Goal: Task Accomplishment & Management: Complete application form

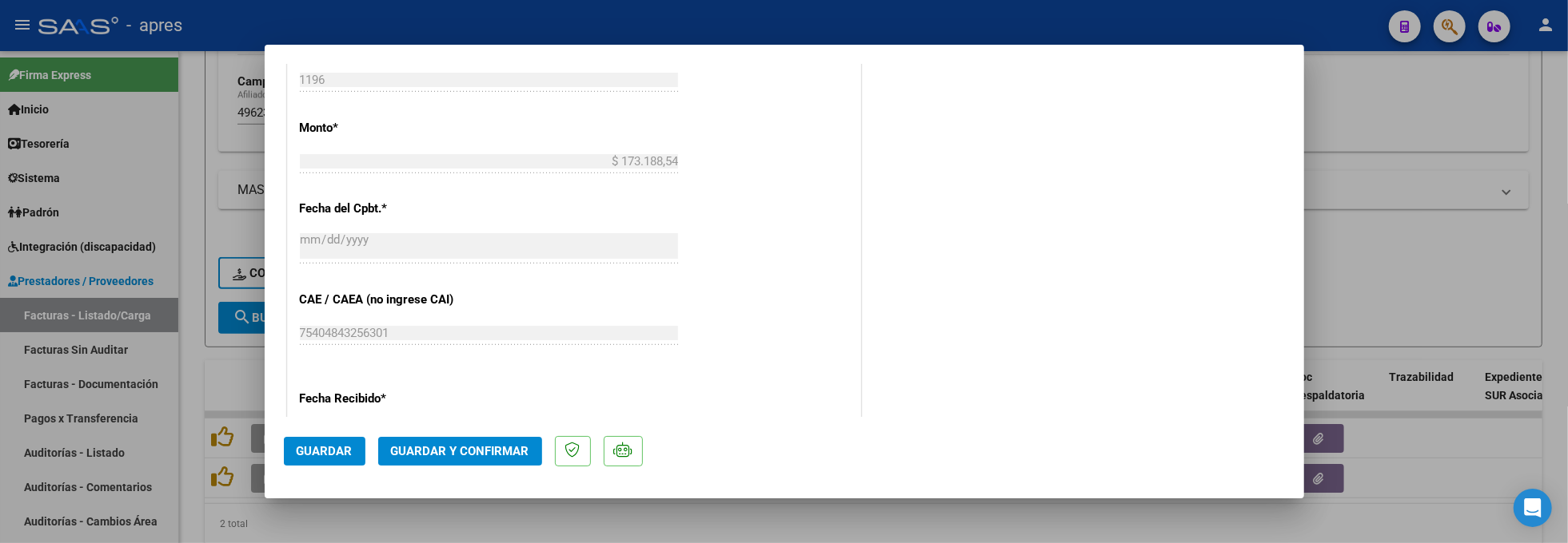
scroll to position [1065, 0]
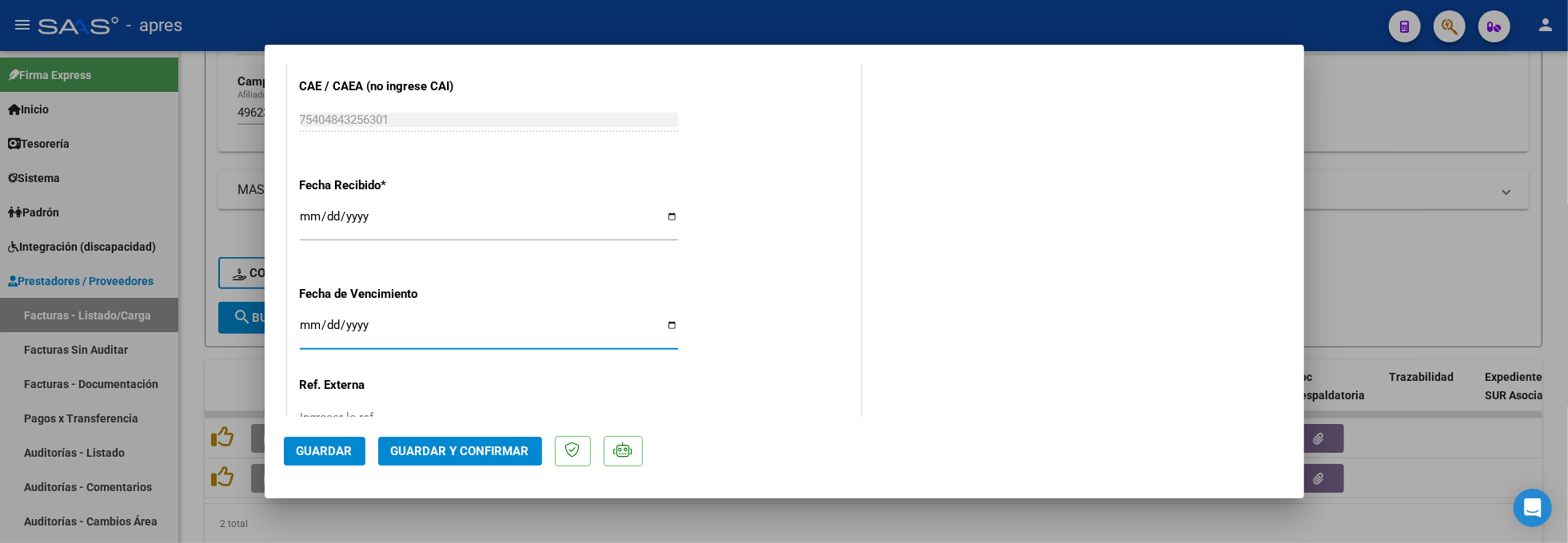
click at [307, 327] on input "Ingresar la fecha" at bounding box center [489, 331] width 378 height 26
type input "[DATE]"
click at [414, 466] on mat-dialog-actions "Guardar Guardar y Confirmar" at bounding box center [784, 449] width 1001 height 63
click at [414, 460] on button "Guardar y Confirmar" at bounding box center [460, 452] width 164 height 29
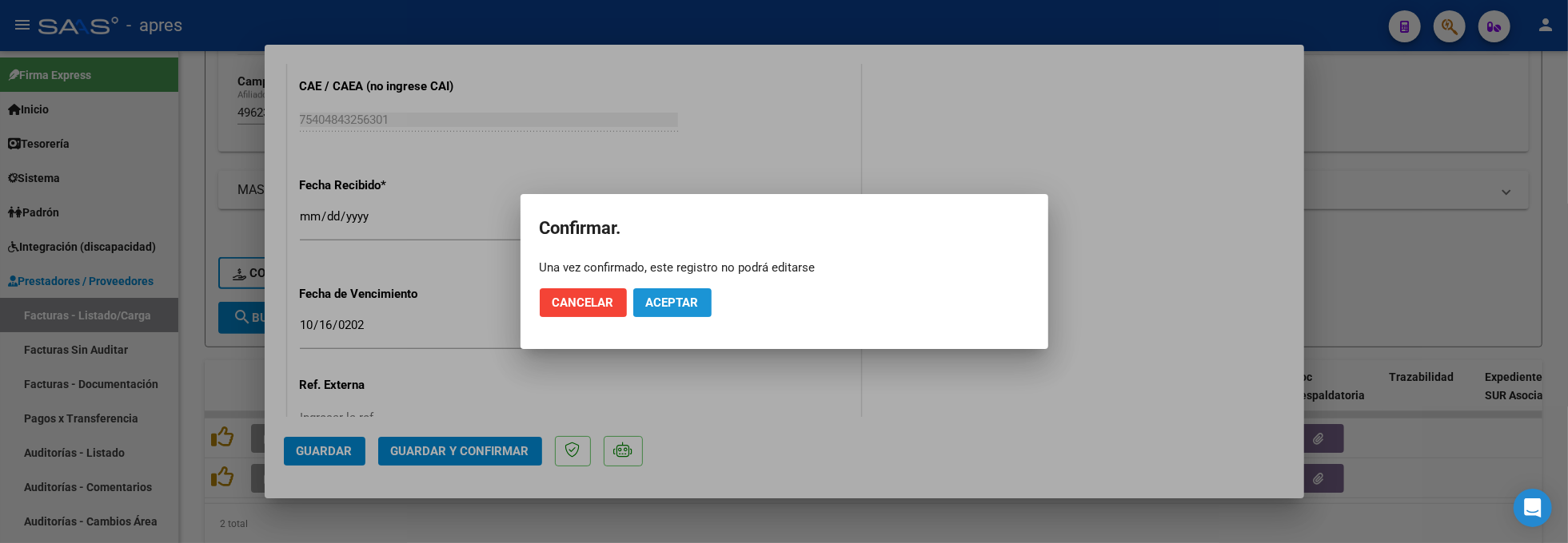
click at [660, 300] on span "Aceptar" at bounding box center [672, 302] width 53 height 14
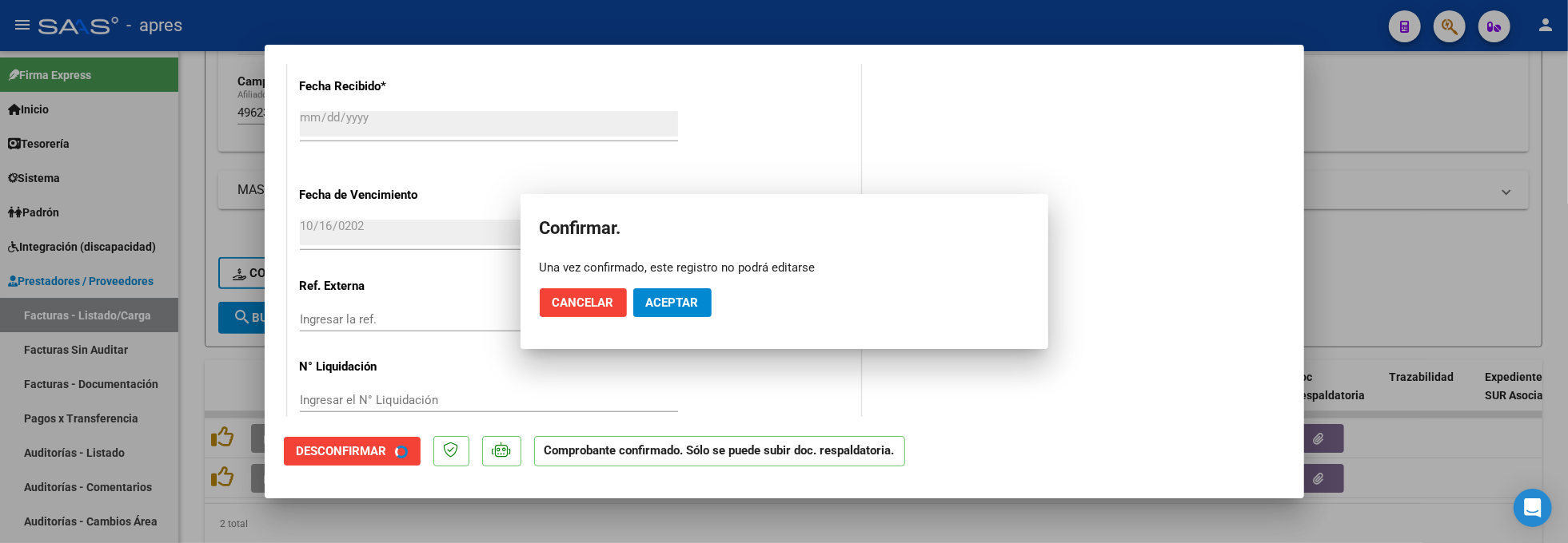
scroll to position [966, 0]
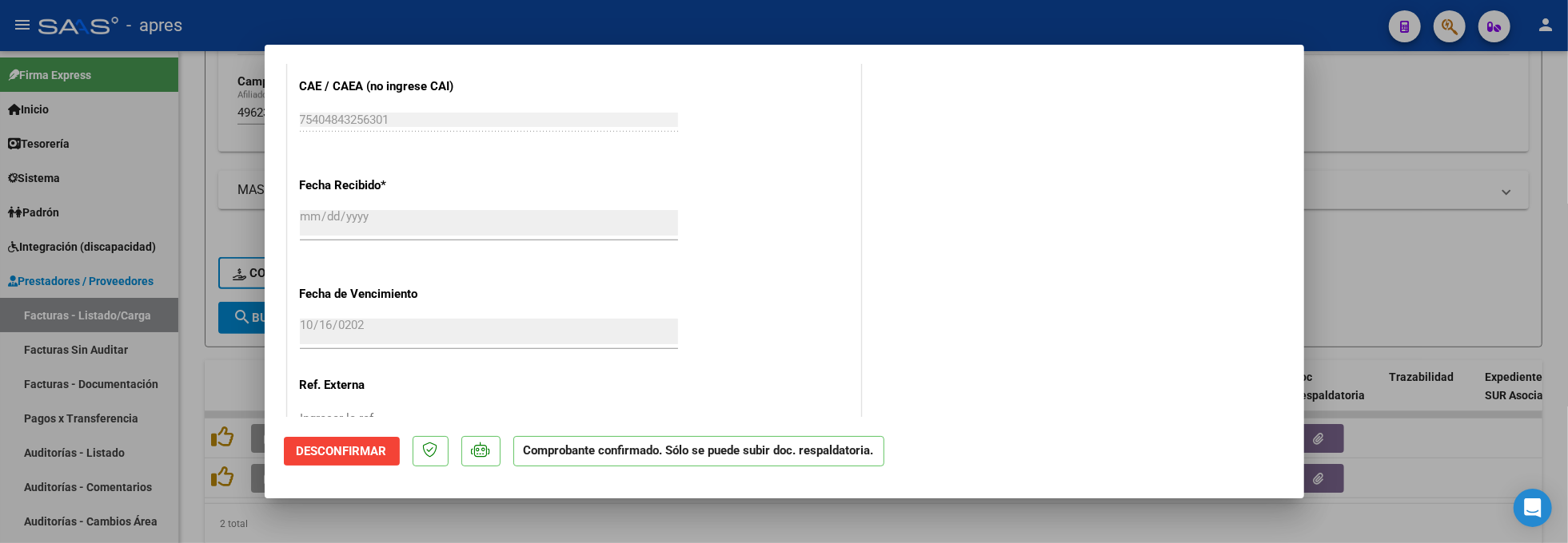
click at [174, 358] on div at bounding box center [784, 272] width 1568 height 543
type input "$ 0,00"
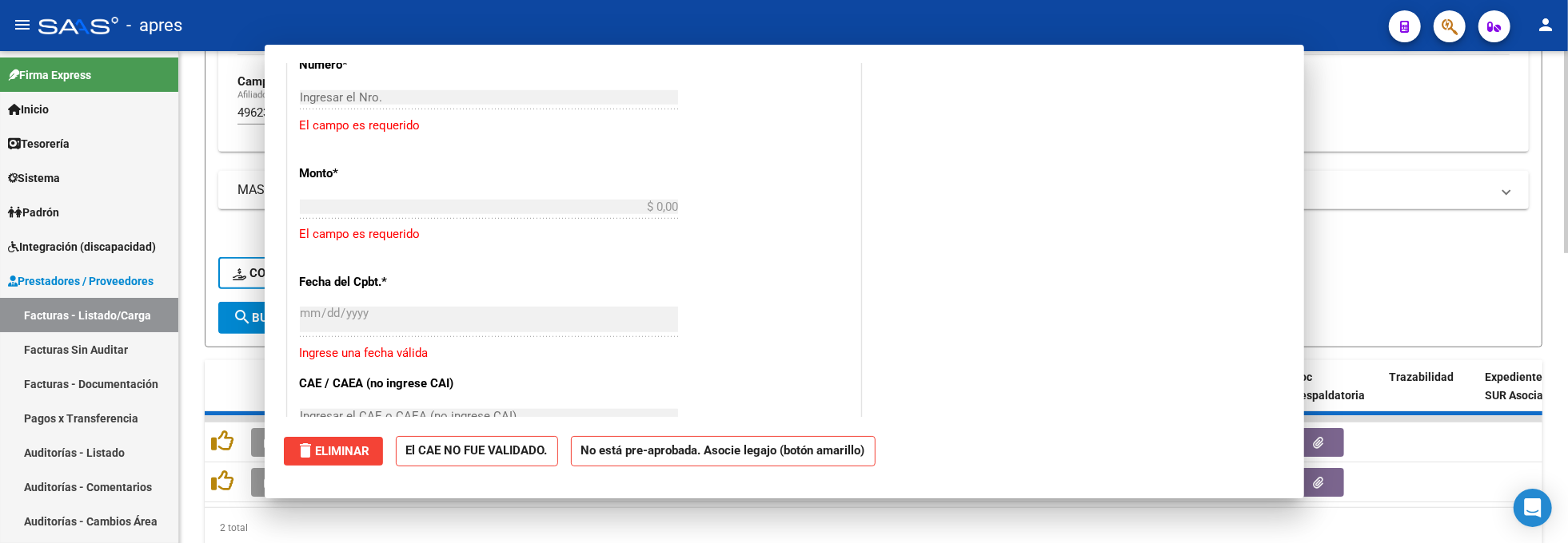
scroll to position [1263, 0]
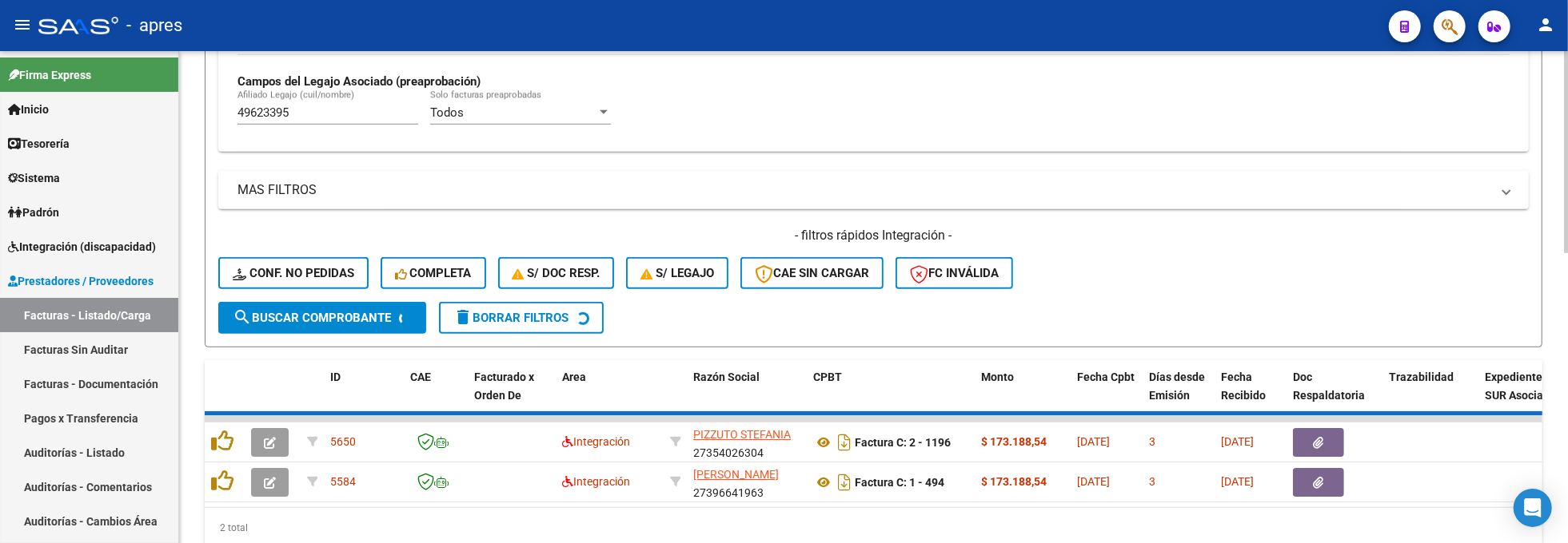
click at [186, 356] on div "Video tutorial PRESTADORES -> Listado de CPBTs Emitidos por Prestadores / Prove…" at bounding box center [874, 8] width 1389 height 1183
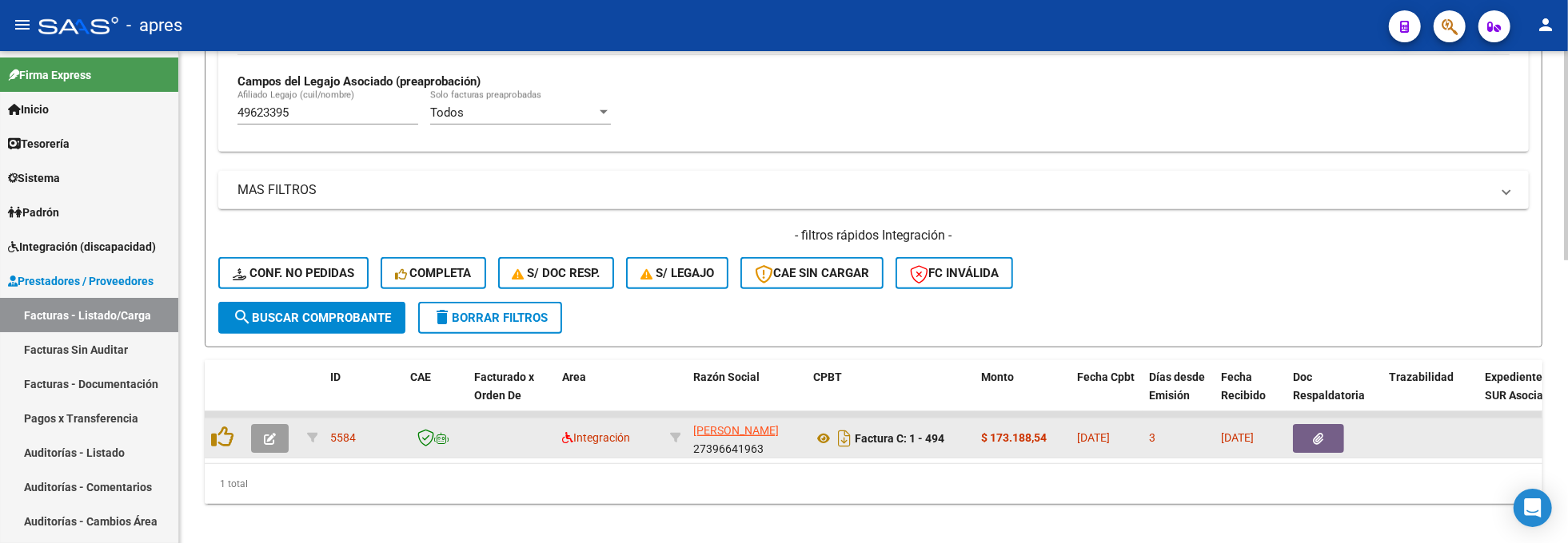
click at [274, 446] on button "button" at bounding box center [270, 438] width 37 height 29
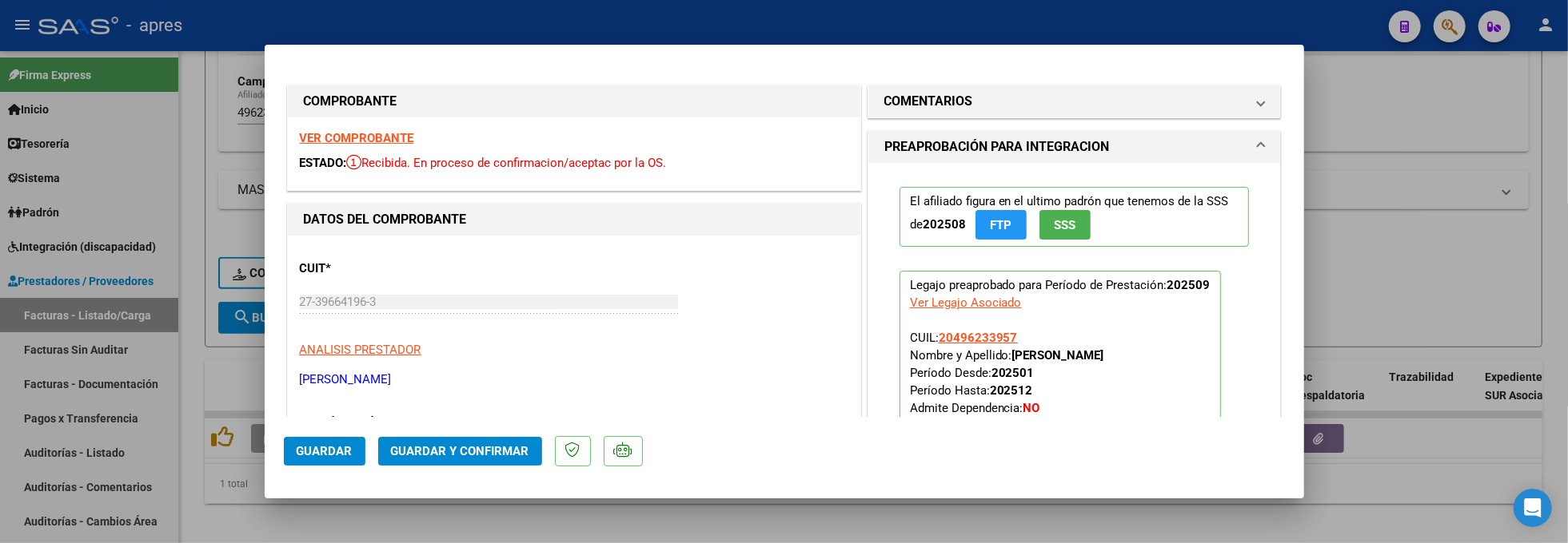
click at [390, 136] on strong "VER COMPROBANTE" at bounding box center [356, 138] width 114 height 14
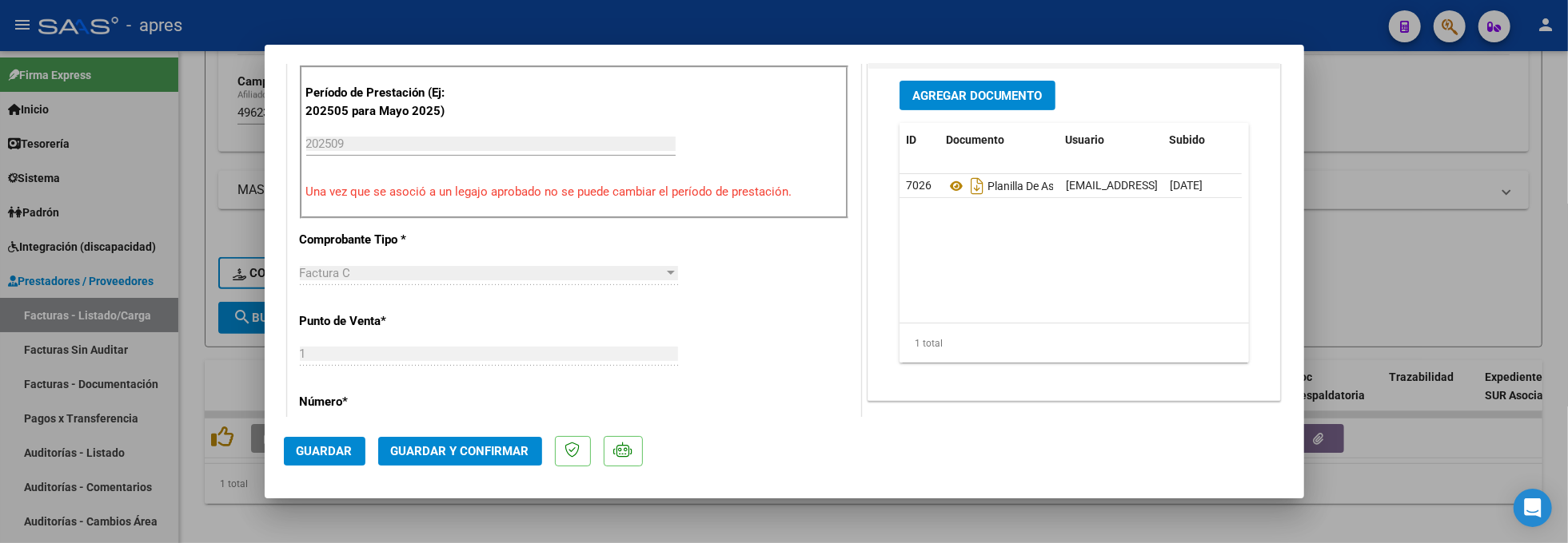
scroll to position [532, 0]
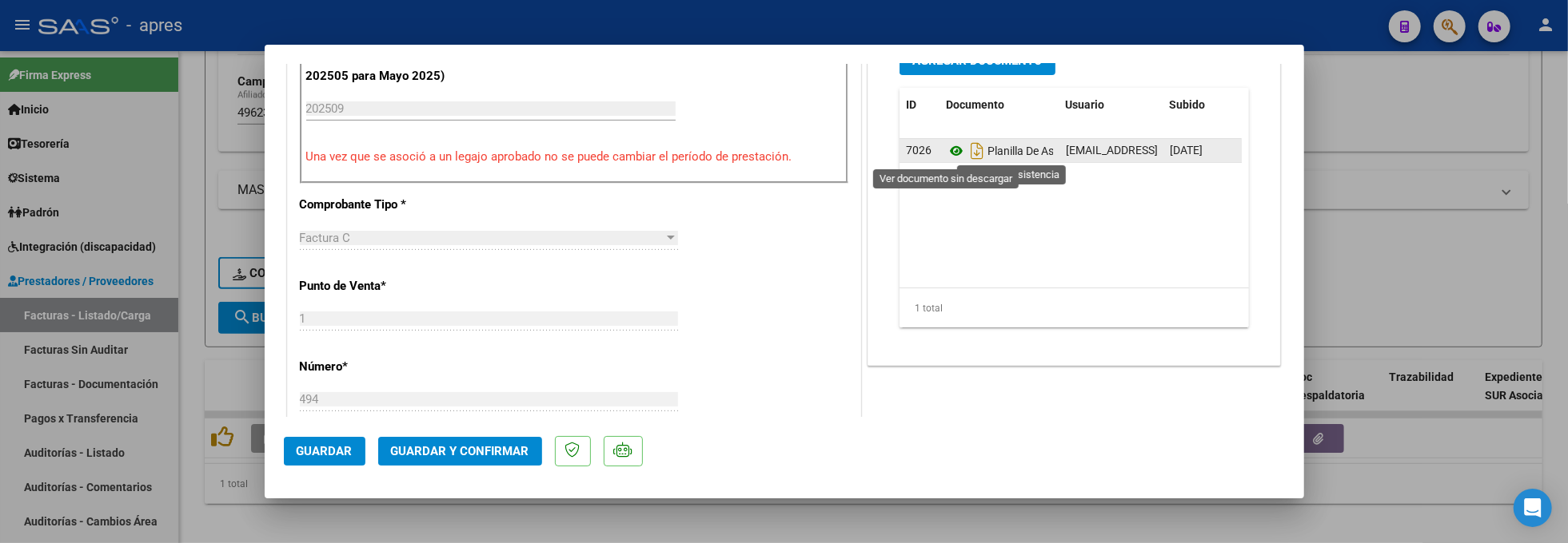
click at [946, 156] on icon at bounding box center [956, 151] width 21 height 19
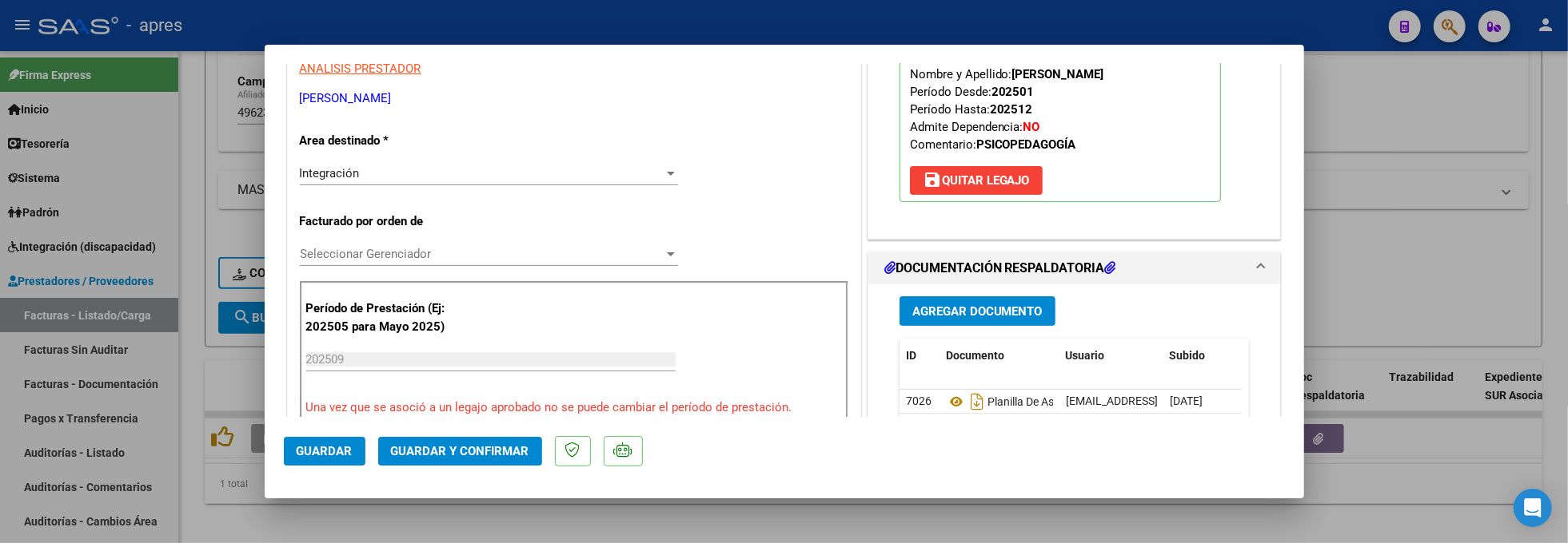
scroll to position [234, 0]
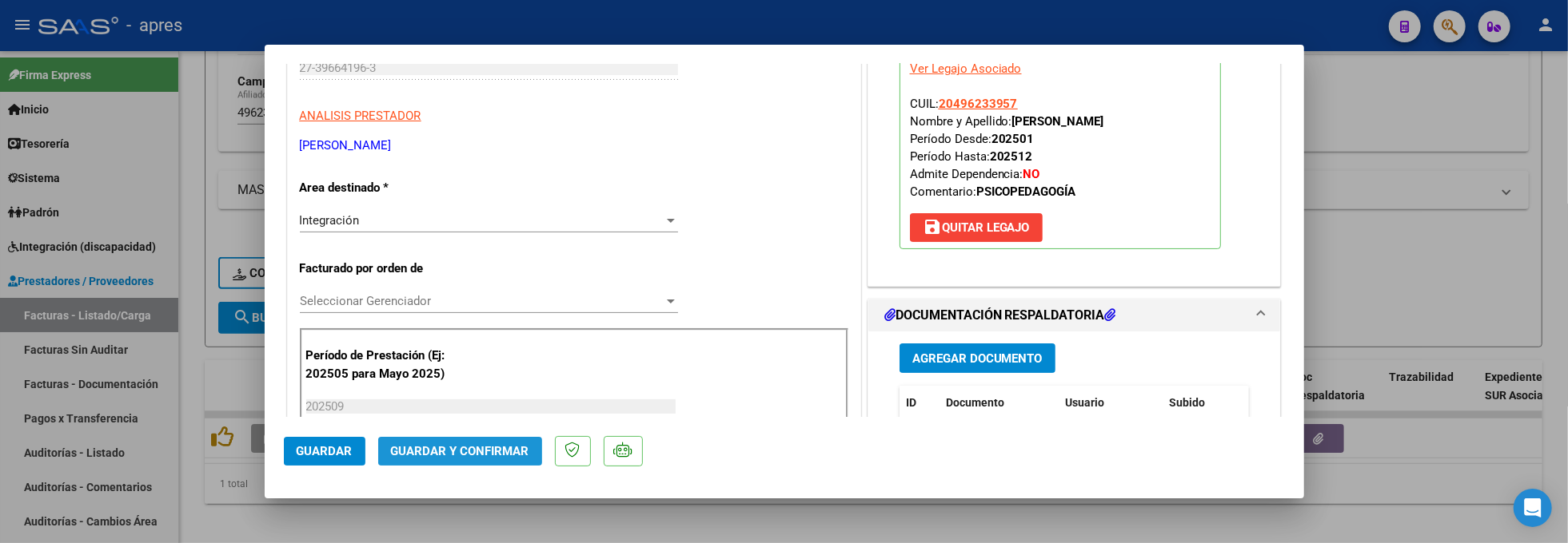
click at [490, 464] on button "Guardar y Confirmar" at bounding box center [460, 452] width 164 height 29
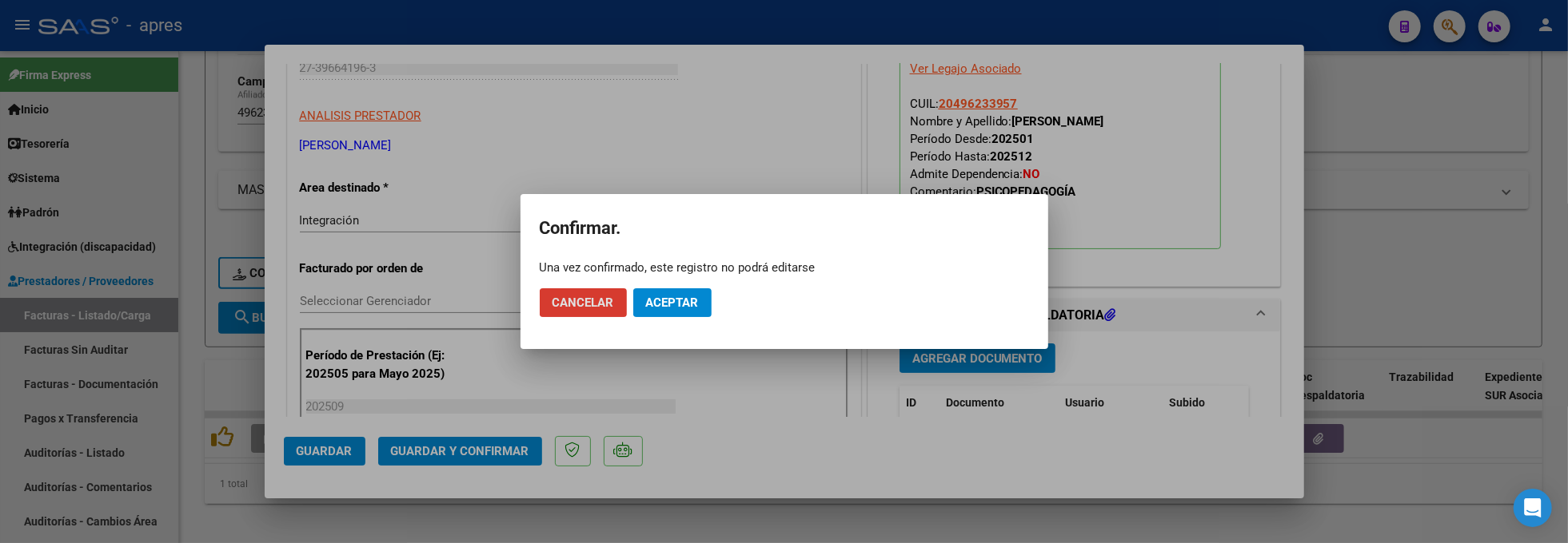
drag, startPoint x: 724, startPoint y: 308, endPoint x: 697, endPoint y: 308, distance: 27.0
click at [721, 308] on mat-dialog-actions "Cancelar Aceptar" at bounding box center [784, 302] width 490 height 55
click at [695, 308] on span "Aceptar" at bounding box center [672, 302] width 53 height 14
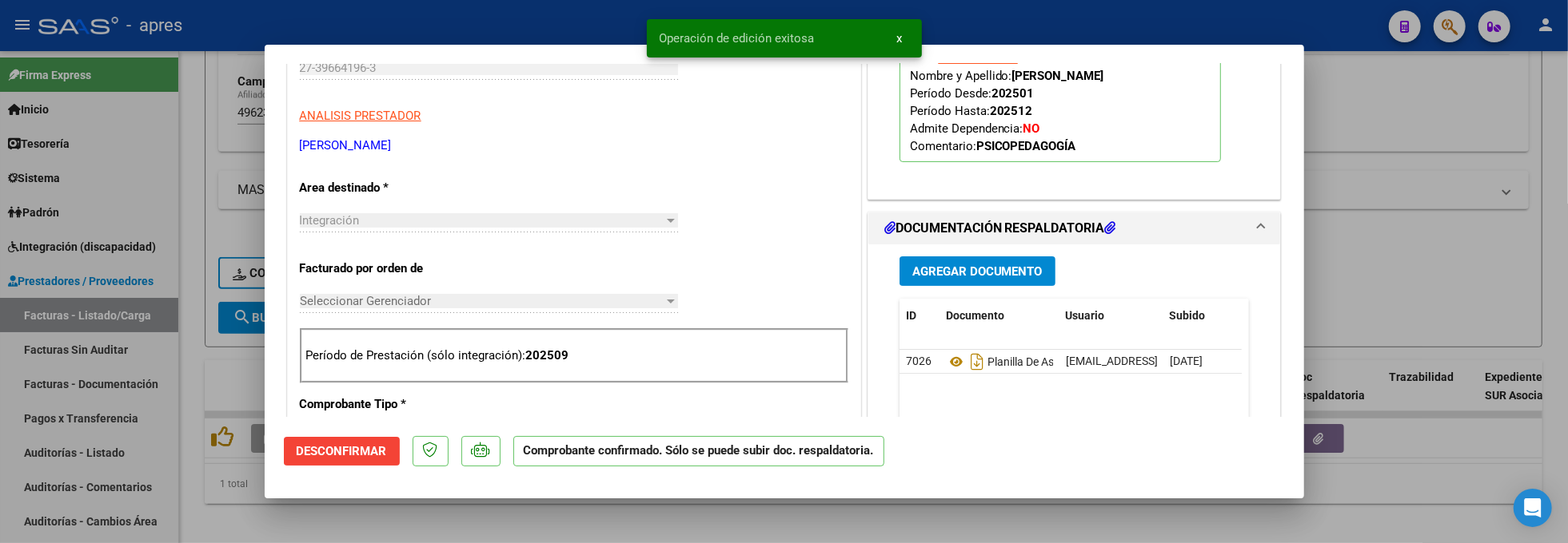
click at [213, 512] on div at bounding box center [784, 272] width 1568 height 543
type input "$ 0,00"
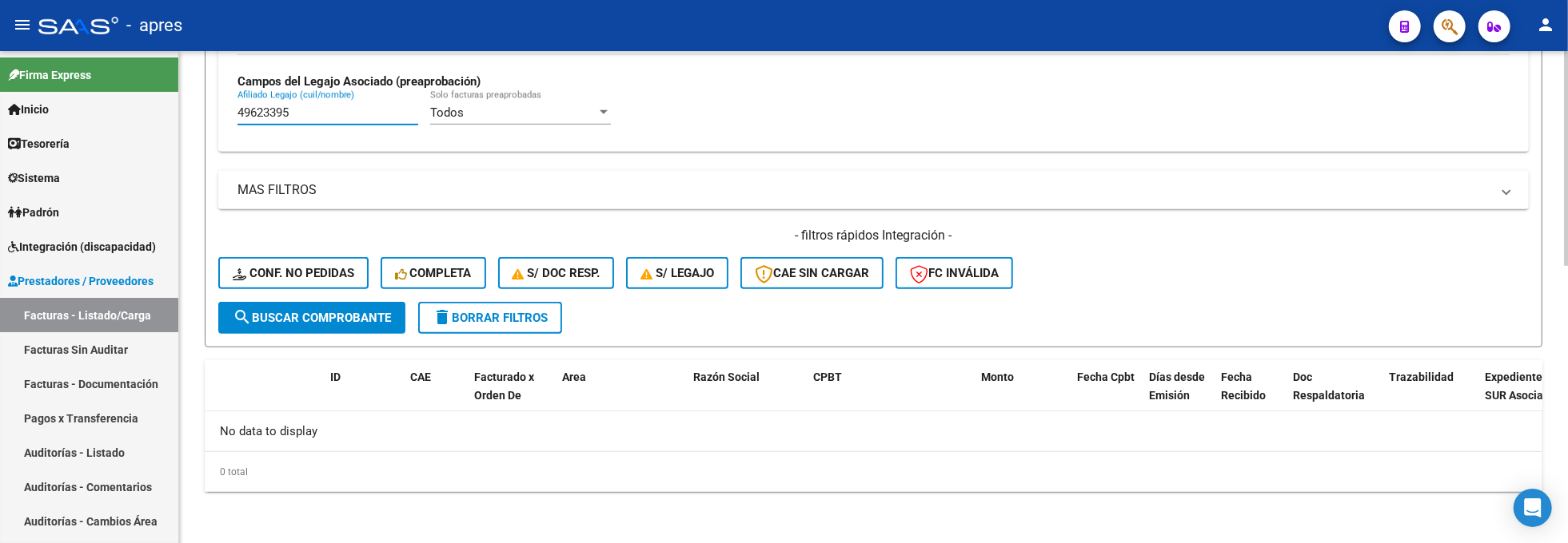
drag, startPoint x: 312, startPoint y: 117, endPoint x: 186, endPoint y: 116, distance: 126.0
paste input "59087131"
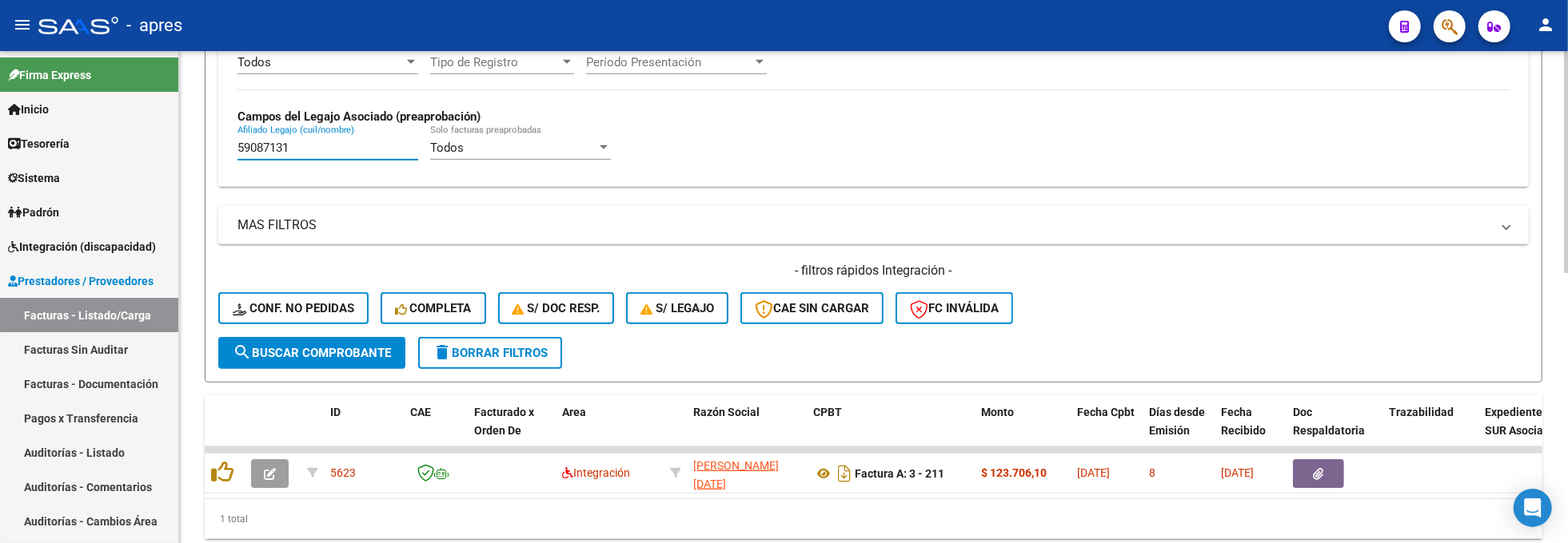
scroll to position [634, 0]
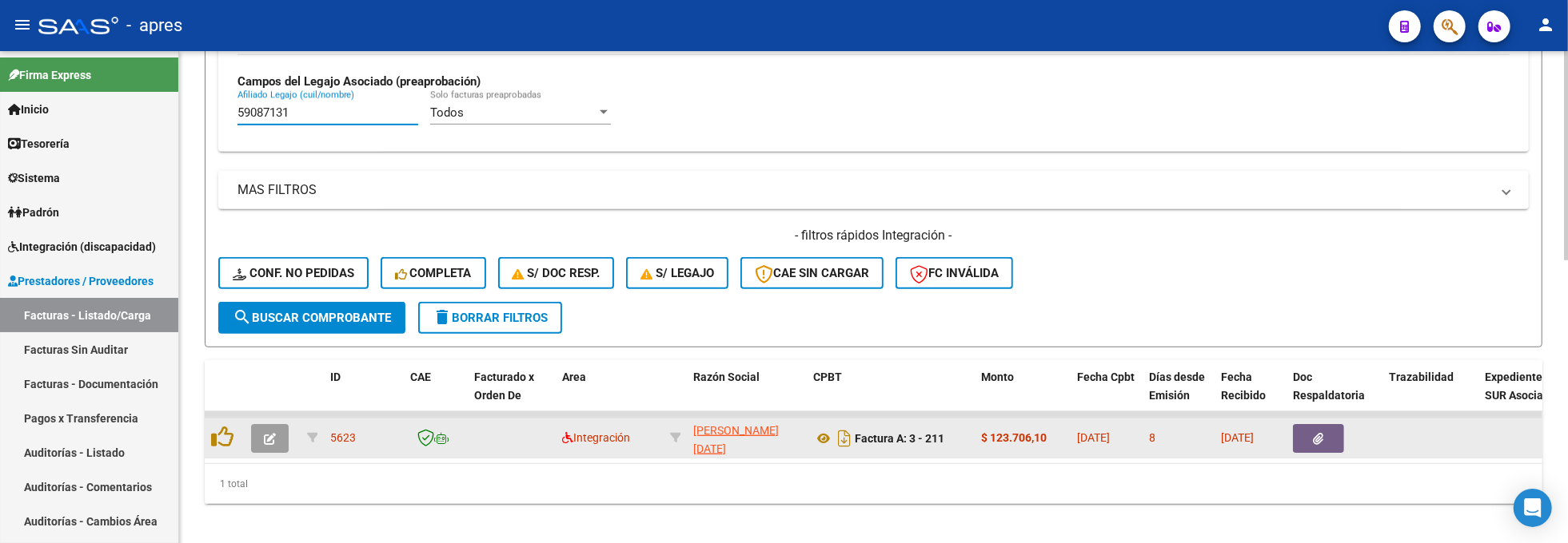
type input "59087131"
click at [273, 446] on button "button" at bounding box center [270, 438] width 37 height 29
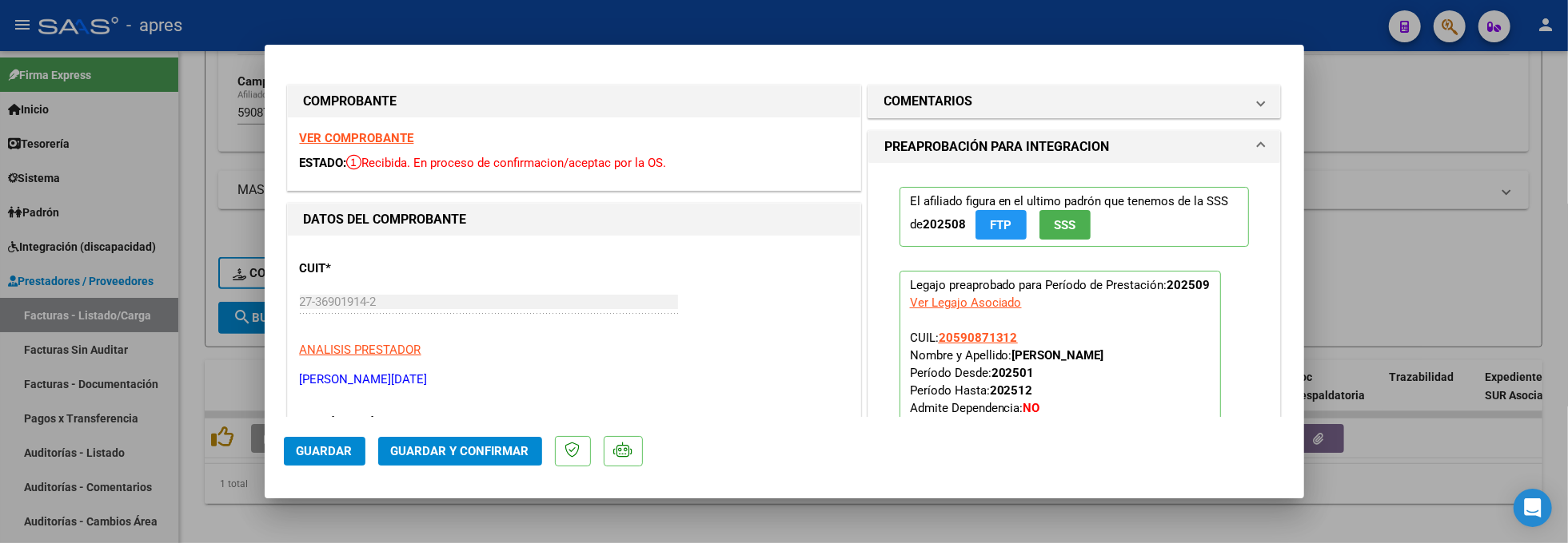
click at [324, 135] on strong "VER COMPROBANTE" at bounding box center [356, 138] width 114 height 14
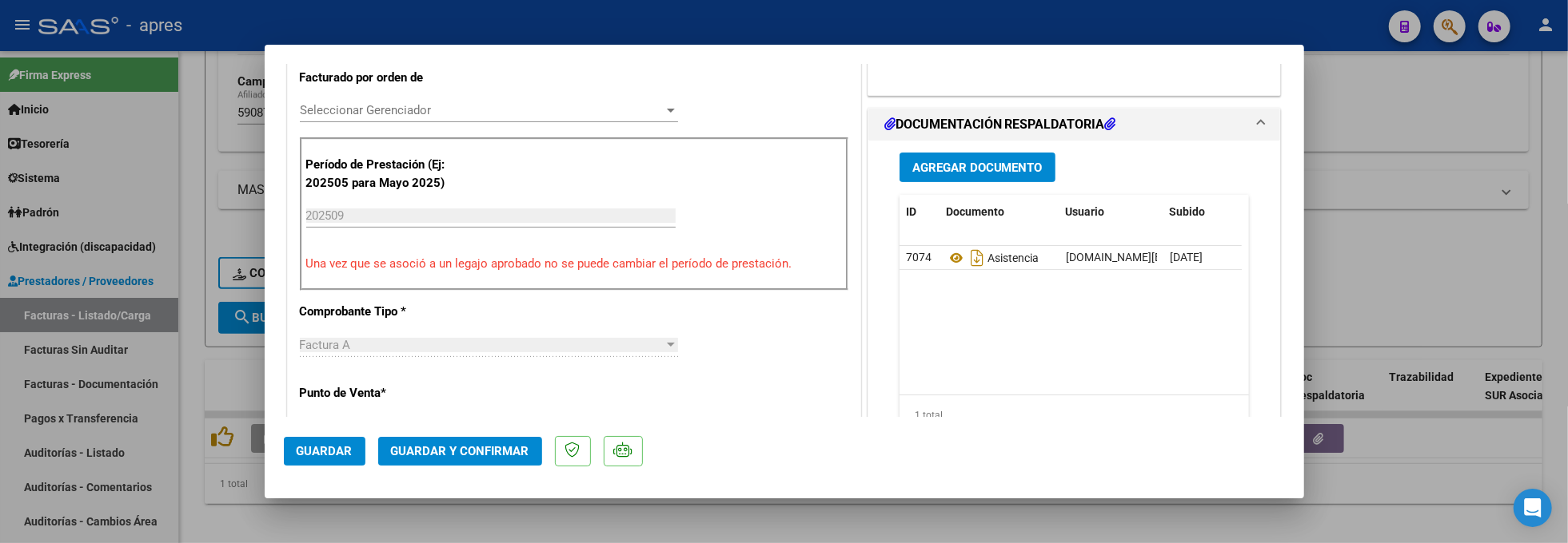
scroll to position [426, 0]
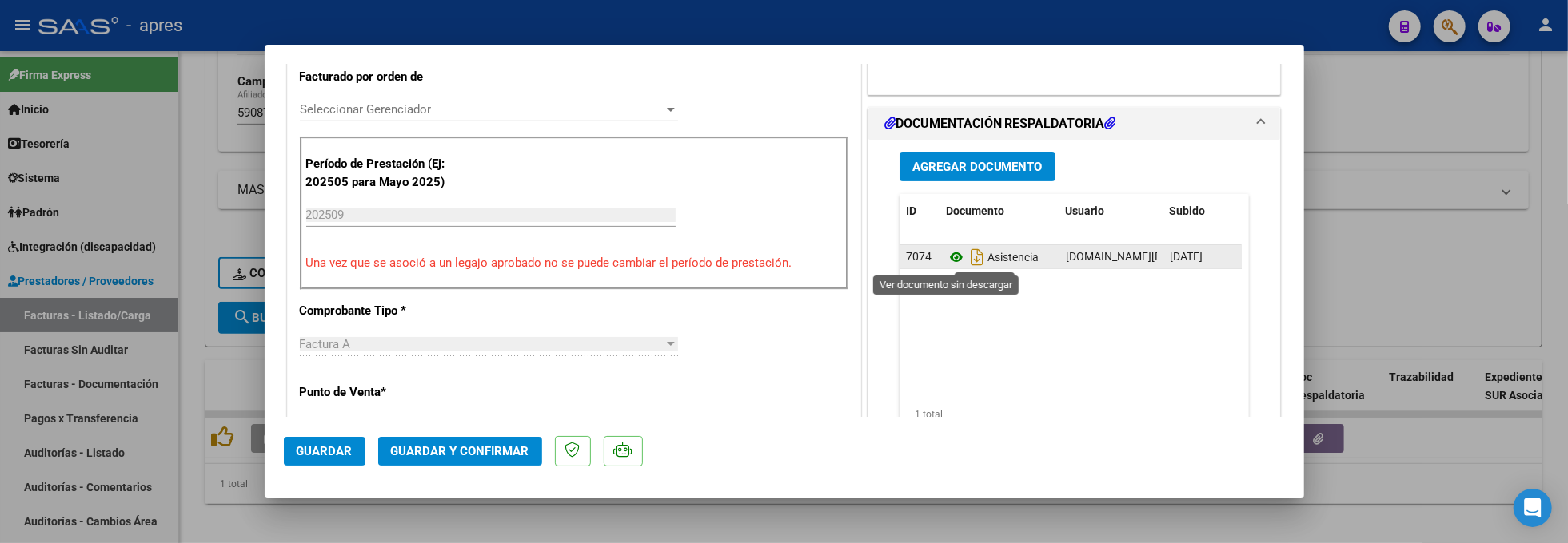
click at [946, 259] on icon at bounding box center [956, 257] width 21 height 19
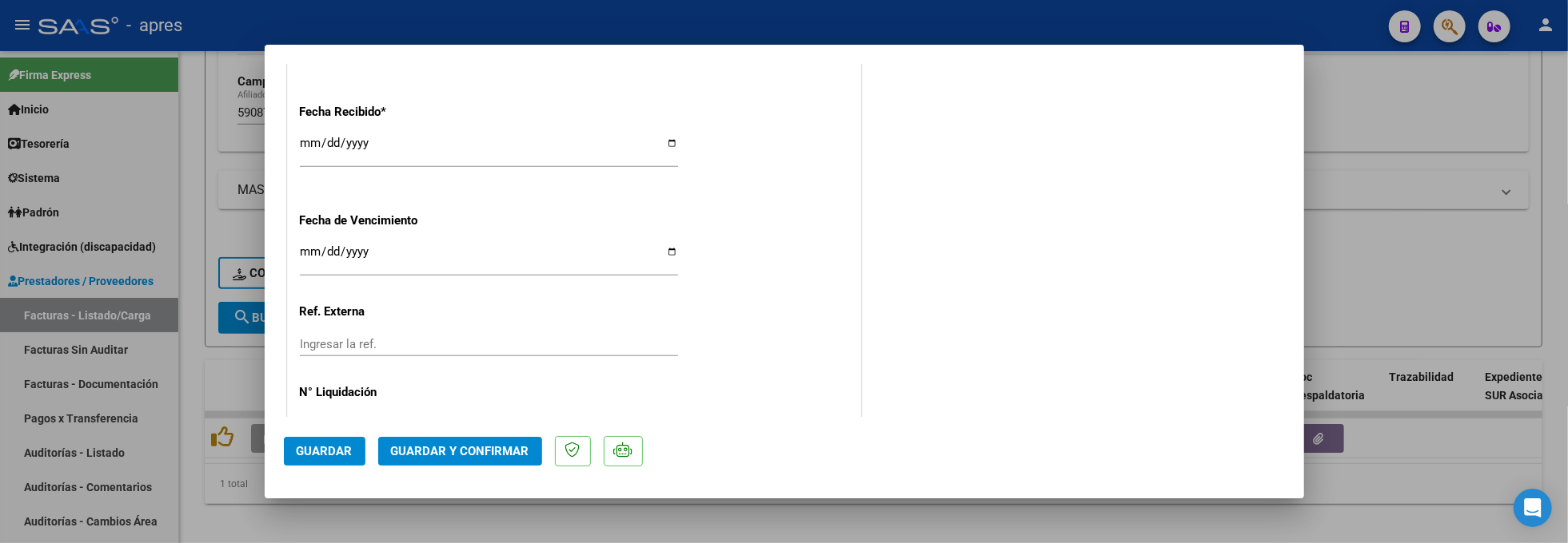
scroll to position [1171, 0]
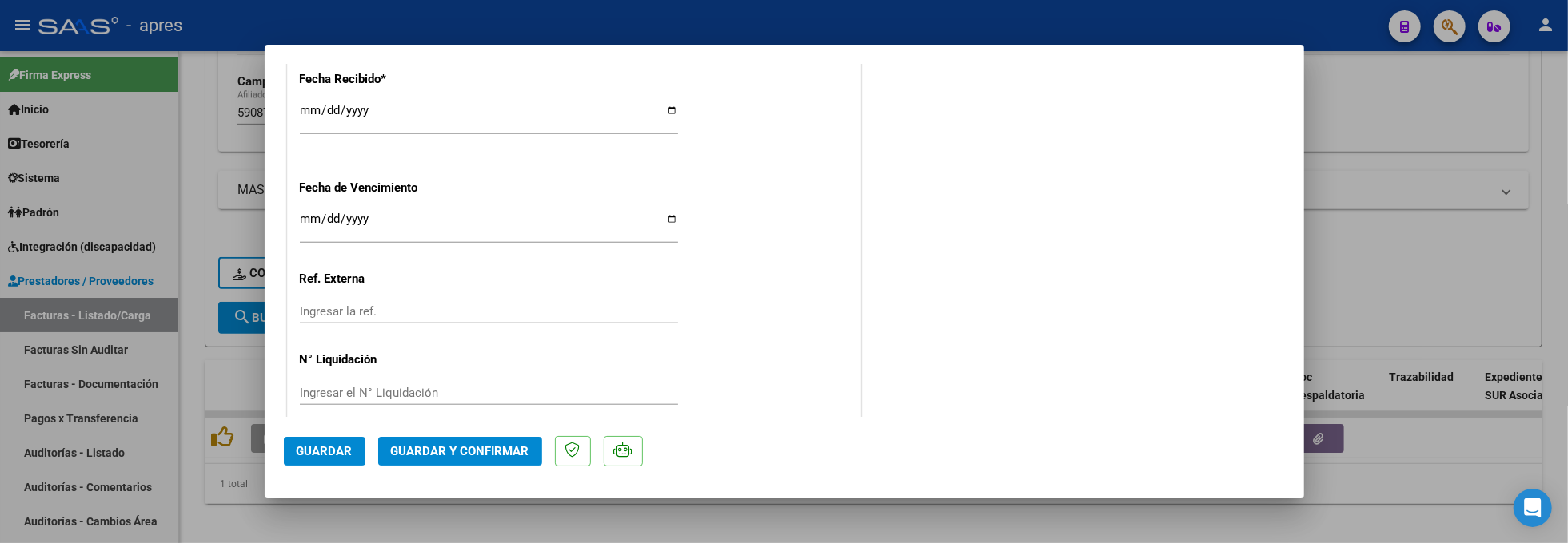
click at [452, 438] on button "Guardar y Confirmar" at bounding box center [460, 452] width 164 height 29
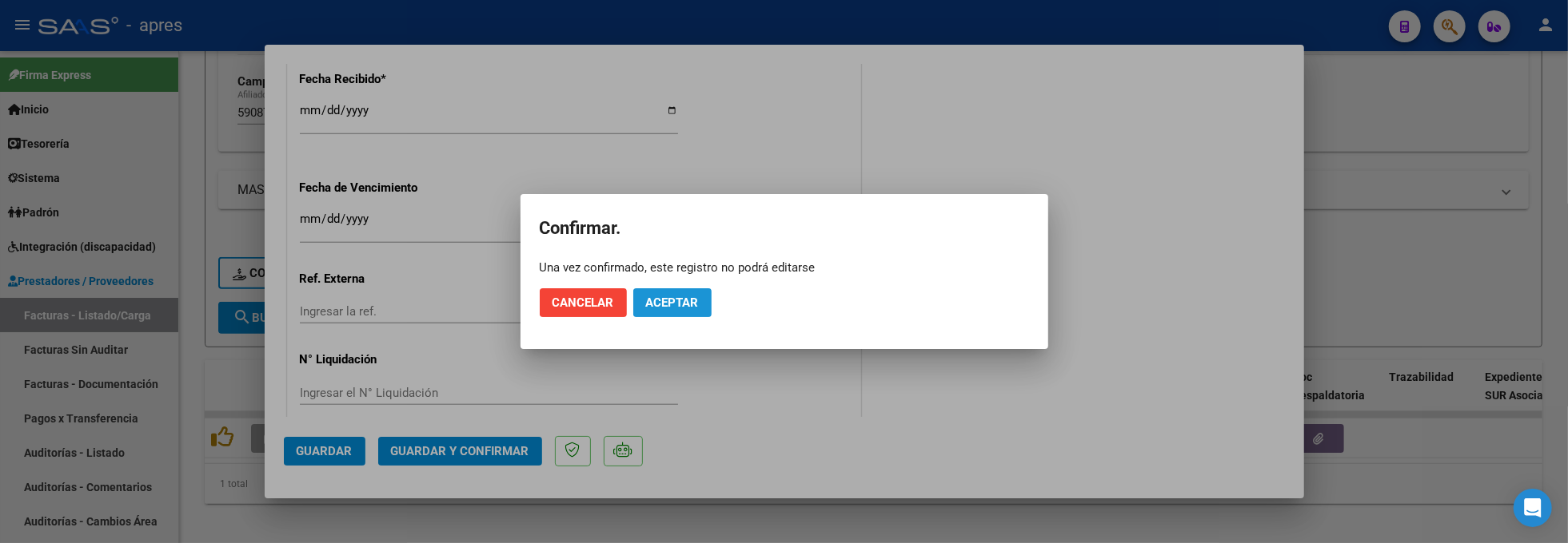
click at [666, 307] on span "Aceptar" at bounding box center [672, 302] width 53 height 14
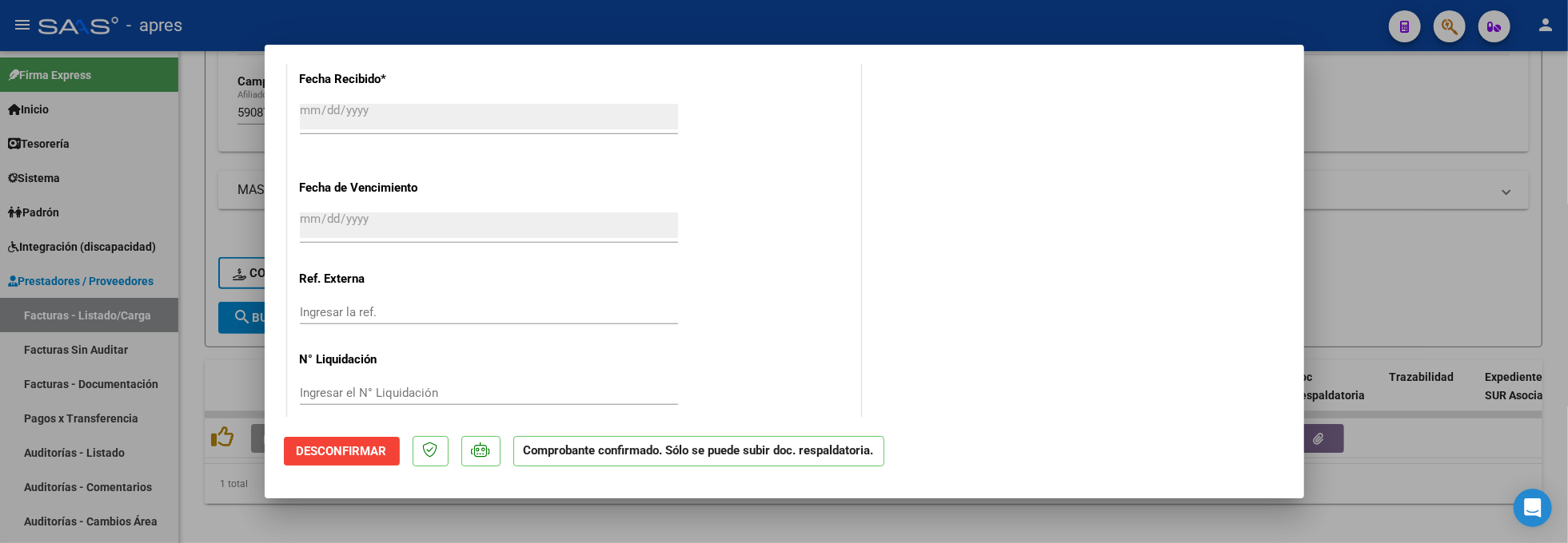
click at [257, 522] on div at bounding box center [784, 272] width 1568 height 543
type input "$ 0,00"
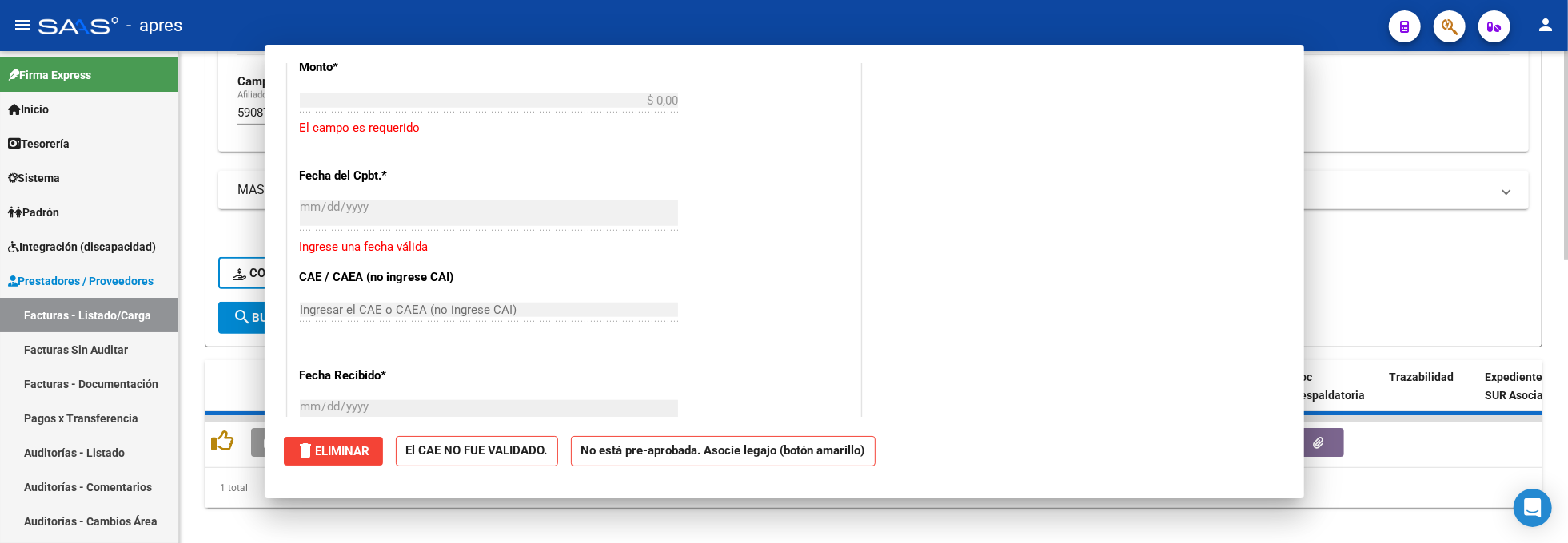
scroll to position [0, 0]
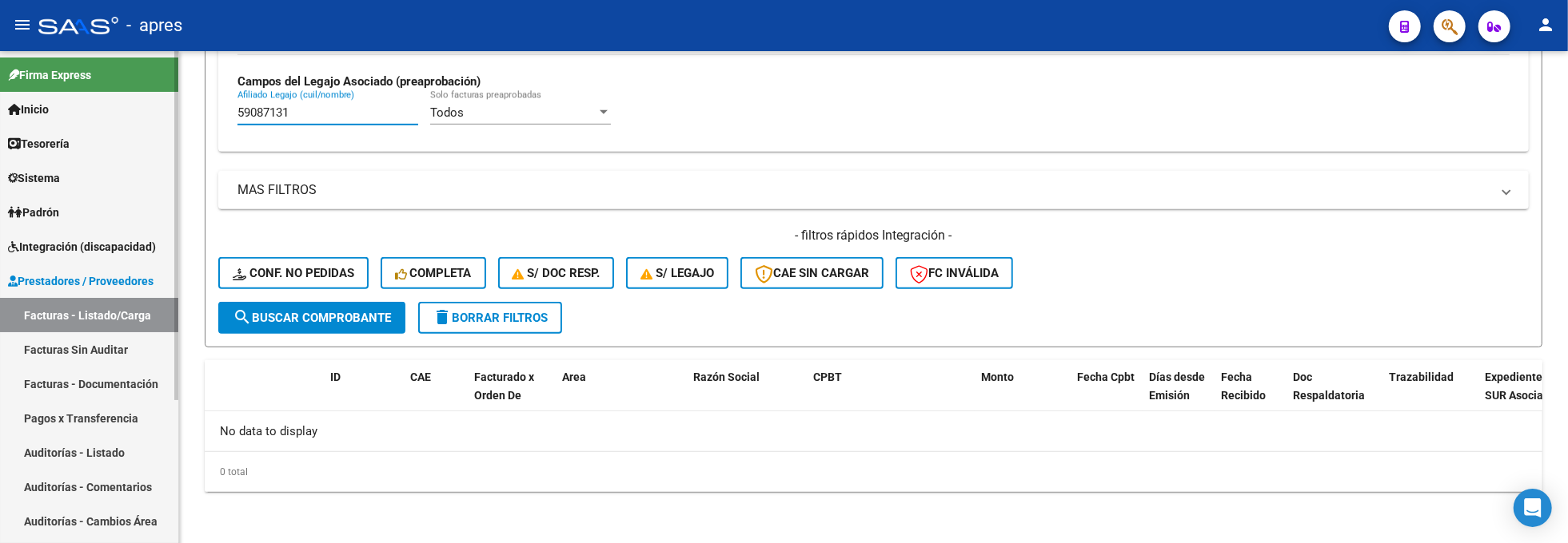
drag, startPoint x: 340, startPoint y: 109, endPoint x: 164, endPoint y: 128, distance: 177.0
click at [164, 128] on mat-sidenav-container "Firma Express Inicio Calendario SSS Instructivos Contacto OS Tesorería Extracto…" at bounding box center [784, 296] width 1568 height 492
paste input "8523887"
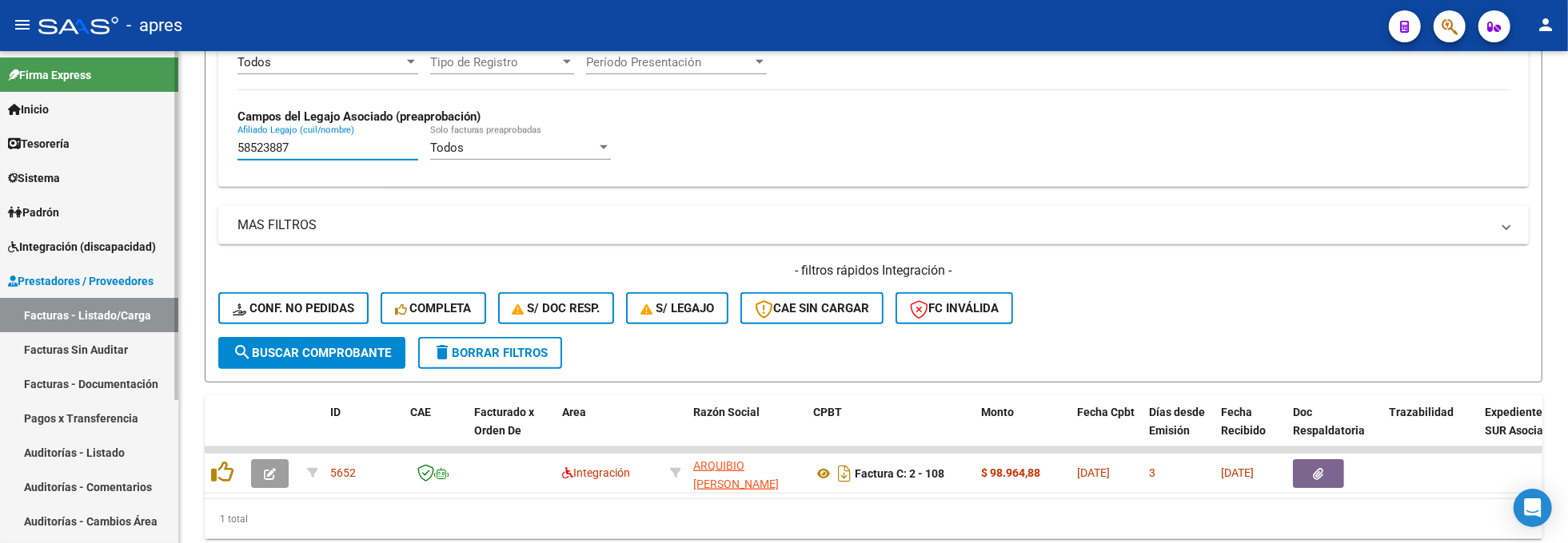
scroll to position [634, 0]
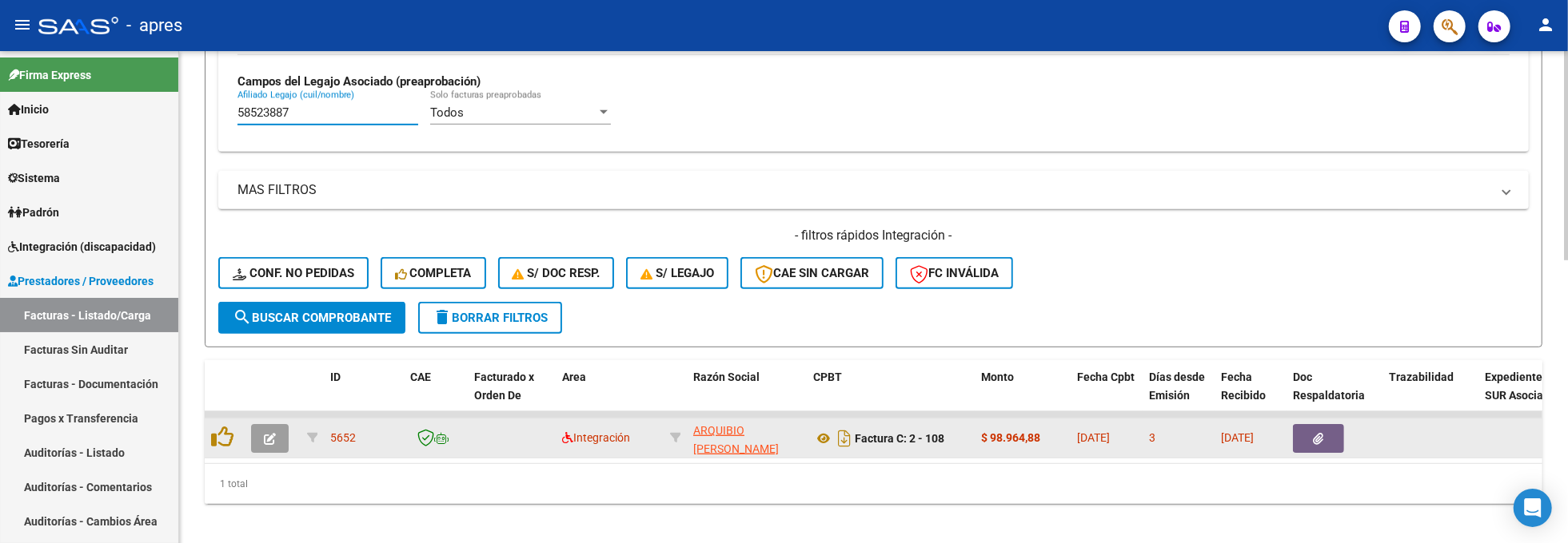
type input "58523887"
click at [250, 427] on datatable-body-cell at bounding box center [273, 437] width 56 height 39
click at [266, 437] on icon "button" at bounding box center [270, 438] width 12 height 12
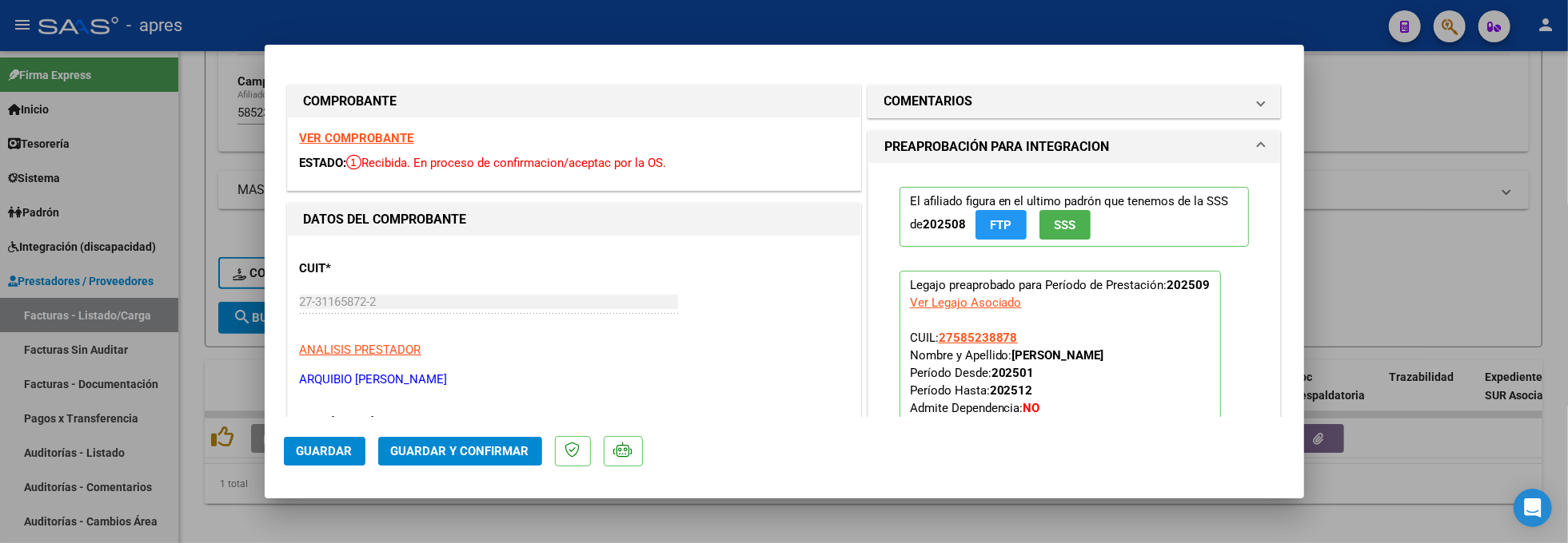
click at [399, 129] on div "VER COMPROBANTE ESTADO: Recibida. En proceso de confirmacion/aceptac por la OS." at bounding box center [574, 153] width 572 height 73
click at [400, 139] on strong "VER COMPROBANTE" at bounding box center [356, 138] width 114 height 14
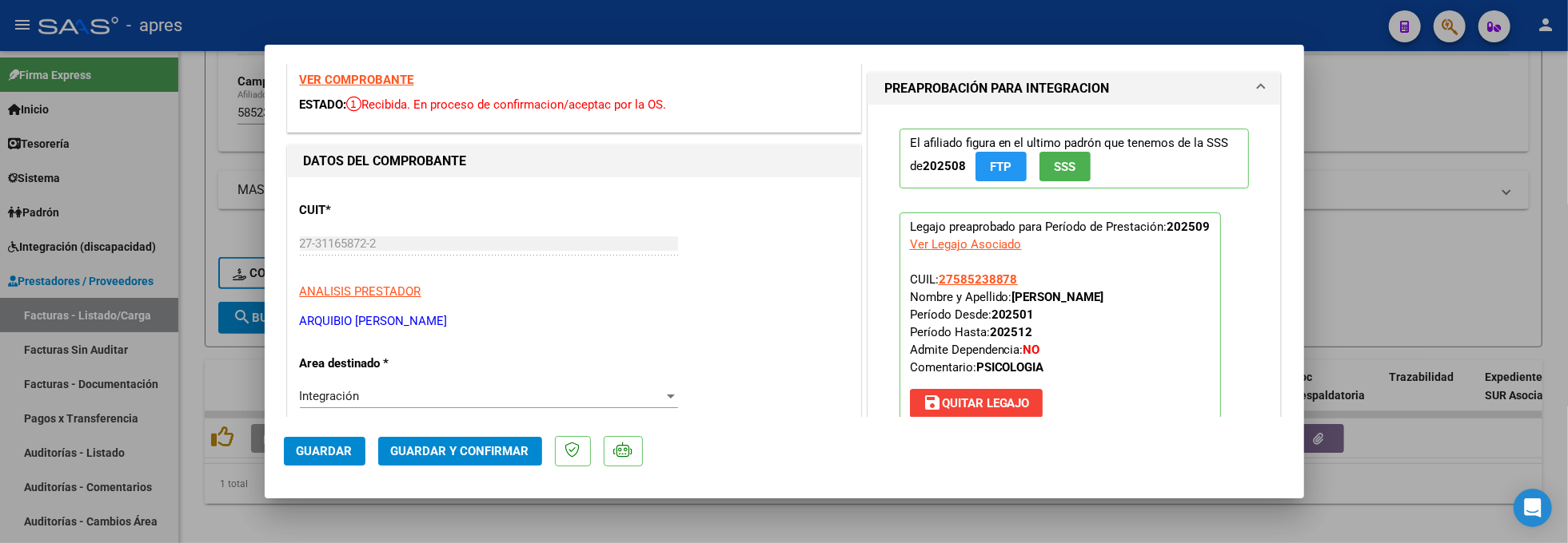
scroll to position [319, 0]
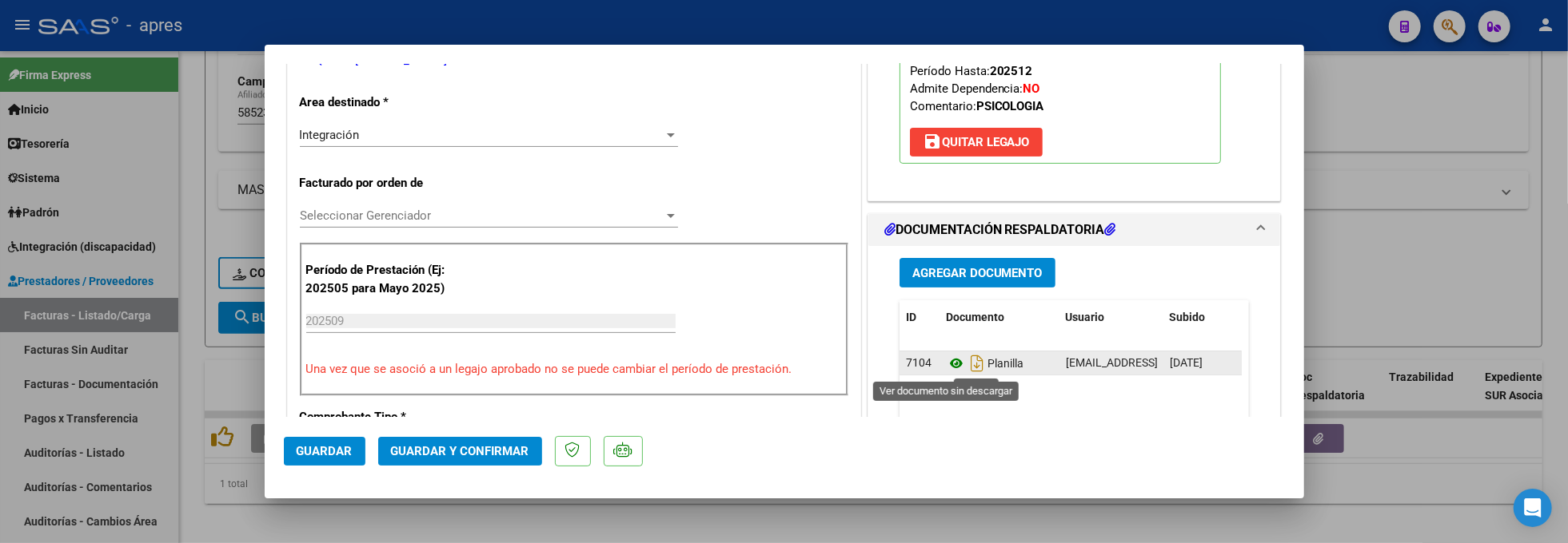
click at [948, 370] on icon at bounding box center [956, 364] width 21 height 19
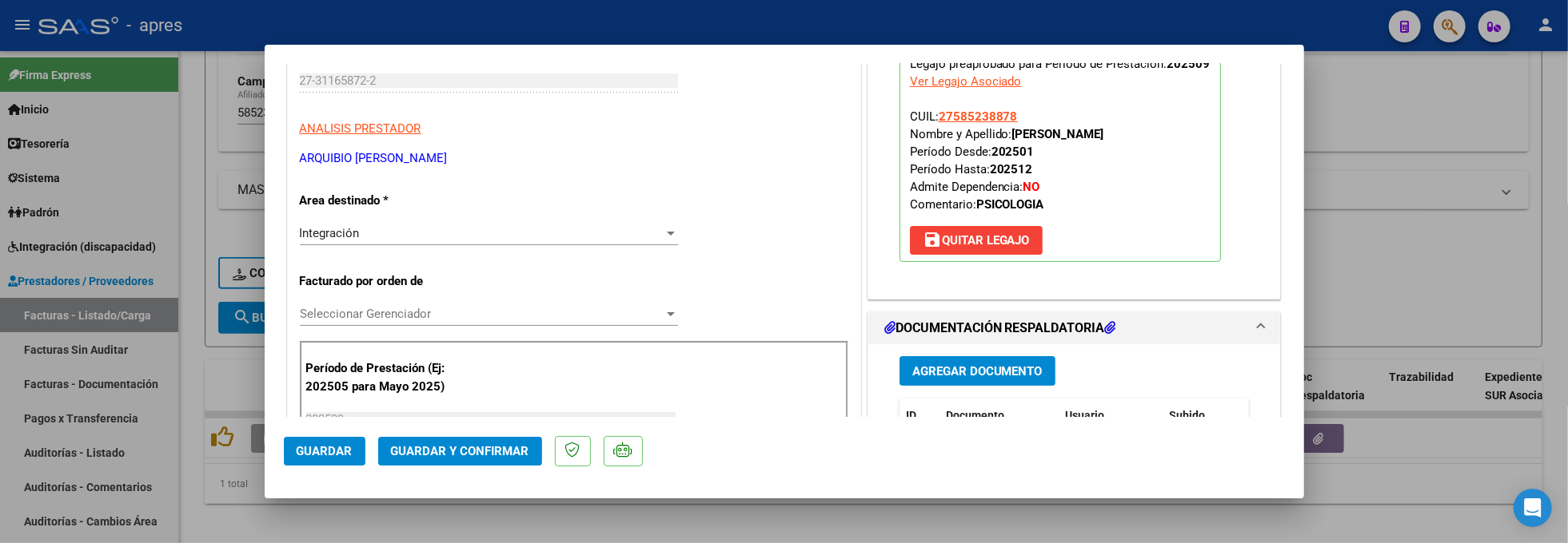
scroll to position [213, 0]
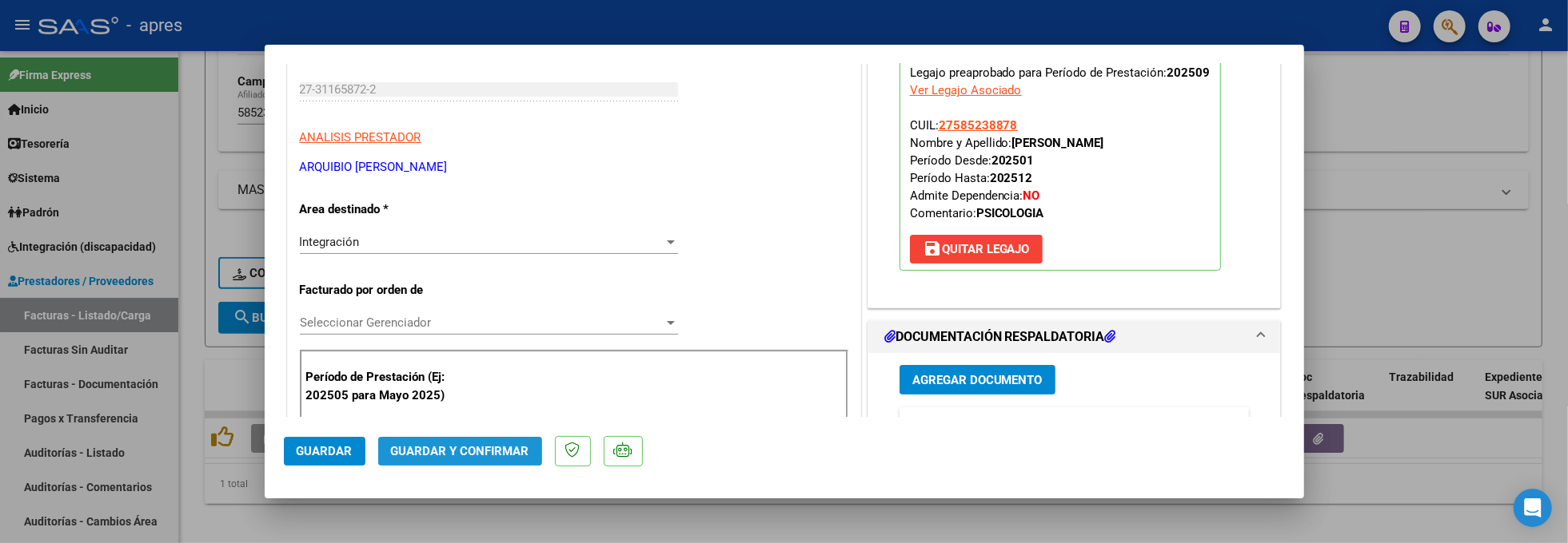
click at [485, 458] on span "Guardar y Confirmar" at bounding box center [460, 451] width 138 height 14
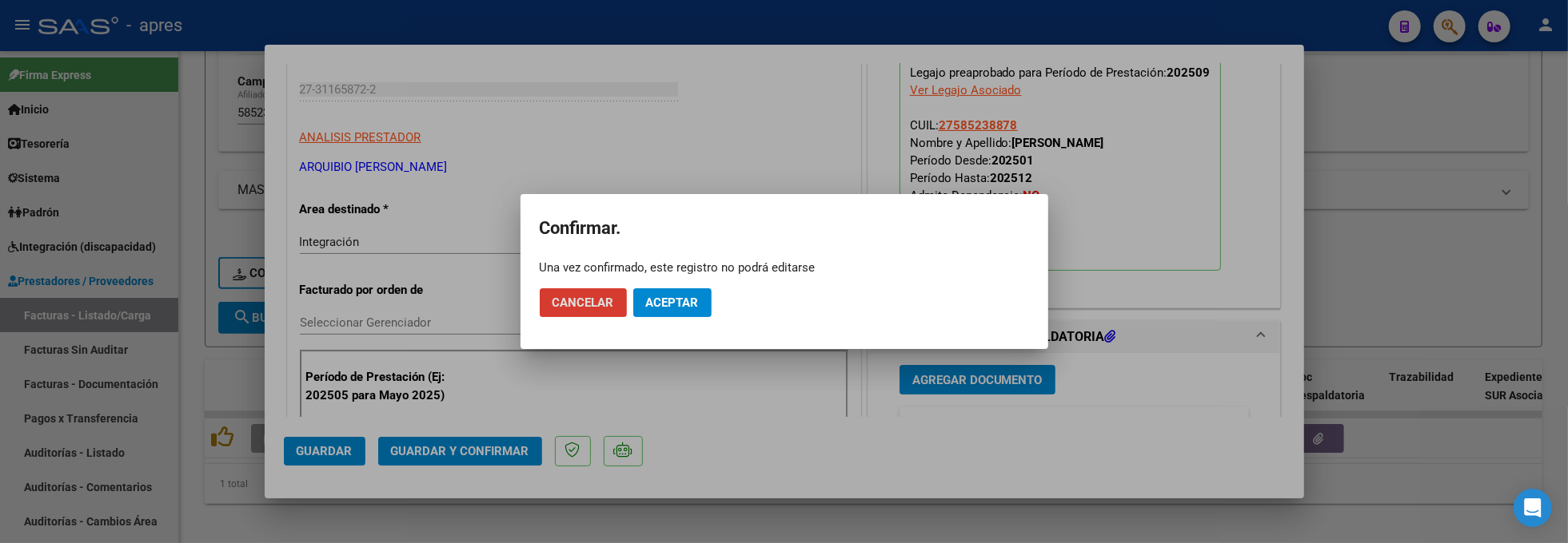
click at [694, 300] on span "Aceptar" at bounding box center [672, 302] width 53 height 14
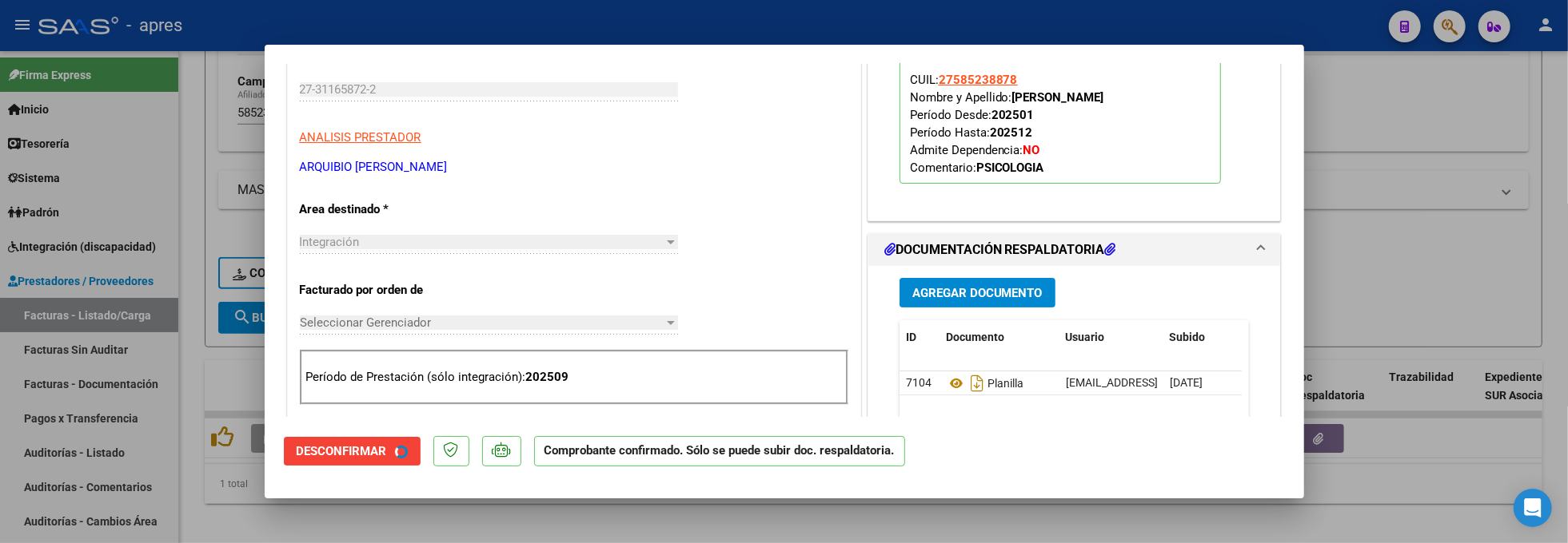
click at [298, 519] on div at bounding box center [784, 272] width 1568 height 543
type input "$ 0,00"
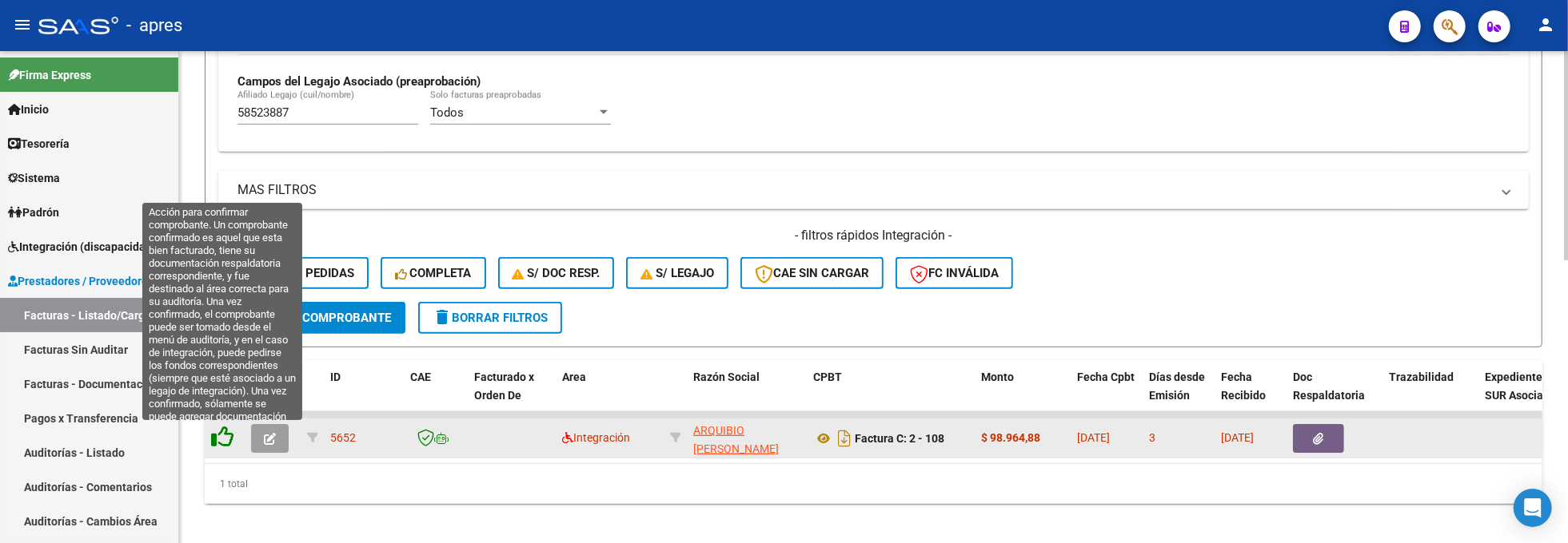
click at [226, 438] on icon at bounding box center [222, 437] width 22 height 22
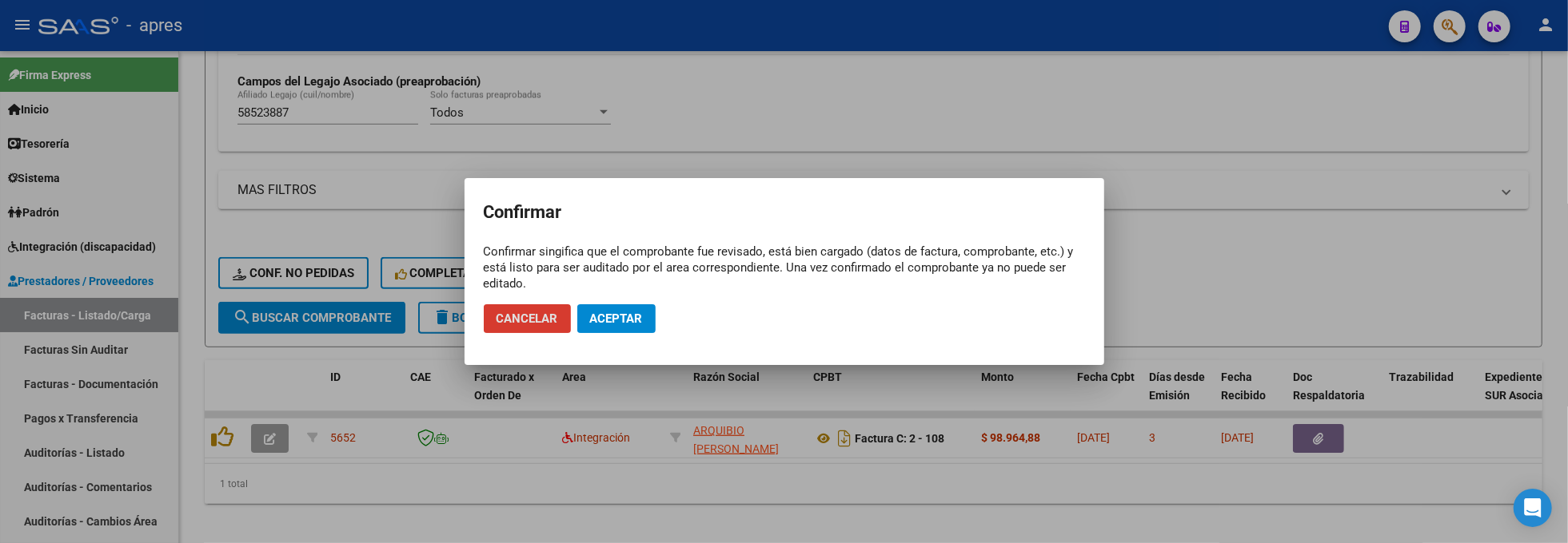
click at [595, 315] on span "Aceptar" at bounding box center [616, 319] width 53 height 14
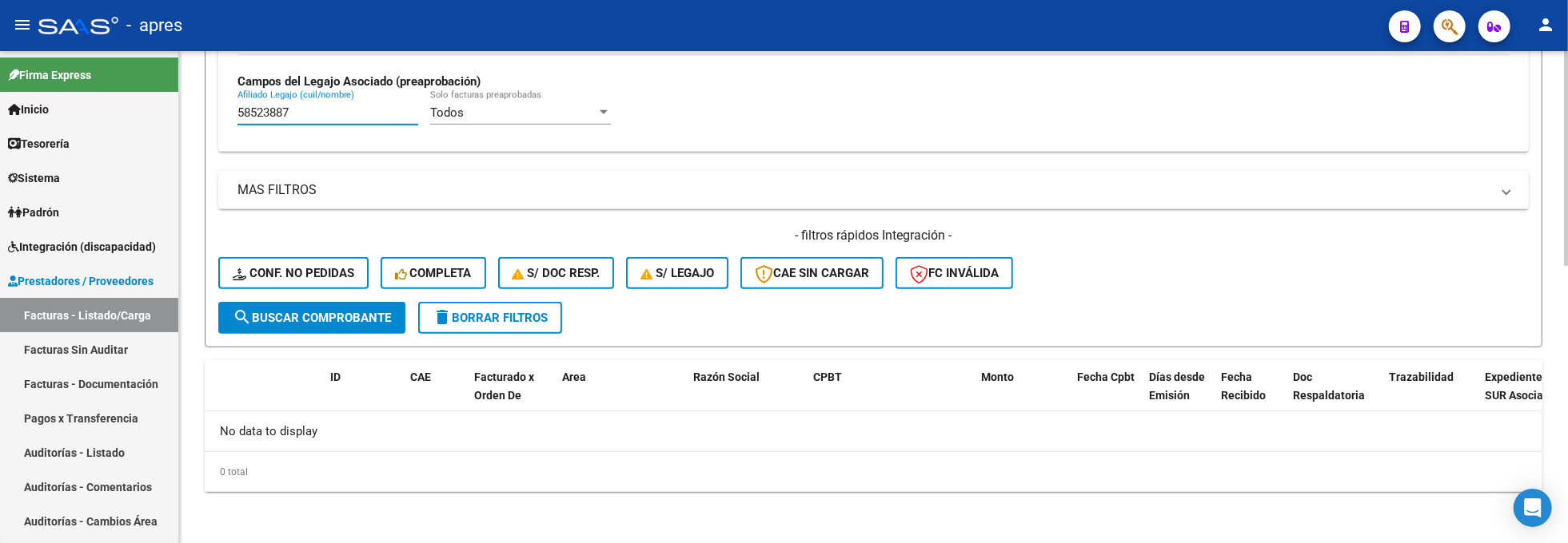
click at [231, 107] on div "Todos Cargado en Para Enviar SSS Período De Prestación Campos del Archivo de Re…" at bounding box center [873, 35] width 1311 height 232
paste input "3534595"
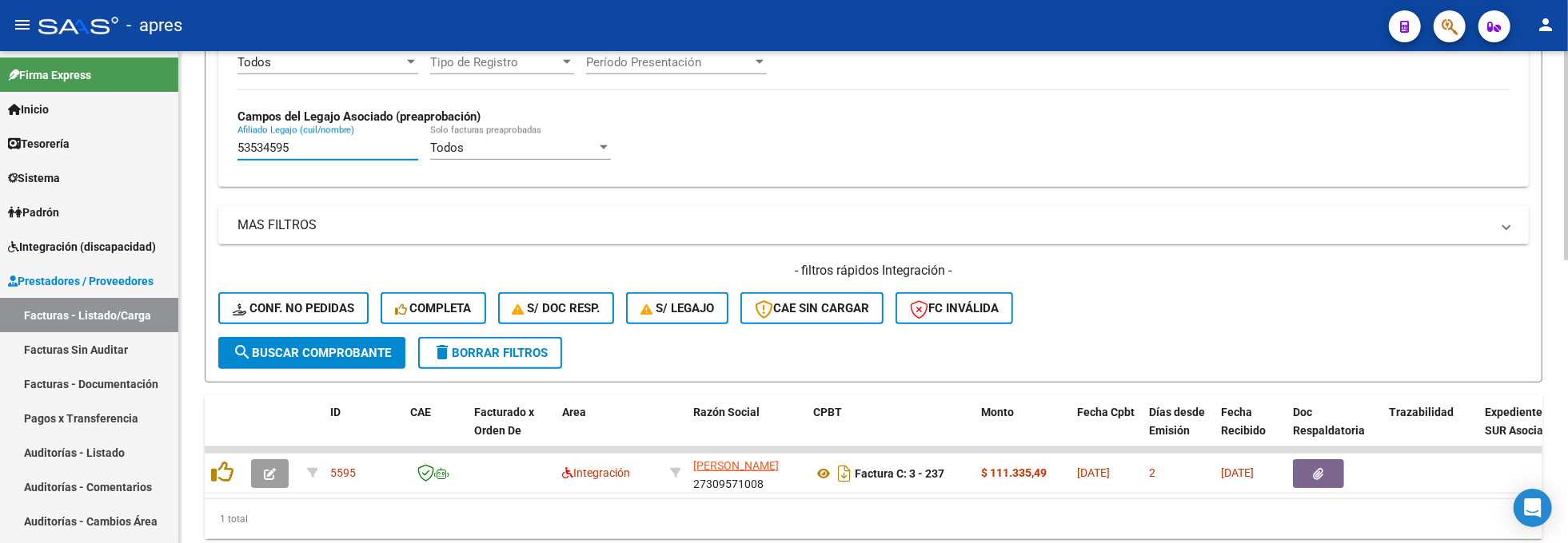
scroll to position [634, 0]
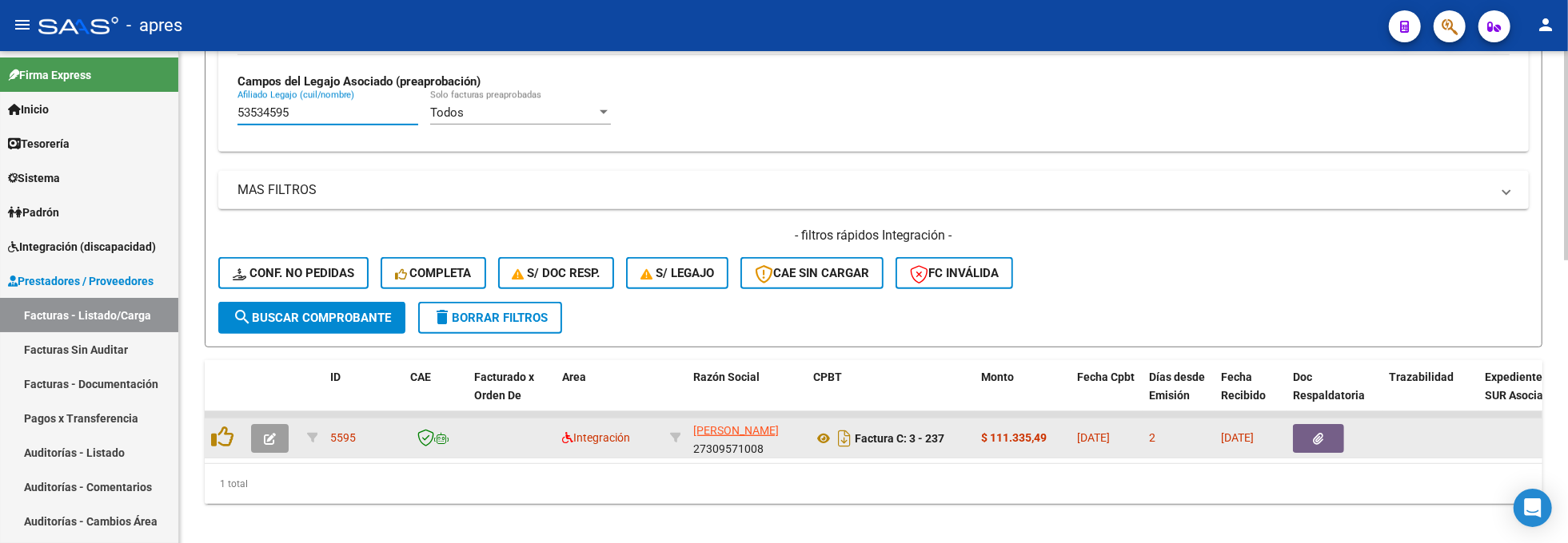
type input "53534595"
click at [264, 436] on icon "button" at bounding box center [270, 438] width 12 height 12
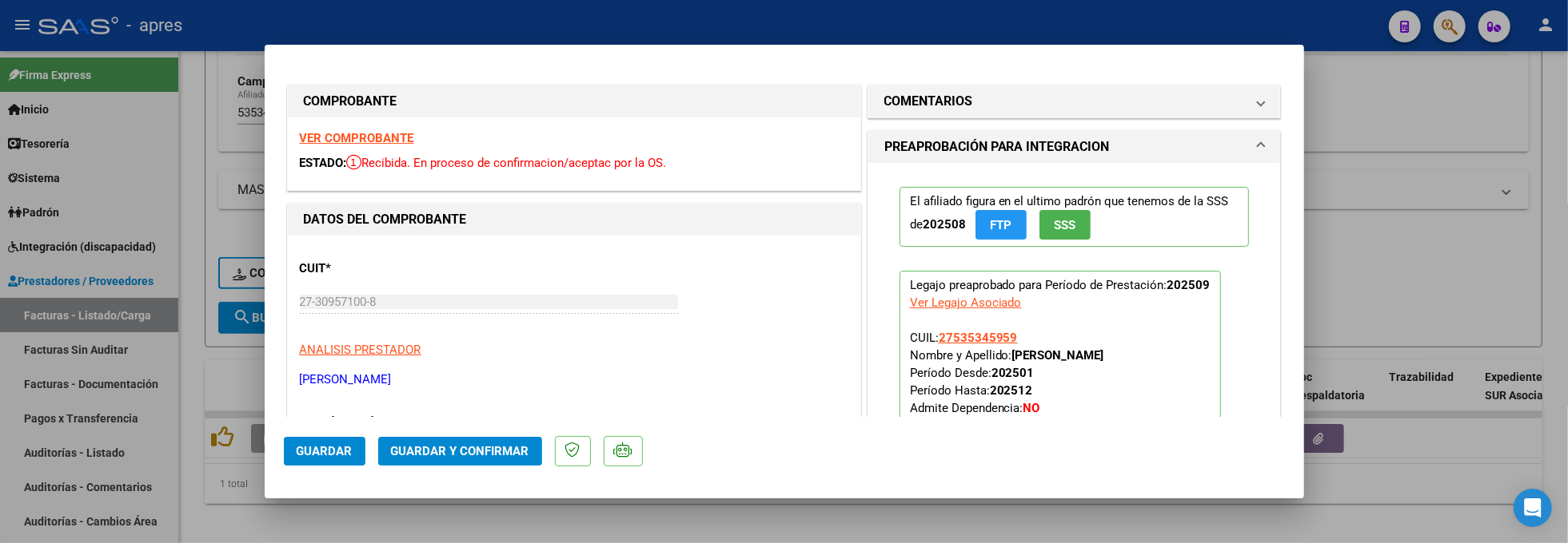
click at [349, 135] on strong "VER COMPROBANTE" at bounding box center [356, 138] width 114 height 14
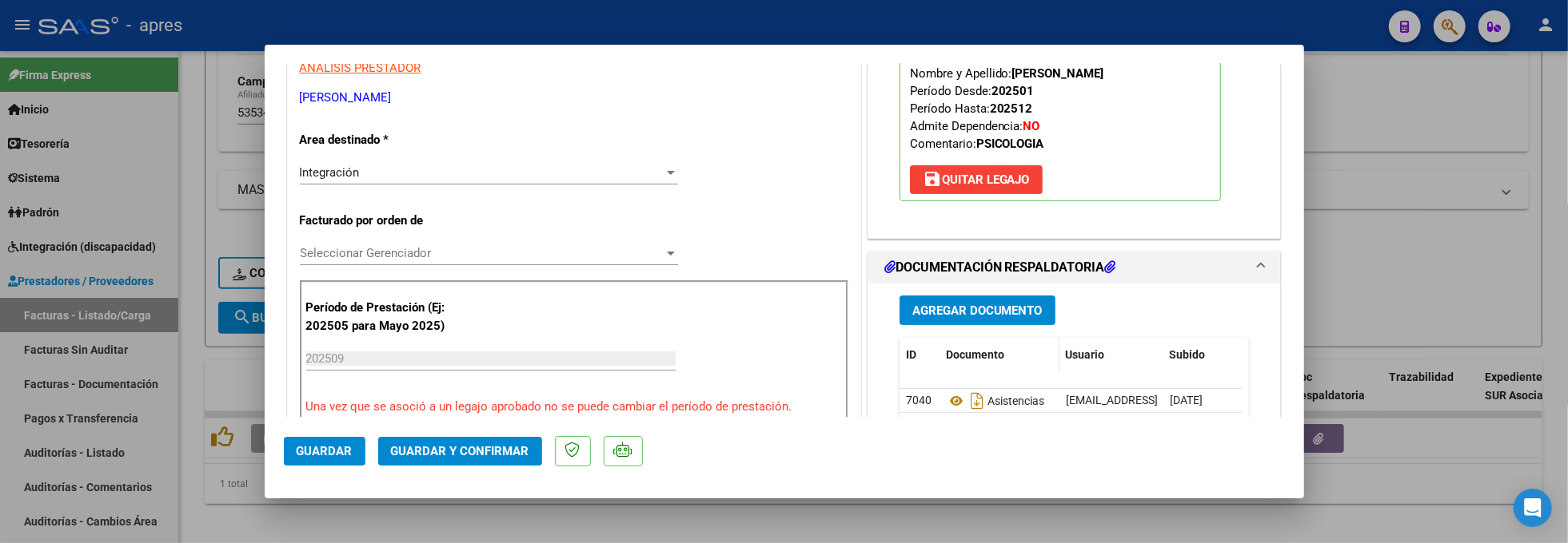
scroll to position [319, 0]
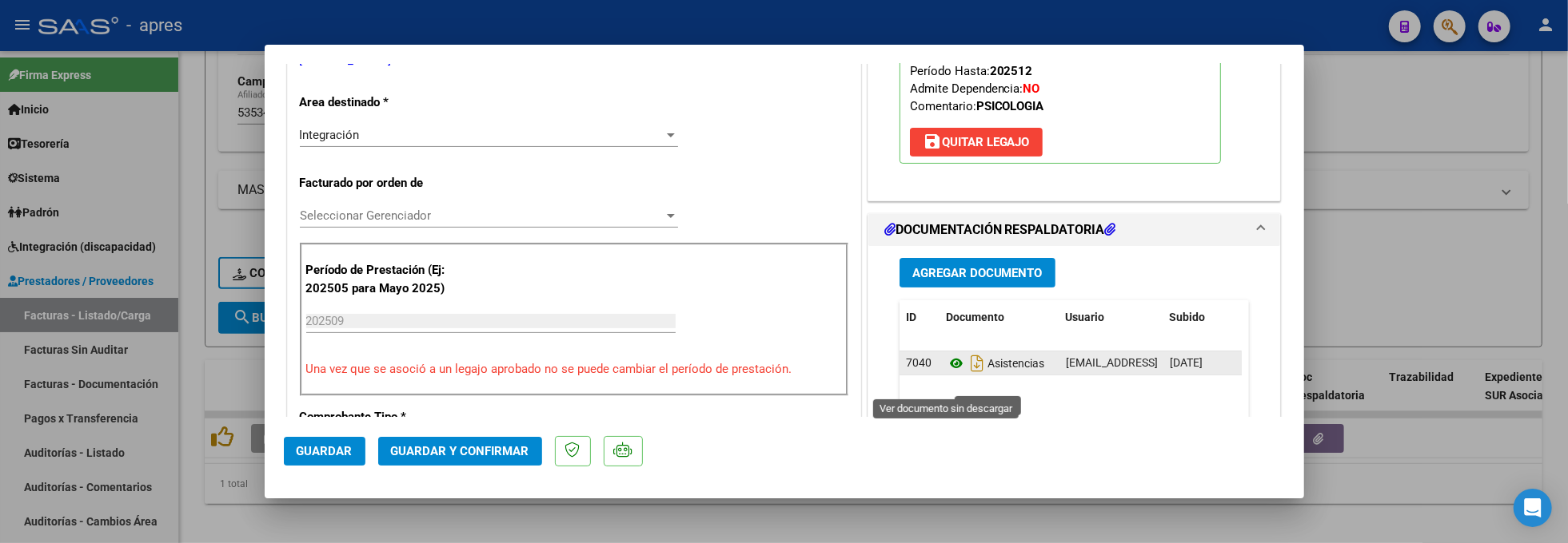
click at [946, 373] on icon at bounding box center [956, 364] width 21 height 19
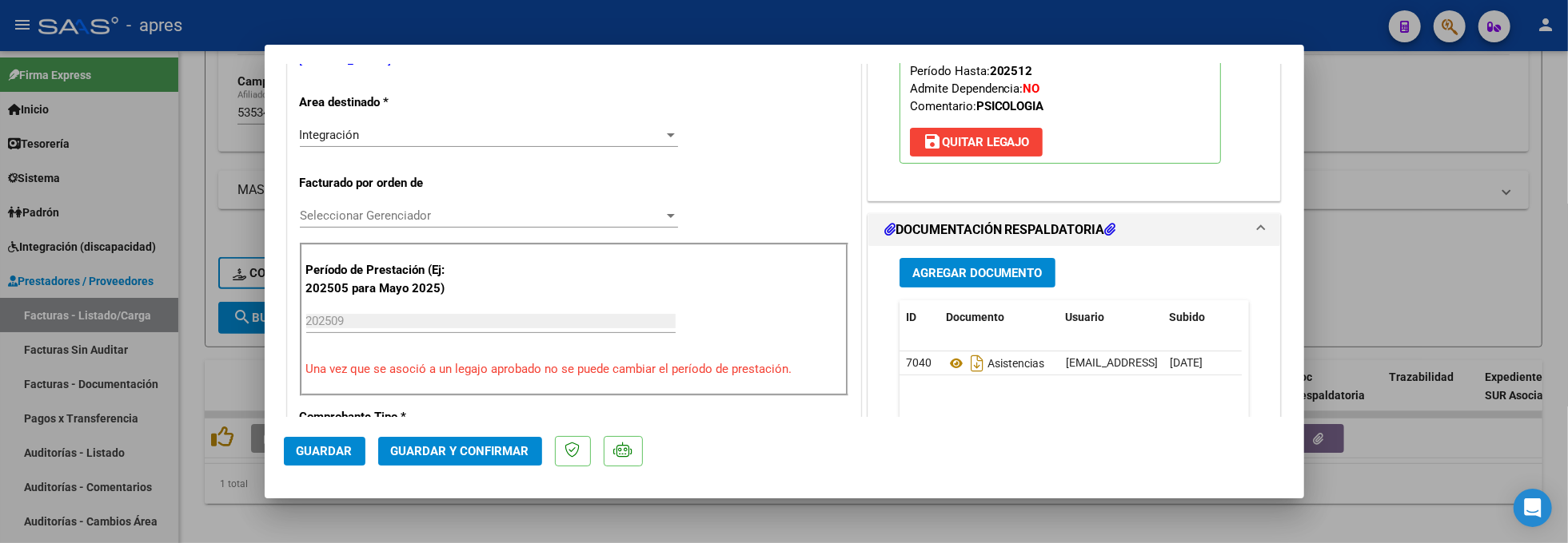
click at [436, 452] on span "Guardar y Confirmar" at bounding box center [460, 451] width 138 height 14
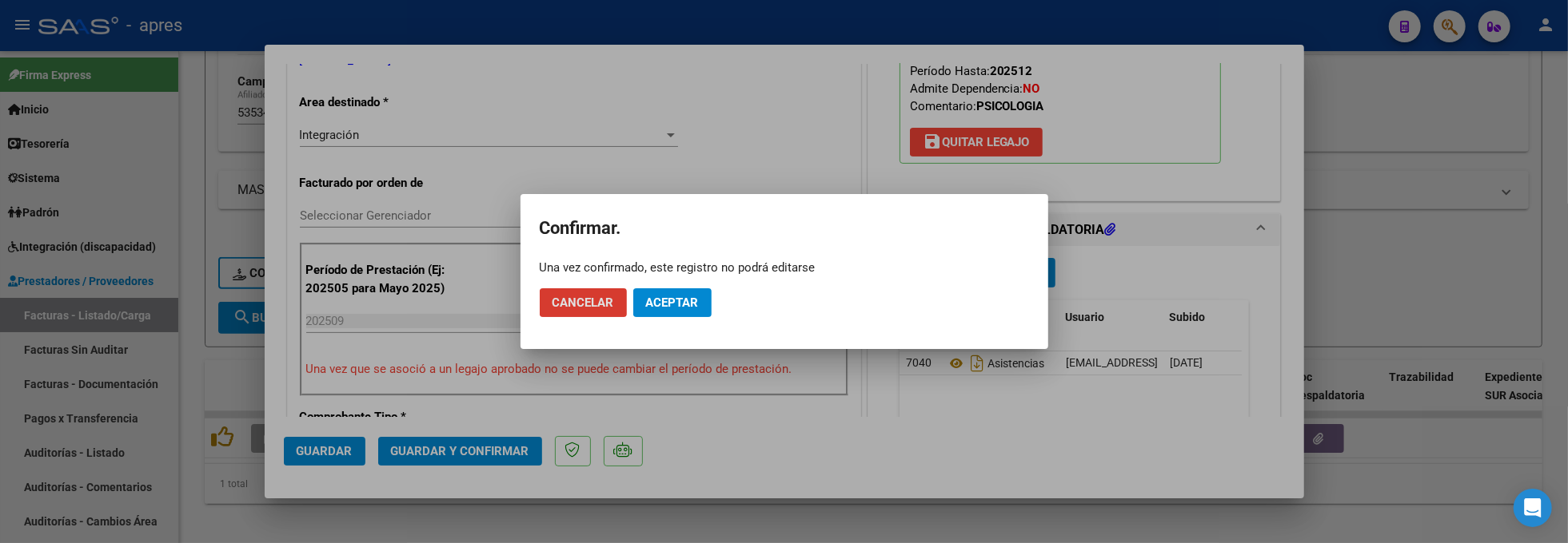
click at [686, 308] on span "Aceptar" at bounding box center [672, 302] width 53 height 14
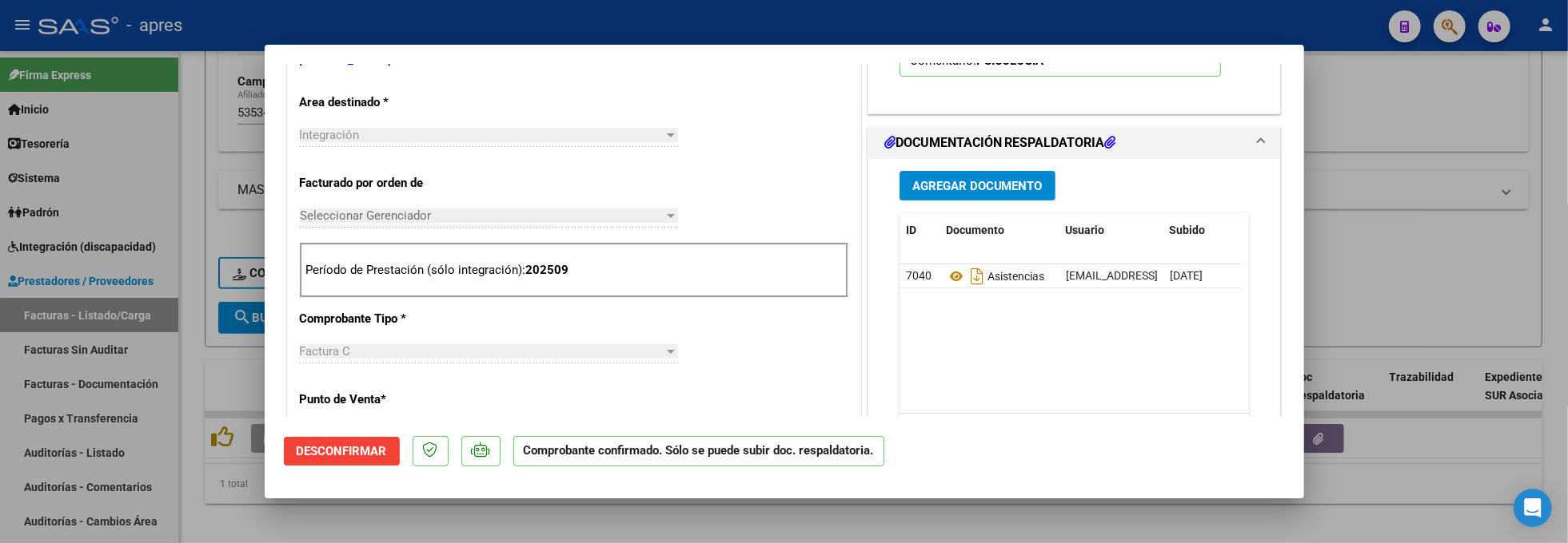
click at [525, 516] on div at bounding box center [784, 272] width 1568 height 543
type input "$ 0,00"
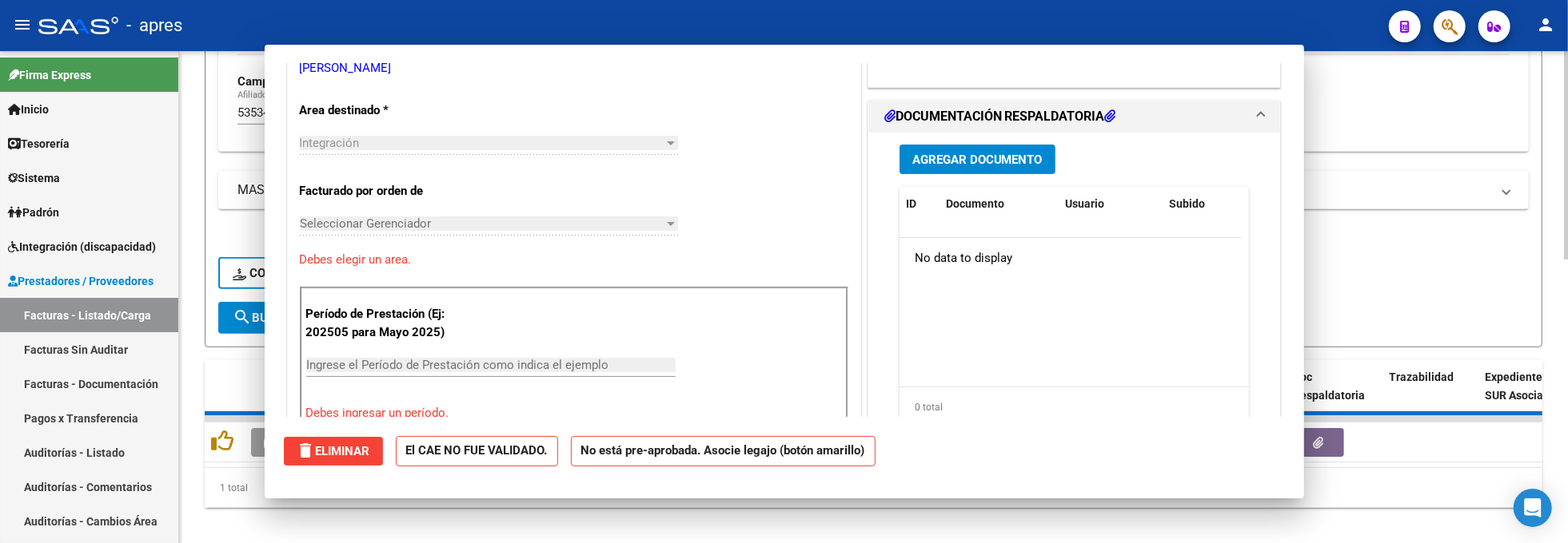
scroll to position [327, 0]
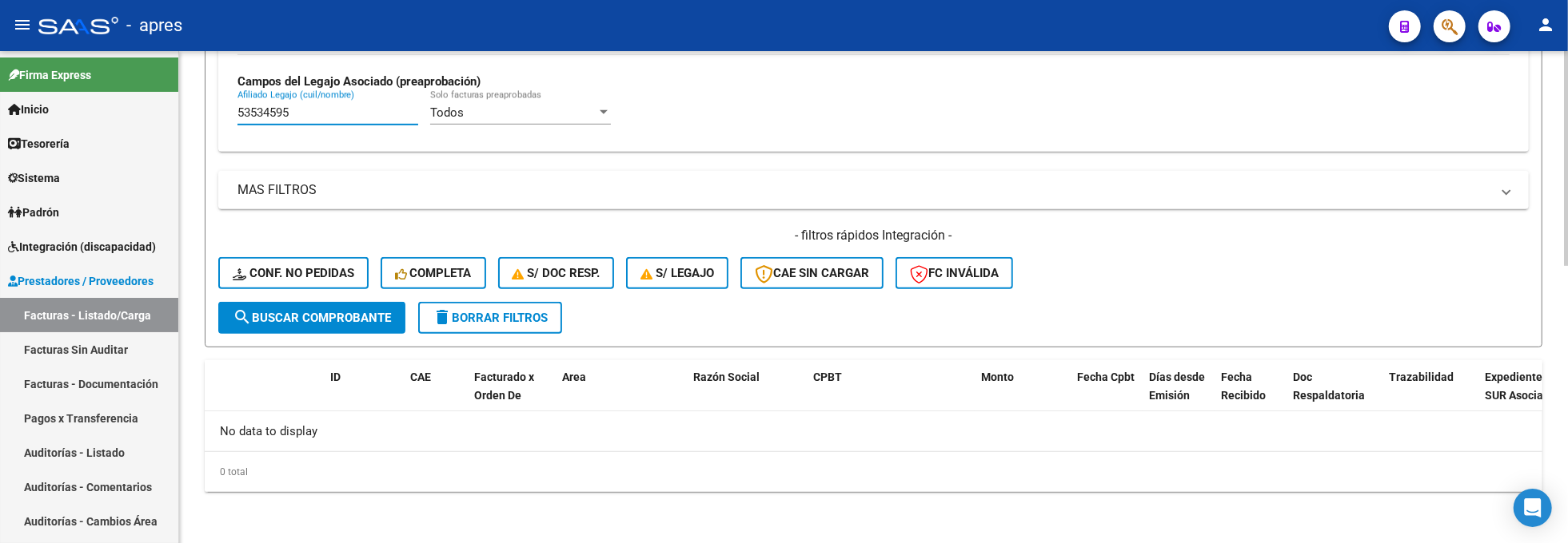
drag, startPoint x: 317, startPoint y: 112, endPoint x: 208, endPoint y: 122, distance: 109.5
paste input "5513181"
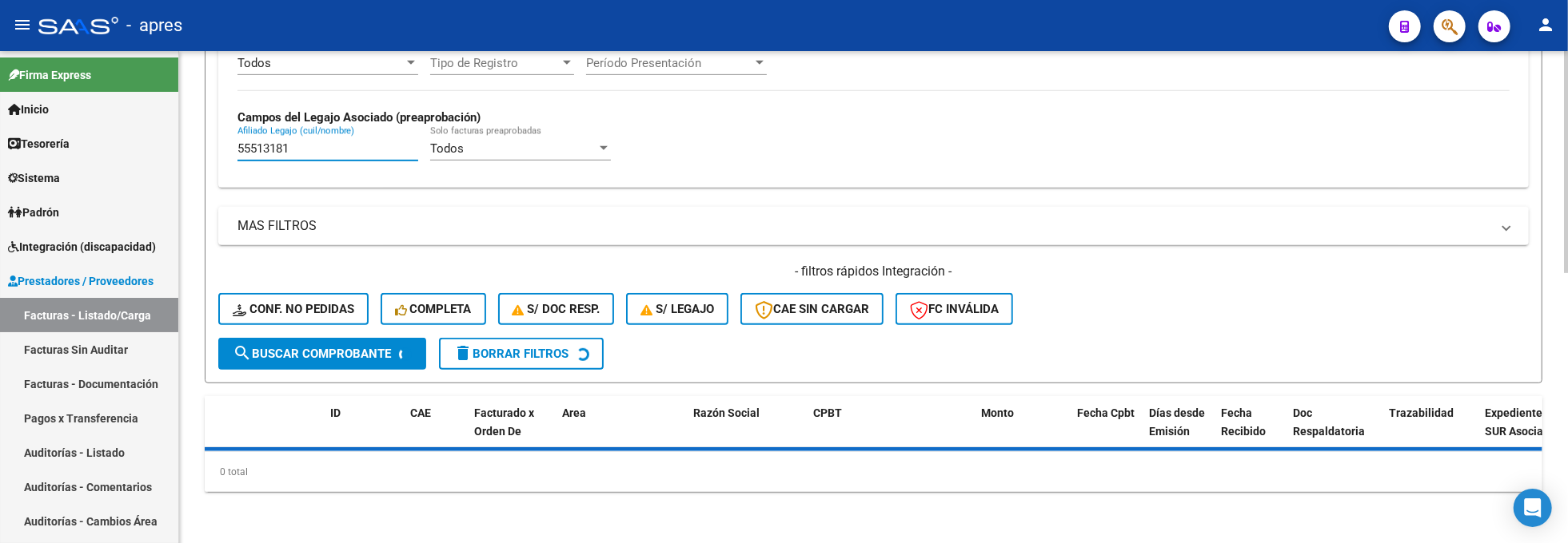
scroll to position [634, 0]
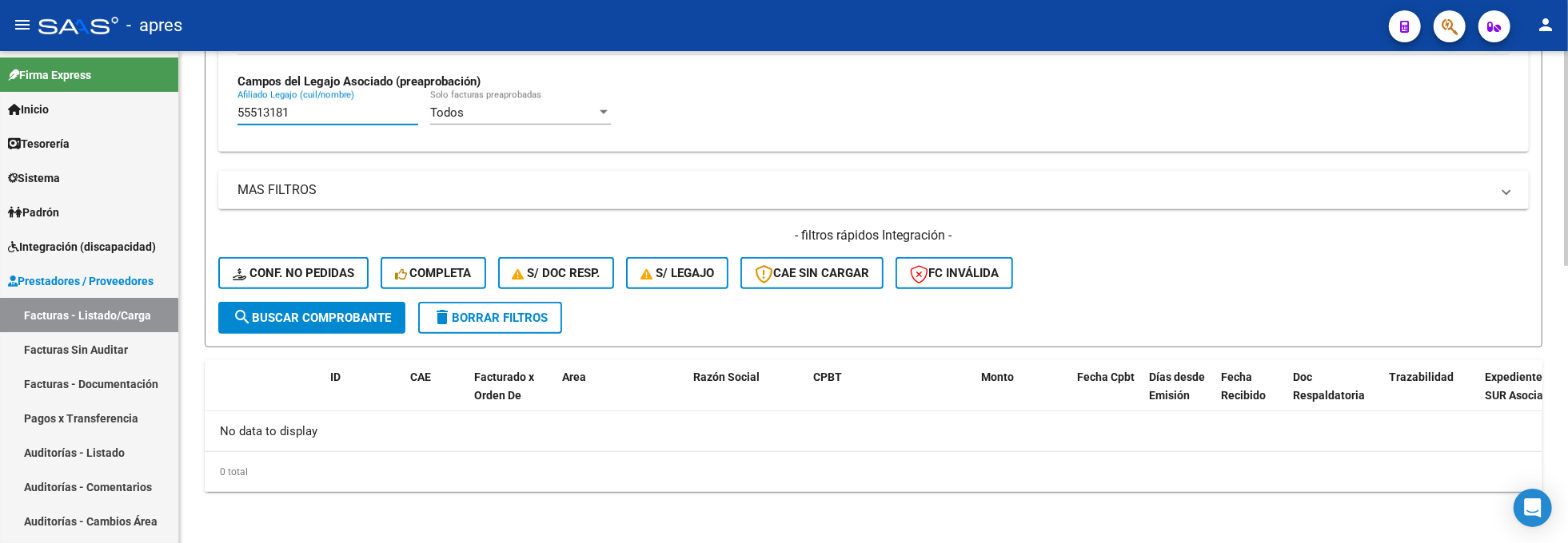
click at [382, 326] on button "search Buscar Comprobante" at bounding box center [311, 318] width 187 height 32
click at [341, 311] on span "search Buscar Comprobante" at bounding box center [311, 318] width 158 height 14
drag, startPoint x: 295, startPoint y: 110, endPoint x: 196, endPoint y: 117, distance: 99.2
paste input "3527888"
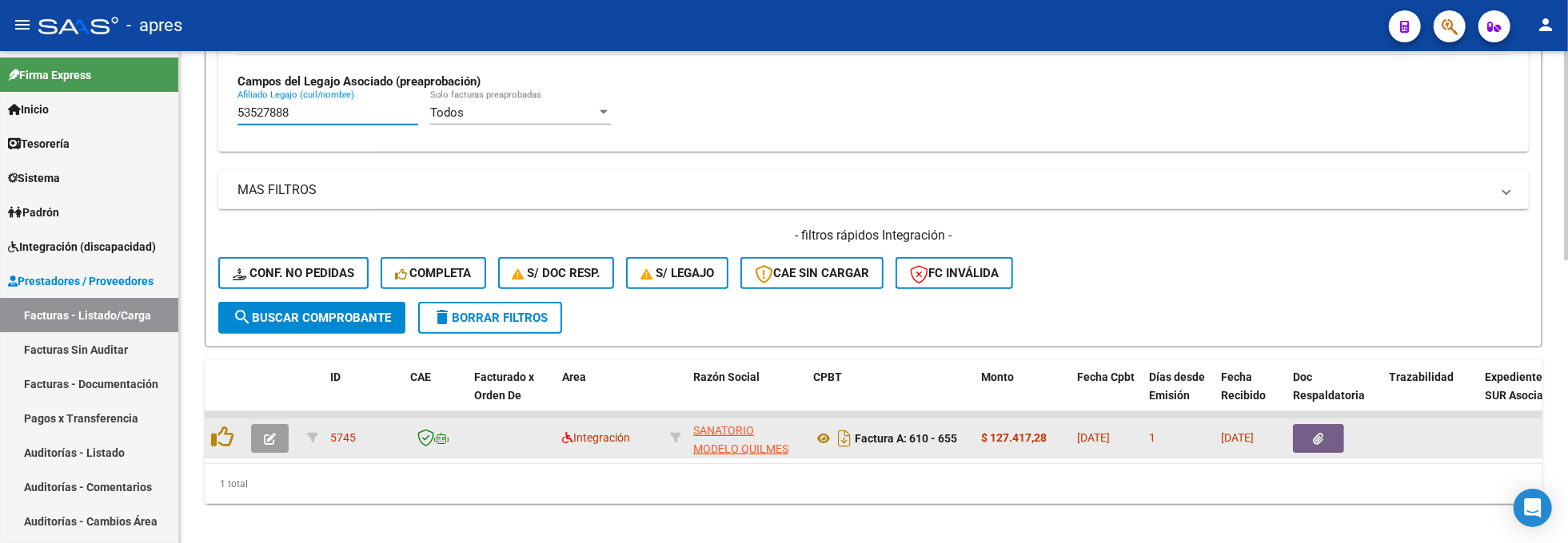
click at [261, 432] on button "button" at bounding box center [270, 438] width 37 height 29
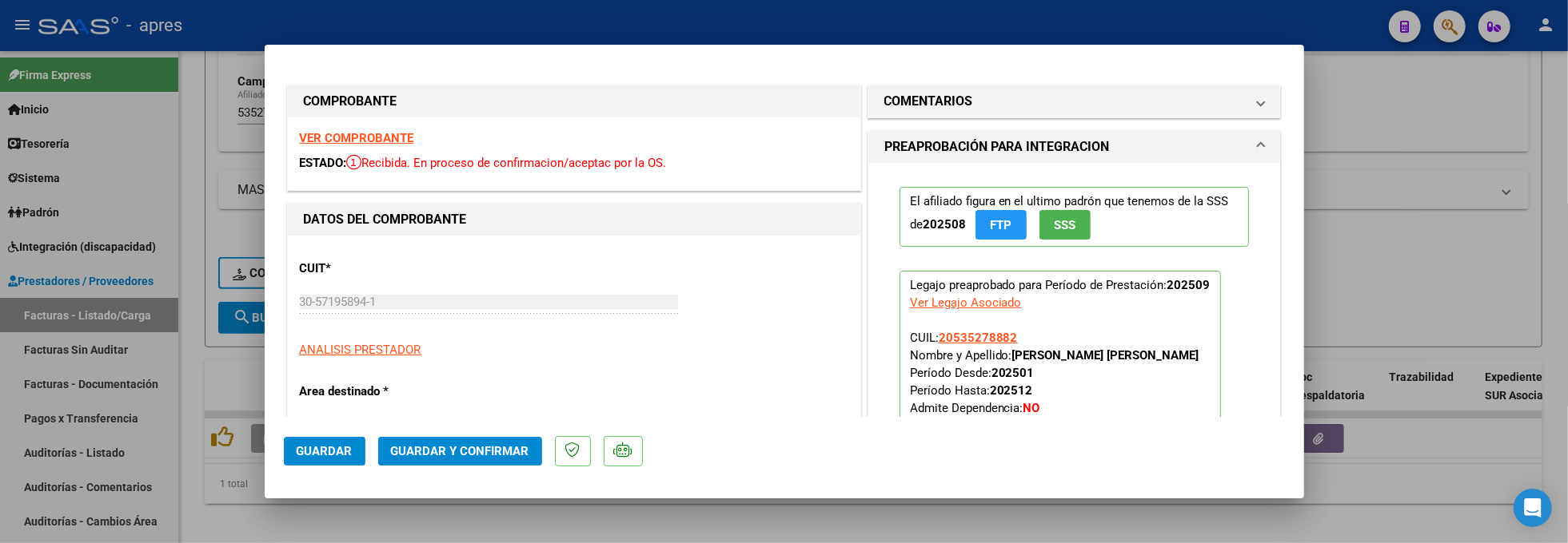
click at [399, 141] on strong "VER COMPROBANTE" at bounding box center [356, 138] width 114 height 14
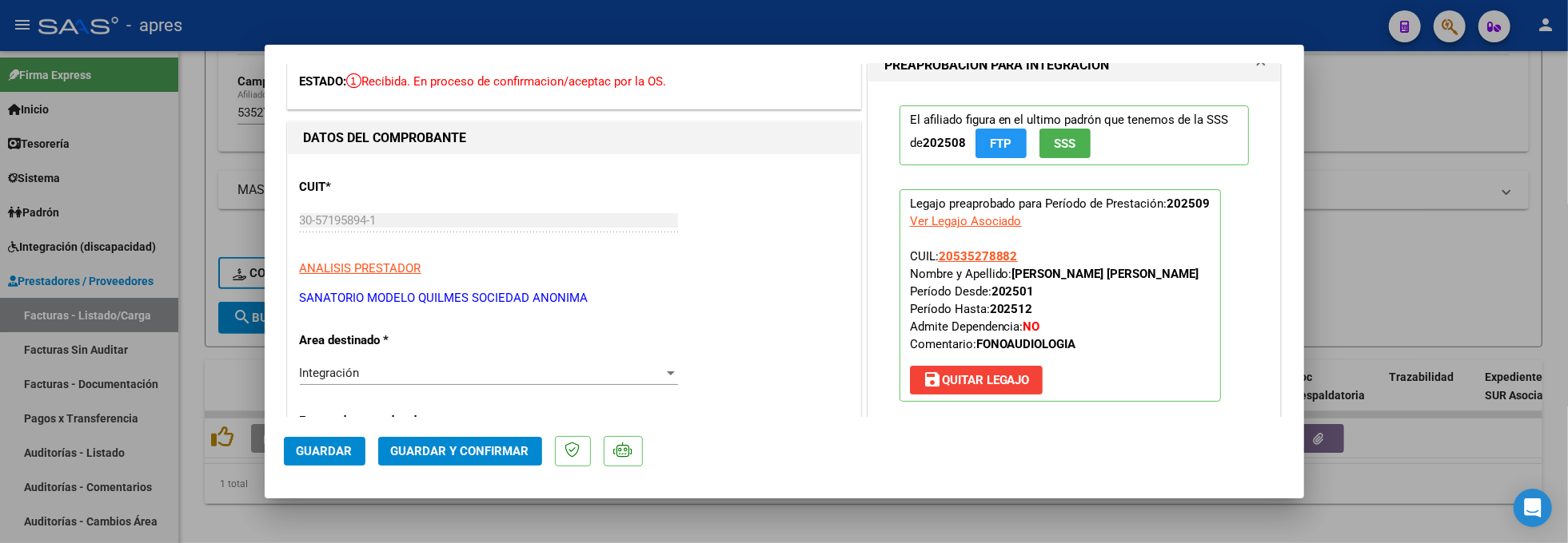
scroll to position [319, 0]
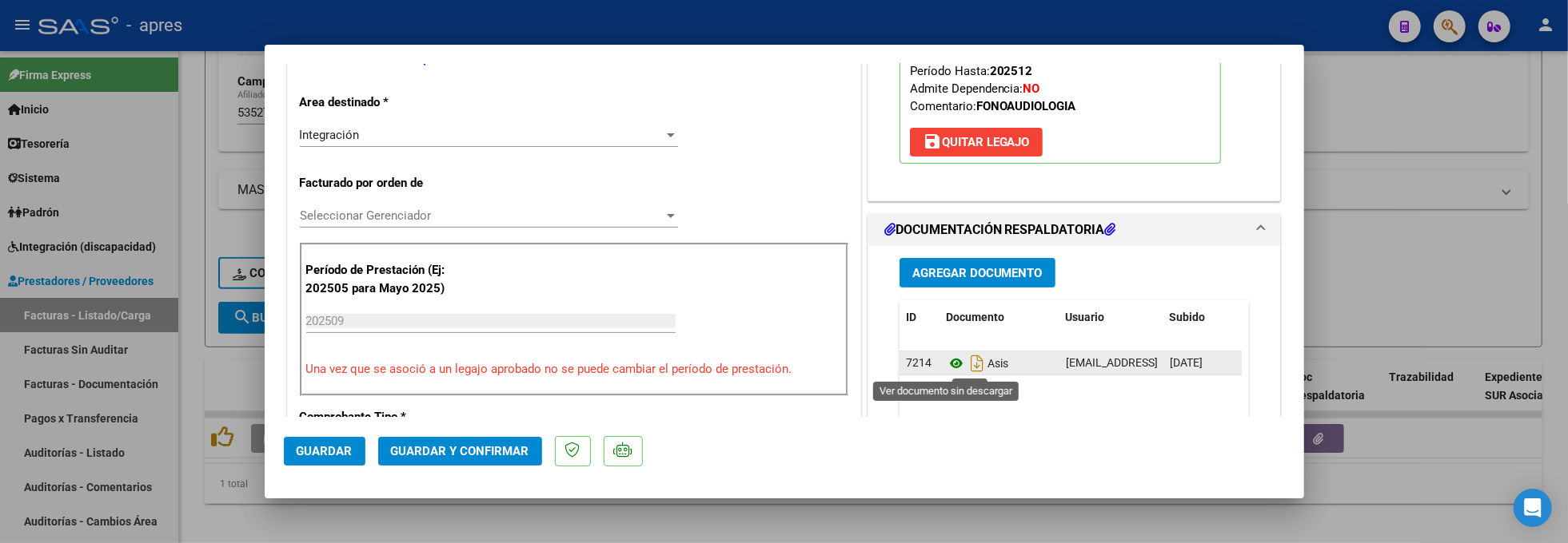
click at [950, 370] on icon at bounding box center [956, 364] width 21 height 19
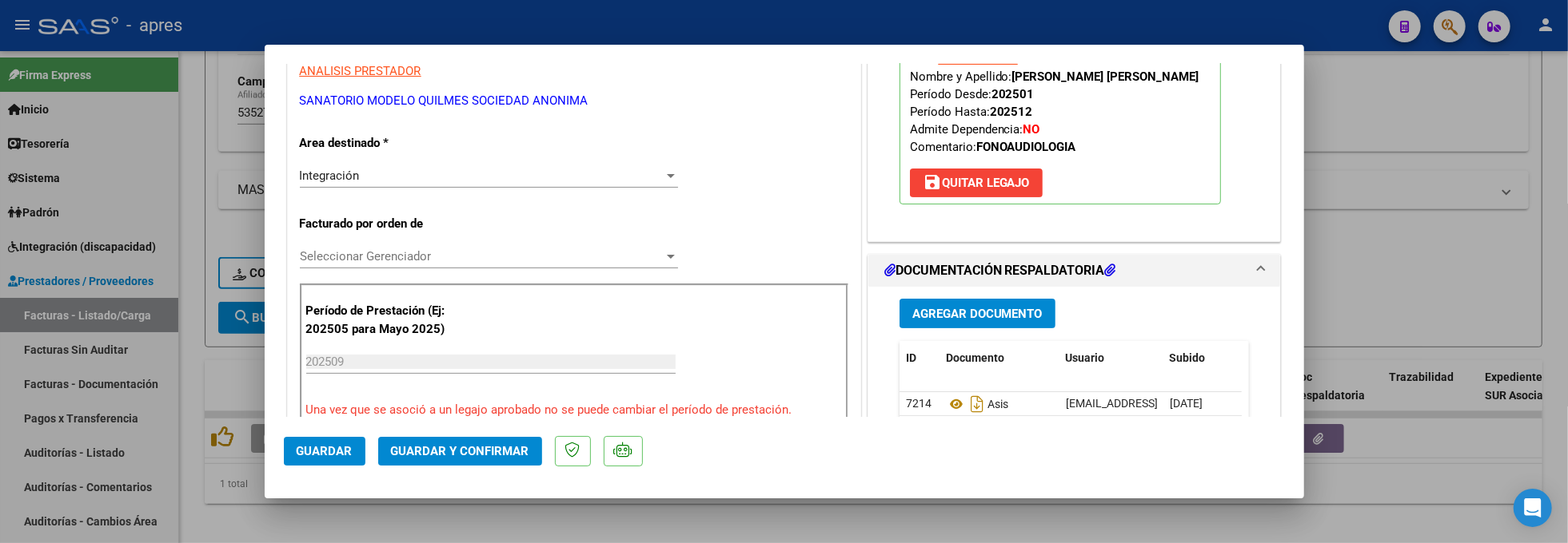
scroll to position [0, 0]
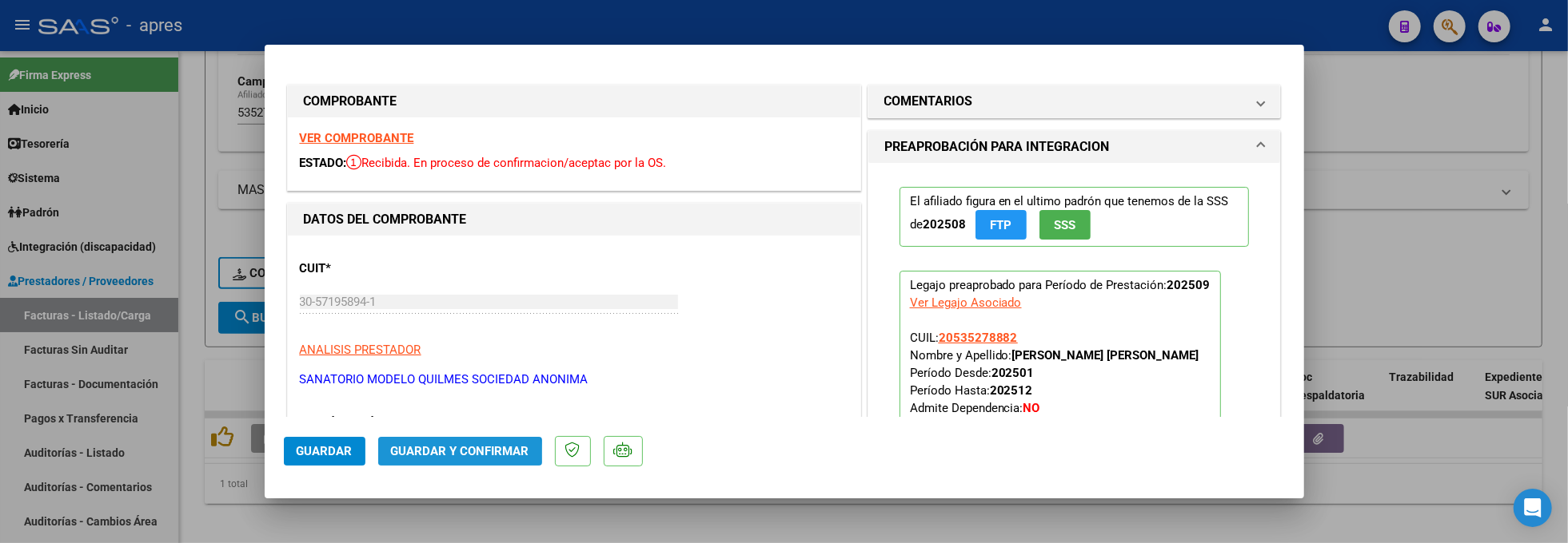
click at [456, 455] on span "Guardar y Confirmar" at bounding box center [460, 451] width 138 height 14
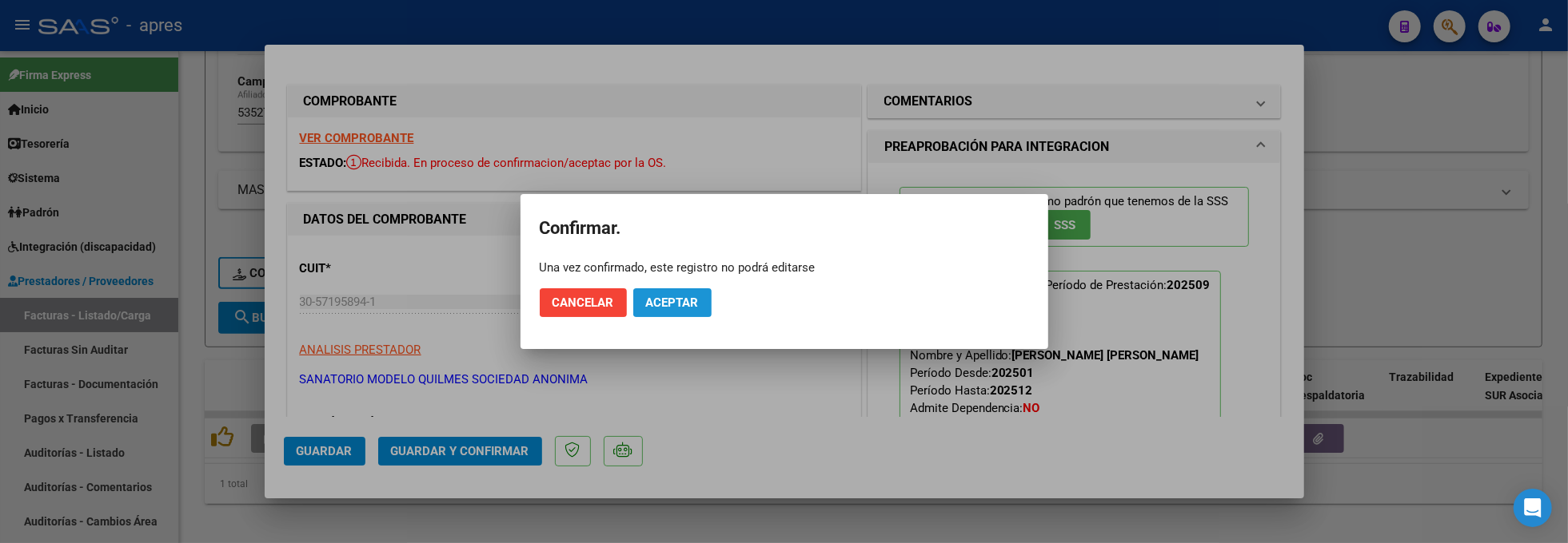
click at [670, 303] on span "Aceptar" at bounding box center [672, 302] width 53 height 14
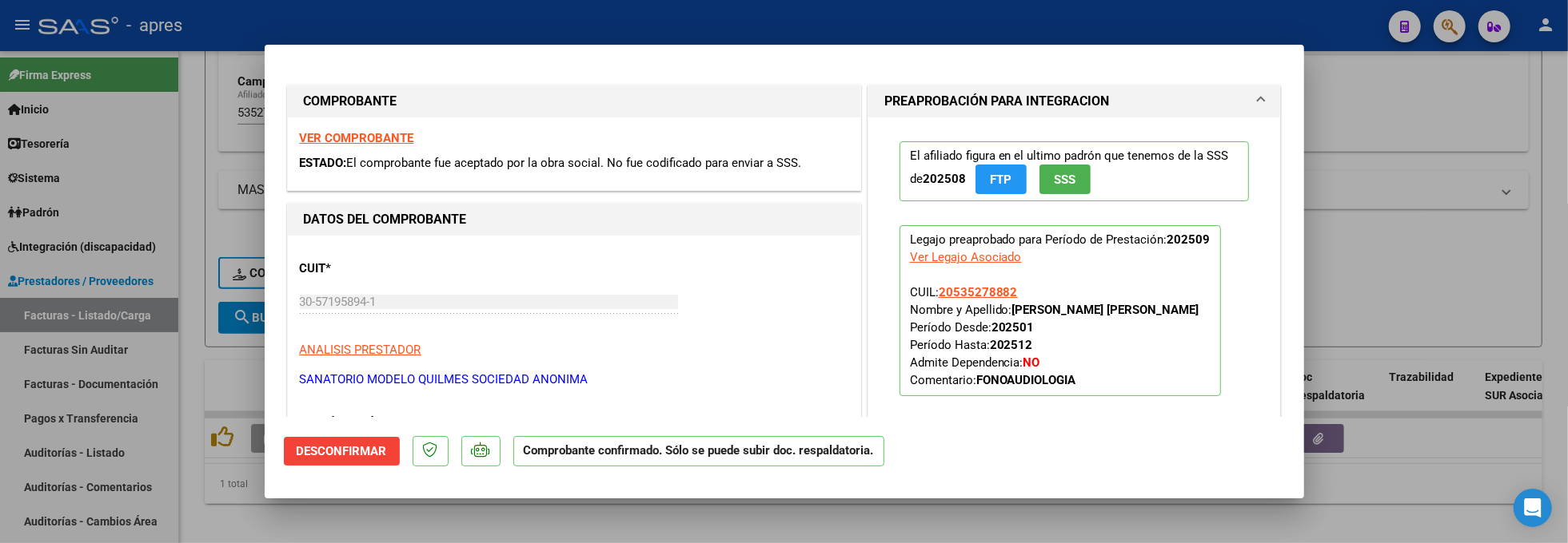
click at [212, 523] on div at bounding box center [784, 272] width 1568 height 543
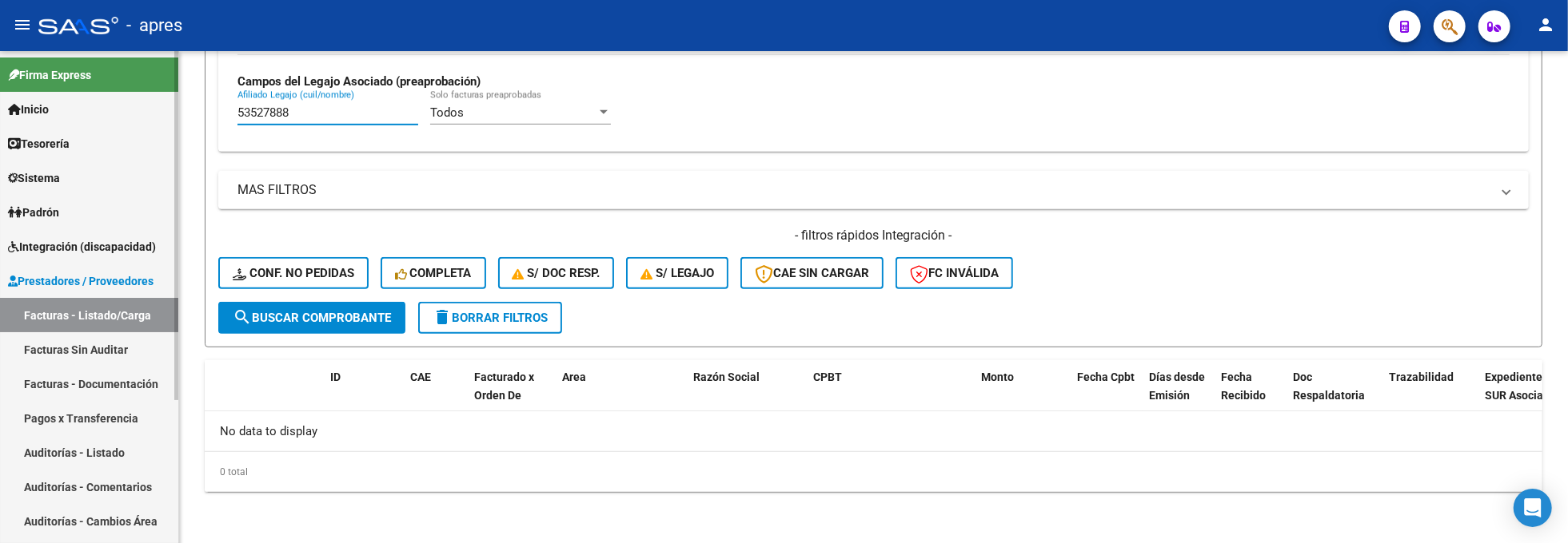
drag, startPoint x: 323, startPoint y: 120, endPoint x: 170, endPoint y: 118, distance: 153.0
click at [170, 118] on mat-sidenav-container "Firma Express Inicio Calendario SSS Instructivos Contacto OS Tesorería Extracto…" at bounding box center [784, 296] width 1568 height 492
paste input "8212892"
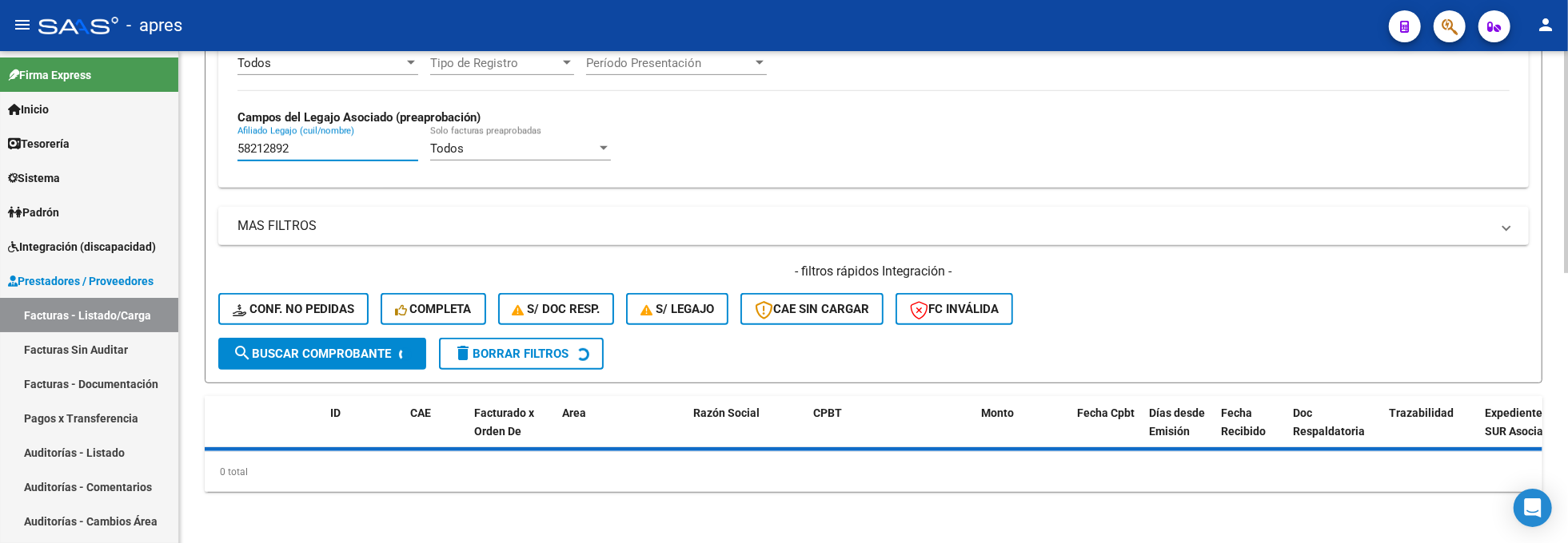
scroll to position [634, 0]
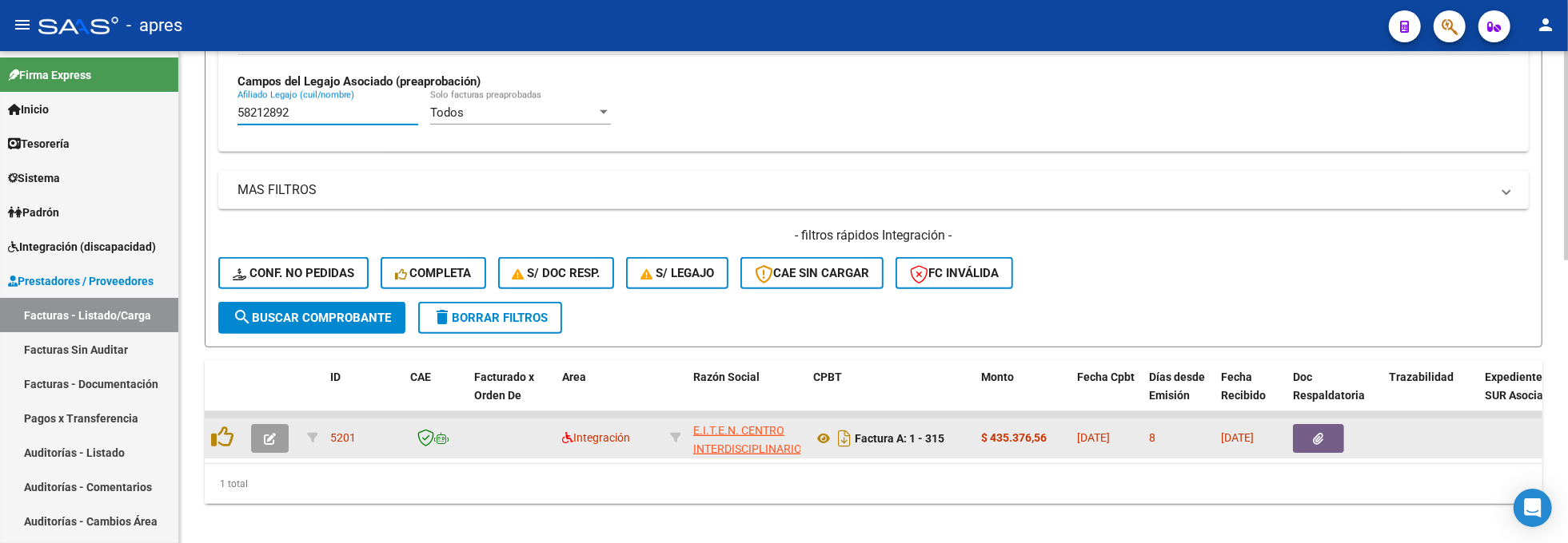
type input "58212892"
click at [270, 439] on icon "button" at bounding box center [270, 438] width 12 height 12
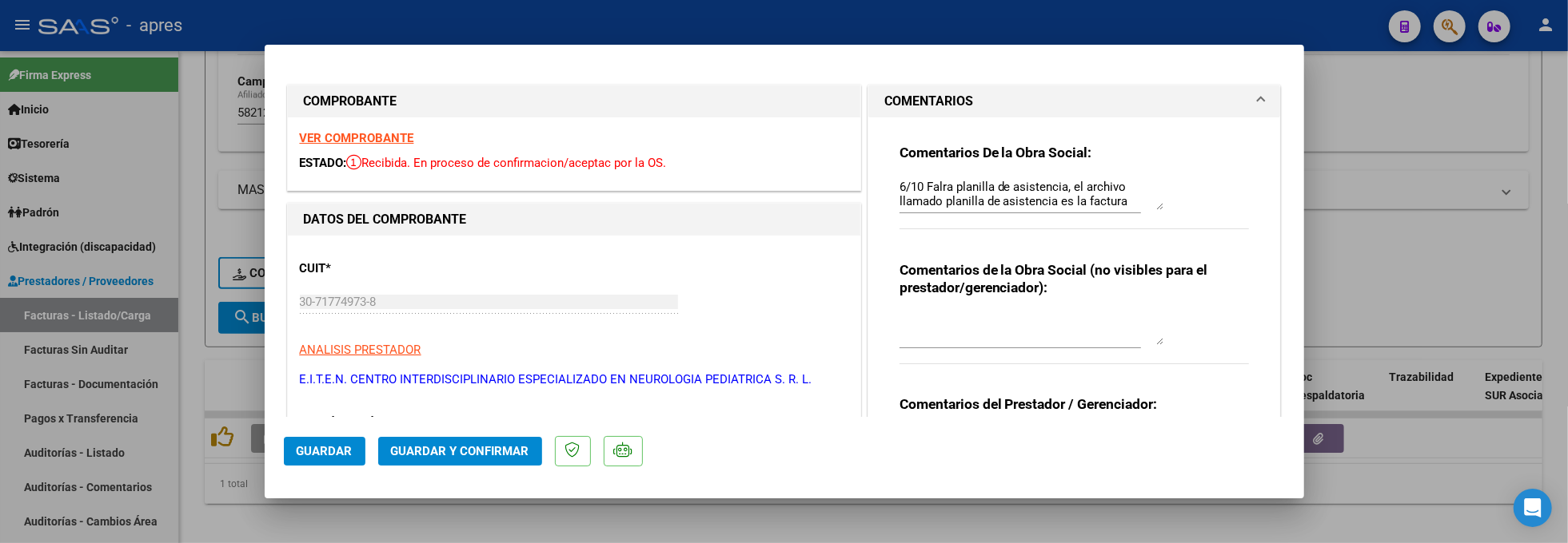
click at [387, 137] on strong "VER COMPROBANTE" at bounding box center [356, 138] width 114 height 14
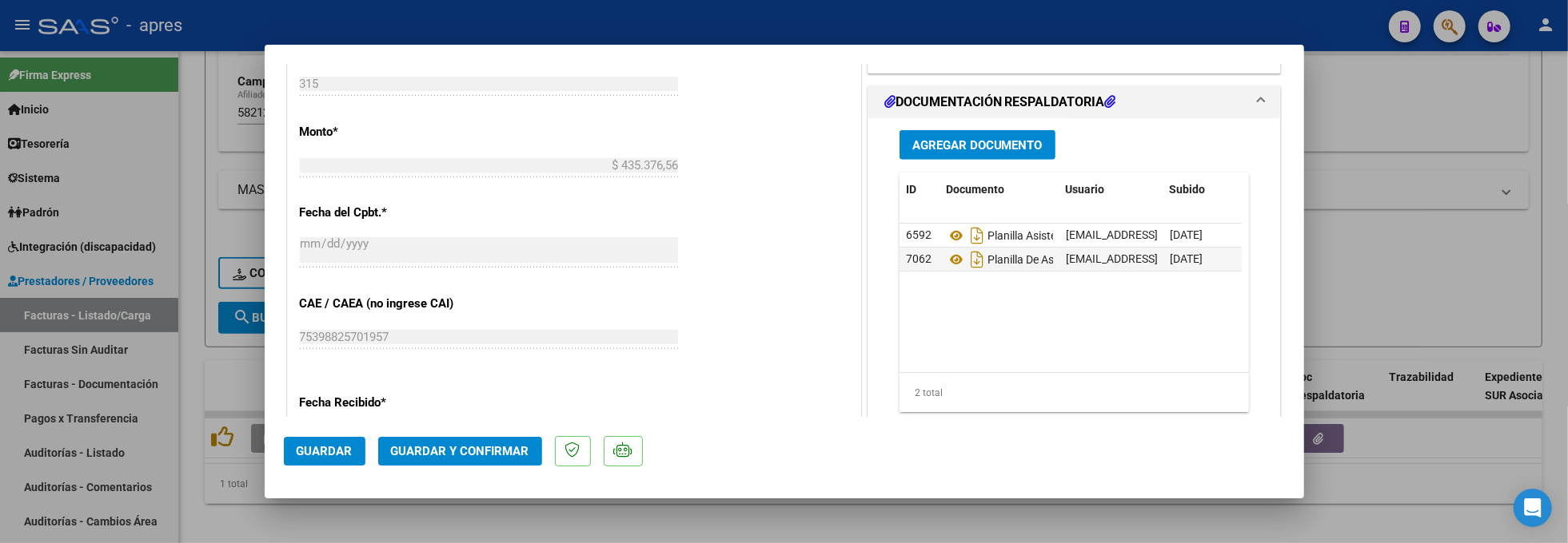
scroll to position [852, 0]
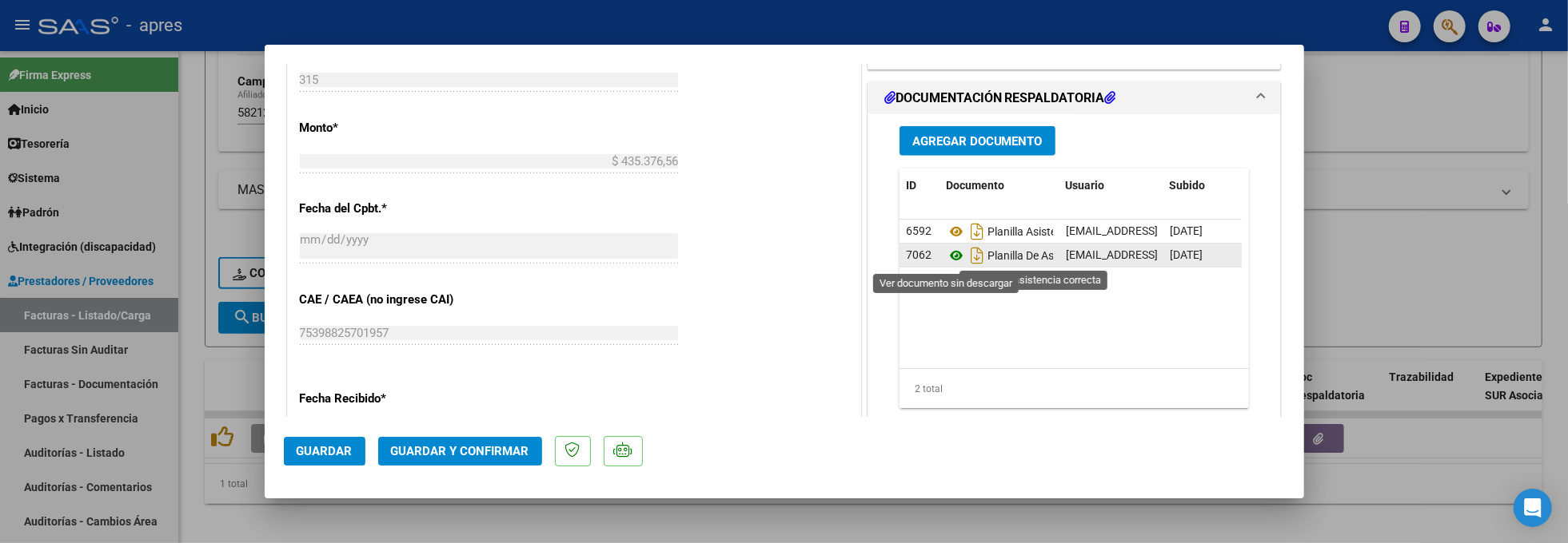
click at [946, 254] on icon at bounding box center [956, 256] width 21 height 19
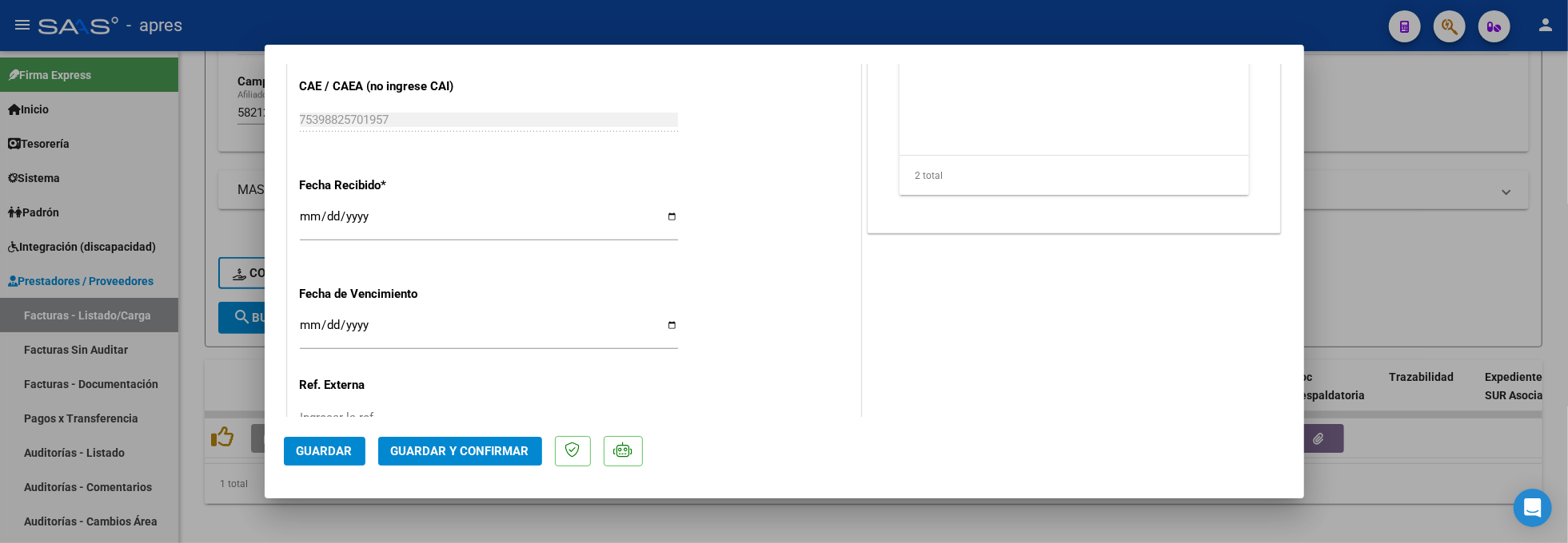
scroll to position [1171, 0]
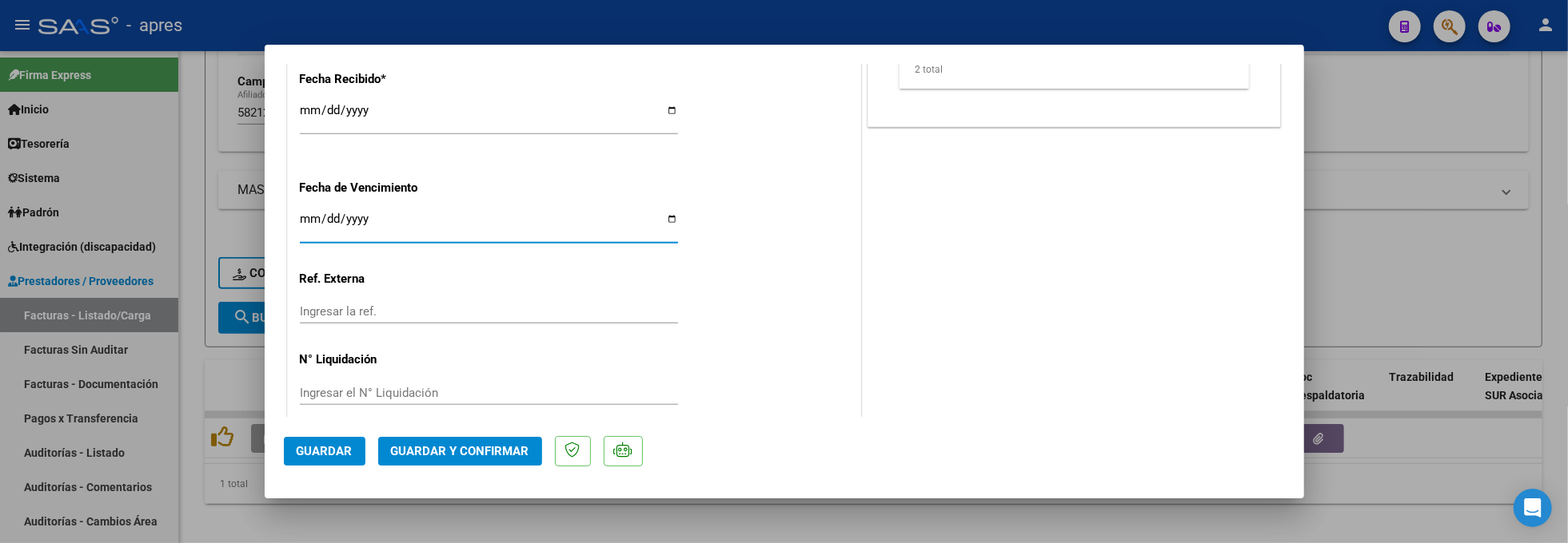
click at [307, 214] on input "Ingresar la fecha" at bounding box center [489, 225] width 378 height 26
type input "[DATE]"
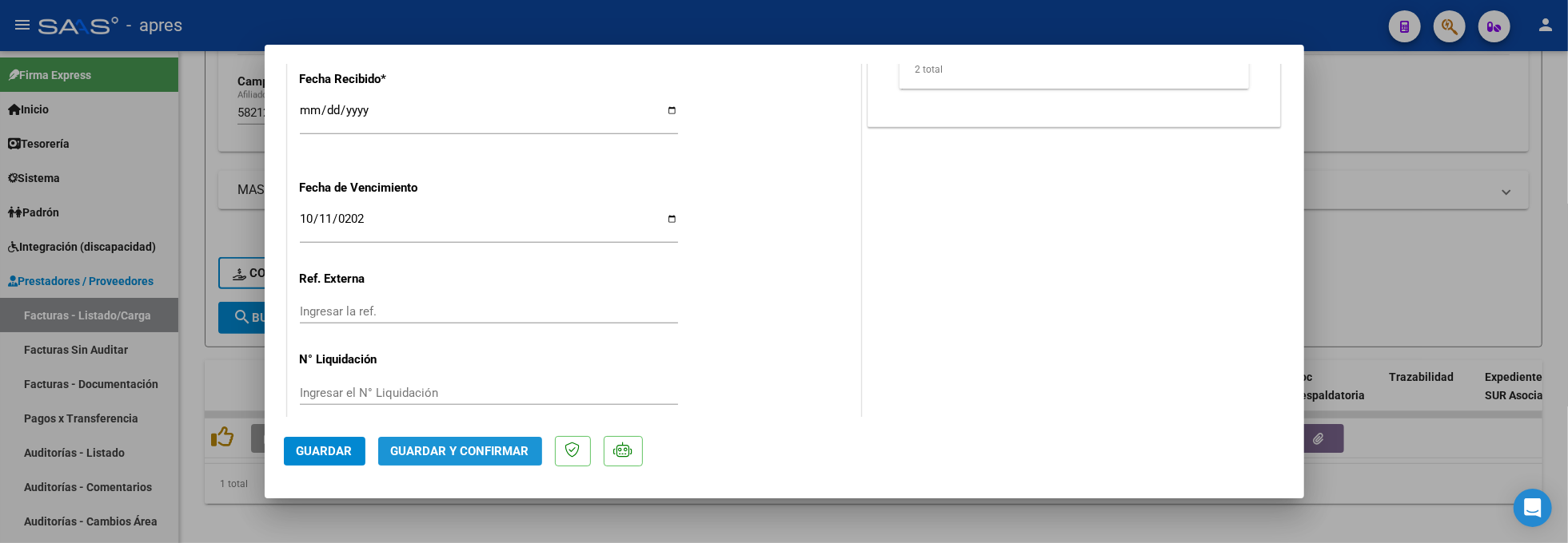
click at [509, 452] on span "Guardar y Confirmar" at bounding box center [460, 451] width 138 height 14
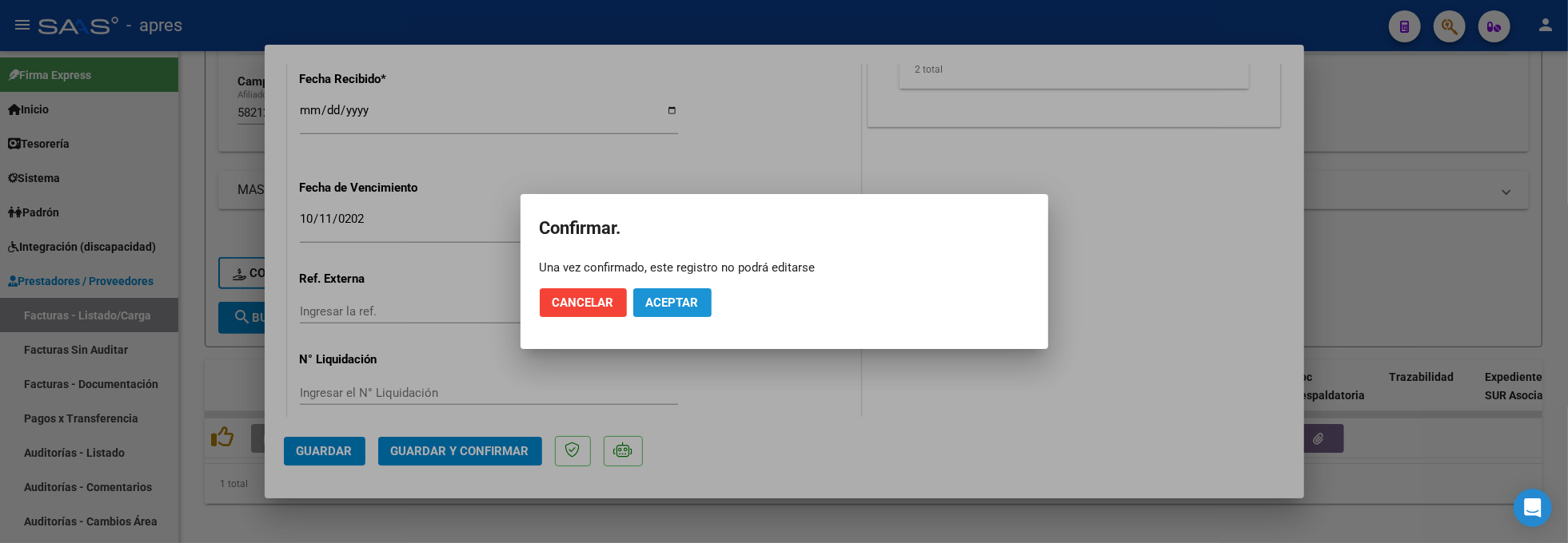
click at [660, 304] on span "Aceptar" at bounding box center [672, 302] width 53 height 14
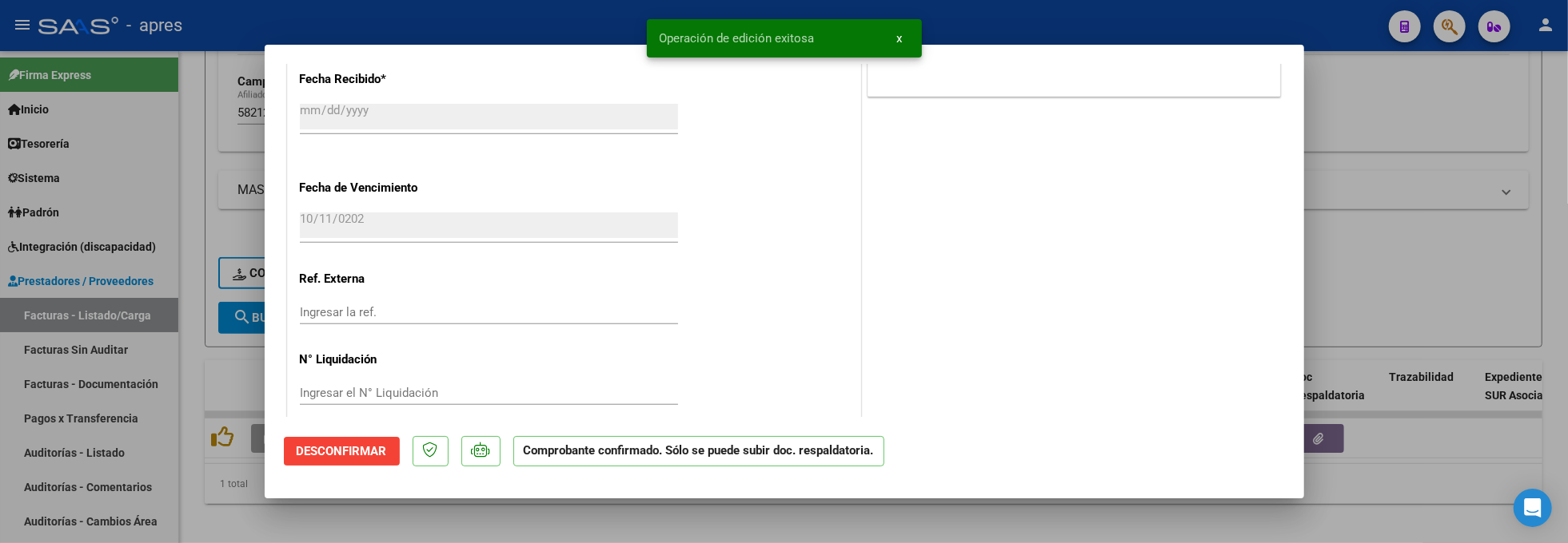
click at [363, 509] on div at bounding box center [784, 272] width 1568 height 543
type input "$ 0,00"
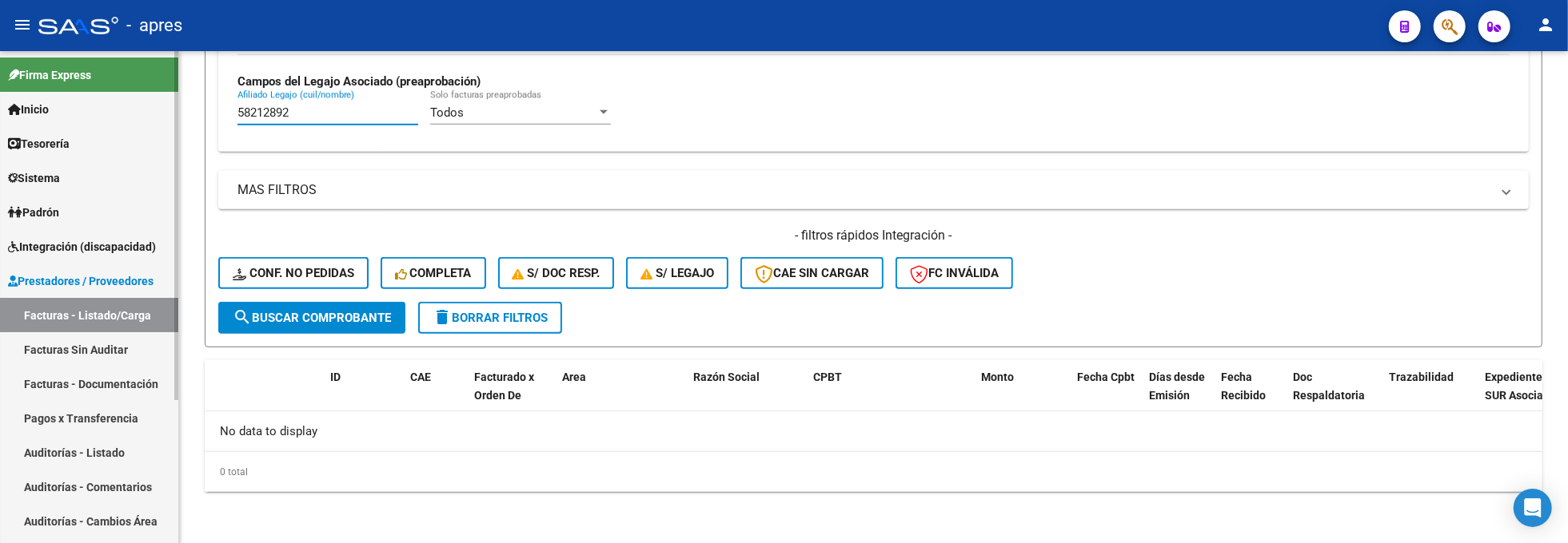
drag, startPoint x: 318, startPoint y: 117, endPoint x: 99, endPoint y: 110, distance: 219.1
click at [99, 110] on mat-sidenav-container "Firma Express Inicio Calendario SSS Instructivos Contacto OS Tesorería Extracto…" at bounding box center [784, 296] width 1568 height 492
paste input "4912823"
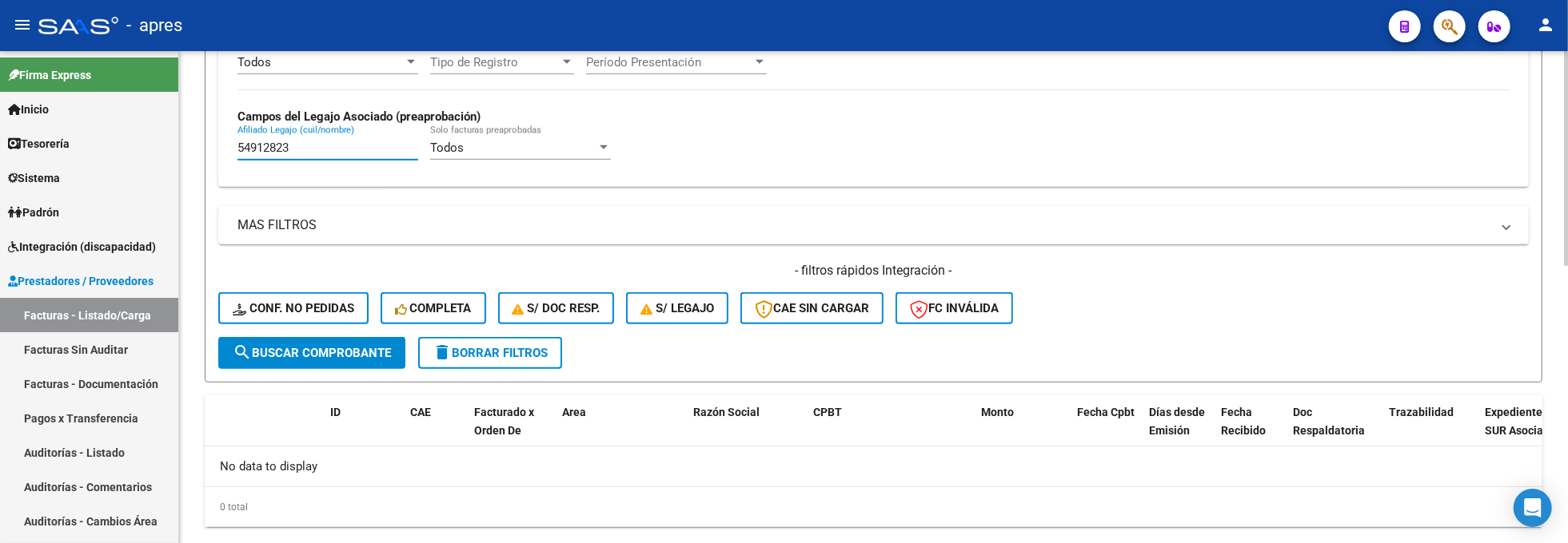
scroll to position [634, 0]
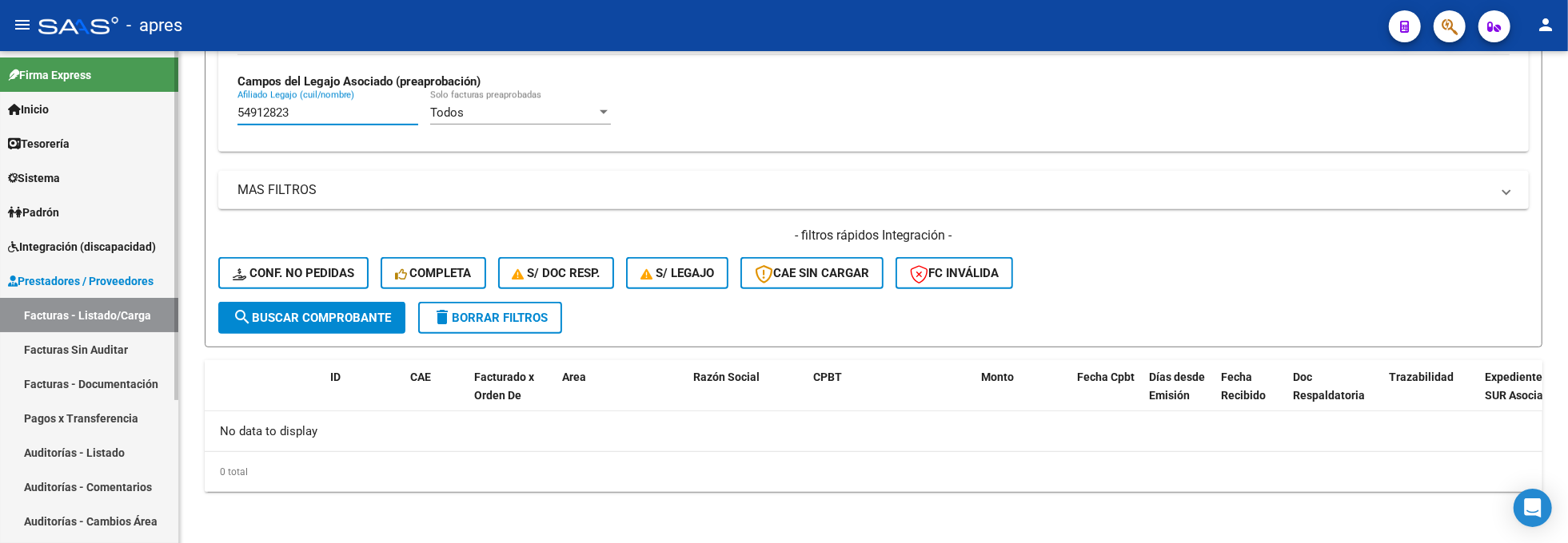
drag, startPoint x: 312, startPoint y: 112, endPoint x: 26, endPoint y: 96, distance: 286.4
click at [26, 96] on mat-sidenav-container "Firma Express Inicio Calendario SSS Instructivos Contacto OS Tesorería Extracto…" at bounding box center [784, 296] width 1568 height 492
paste input "8623360"
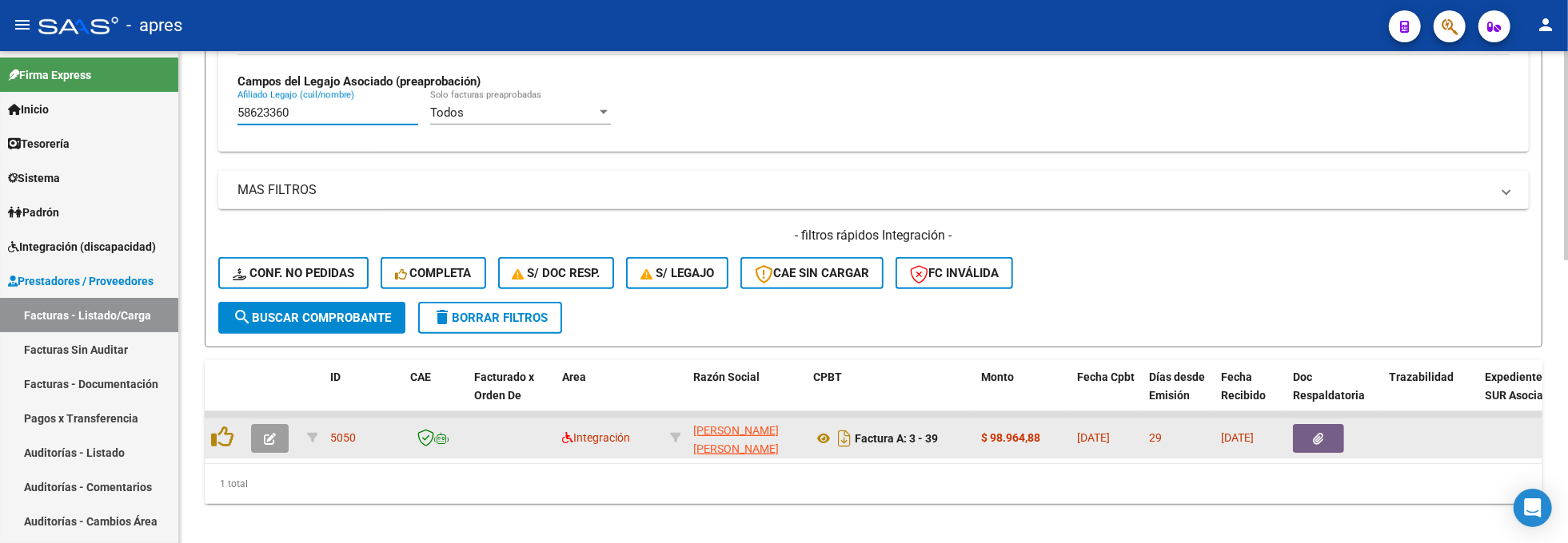
type input "58623360"
click at [276, 439] on button "button" at bounding box center [270, 438] width 37 height 29
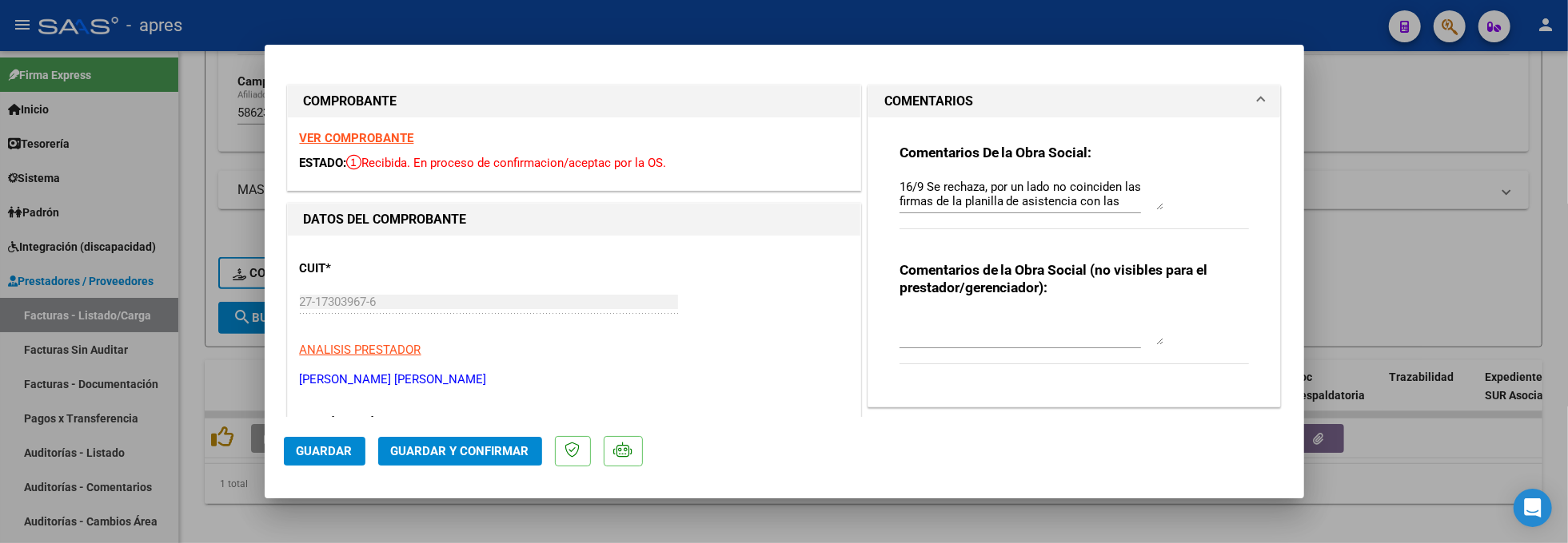
click at [398, 138] on strong "VER COMPROBANTE" at bounding box center [356, 138] width 114 height 14
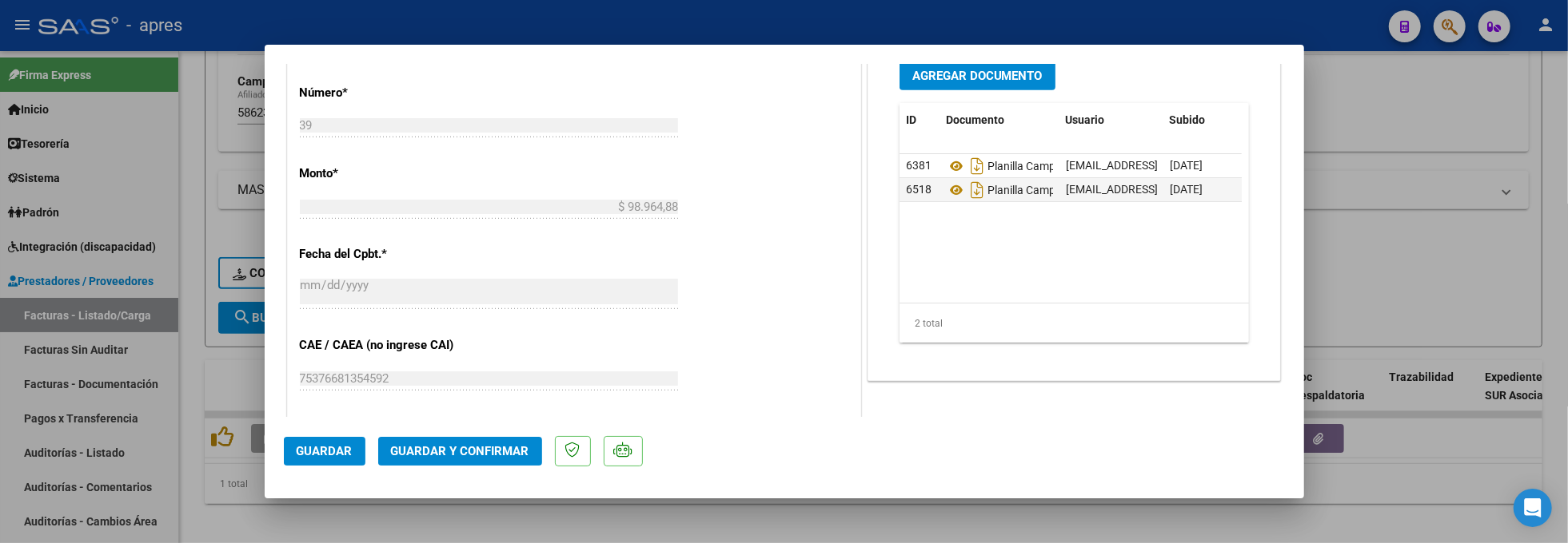
scroll to position [852, 0]
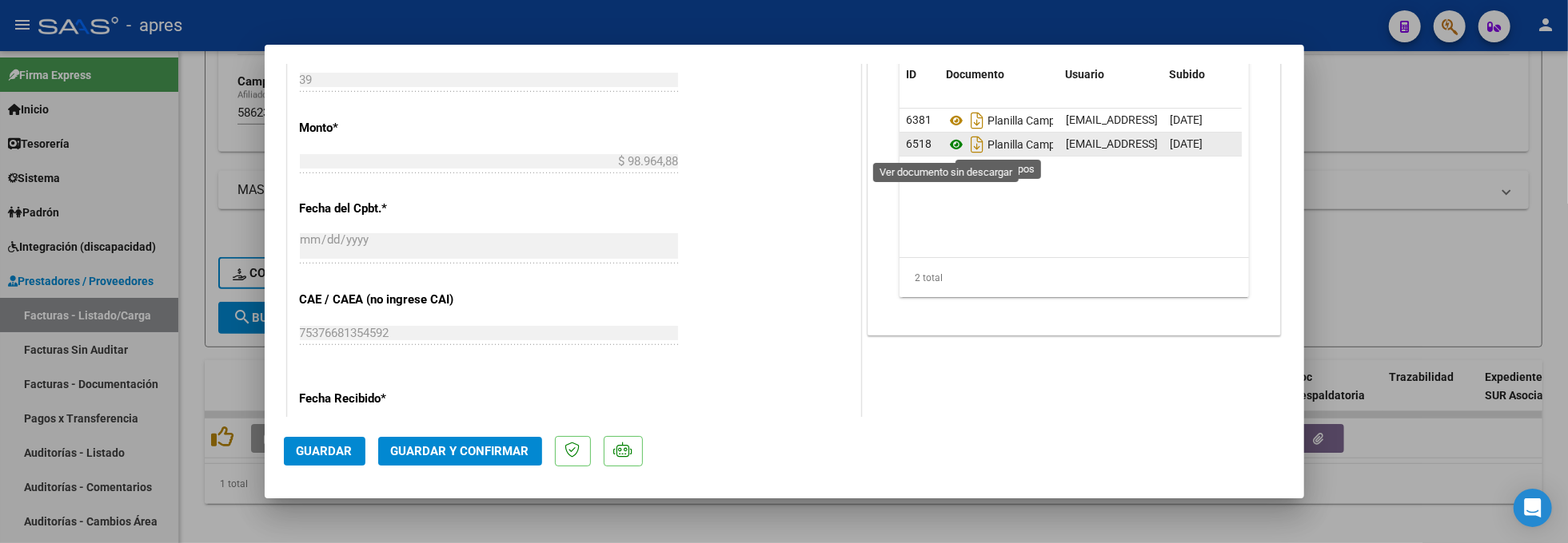
click at [946, 144] on icon at bounding box center [956, 145] width 21 height 19
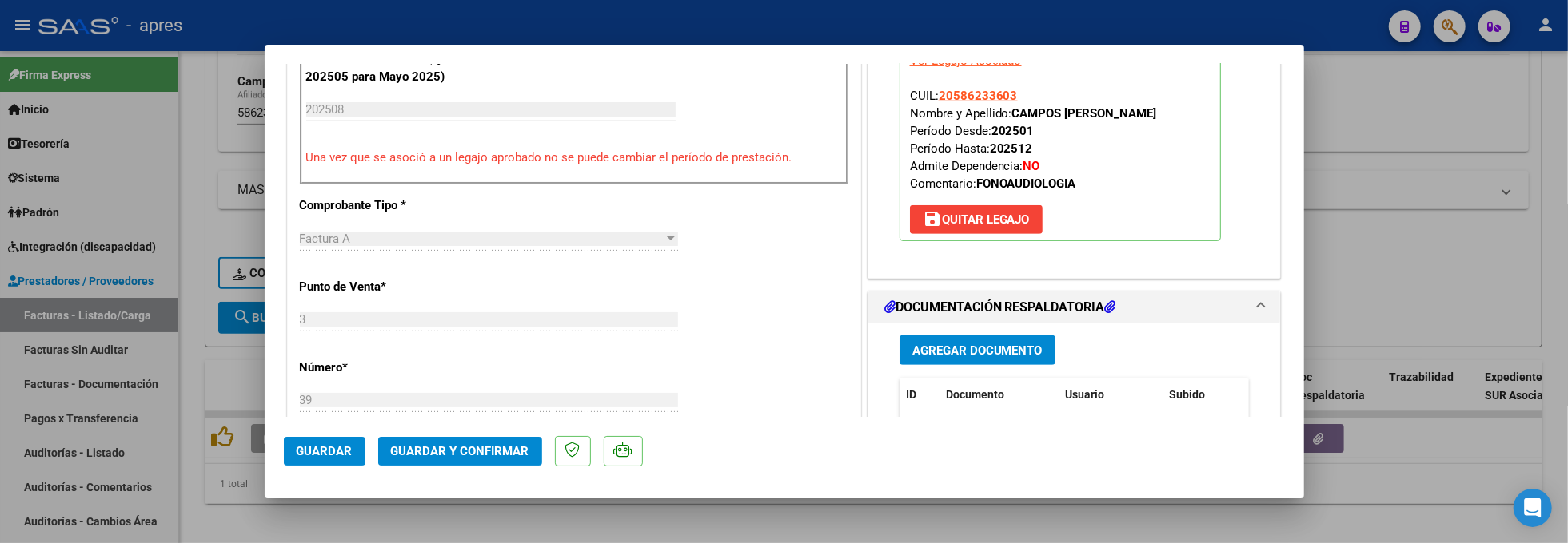
scroll to position [0, 0]
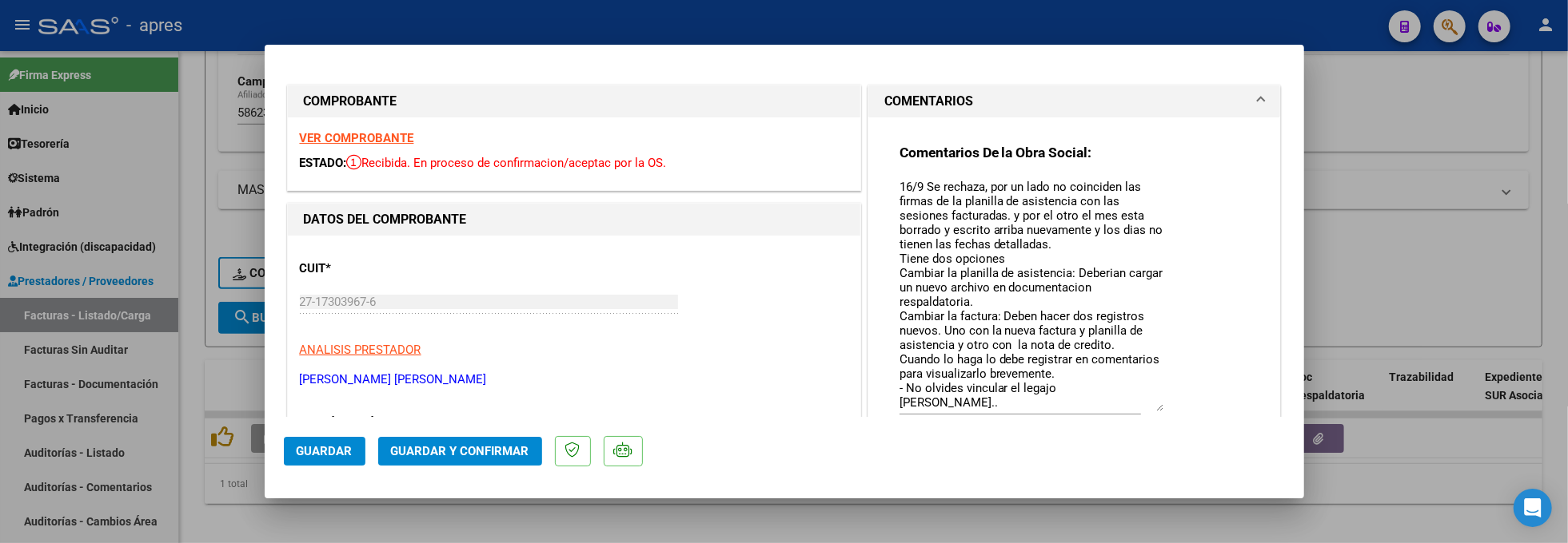
drag, startPoint x: 1146, startPoint y: 204, endPoint x: 1156, endPoint y: 406, distance: 202.2
click at [1156, 406] on div "Comentarios De la Obra Social: 16/9 Se rechaza, por un lado no coinciden las fi…" at bounding box center [1074, 295] width 350 height 304
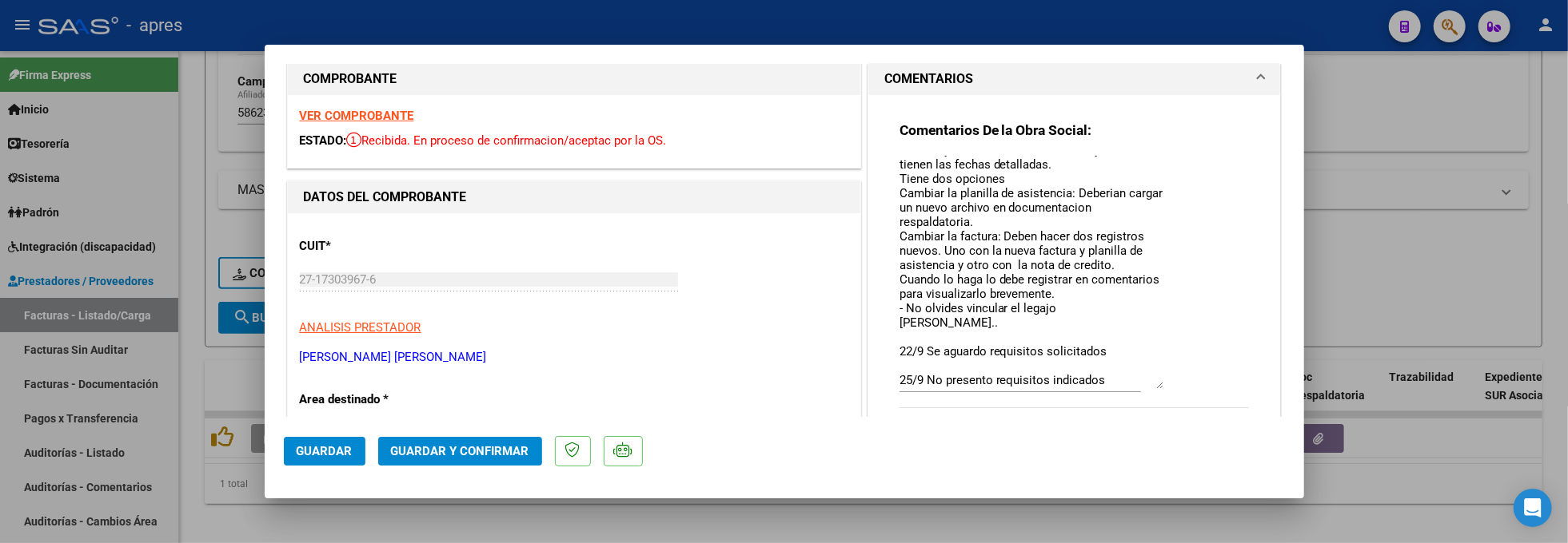
scroll to position [20, 0]
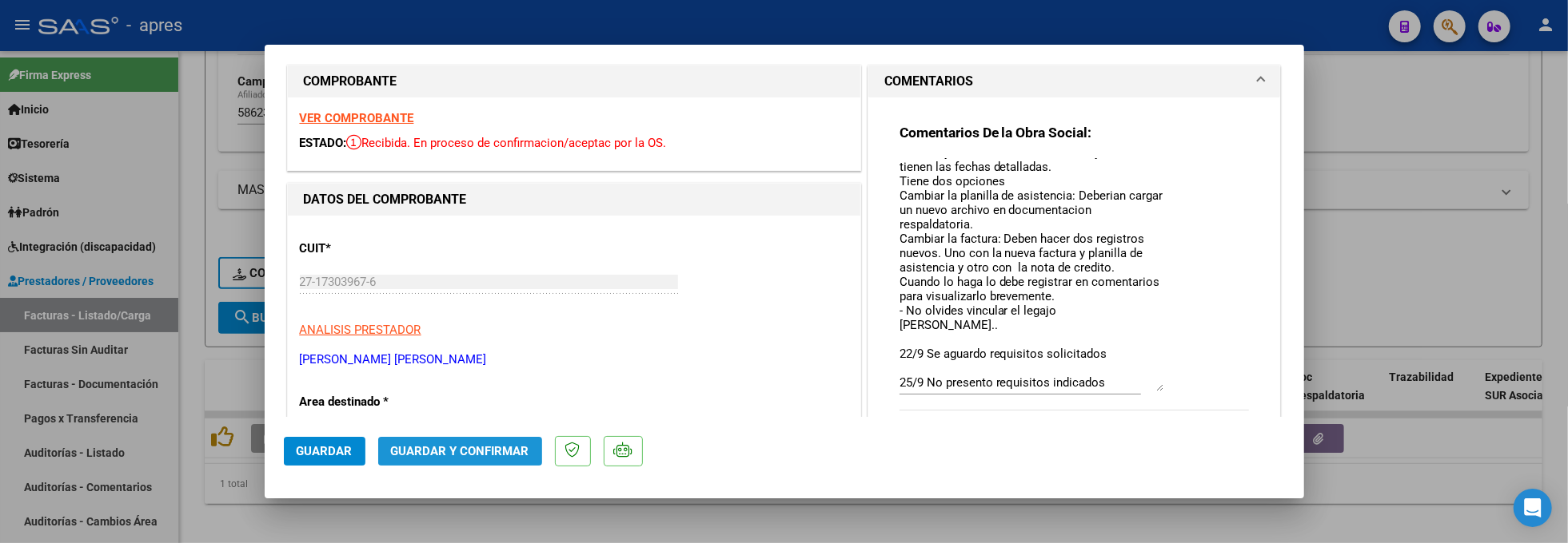
click at [531, 460] on button "Guardar y Confirmar" at bounding box center [460, 452] width 164 height 29
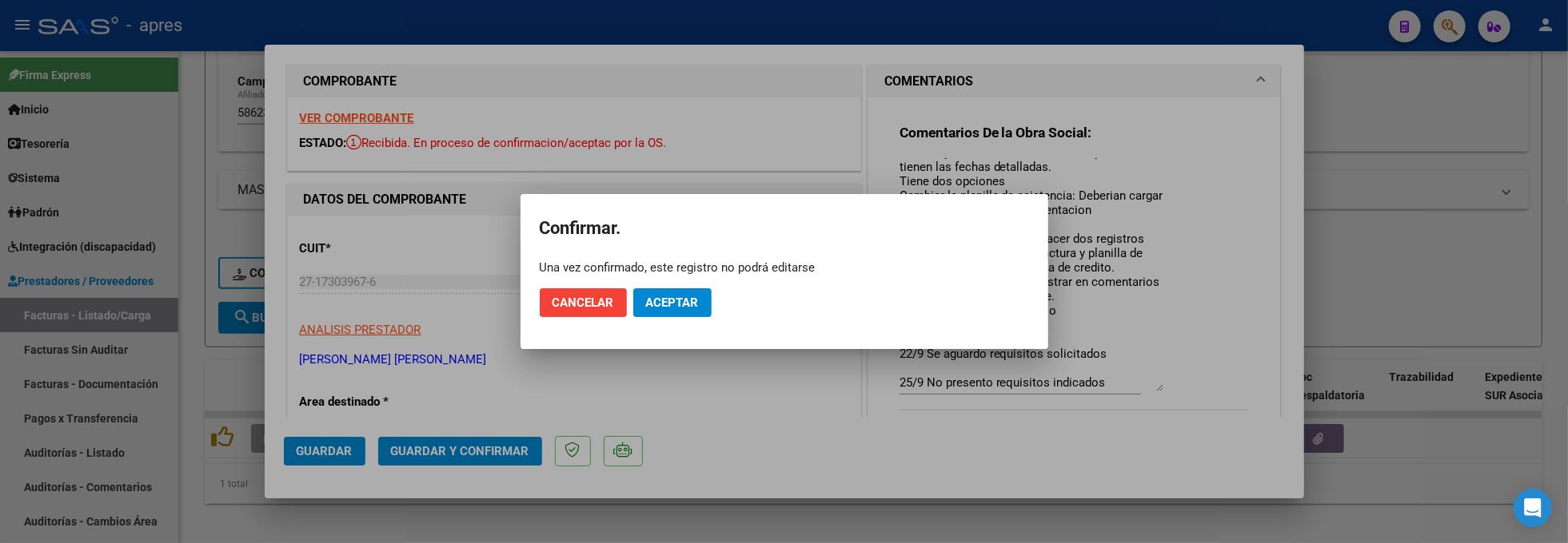
click at [713, 304] on mat-dialog-actions "Cancelar Aceptar" at bounding box center [784, 302] width 490 height 55
click at [709, 304] on button "Aceptar" at bounding box center [673, 303] width 79 height 29
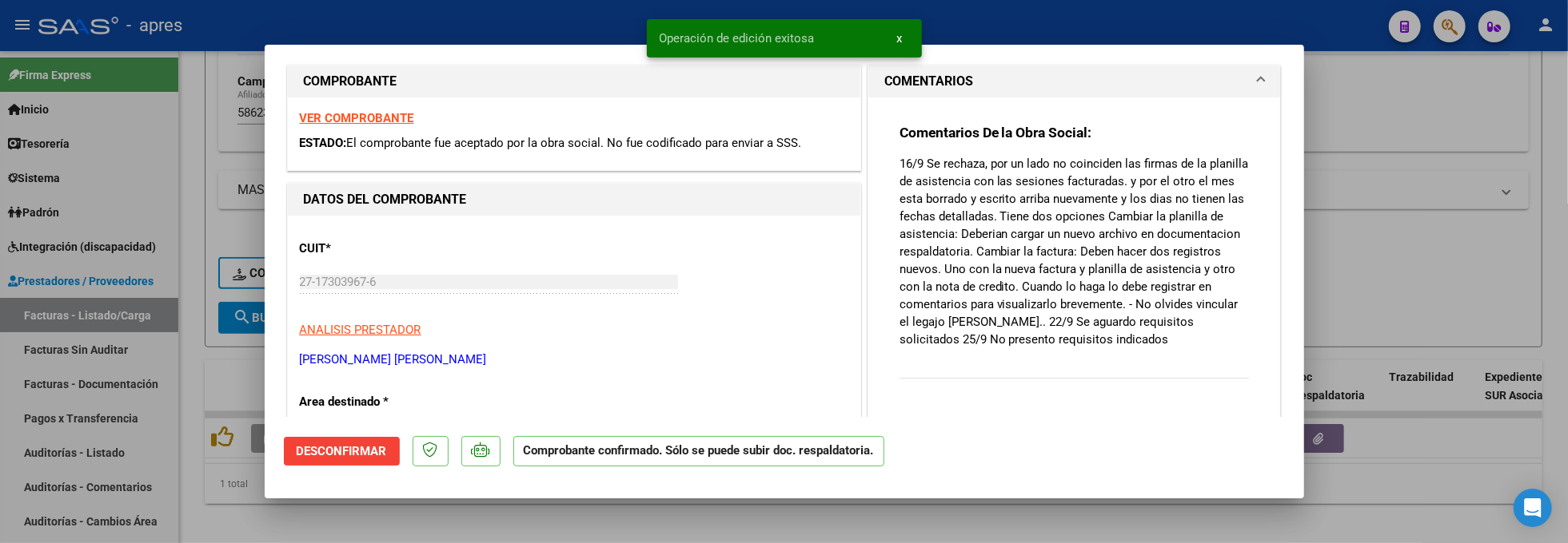
click at [350, 515] on div at bounding box center [784, 272] width 1568 height 543
type input "$ 0,00"
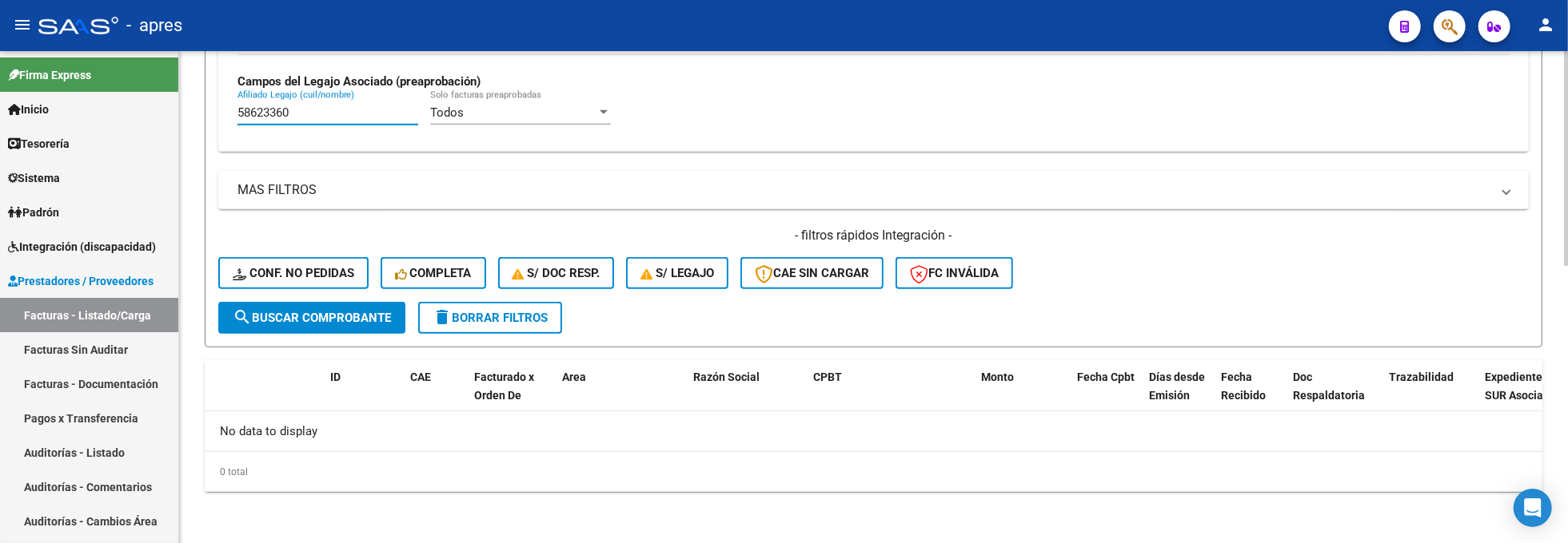
drag, startPoint x: 336, startPoint y: 110, endPoint x: 200, endPoint y: 118, distance: 136.2
paste input "3051195"
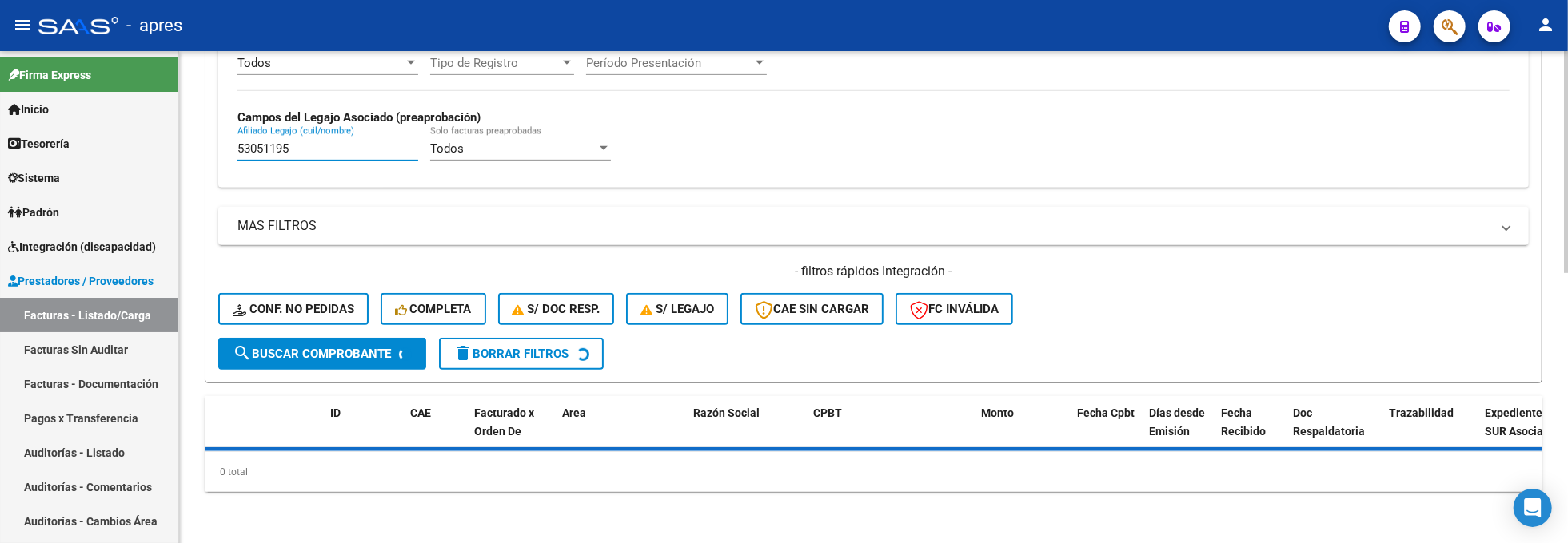
scroll to position [634, 0]
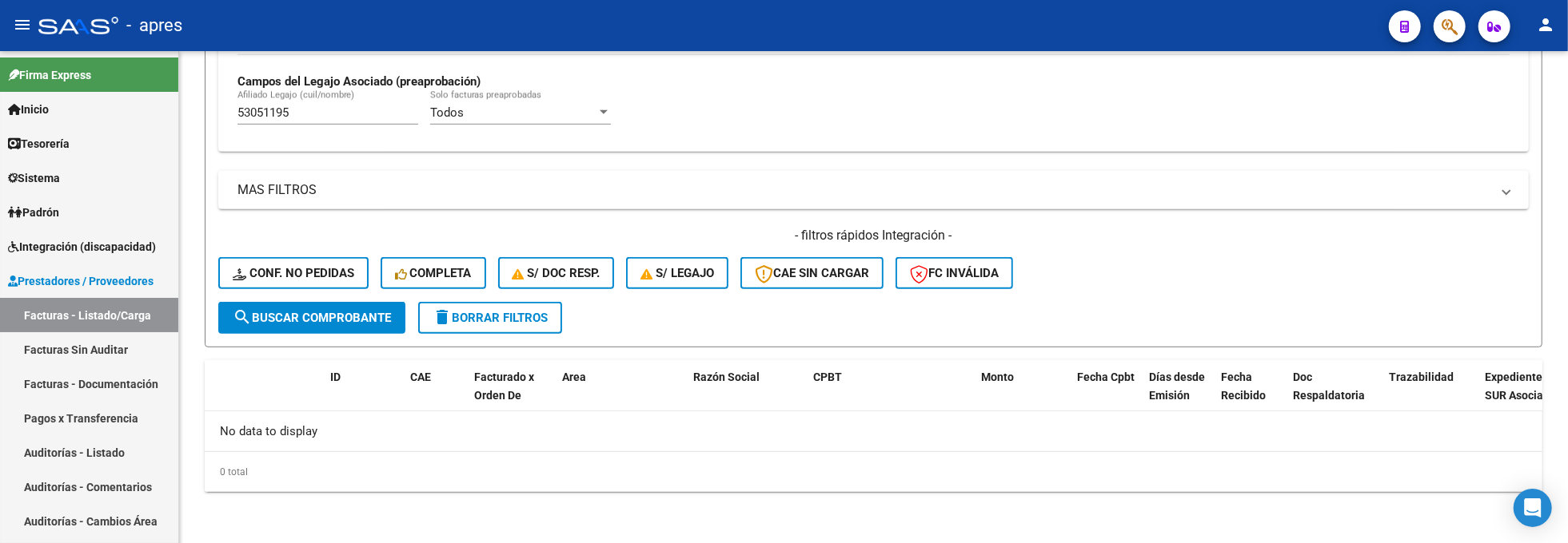
drag, startPoint x: 216, startPoint y: 112, endPoint x: -75, endPoint y: 107, distance: 291.0
click at [0, 107] on html "menu - apres person Firma Express Inicio Calendario SSS Instructivos Contacto O…" at bounding box center [784, 272] width 1568 height 543
paste input "6201642"
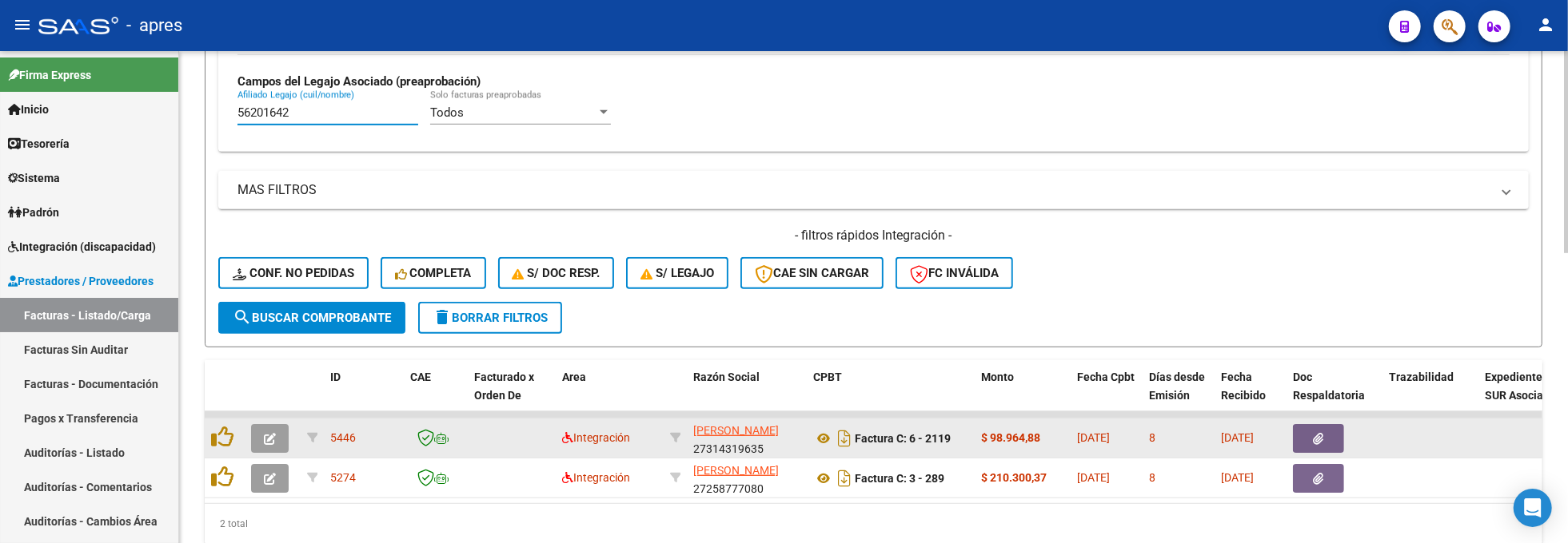
type input "56201642"
click at [277, 436] on button "button" at bounding box center [270, 438] width 37 height 29
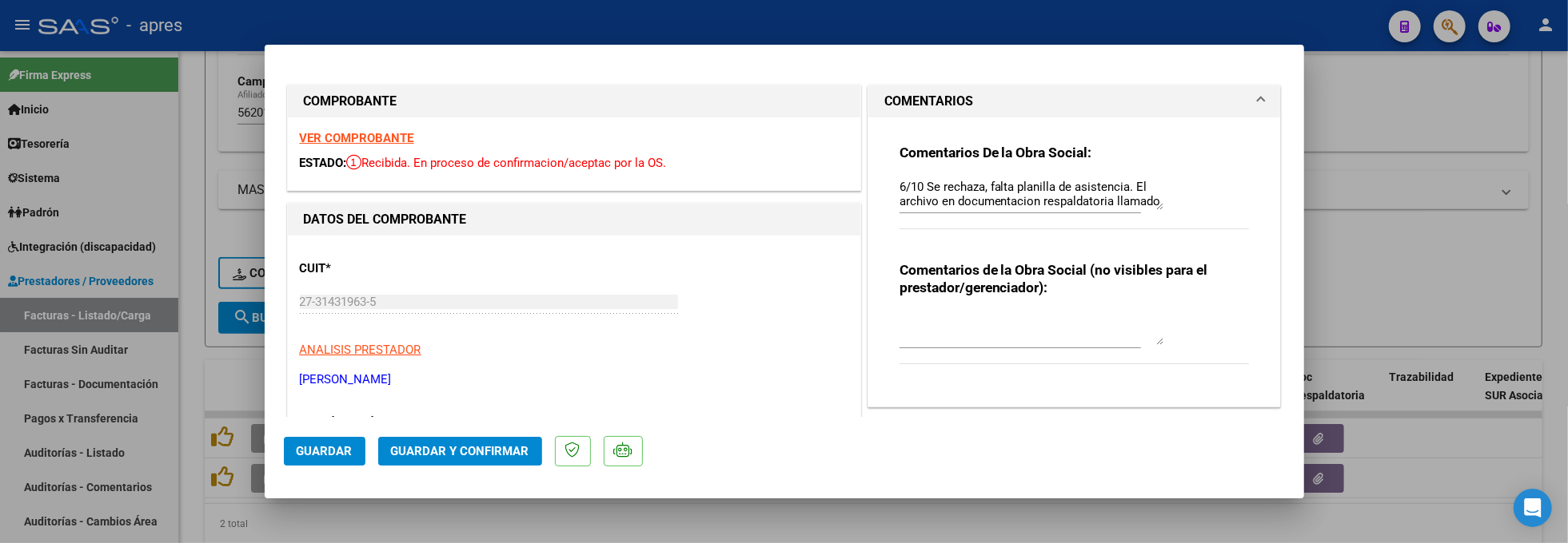
click at [375, 135] on strong "VER COMPROBANTE" at bounding box center [356, 138] width 114 height 14
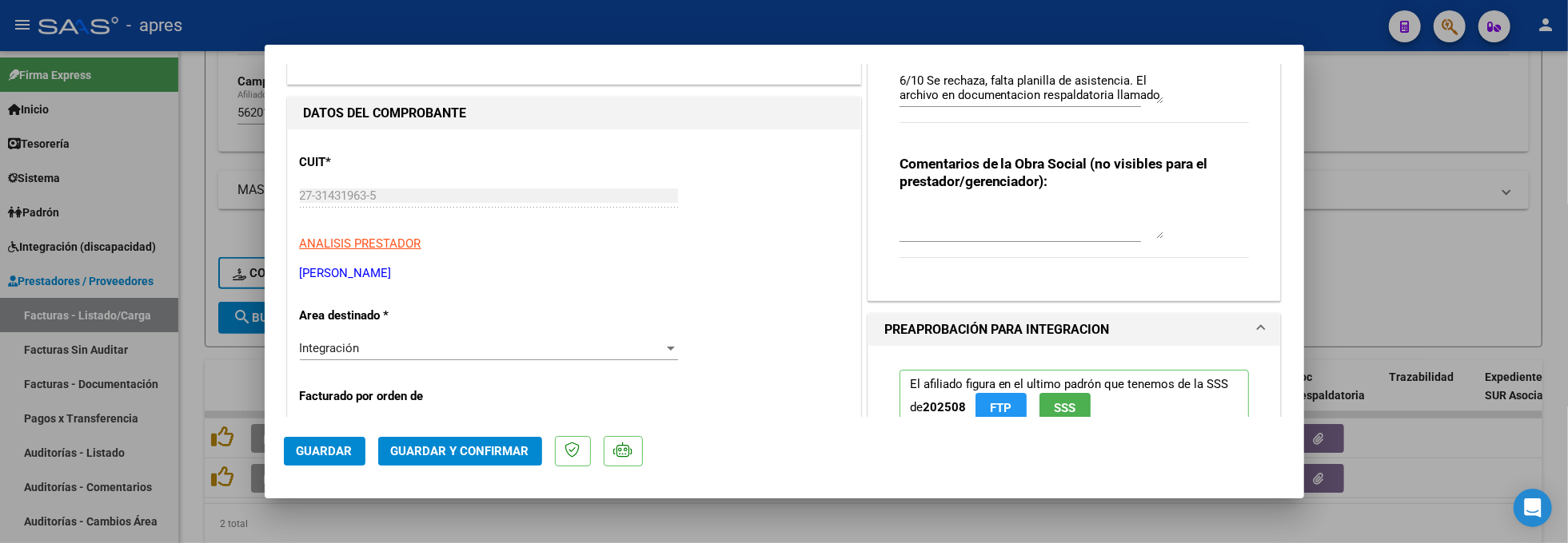
scroll to position [0, 0]
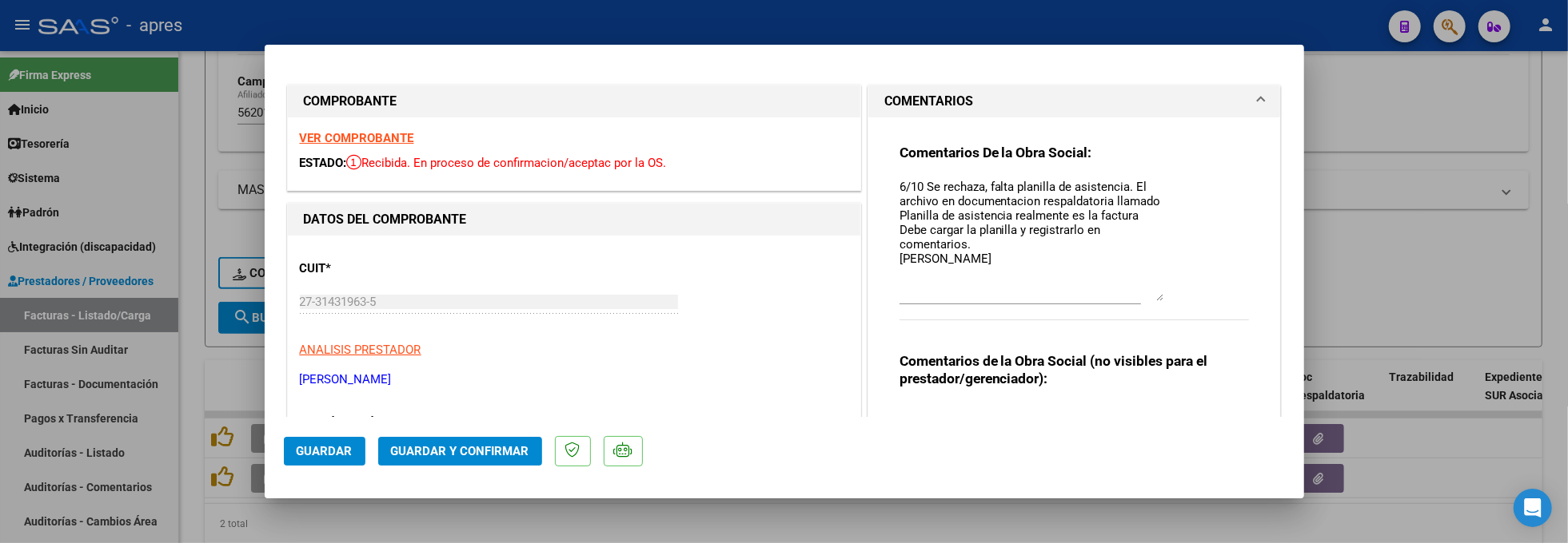
drag, startPoint x: 1146, startPoint y: 205, endPoint x: 1144, endPoint y: 297, distance: 92.0
click at [1144, 297] on textarea "6/10 Se rechaza, falta planilla de asistencia. El archivo en documentacion resp…" at bounding box center [1031, 240] width 264 height 123
click at [193, 362] on div at bounding box center [784, 272] width 1568 height 543
type input "$ 0,00"
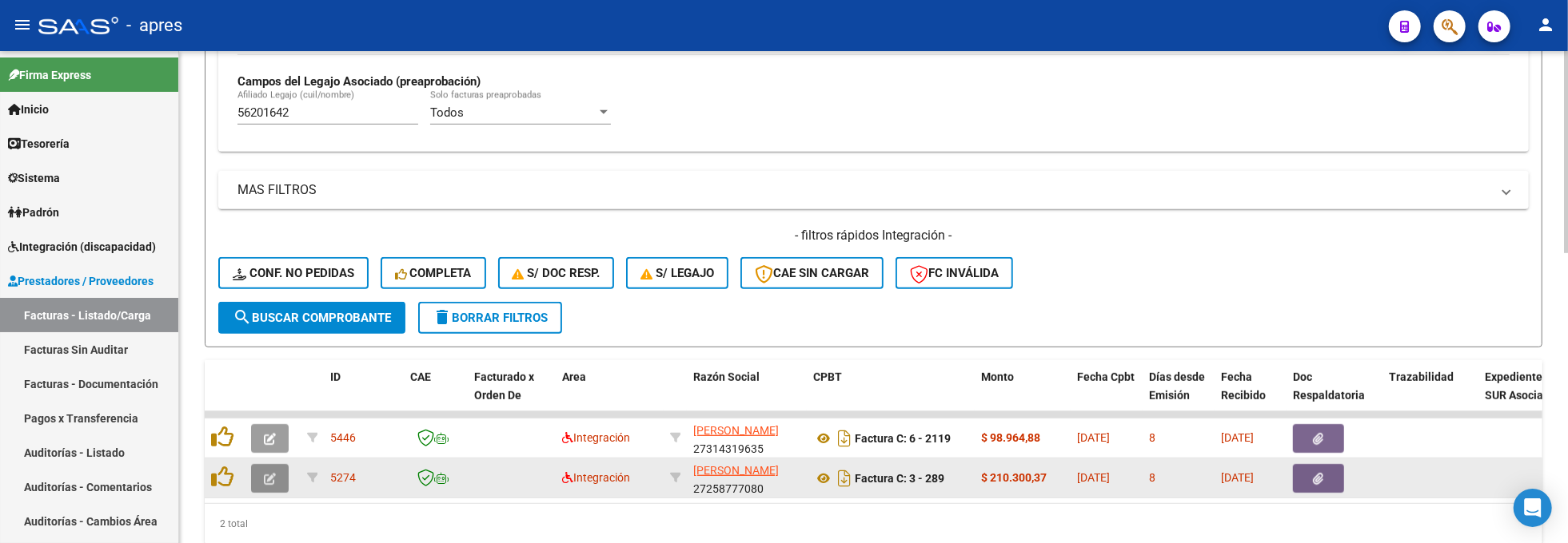
click at [285, 480] on button "button" at bounding box center [270, 479] width 37 height 29
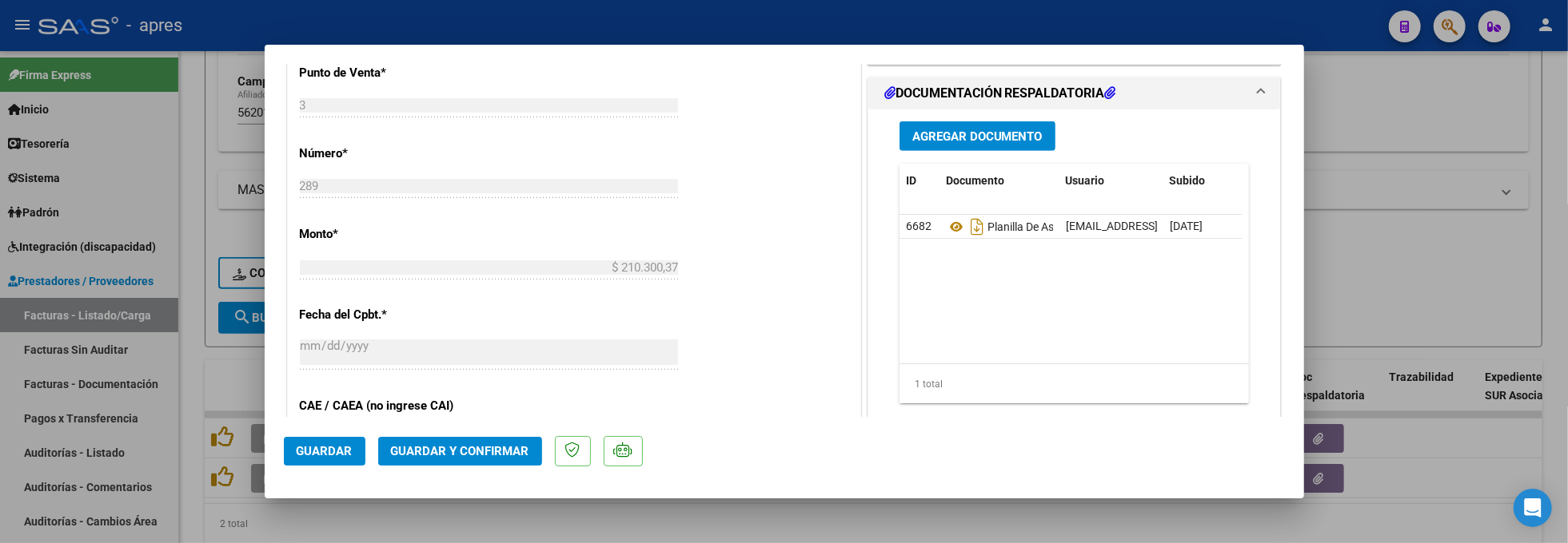
scroll to position [852, 0]
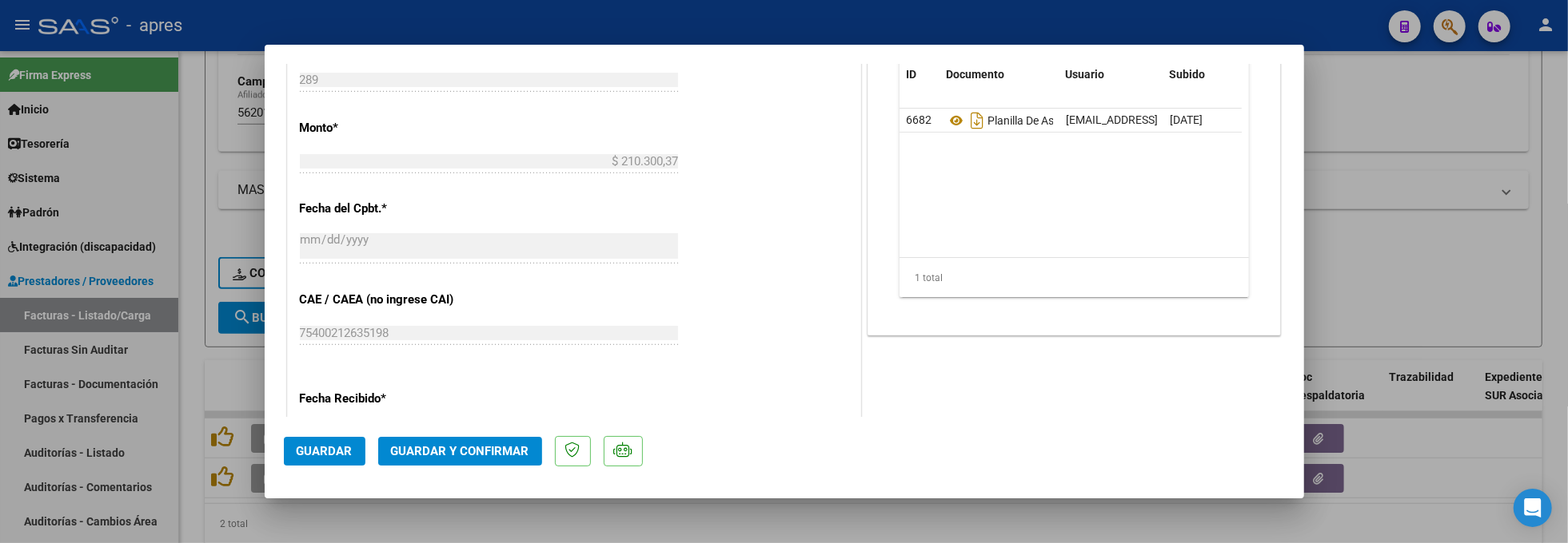
click at [187, 480] on div at bounding box center [784, 272] width 1568 height 543
type input "$ 0,00"
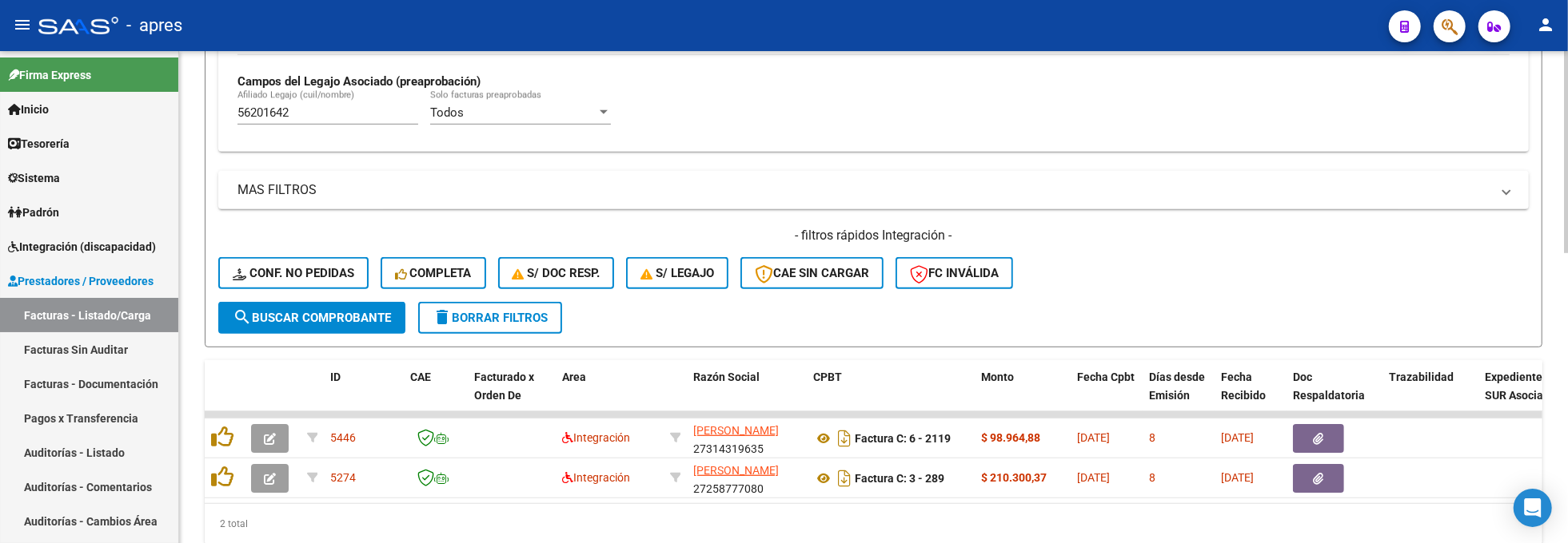
drag, startPoint x: 321, startPoint y: 109, endPoint x: 197, endPoint y: 106, distance: 124.0
click at [199, 107] on div "Video tutorial PRESTADORES -> Listado de CPBTs Emitidos por Prestadores / Prove…" at bounding box center [874, 6] width 1389 height 1179
paste input "4356899"
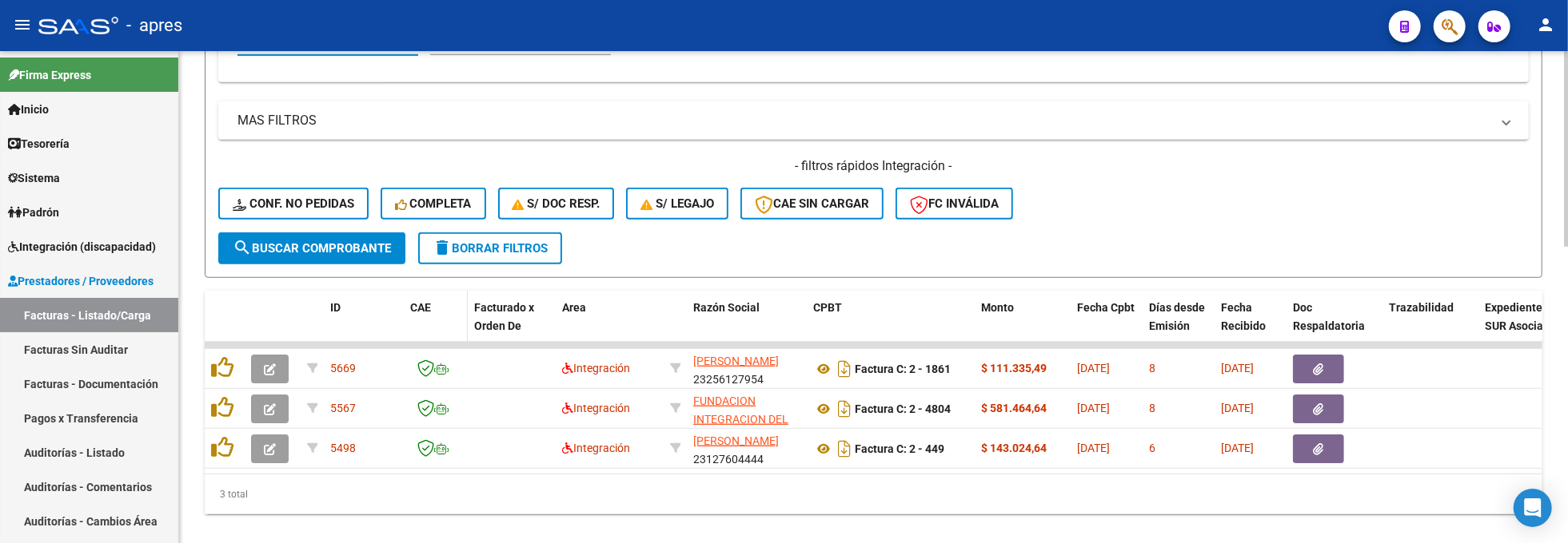
scroll to position [742, 0]
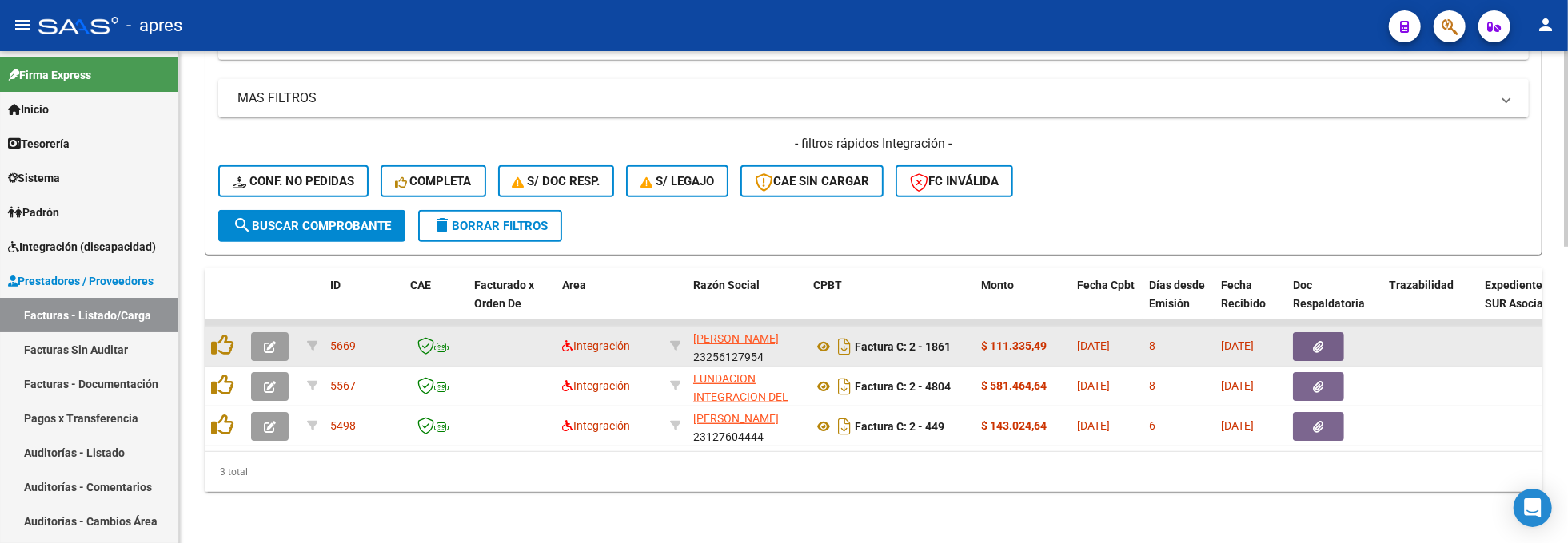
type input "43568992"
click at [264, 342] on icon "button" at bounding box center [270, 347] width 12 height 12
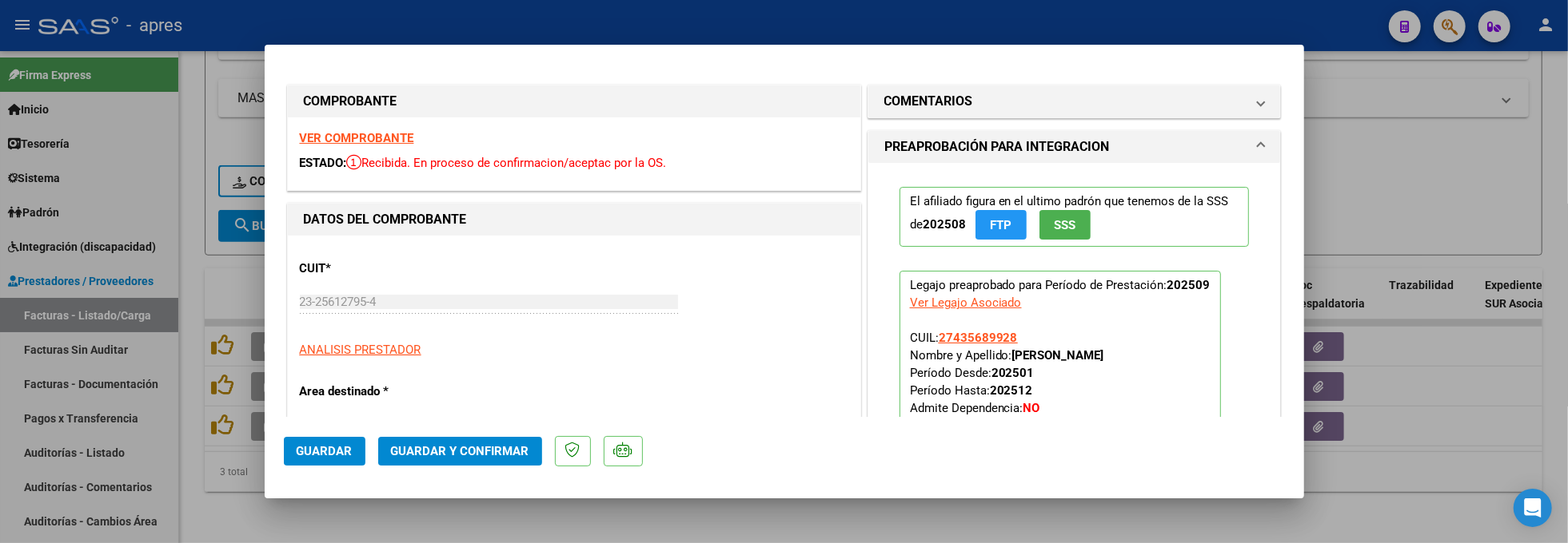
click at [370, 138] on strong "VER COMPROBANTE" at bounding box center [356, 138] width 114 height 14
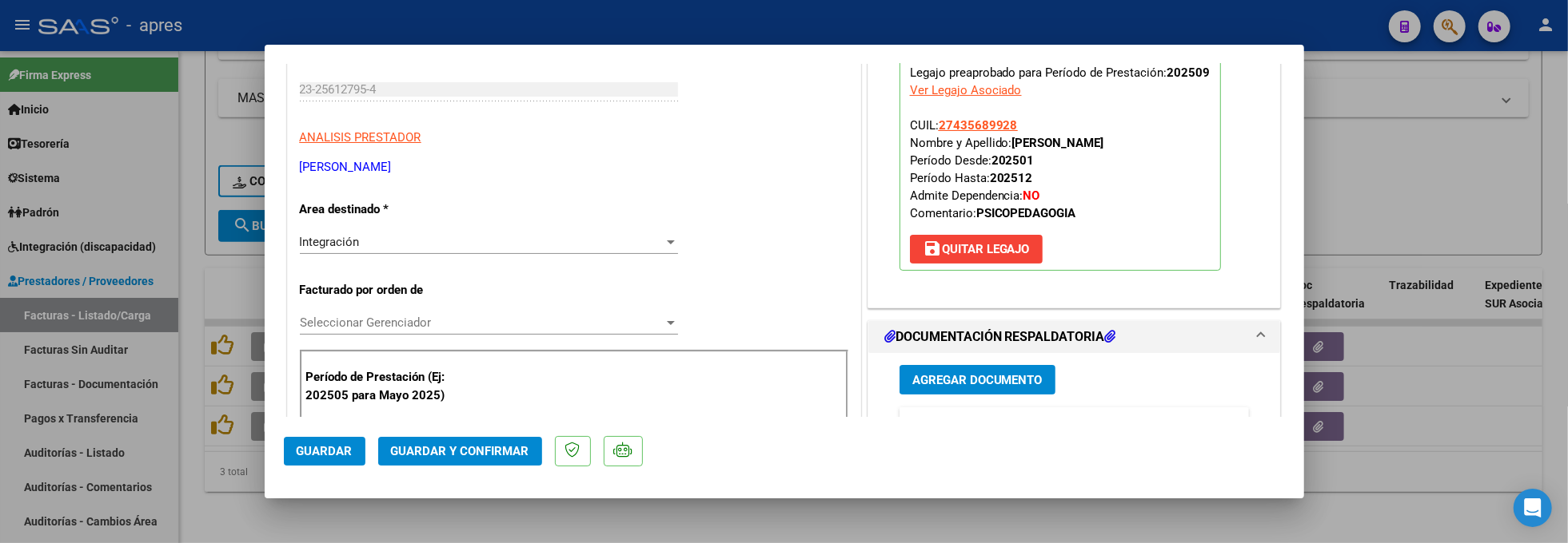
scroll to position [532, 0]
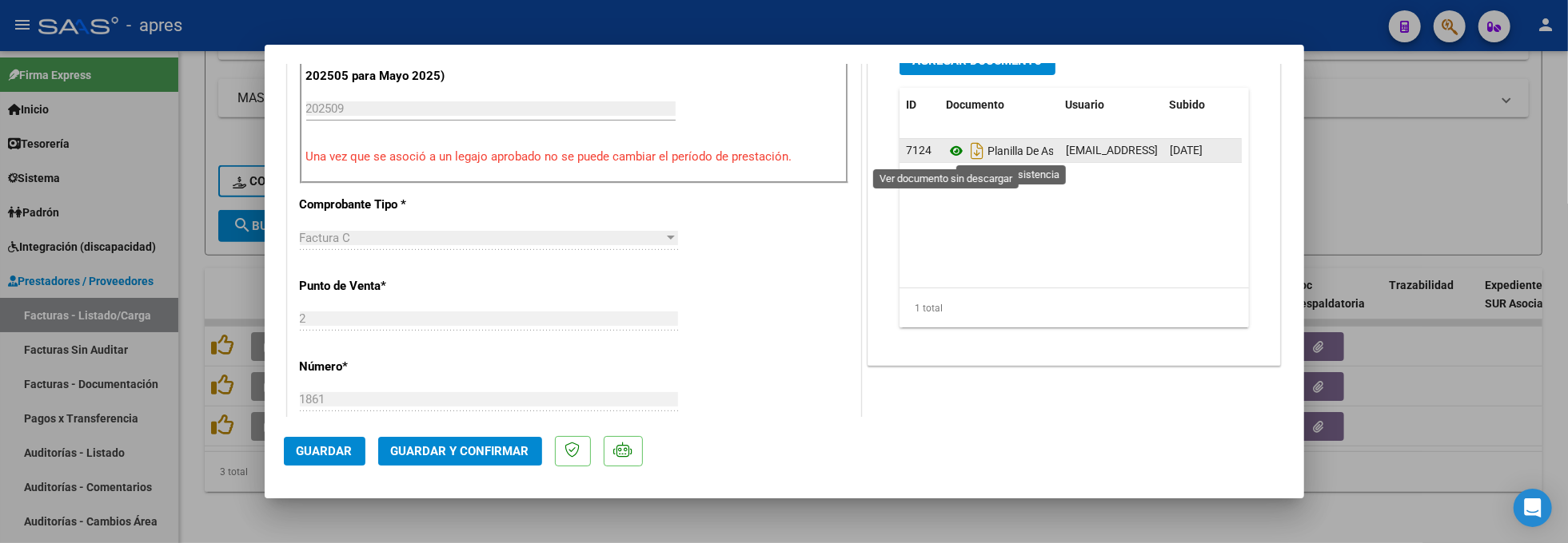
click at [950, 147] on icon at bounding box center [956, 151] width 21 height 19
click at [946, 146] on icon at bounding box center [956, 151] width 21 height 19
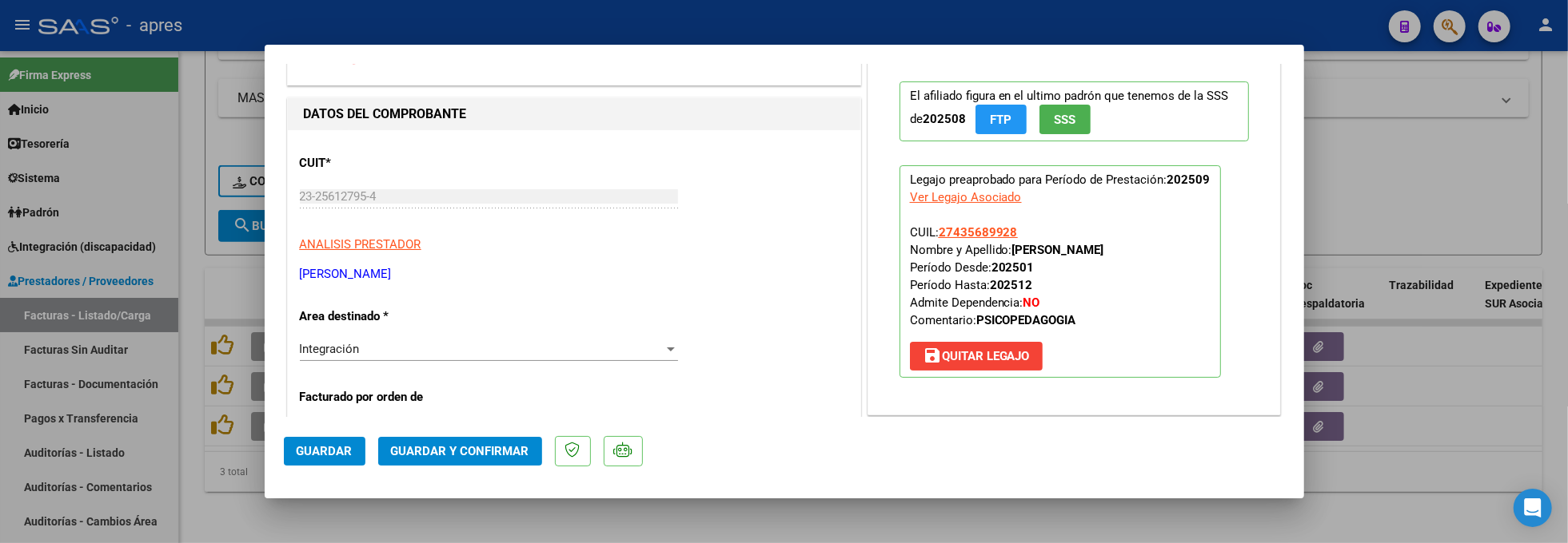
scroll to position [0, 0]
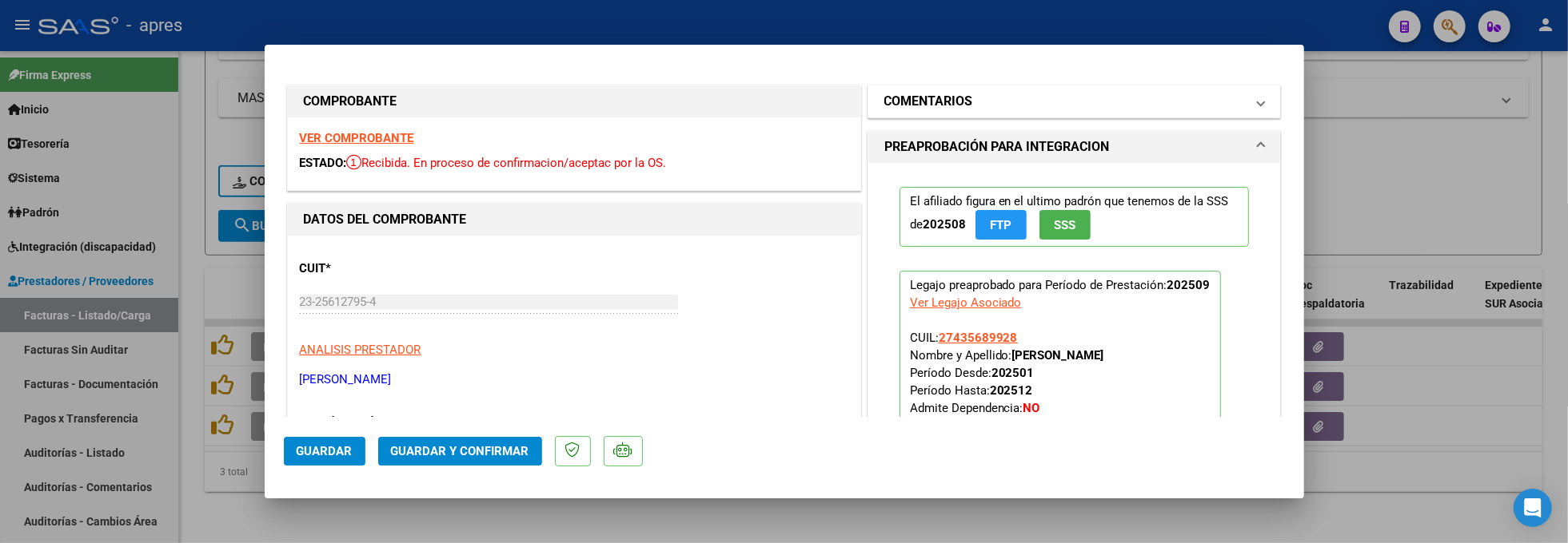
click at [997, 106] on mat-panel-title "COMENTARIOS" at bounding box center [1065, 102] width 361 height 19
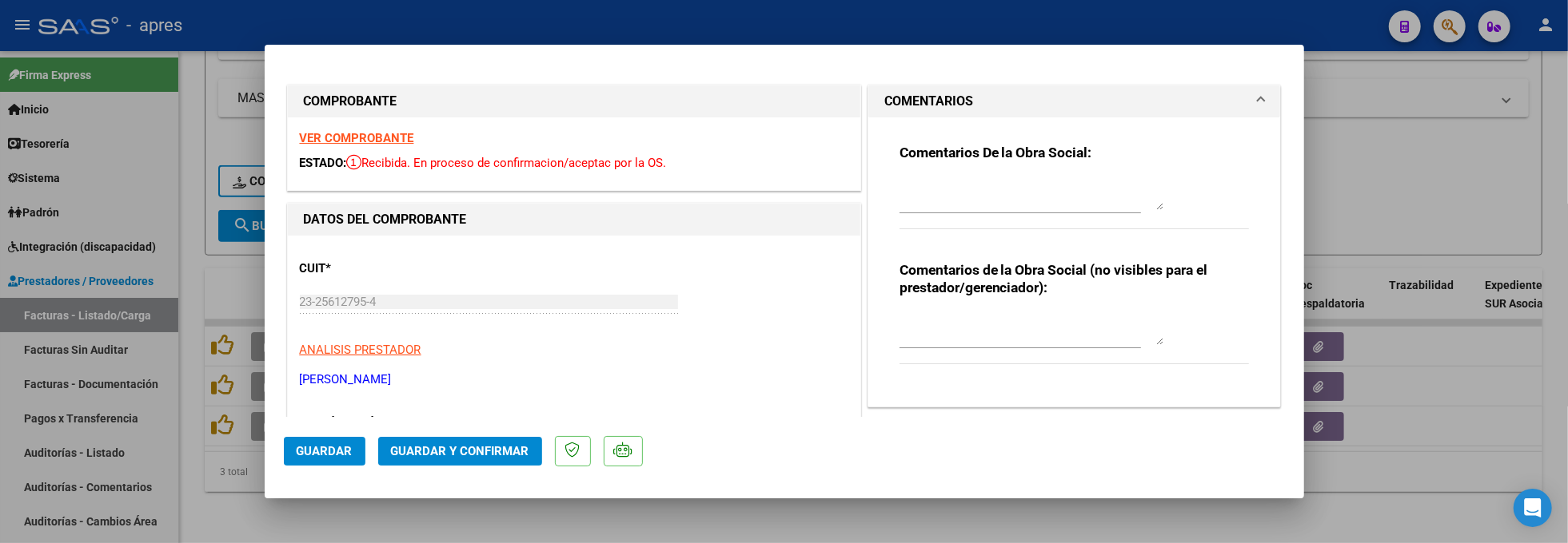
click at [920, 174] on div "Comentarios De la Obra Social:" at bounding box center [1074, 195] width 350 height 103
click at [920, 194] on textarea at bounding box center [1031, 194] width 264 height 32
type textarea "9/10 Se rechaza, la pa debe ser oroginal y NO puede estar barrada y escrita arr…"
click at [311, 451] on span "Guardar" at bounding box center [325, 451] width 56 height 14
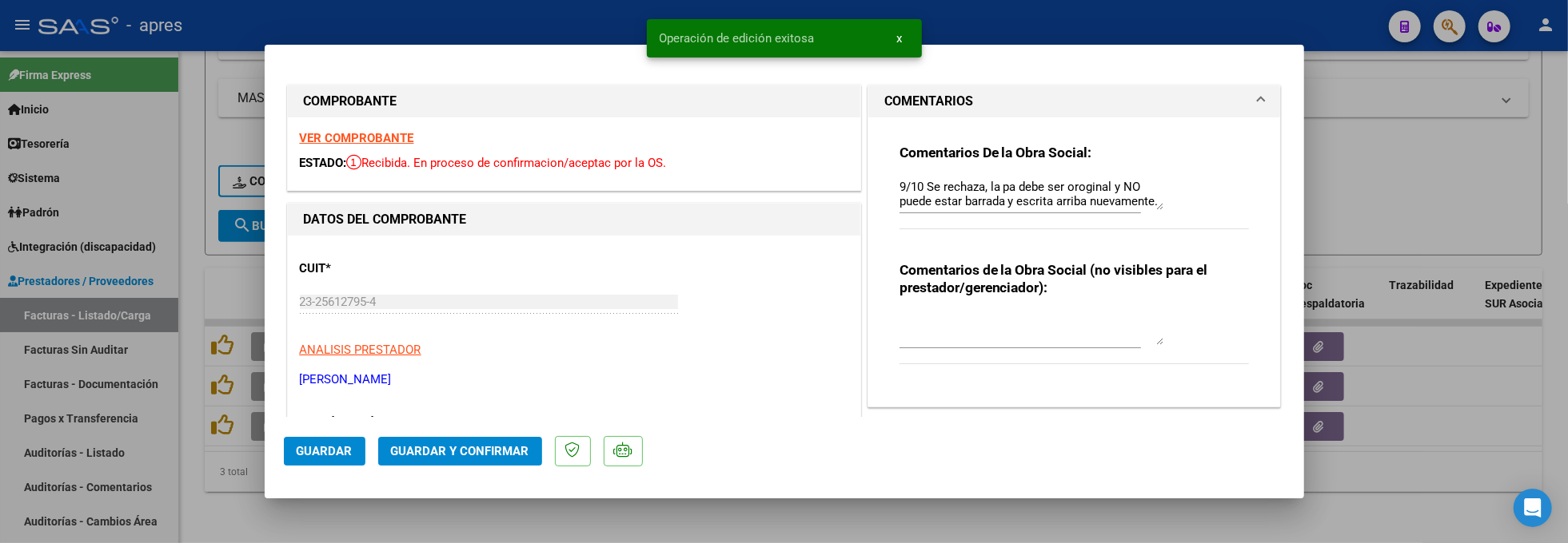
click at [229, 497] on div at bounding box center [784, 272] width 1568 height 543
type input "$ 0,00"
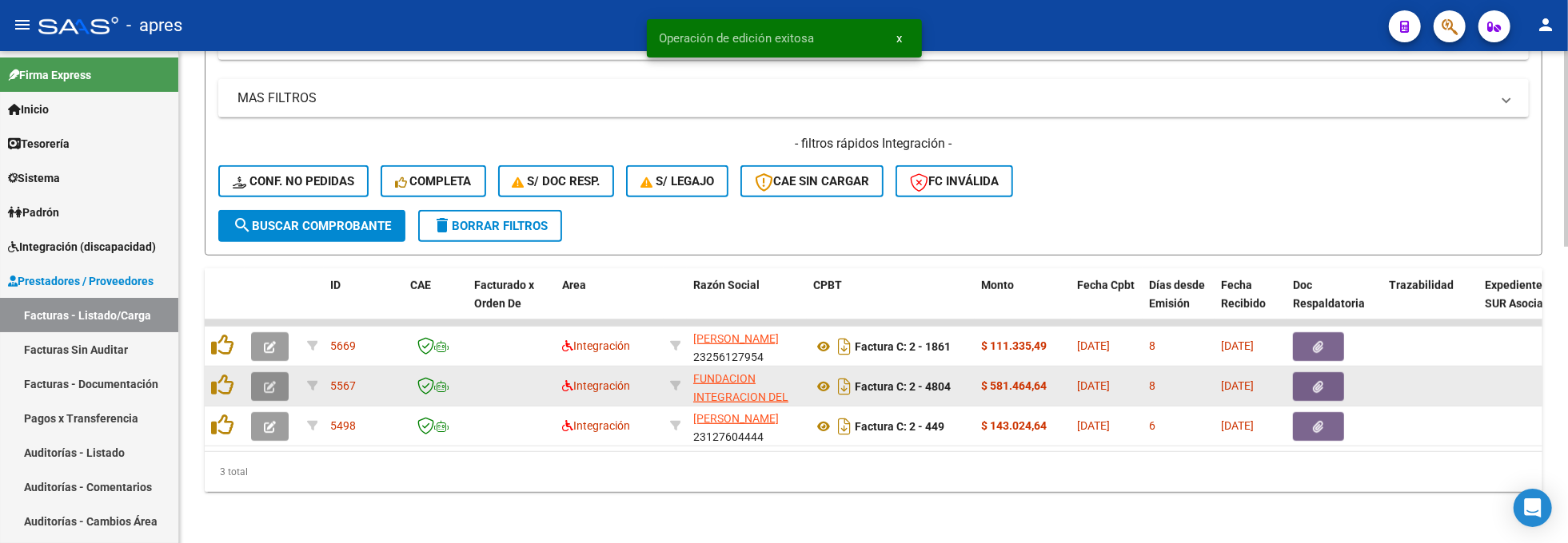
click at [271, 381] on icon "button" at bounding box center [270, 387] width 12 height 12
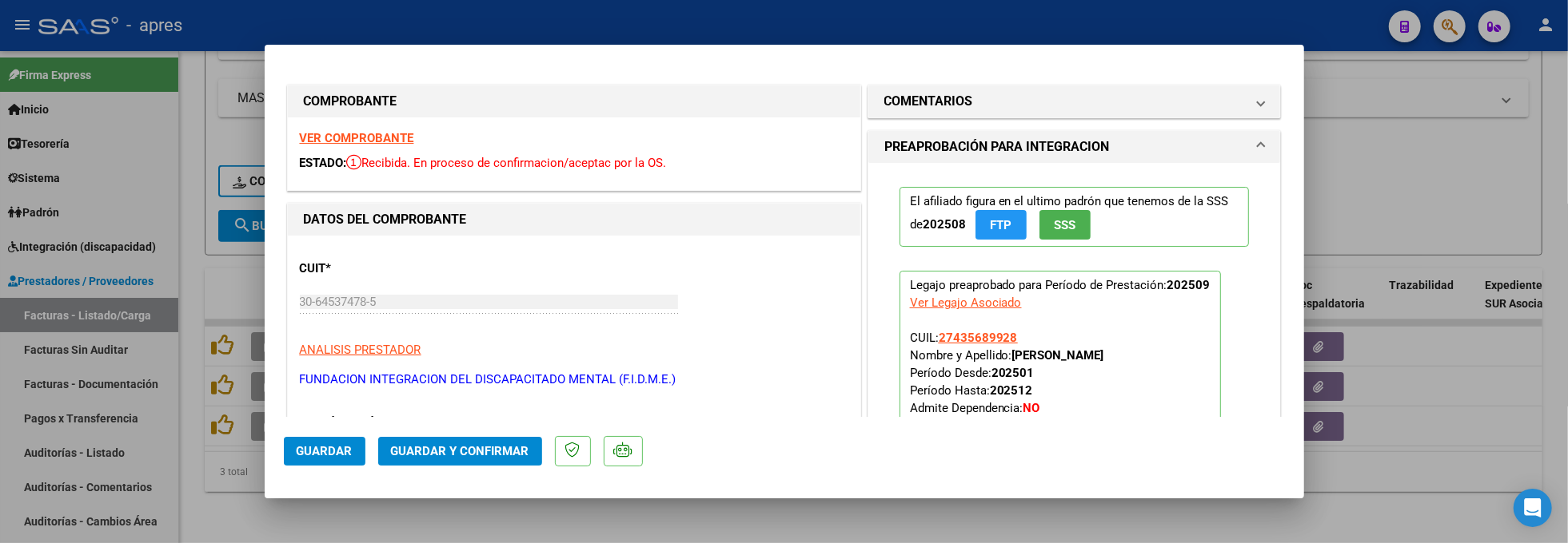
click at [384, 141] on strong "VER COMPROBANTE" at bounding box center [356, 138] width 114 height 14
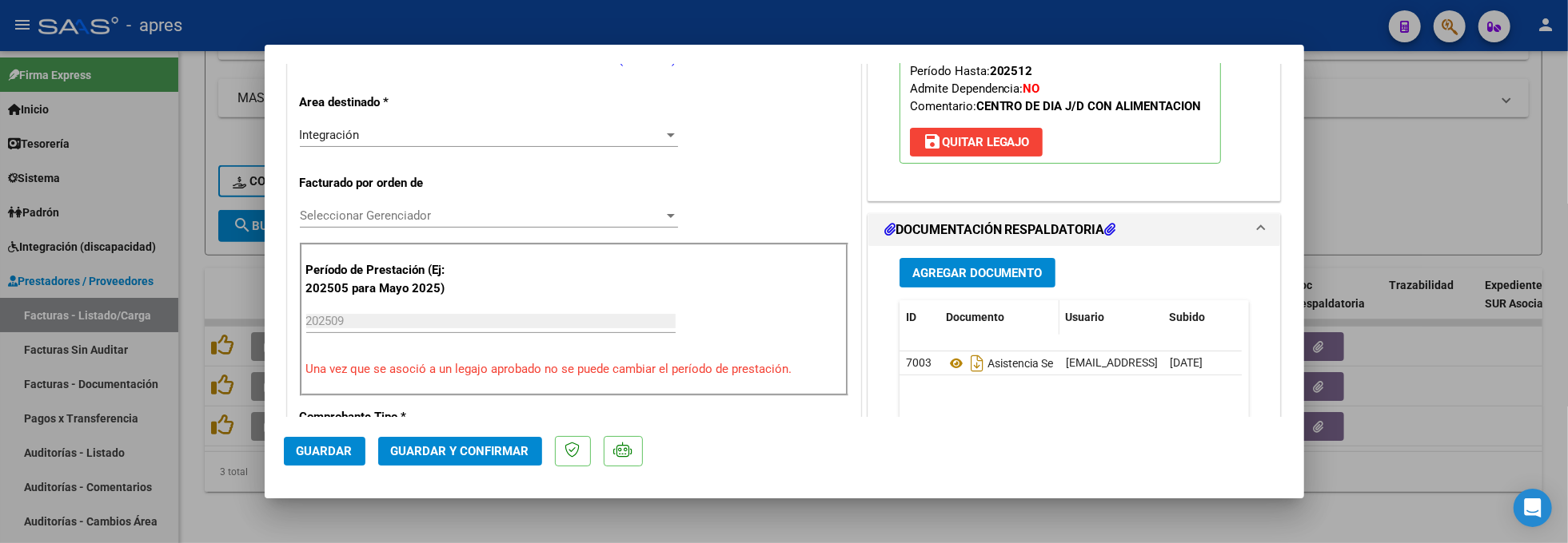
scroll to position [532, 0]
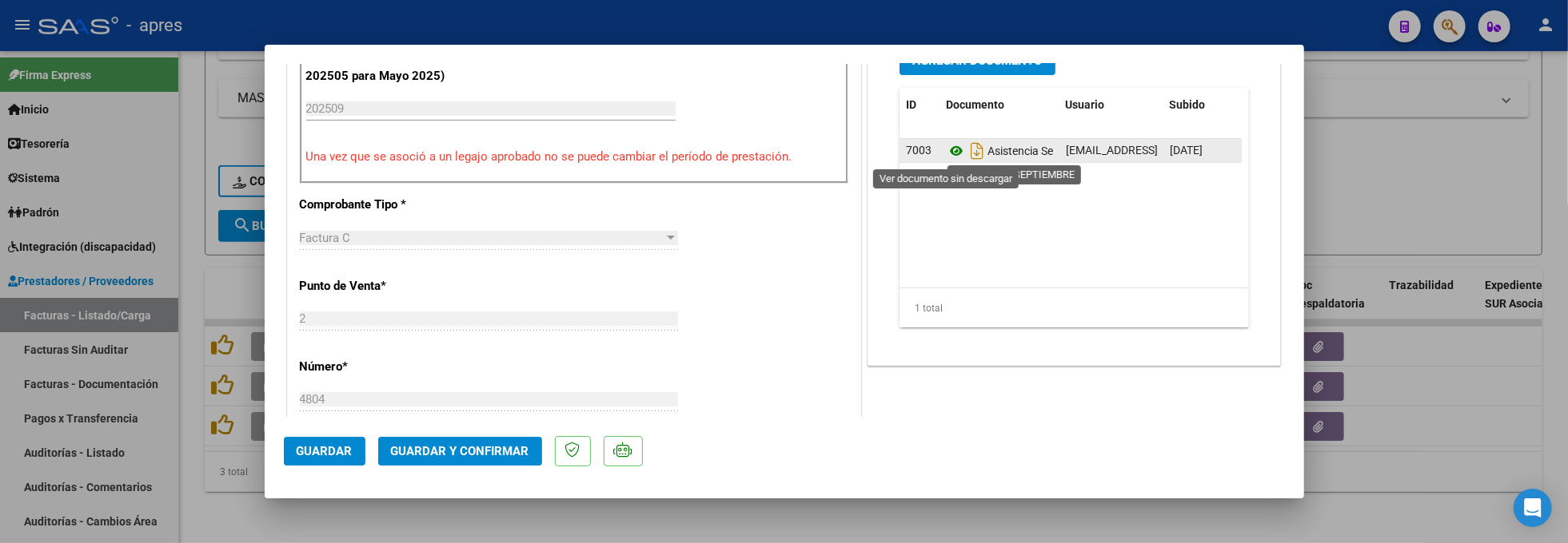
click at [946, 152] on icon at bounding box center [956, 151] width 21 height 19
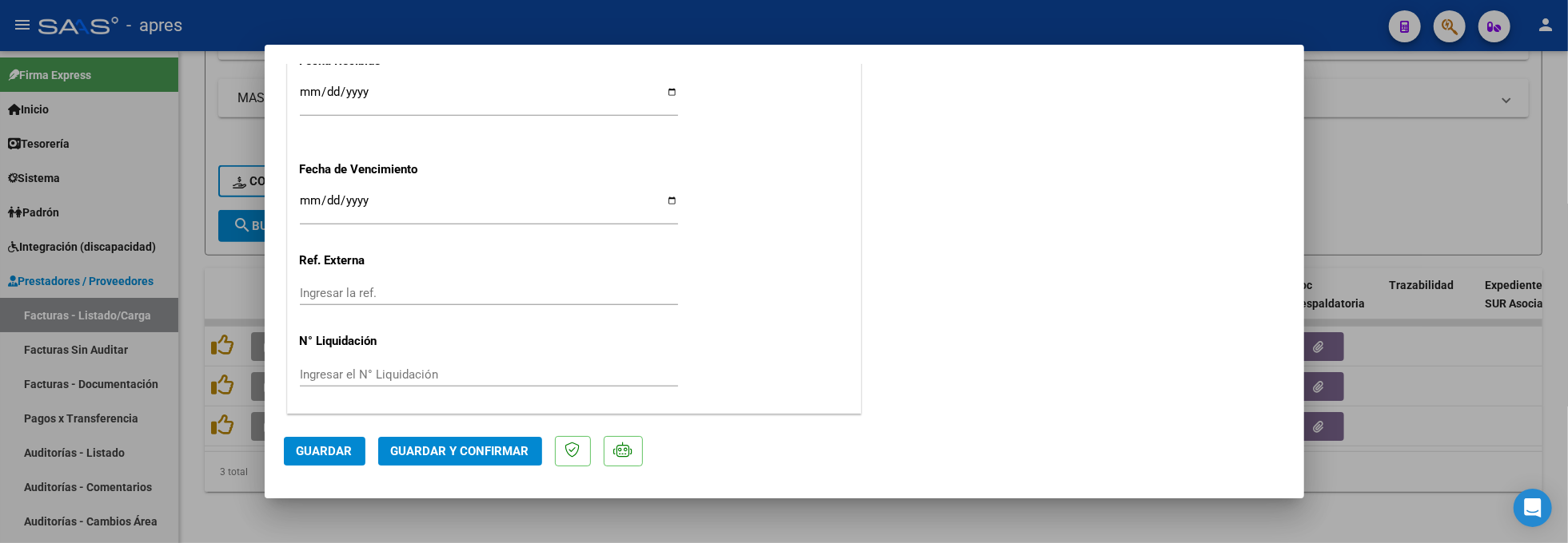
scroll to position [1192, 0]
click at [448, 446] on span "Guardar y Confirmar" at bounding box center [460, 451] width 138 height 14
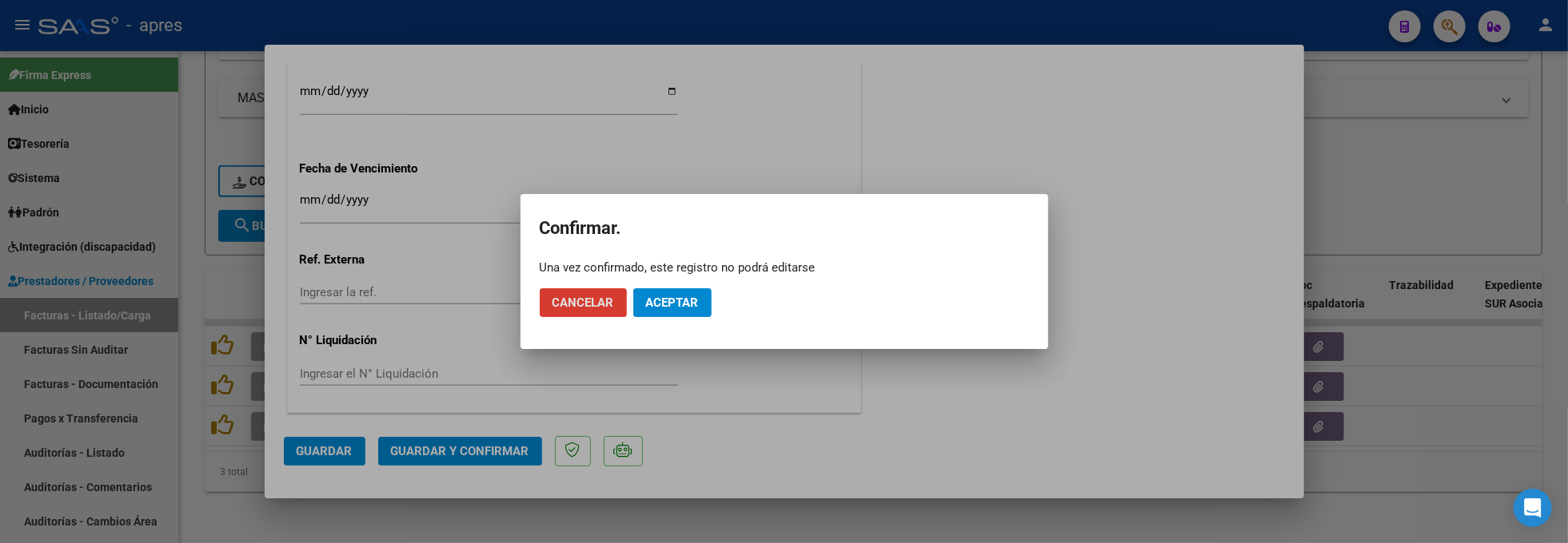
click at [672, 299] on span "Aceptar" at bounding box center [672, 302] width 53 height 14
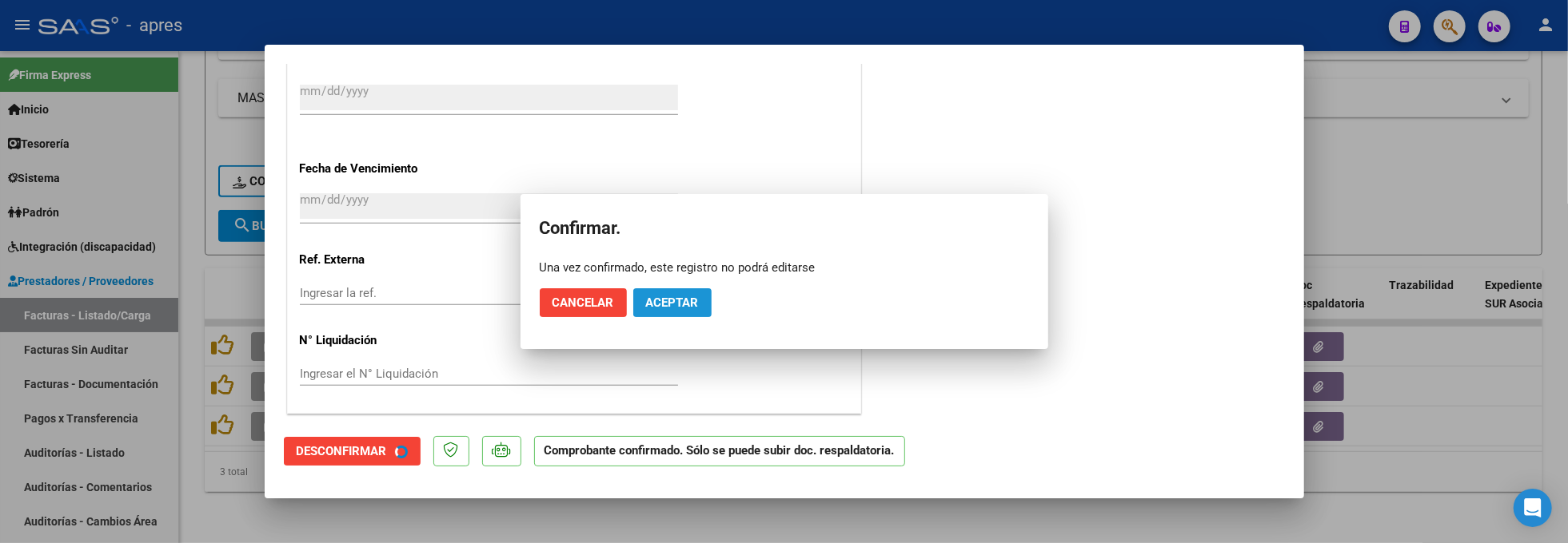
scroll to position [1093, 0]
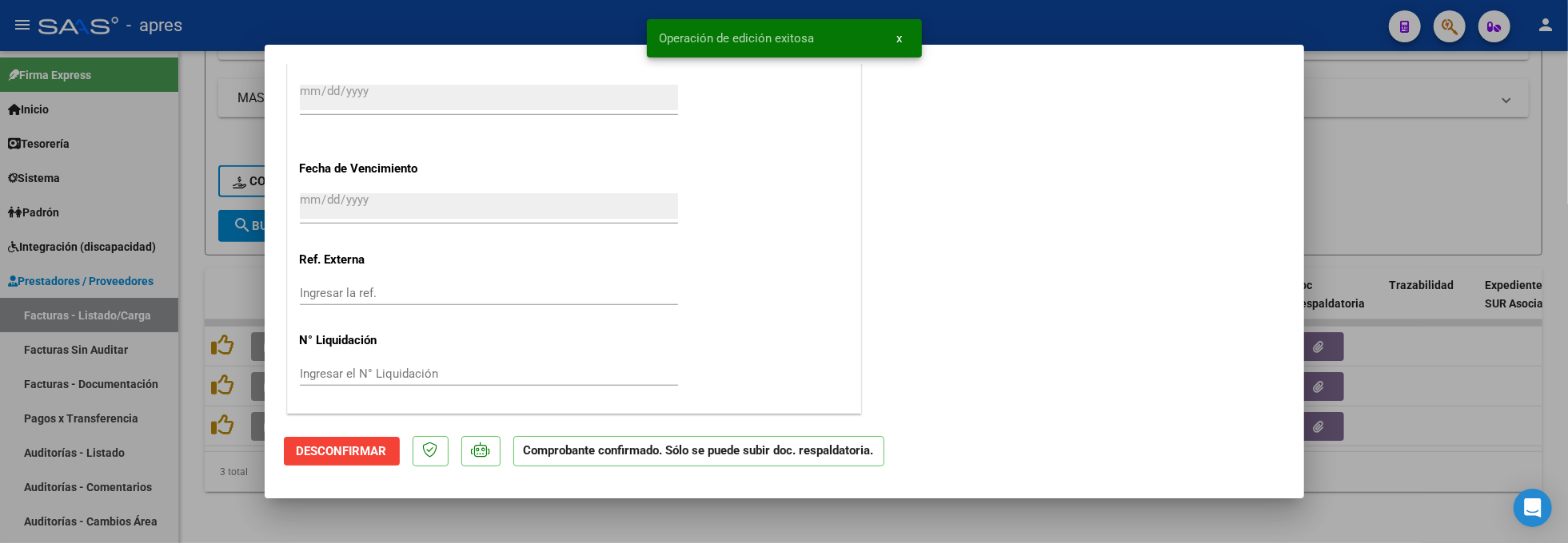
click at [417, 509] on div at bounding box center [784, 272] width 1568 height 543
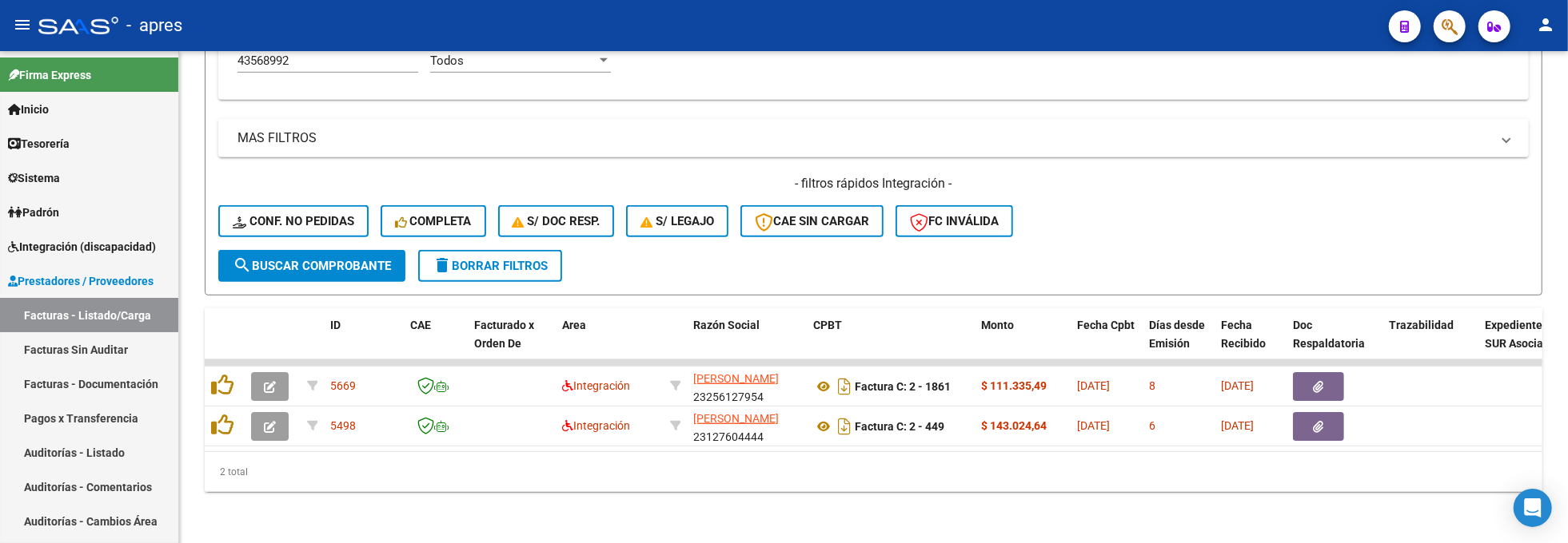
scroll to position [703, 0]
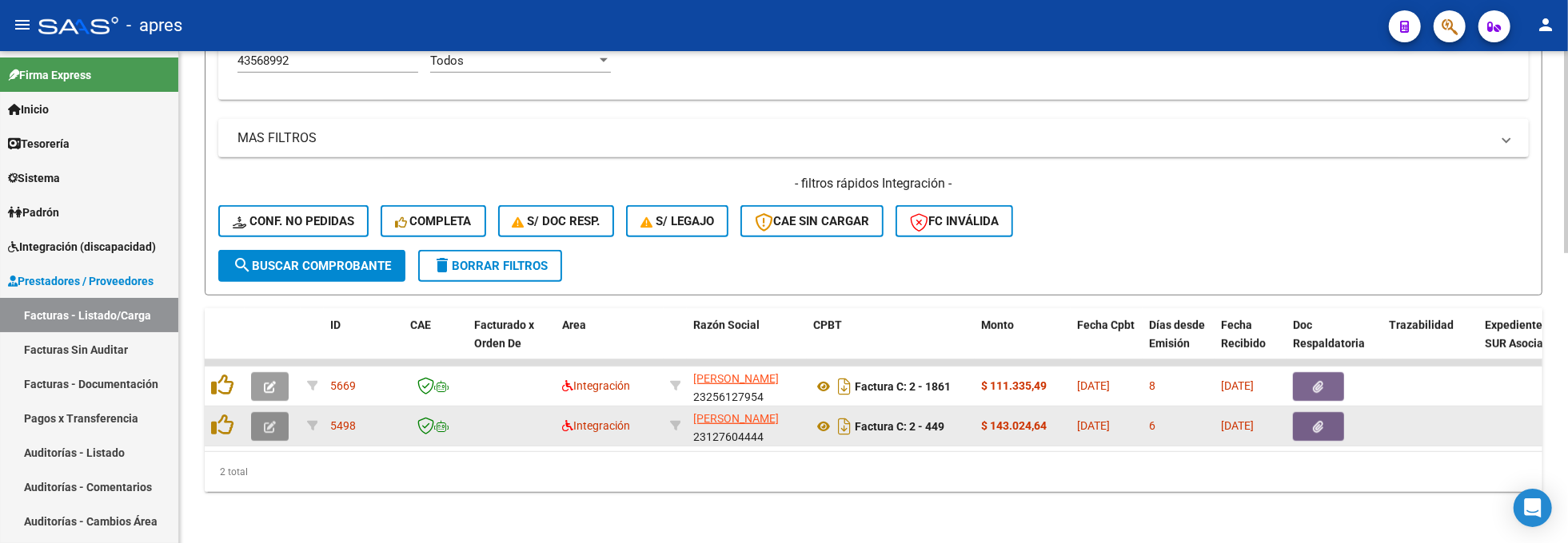
click at [274, 421] on icon "button" at bounding box center [270, 427] width 12 height 12
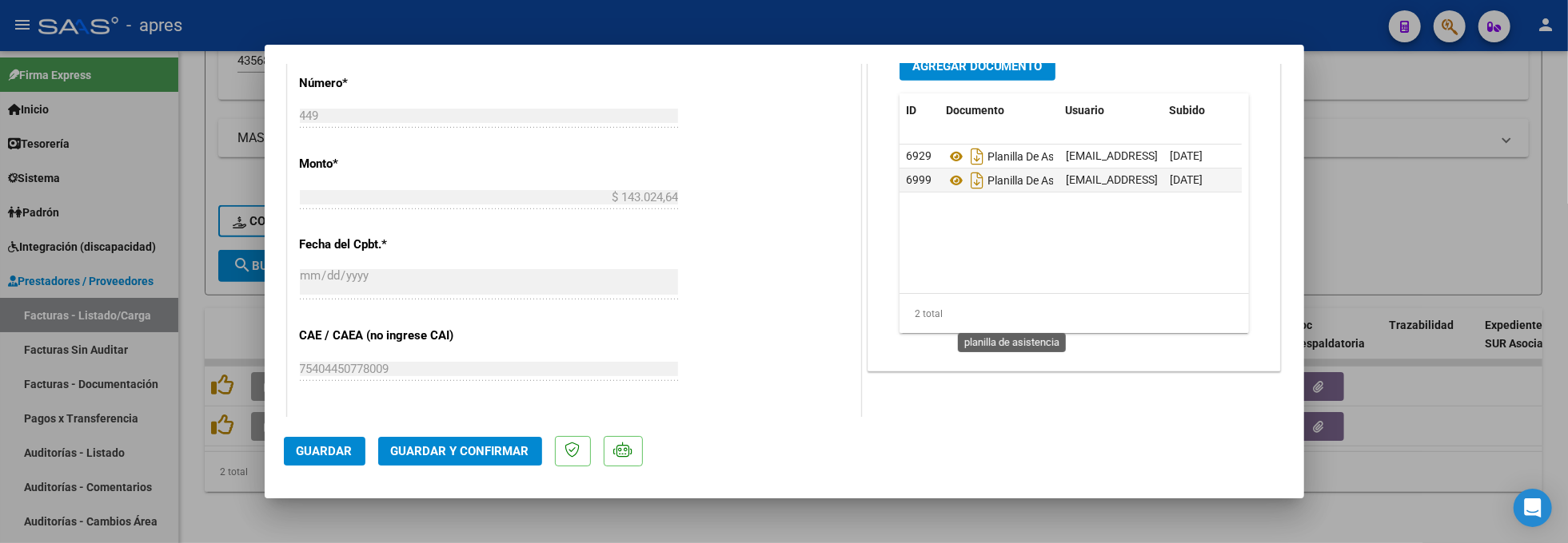
scroll to position [852, 0]
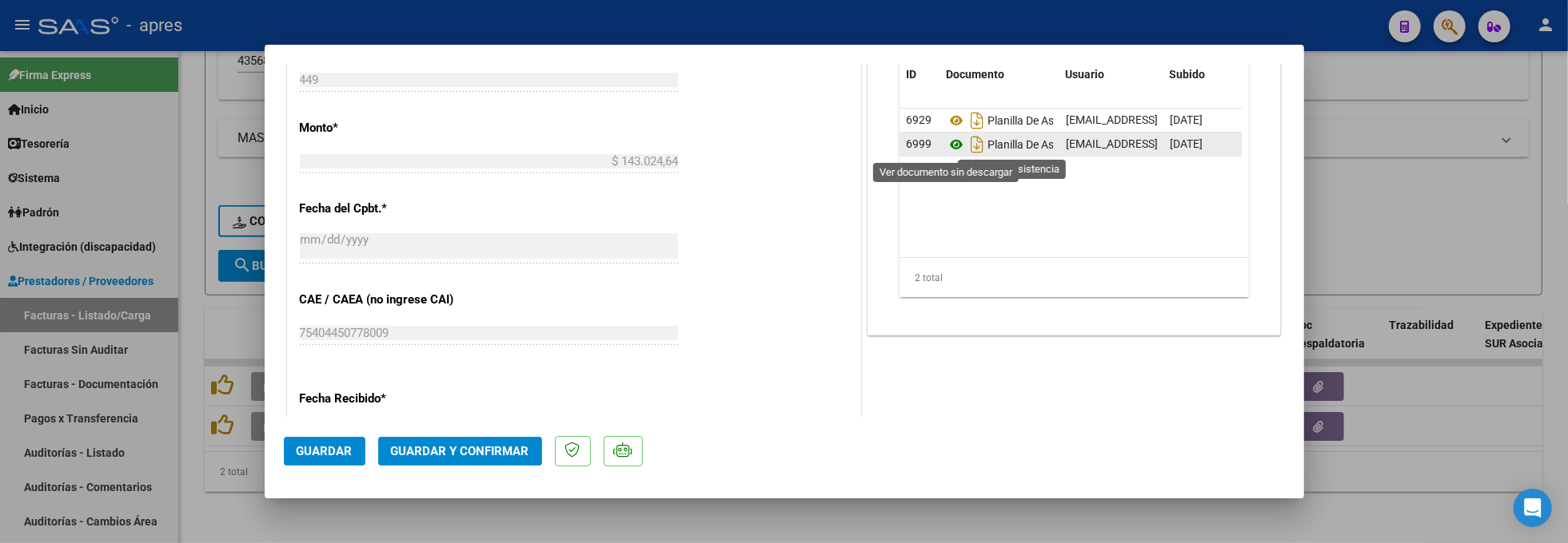
click at [946, 148] on icon at bounding box center [956, 145] width 21 height 19
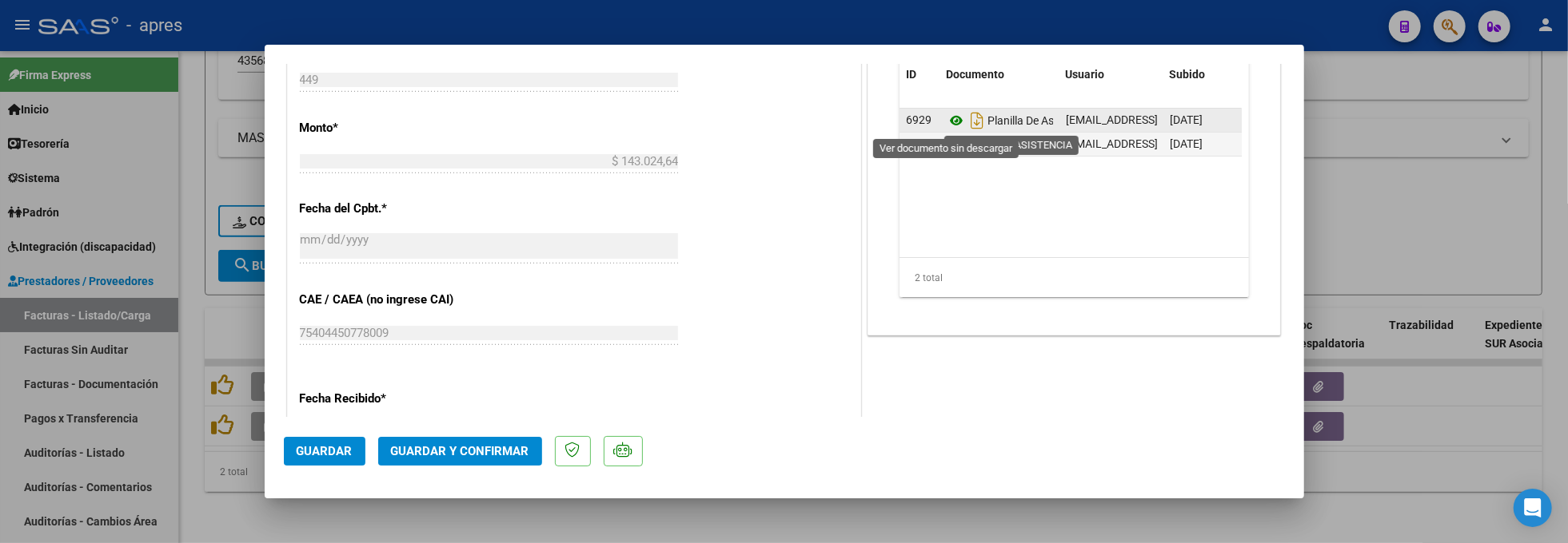
click at [950, 123] on icon at bounding box center [956, 121] width 21 height 19
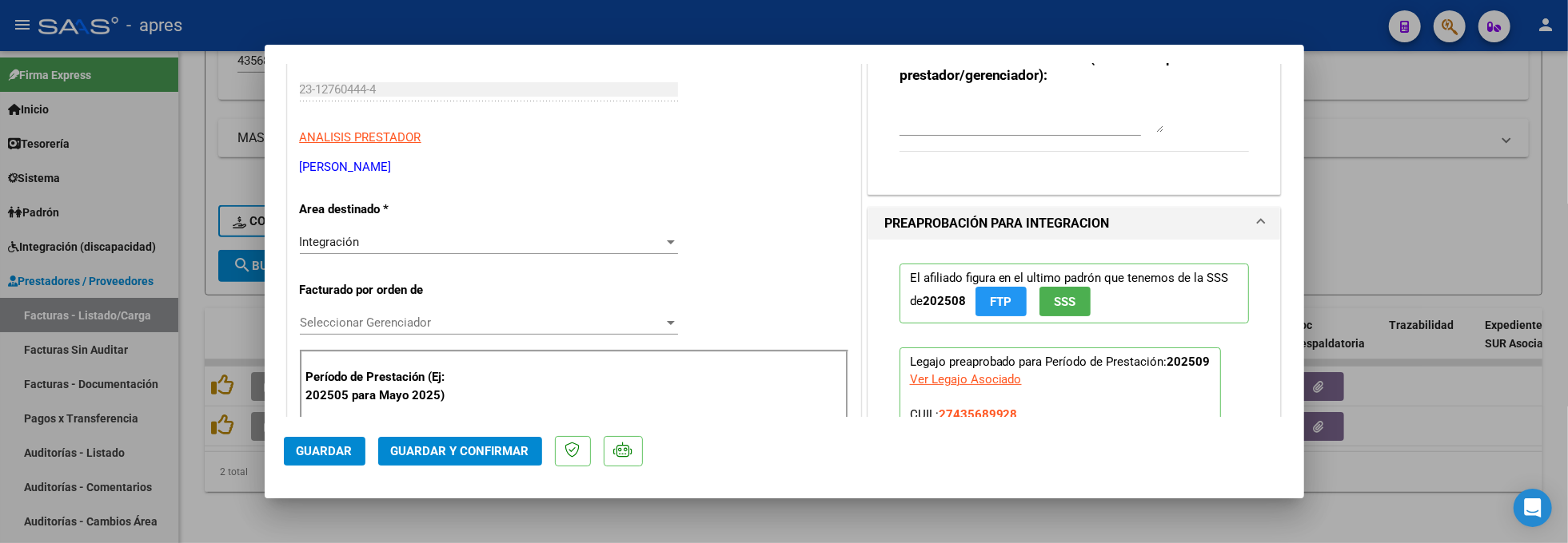
scroll to position [0, 0]
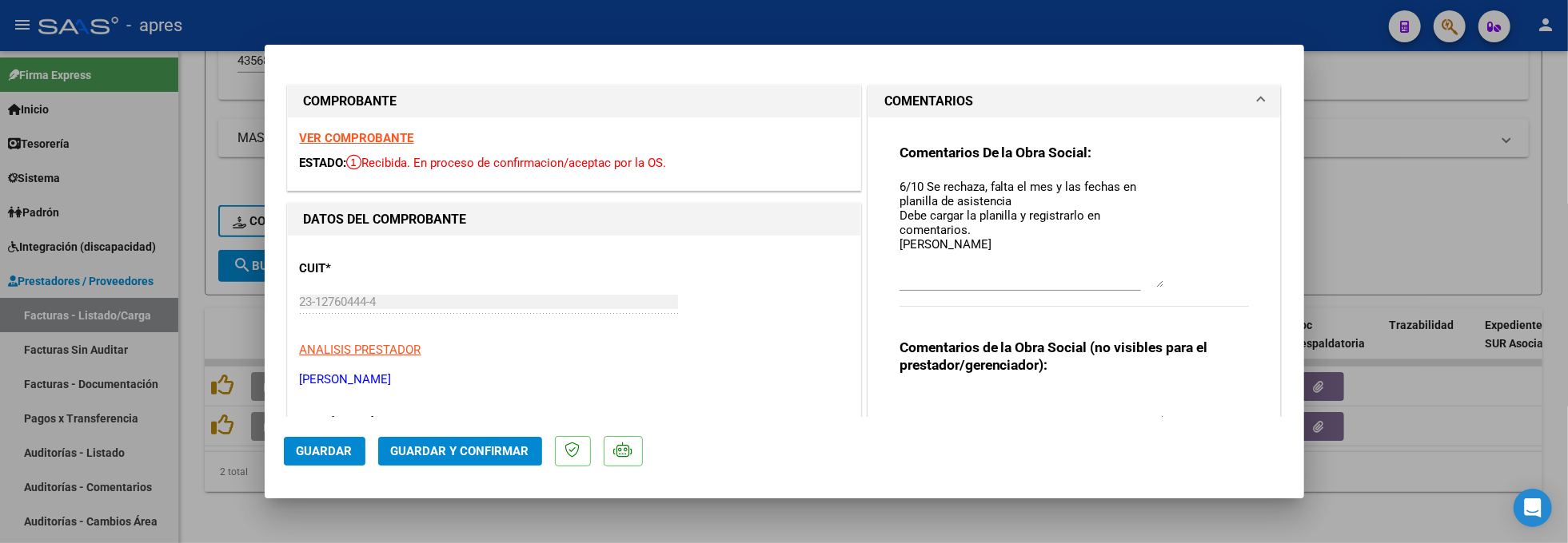
drag, startPoint x: 1150, startPoint y: 205, endPoint x: 1152, endPoint y: 283, distance: 78.0
click at [1152, 283] on textarea "6/10 Se rechaza, falta el mes y las fechas en planilla de asistencia Debe carga…" at bounding box center [1031, 233] width 264 height 109
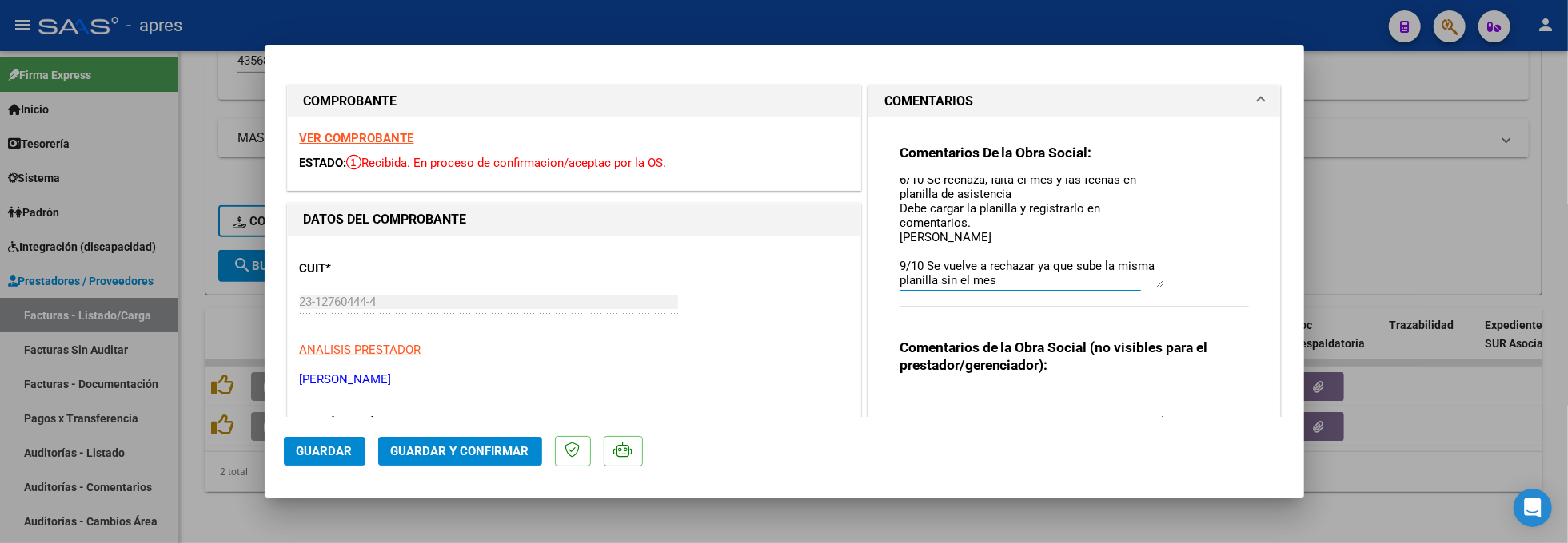
type textarea "6/10 Se rechaza, falta el mes y las fechas en planilla de asistencia Debe carga…"
click at [343, 464] on button "Guardar" at bounding box center [325, 452] width 82 height 29
click at [181, 290] on div at bounding box center [784, 272] width 1568 height 543
type input "$ 0,00"
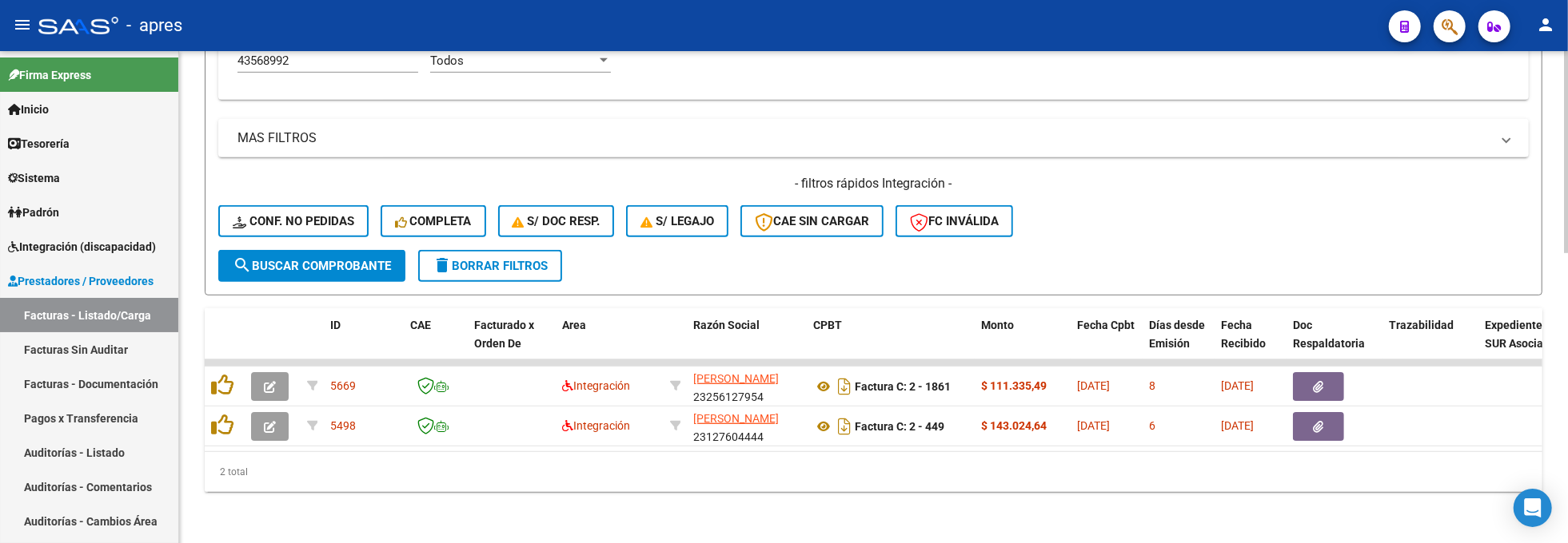
scroll to position [596, 0]
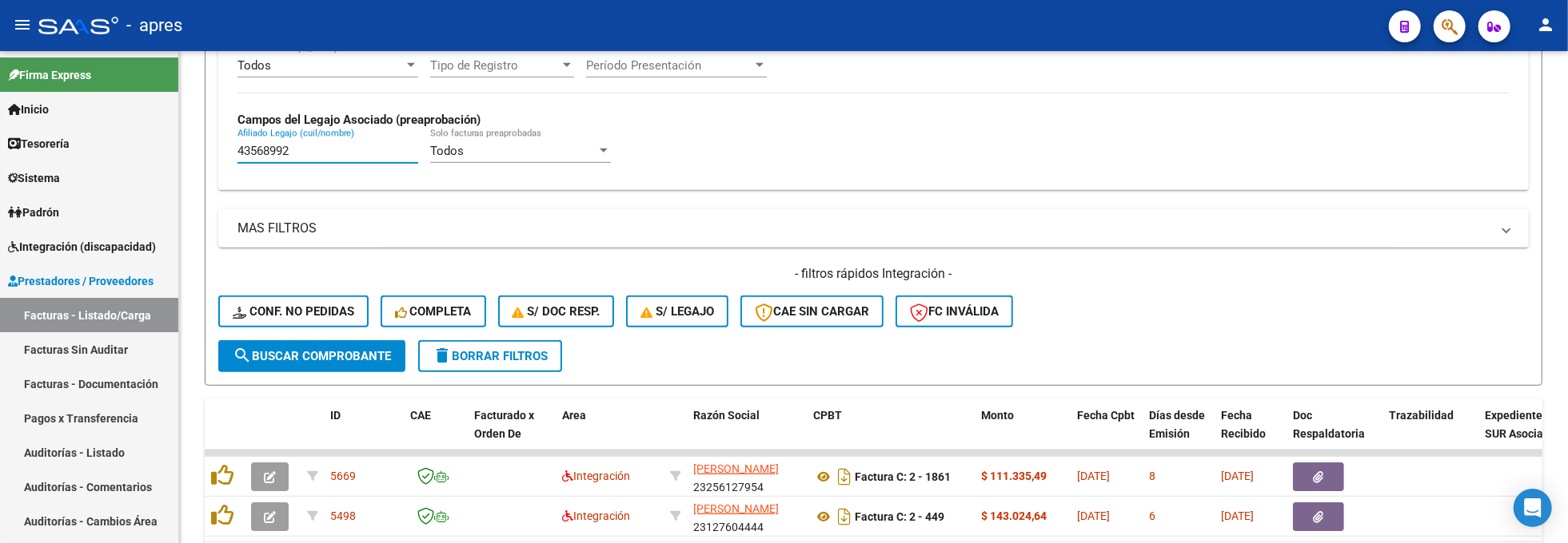
drag, startPoint x: 298, startPoint y: 151, endPoint x: -62, endPoint y: 185, distance: 361.6
click at [0, 185] on html "menu - apres person Firma Express Inicio Calendario SSS Instructivos Contacto O…" at bounding box center [784, 272] width 1568 height 543
paste input "57679108"
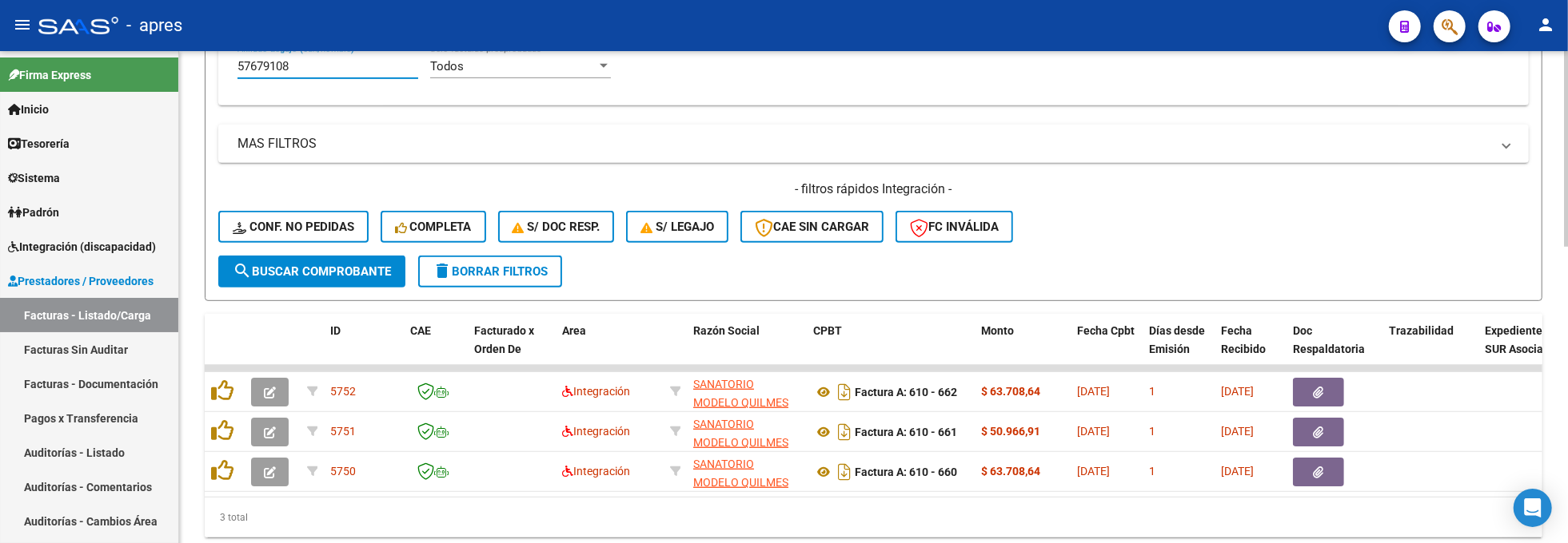
scroll to position [703, 0]
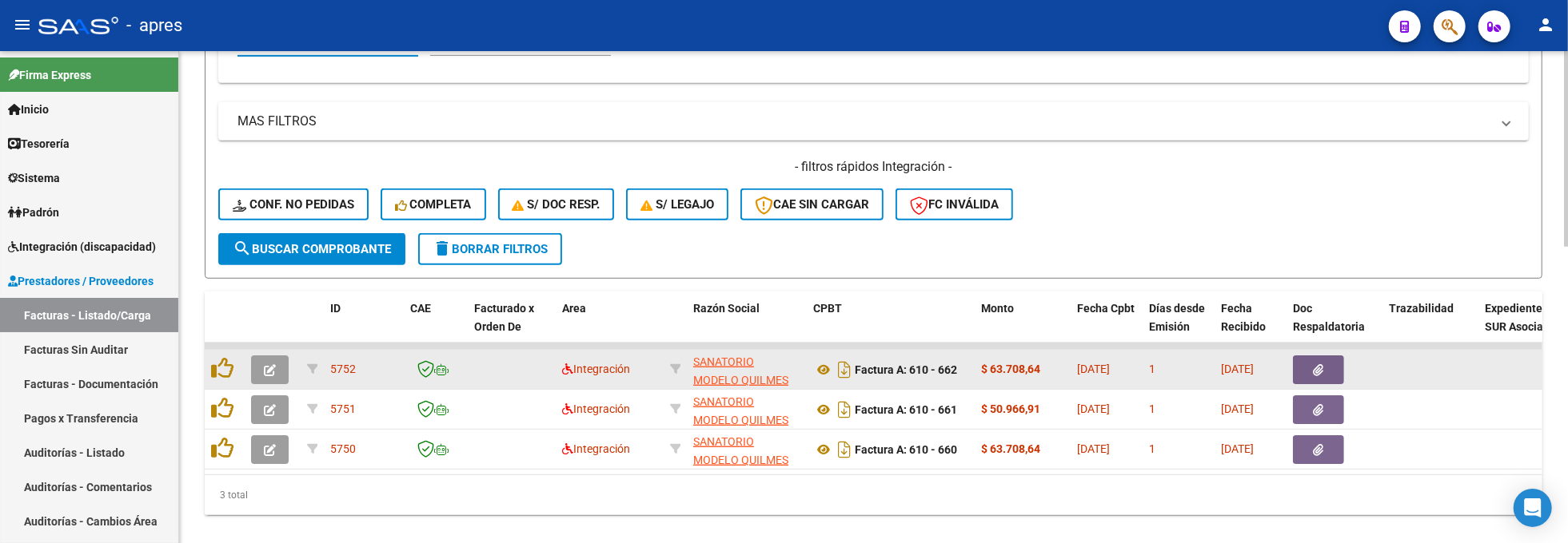
type input "57679108"
click at [271, 379] on button "button" at bounding box center [270, 370] width 37 height 29
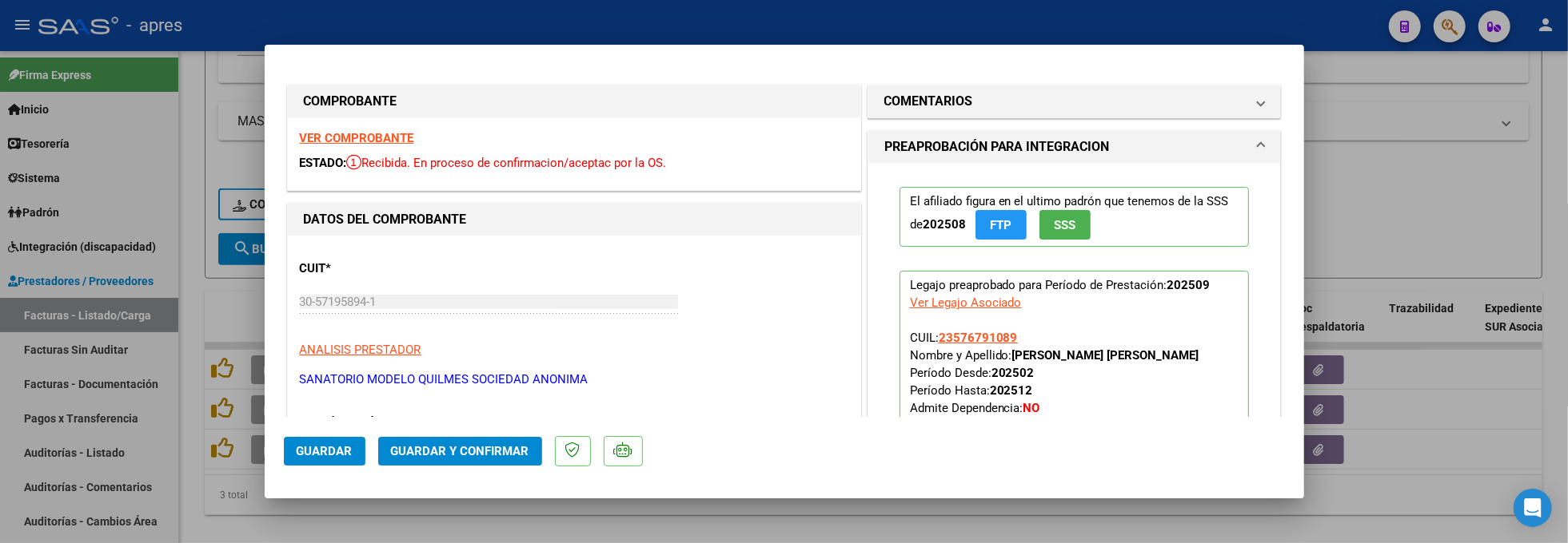
click at [406, 145] on strong "VER COMPROBANTE" at bounding box center [356, 138] width 114 height 14
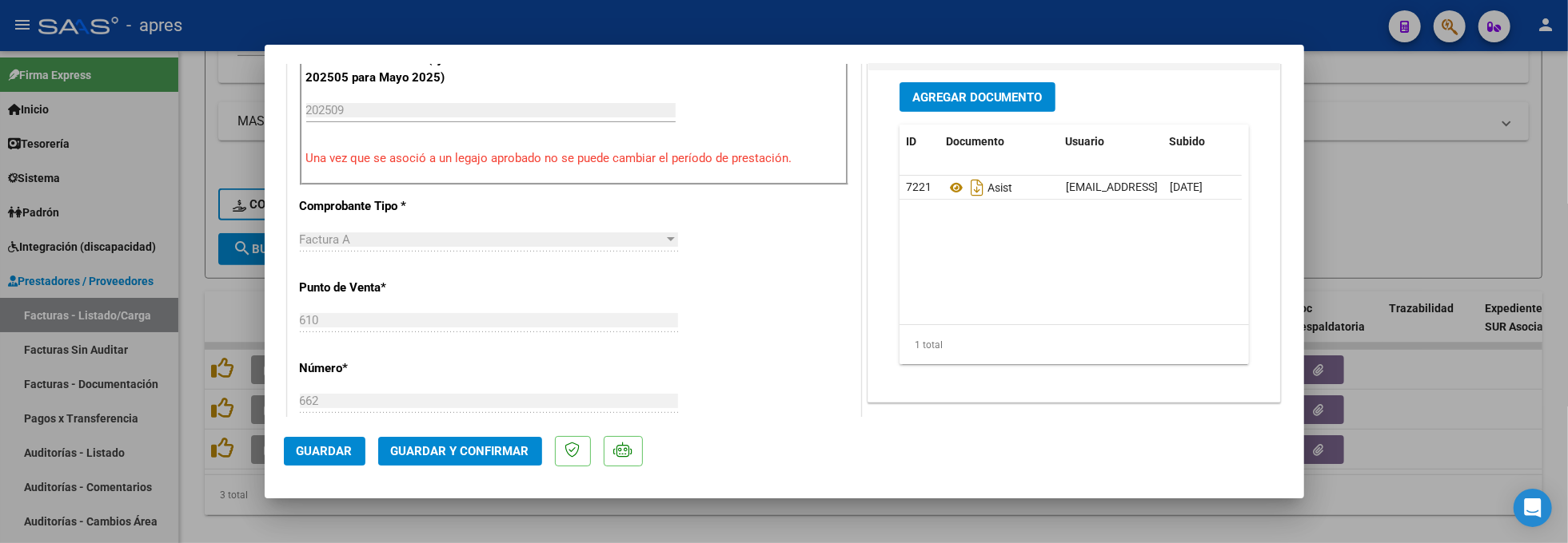
scroll to position [532, 0]
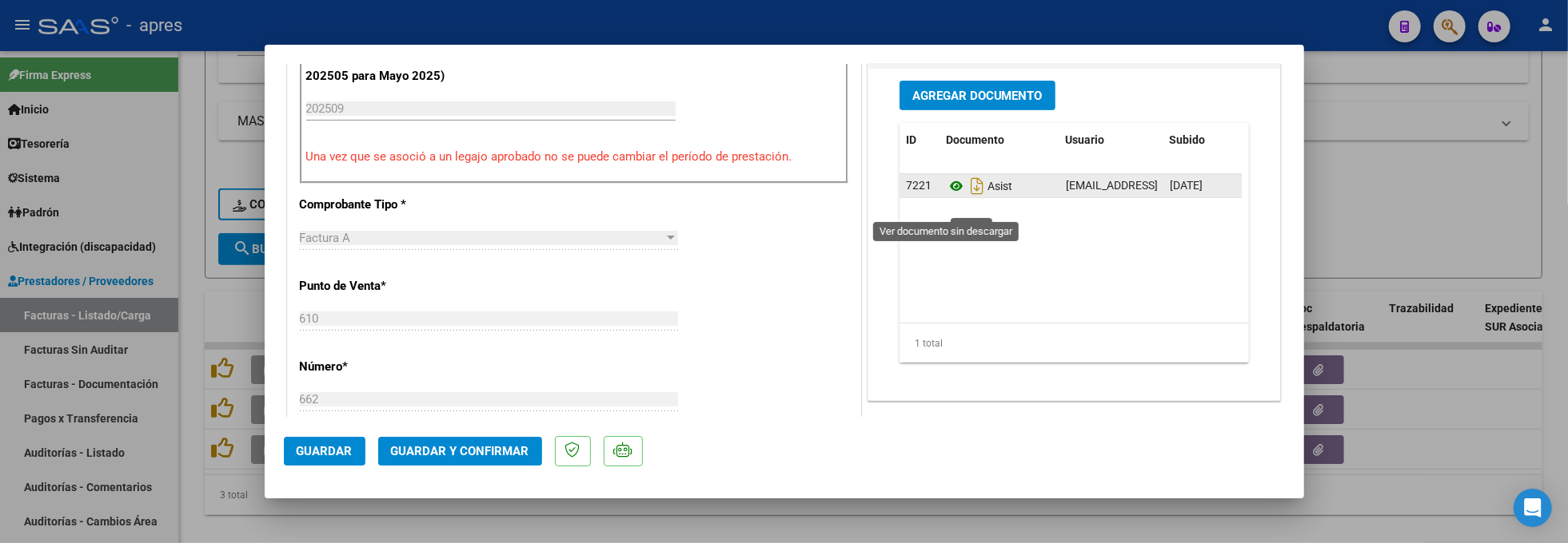
click at [946, 196] on icon at bounding box center [956, 186] width 21 height 19
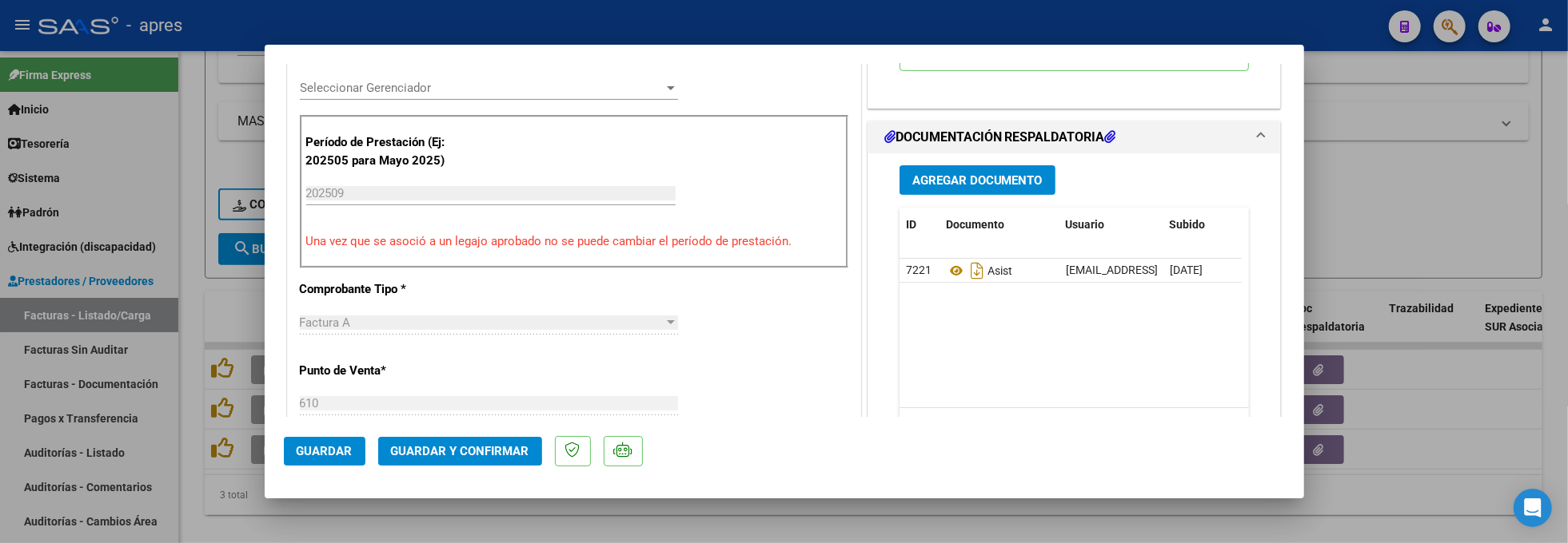
scroll to position [234, 0]
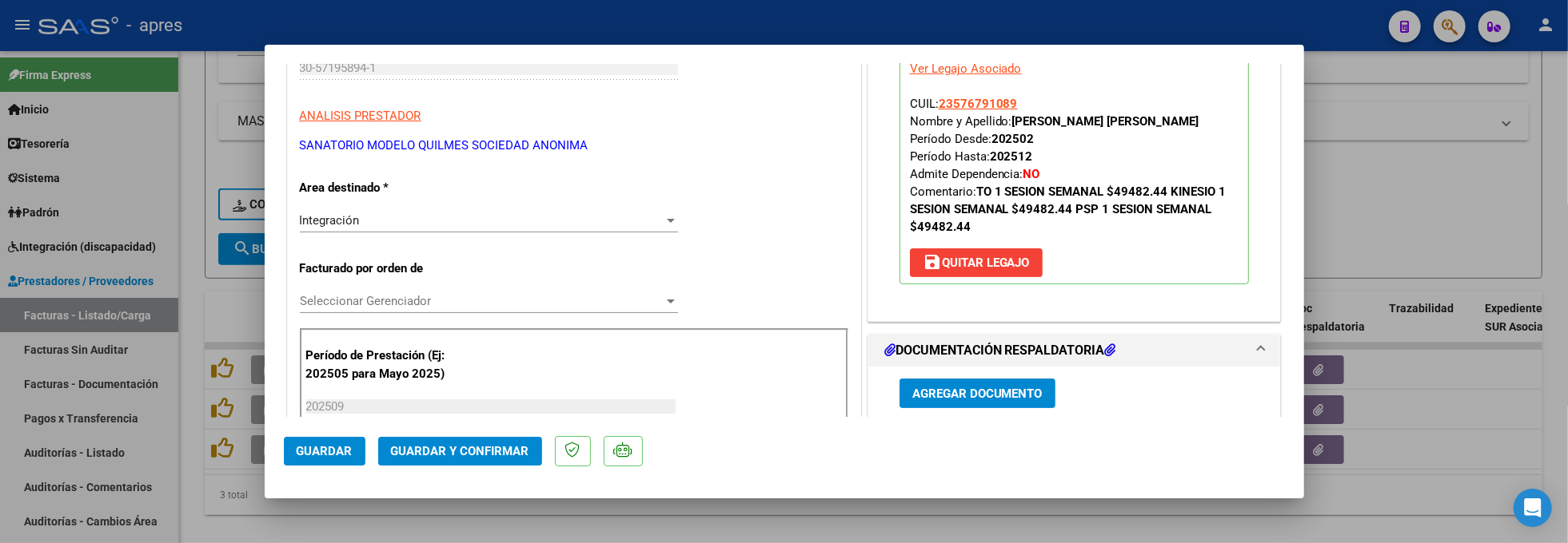
click at [429, 452] on span "Guardar y Confirmar" at bounding box center [460, 451] width 138 height 14
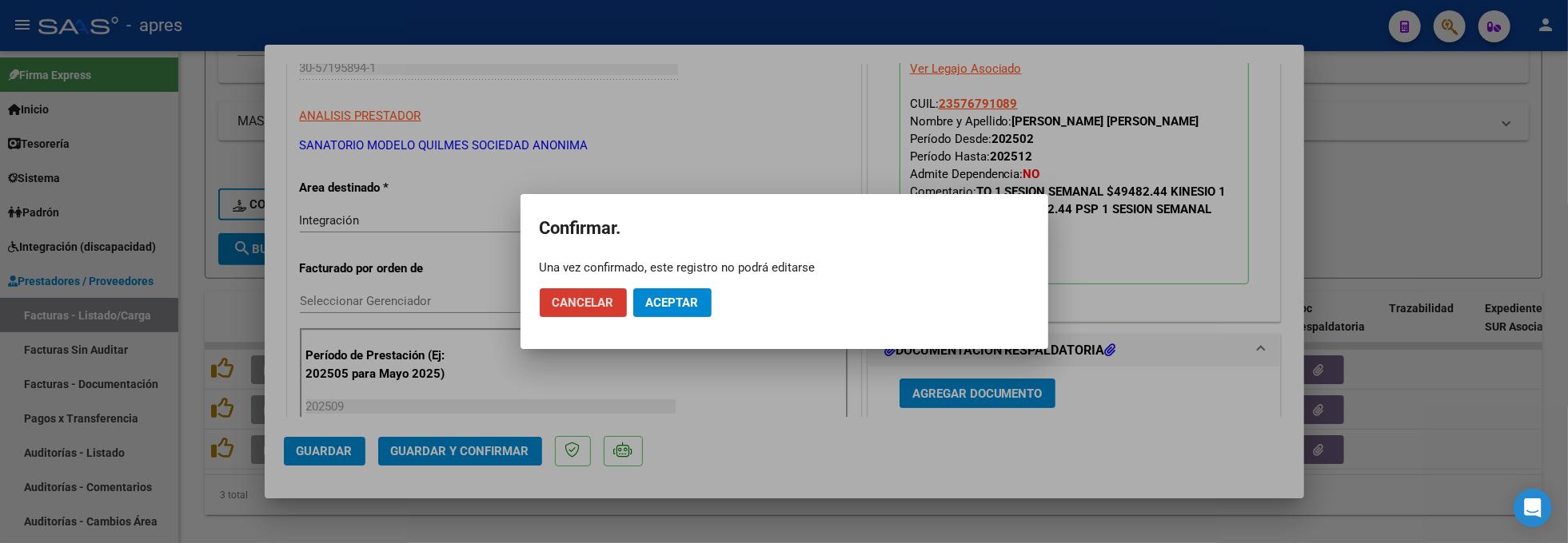
click at [708, 303] on button "Aceptar" at bounding box center [673, 303] width 79 height 29
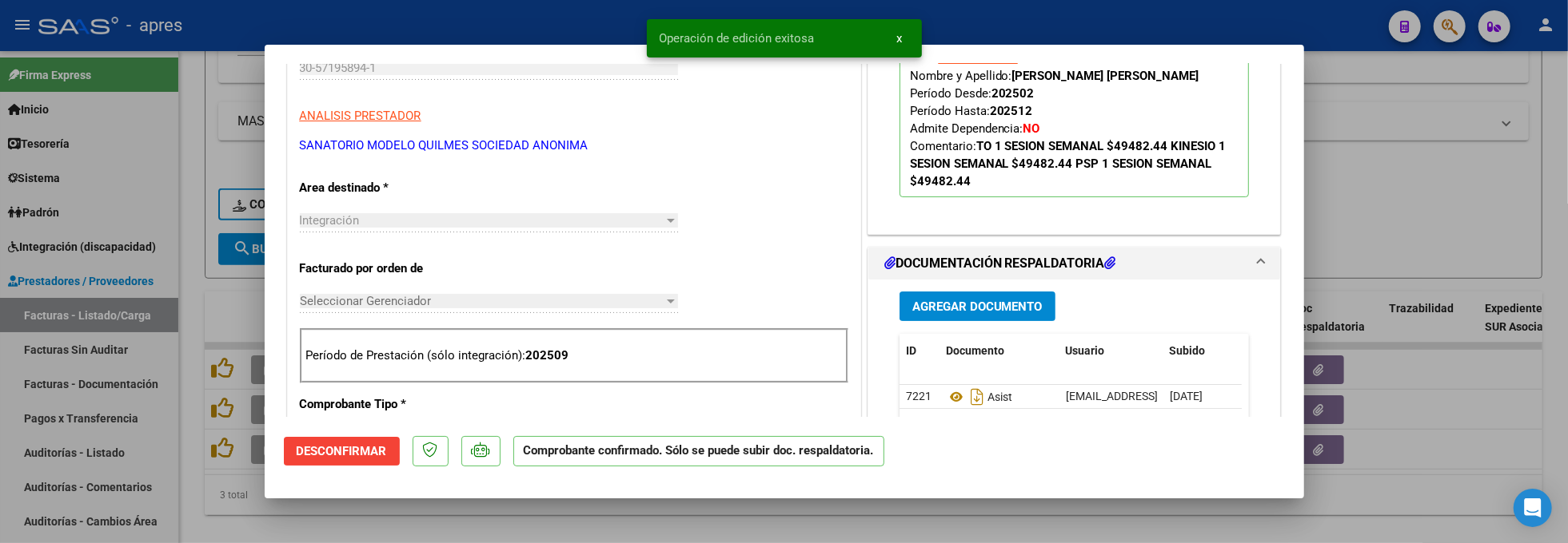
click at [429, 518] on div at bounding box center [784, 272] width 1568 height 543
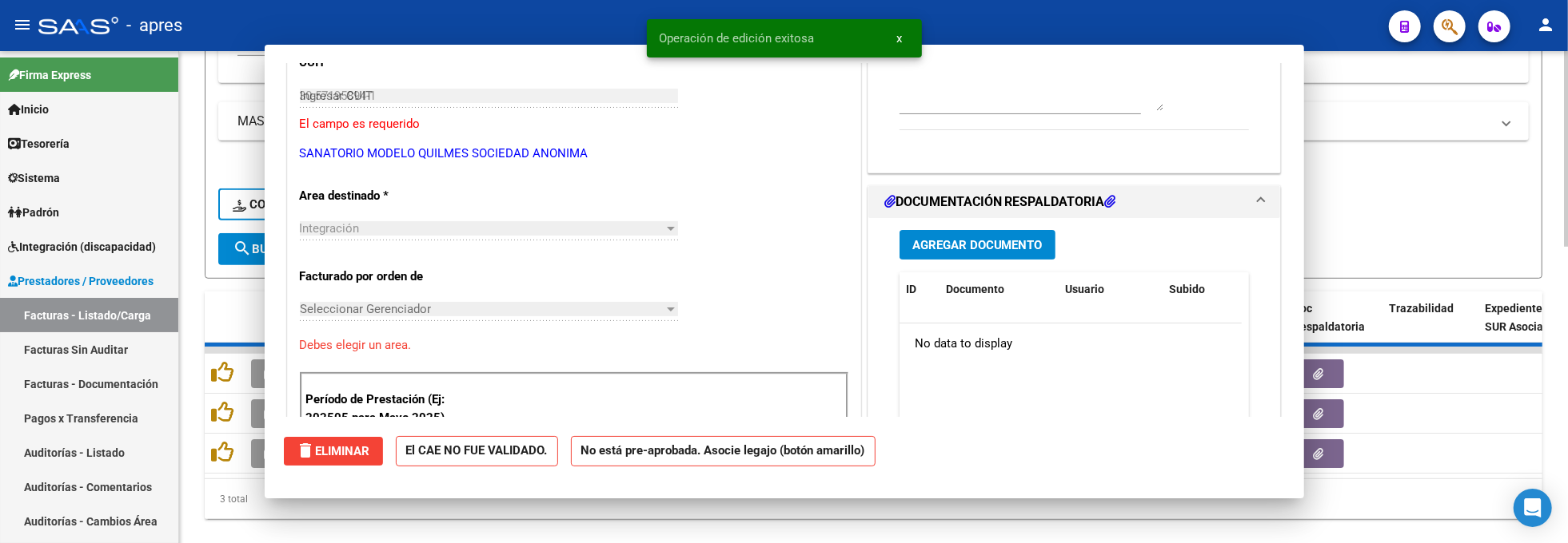
type input "$ 0,00"
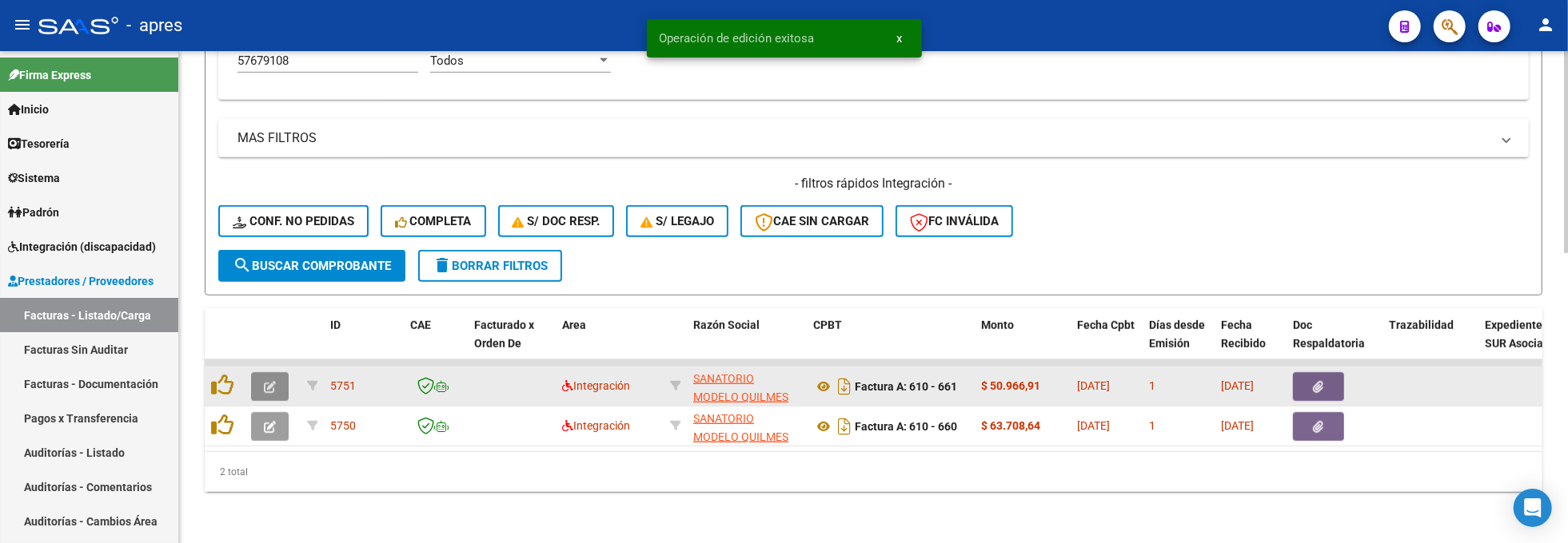
click at [281, 372] on button "button" at bounding box center [270, 387] width 37 height 29
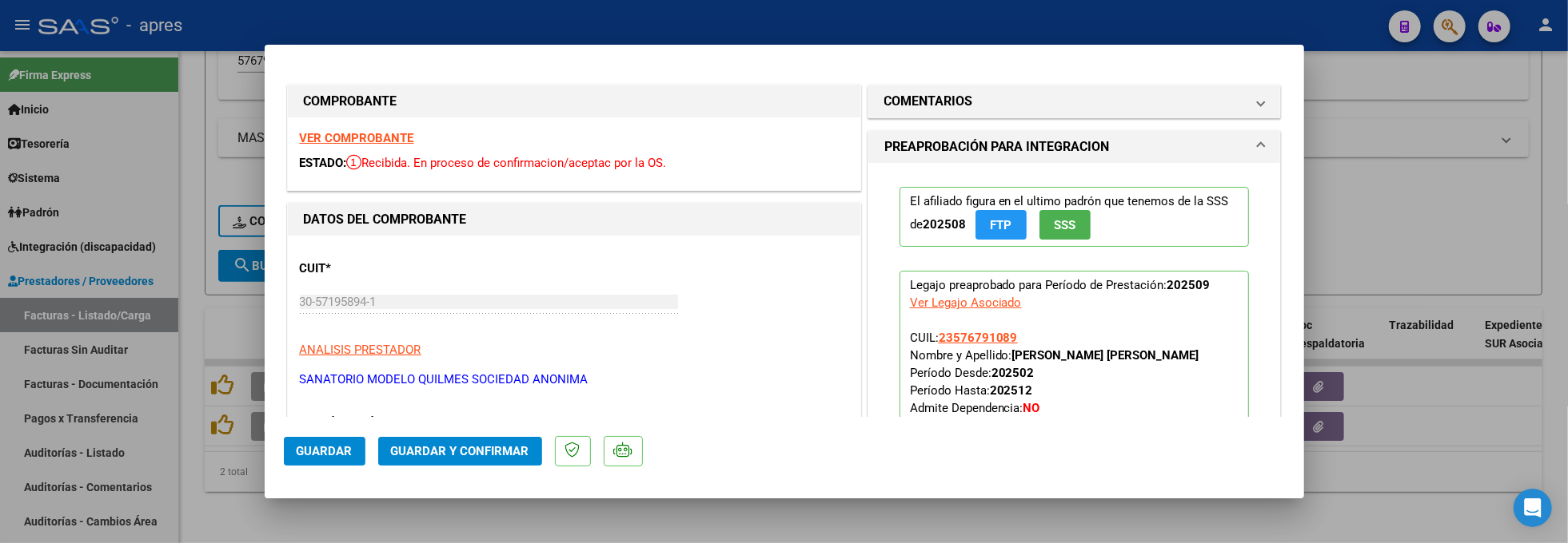
click at [359, 148] on div "VER COMPROBANTE ESTADO: Recibida. En proceso de confirmacion/aceptac por la OS." at bounding box center [574, 153] width 572 height 73
click at [395, 146] on div "VER COMPROBANTE ESTADO: Recibida. En proceso de confirmacion/aceptac por la OS." at bounding box center [574, 153] width 572 height 73
click at [395, 141] on strong "VER COMPROBANTE" at bounding box center [356, 138] width 114 height 14
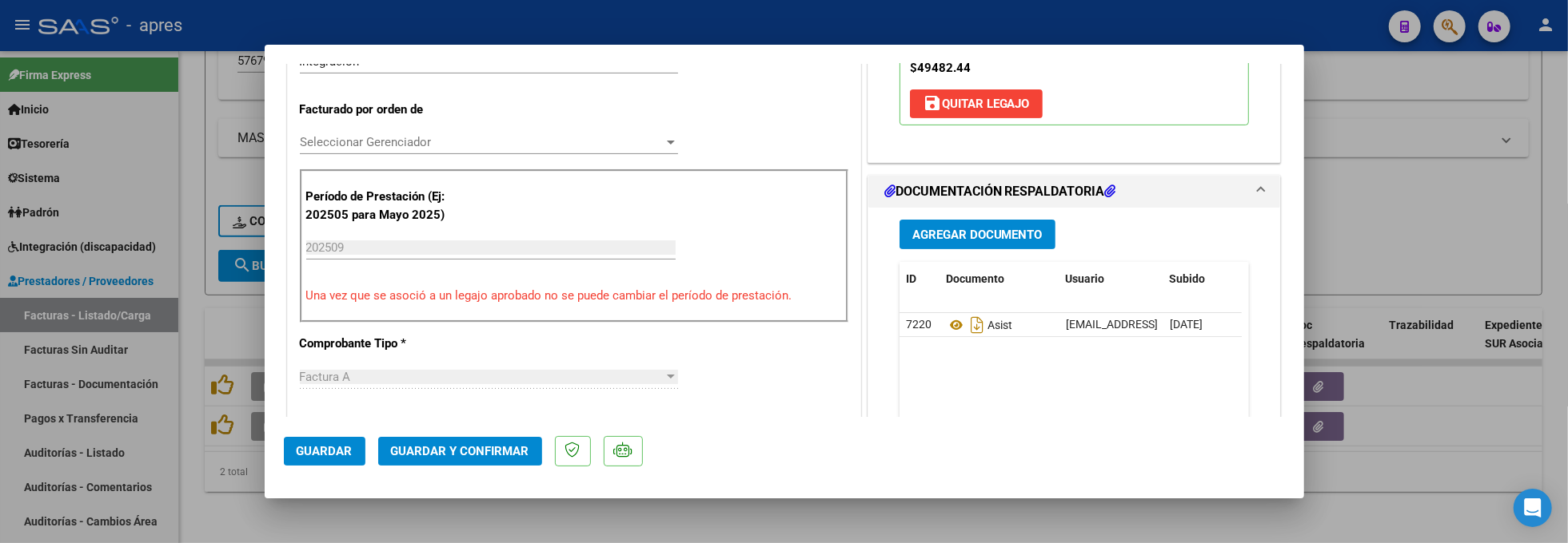
scroll to position [426, 0]
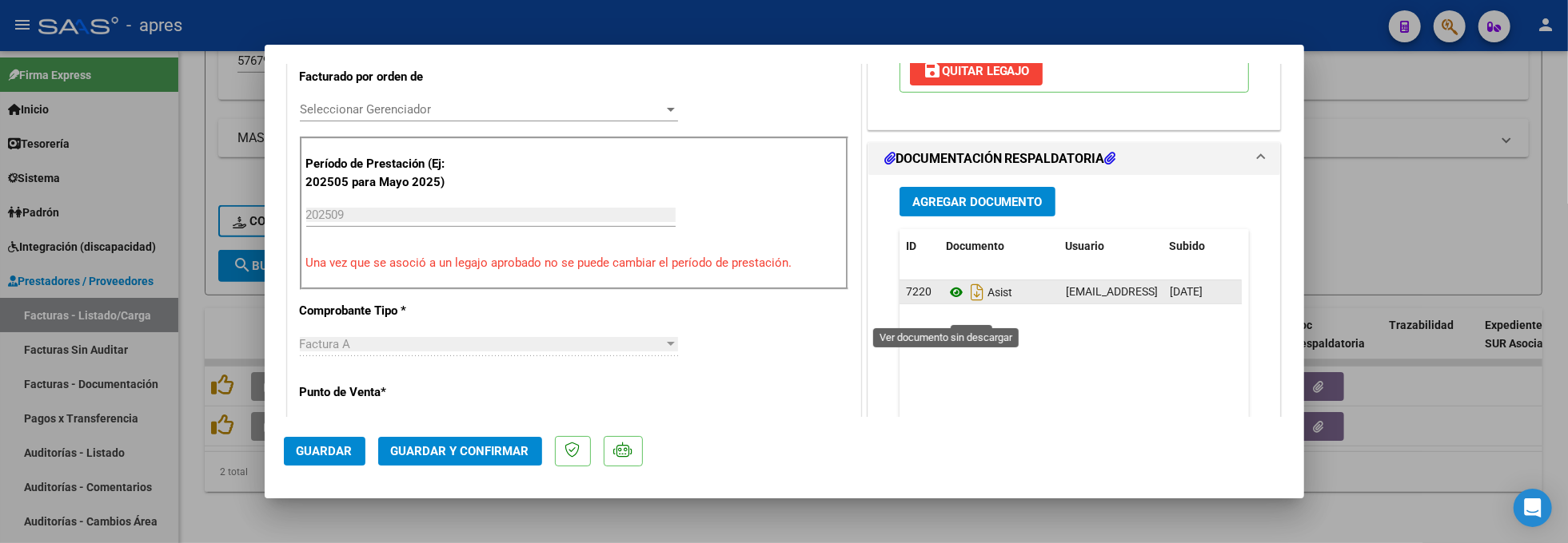
click at [949, 302] on icon at bounding box center [956, 293] width 21 height 19
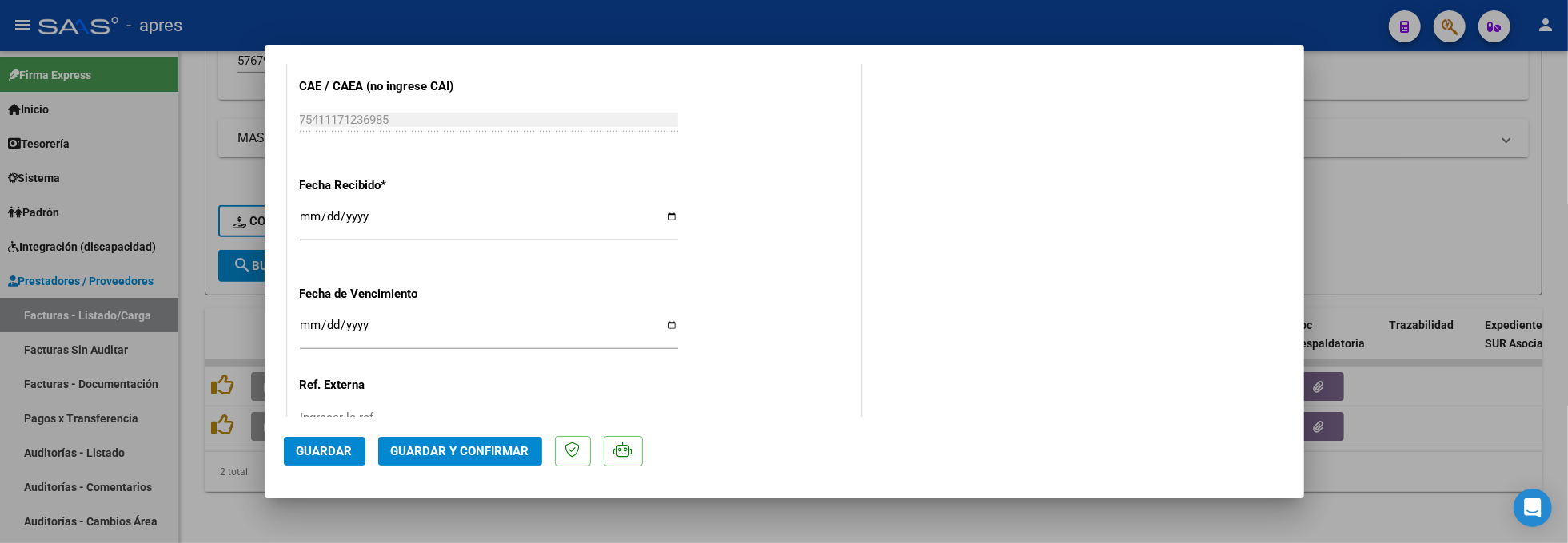
scroll to position [1192, 0]
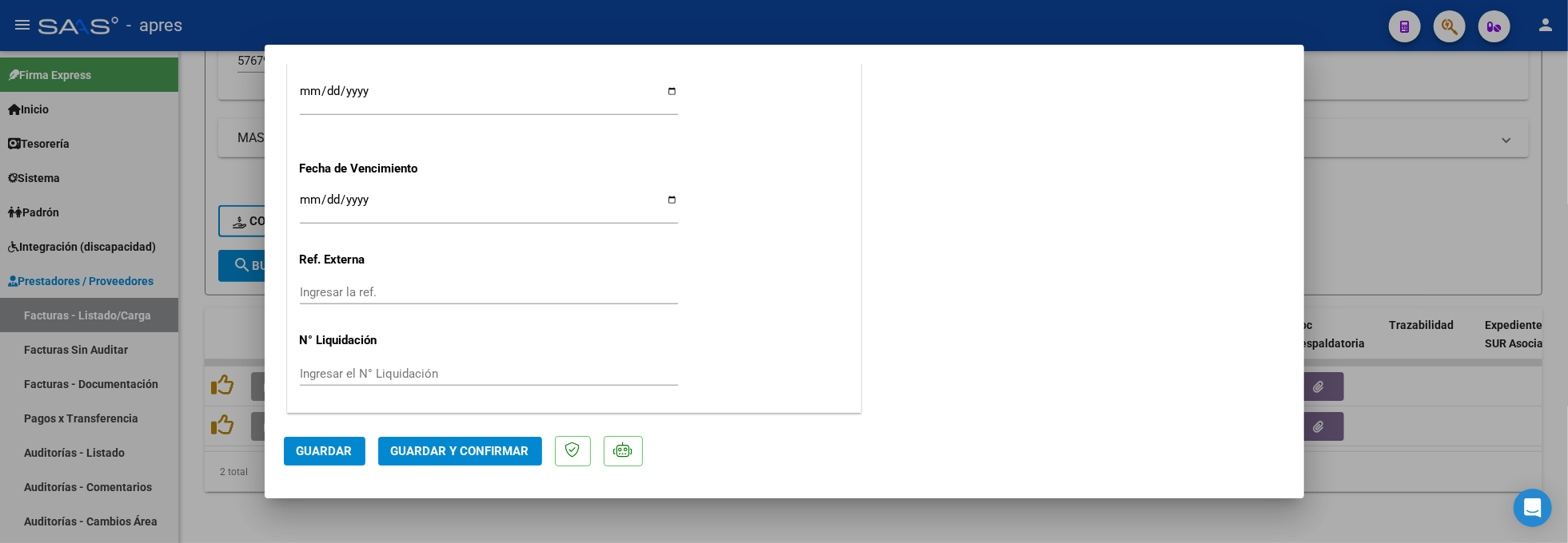
click at [439, 446] on span "Guardar y Confirmar" at bounding box center [460, 451] width 138 height 14
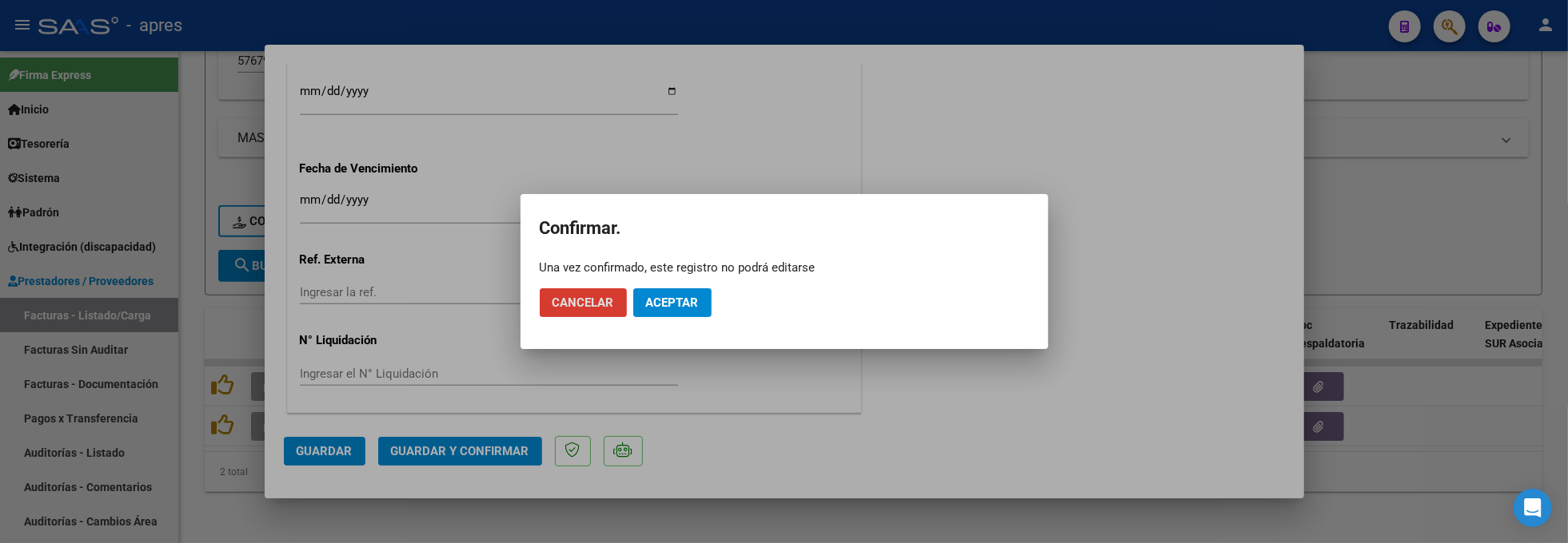
drag, startPoint x: 691, startPoint y: 311, endPoint x: 845, endPoint y: 83, distance: 275.1
click at [701, 292] on button "Aceptar" at bounding box center [673, 303] width 79 height 29
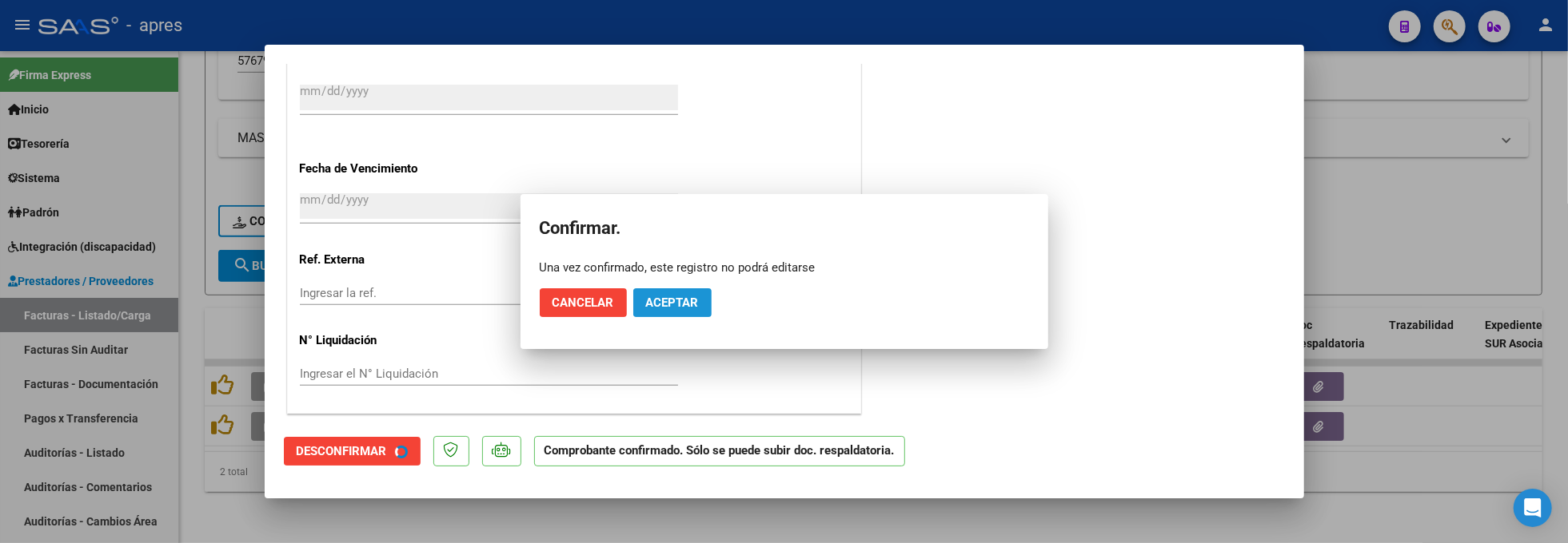
scroll to position [1093, 0]
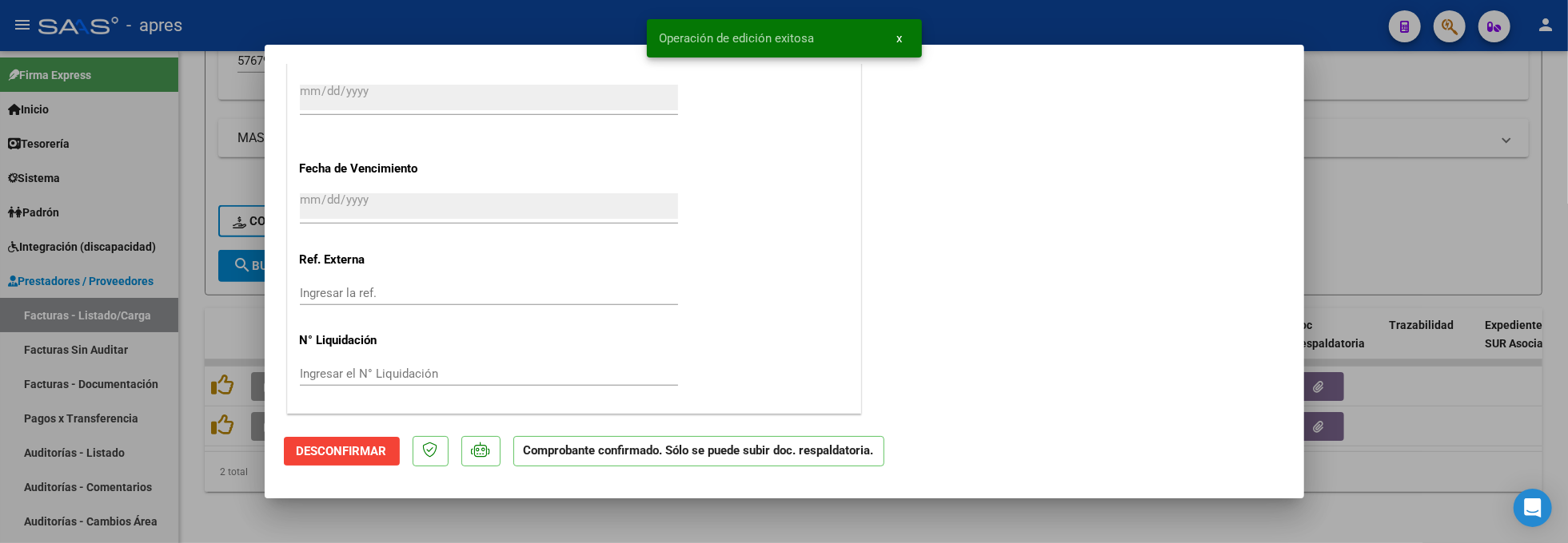
click at [211, 504] on div at bounding box center [784, 272] width 1568 height 543
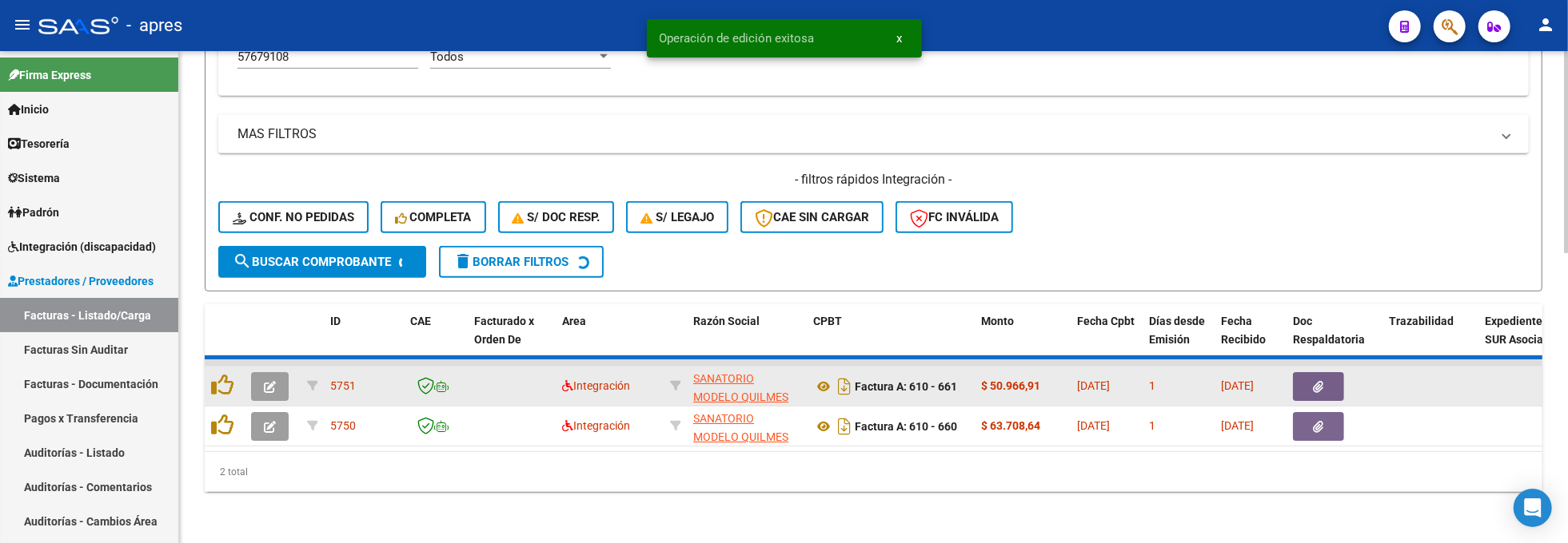
scroll to position [663, 0]
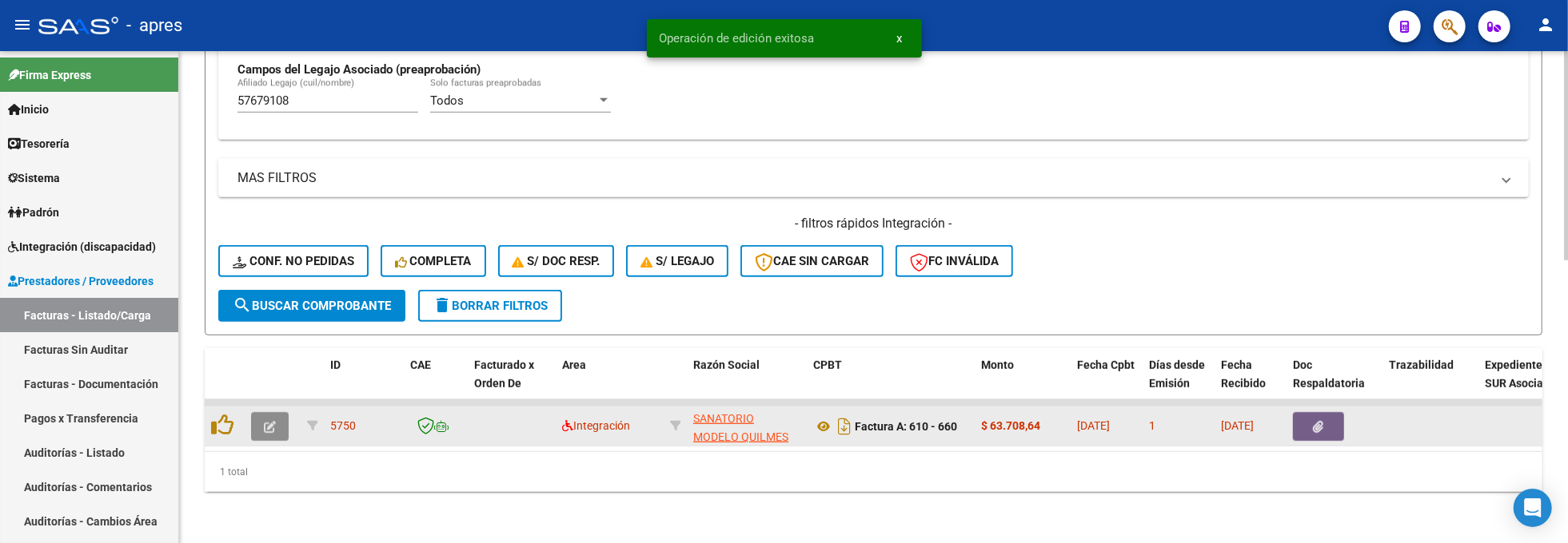
click at [273, 421] on icon "button" at bounding box center [270, 427] width 12 height 12
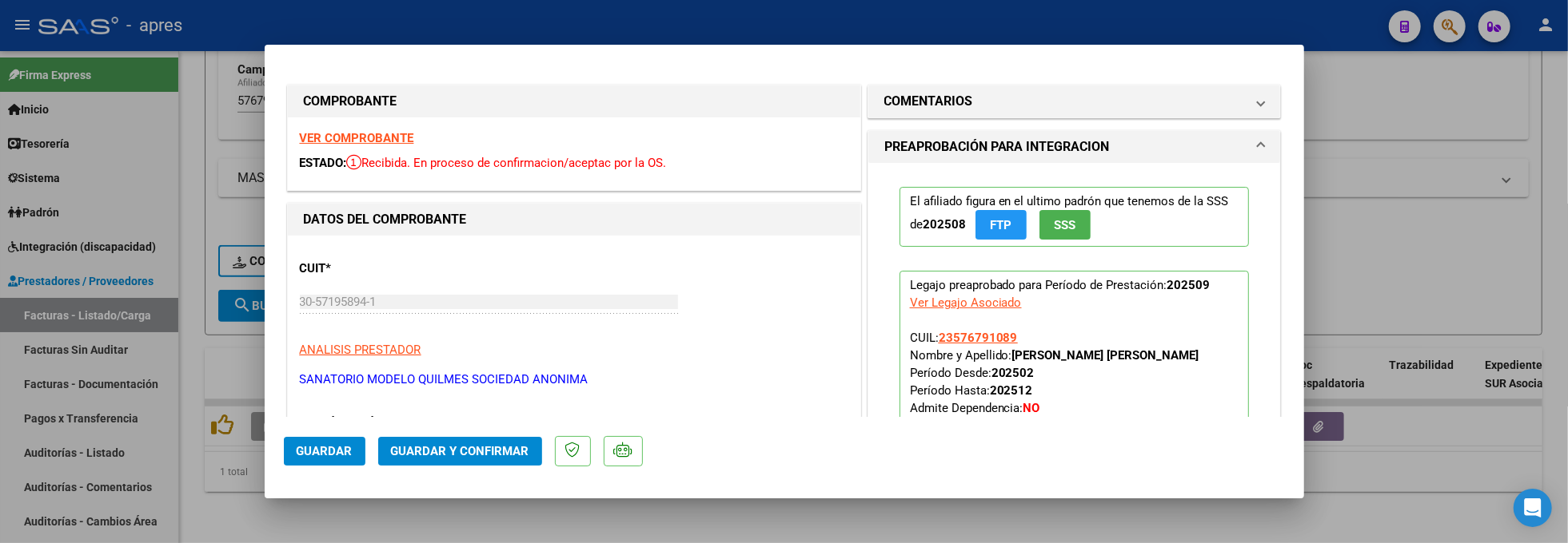
click at [389, 137] on strong "VER COMPROBANTE" at bounding box center [356, 138] width 114 height 14
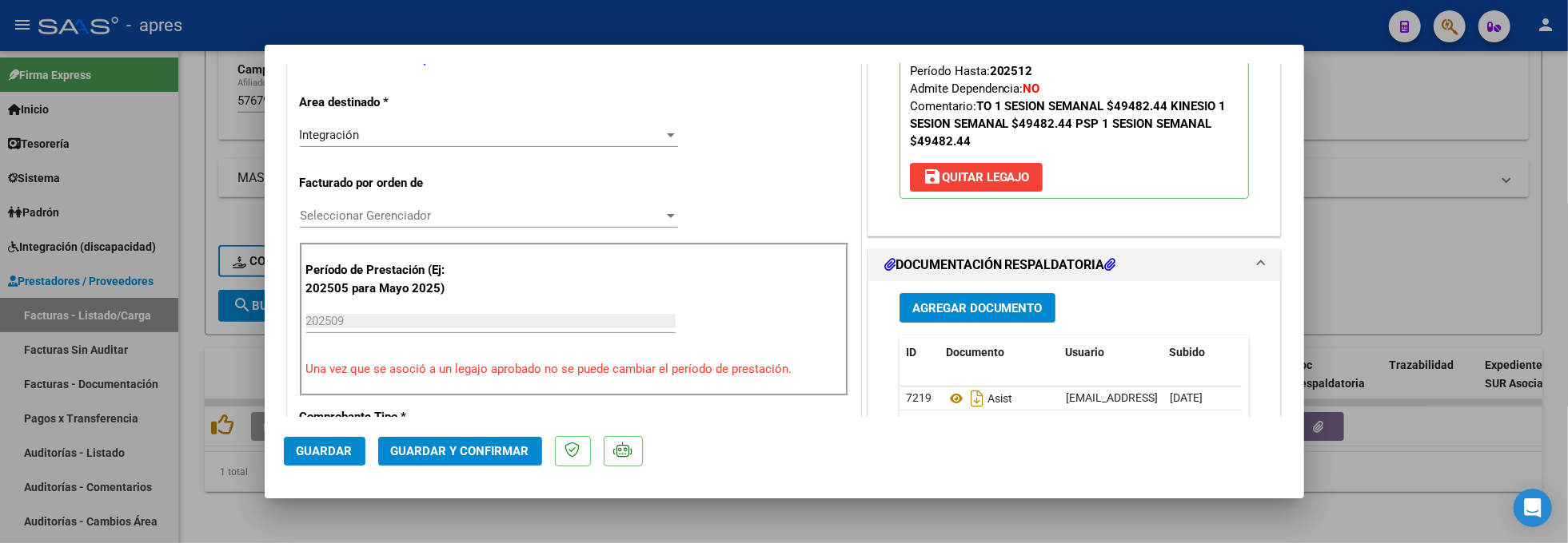
scroll to position [532, 0]
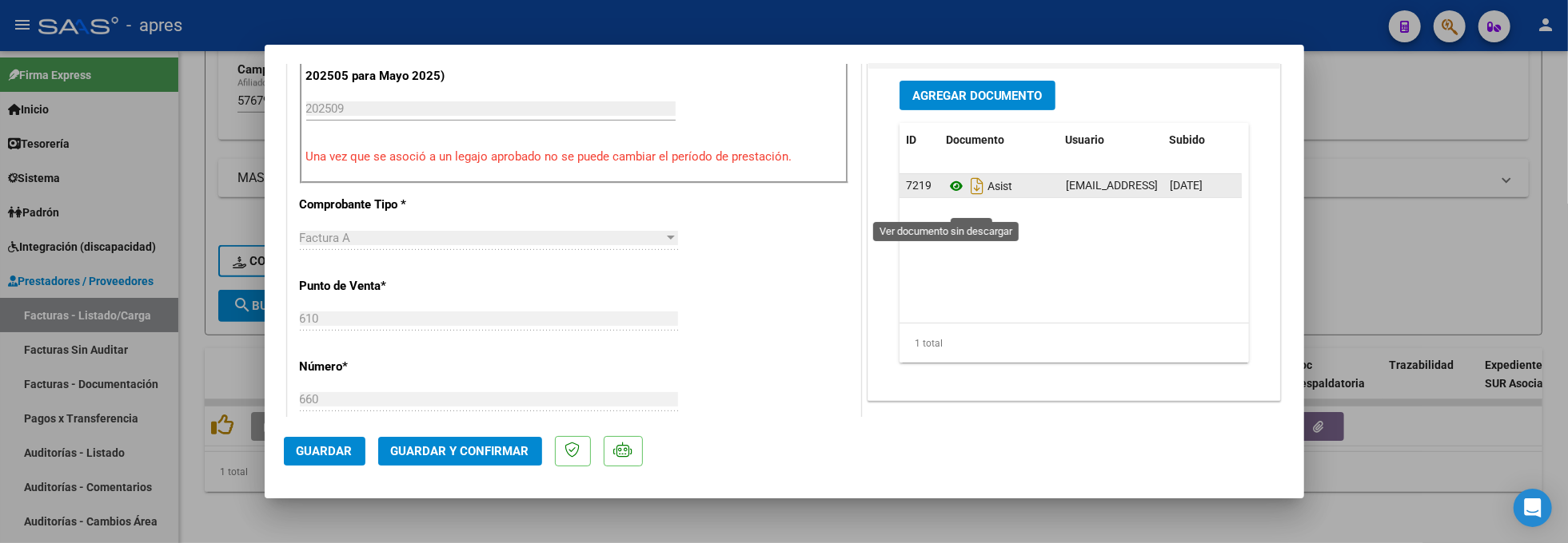
click at [946, 196] on icon at bounding box center [956, 186] width 21 height 19
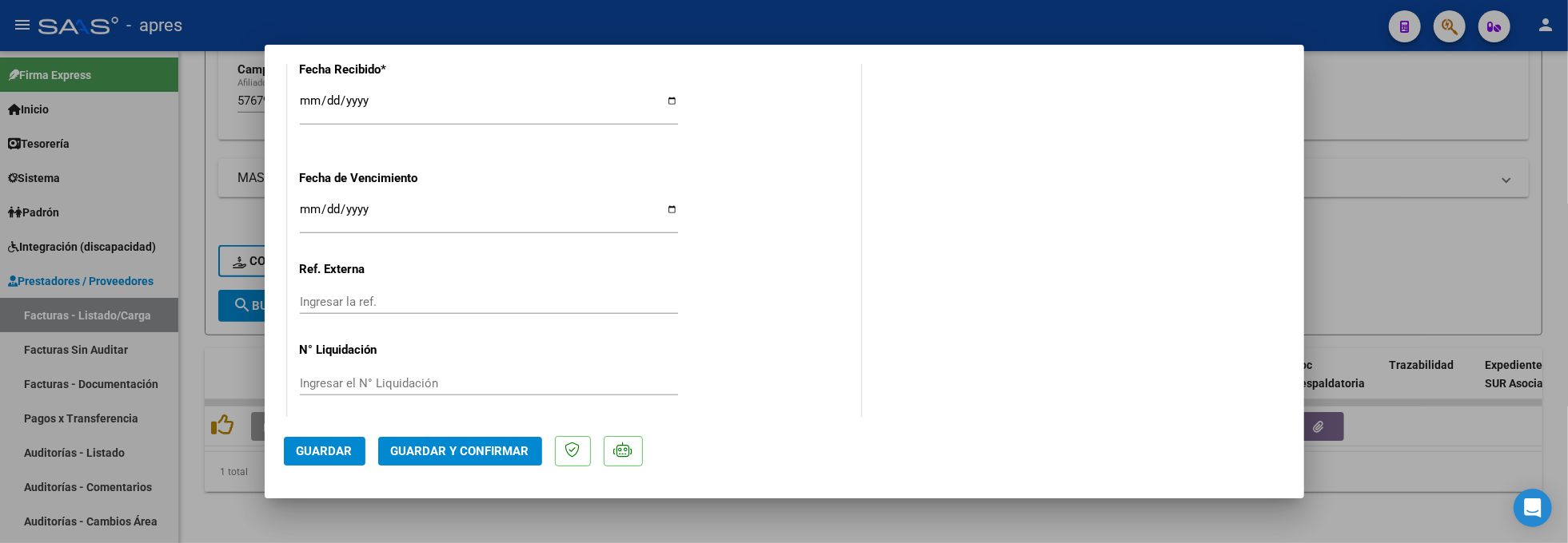
scroll to position [1192, 0]
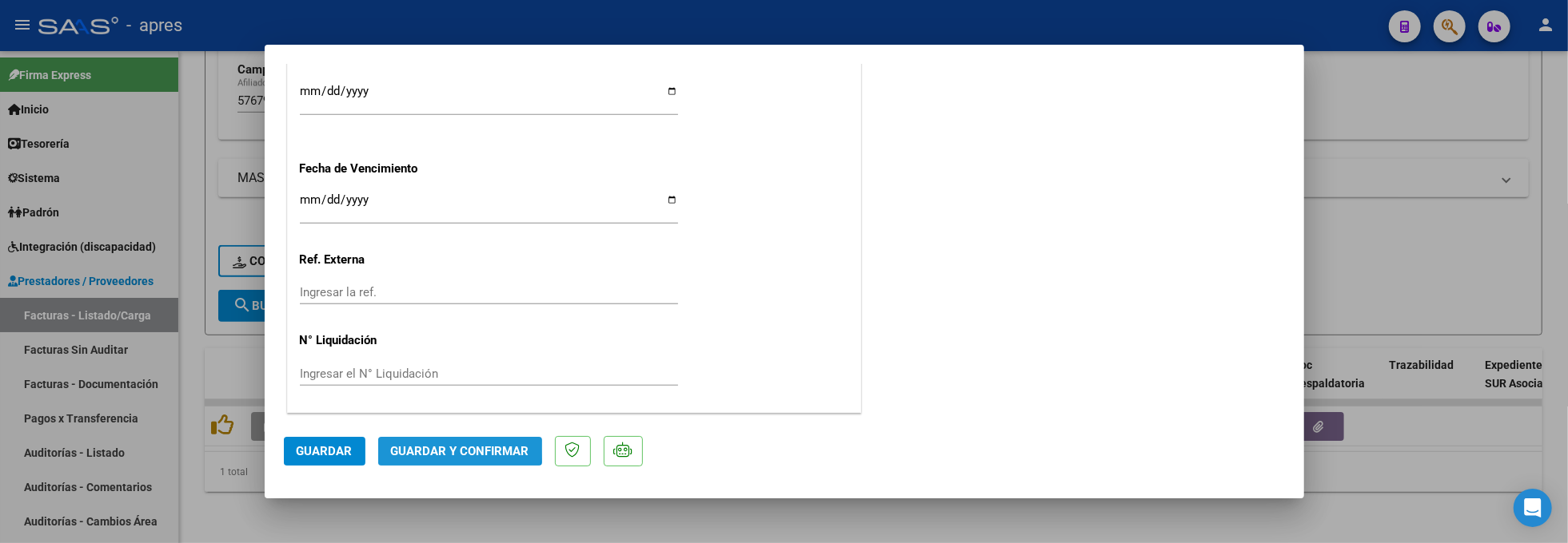
click at [452, 448] on span "Guardar y Confirmar" at bounding box center [460, 451] width 138 height 14
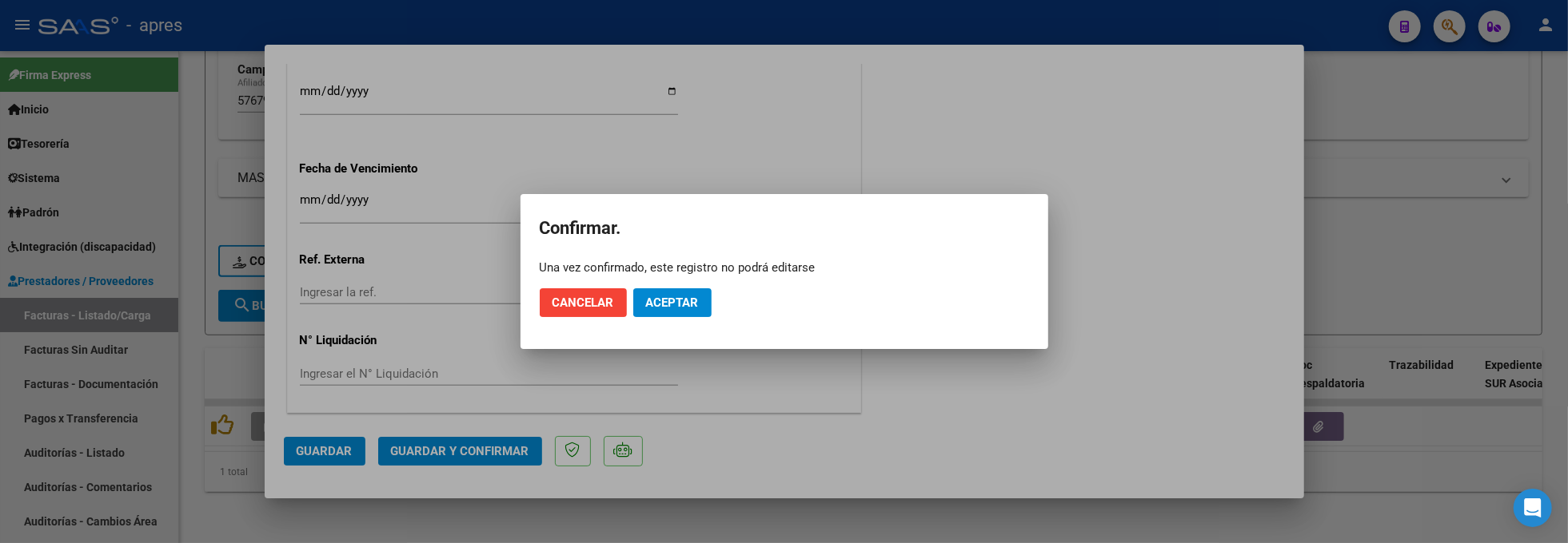
click at [696, 318] on mat-dialog-actions "Cancelar Aceptar" at bounding box center [784, 302] width 490 height 55
drag, startPoint x: 696, startPoint y: 305, endPoint x: 760, endPoint y: 196, distance: 126.4
click at [697, 299] on span "Aceptar" at bounding box center [672, 302] width 53 height 14
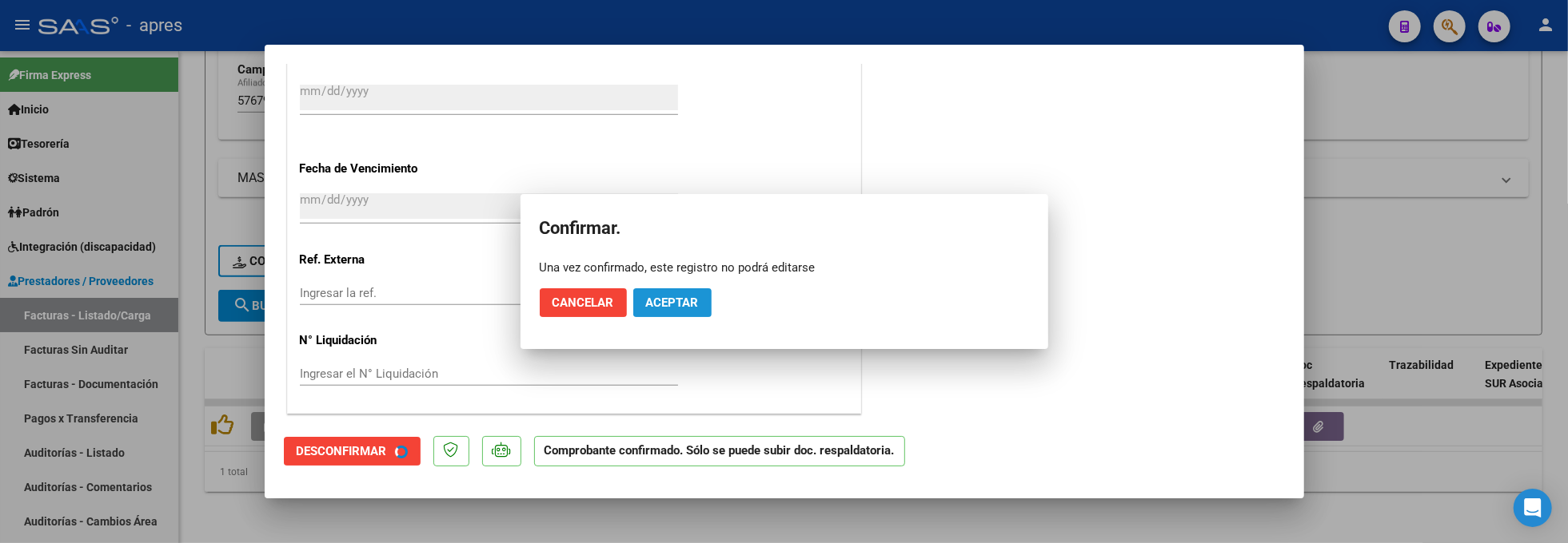
scroll to position [1093, 0]
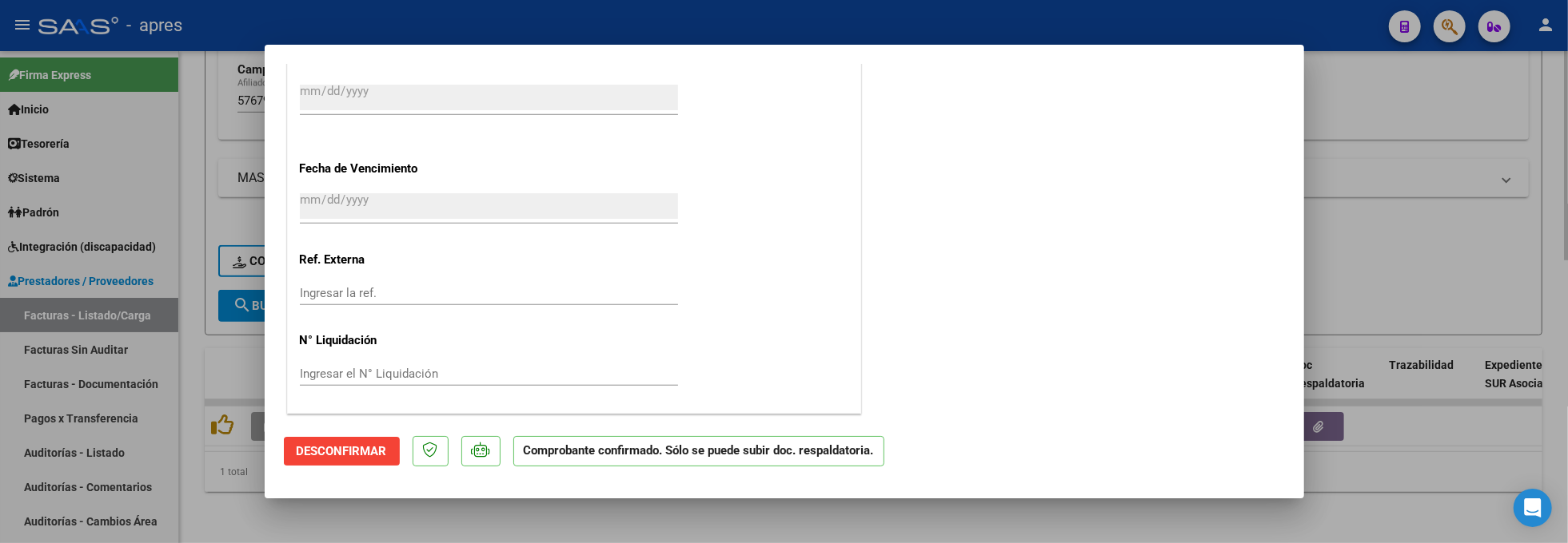
click at [232, 499] on div at bounding box center [784, 272] width 1568 height 543
type input "$ 0,00"
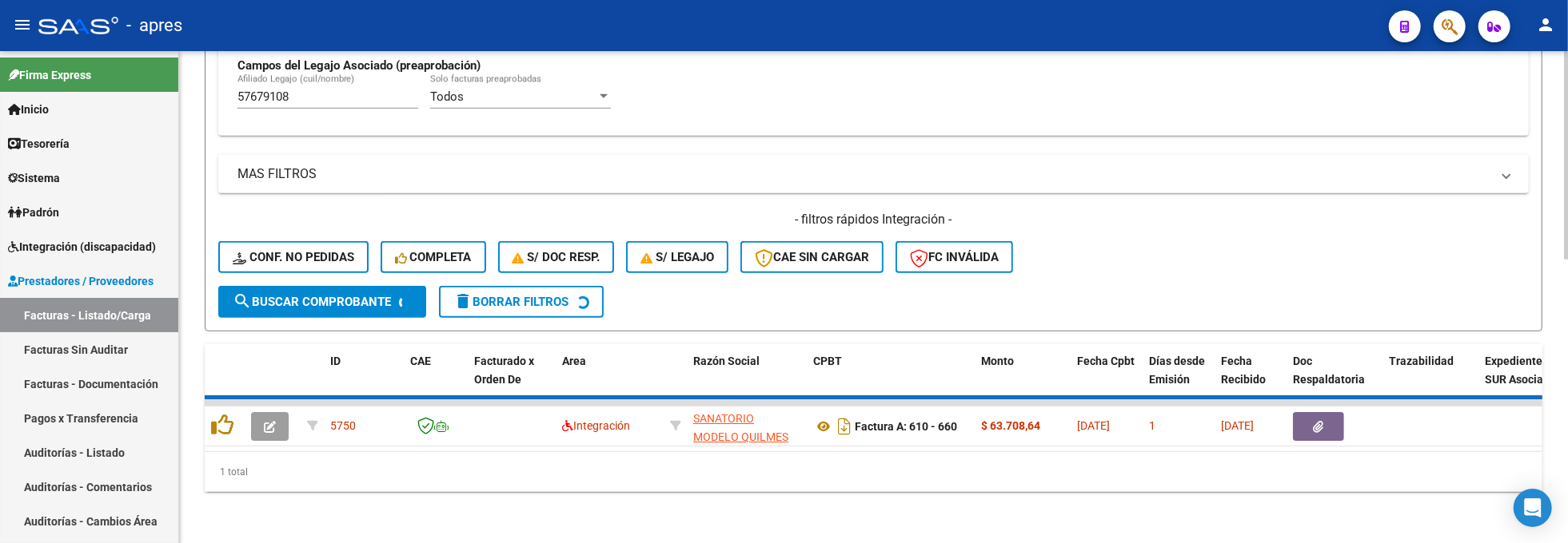
scroll to position [634, 0]
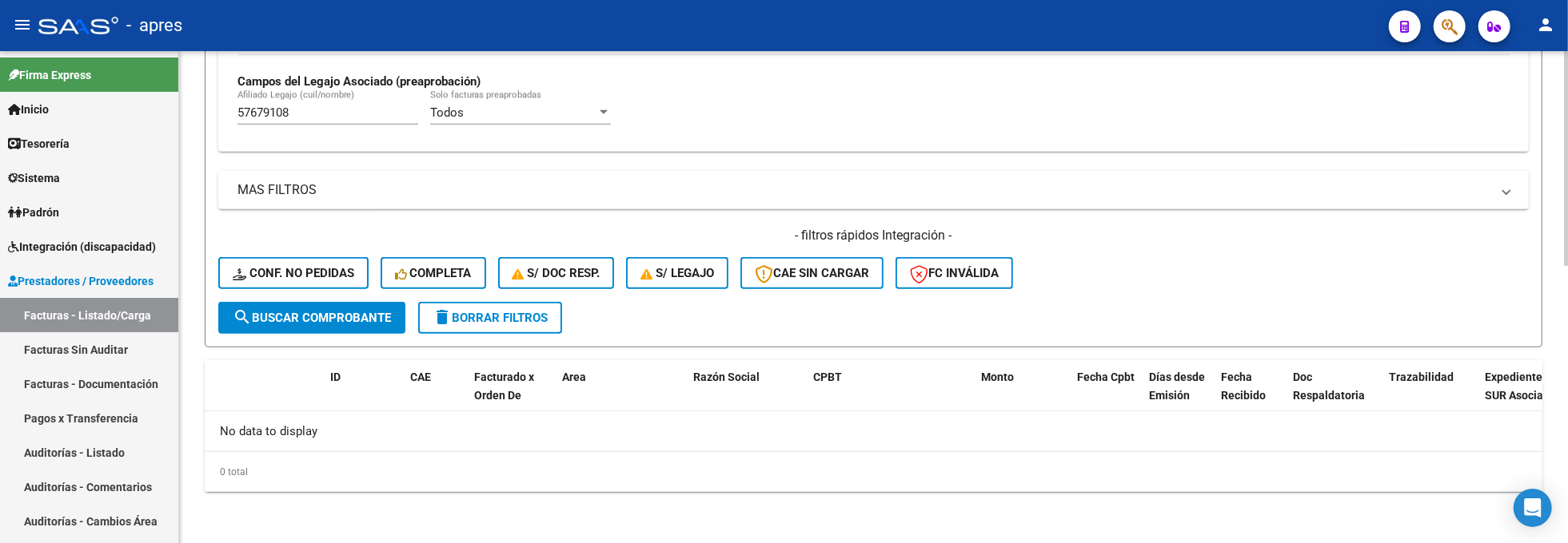
drag, startPoint x: 298, startPoint y: 88, endPoint x: 205, endPoint y: 88, distance: 93.0
click at [296, 122] on div "57679108 [PERSON_NAME] (cuil/nombre)" at bounding box center [327, 107] width 181 height 35
drag, startPoint x: 300, startPoint y: 113, endPoint x: 199, endPoint y: 104, distance: 101.4
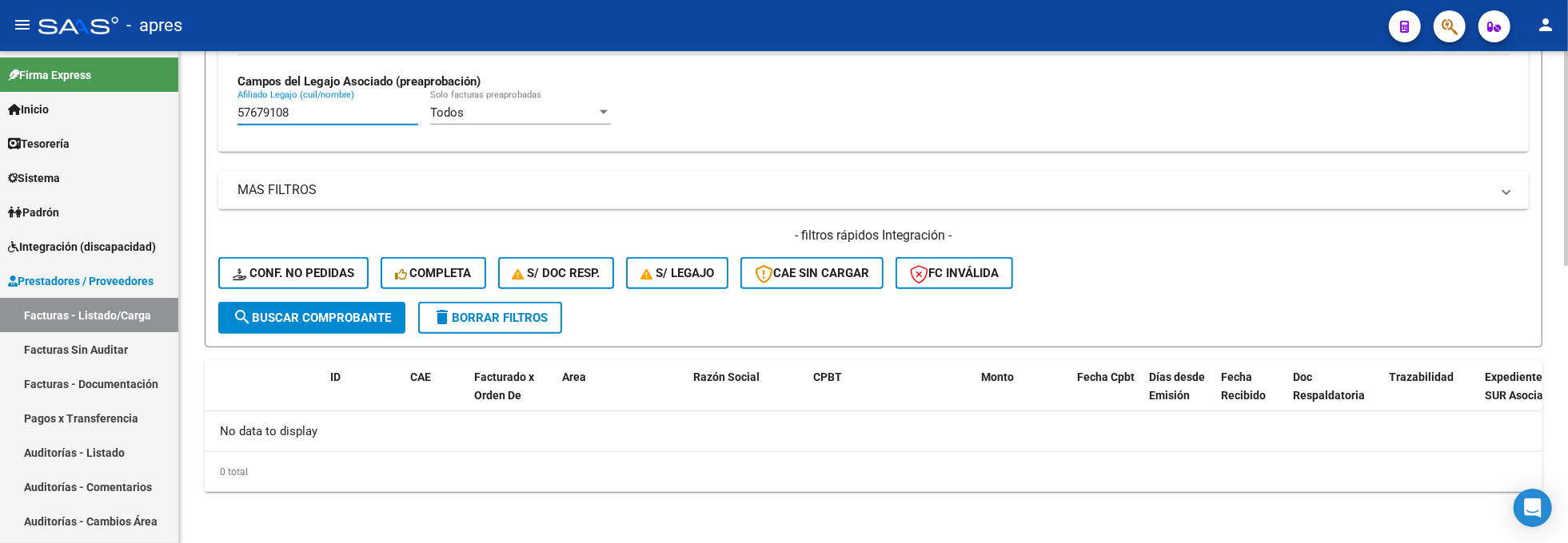
paste input "64294"
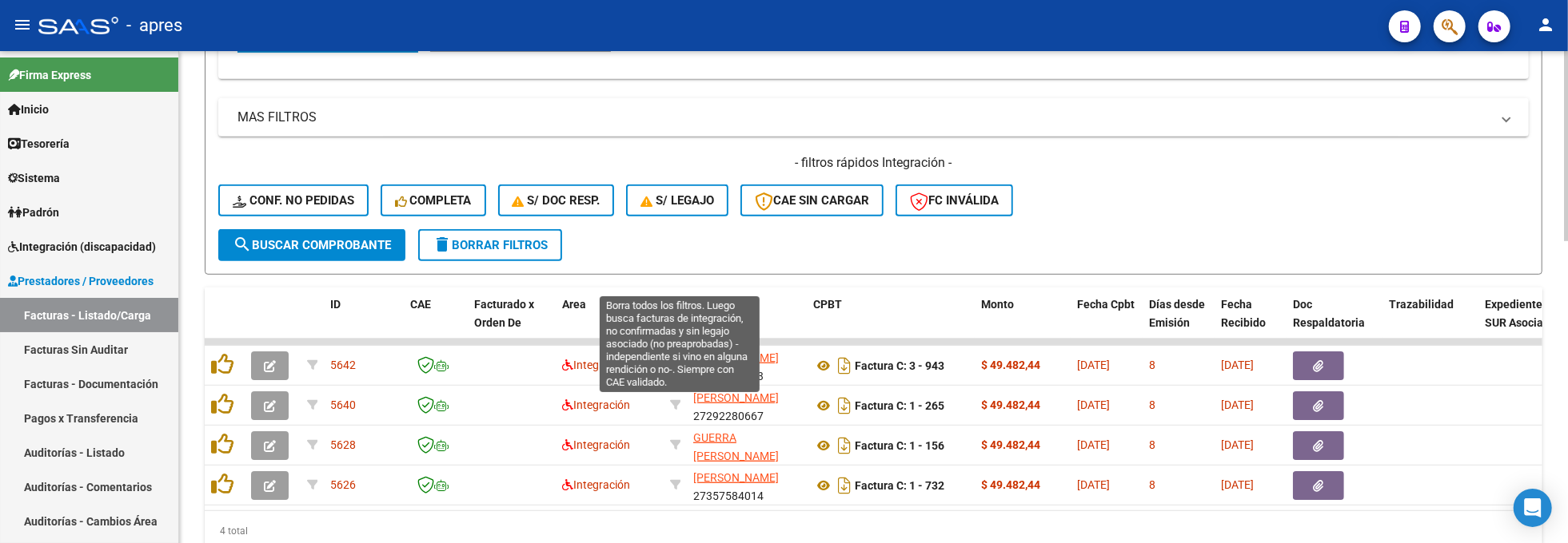
scroll to position [742, 0]
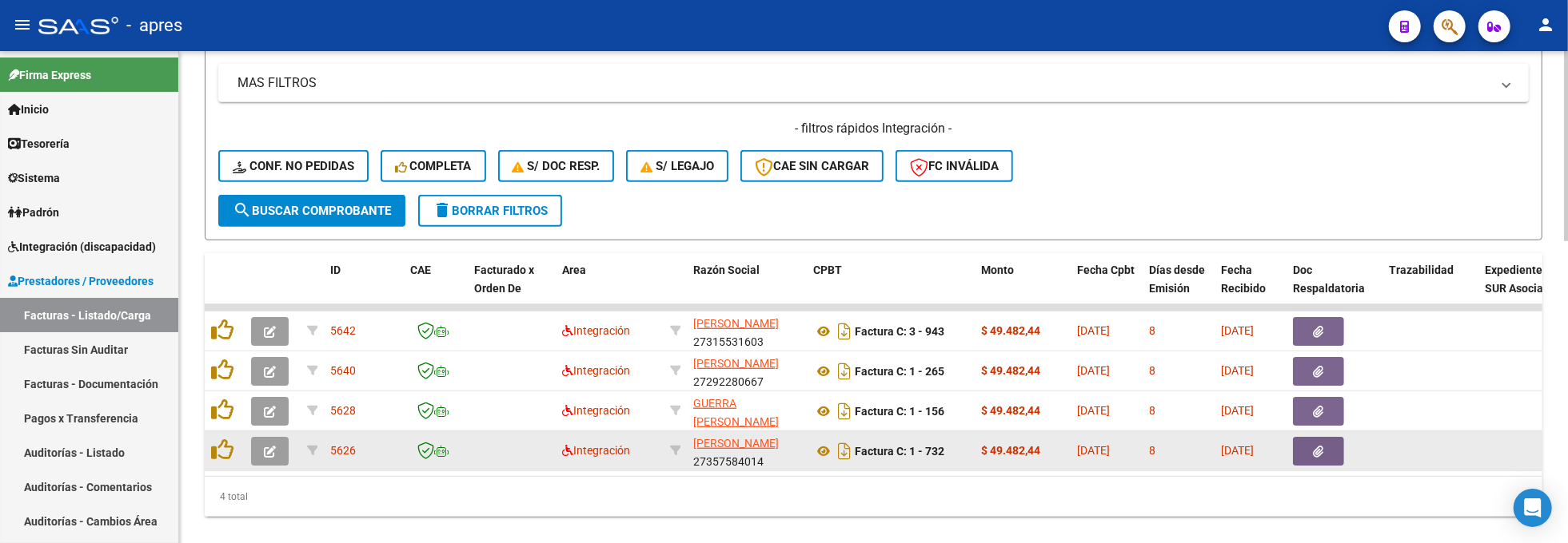
type input "57664294"
click at [266, 452] on icon "button" at bounding box center [270, 452] width 12 height 12
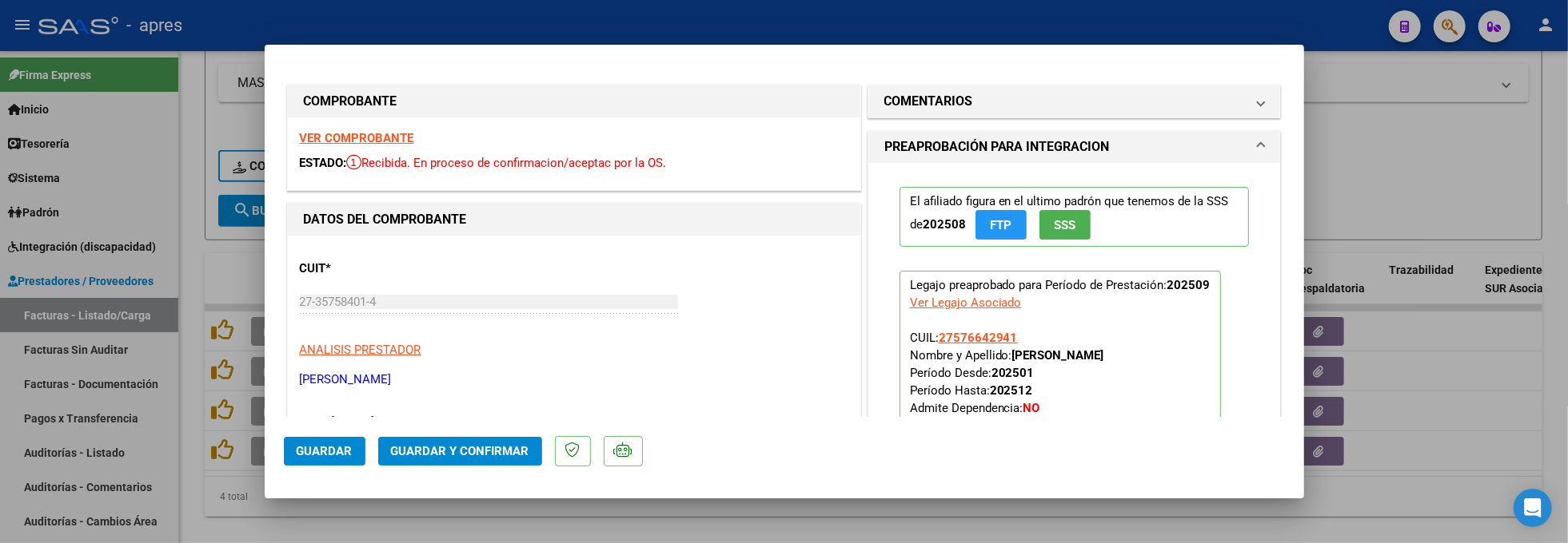
click at [397, 141] on strong "VER COMPROBANTE" at bounding box center [356, 138] width 114 height 14
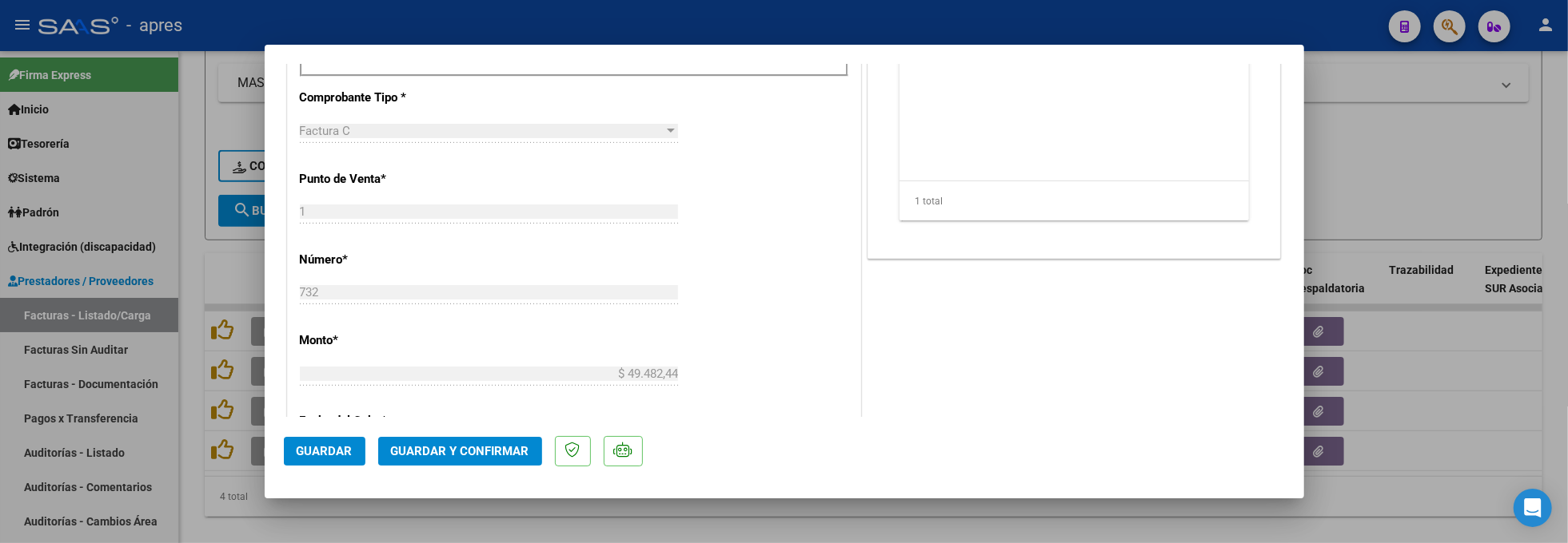
scroll to position [426, 0]
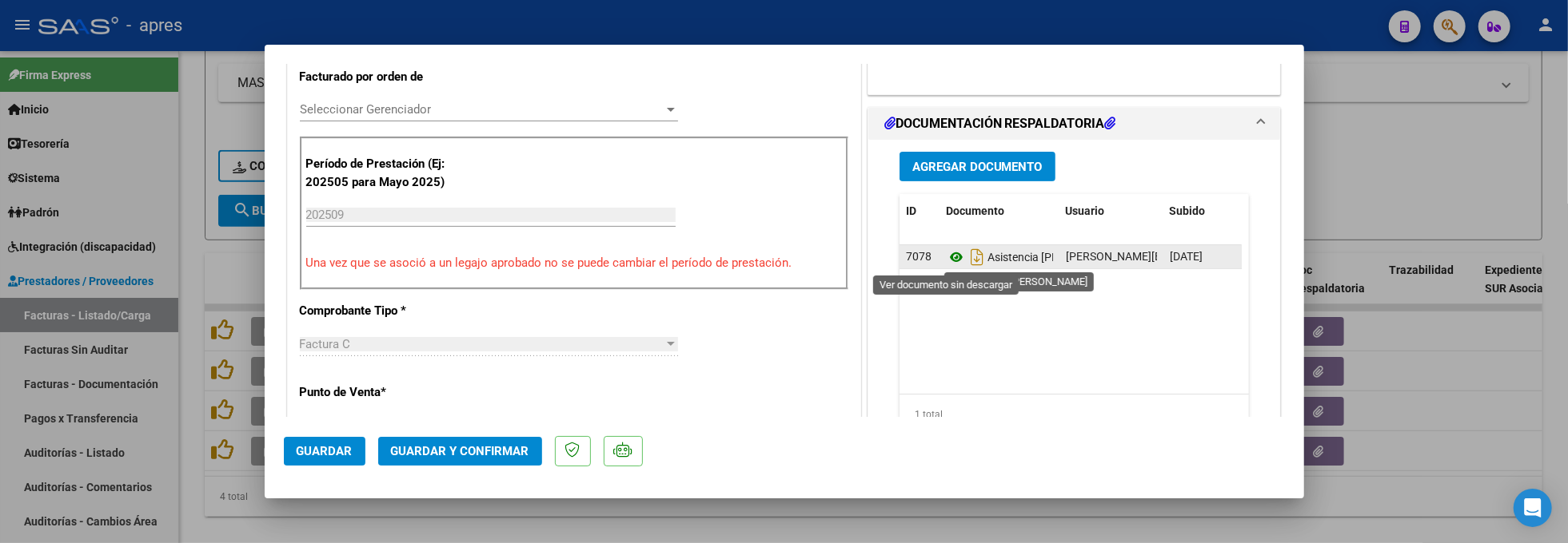
click at [946, 257] on icon at bounding box center [956, 257] width 21 height 19
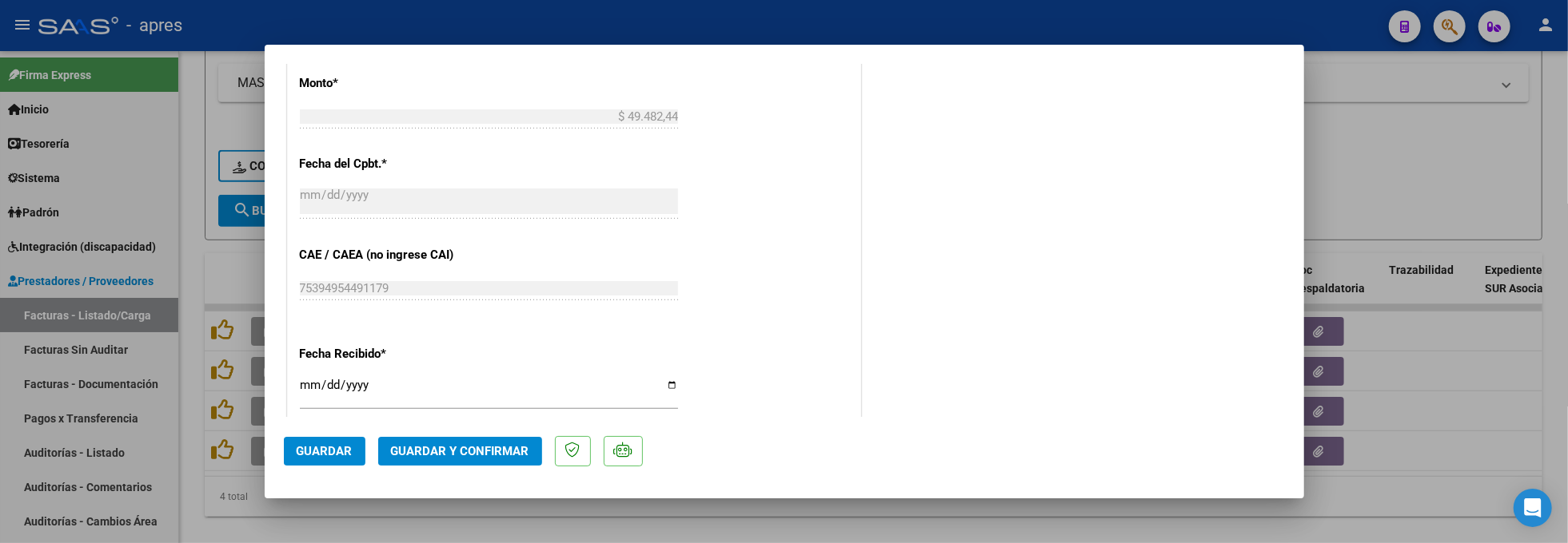
scroll to position [1171, 0]
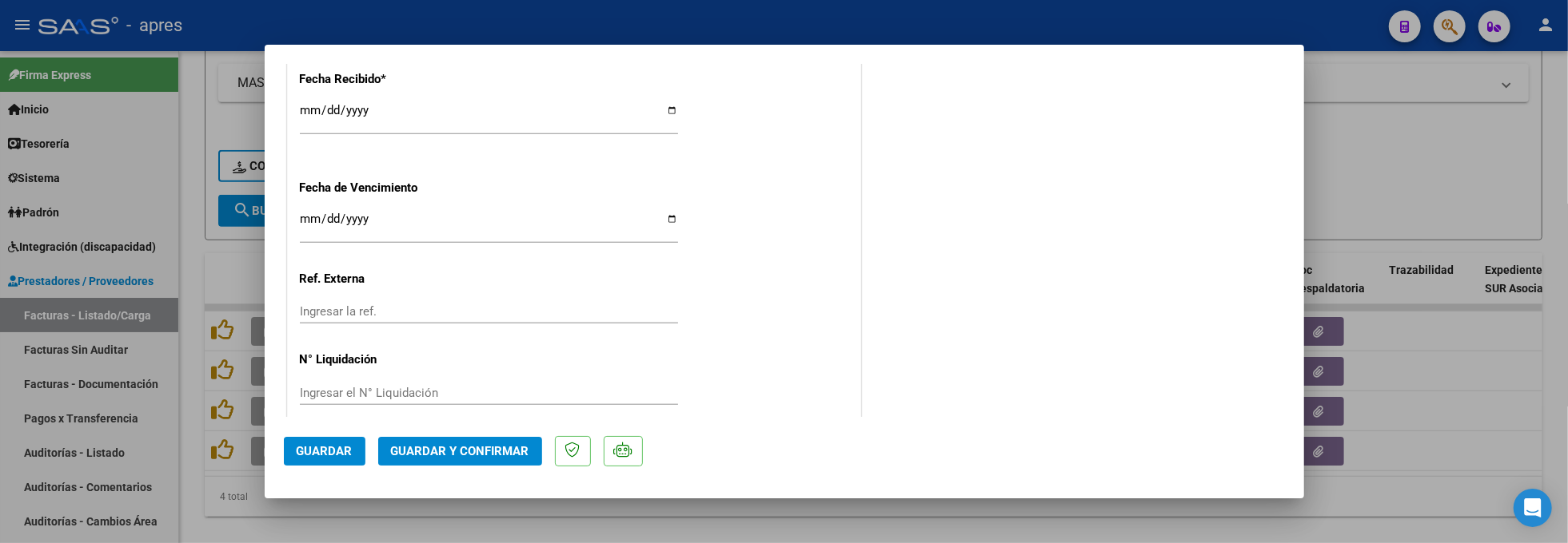
click at [423, 449] on span "Guardar y Confirmar" at bounding box center [460, 451] width 138 height 14
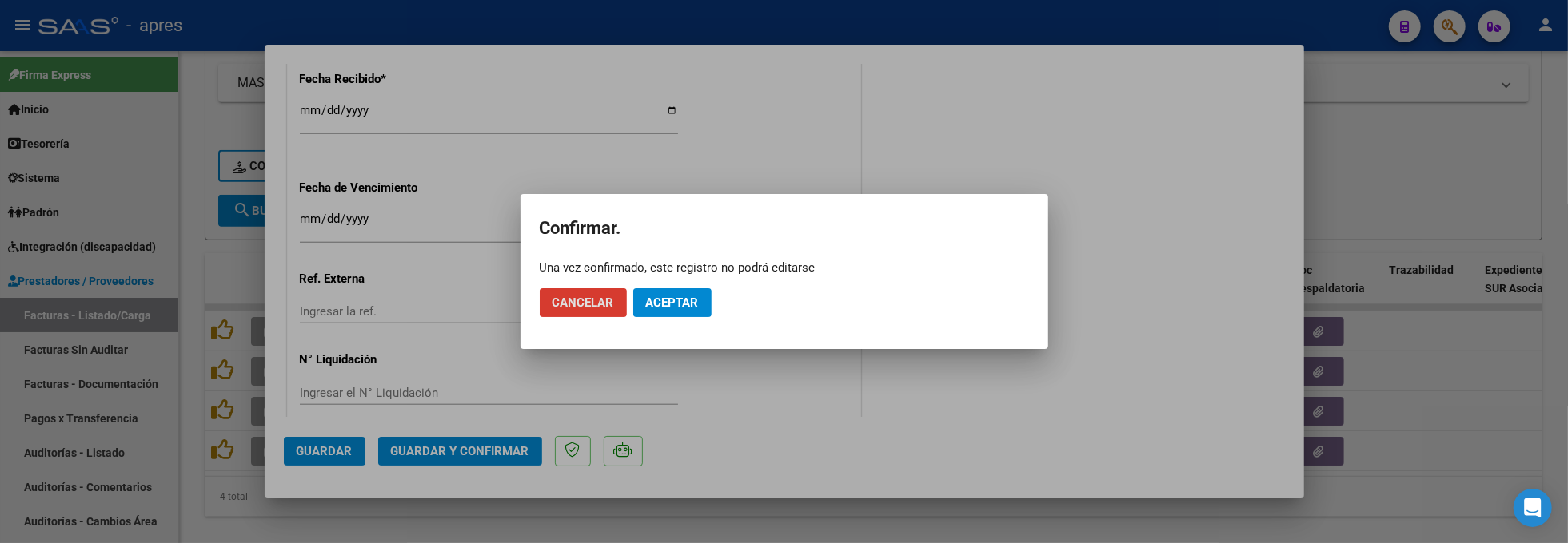
click at [595, 308] on span "Cancelar" at bounding box center [584, 302] width 61 height 14
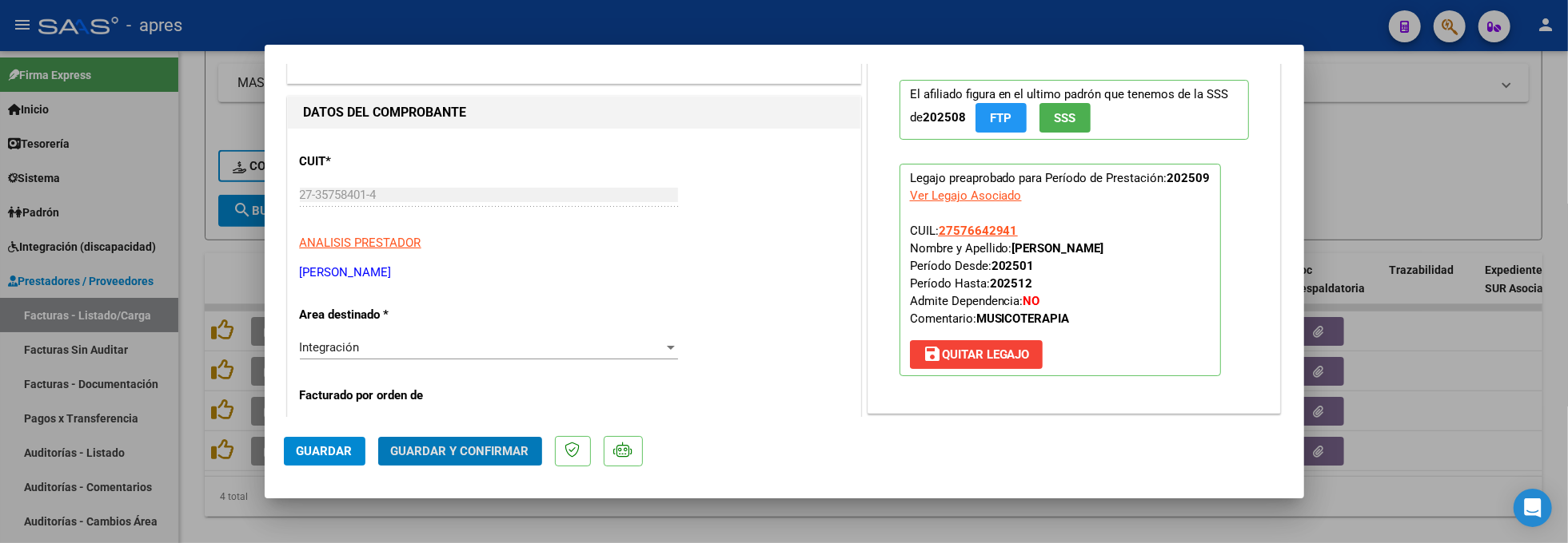
scroll to position [106, 0]
click at [449, 447] on span "Guardar y Confirmar" at bounding box center [460, 451] width 138 height 14
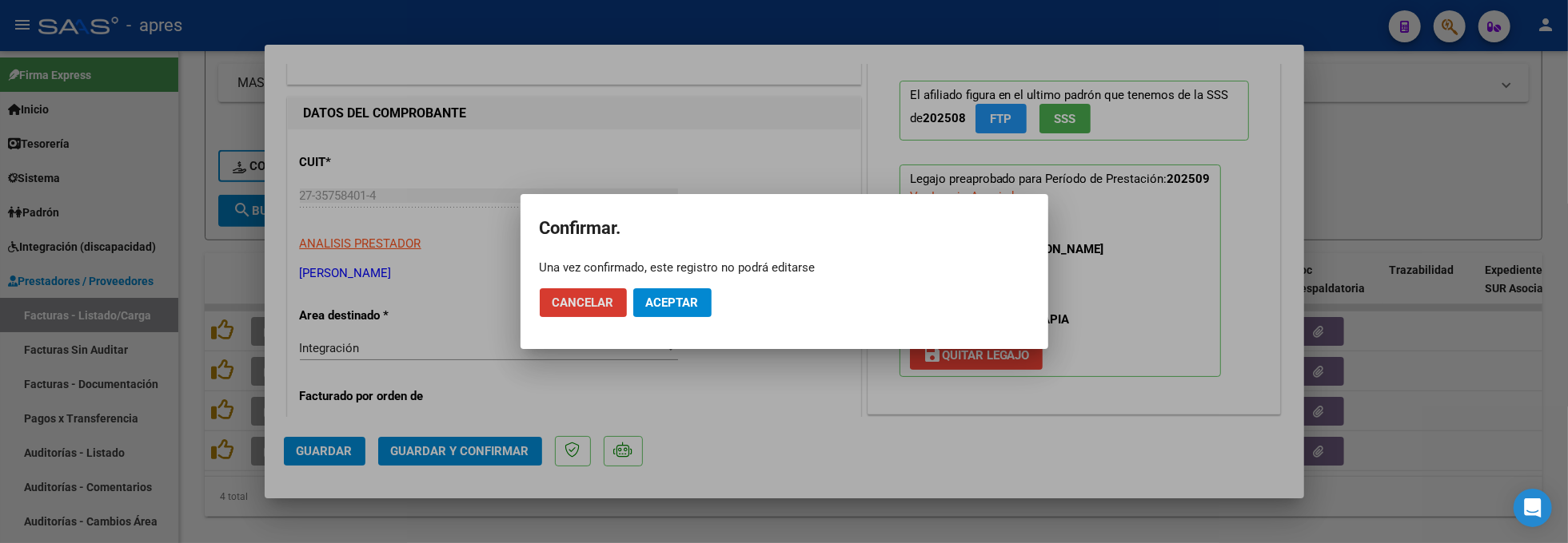
click at [657, 308] on span "Aceptar" at bounding box center [672, 302] width 53 height 14
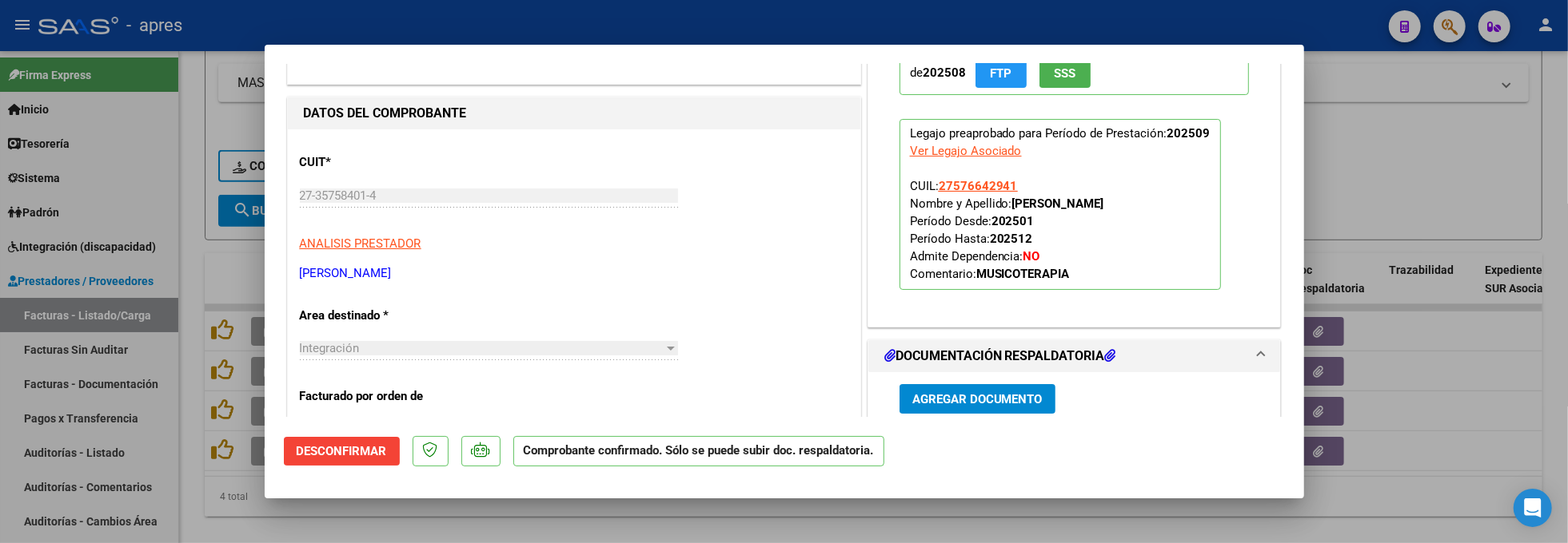
click at [231, 513] on div at bounding box center [784, 272] width 1568 height 543
type input "$ 0,00"
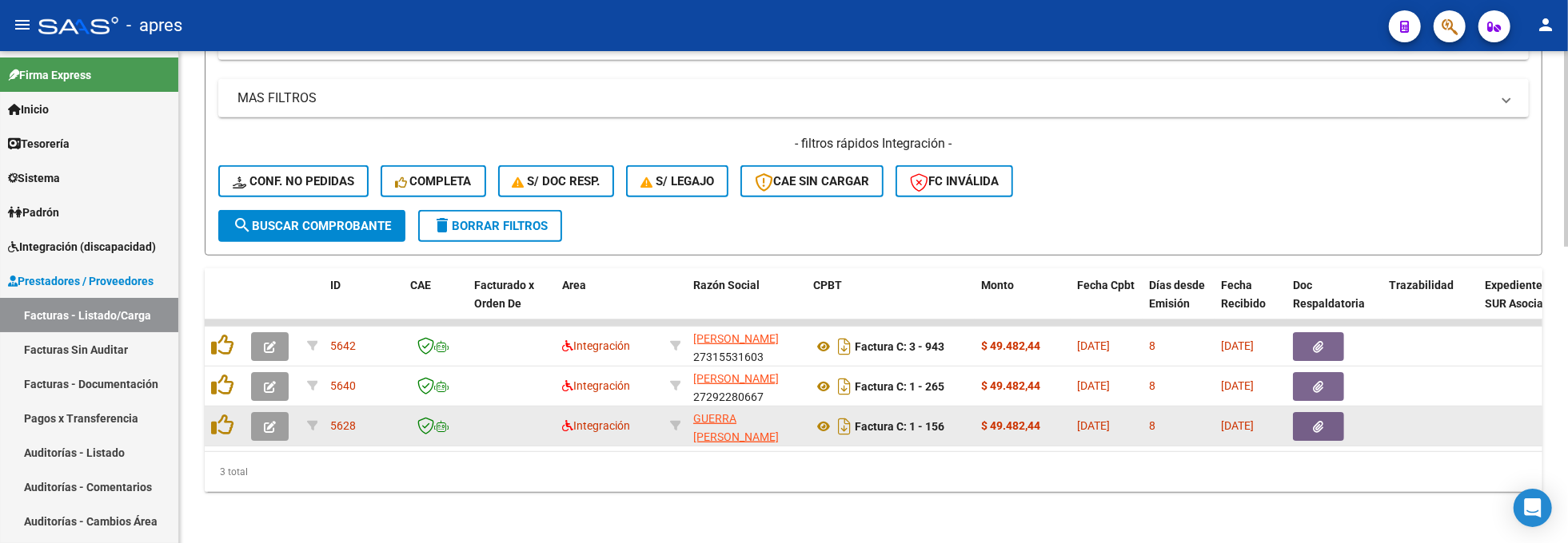
click at [274, 421] on icon "button" at bounding box center [270, 427] width 12 height 12
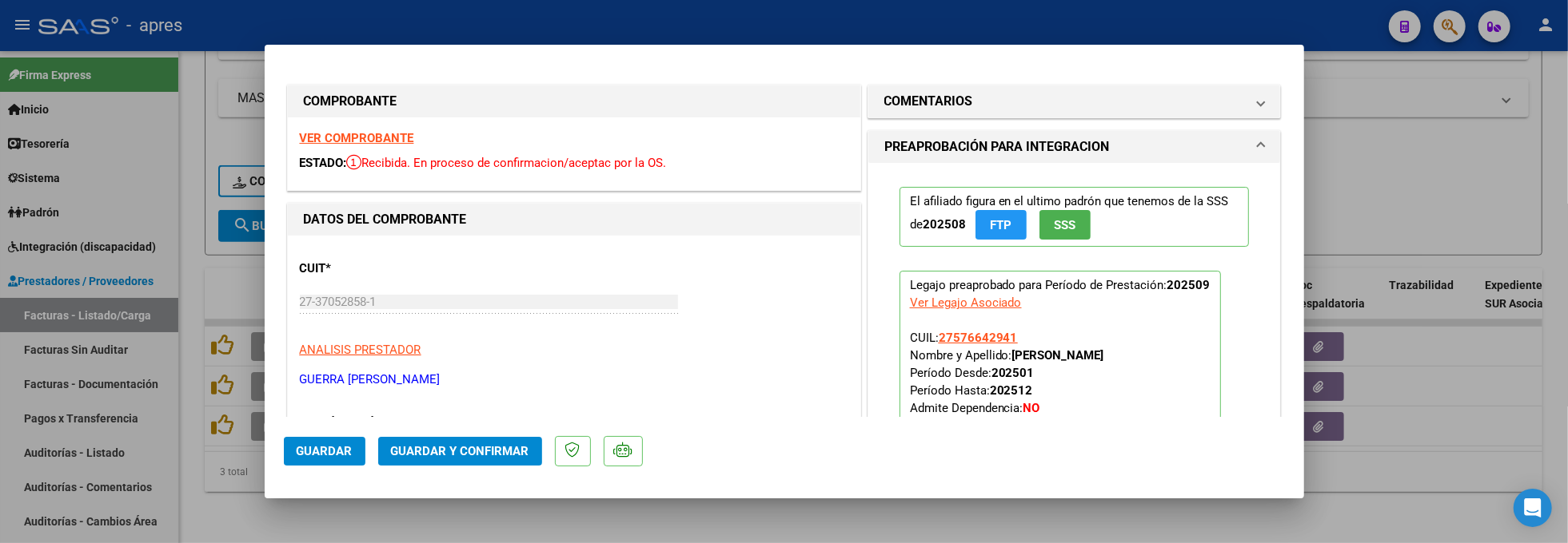
click at [398, 136] on strong "VER COMPROBANTE" at bounding box center [356, 138] width 114 height 14
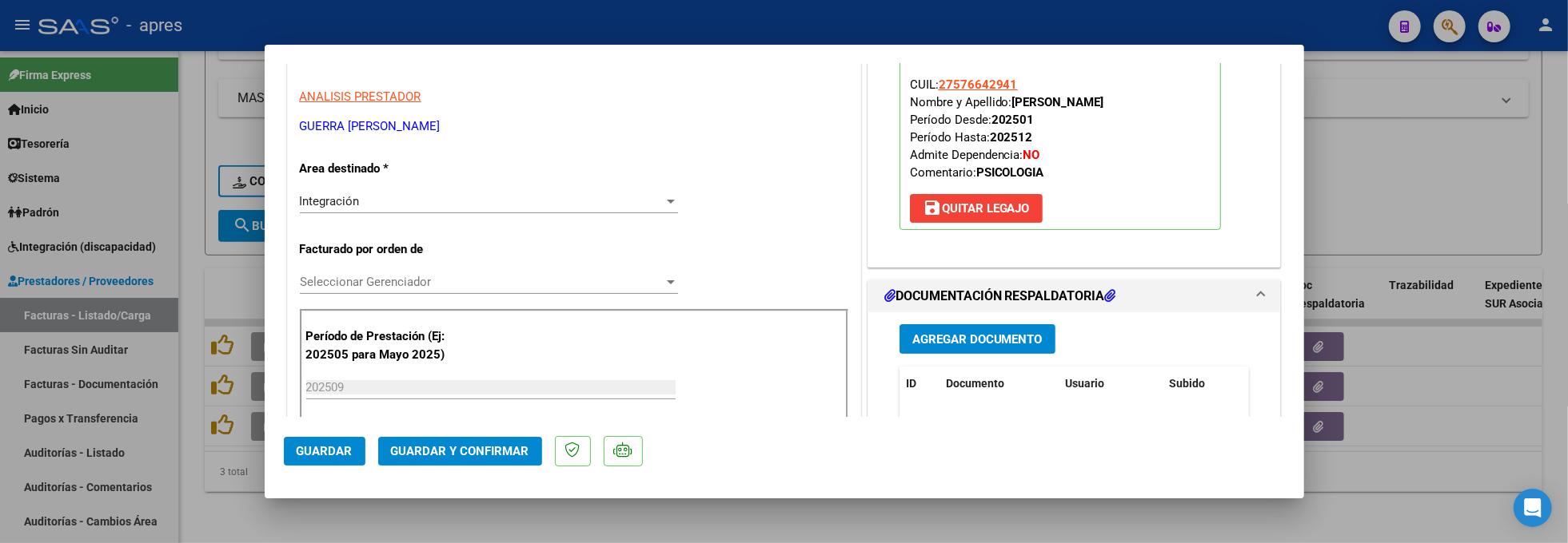
scroll to position [319, 0]
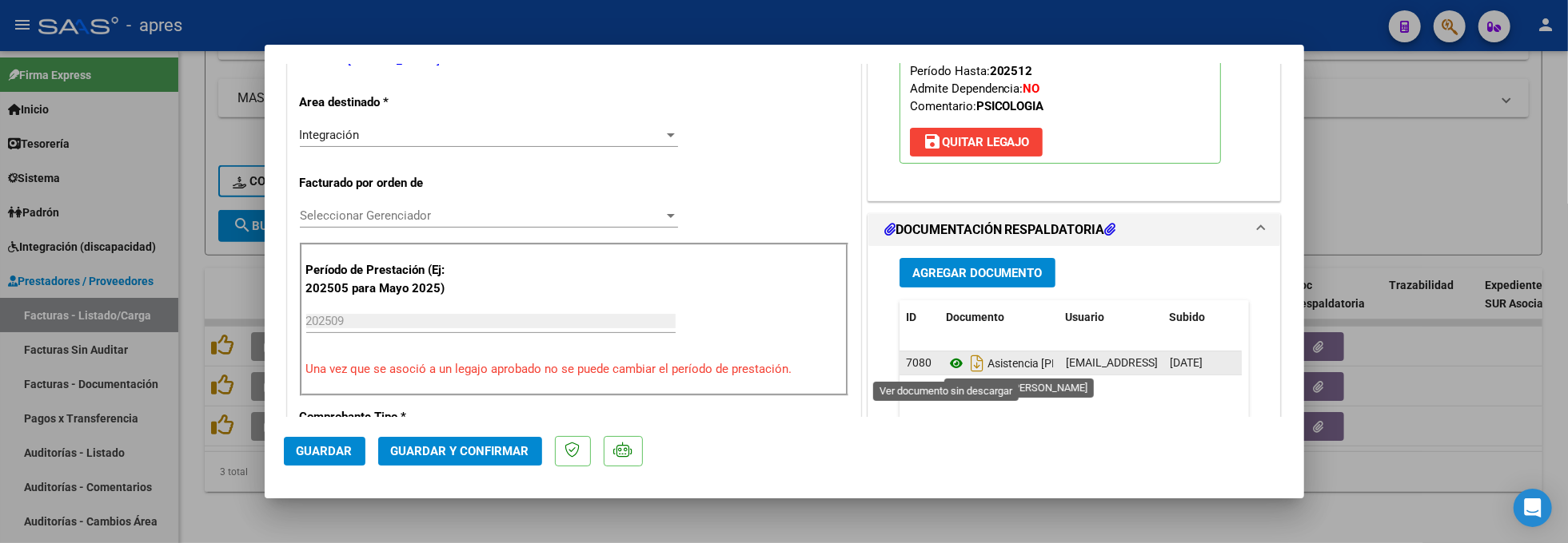
click at [946, 369] on icon at bounding box center [956, 364] width 21 height 19
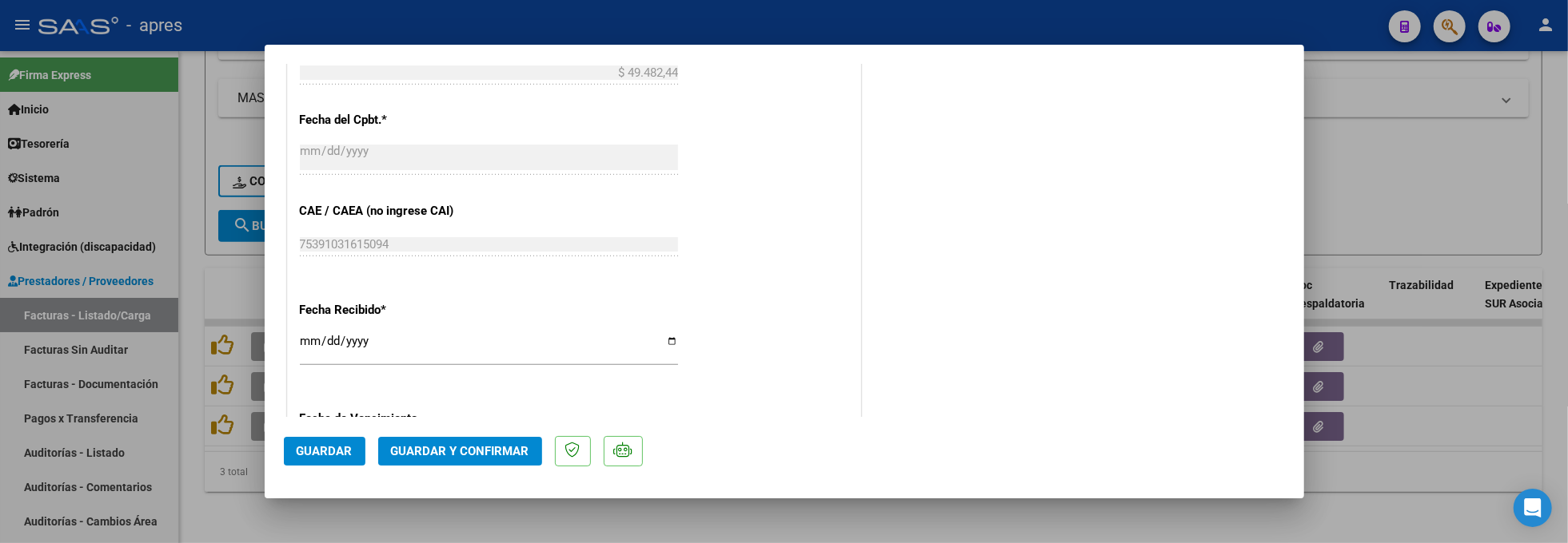
scroll to position [1192, 0]
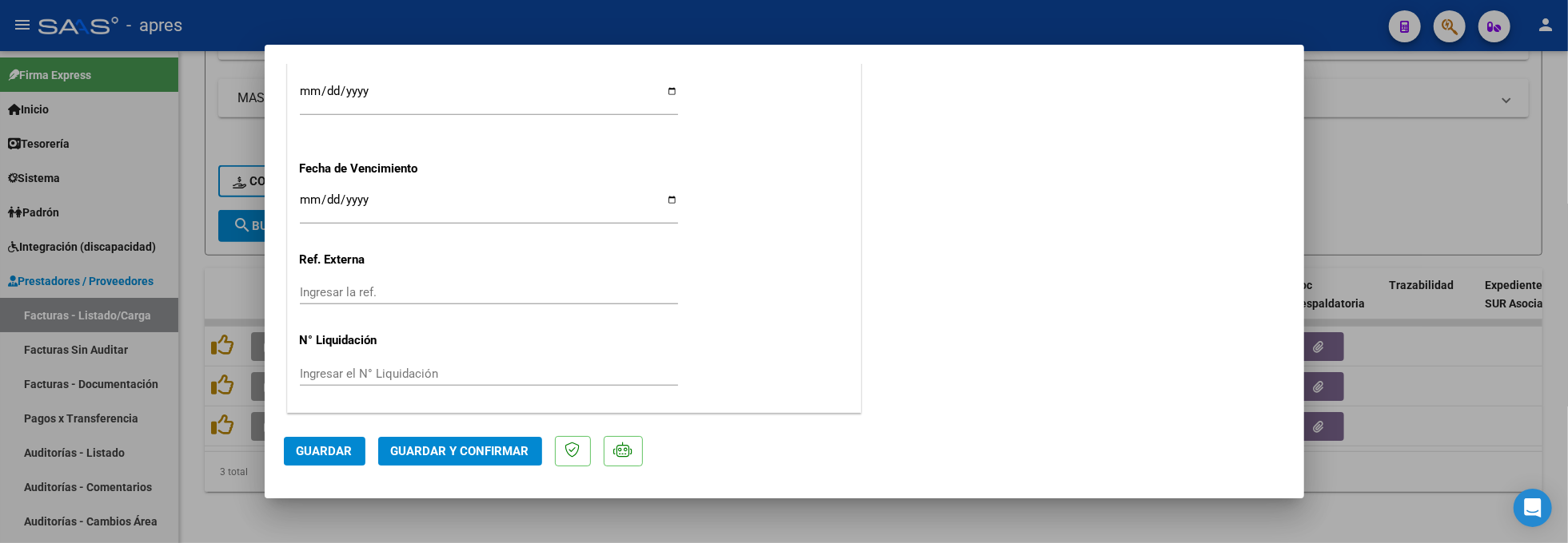
click at [473, 449] on span "Guardar y Confirmar" at bounding box center [460, 451] width 138 height 14
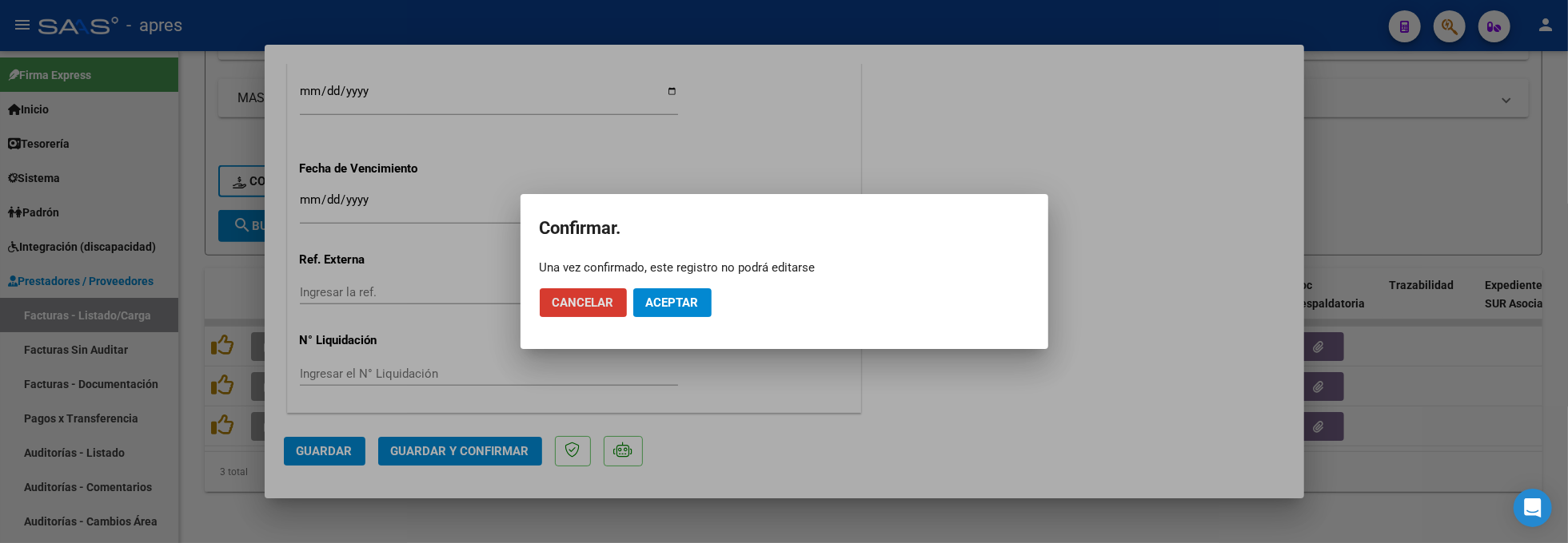
click at [691, 303] on span "Aceptar" at bounding box center [672, 302] width 53 height 14
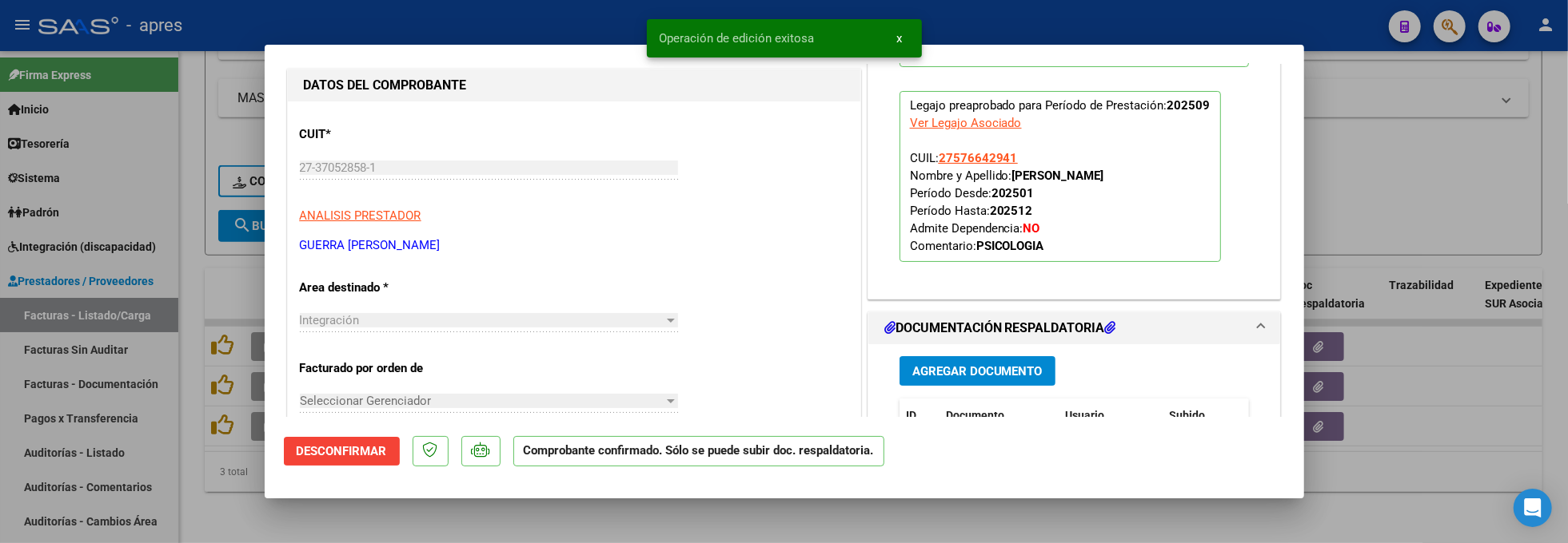
scroll to position [241, 0]
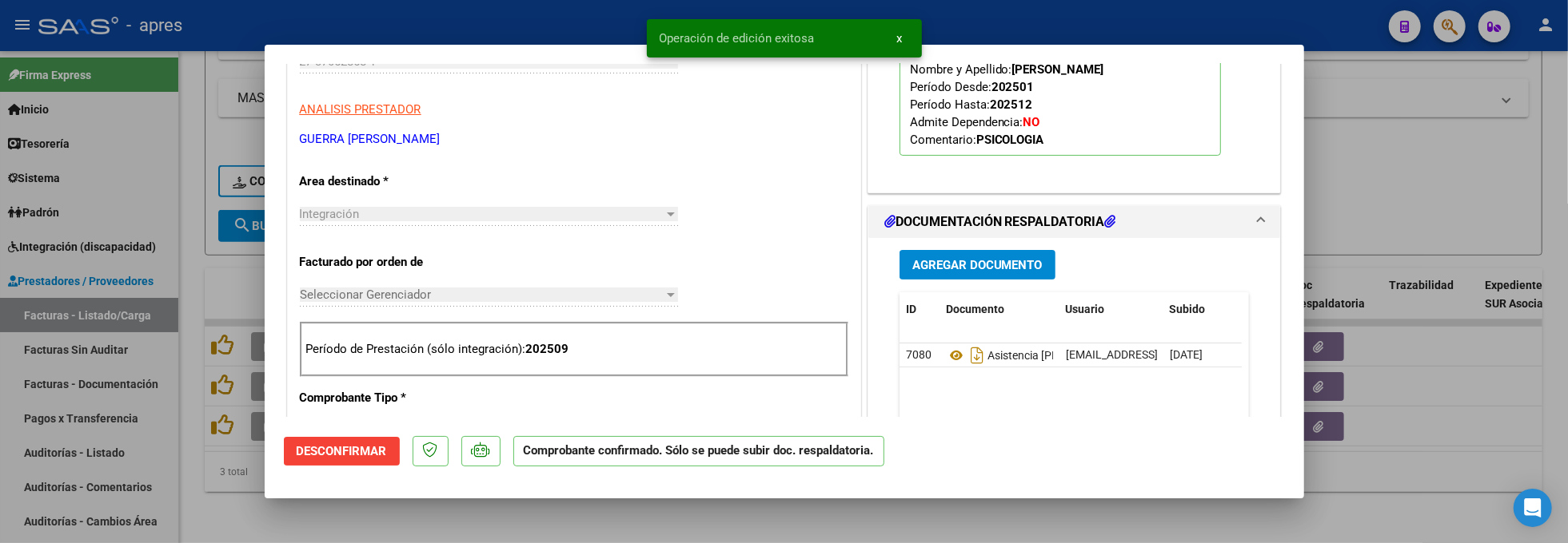
click at [226, 493] on div at bounding box center [784, 272] width 1568 height 543
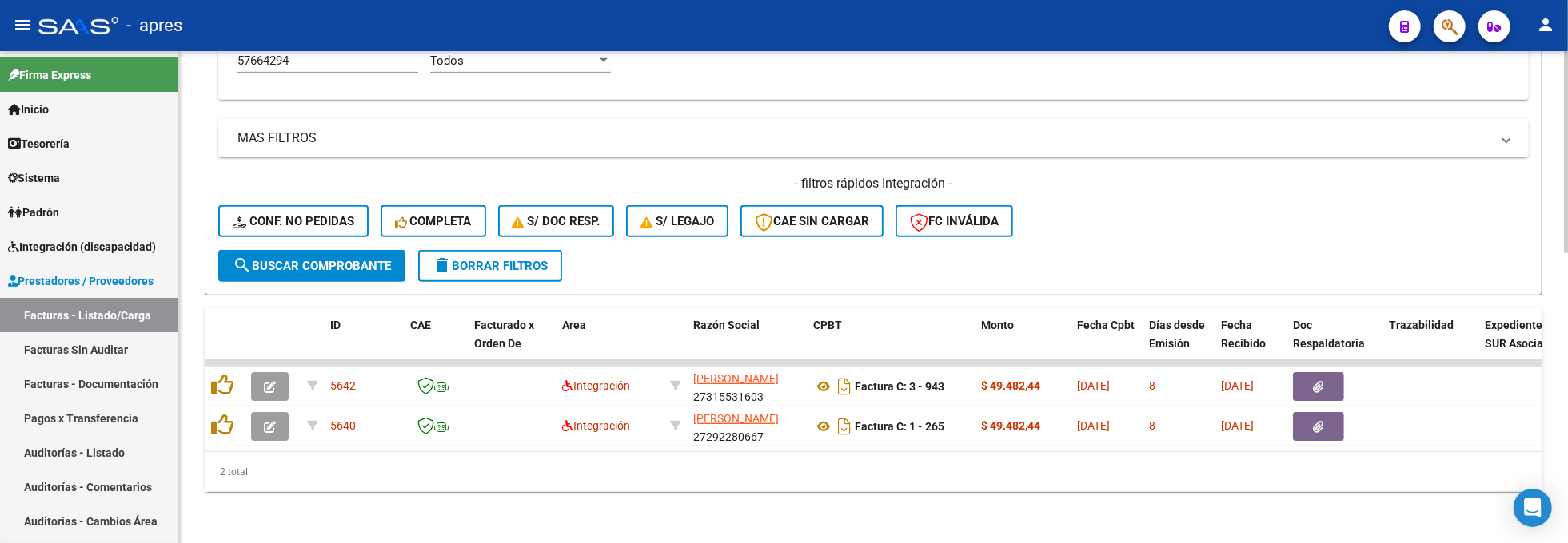
scroll to position [703, 0]
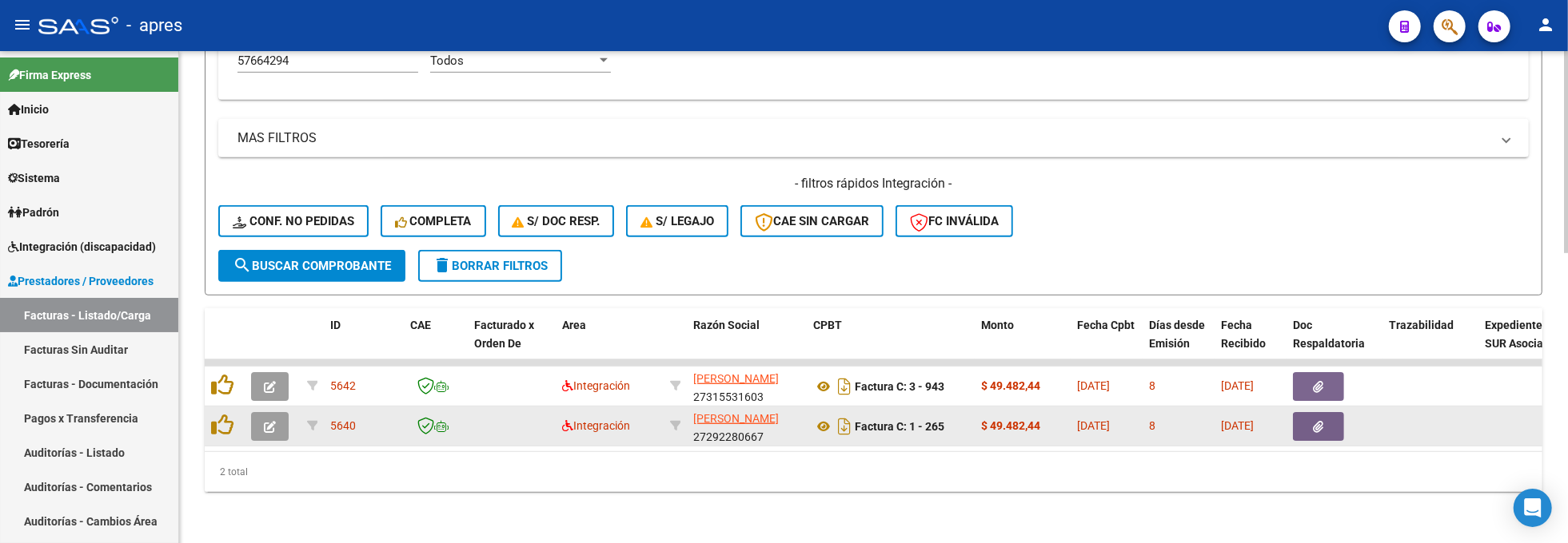
click at [271, 421] on icon "button" at bounding box center [270, 427] width 12 height 12
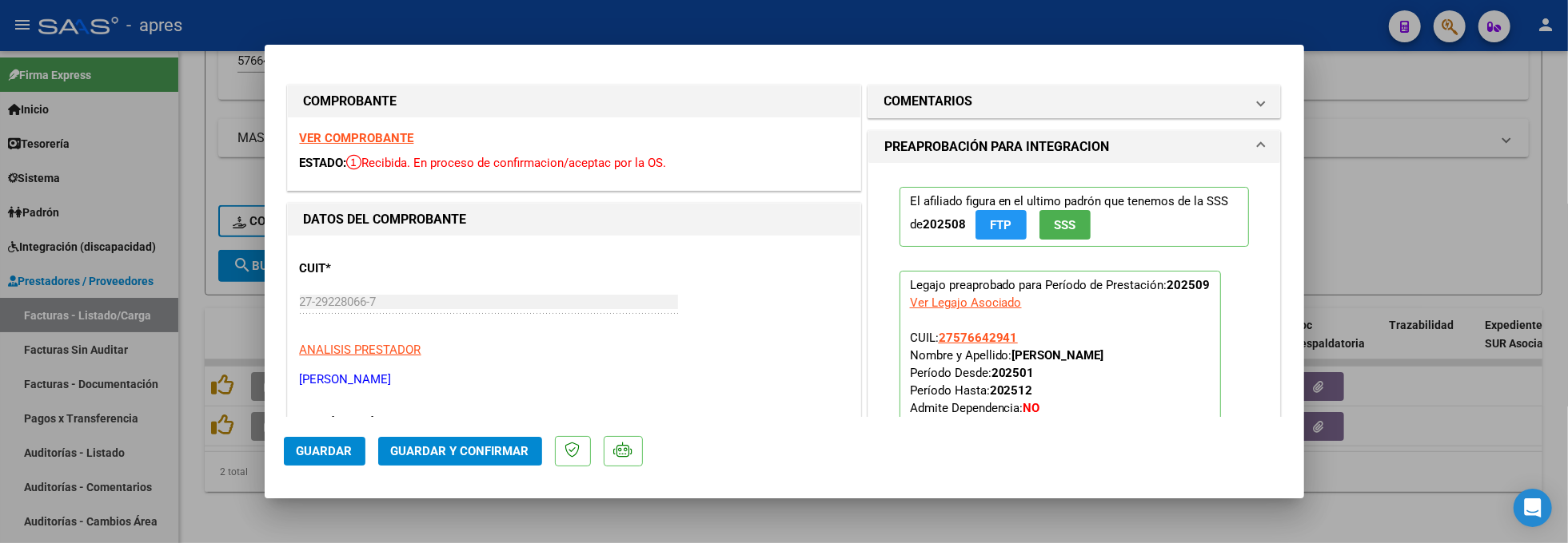
click at [350, 137] on strong "VER COMPROBANTE" at bounding box center [356, 138] width 114 height 14
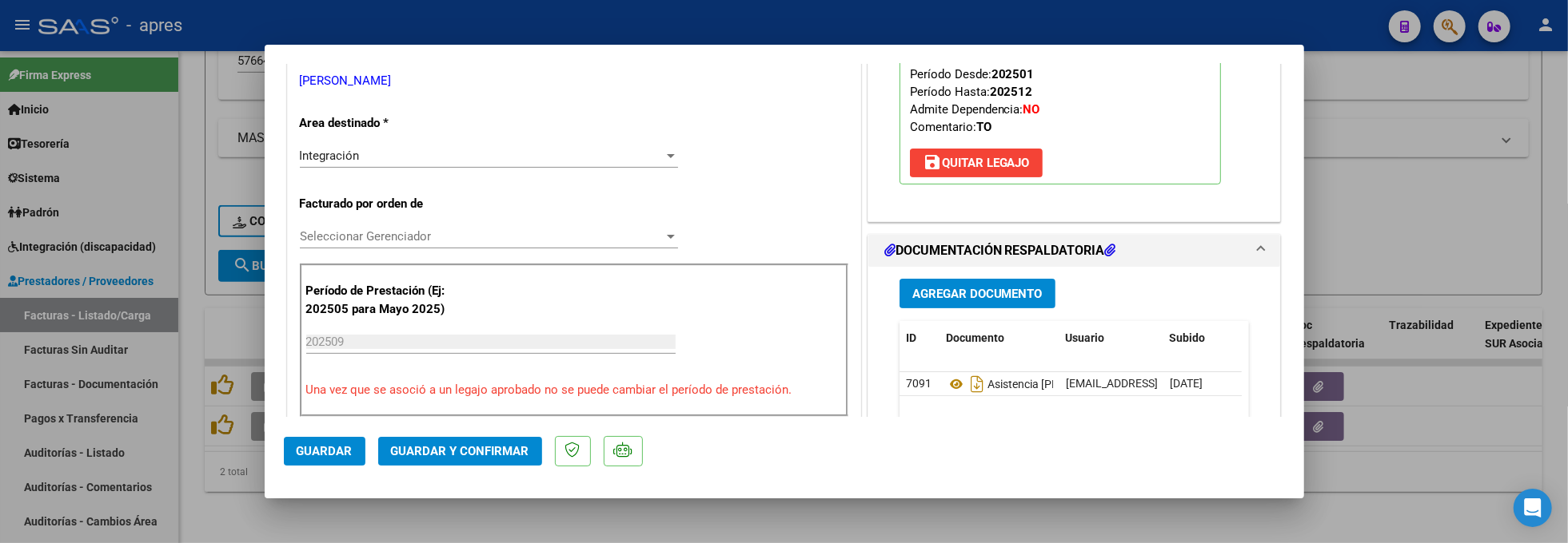
scroll to position [319, 0]
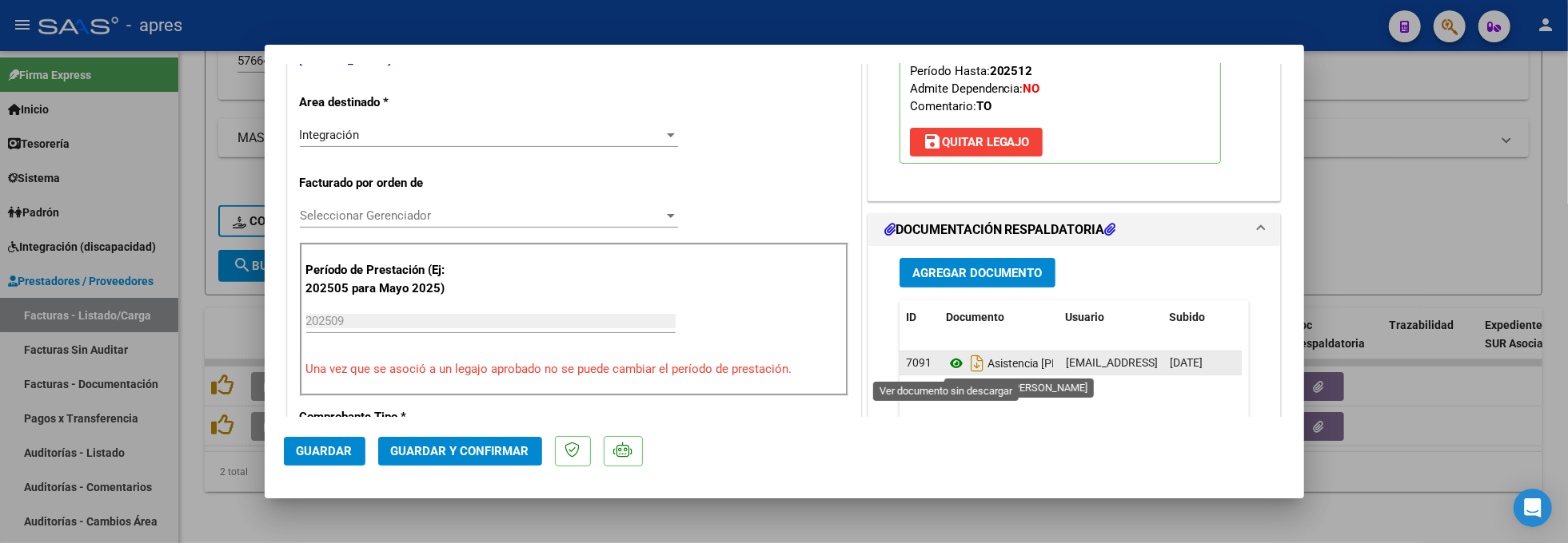
click at [946, 366] on icon at bounding box center [956, 364] width 21 height 19
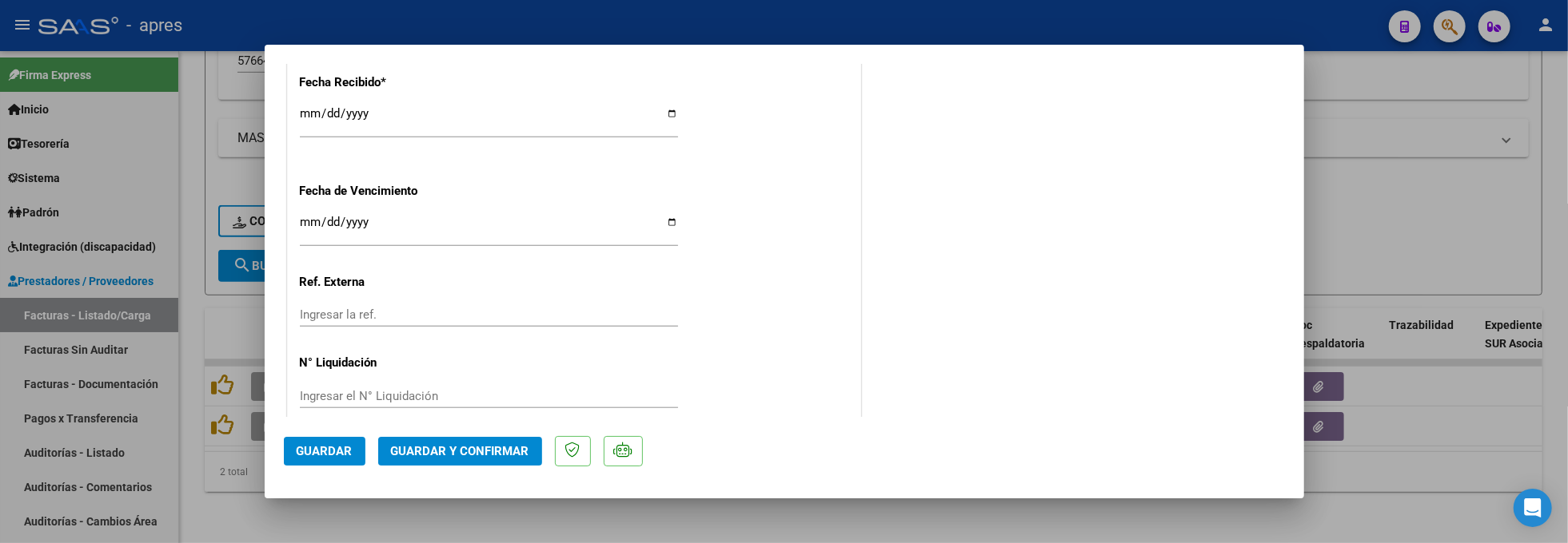
scroll to position [1192, 0]
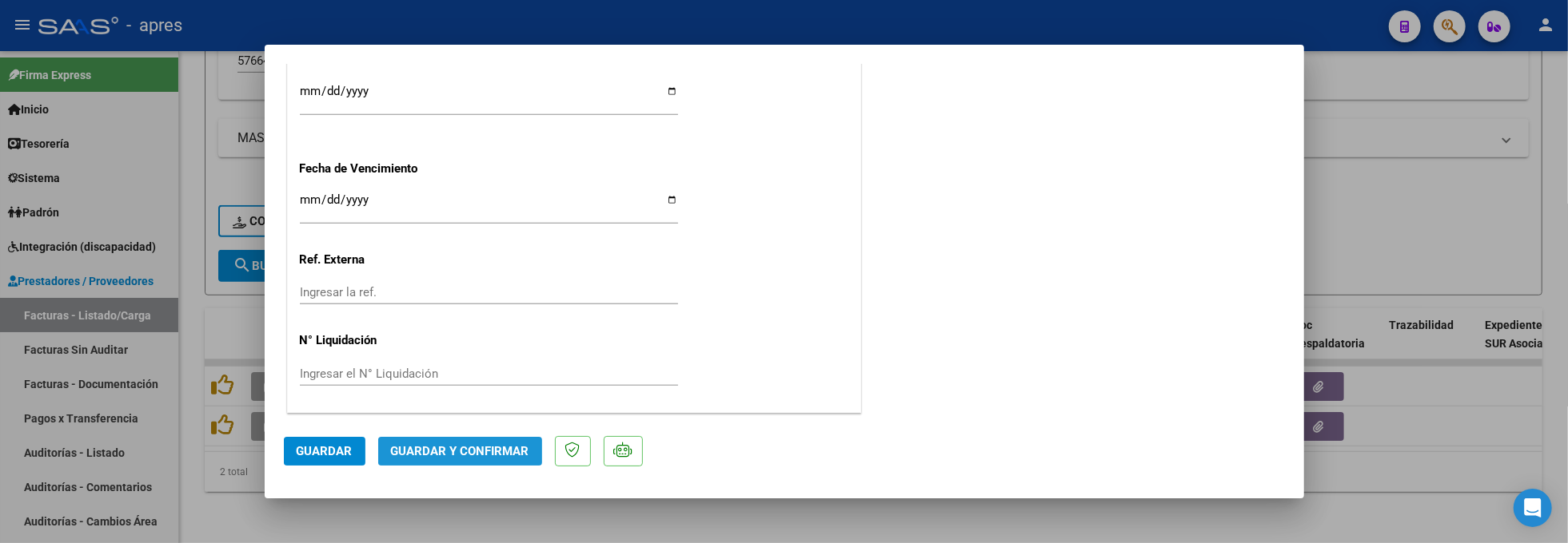
click at [487, 451] on span "Guardar y Confirmar" at bounding box center [460, 451] width 138 height 14
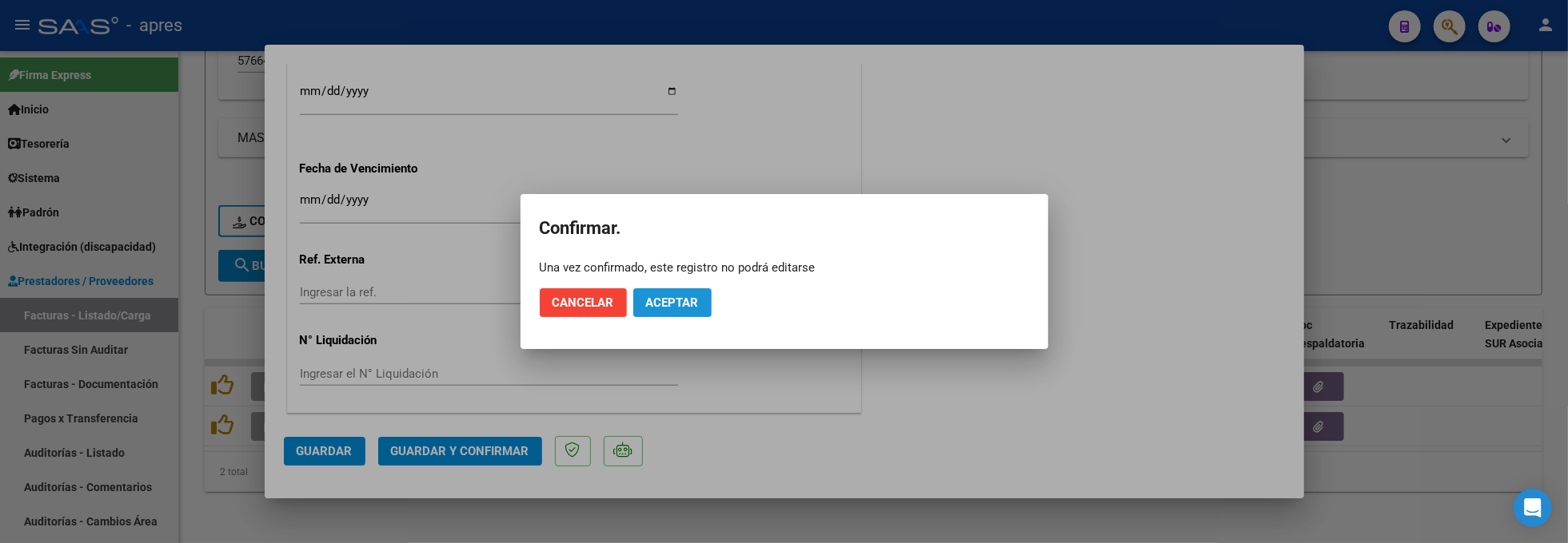
click at [682, 310] on button "Aceptar" at bounding box center [673, 303] width 79 height 29
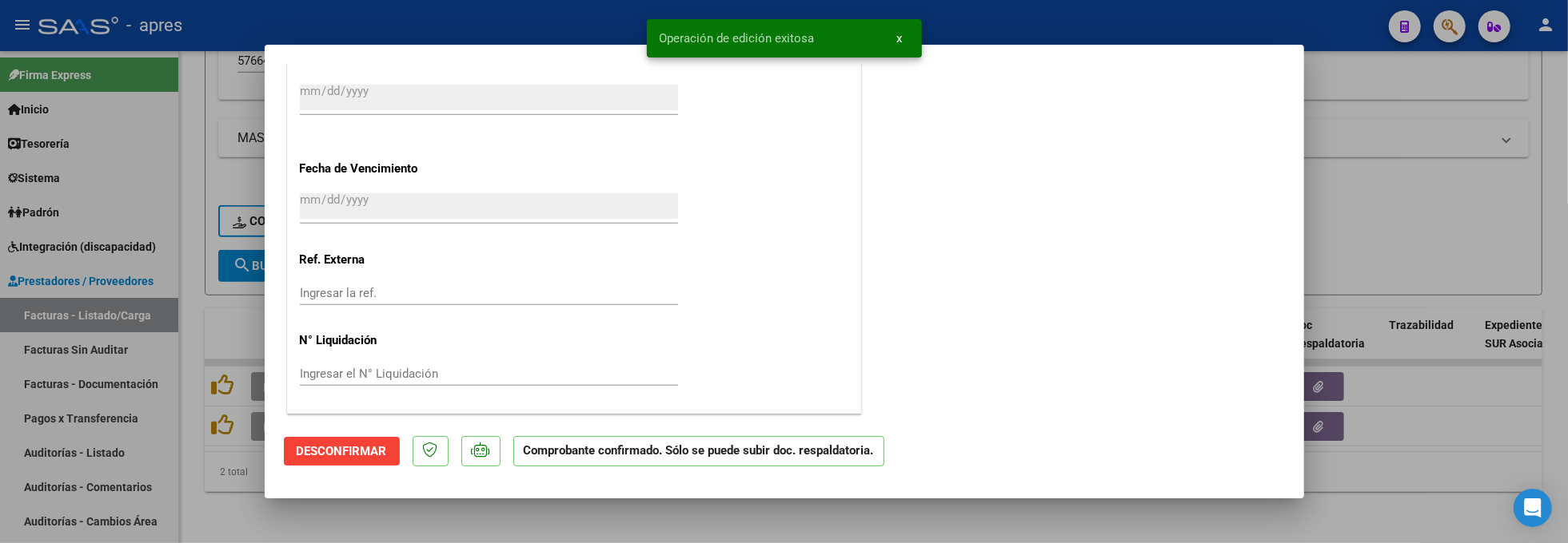
click at [214, 483] on div at bounding box center [784, 272] width 1568 height 543
type input "$ 0,00"
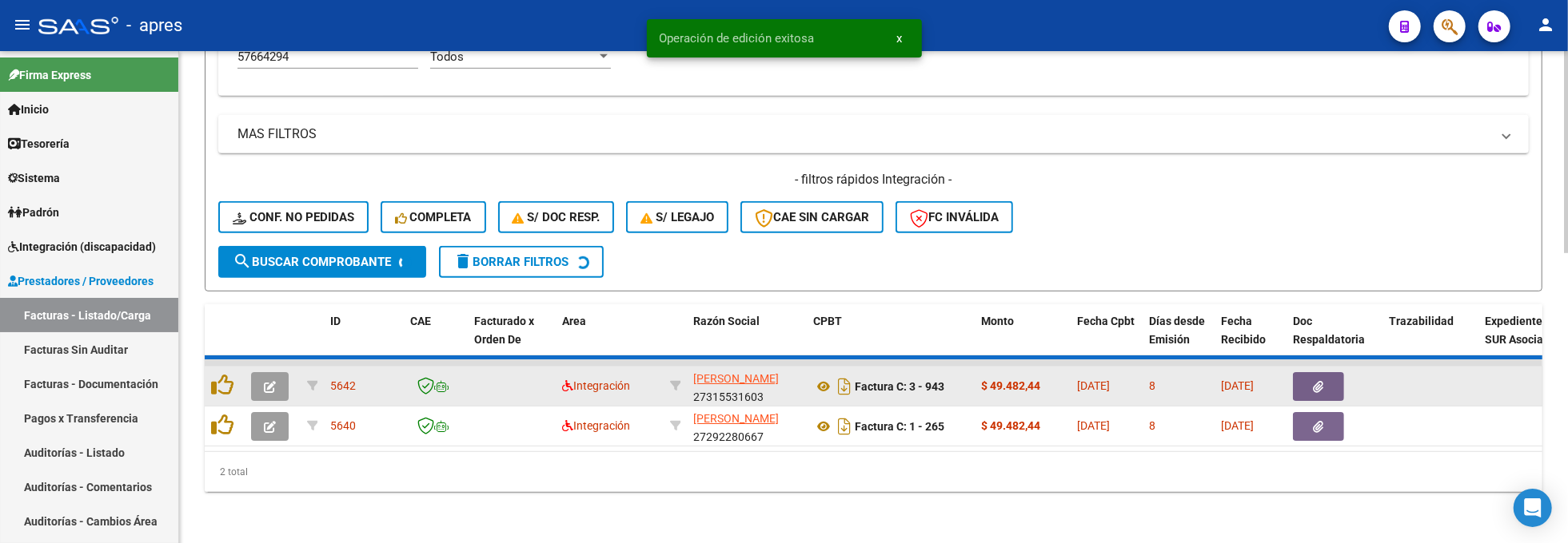
scroll to position [663, 0]
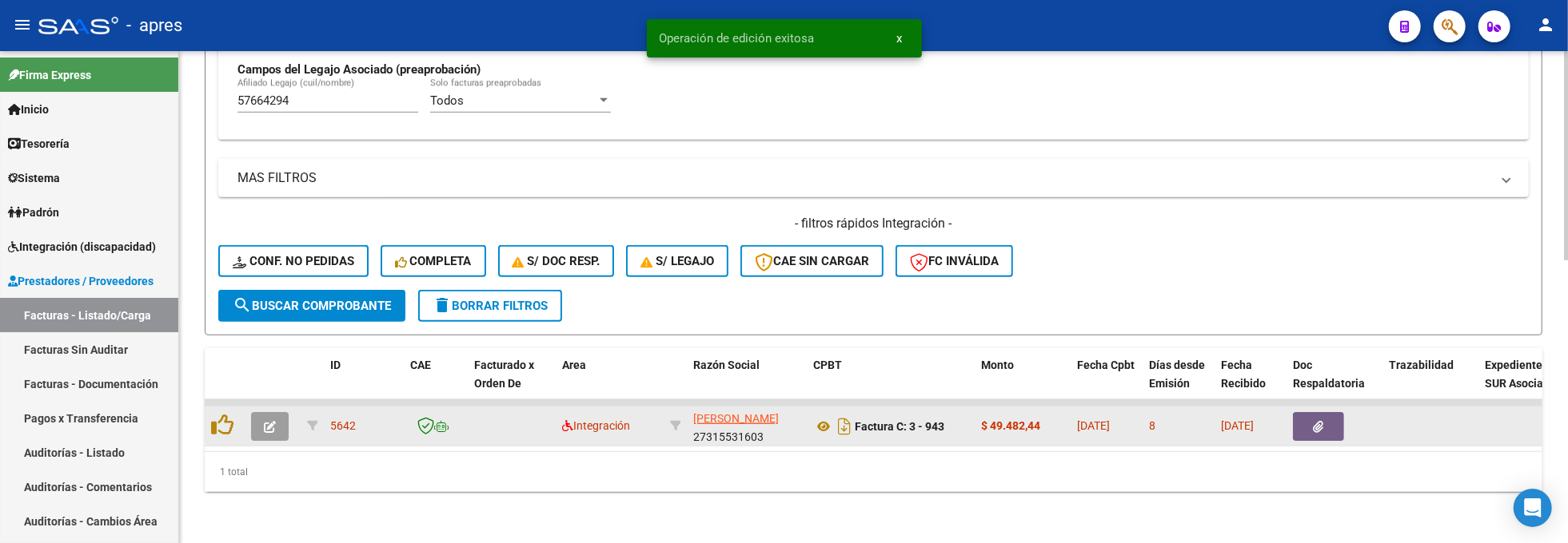
click at [261, 413] on button "button" at bounding box center [270, 427] width 37 height 29
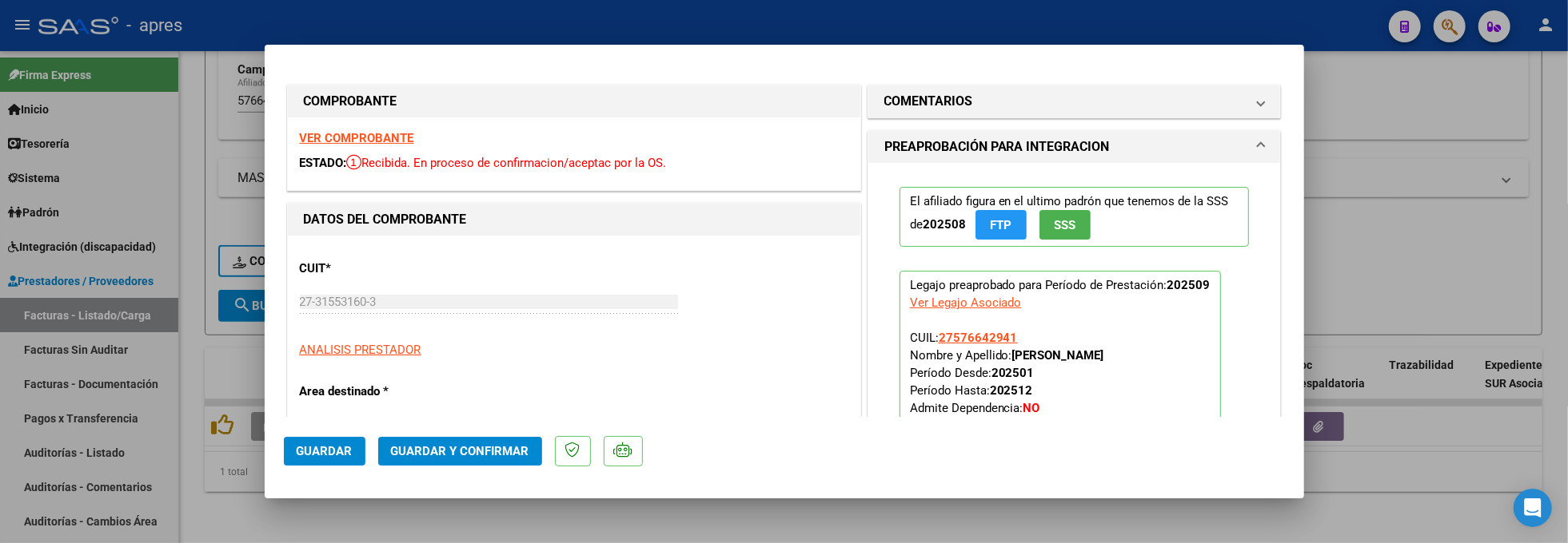
click at [368, 145] on strong "VER COMPROBANTE" at bounding box center [356, 138] width 114 height 14
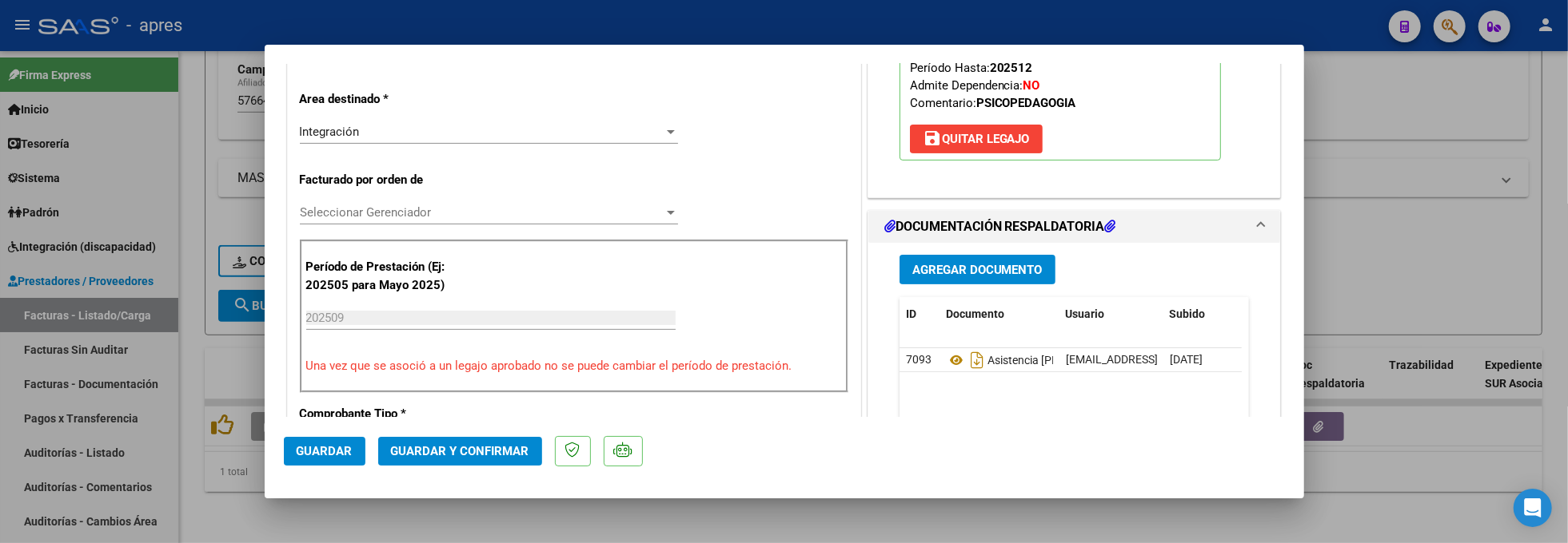
scroll to position [426, 0]
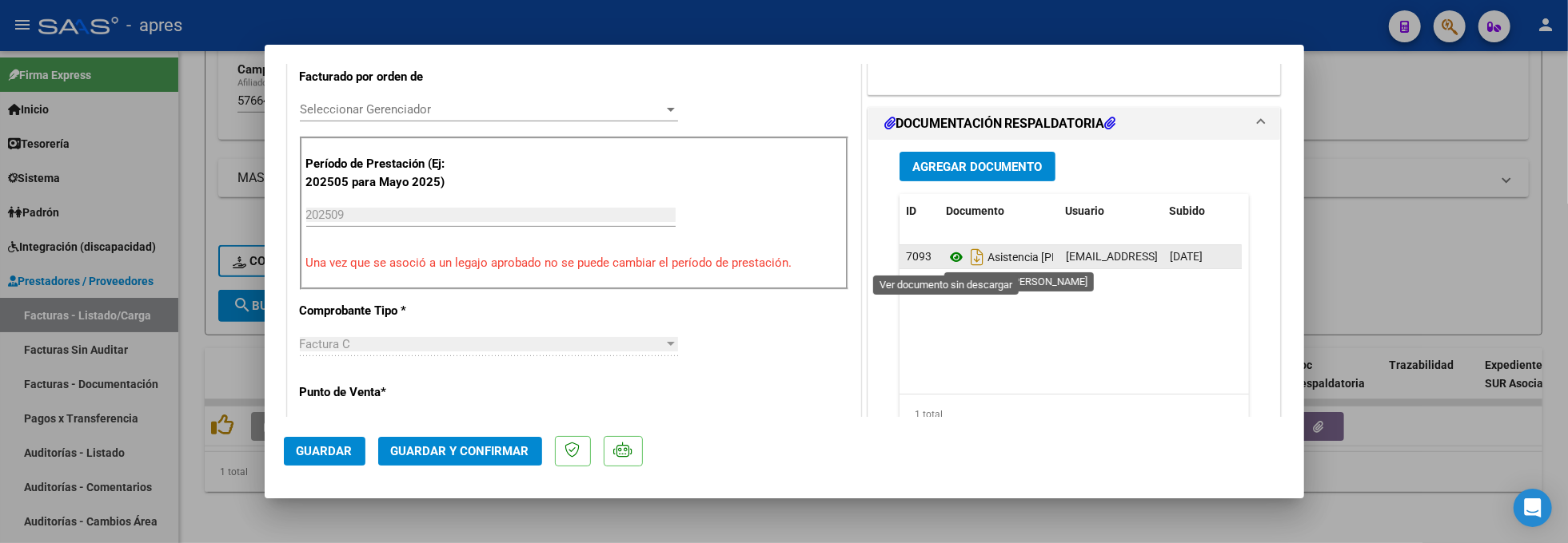
click at [946, 263] on icon at bounding box center [956, 257] width 21 height 19
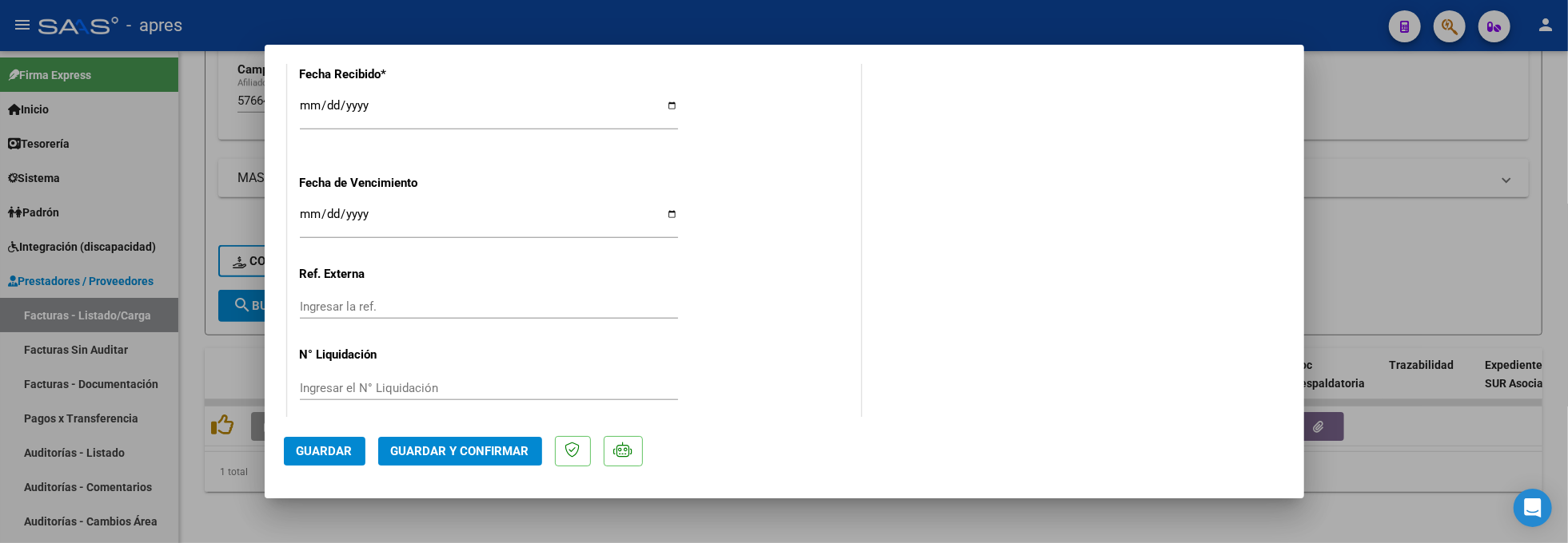
scroll to position [1192, 0]
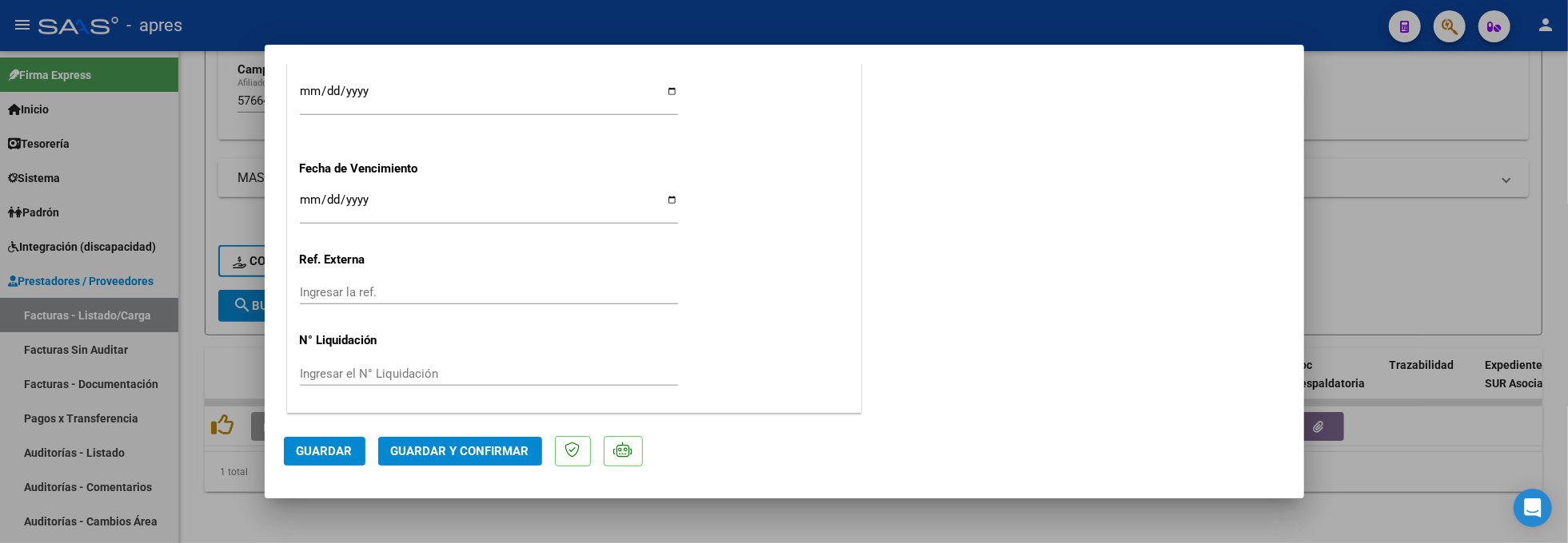
click at [406, 448] on span "Guardar y Confirmar" at bounding box center [460, 451] width 138 height 14
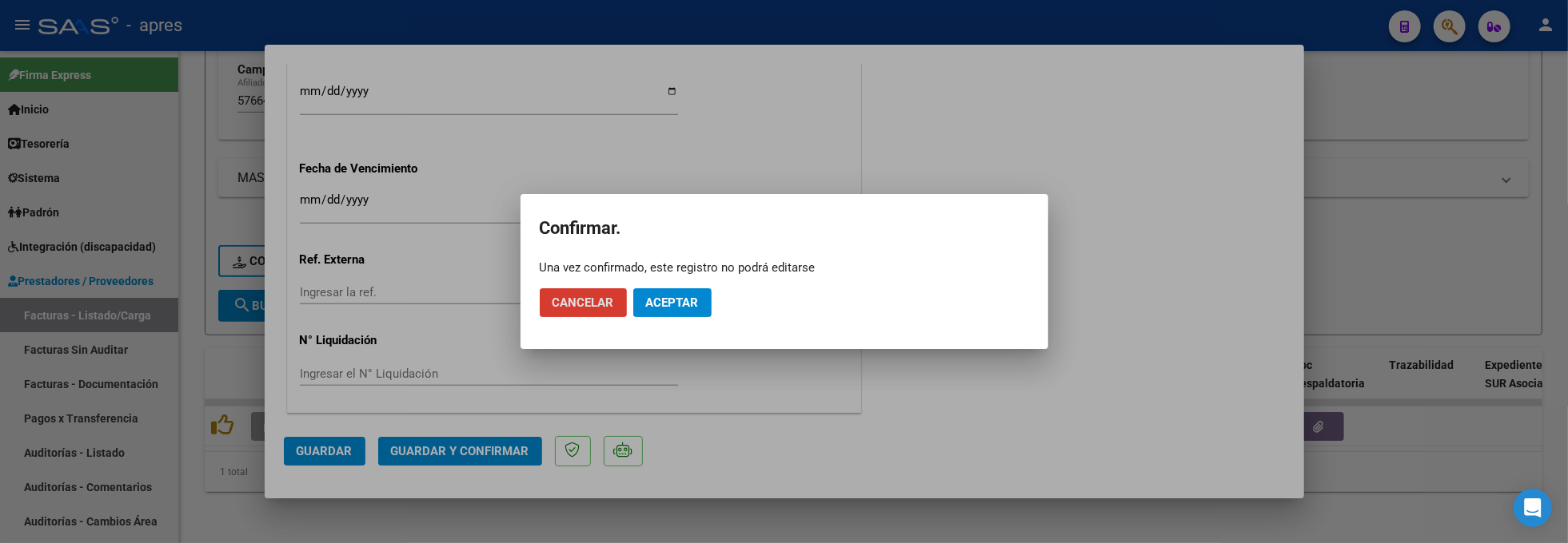
click at [686, 293] on button "Aceptar" at bounding box center [673, 303] width 79 height 29
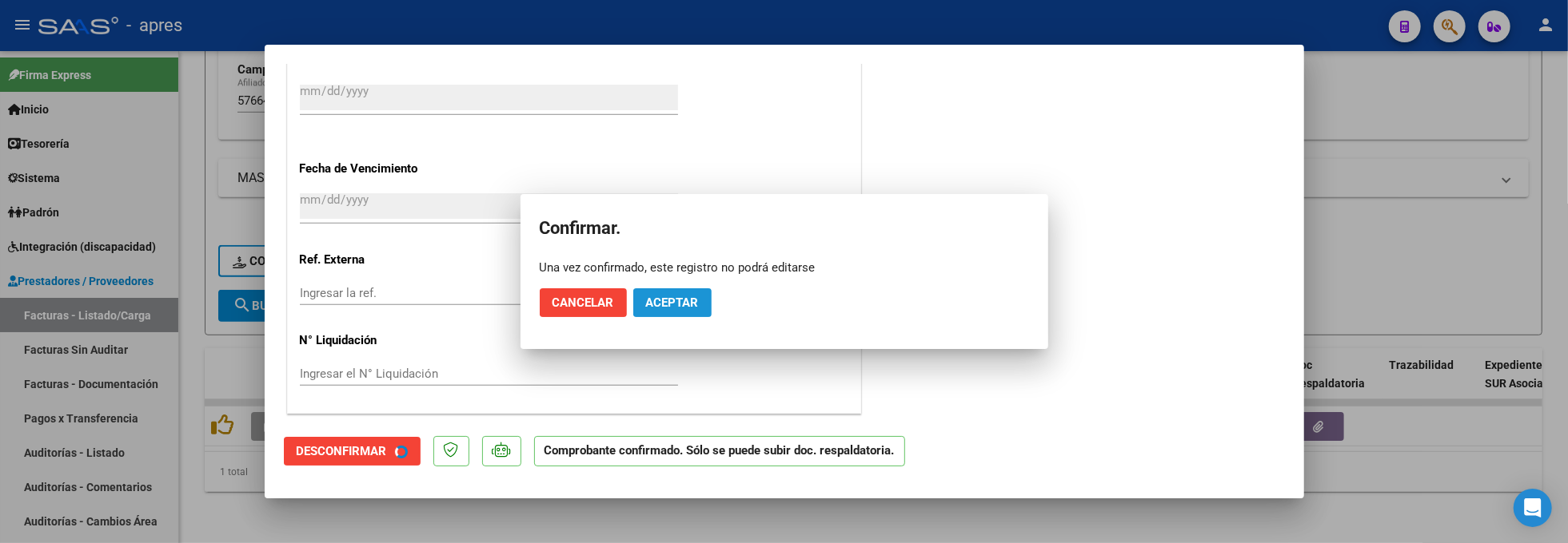
scroll to position [1093, 0]
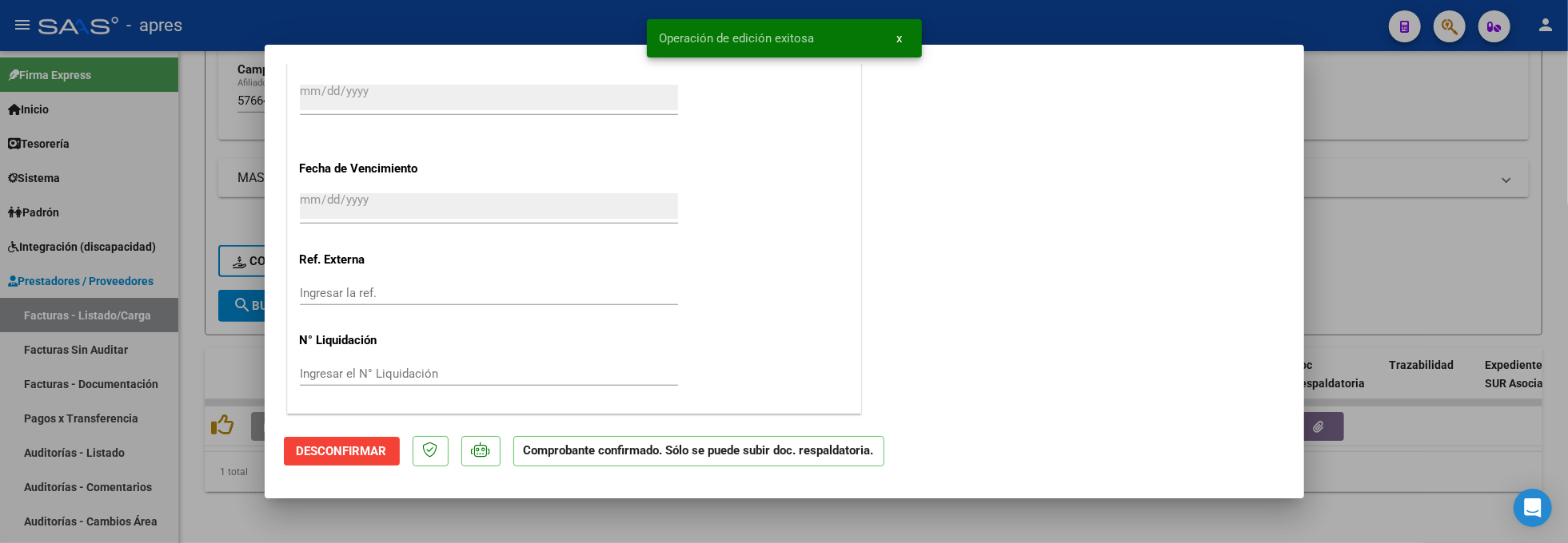
click at [208, 266] on div at bounding box center [784, 272] width 1568 height 543
type input "$ 0,00"
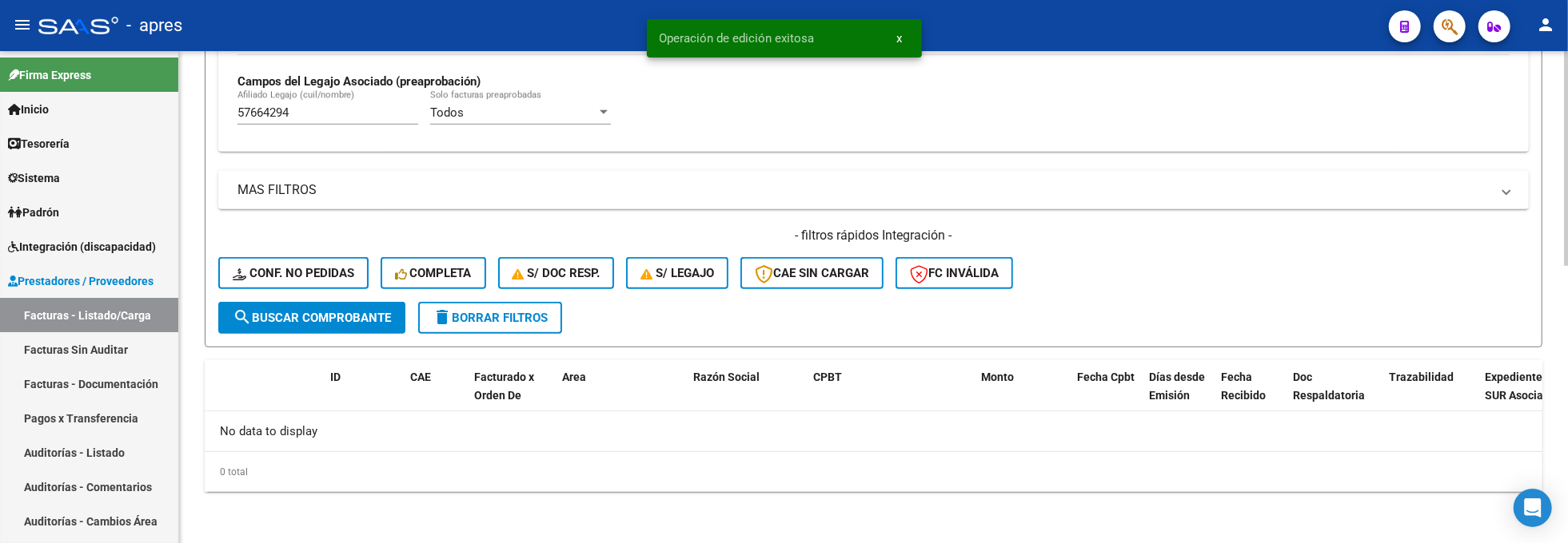
scroll to position [634, 0]
click at [324, 87] on strong "Campos del Legajo Asociado (preaprobación)" at bounding box center [358, 81] width 243 height 14
drag, startPoint x: 302, startPoint y: 113, endPoint x: 151, endPoint y: 94, distance: 152.2
click at [156, 101] on mat-sidenav-container "Firma Express Inicio Calendario SSS Instructivos Contacto OS Tesorería Extracto…" at bounding box center [784, 296] width 1568 height 492
paste input "24891958"
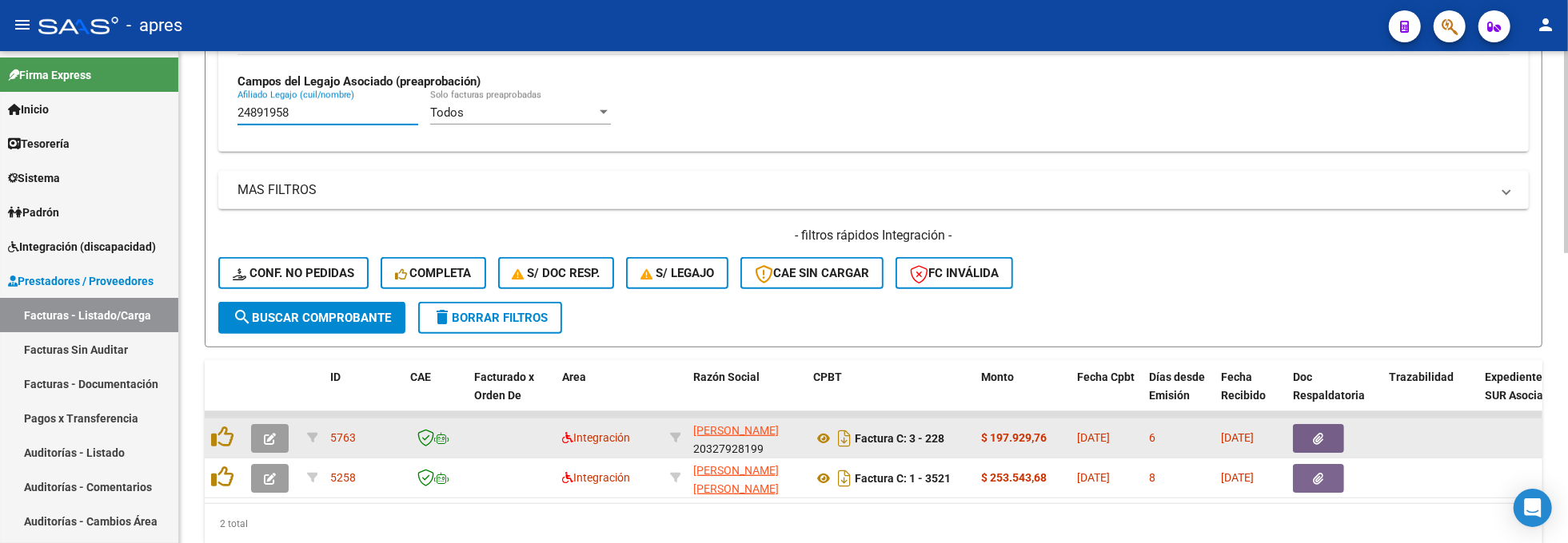
type input "24891958"
click at [272, 452] on button "button" at bounding box center [270, 438] width 37 height 29
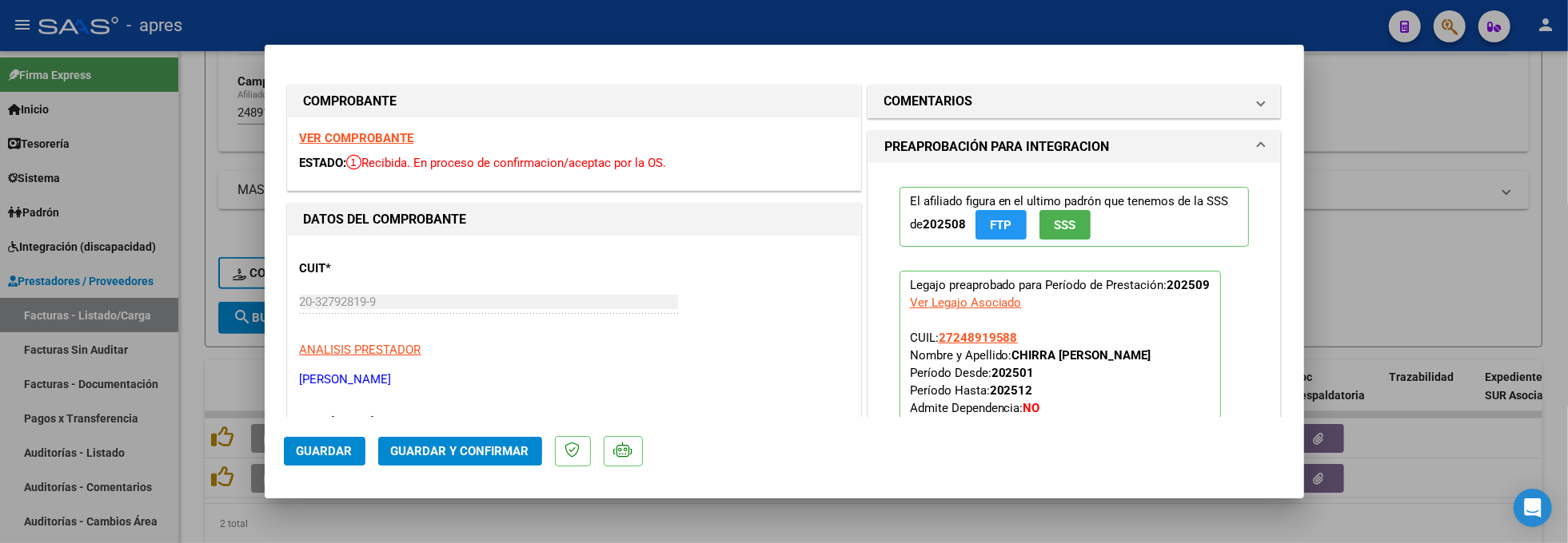
click at [388, 144] on strong "VER COMPROBANTE" at bounding box center [356, 138] width 114 height 14
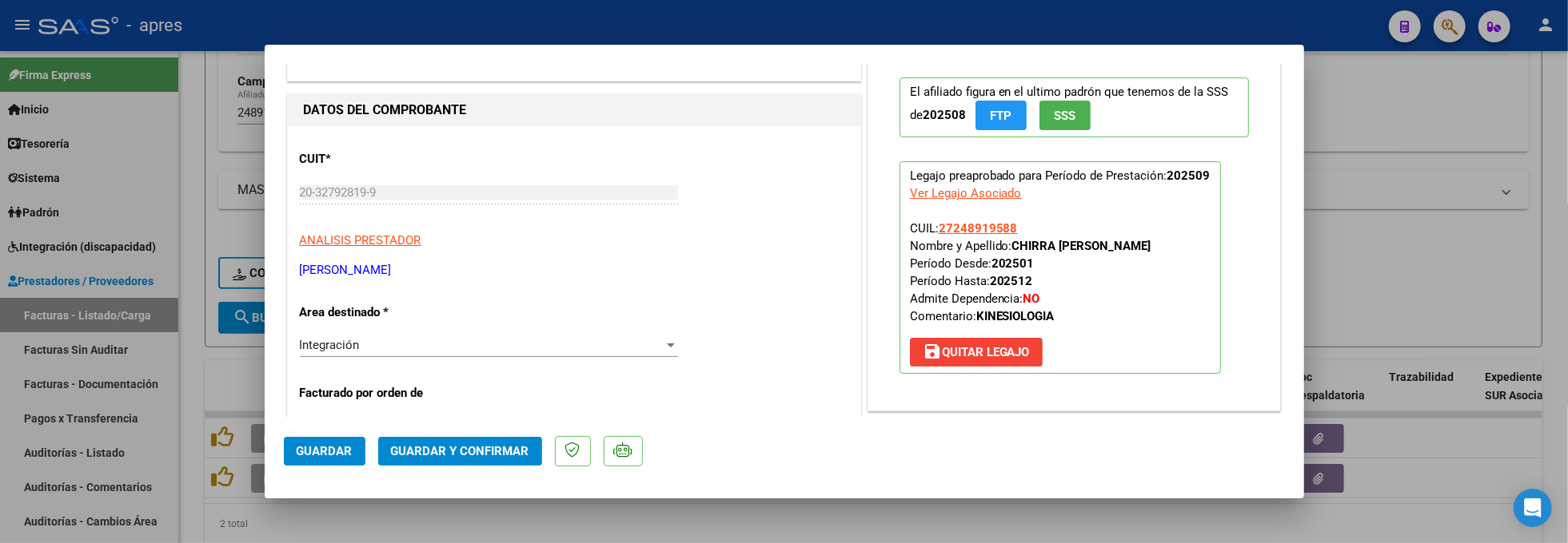
scroll to position [319, 0]
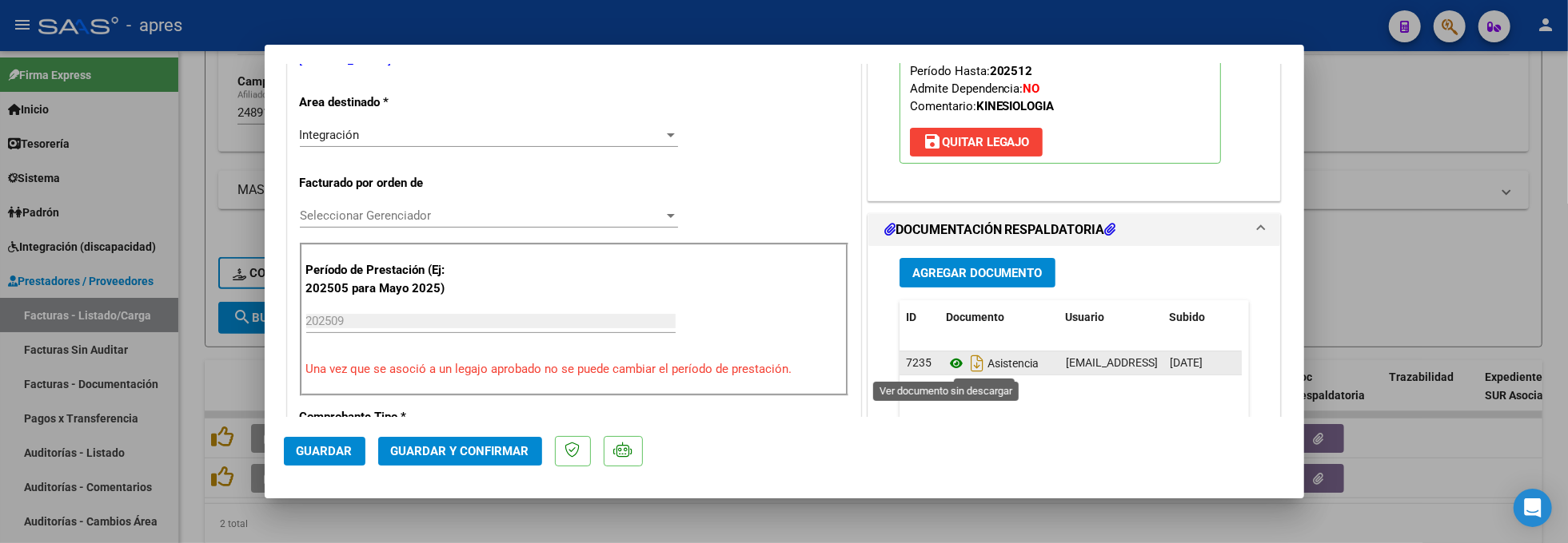
click at [946, 366] on icon at bounding box center [956, 364] width 21 height 19
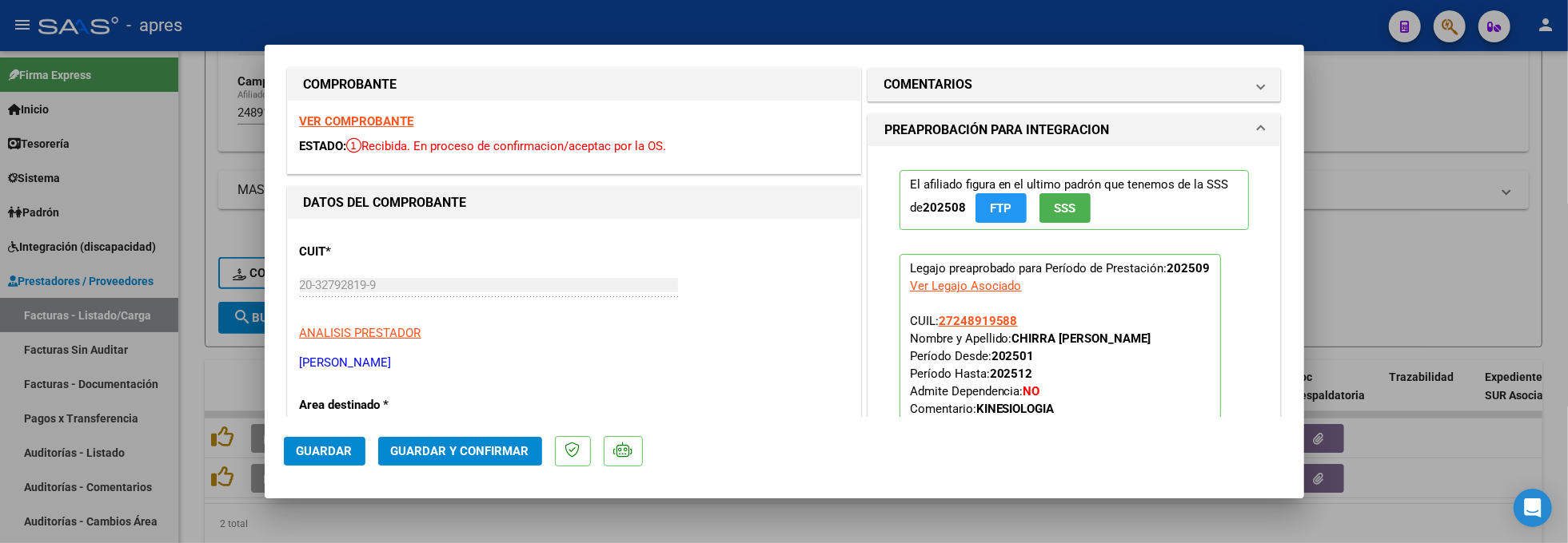
scroll to position [0, 0]
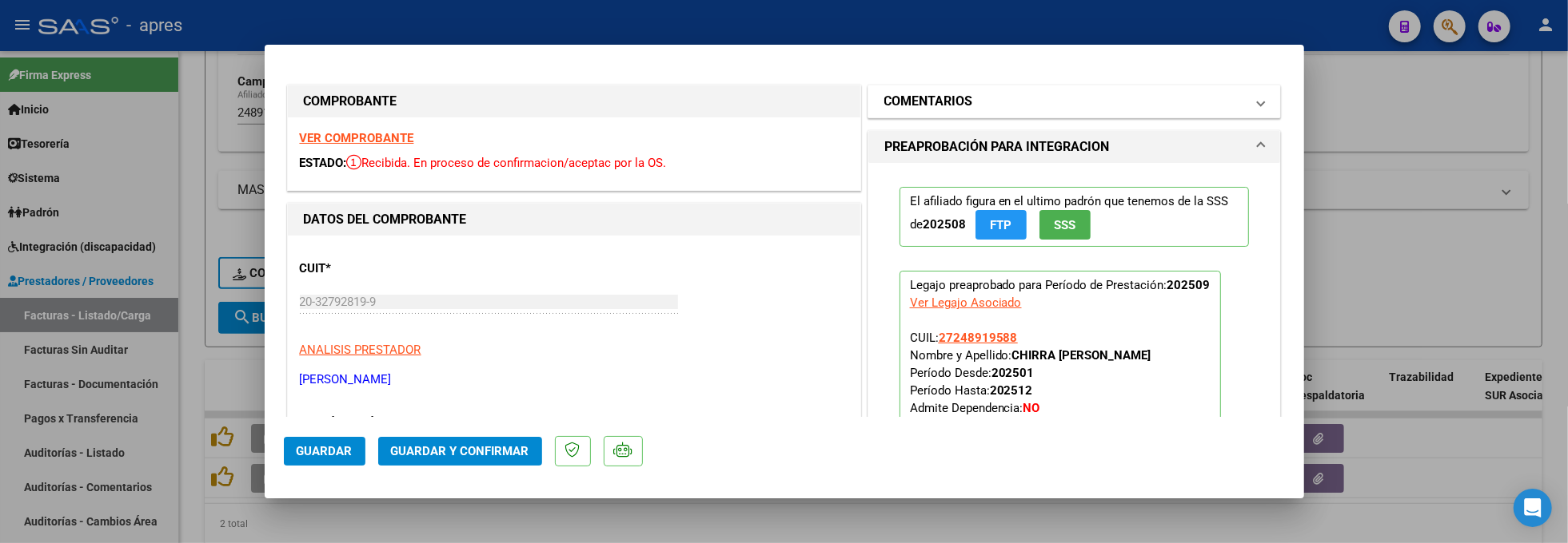
click at [1088, 100] on mat-panel-title "COMENTARIOS" at bounding box center [1065, 102] width 361 height 19
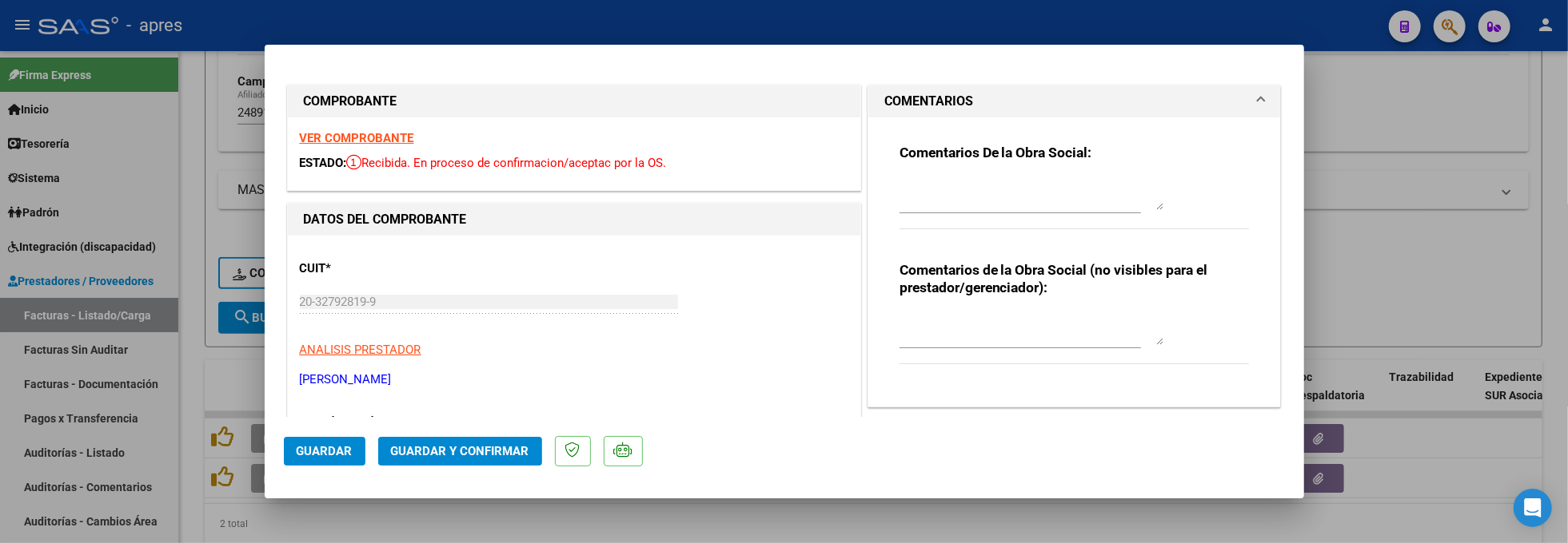
click at [918, 170] on div "Comentarios De la Obra Social:" at bounding box center [1074, 195] width 350 height 103
click at [916, 180] on textarea at bounding box center [1031, 194] width 264 height 32
paste textarea "6/10 Se rechaza, no coinciden las firmas de la planilla de asistencia con las s…"
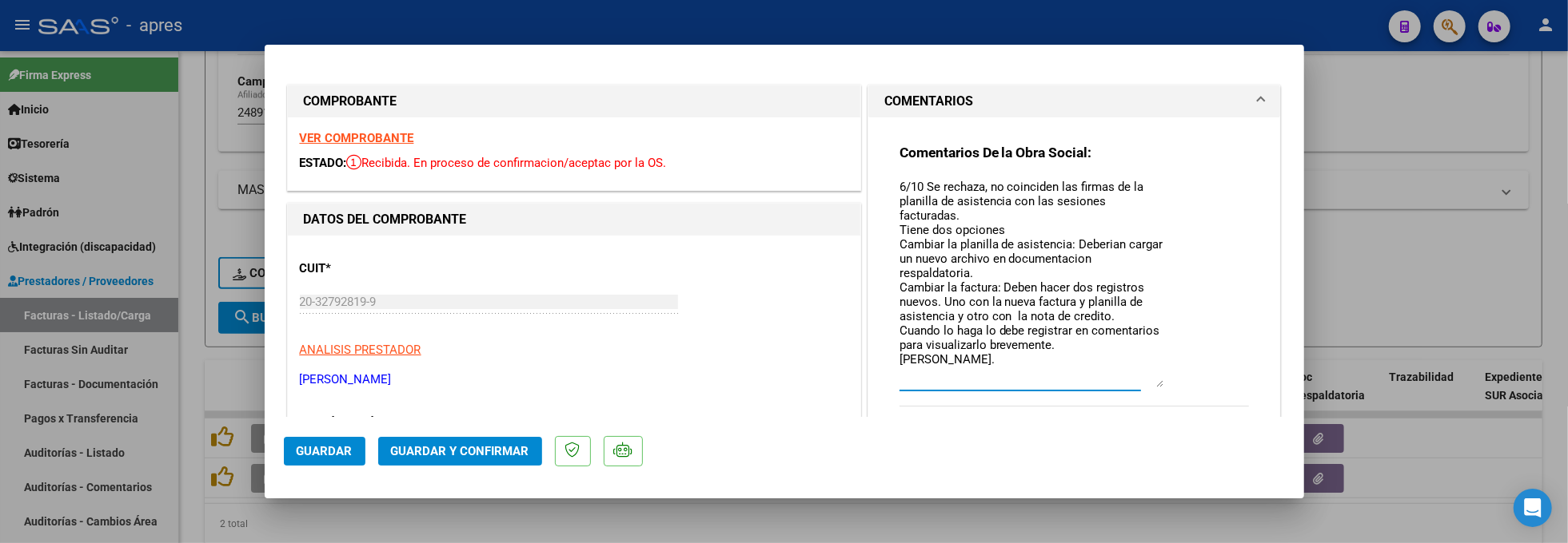
drag, startPoint x: 1148, startPoint y: 208, endPoint x: 1094, endPoint y: 340, distance: 142.6
click at [1137, 388] on textarea "6/10 Se rechaza, no coinciden las firmas de la planilla de asistencia con las s…" at bounding box center [1031, 283] width 264 height 209
drag, startPoint x: 896, startPoint y: 186, endPoint x: 877, endPoint y: 184, distance: 19.1
click at [877, 184] on div "Comentarios De la Obra Social: 6/10 Se rechaza, no coinciden las firmas de la p…" at bounding box center [1075, 351] width 413 height 469
type textarea "9/10 Se rechaza, no coinciden las firmas de la planilla de asistencia con las s…"
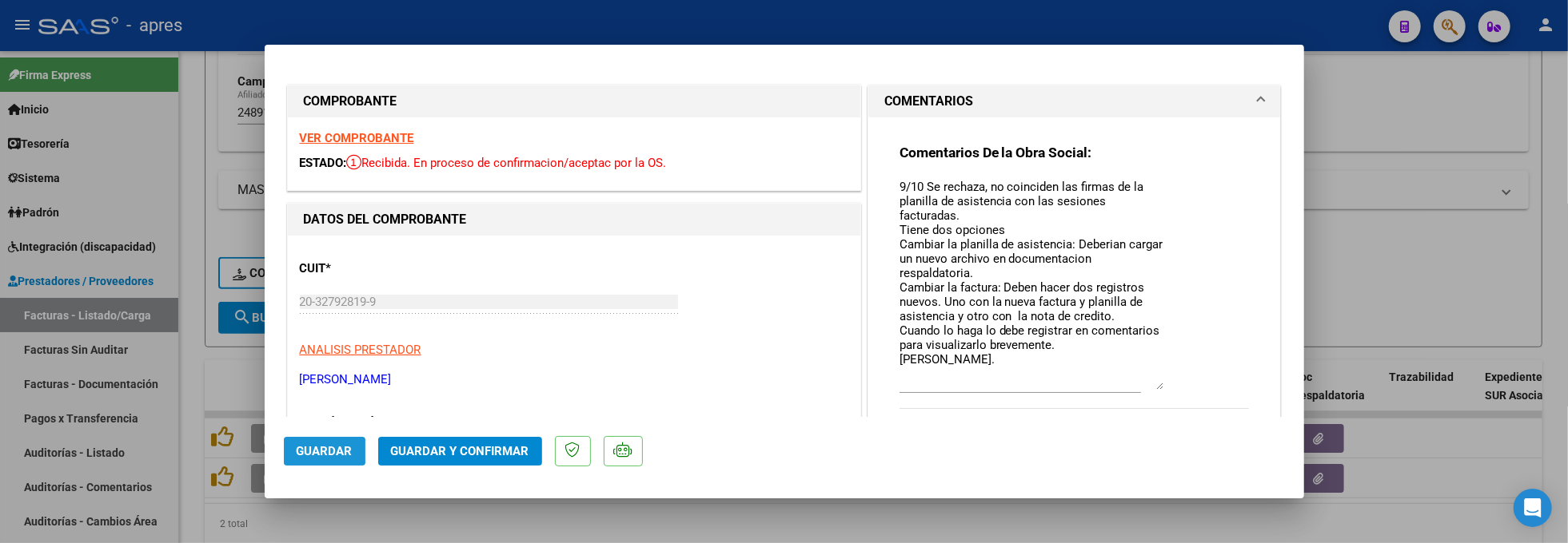
click at [314, 451] on span "Guardar" at bounding box center [325, 451] width 56 height 14
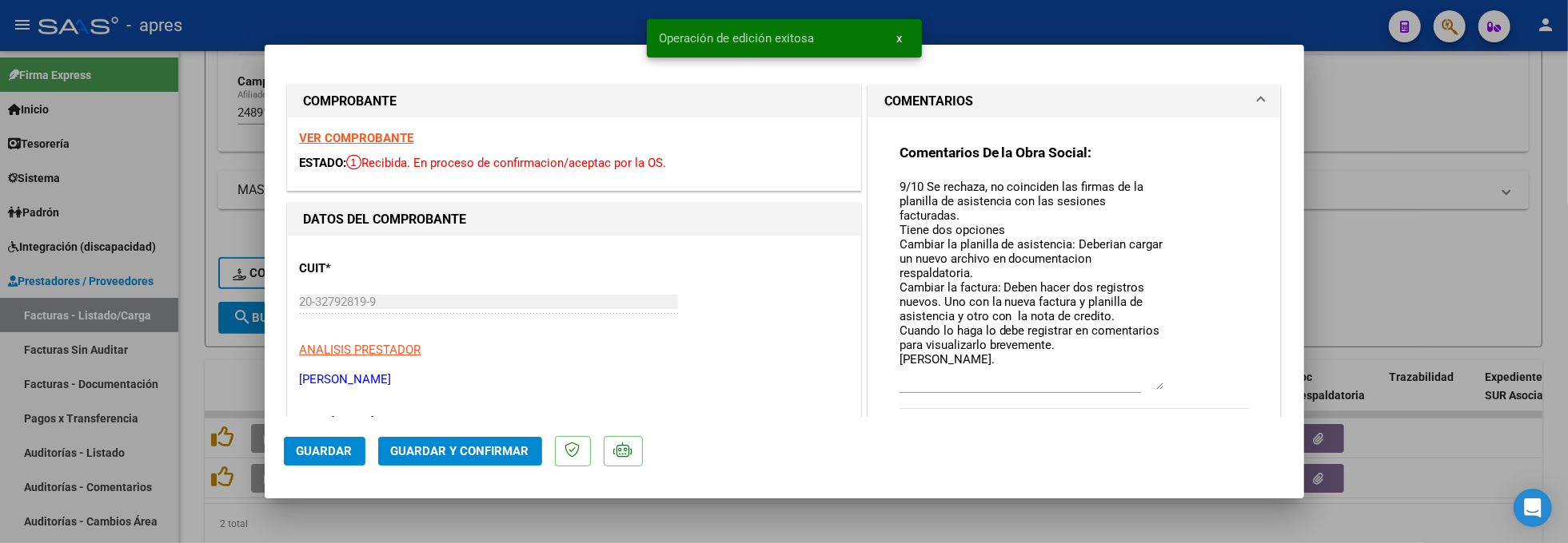
click at [293, 531] on div at bounding box center [784, 272] width 1568 height 543
type input "$ 0,00"
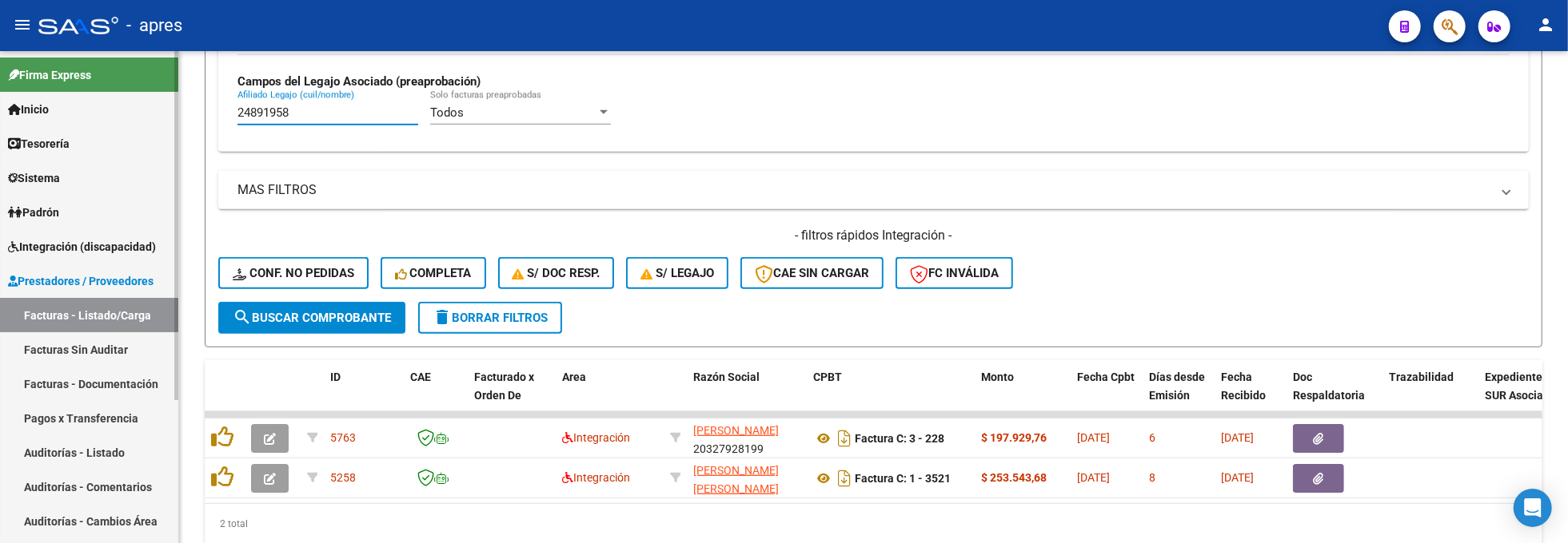
drag, startPoint x: 296, startPoint y: 117, endPoint x: 161, endPoint y: 117, distance: 135.0
click at [163, 118] on mat-sidenav-container "Firma Express Inicio Calendario SSS Instructivos Contacto OS Tesorería Extracto…" at bounding box center [784, 296] width 1568 height 492
paste input "57474153"
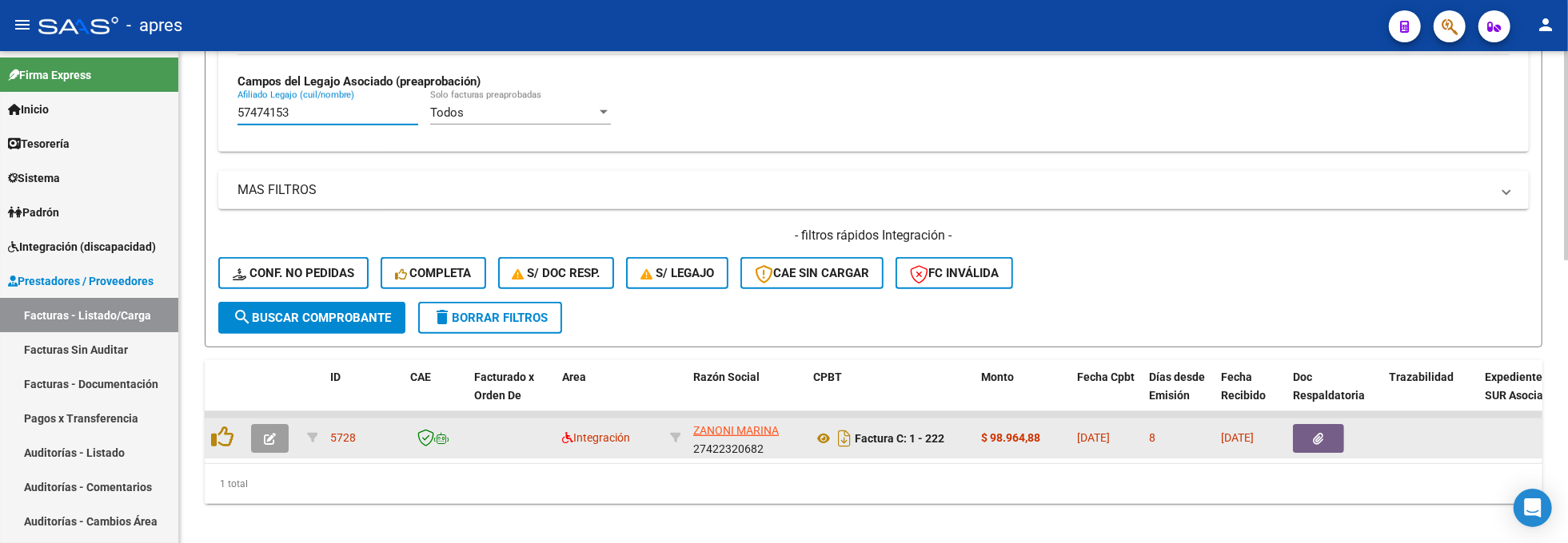
type input "57474153"
click at [273, 435] on icon "button" at bounding box center [270, 438] width 12 height 12
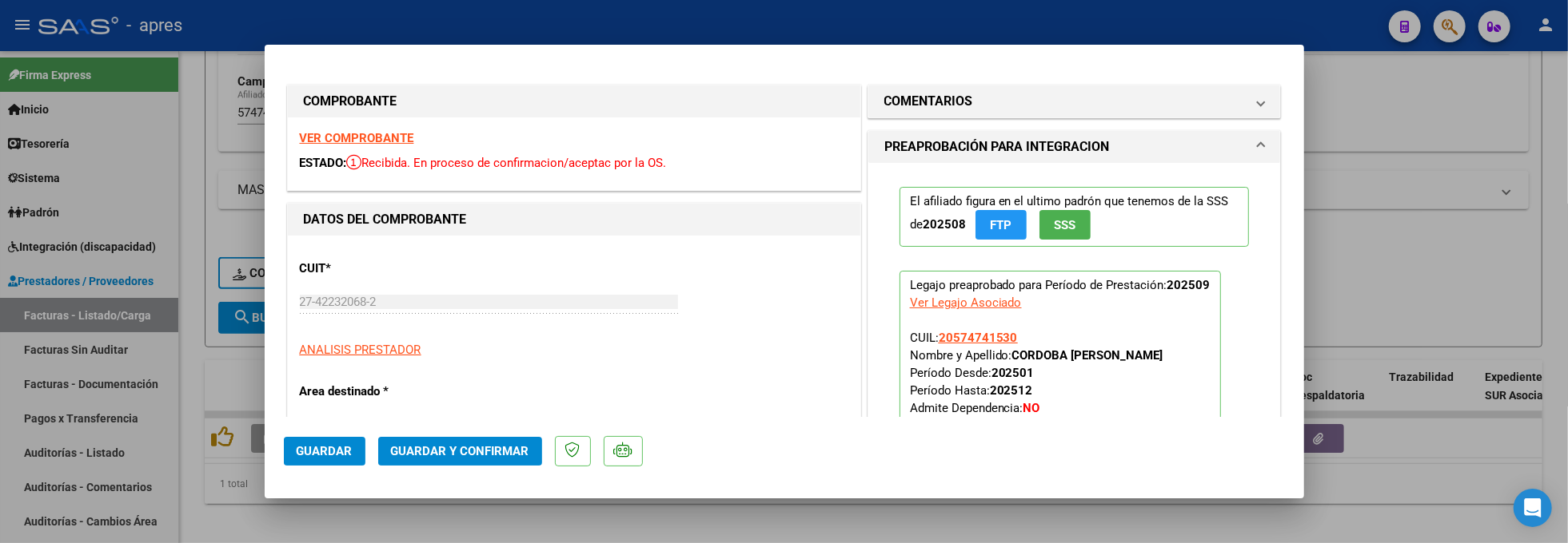
click at [390, 138] on strong "VER COMPROBANTE" at bounding box center [356, 138] width 114 height 14
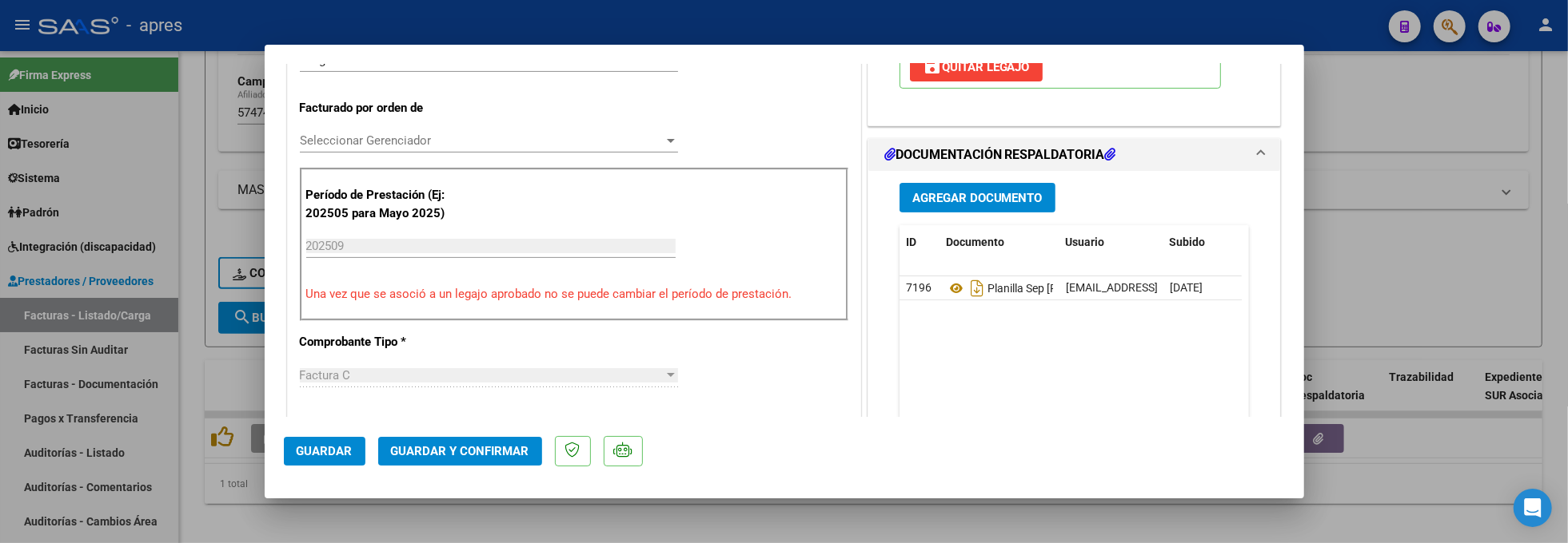
scroll to position [426, 0]
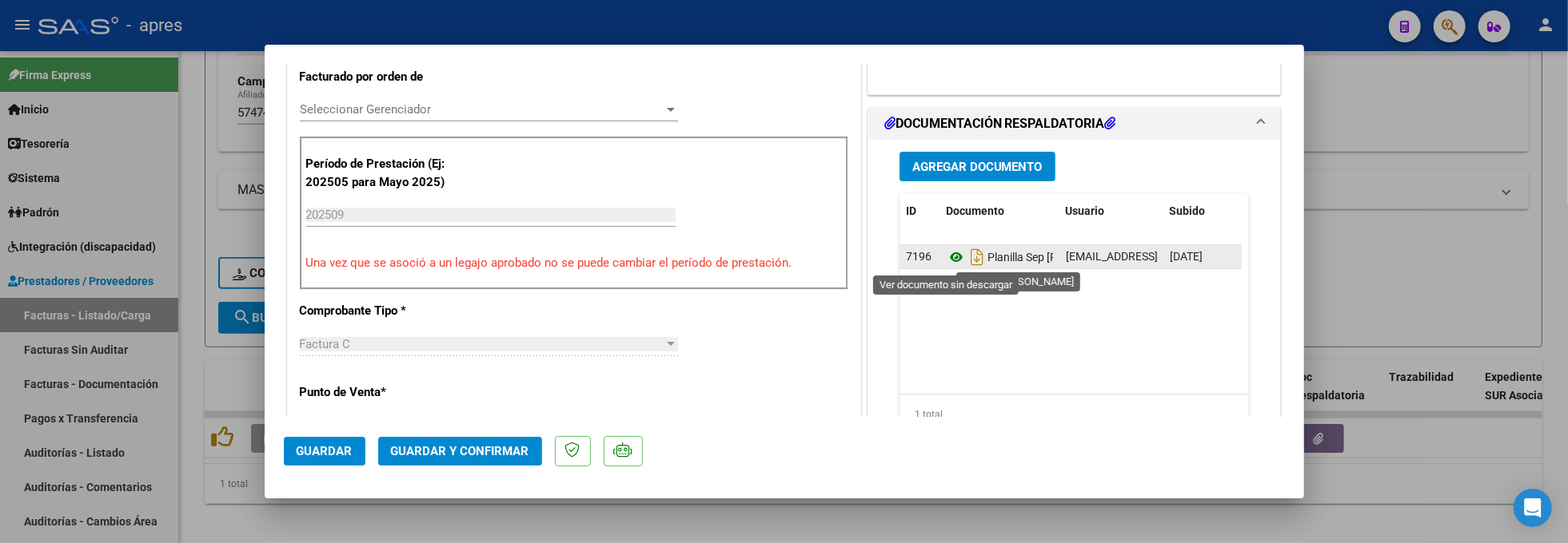
click at [948, 257] on icon at bounding box center [956, 257] width 21 height 19
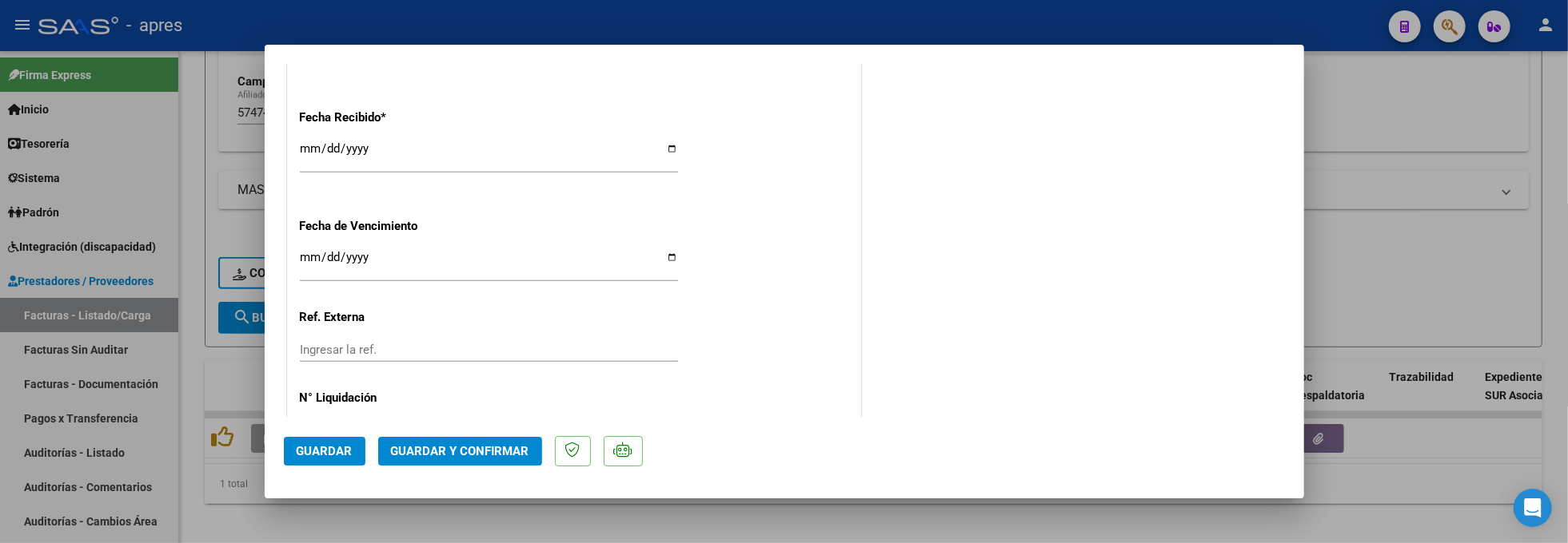
scroll to position [1192, 0]
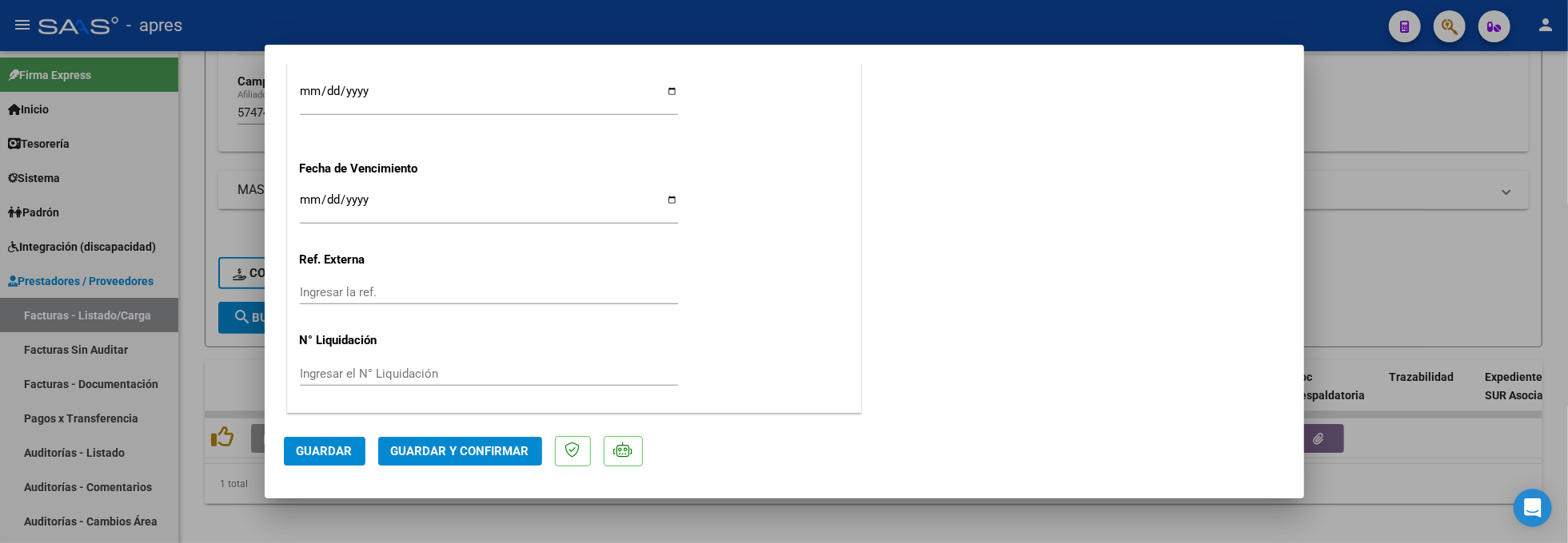
click at [312, 202] on input "Ingresar la fecha" at bounding box center [489, 206] width 378 height 26
type input "[DATE]"
click at [504, 454] on span "Guardar y Confirmar" at bounding box center [460, 451] width 138 height 14
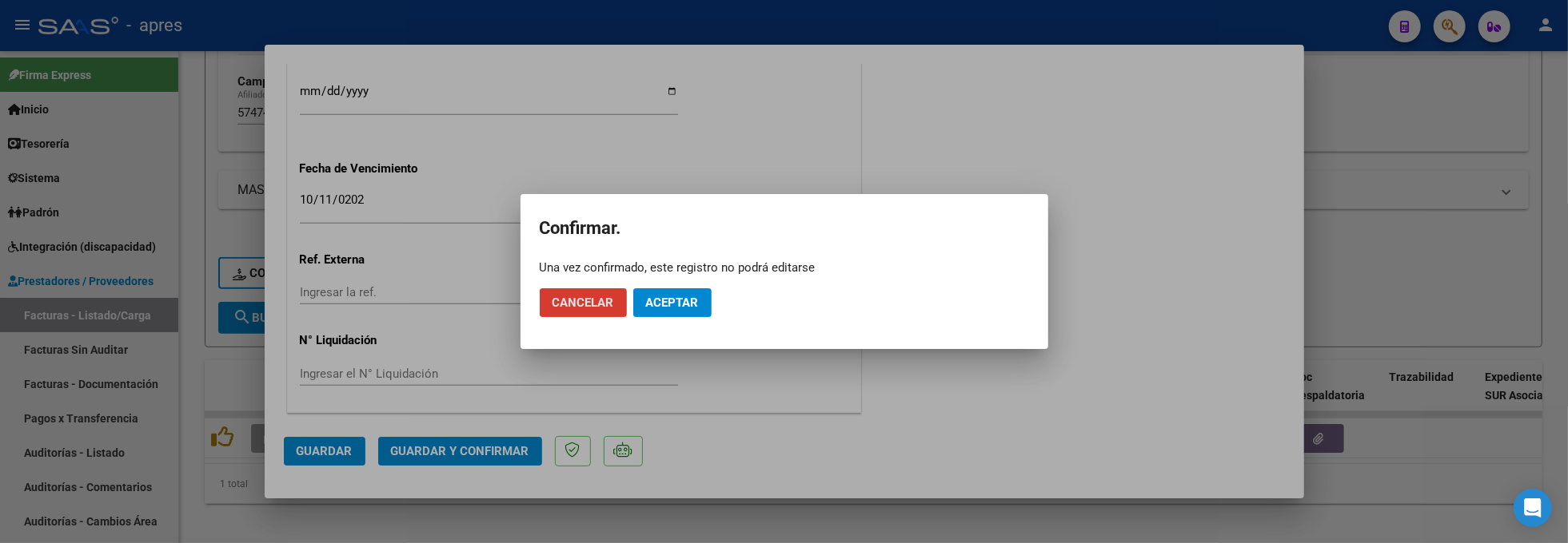
click at [675, 304] on span "Aceptar" at bounding box center [672, 302] width 53 height 14
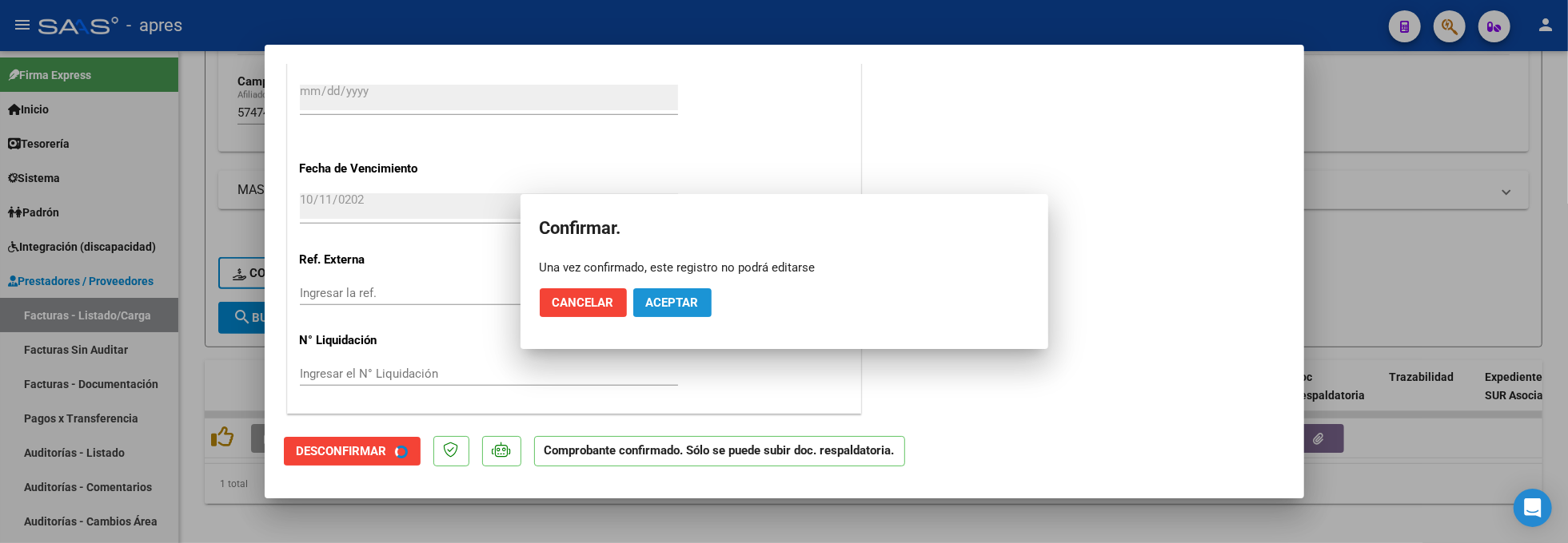
scroll to position [1093, 0]
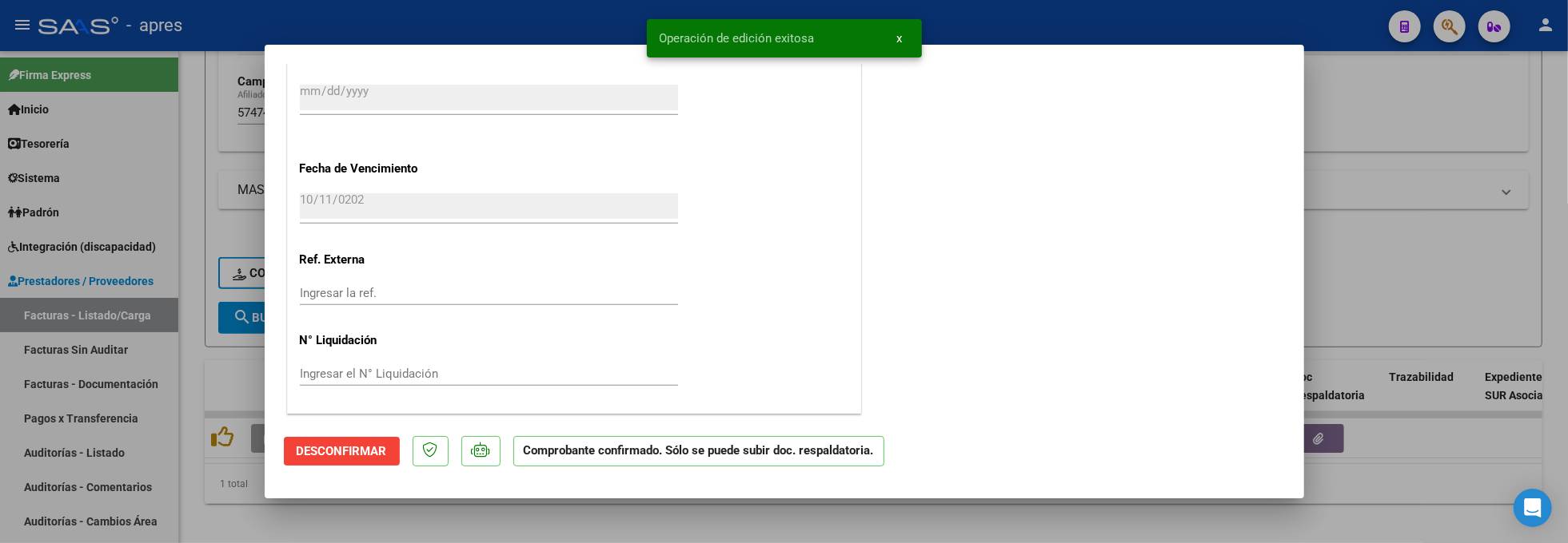
click at [197, 224] on div at bounding box center [784, 272] width 1568 height 543
type input "$ 0,00"
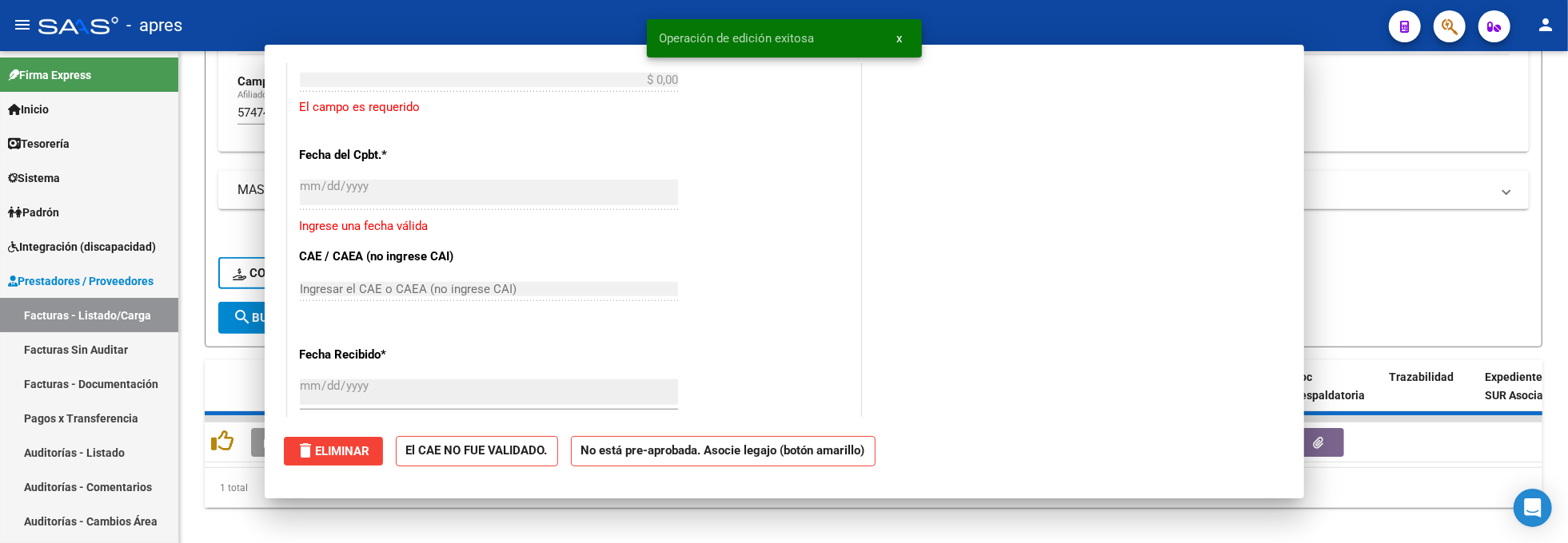
scroll to position [1389, 0]
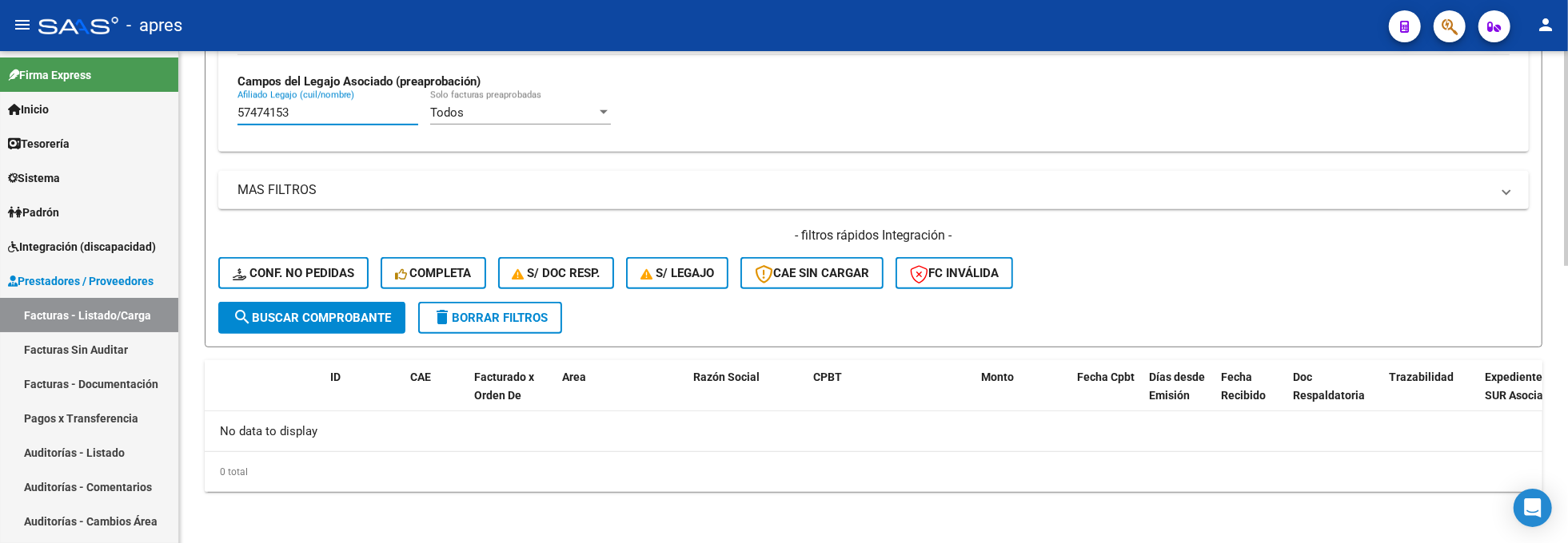
drag, startPoint x: 322, startPoint y: 106, endPoint x: 204, endPoint y: 103, distance: 118.0
paste input "6645517"
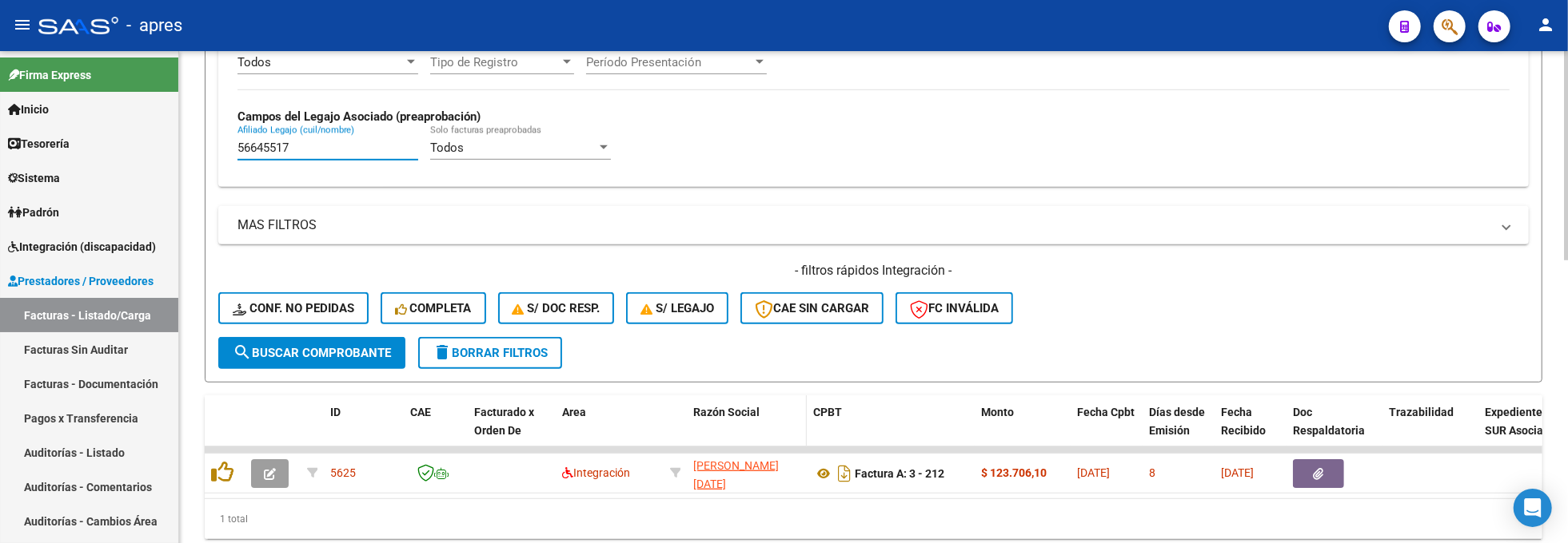
scroll to position [634, 0]
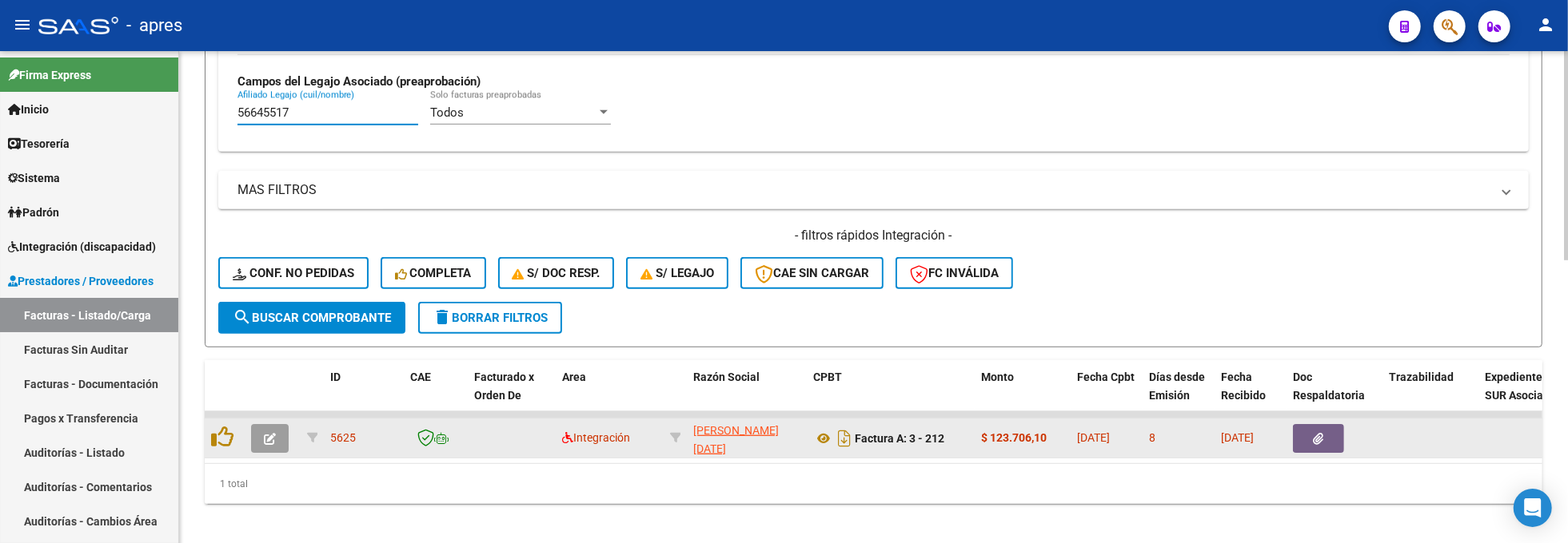
type input "56645517"
click at [270, 428] on button "button" at bounding box center [270, 438] width 37 height 29
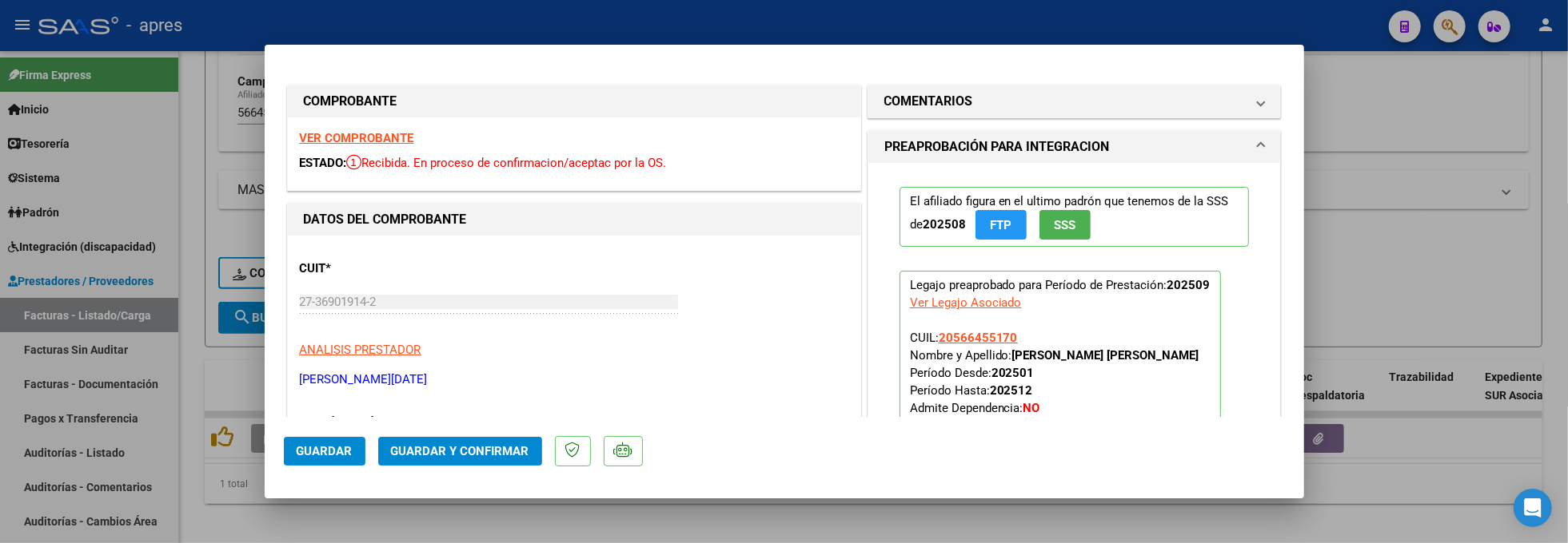
click at [384, 144] on strong "VER COMPROBANTE" at bounding box center [356, 138] width 114 height 14
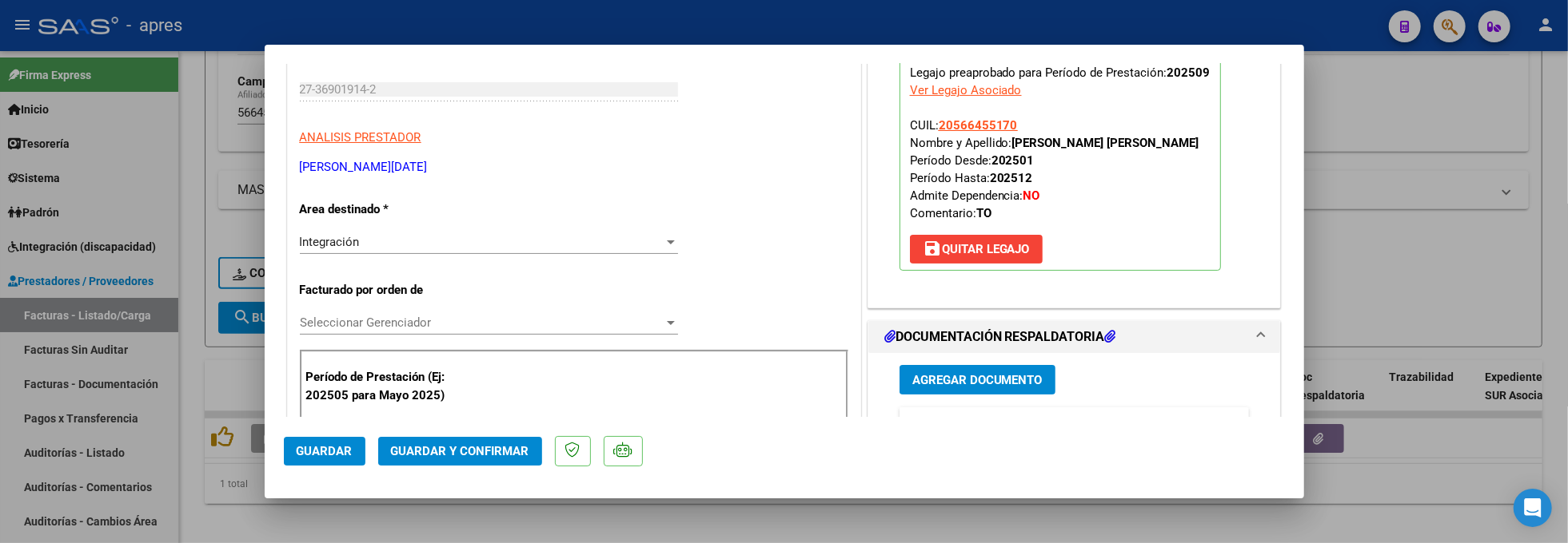
scroll to position [319, 0]
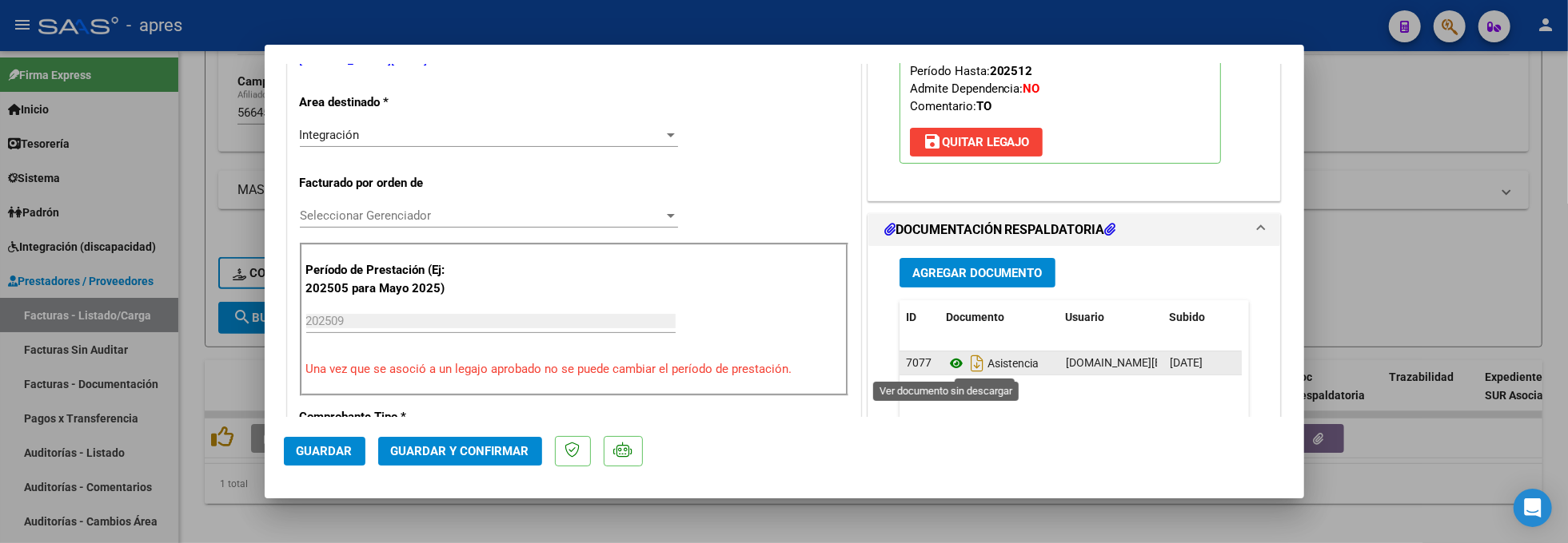
click at [946, 366] on icon at bounding box center [956, 364] width 21 height 19
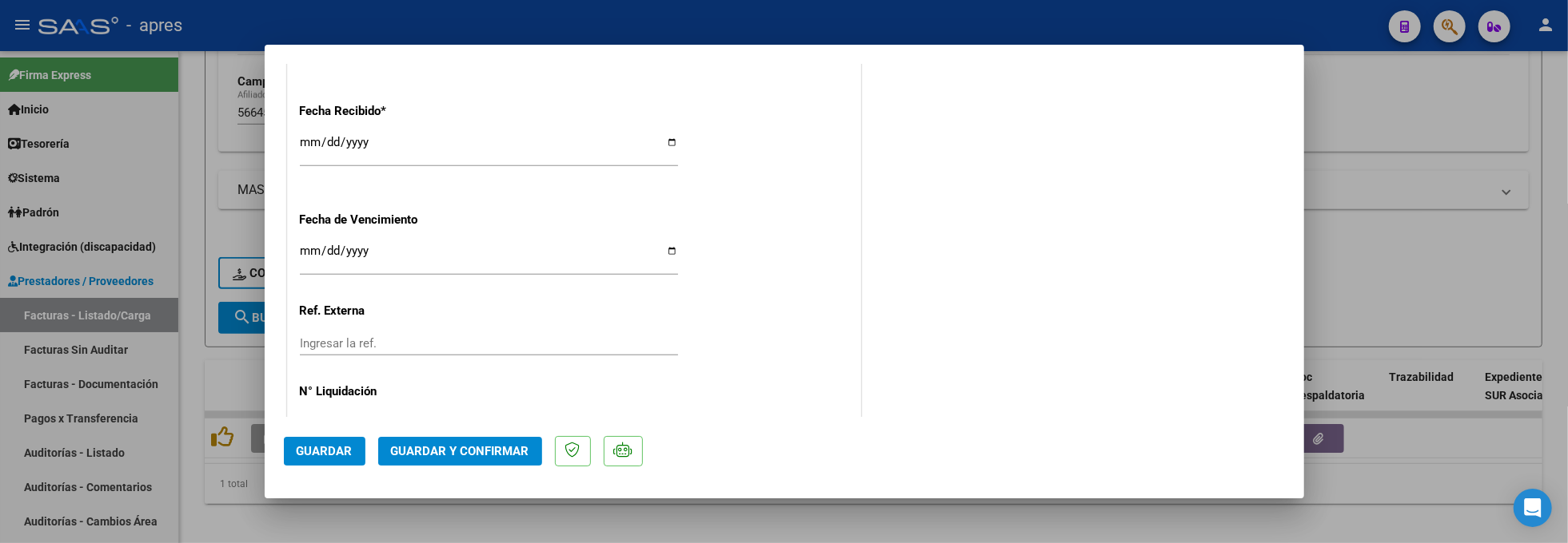
scroll to position [1171, 0]
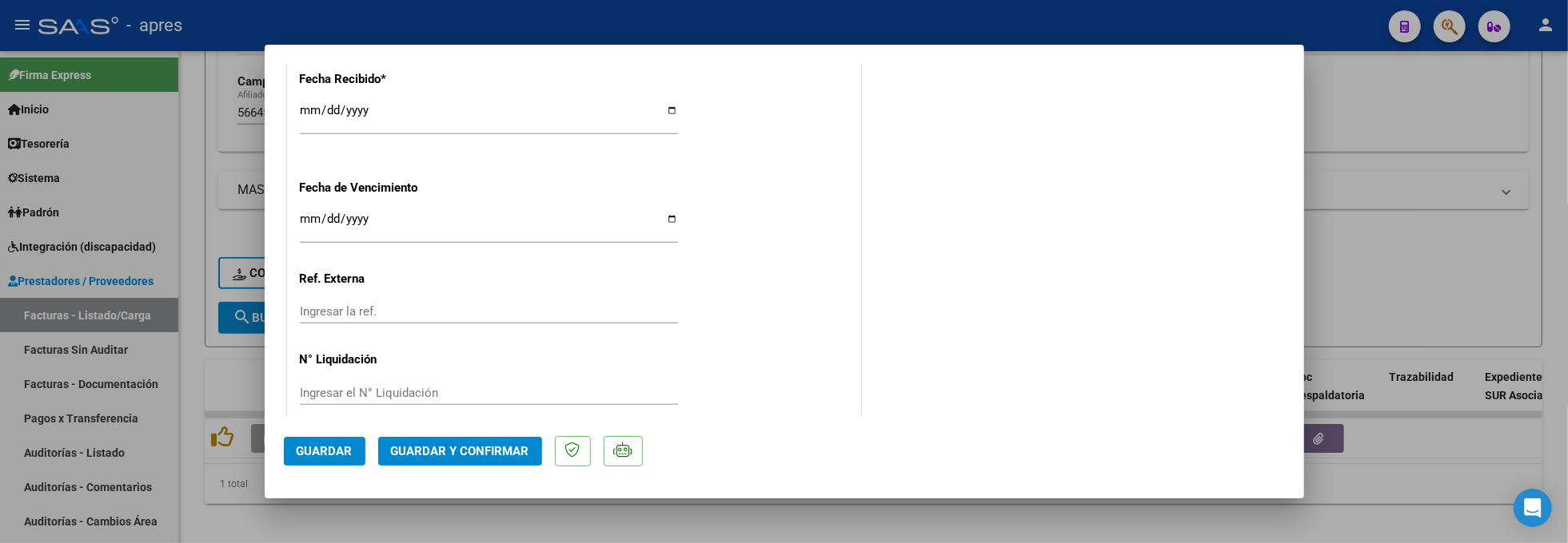
click at [478, 457] on span "Guardar y Confirmar" at bounding box center [460, 451] width 138 height 14
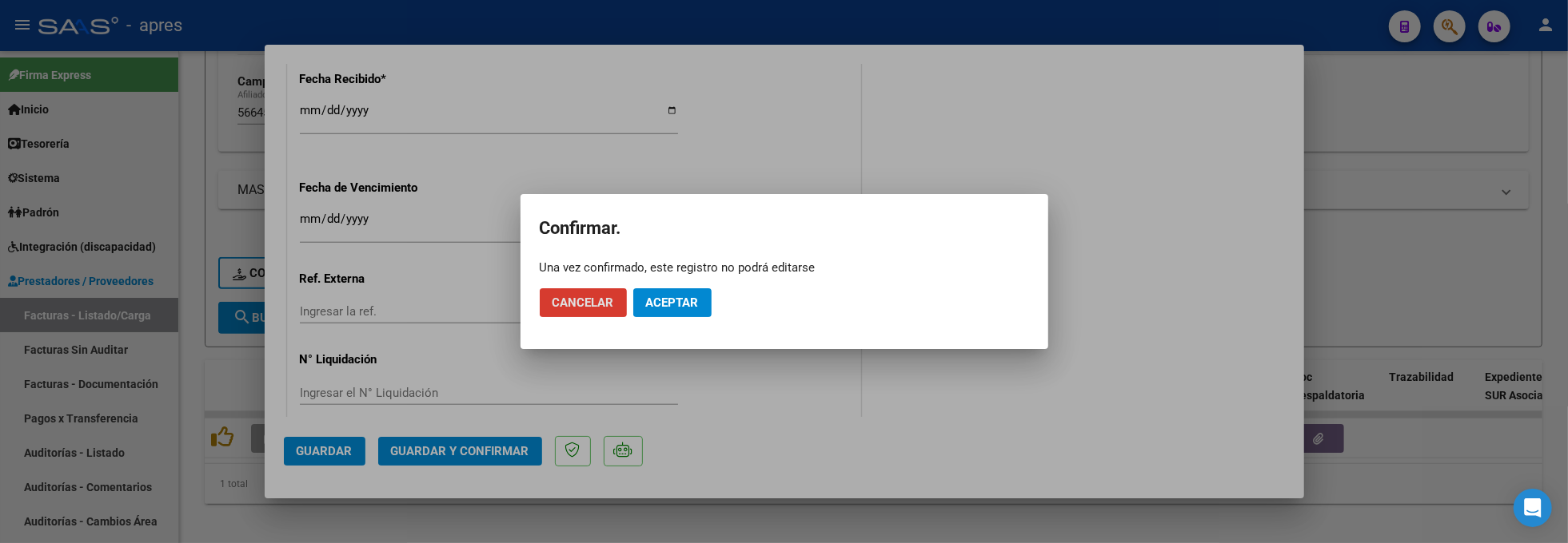
click at [689, 312] on button "Aceptar" at bounding box center [673, 303] width 79 height 29
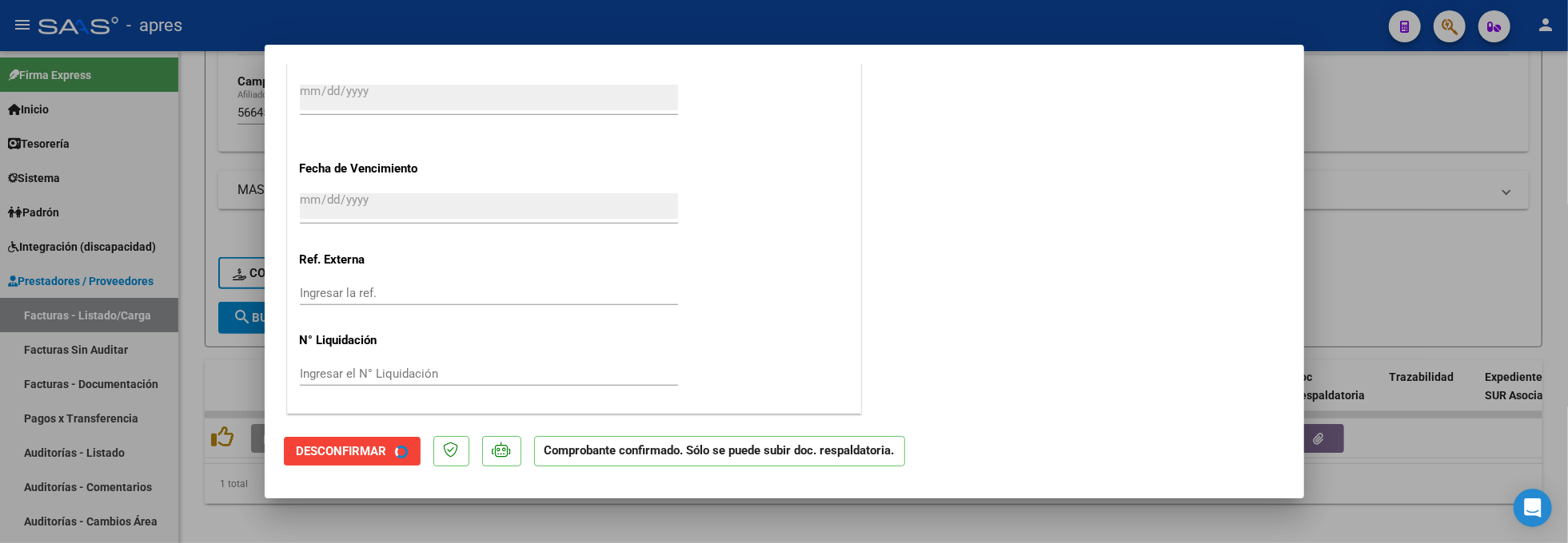
scroll to position [1073, 0]
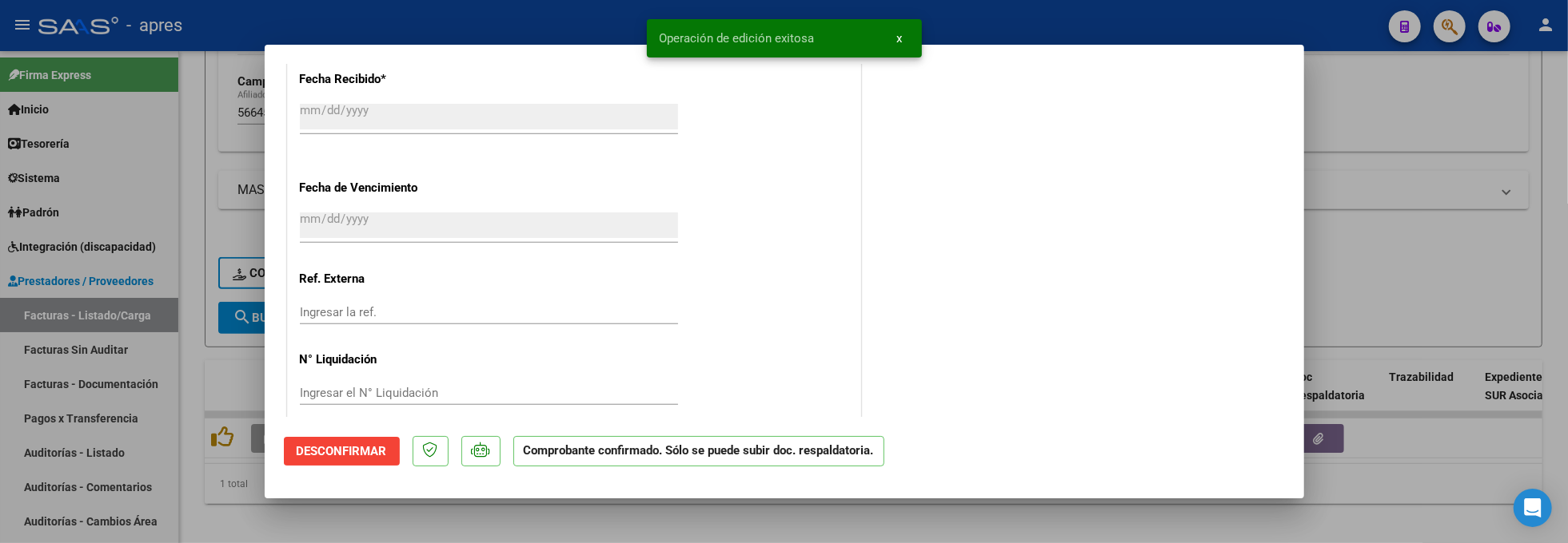
click at [248, 496] on div at bounding box center [784, 272] width 1568 height 543
type input "$ 0,00"
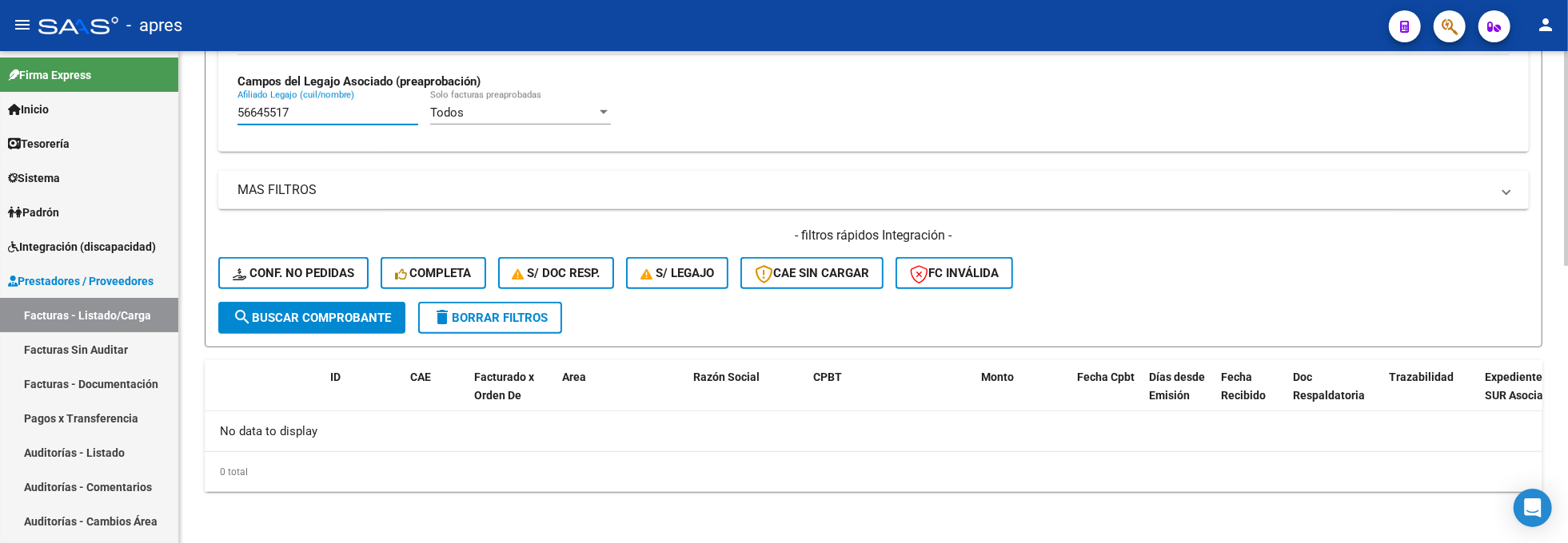
drag, startPoint x: 343, startPoint y: 107, endPoint x: 251, endPoint y: 120, distance: 92.9
click at [251, 120] on input "56645517" at bounding box center [327, 112] width 181 height 14
paste input "70209012"
type input "5"
paste input "70209012"
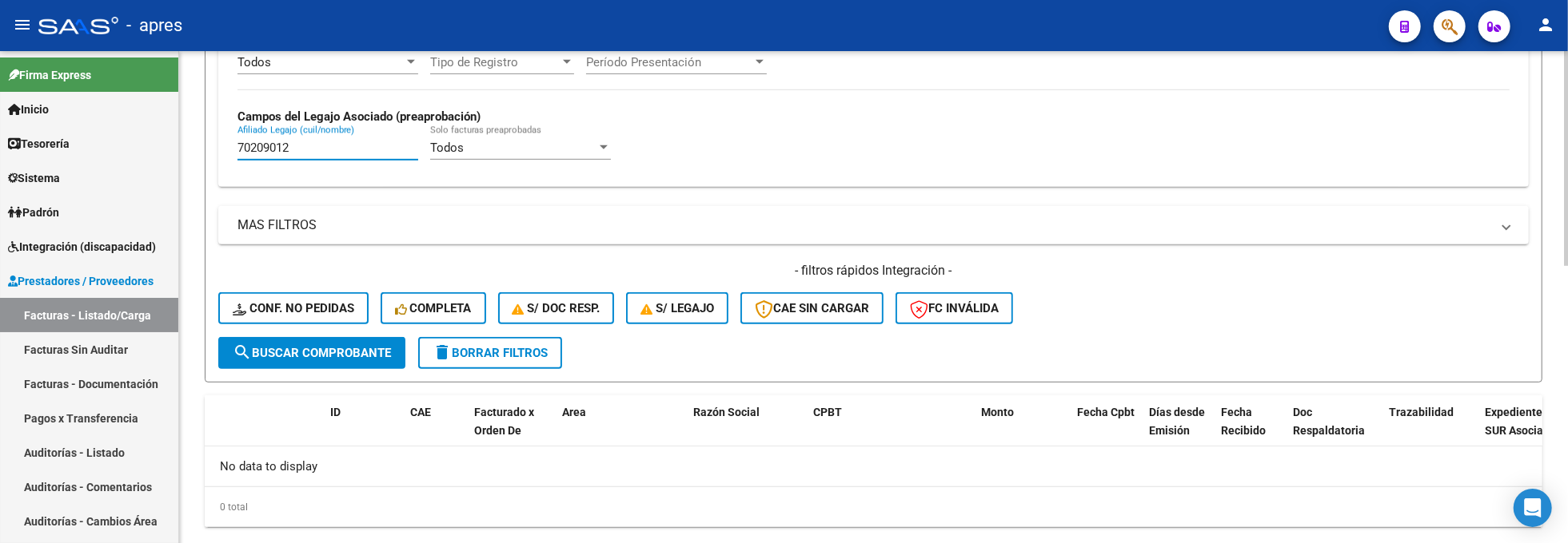
scroll to position [634, 0]
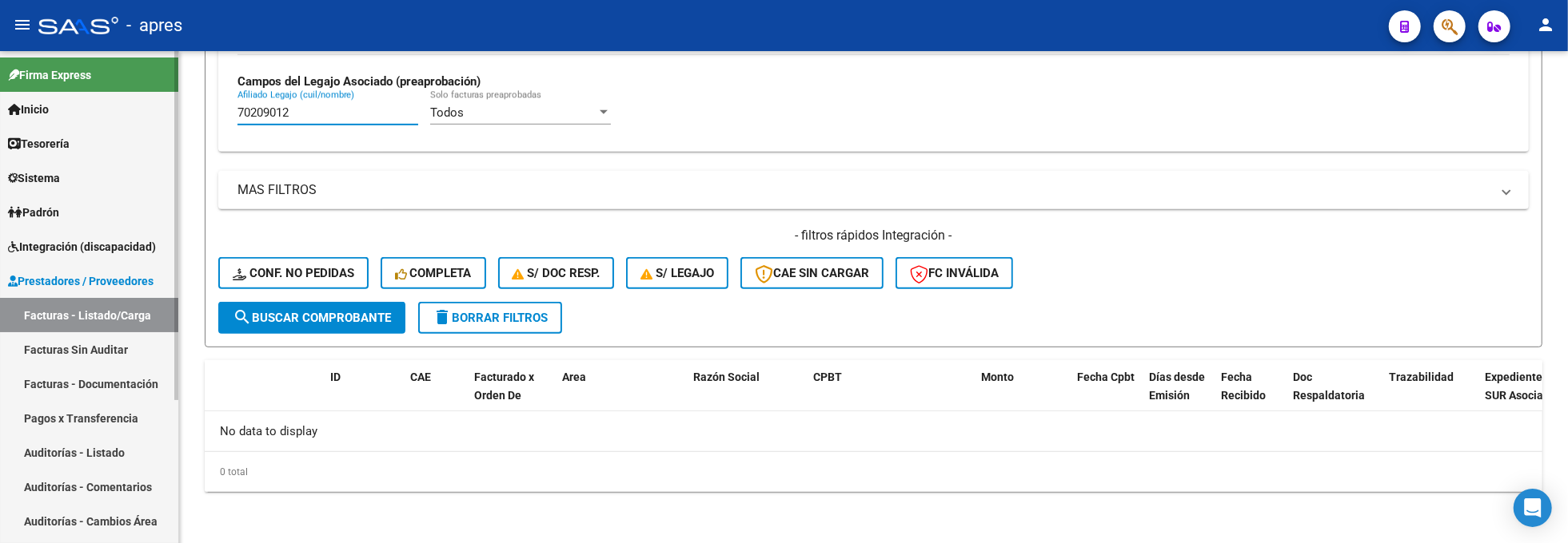
drag, startPoint x: 336, startPoint y: 112, endPoint x: 171, endPoint y: 110, distance: 165.0
click at [171, 110] on mat-sidenav-container "Firma Express Inicio Calendario SSS Instructivos Contacto OS Tesorería Extracto…" at bounding box center [784, 296] width 1568 height 492
paste input "53890627"
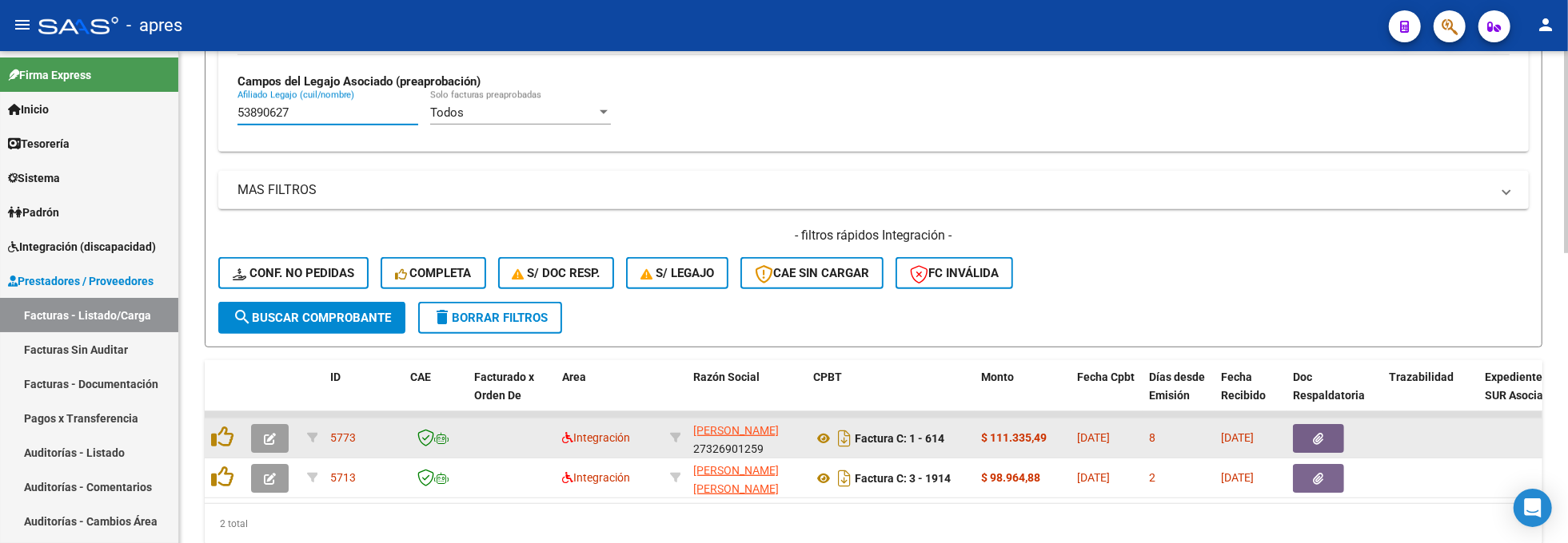
type input "53890627"
click at [264, 433] on icon "button" at bounding box center [270, 438] width 12 height 12
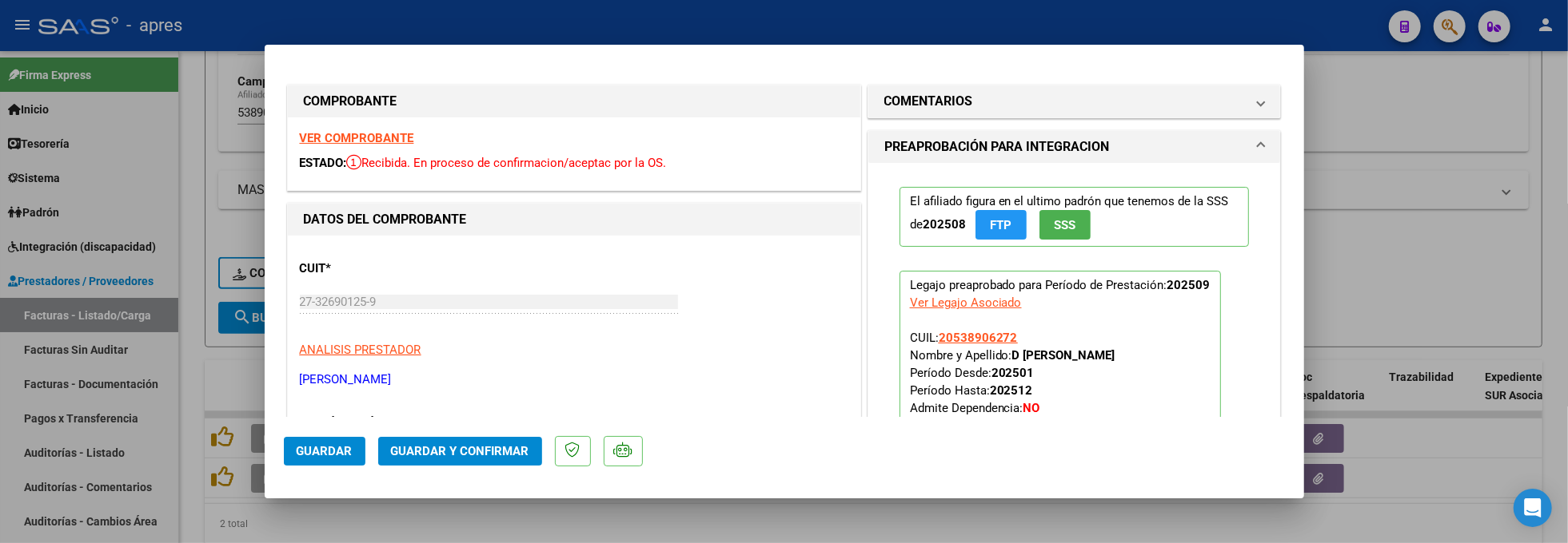
click at [377, 137] on strong "VER COMPROBANTE" at bounding box center [356, 138] width 114 height 14
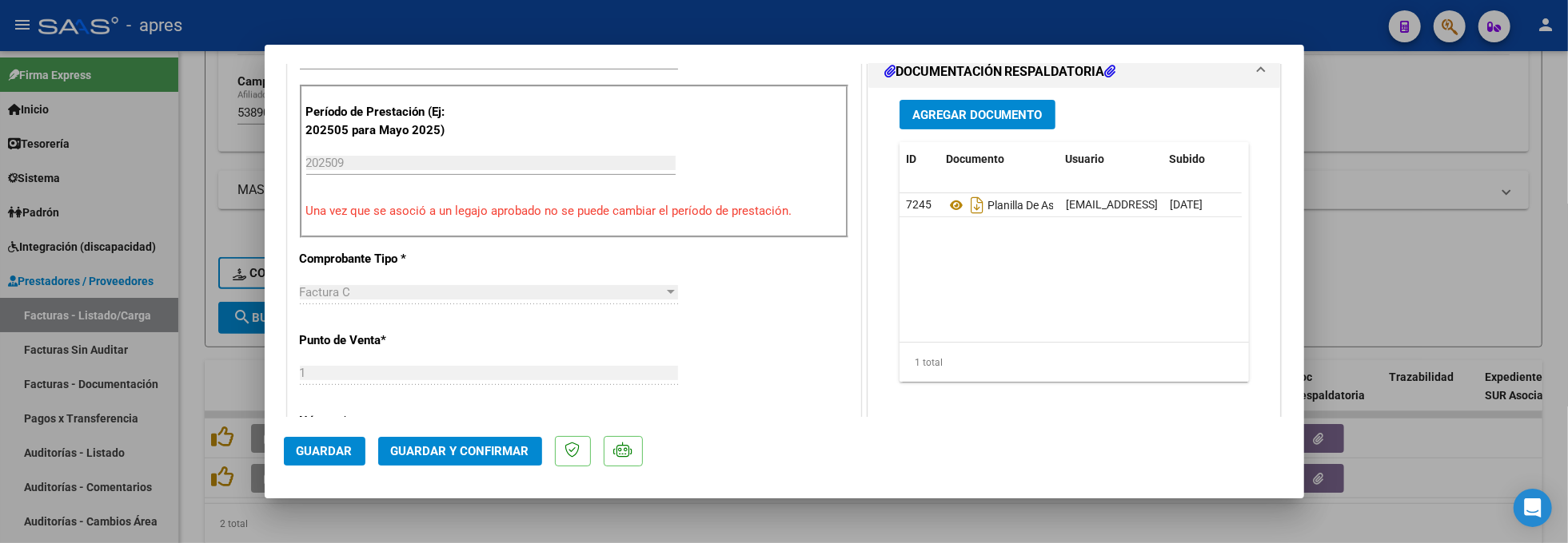
scroll to position [532, 0]
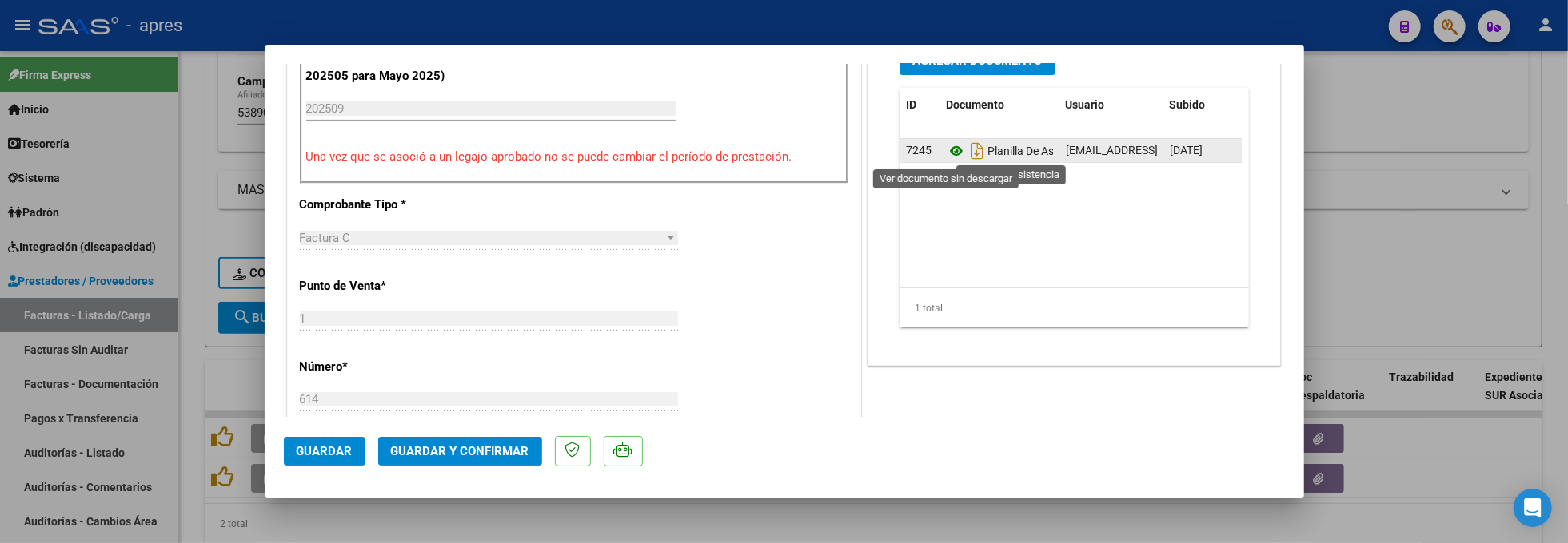
click at [949, 151] on icon at bounding box center [956, 151] width 21 height 19
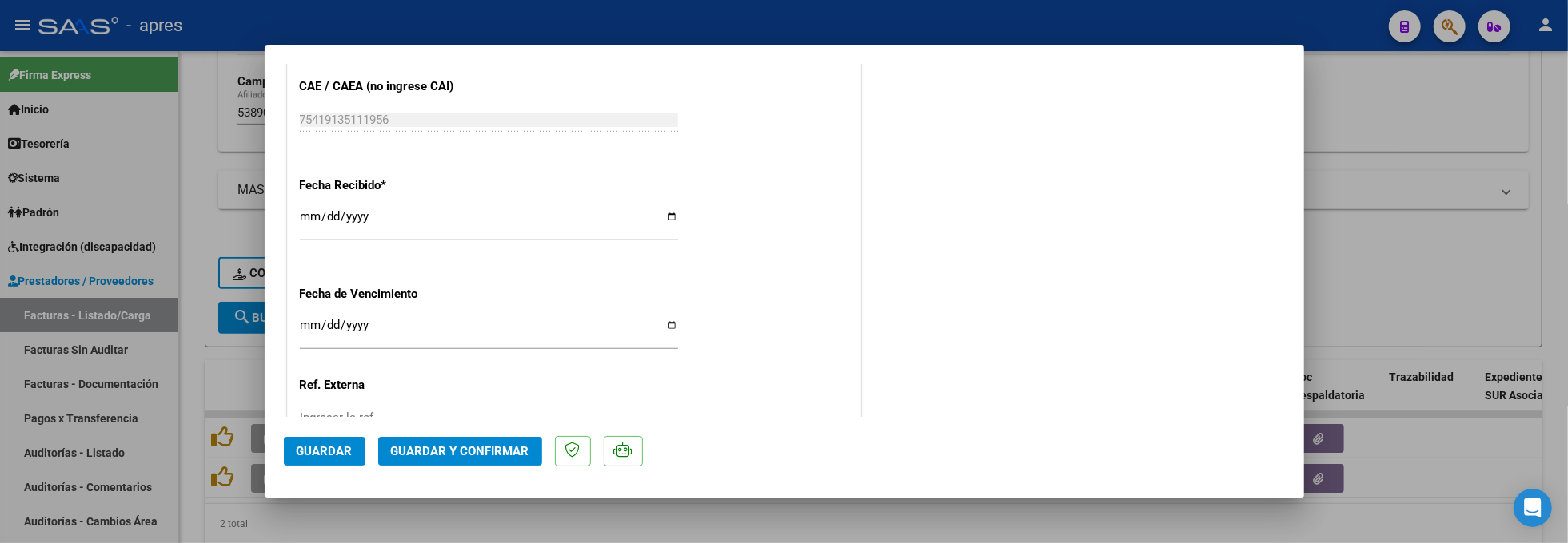
scroll to position [1171, 0]
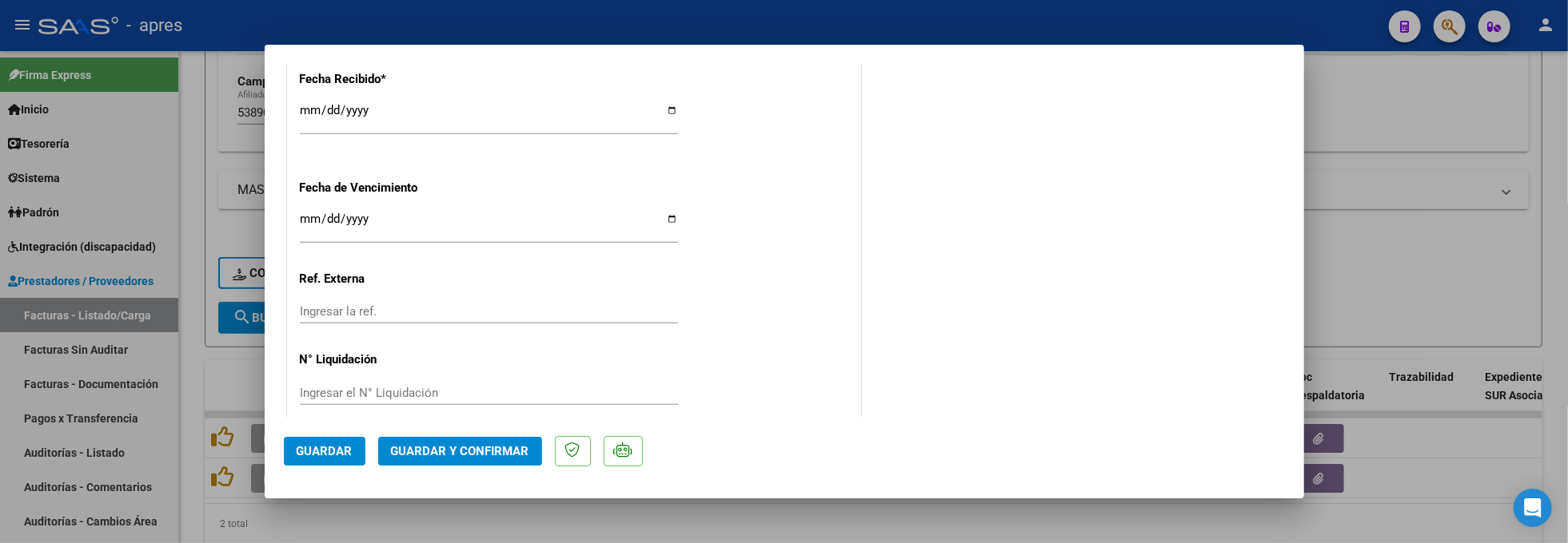
click at [305, 221] on input "[DATE]" at bounding box center [489, 225] width 378 height 26
type input "[DATE]"
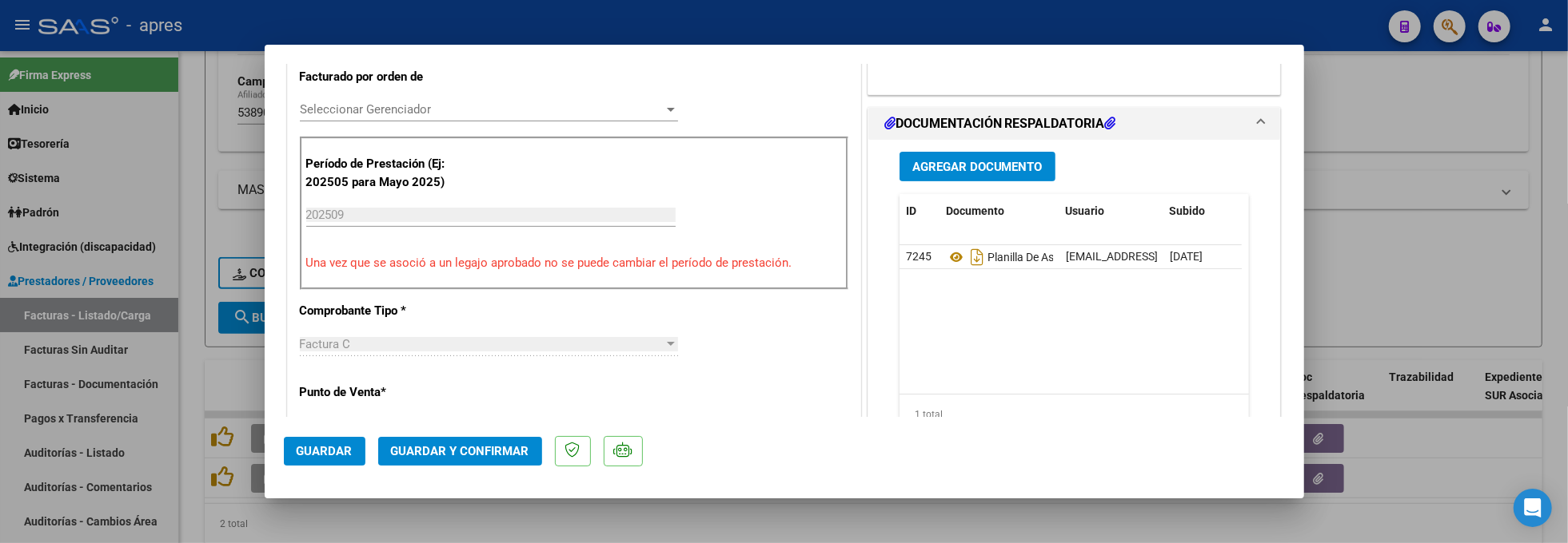
scroll to position [106, 0]
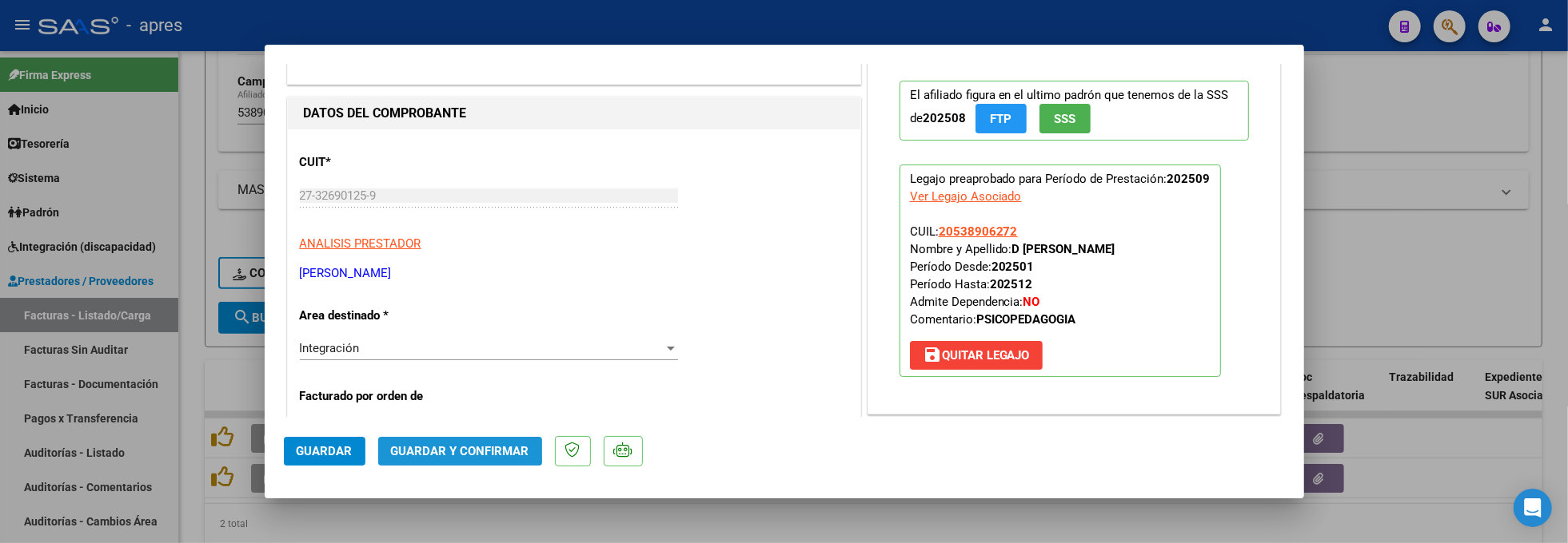
click at [421, 448] on span "Guardar y Confirmar" at bounding box center [460, 451] width 138 height 14
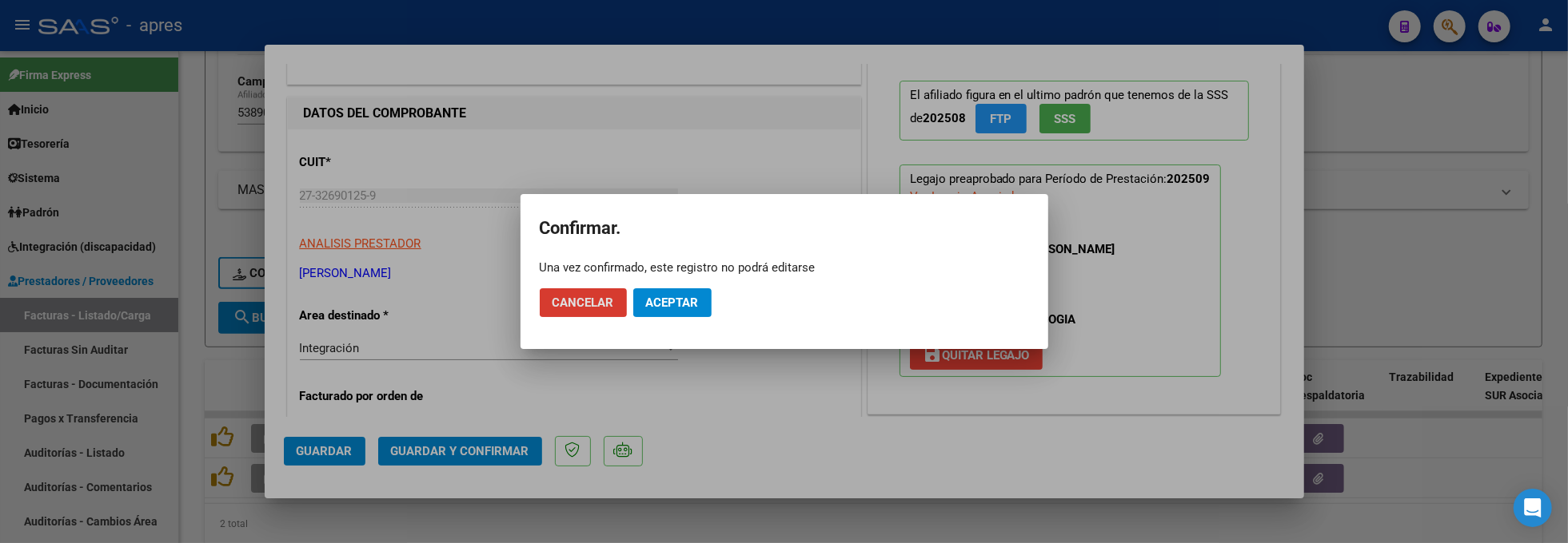
drag, startPoint x: 658, startPoint y: 315, endPoint x: 697, endPoint y: 288, distance: 47.4
click at [658, 312] on button "Aceptar" at bounding box center [673, 303] width 79 height 29
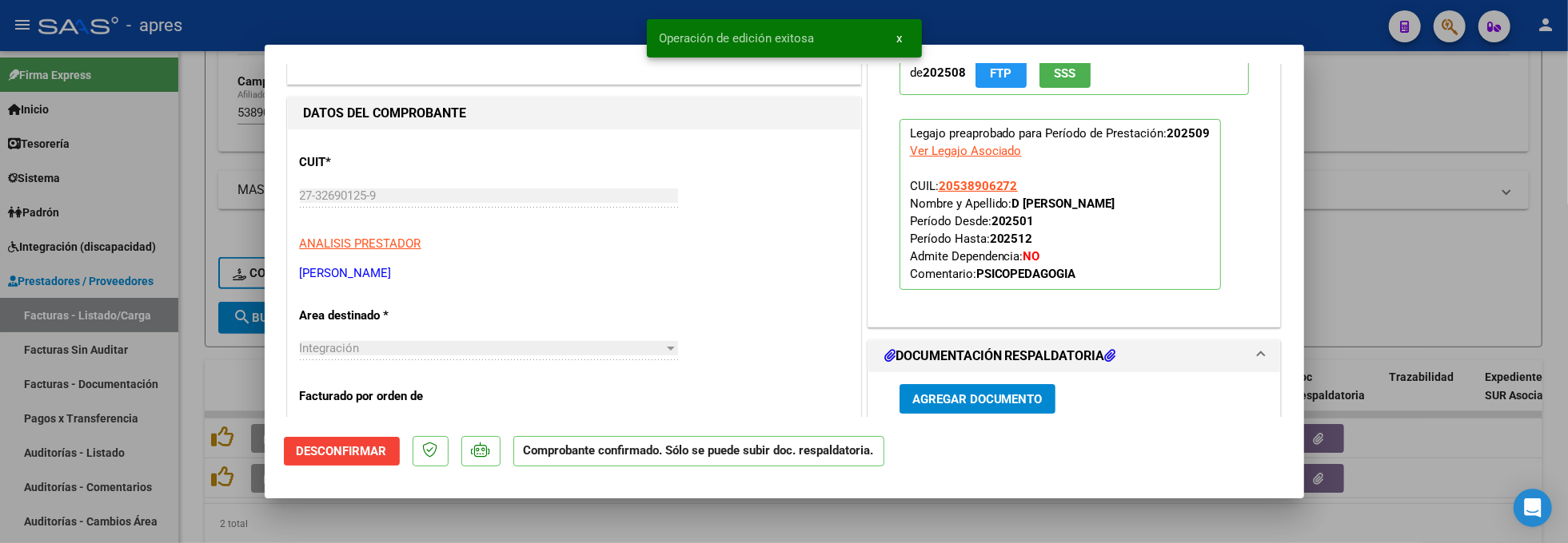
click at [193, 515] on div at bounding box center [784, 272] width 1568 height 543
type input "$ 0,00"
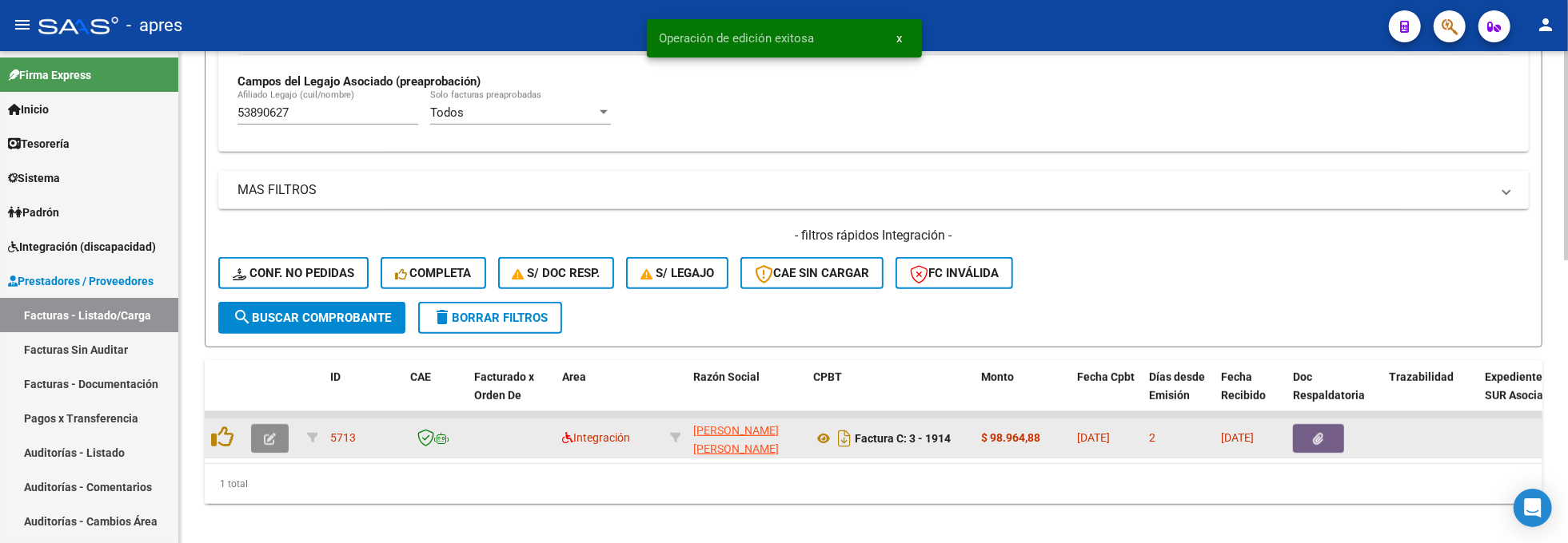
click at [263, 427] on button "button" at bounding box center [270, 438] width 37 height 29
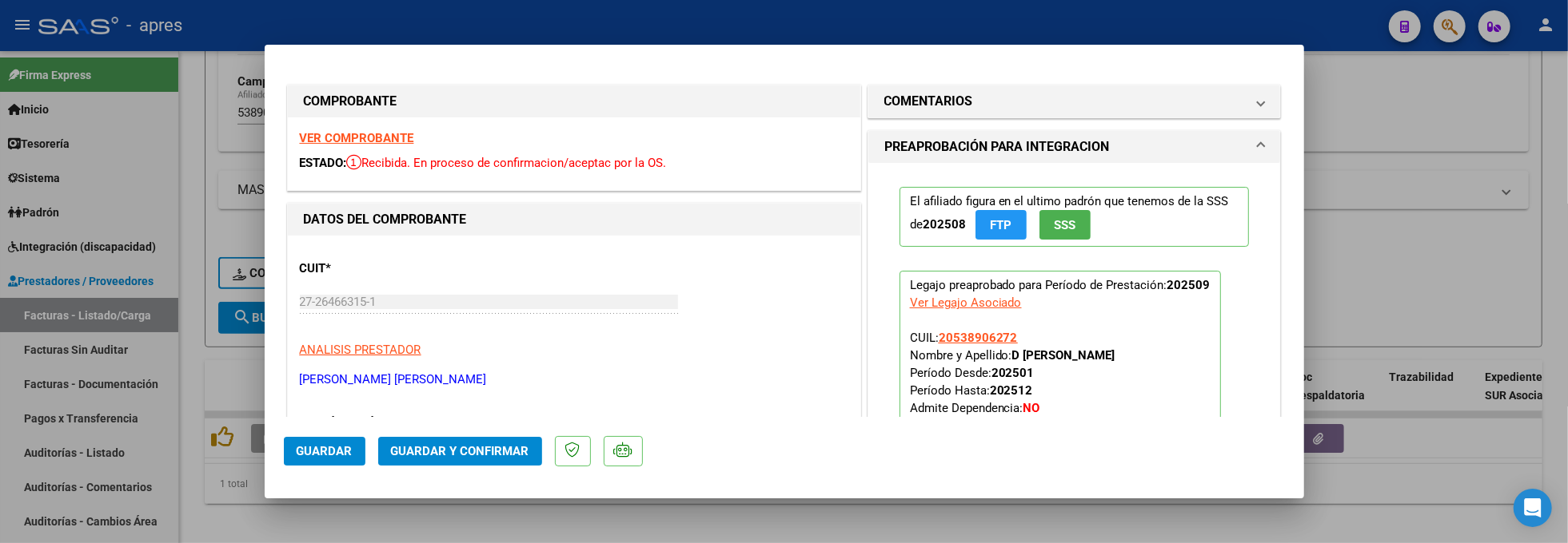
click at [360, 134] on strong "VER COMPROBANTE" at bounding box center [356, 138] width 114 height 14
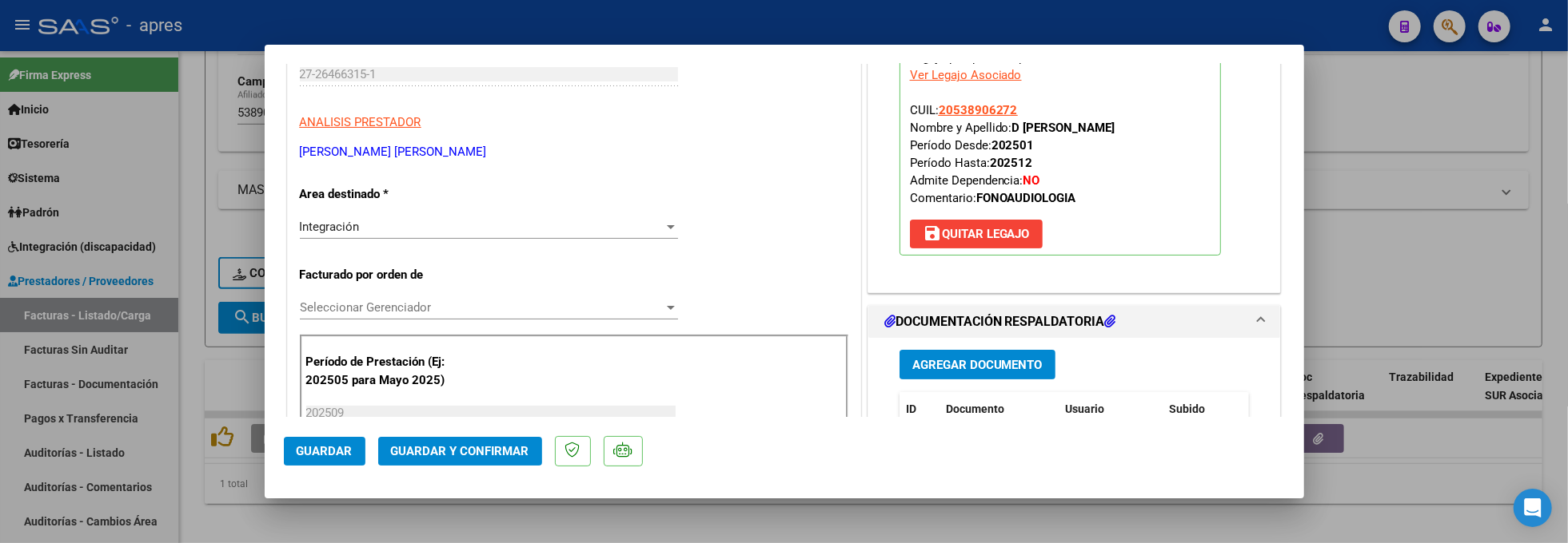
scroll to position [319, 0]
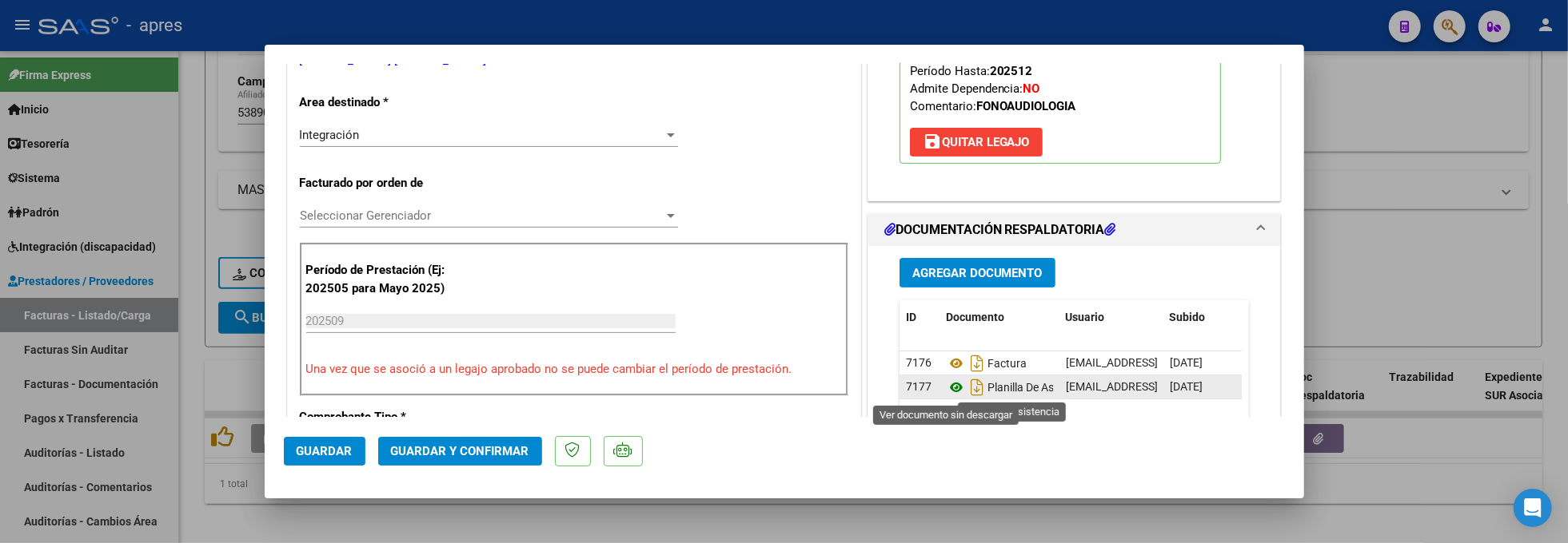
click at [946, 391] on icon at bounding box center [956, 388] width 21 height 19
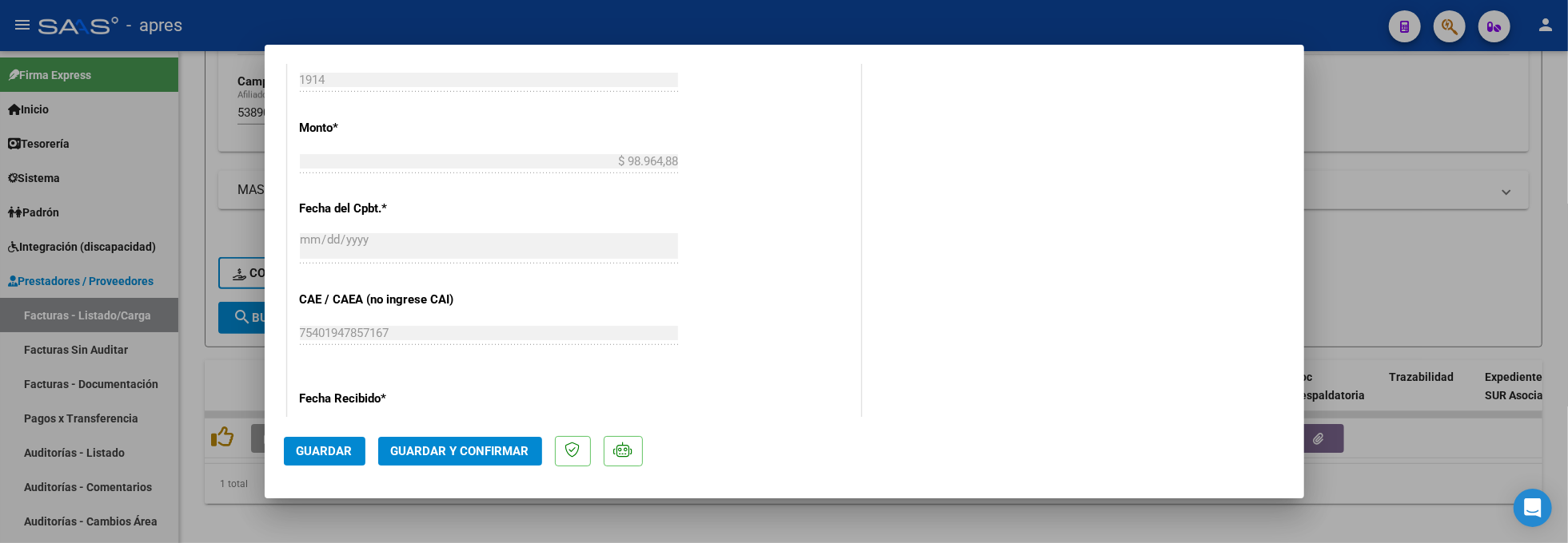
scroll to position [958, 0]
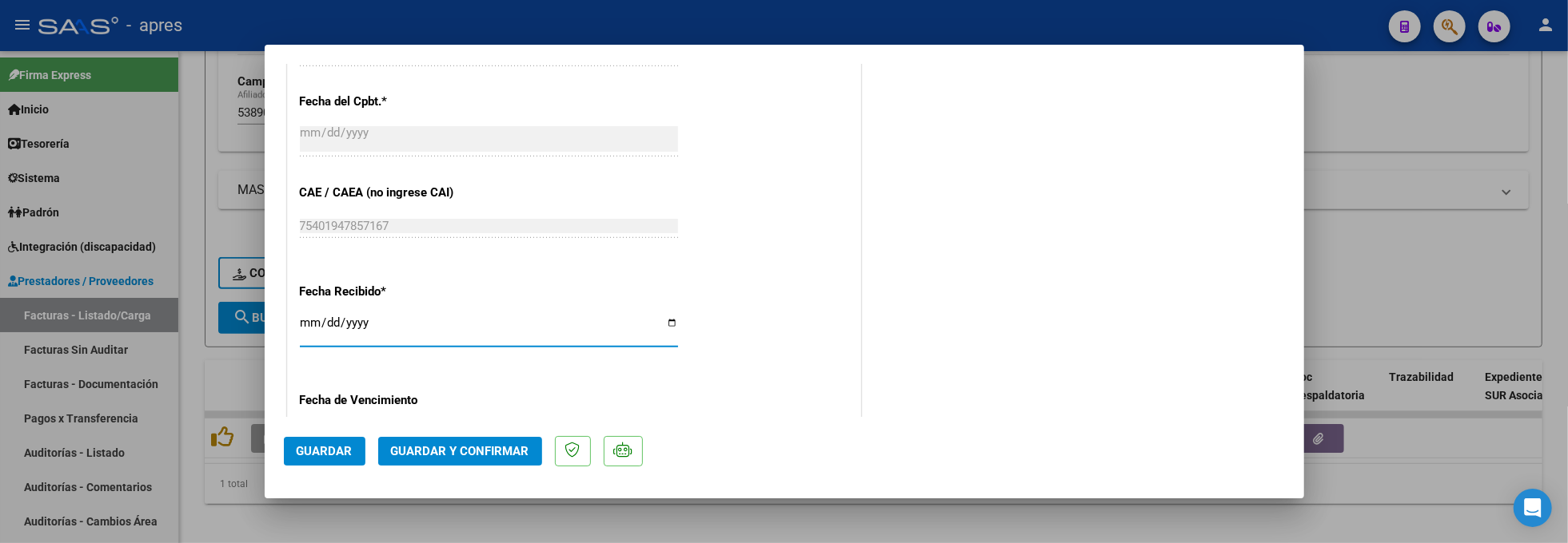
click at [305, 321] on input "[DATE]" at bounding box center [489, 329] width 378 height 26
click at [749, 305] on div "Fecha Recibido * [DATE] Ingresar la fecha La fecha no puede ser mayor a la actu…" at bounding box center [573, 330] width 548 height 119
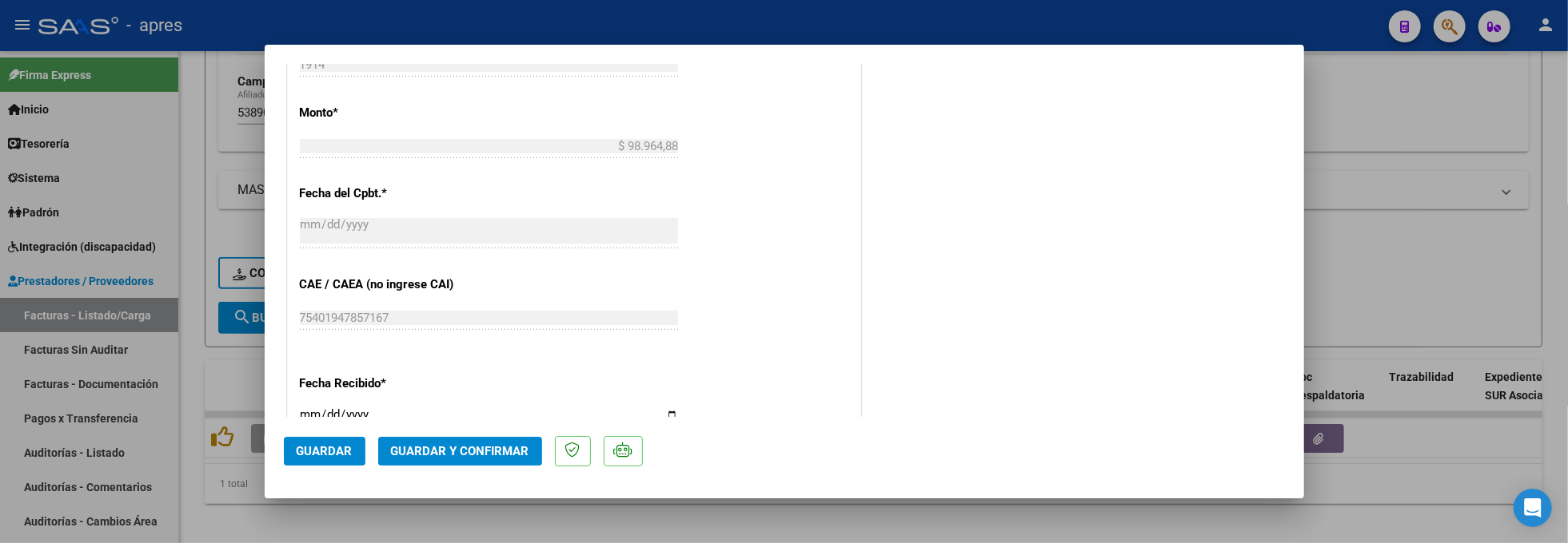
scroll to position [901, 0]
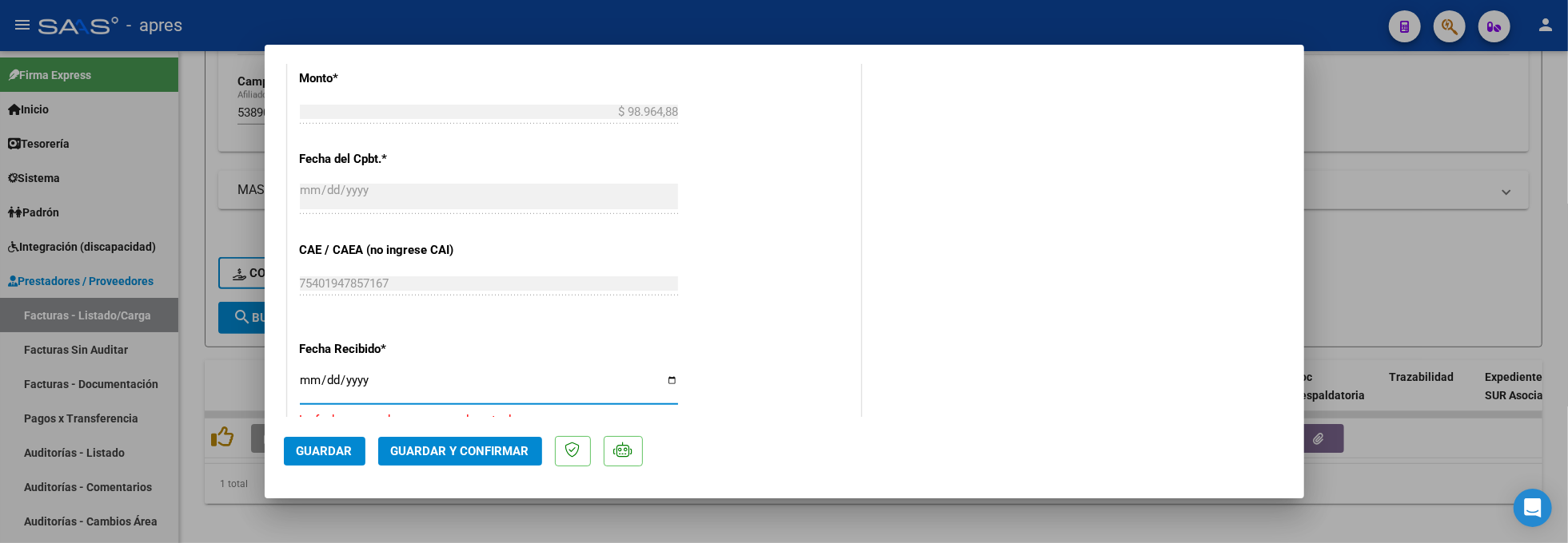
click at [315, 375] on input "[DATE]" at bounding box center [489, 387] width 378 height 26
type input "[DATE]"
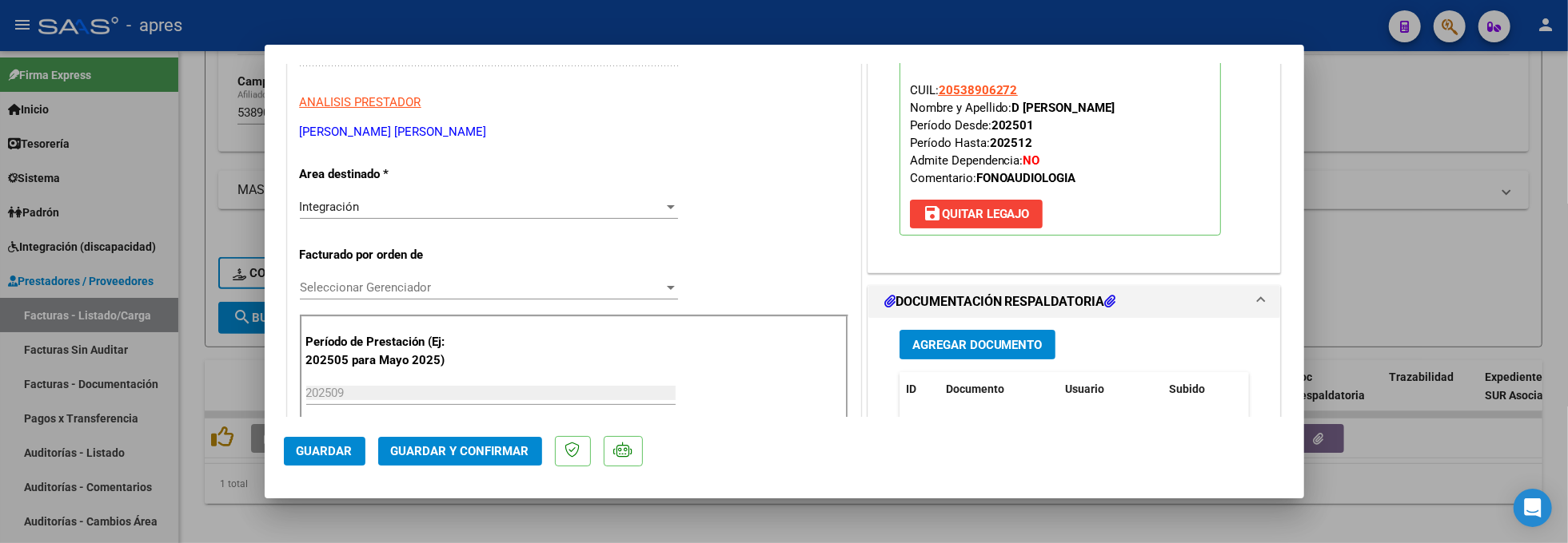
scroll to position [127, 0]
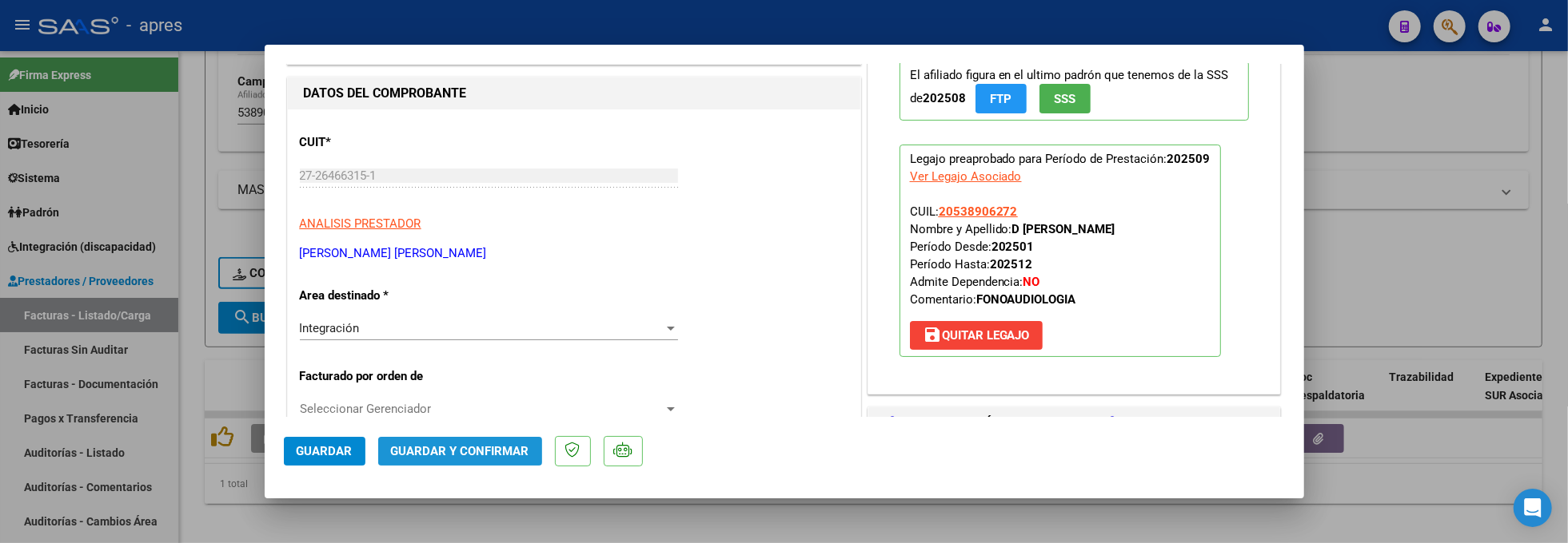
click at [468, 445] on span "Guardar y Confirmar" at bounding box center [460, 451] width 138 height 14
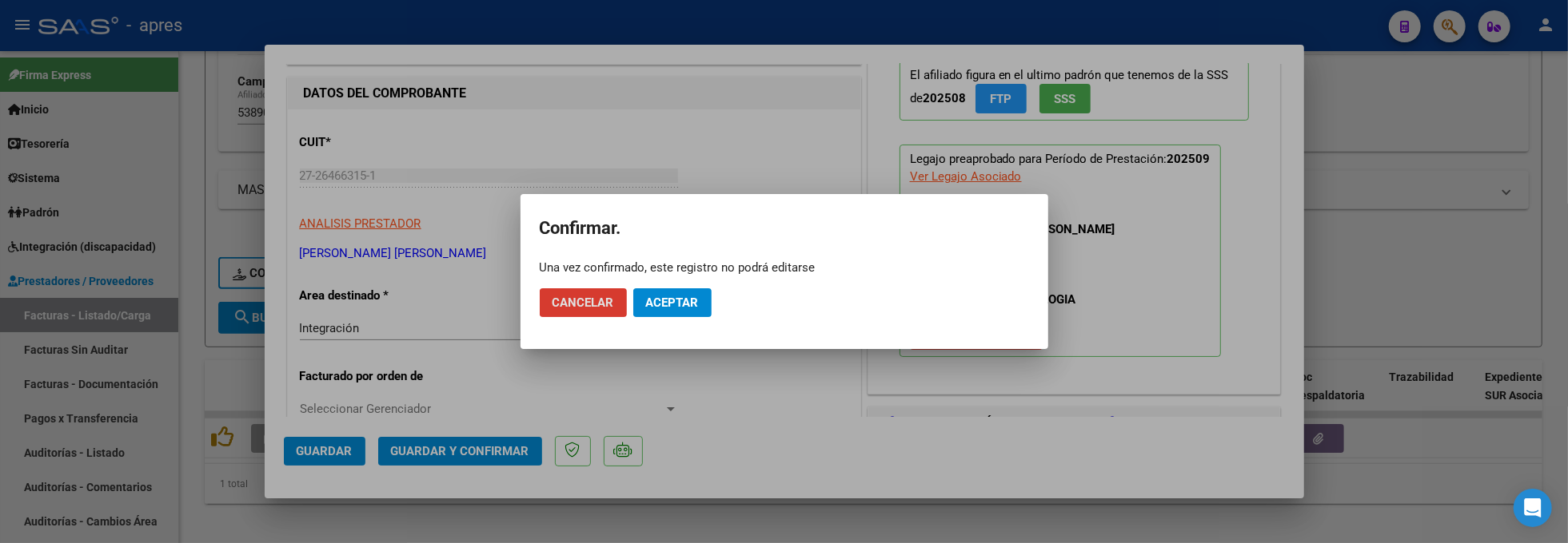
click at [679, 308] on span "Aceptar" at bounding box center [672, 302] width 53 height 14
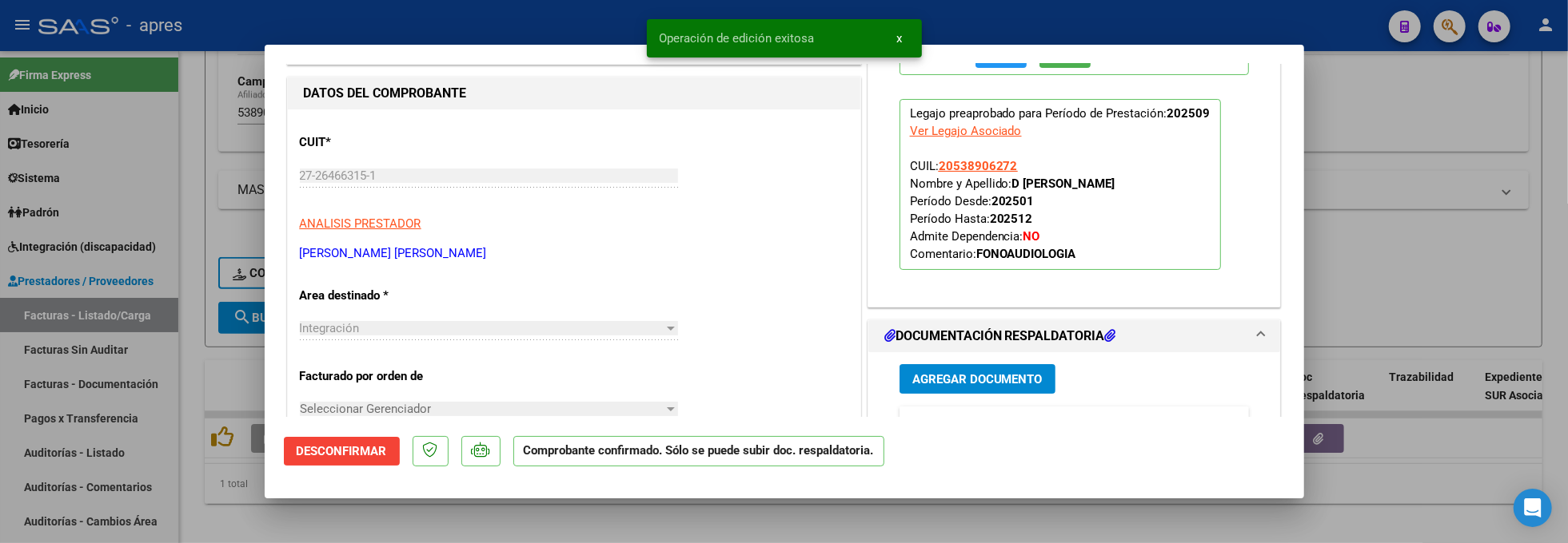
click at [204, 486] on div at bounding box center [784, 272] width 1568 height 543
type input "$ 0,00"
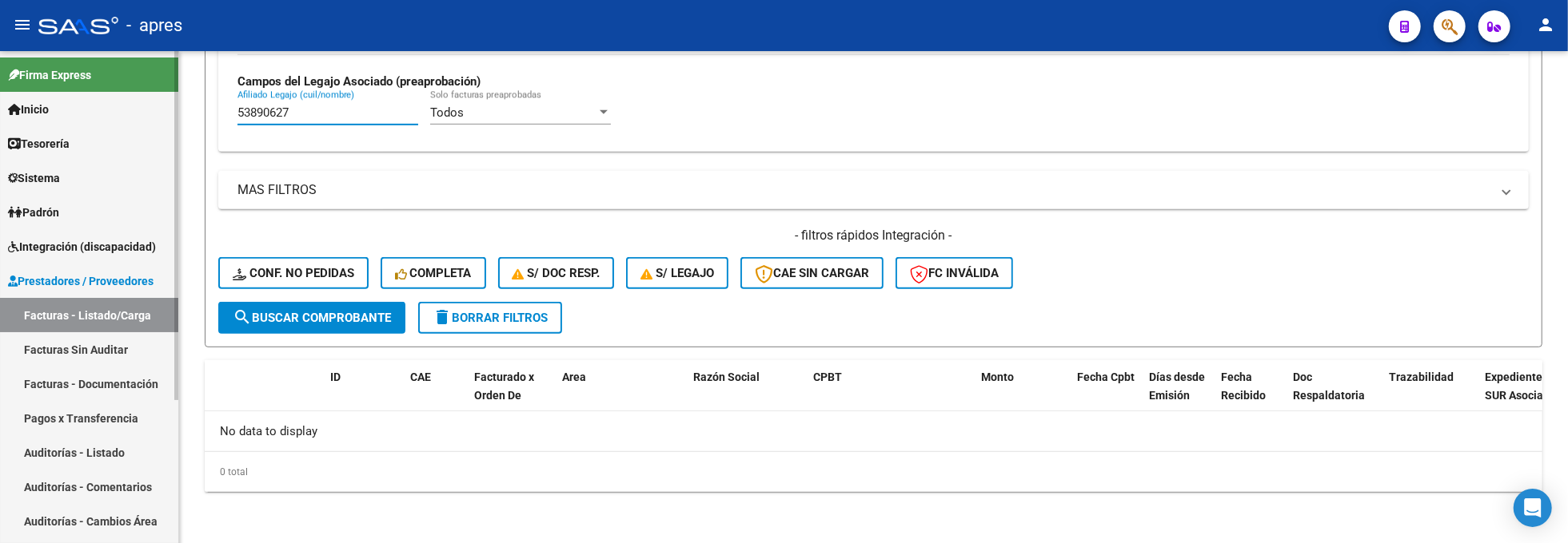
drag, startPoint x: 296, startPoint y: 116, endPoint x: 161, endPoint y: 127, distance: 135.4
click at [161, 127] on mat-sidenav-container "Firma Express Inicio Calendario SSS Instructivos Contacto OS Tesorería Extracto…" at bounding box center [784, 296] width 1568 height 492
paste input "6249321"
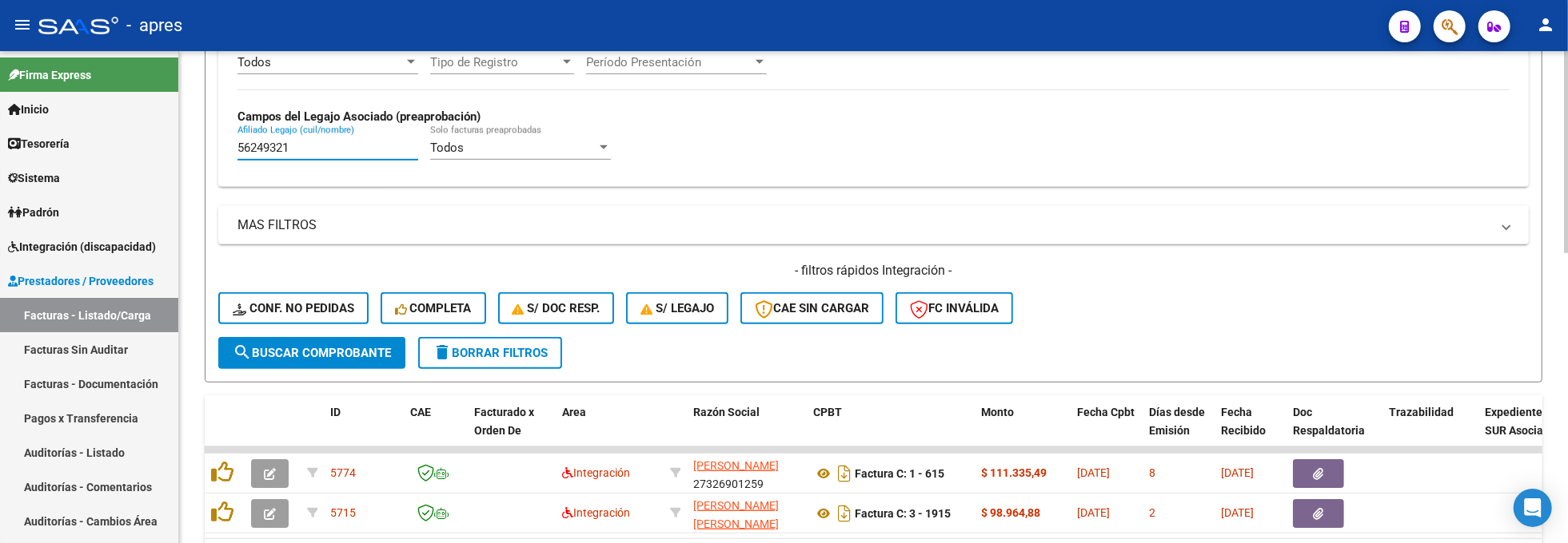
scroll to position [634, 0]
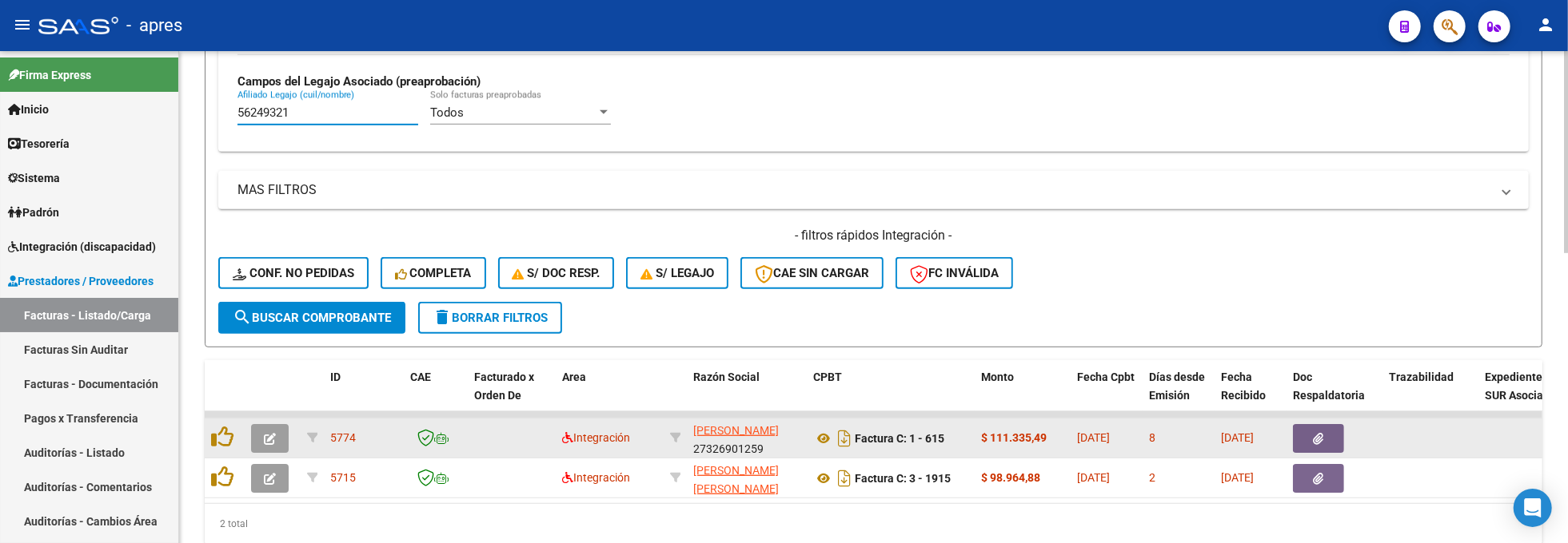
type input "56249321"
click at [263, 446] on button "button" at bounding box center [270, 438] width 37 height 29
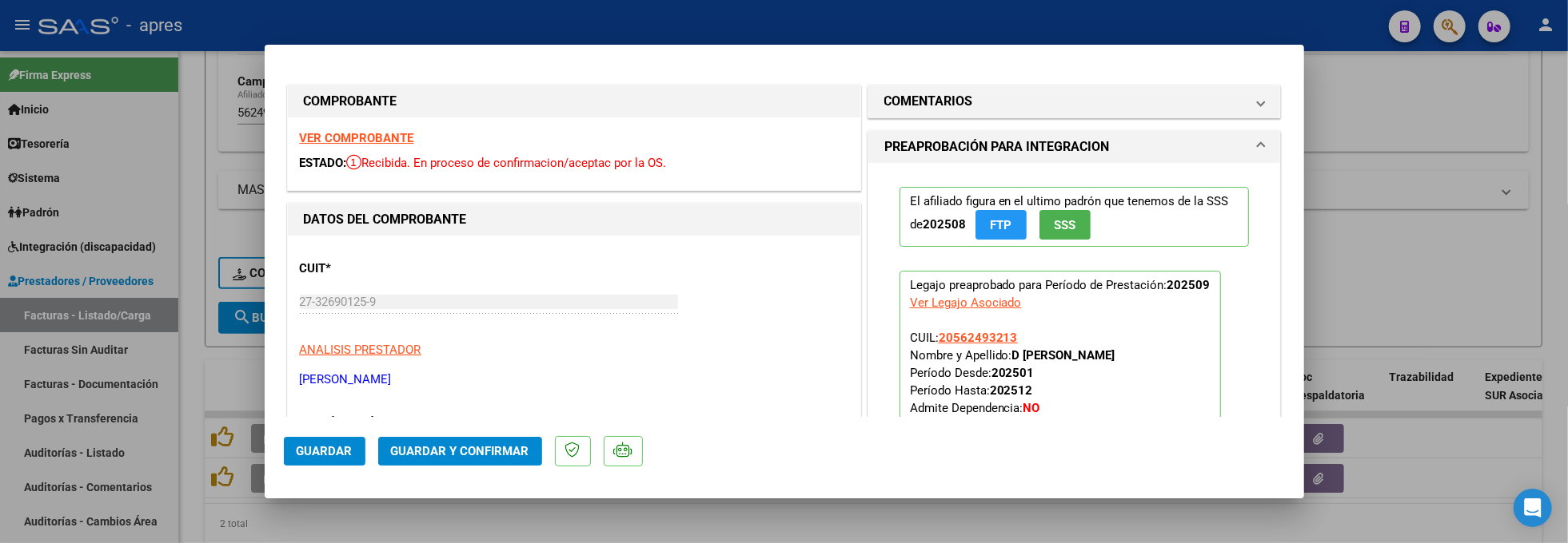
click at [389, 149] on div "VER COMPROBANTE ESTADO: Recibida. En proceso de confirmacion/aceptac por la OS." at bounding box center [574, 153] width 572 height 73
click at [390, 141] on strong "VER COMPROBANTE" at bounding box center [356, 138] width 114 height 14
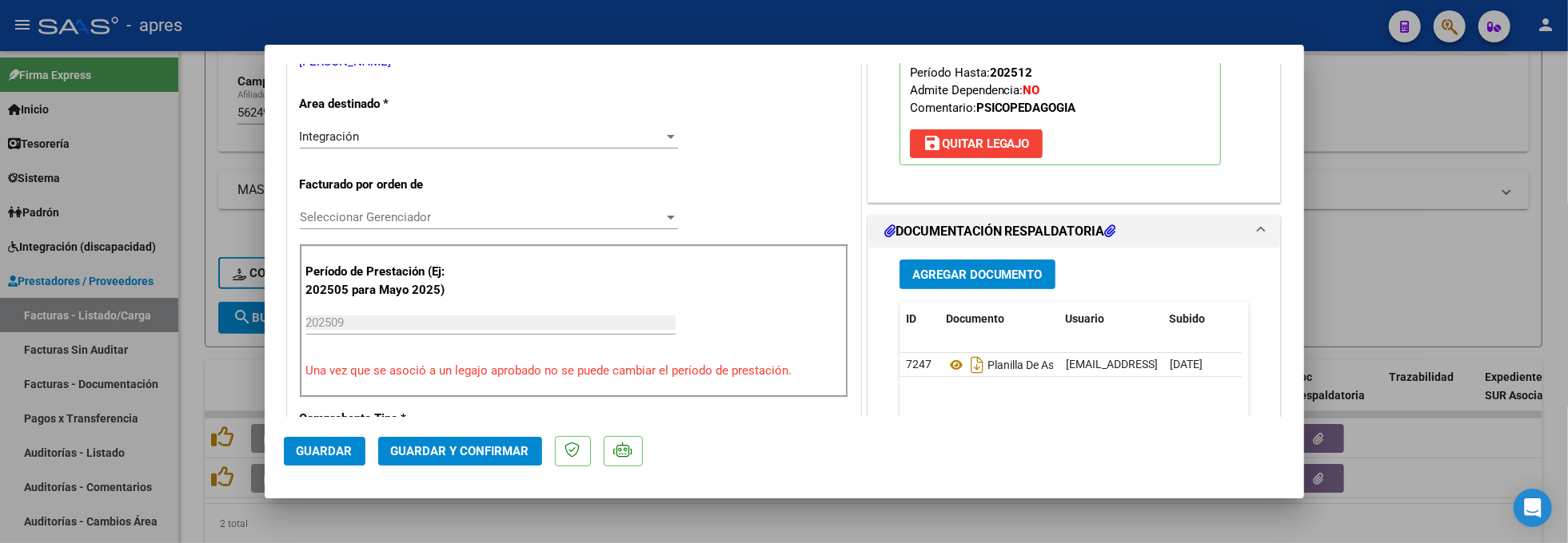
scroll to position [319, 0]
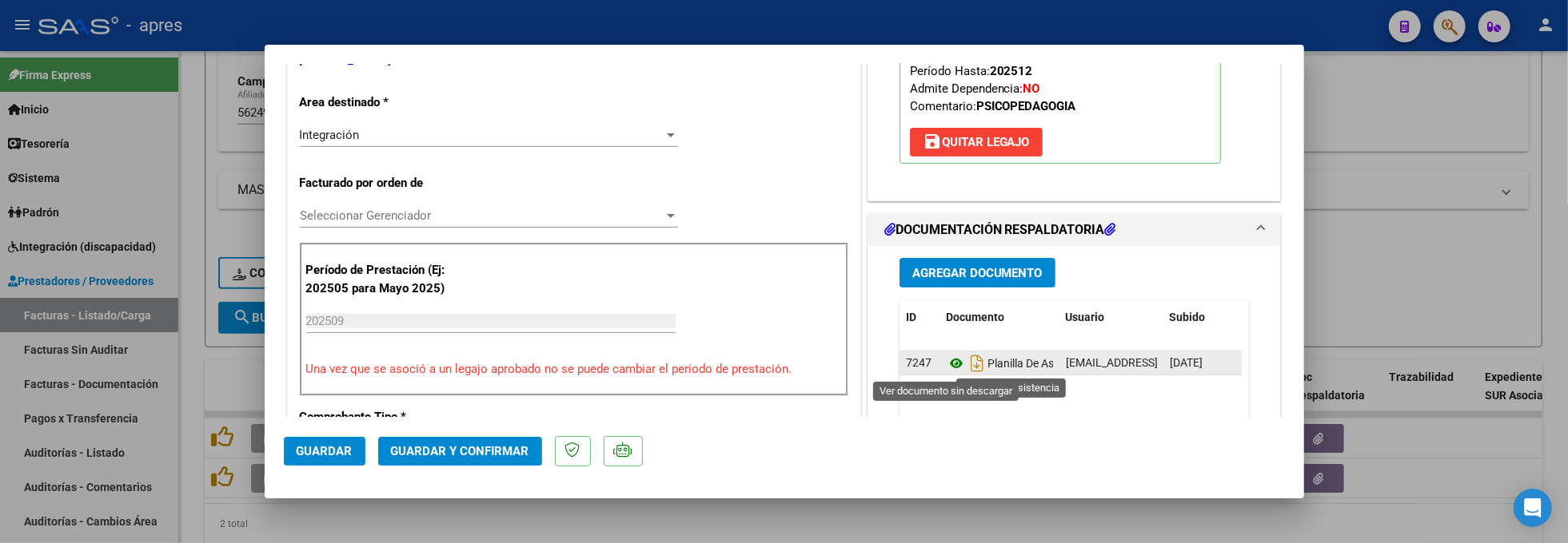
click at [946, 365] on icon at bounding box center [956, 364] width 21 height 19
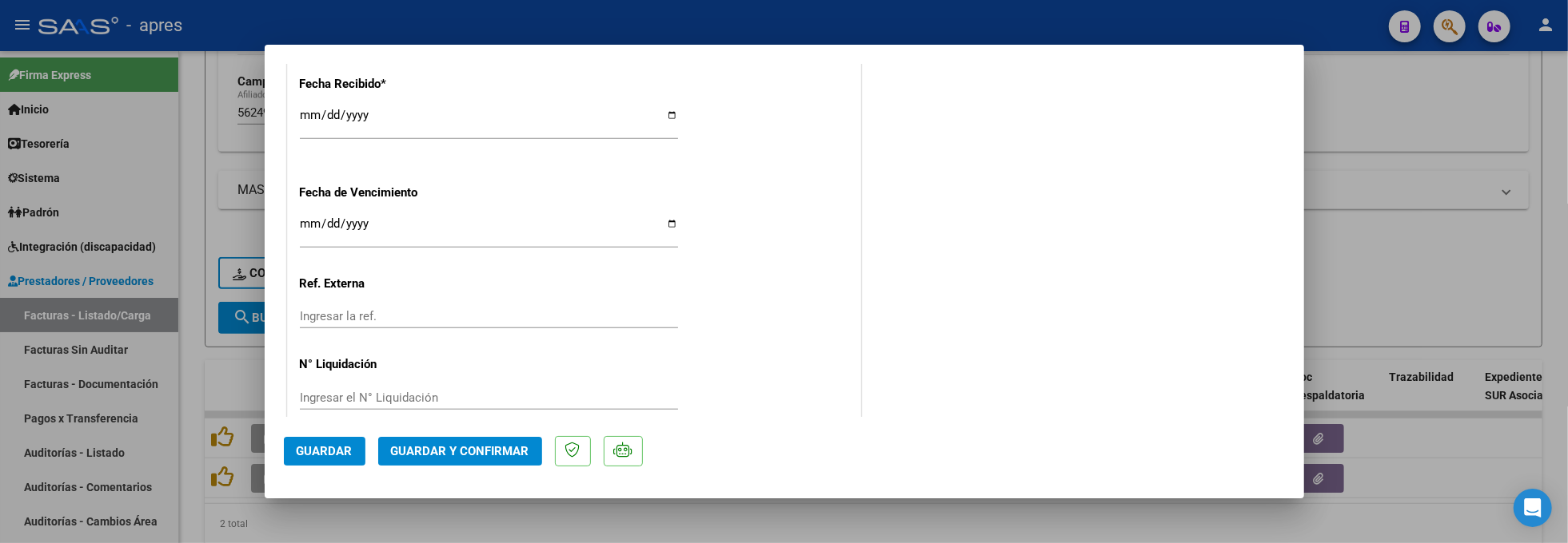
scroll to position [1171, 0]
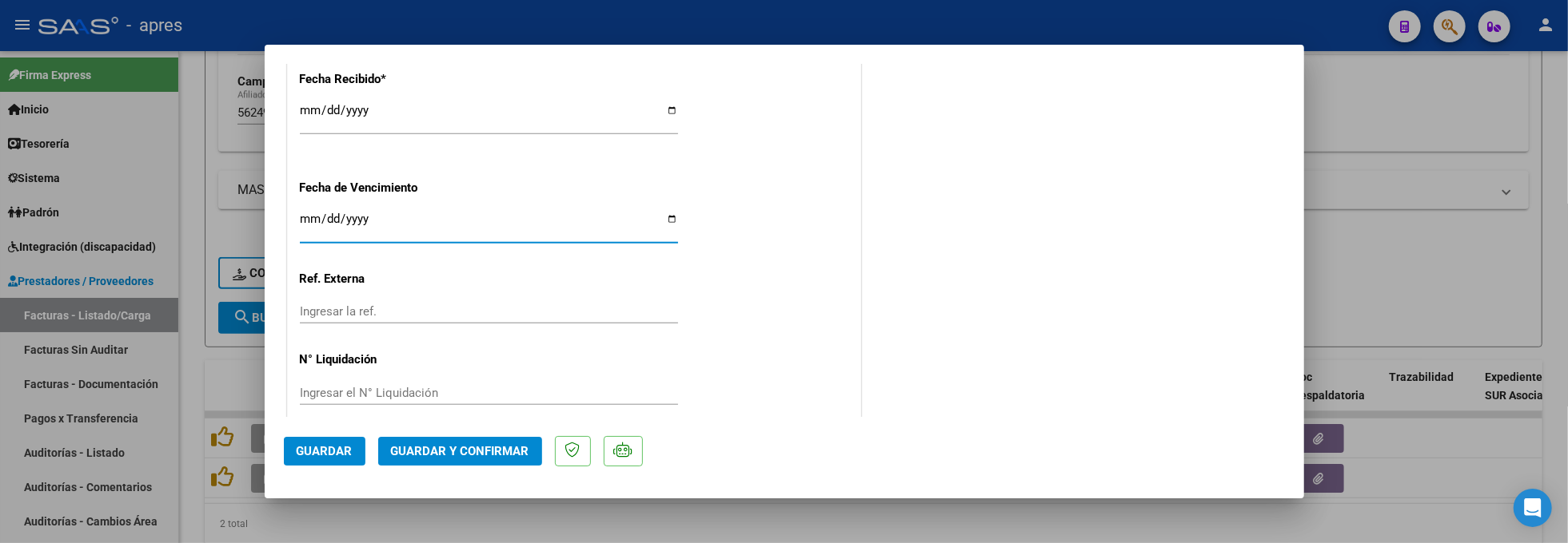
click at [303, 222] on input "[DATE]" at bounding box center [489, 225] width 378 height 26
type input "[DATE]"
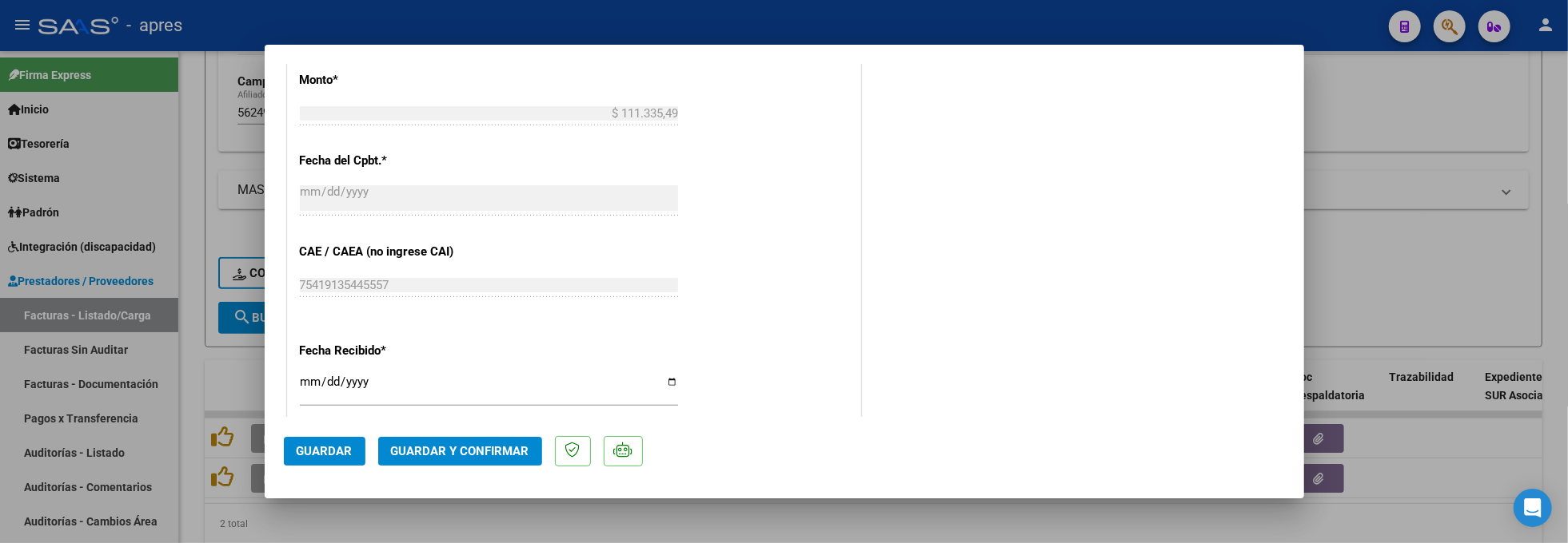
scroll to position [873, 0]
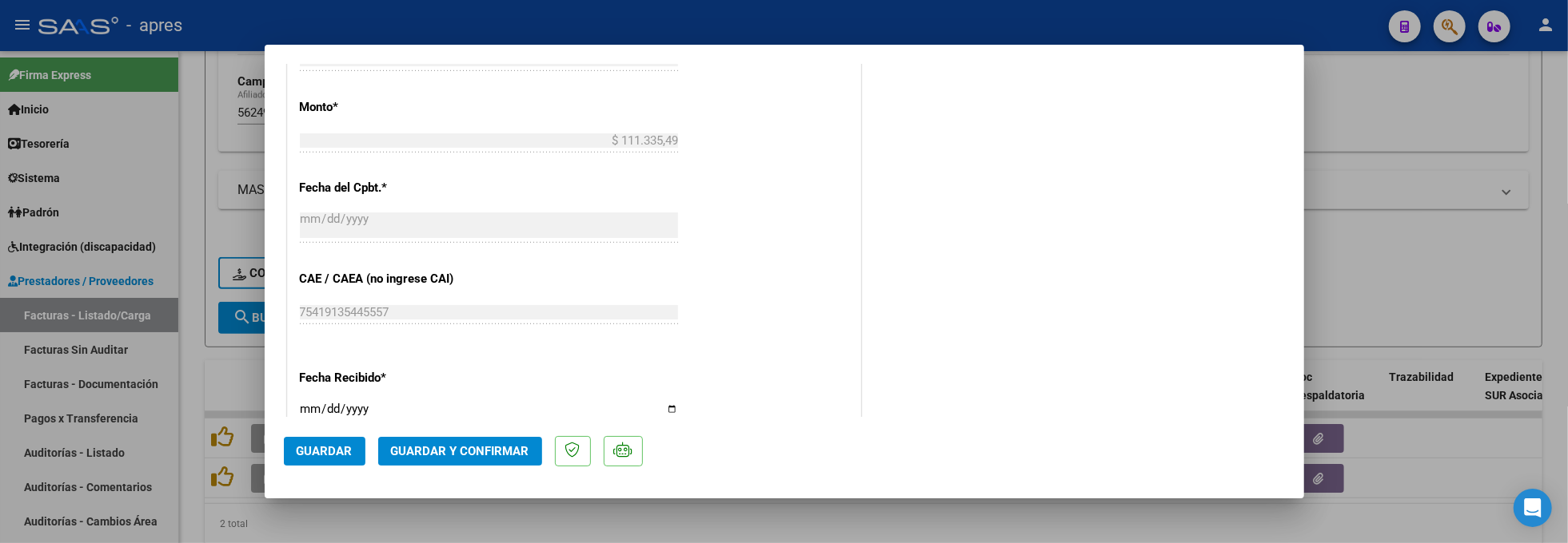
click at [470, 447] on span "Guardar y Confirmar" at bounding box center [460, 451] width 138 height 14
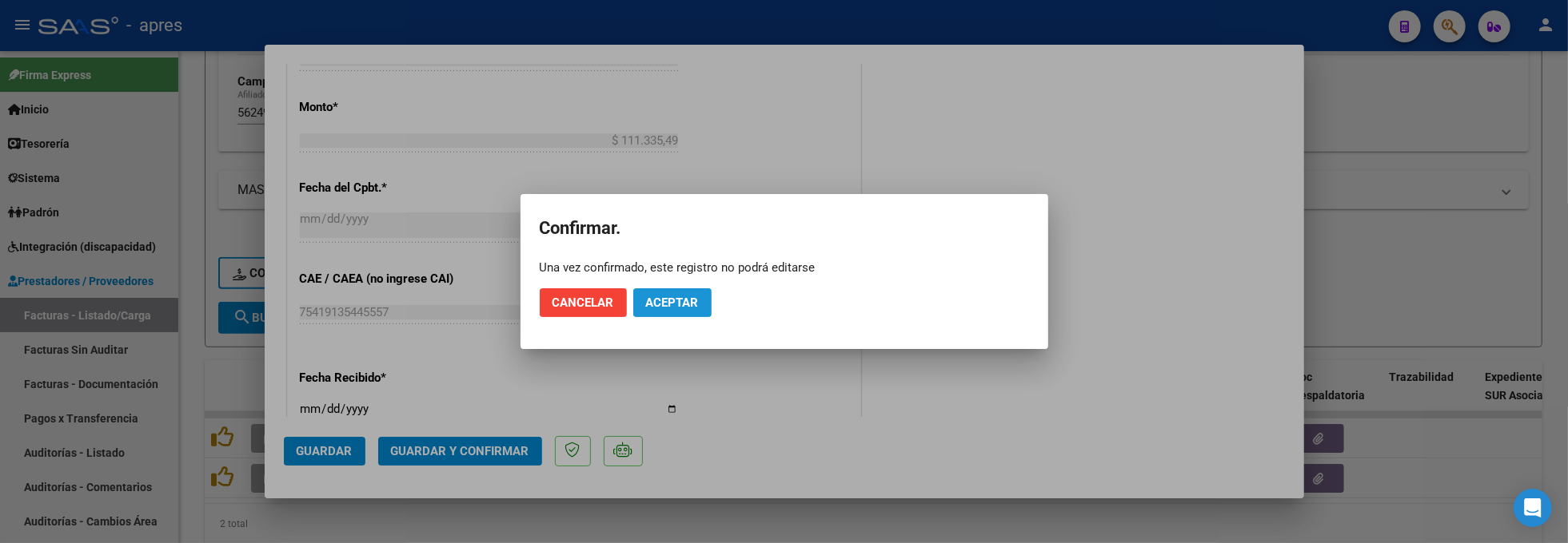
click at [685, 308] on span "Aceptar" at bounding box center [672, 302] width 53 height 14
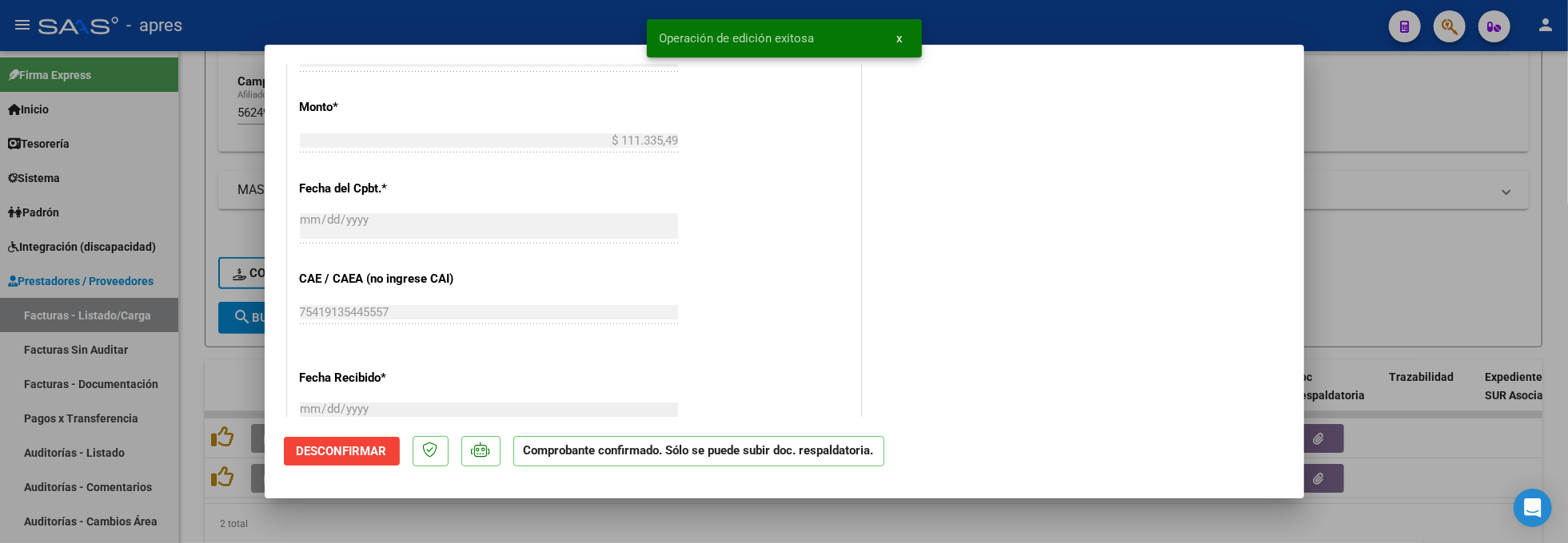
click at [202, 518] on div at bounding box center [784, 272] width 1568 height 543
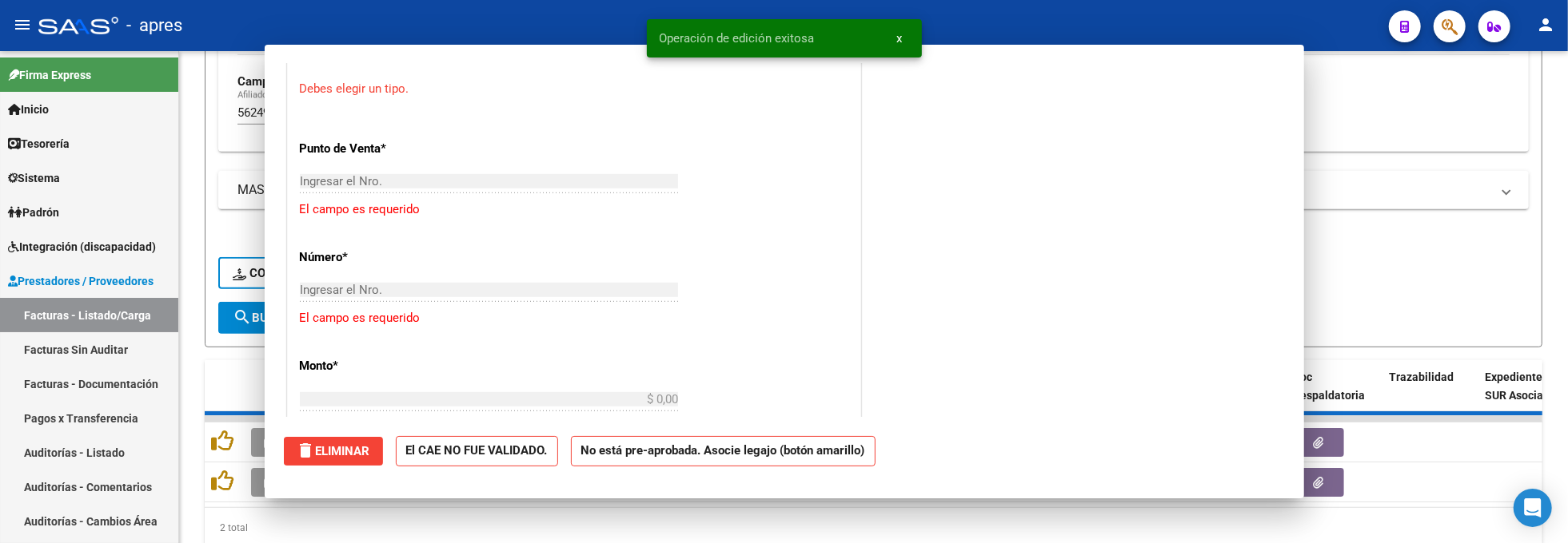
scroll to position [1069, 0]
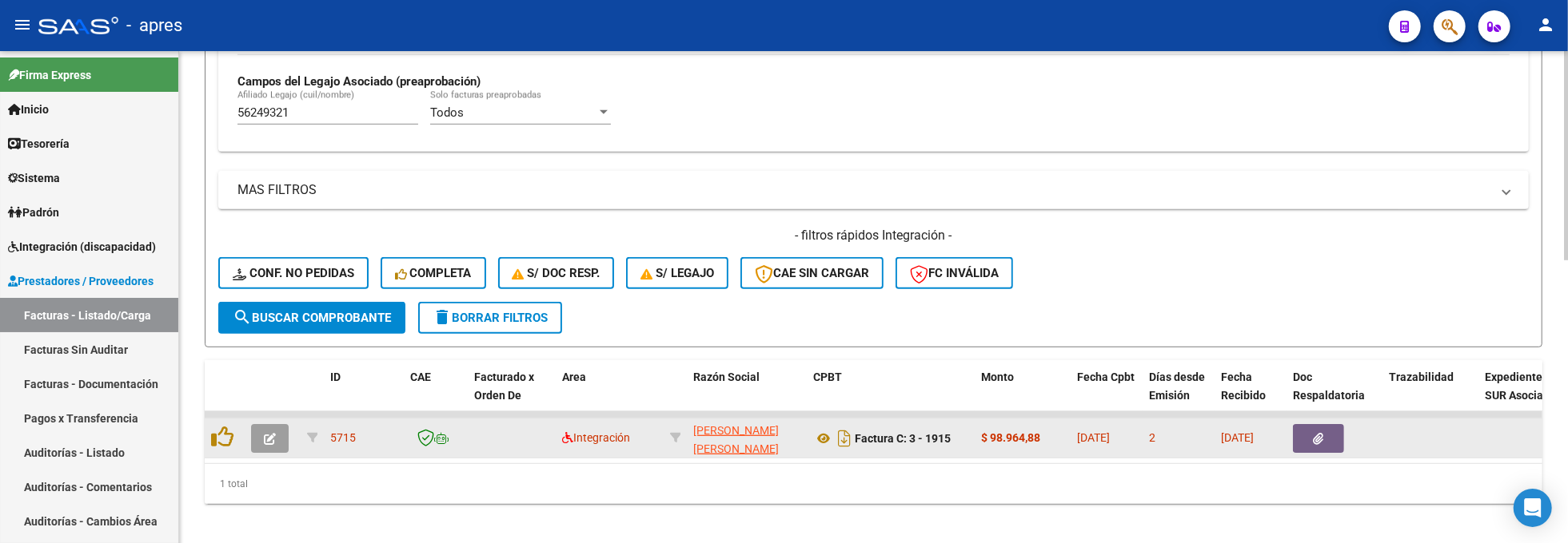
click at [269, 438] on icon "button" at bounding box center [270, 438] width 12 height 12
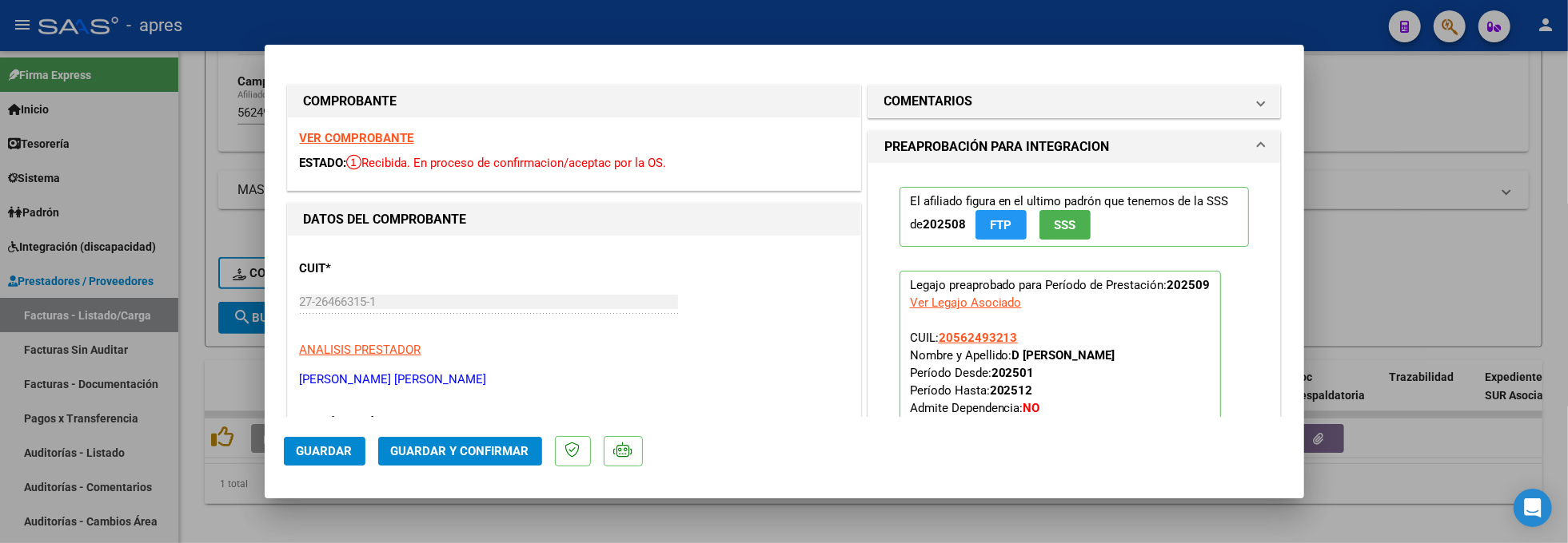
click at [360, 141] on strong "VER COMPROBANTE" at bounding box center [356, 138] width 114 height 14
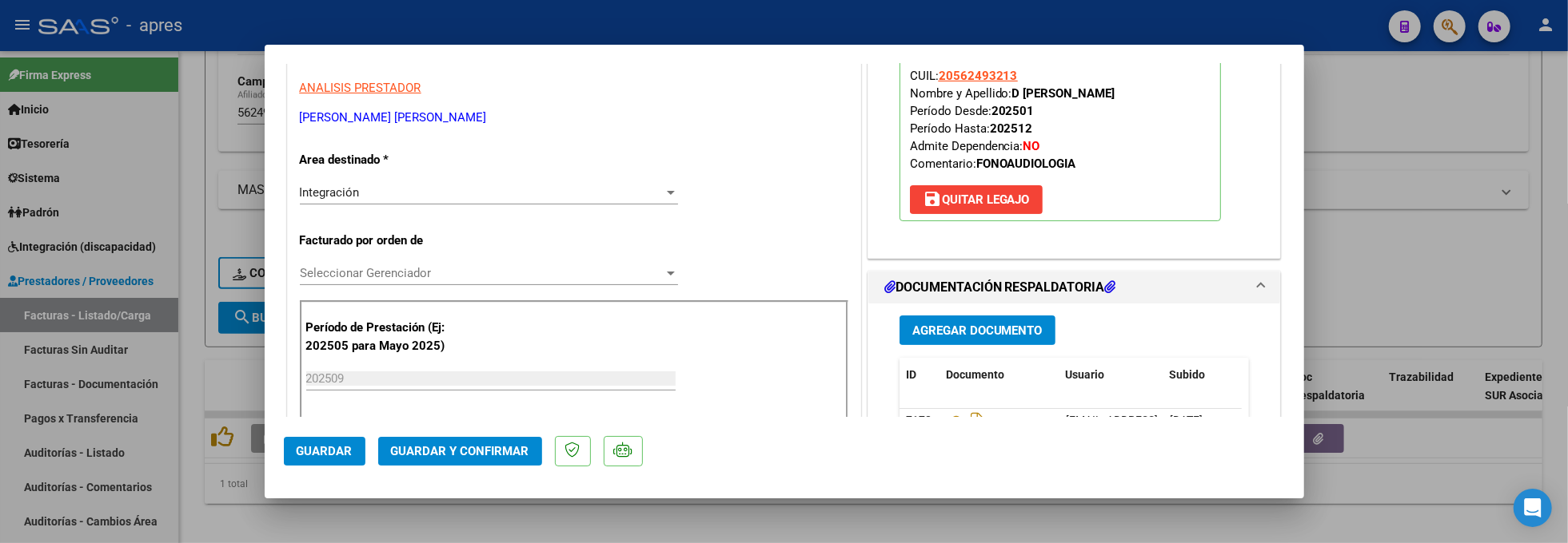
scroll to position [319, 0]
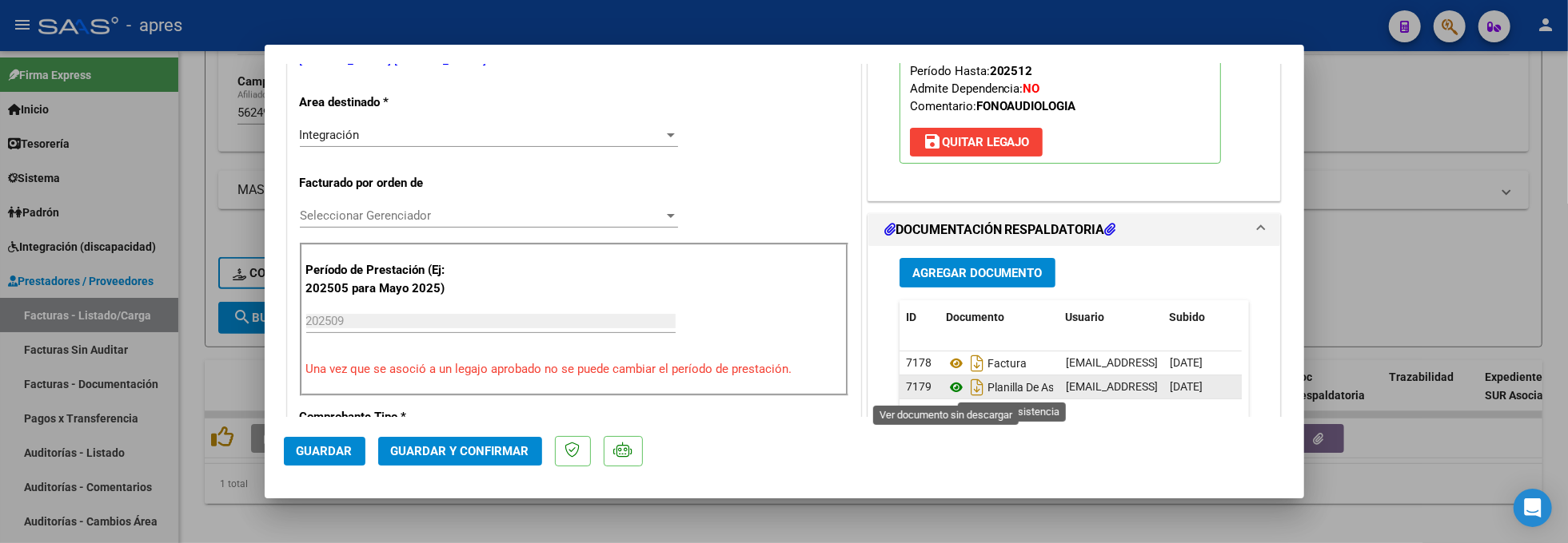
click at [948, 389] on icon at bounding box center [956, 388] width 21 height 19
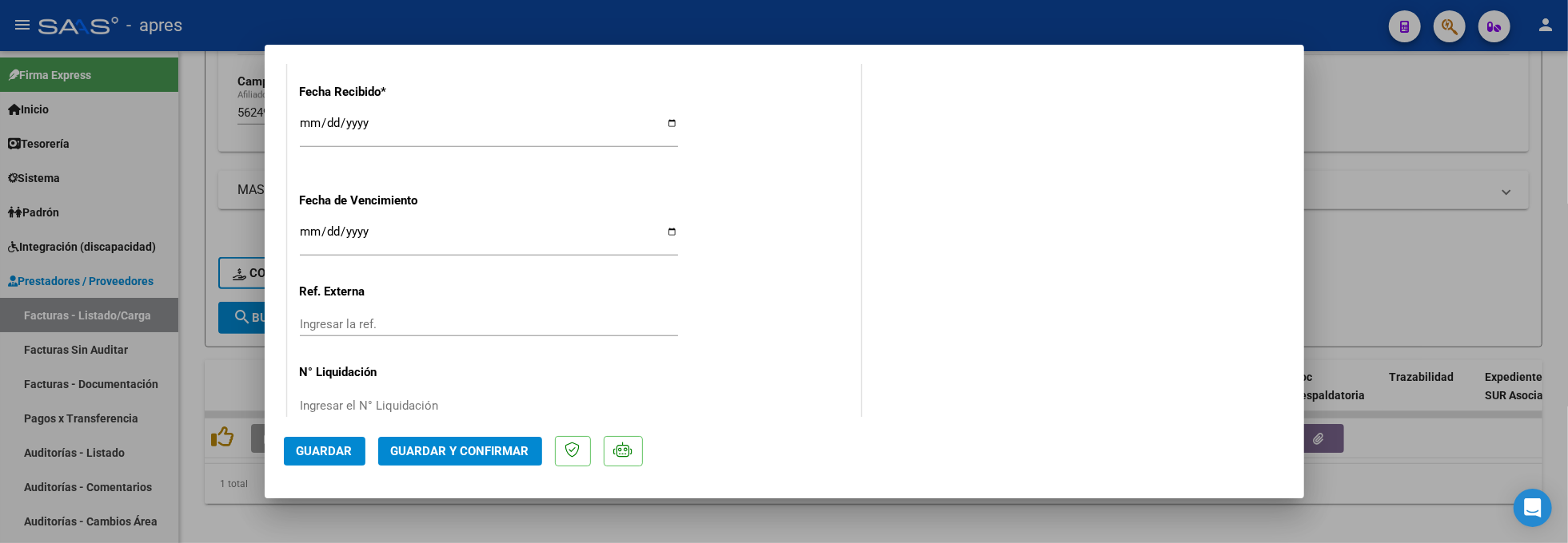
scroll to position [1171, 0]
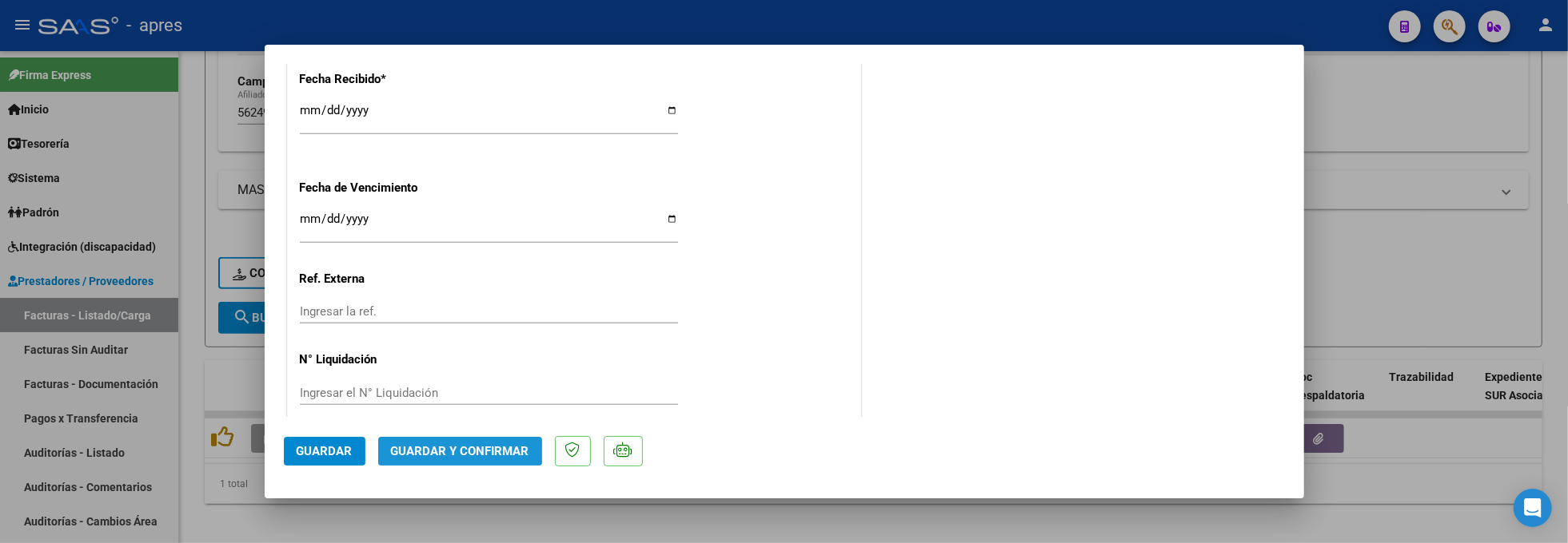
click at [449, 452] on span "Guardar y Confirmar" at bounding box center [460, 451] width 138 height 14
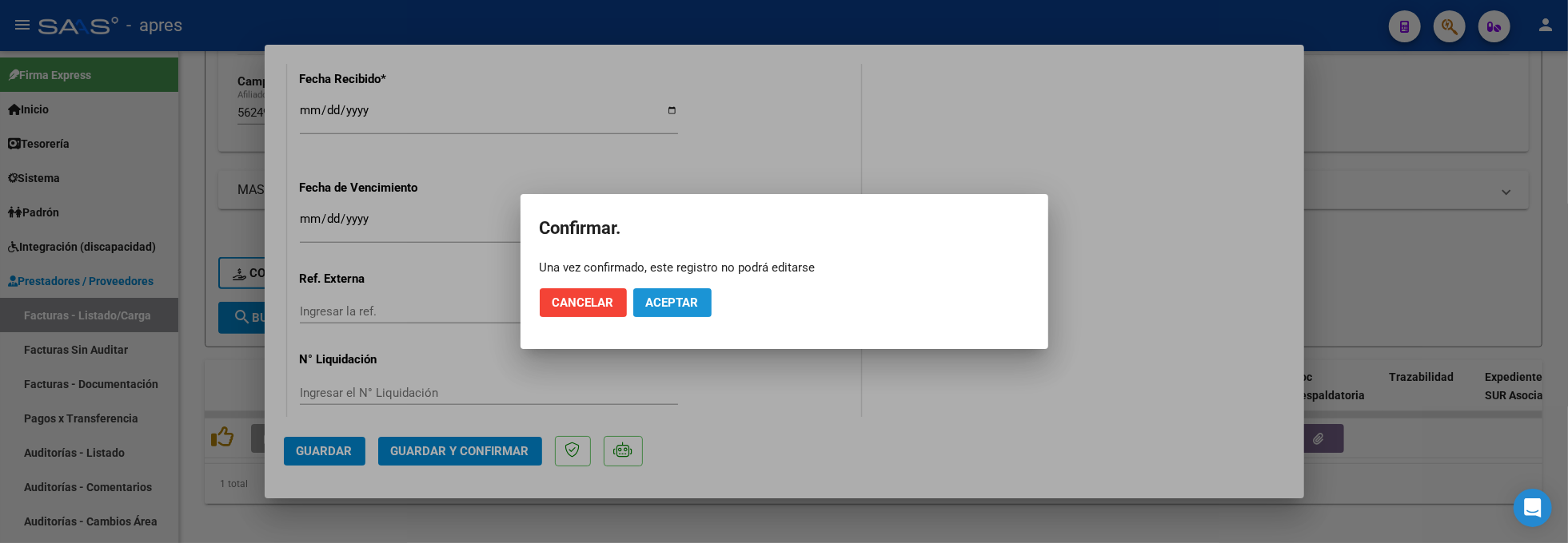
click at [678, 298] on span "Aceptar" at bounding box center [672, 302] width 53 height 14
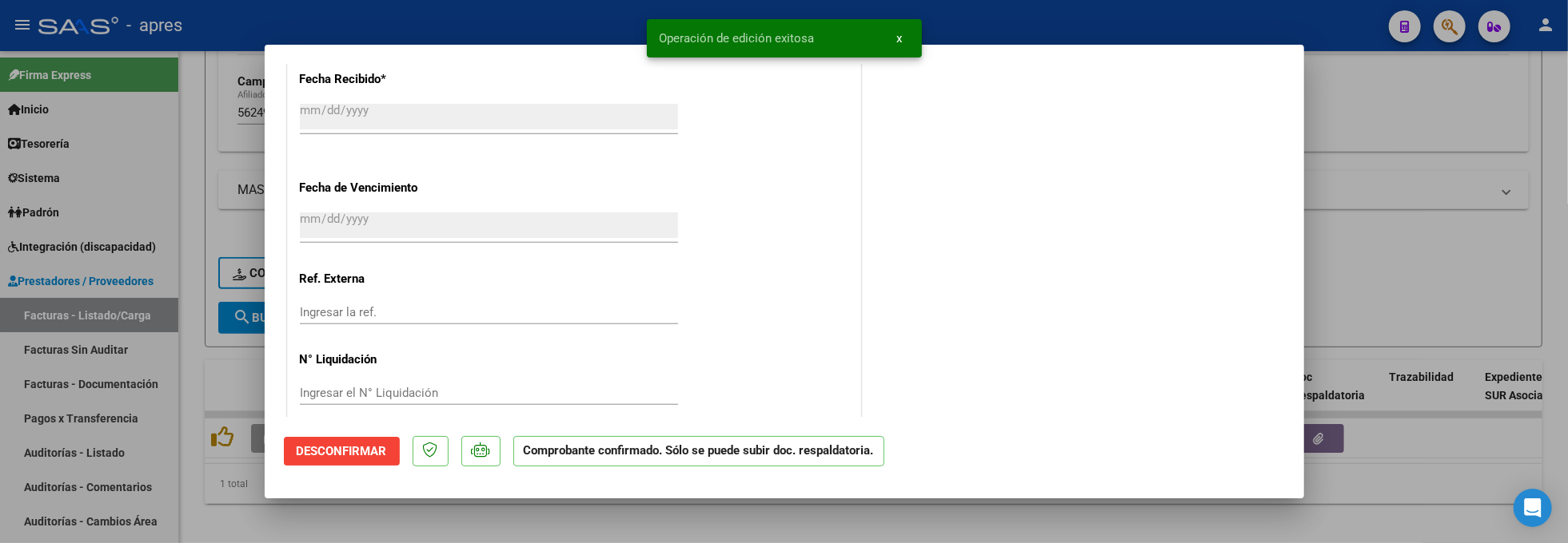
click at [202, 464] on div at bounding box center [784, 272] width 1568 height 543
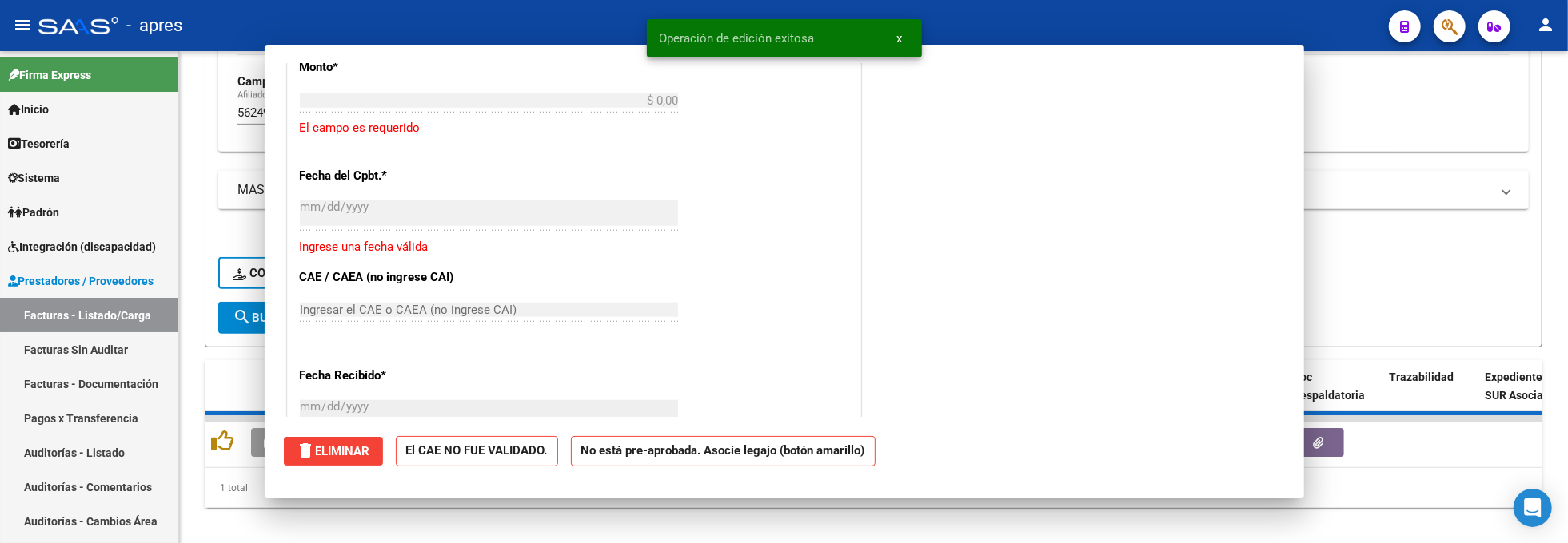
scroll to position [0, 0]
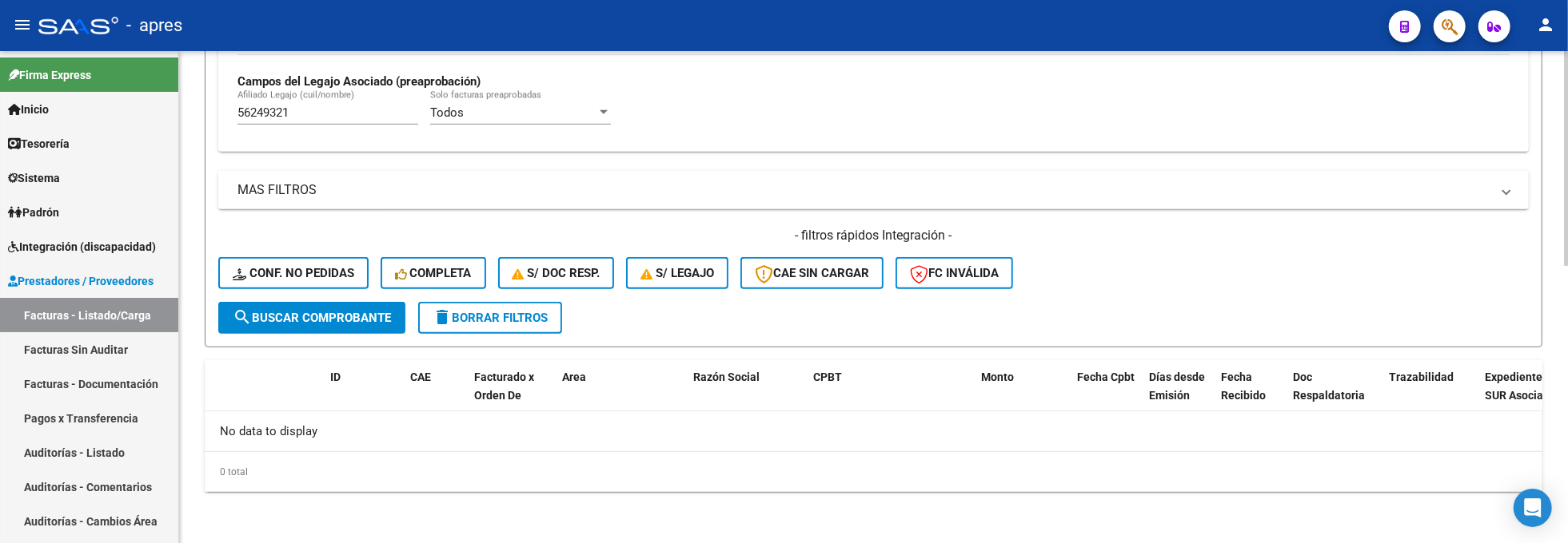
drag, startPoint x: 313, startPoint y: 116, endPoint x: 196, endPoint y: 130, distance: 117.8
paste input "8448969"
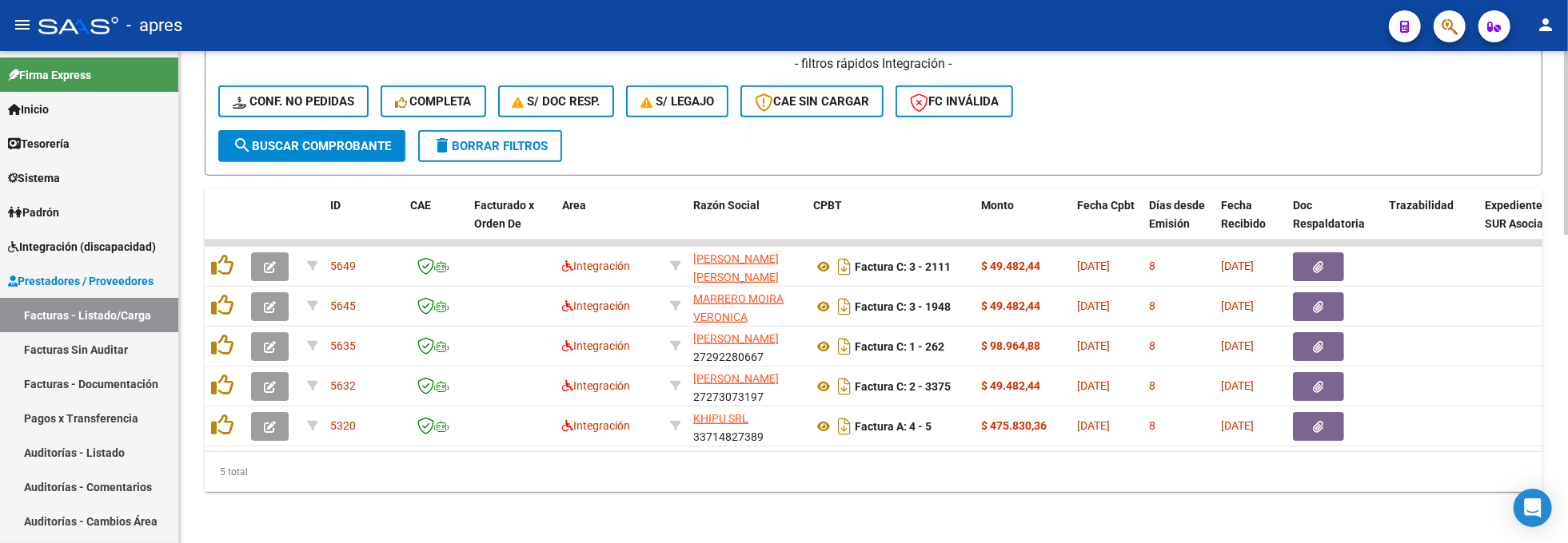
scroll to position [823, 0]
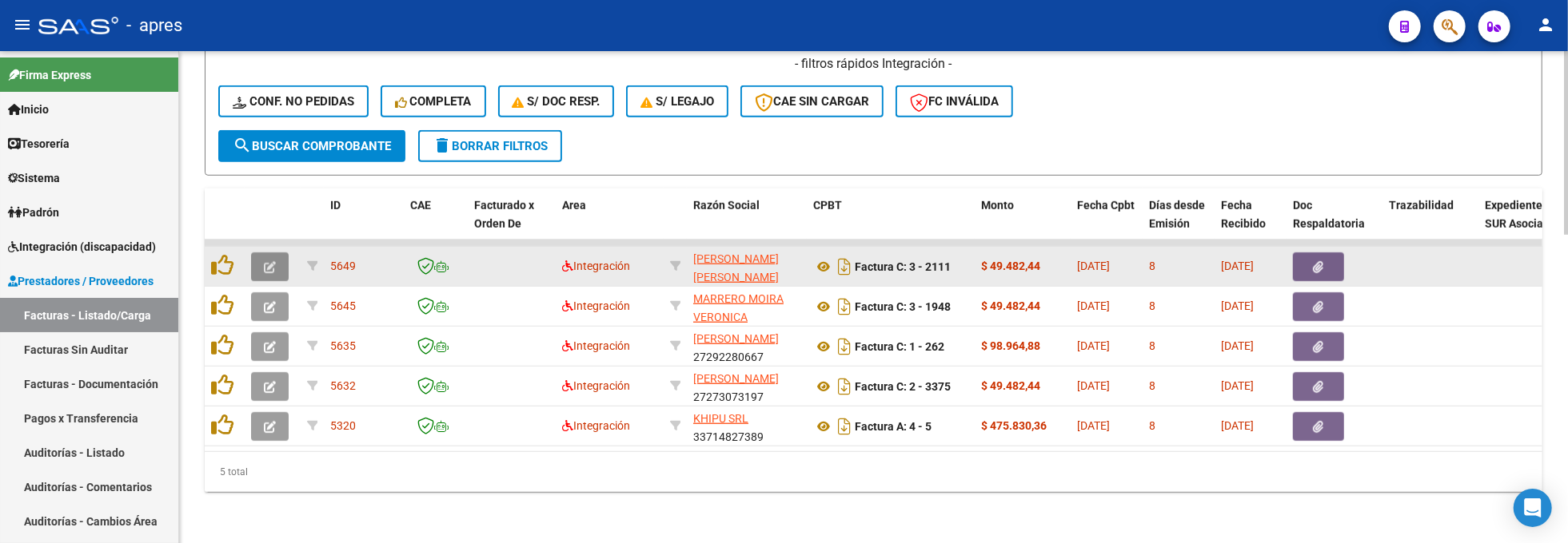
click at [274, 261] on icon "button" at bounding box center [270, 267] width 12 height 12
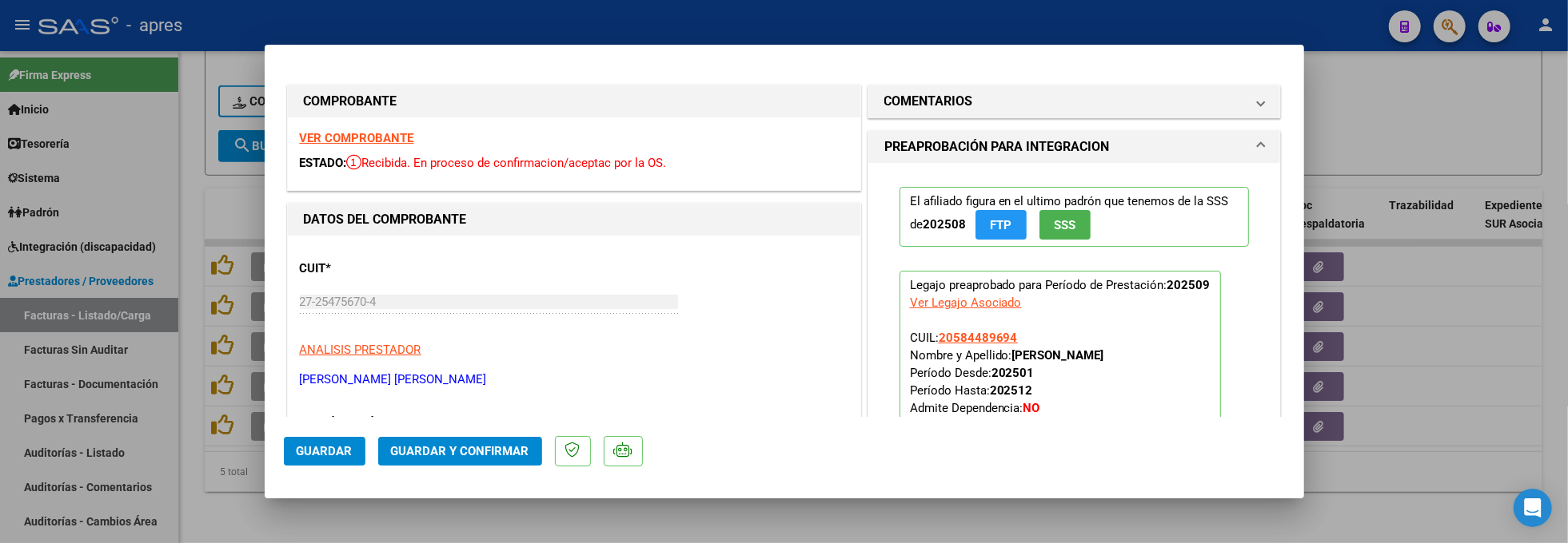
click at [387, 131] on strong "VER COMPROBANTE" at bounding box center [356, 138] width 114 height 14
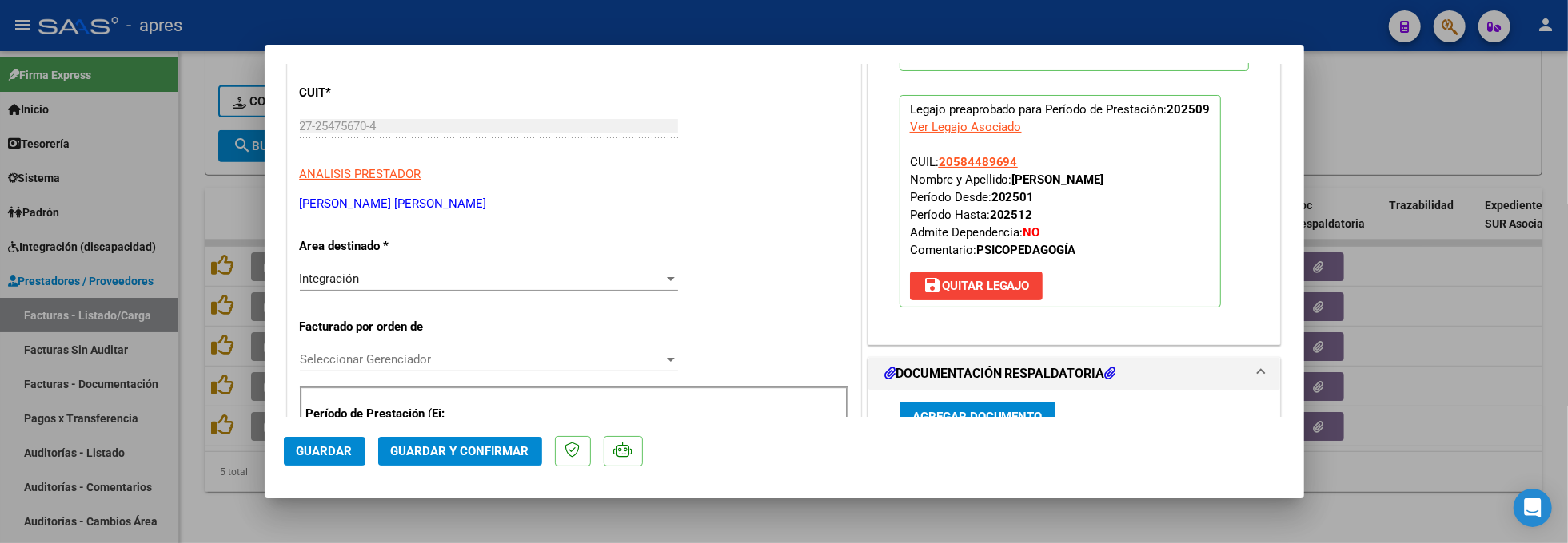
scroll to position [319, 0]
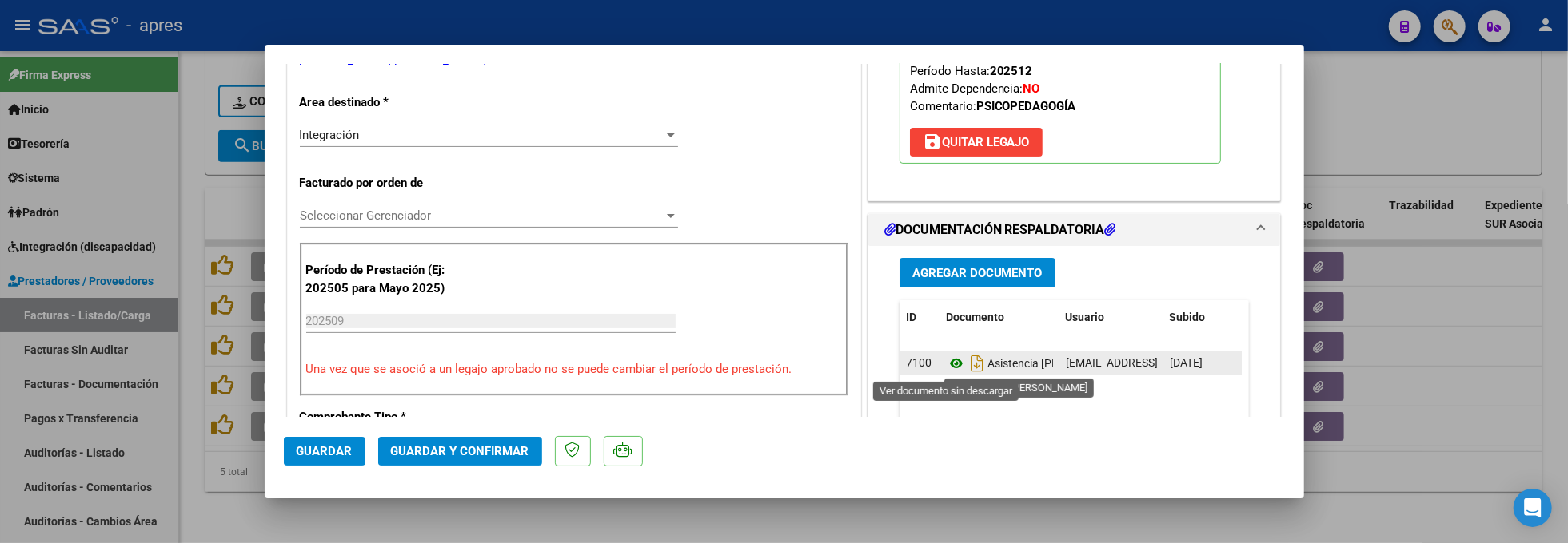
click at [946, 363] on icon at bounding box center [956, 364] width 21 height 19
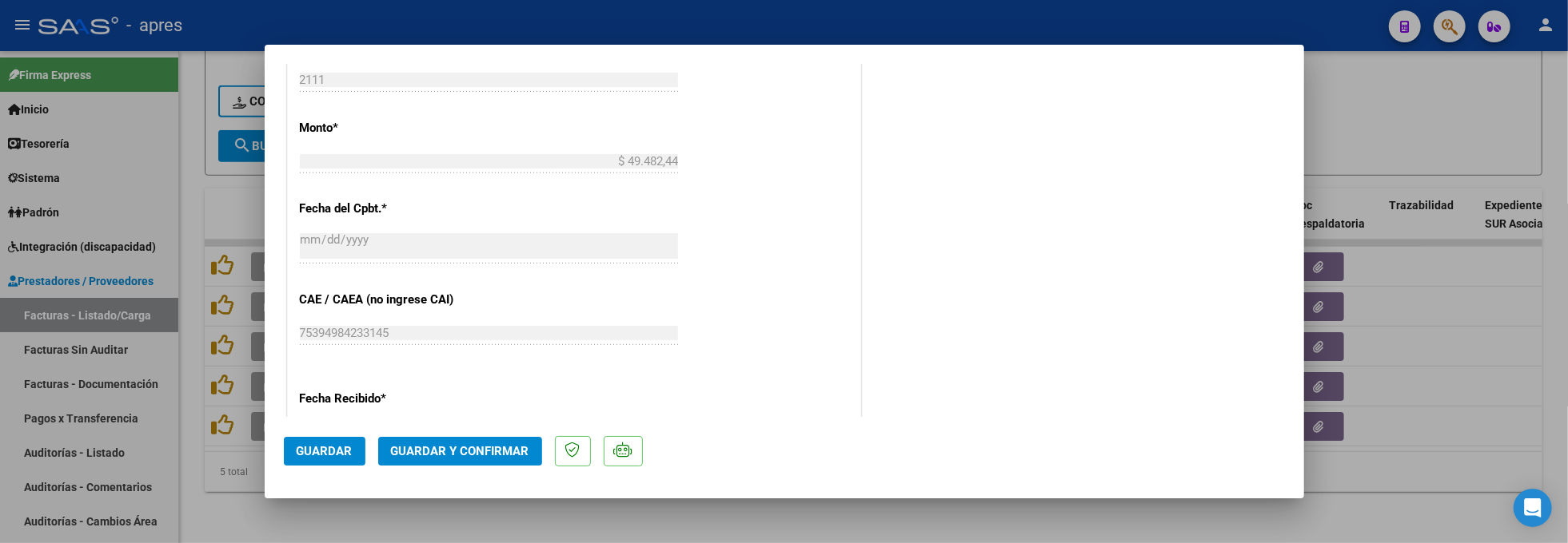
scroll to position [1192, 0]
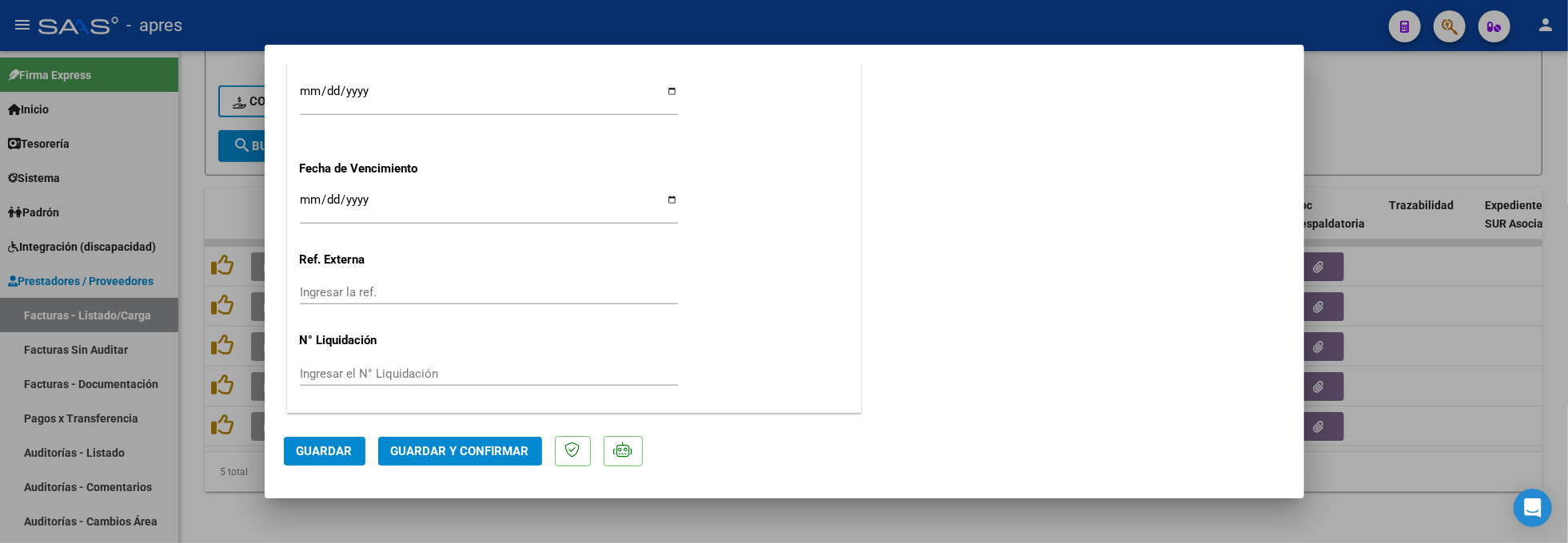
click at [414, 447] on span "Guardar y Confirmar" at bounding box center [460, 451] width 138 height 14
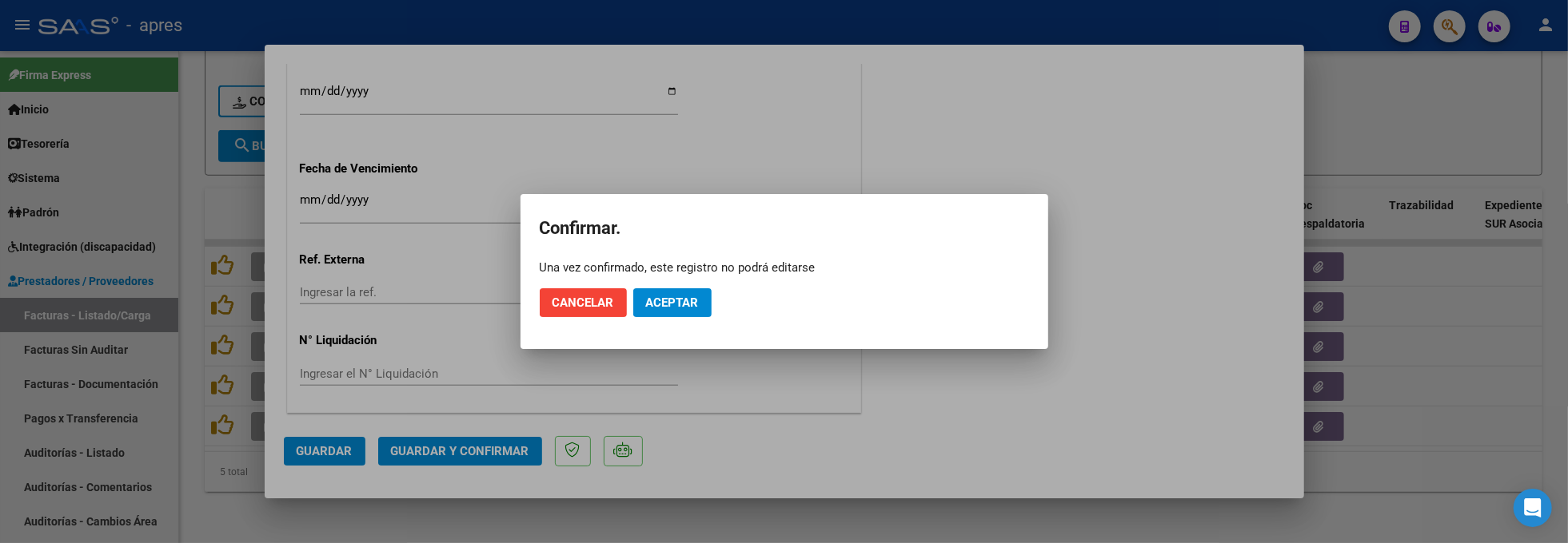
drag, startPoint x: 692, startPoint y: 319, endPoint x: 692, endPoint y: 301, distance: 18.0
click at [692, 318] on mat-dialog-actions "Cancelar Aceptar" at bounding box center [784, 302] width 490 height 55
click at [692, 301] on span "Aceptar" at bounding box center [672, 302] width 53 height 14
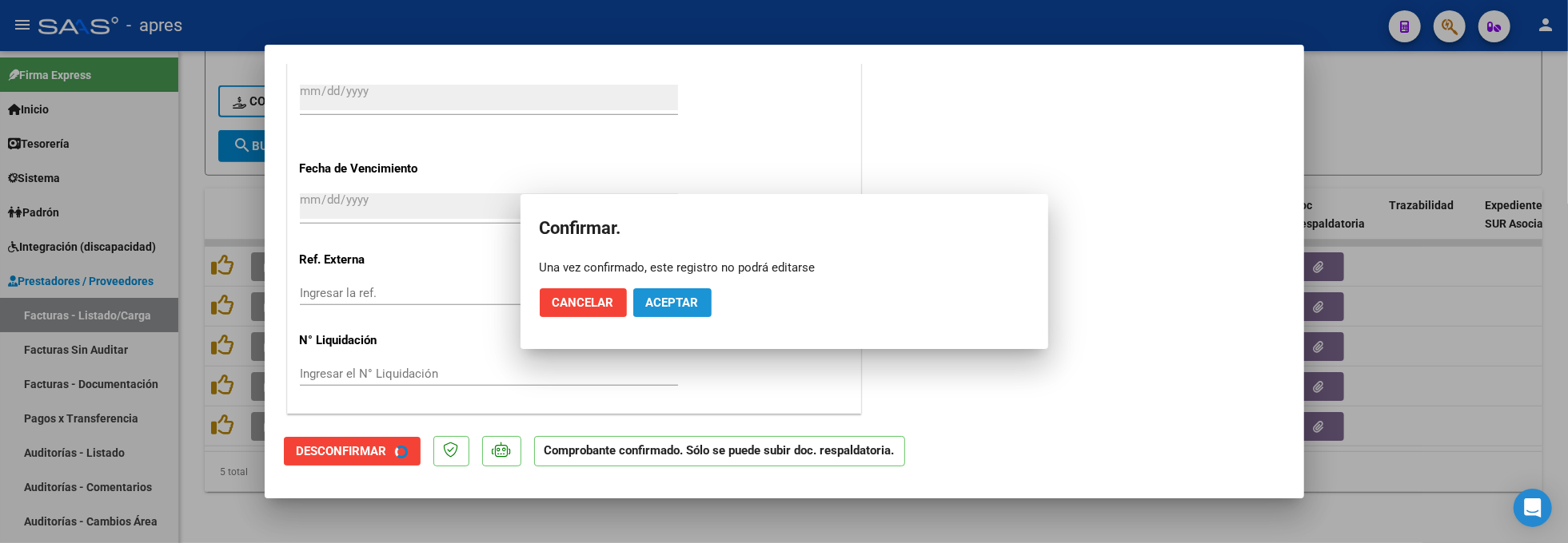
scroll to position [1093, 0]
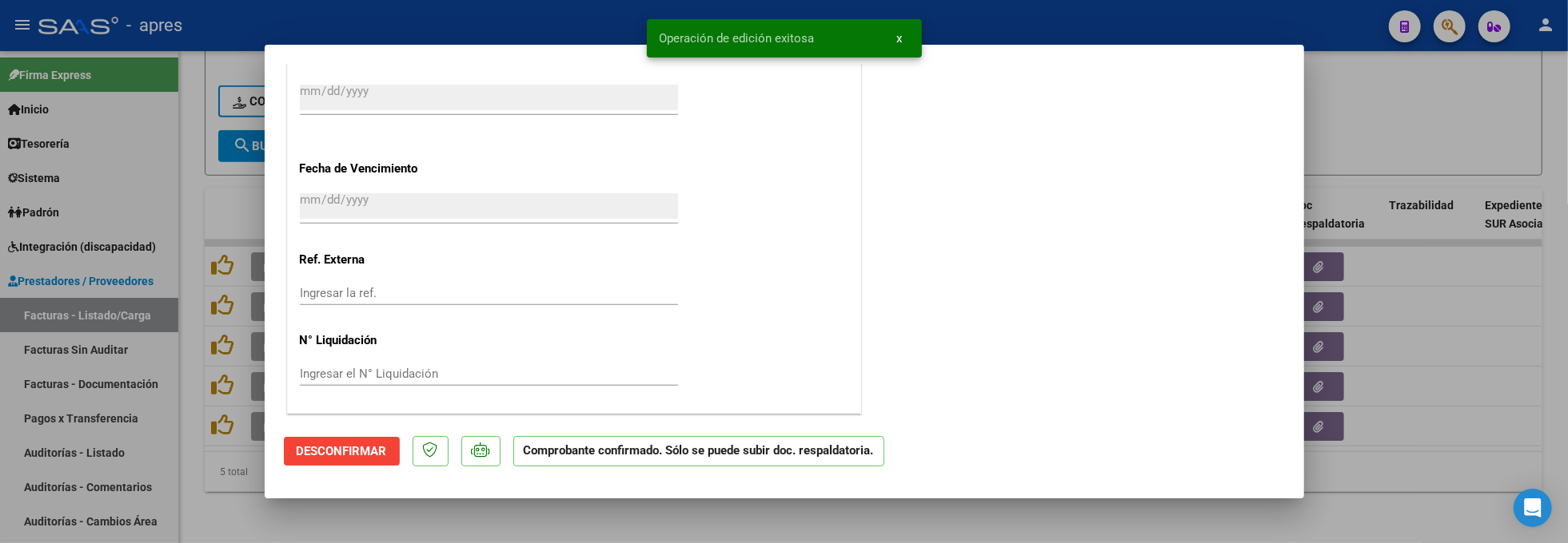
click at [189, 500] on div at bounding box center [784, 272] width 1568 height 543
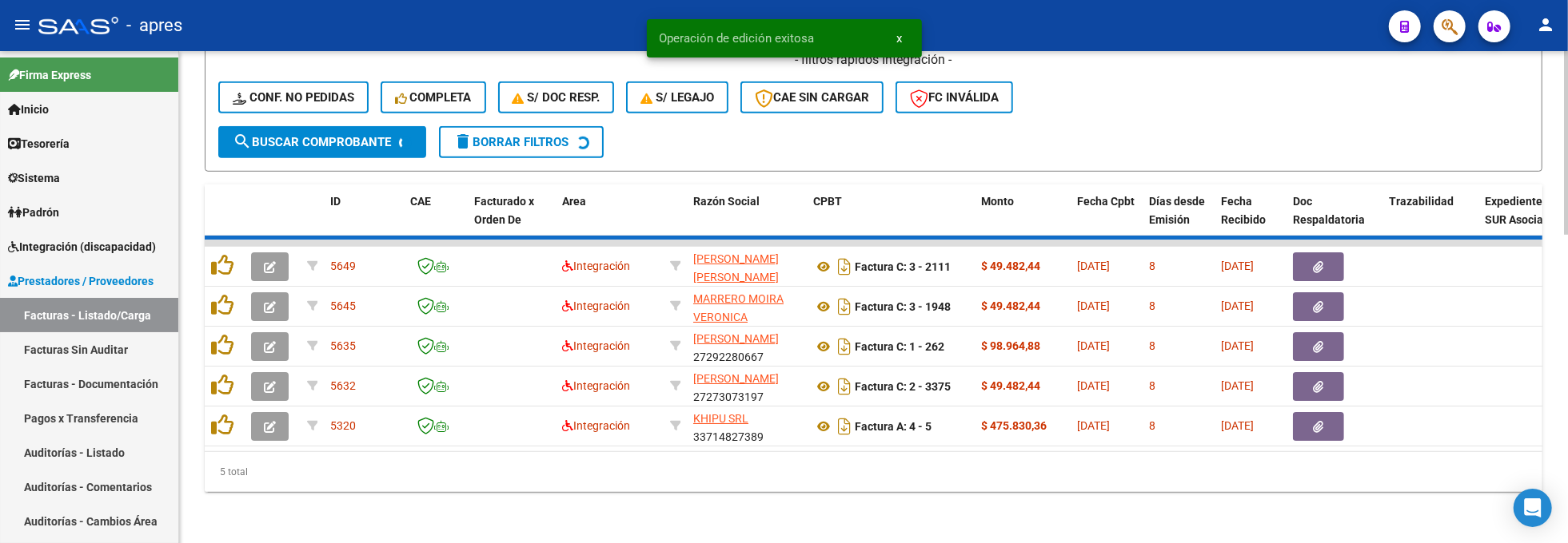
scroll to position [783, 0]
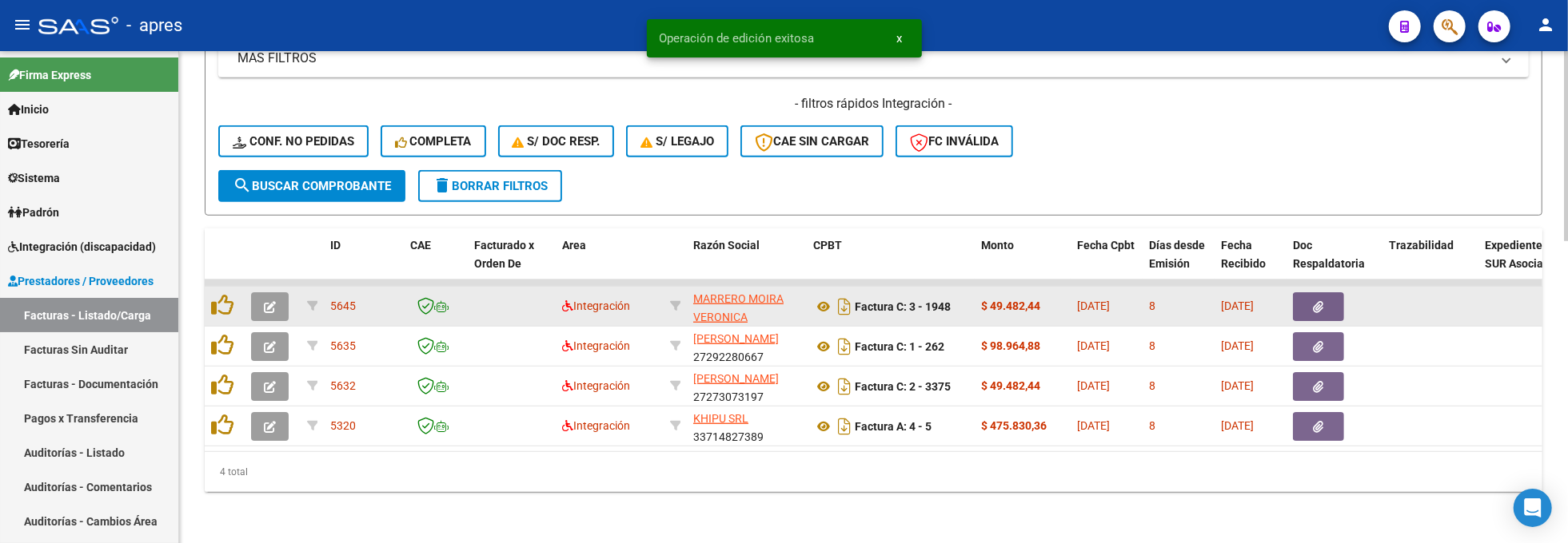
click at [262, 293] on button "button" at bounding box center [270, 307] width 37 height 29
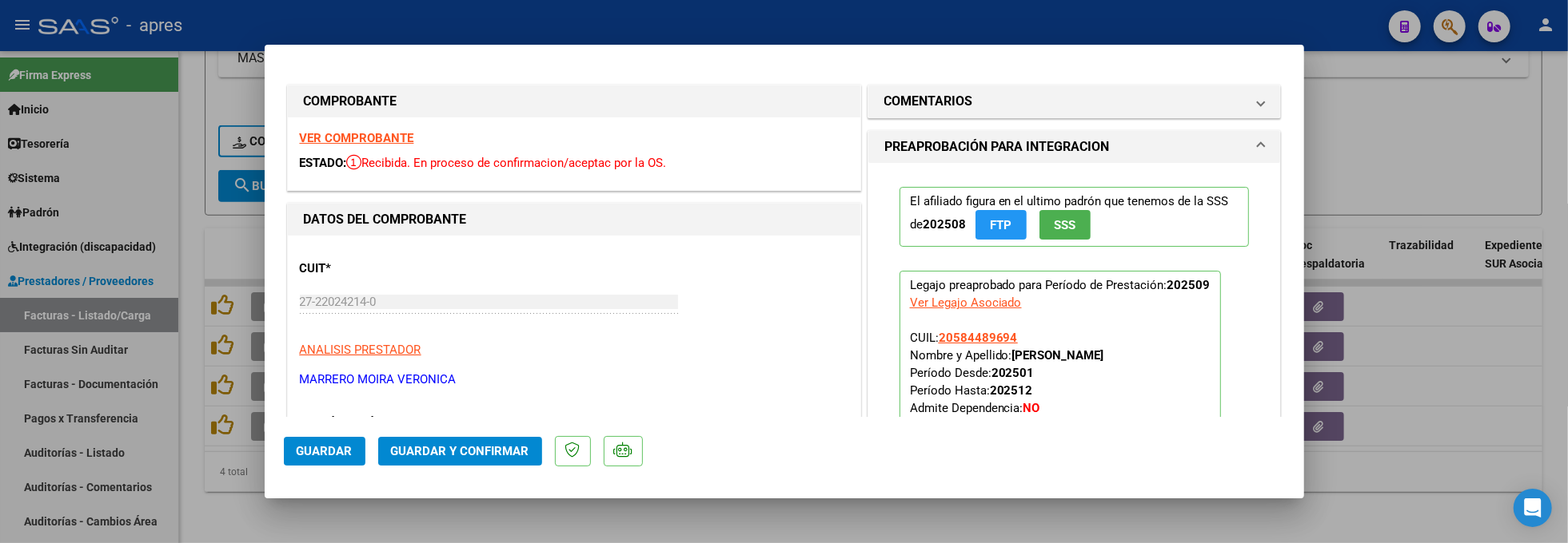
click at [406, 136] on strong "VER COMPROBANTE" at bounding box center [356, 138] width 114 height 14
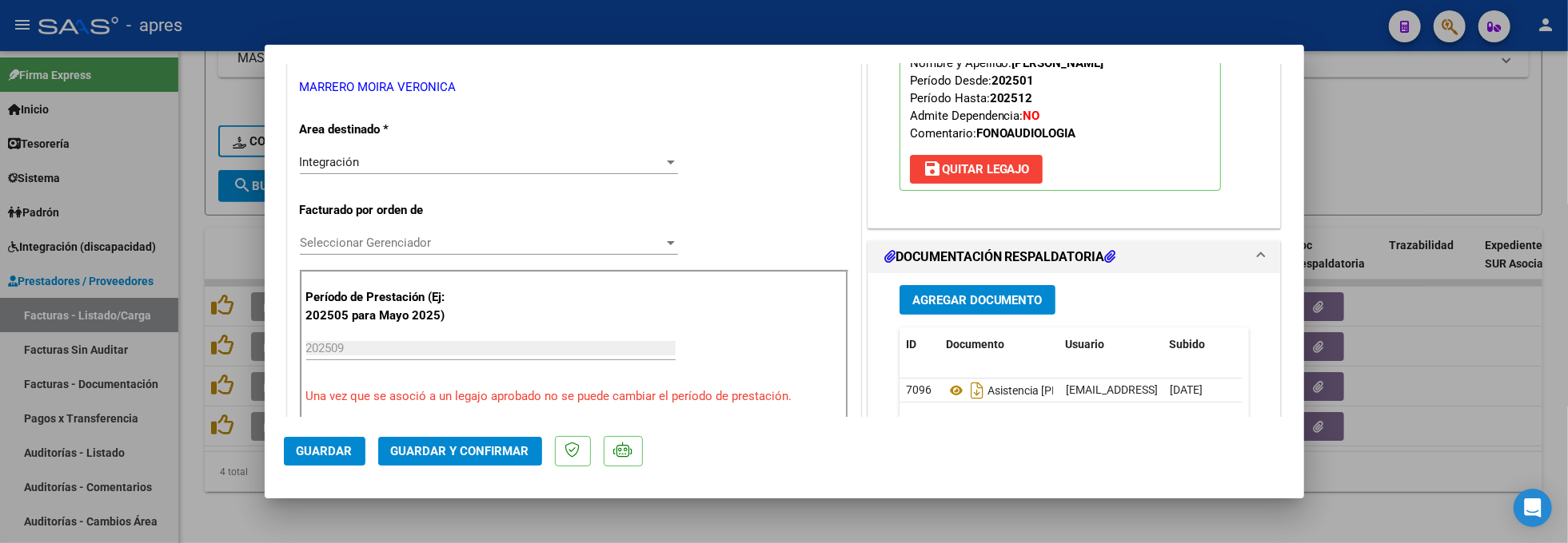
scroll to position [319, 0]
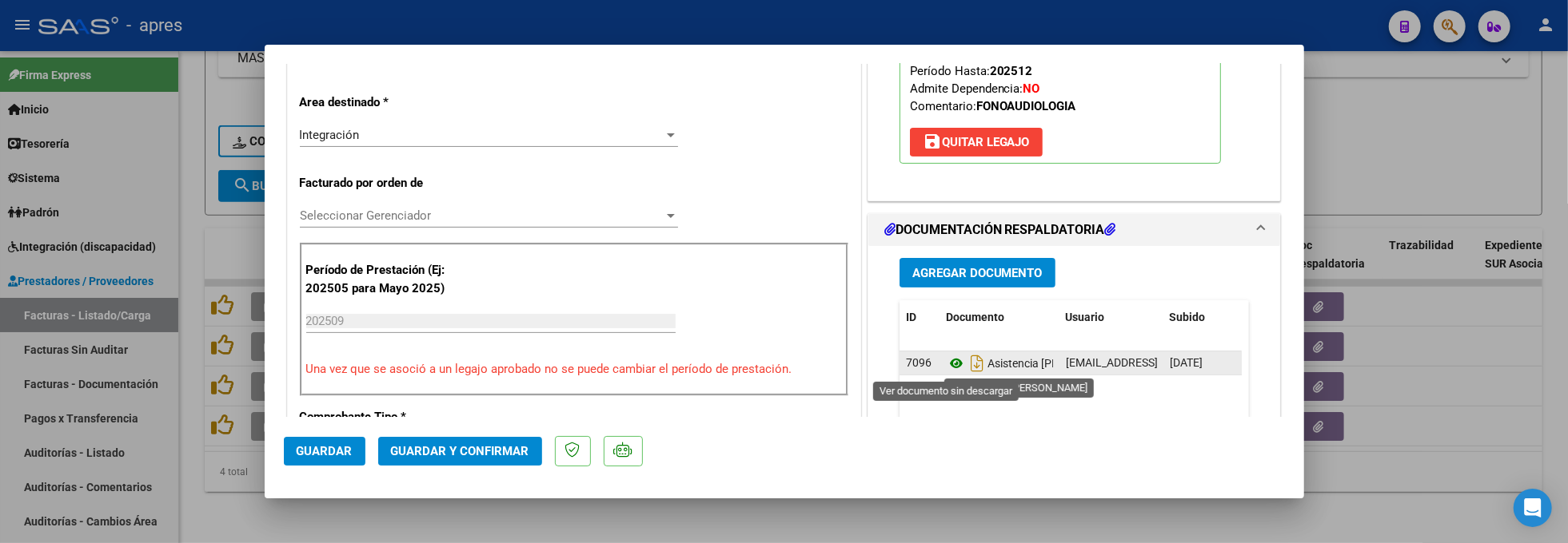
click at [950, 362] on icon at bounding box center [956, 364] width 21 height 19
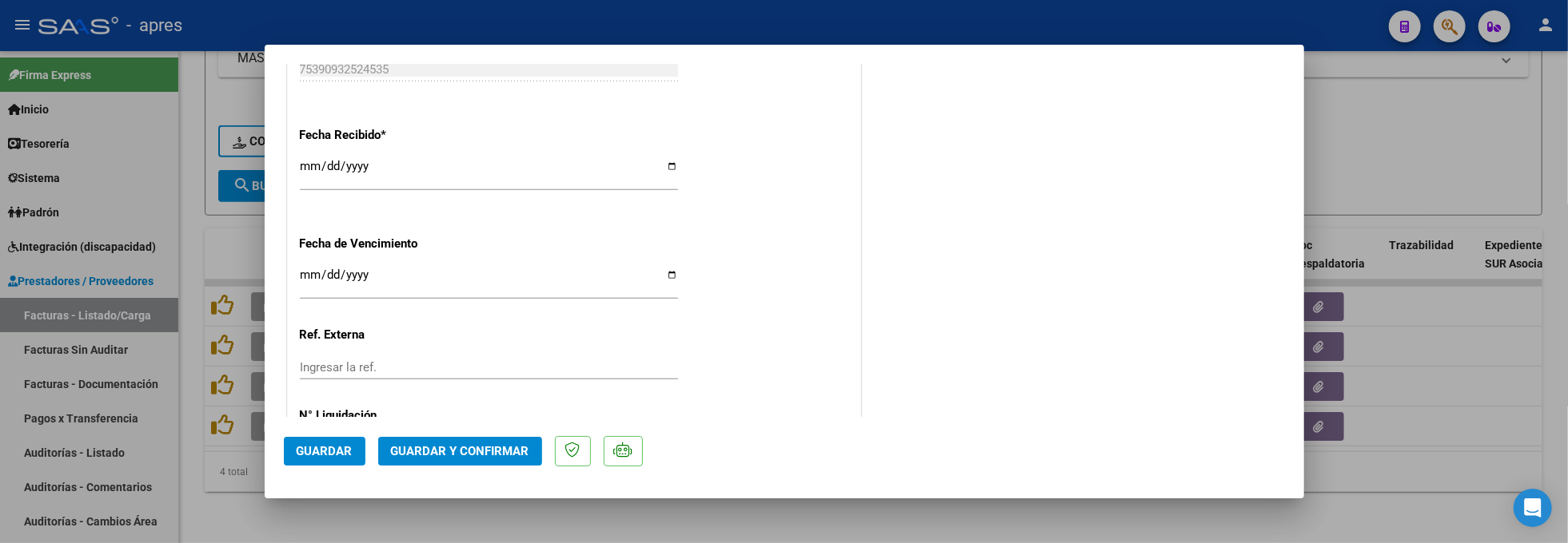
scroll to position [1192, 0]
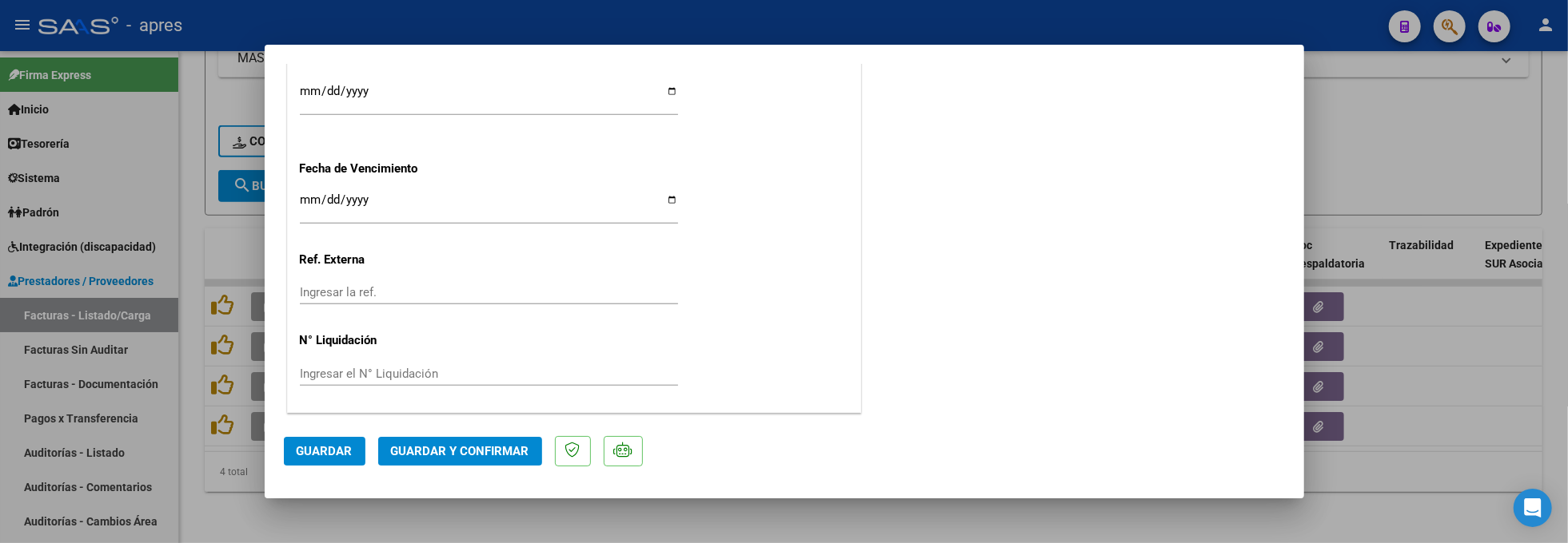
click at [461, 460] on button "Guardar y Confirmar" at bounding box center [460, 452] width 164 height 29
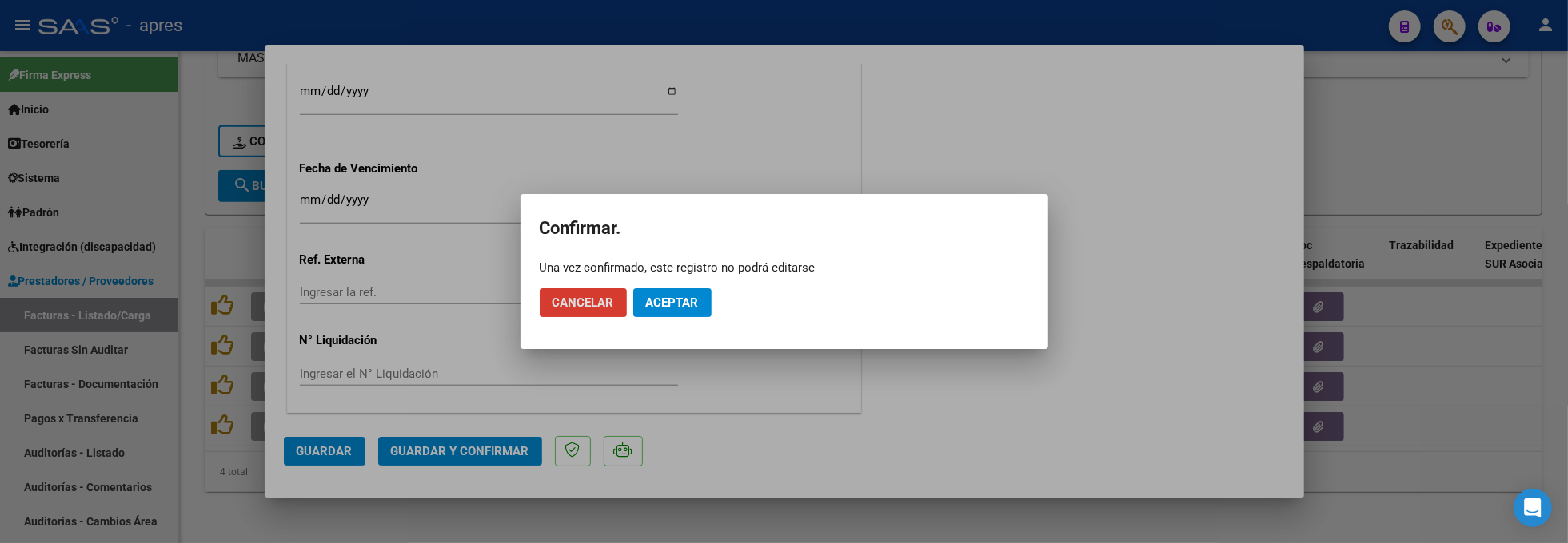
drag, startPoint x: 663, startPoint y: 302, endPoint x: 680, endPoint y: 225, distance: 78.9
click at [663, 295] on span "Aceptar" at bounding box center [672, 302] width 53 height 14
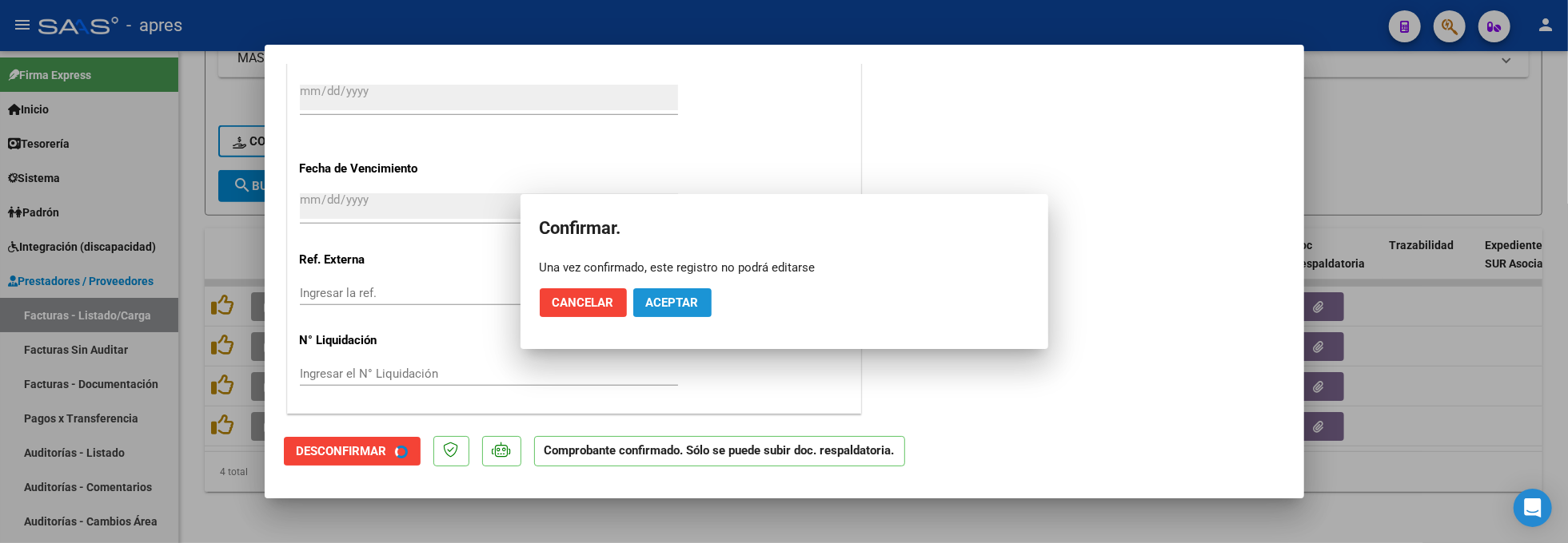
scroll to position [1093, 0]
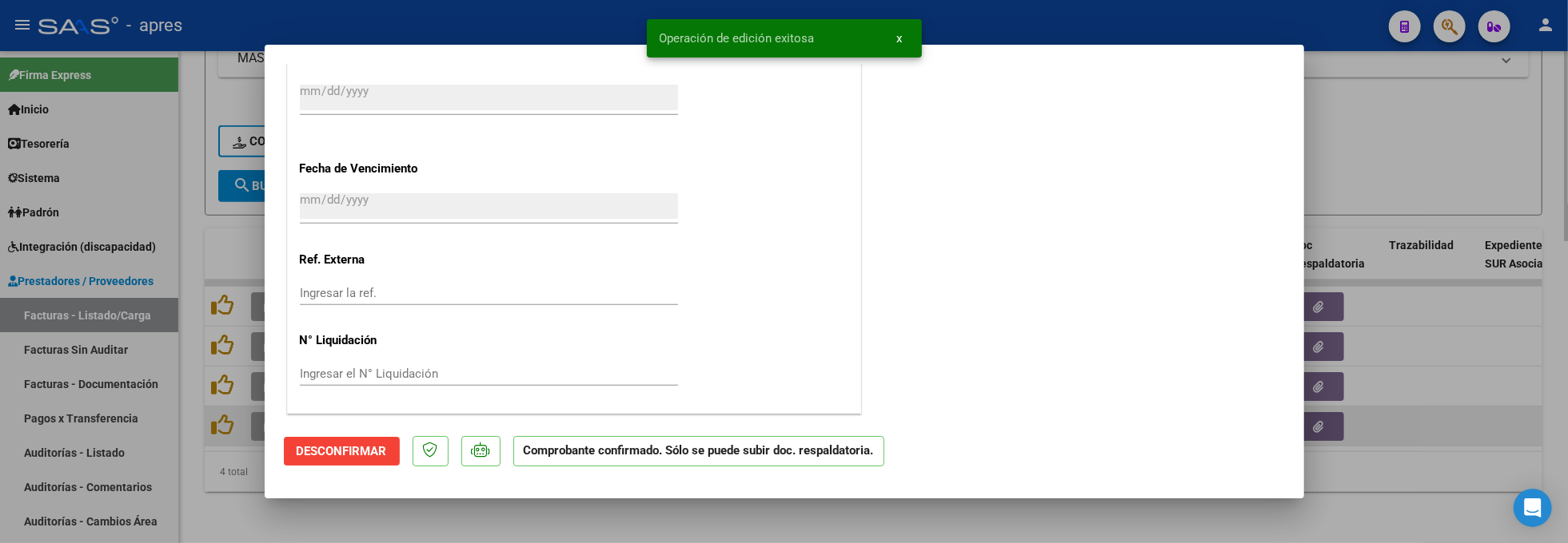
drag, startPoint x: 267, startPoint y: 524, endPoint x: 256, endPoint y: 419, distance: 105.6
click at [267, 516] on div at bounding box center [784, 272] width 1568 height 543
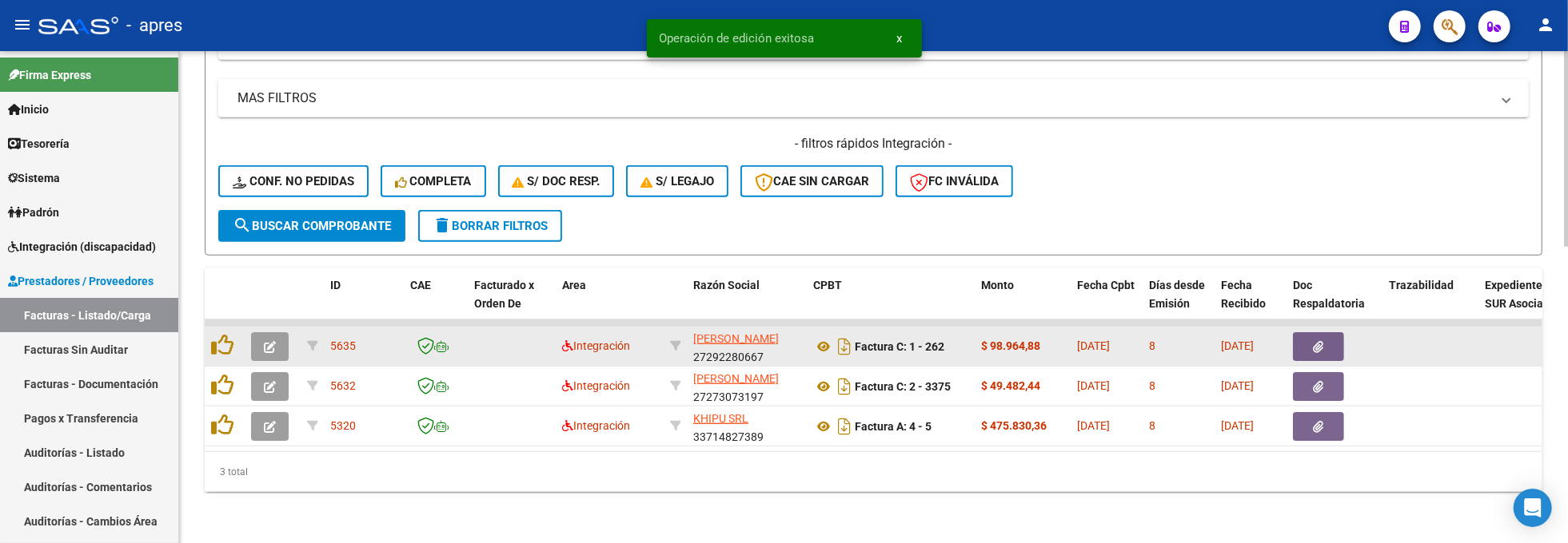
scroll to position [744, 0]
click at [272, 342] on icon "button" at bounding box center [270, 347] width 12 height 12
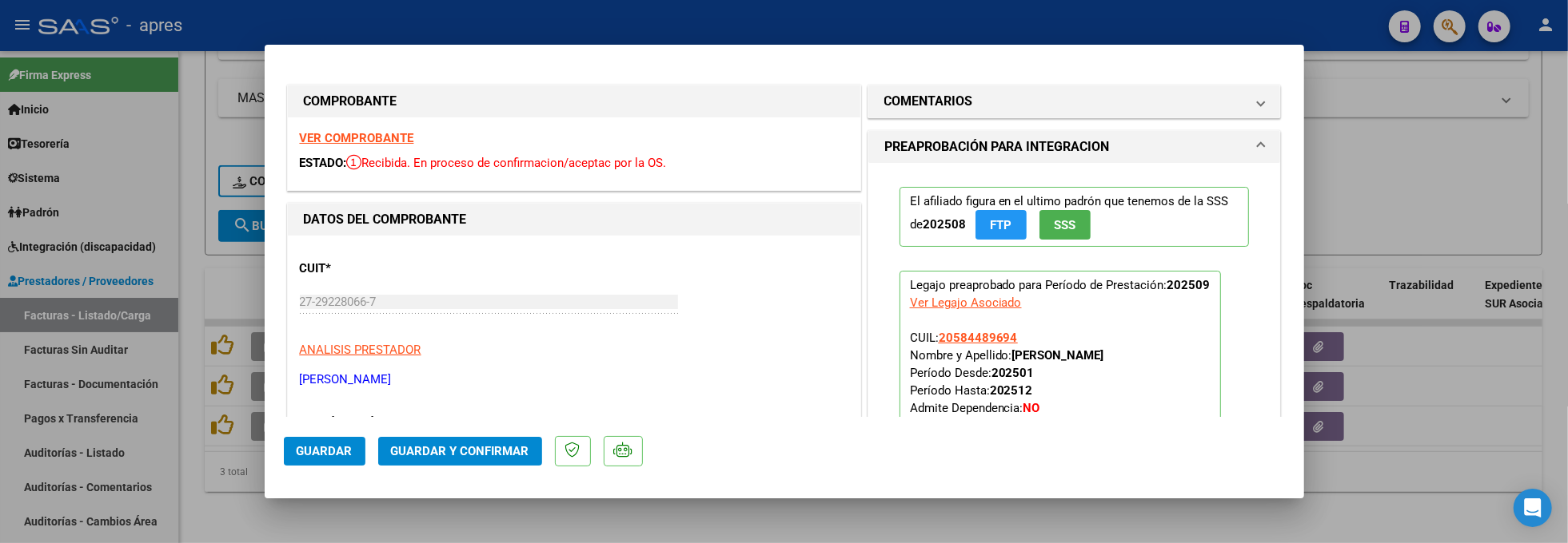
click at [368, 137] on strong "VER COMPROBANTE" at bounding box center [356, 138] width 114 height 14
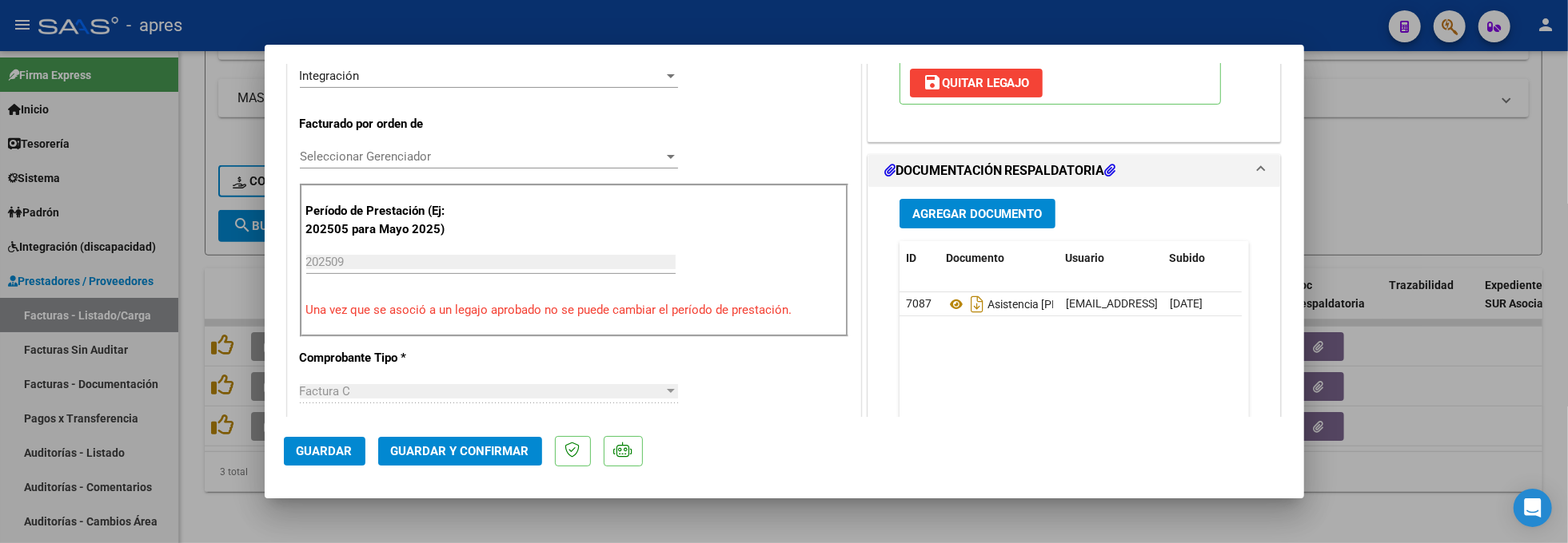
scroll to position [532, 0]
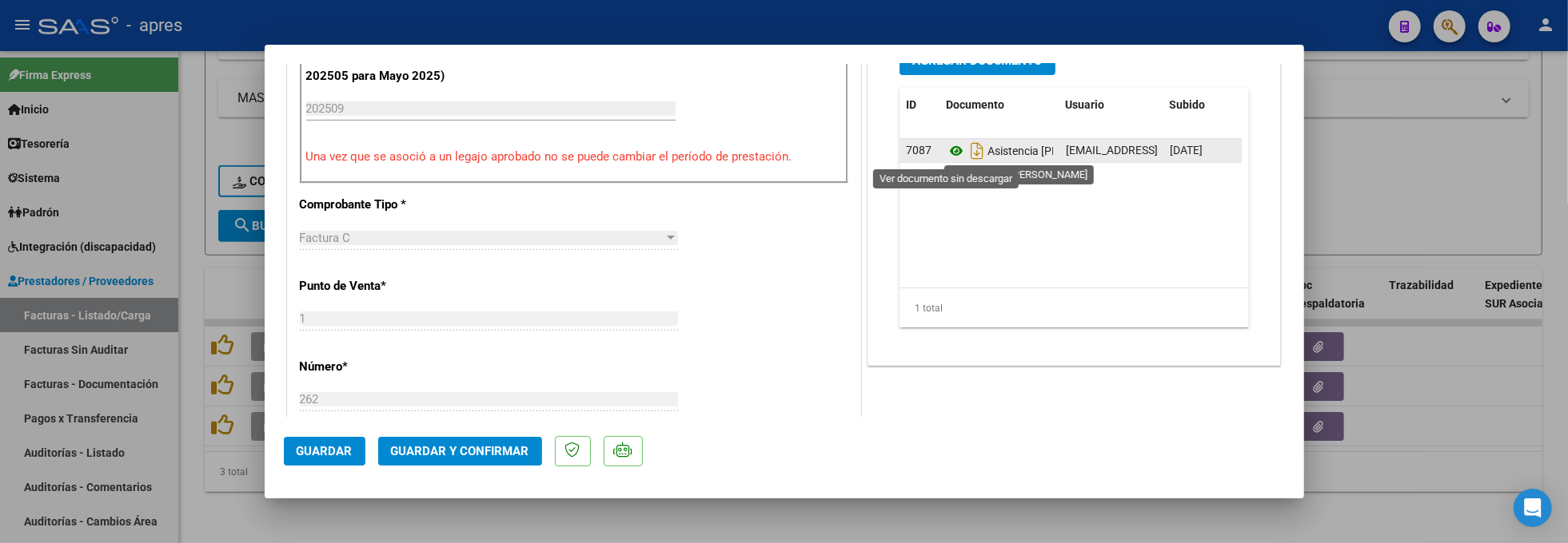
click at [948, 148] on icon at bounding box center [956, 151] width 21 height 19
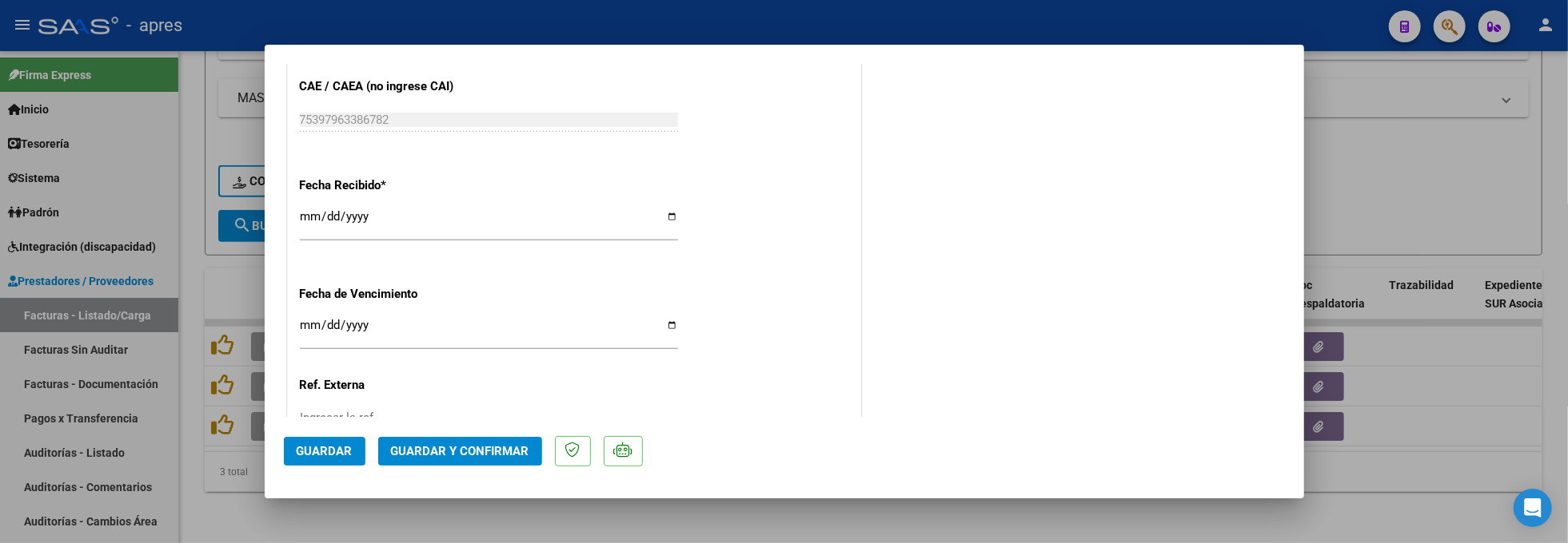
scroll to position [1192, 0]
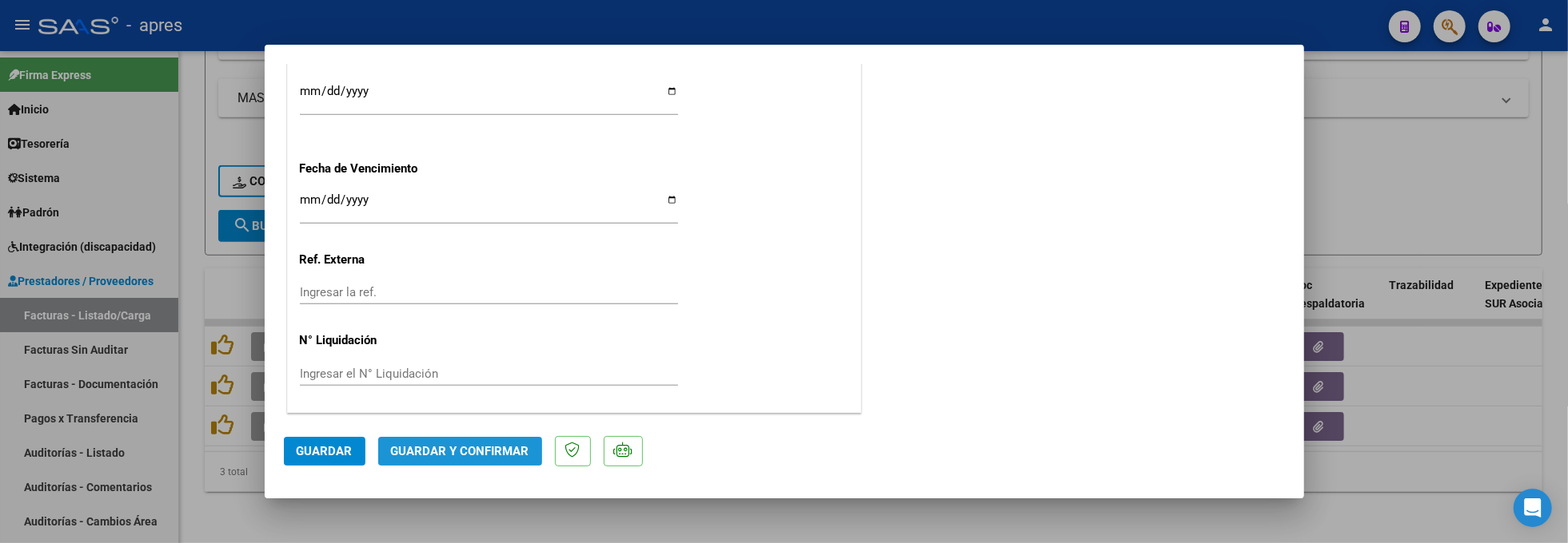
click at [505, 444] on span "Guardar y Confirmar" at bounding box center [460, 451] width 138 height 14
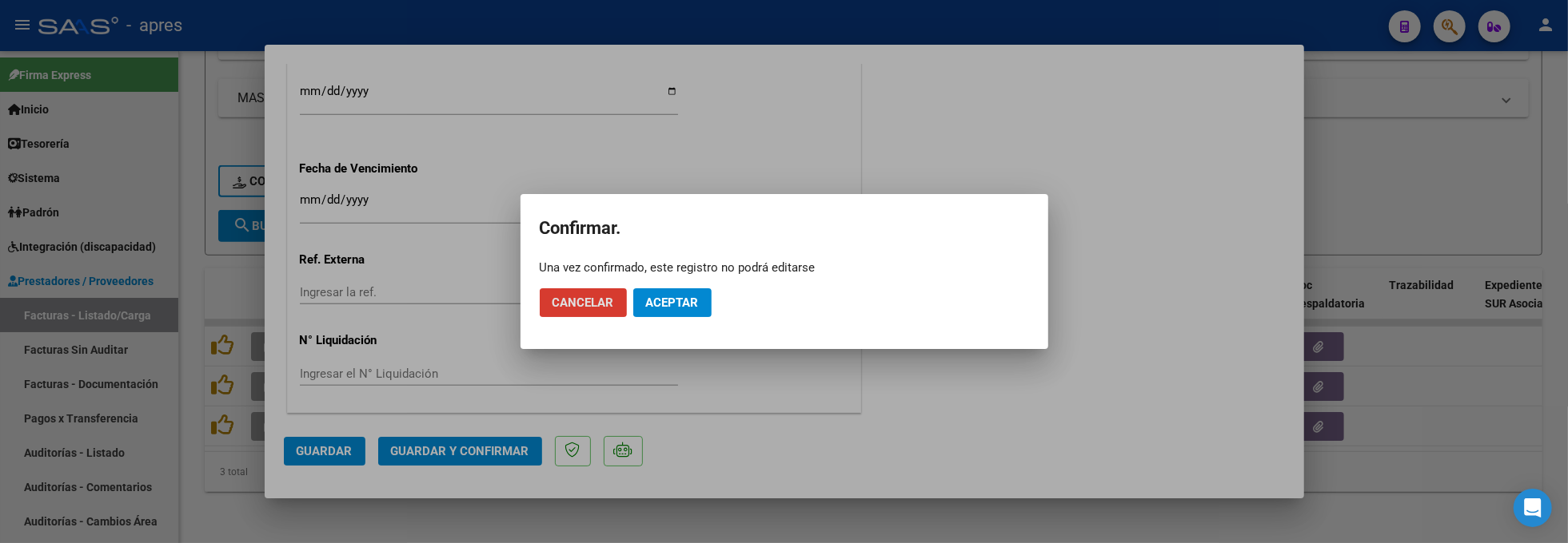
drag, startPoint x: 689, startPoint y: 301, endPoint x: 702, endPoint y: 119, distance: 182.5
click at [691, 283] on mat-dialog-actions "Cancelar Aceptar" at bounding box center [784, 302] width 490 height 55
click at [688, 308] on span "Aceptar" at bounding box center [672, 302] width 53 height 14
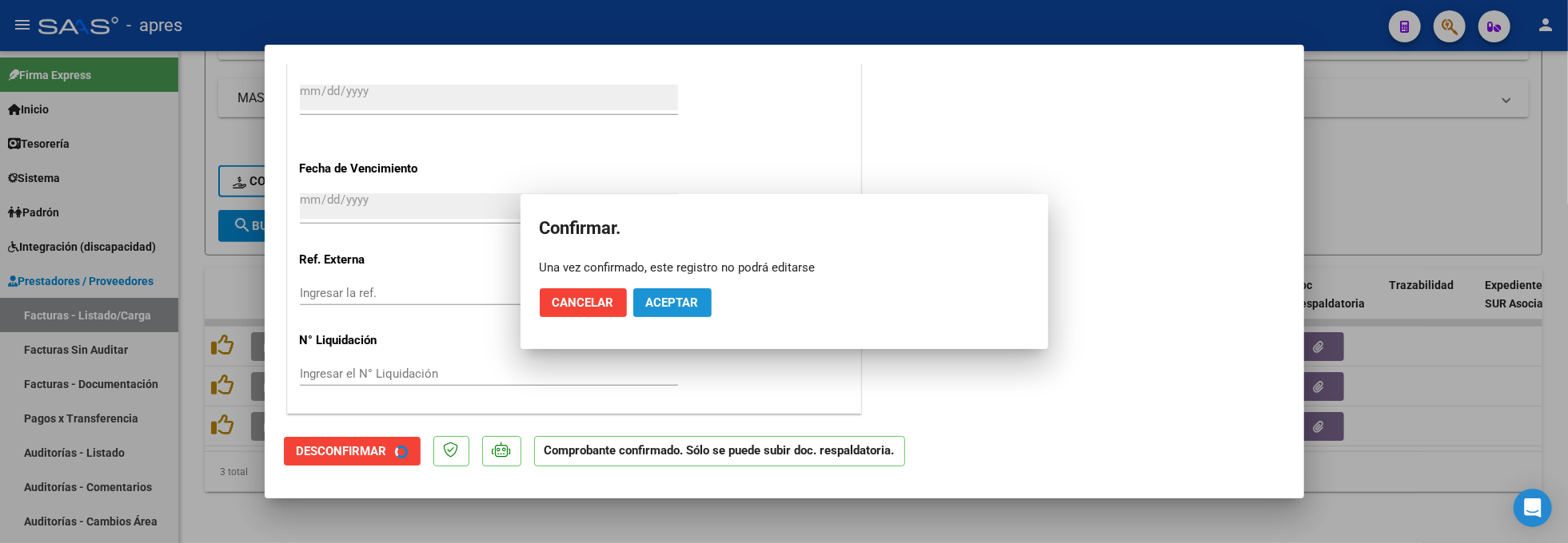
scroll to position [1093, 0]
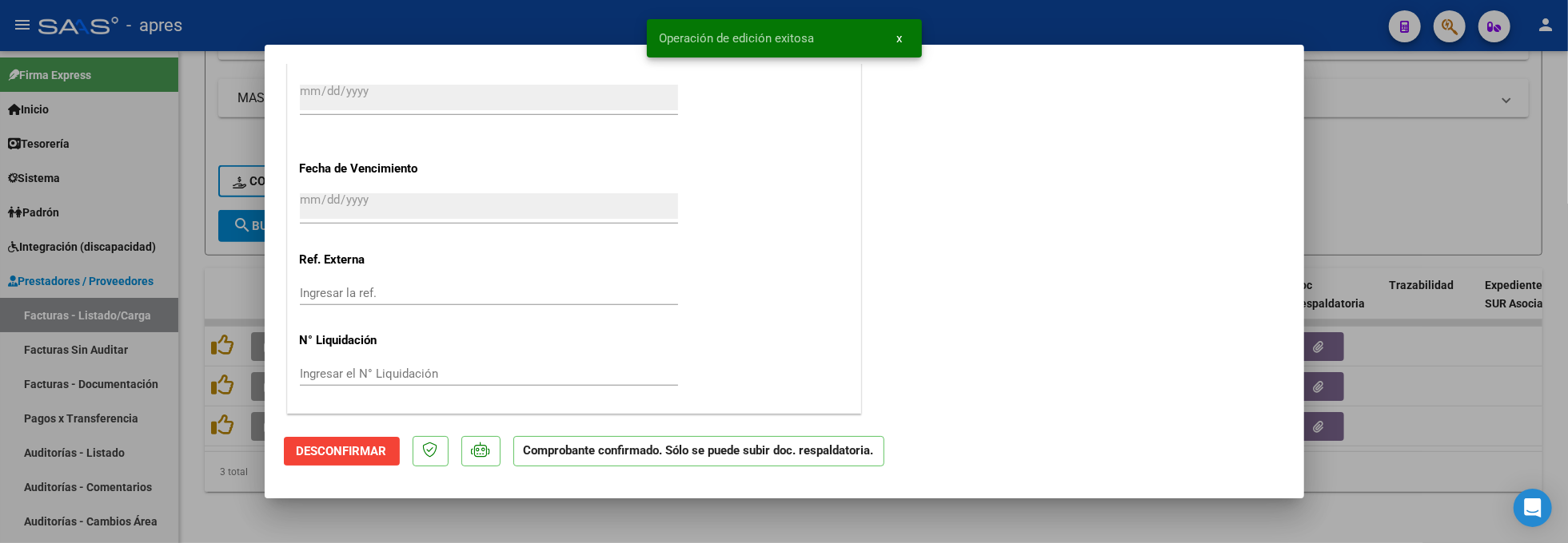
drag, startPoint x: 187, startPoint y: 492, endPoint x: 310, endPoint y: 261, distance: 261.7
click at [187, 486] on div at bounding box center [784, 272] width 1568 height 543
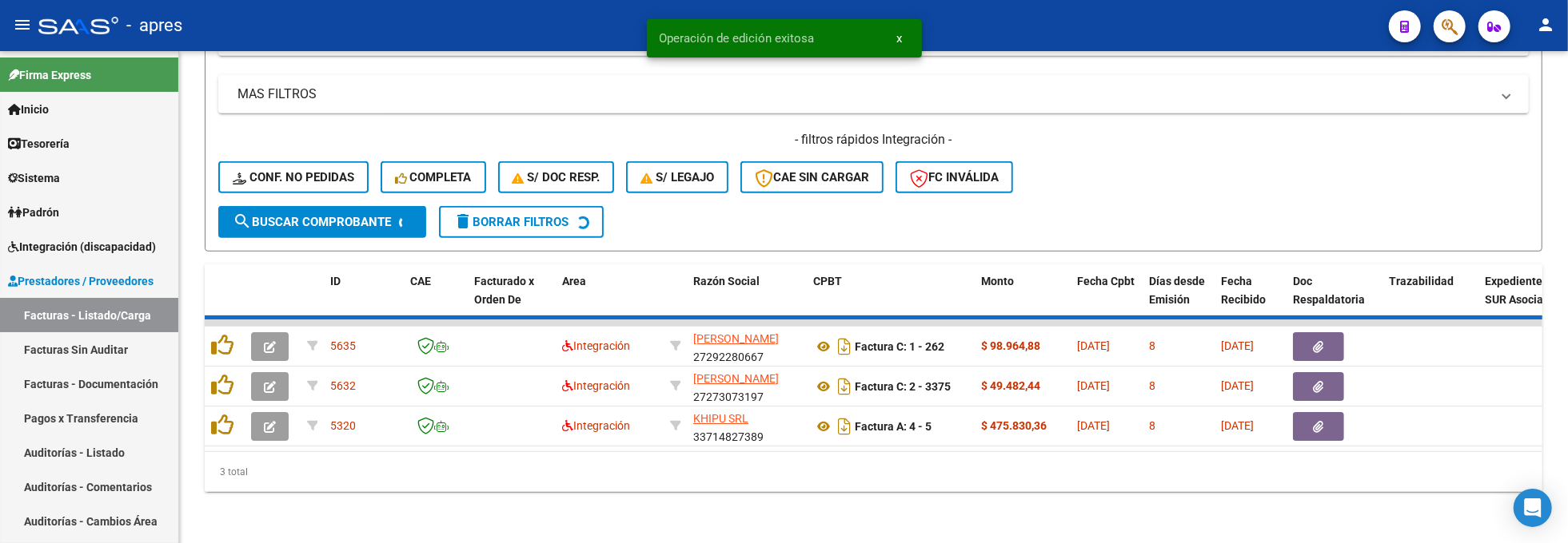
scroll to position [703, 0]
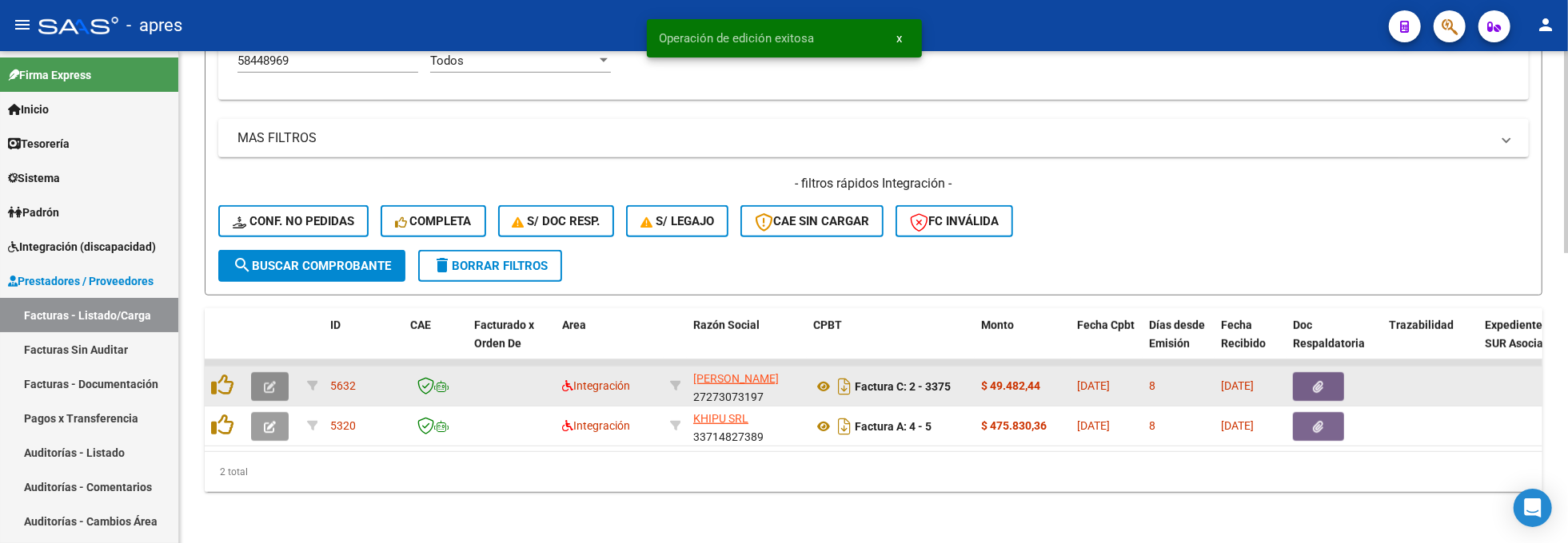
click at [256, 372] on button "button" at bounding box center [270, 387] width 37 height 29
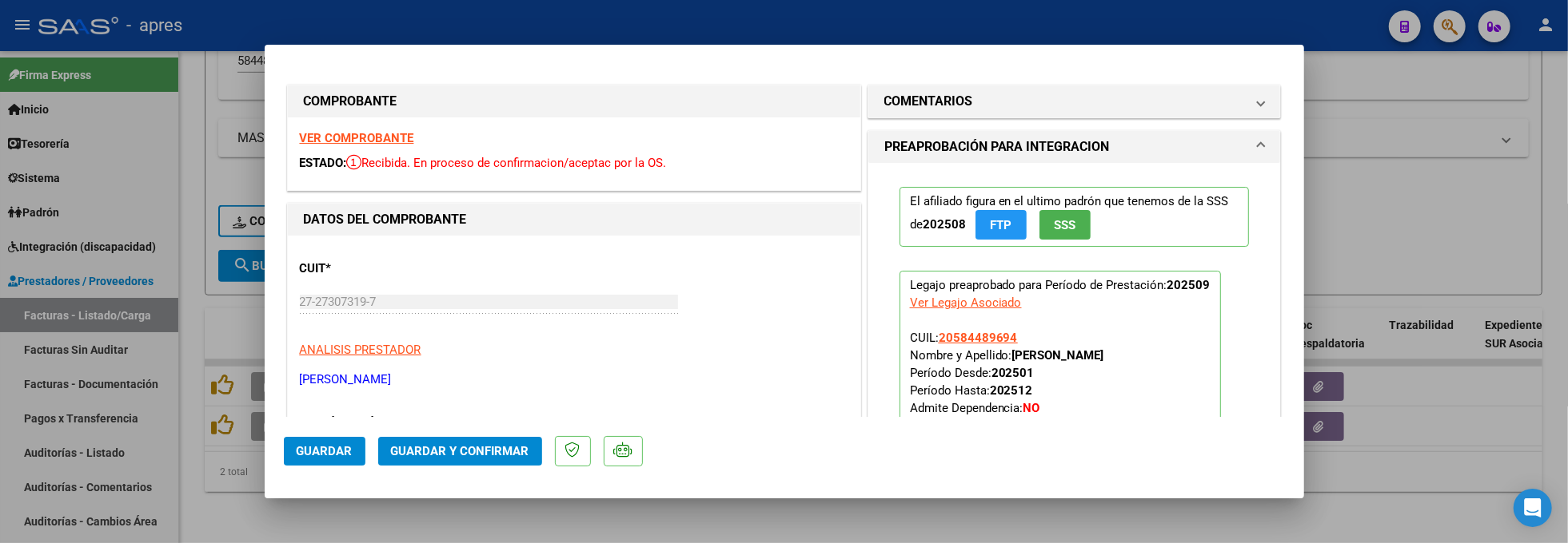
click at [385, 131] on strong "VER COMPROBANTE" at bounding box center [356, 138] width 114 height 14
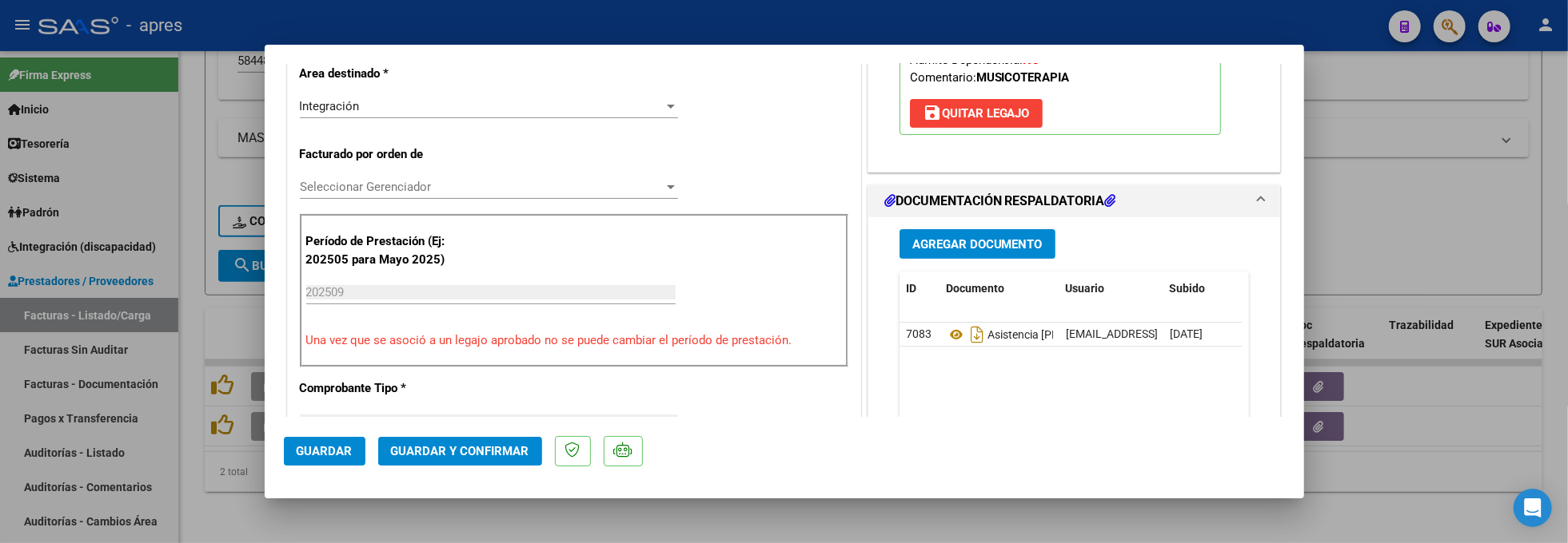
scroll to position [426, 0]
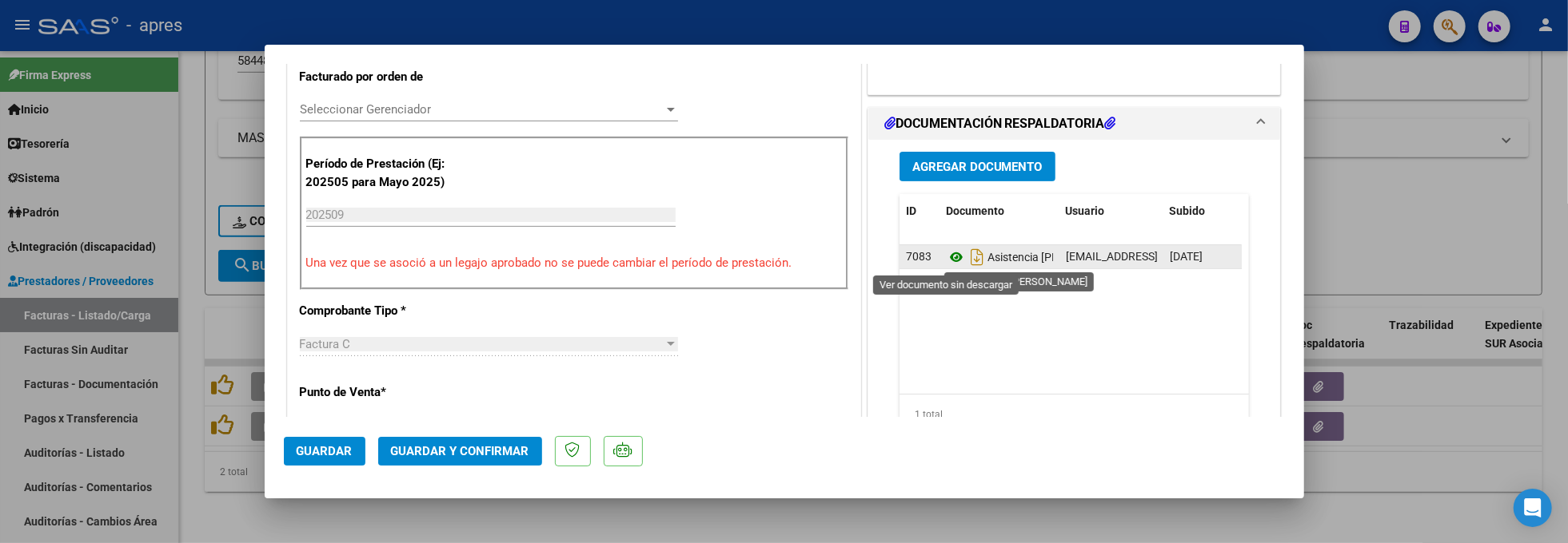
click at [946, 256] on icon at bounding box center [956, 257] width 21 height 19
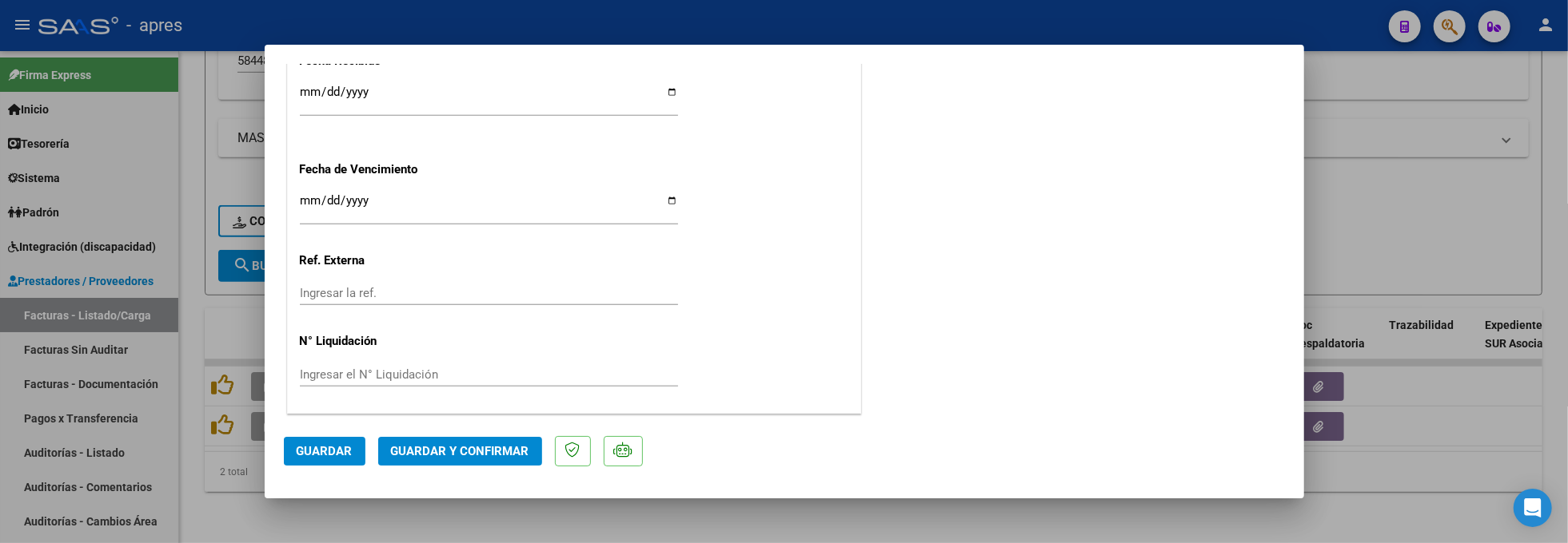
scroll to position [1192, 0]
click at [427, 449] on span "Guardar y Confirmar" at bounding box center [460, 451] width 138 height 14
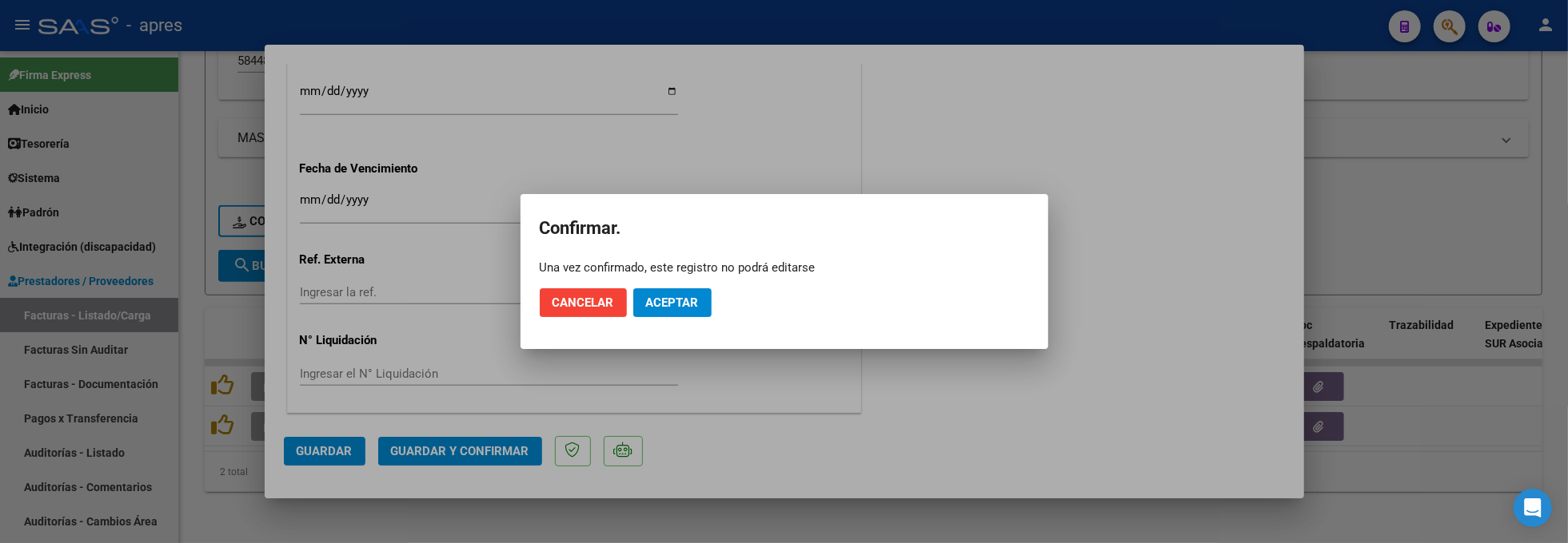
click at [680, 323] on mat-dialog-actions "Cancelar Aceptar" at bounding box center [784, 302] width 490 height 55
click at [656, 312] on button "Aceptar" at bounding box center [673, 303] width 79 height 29
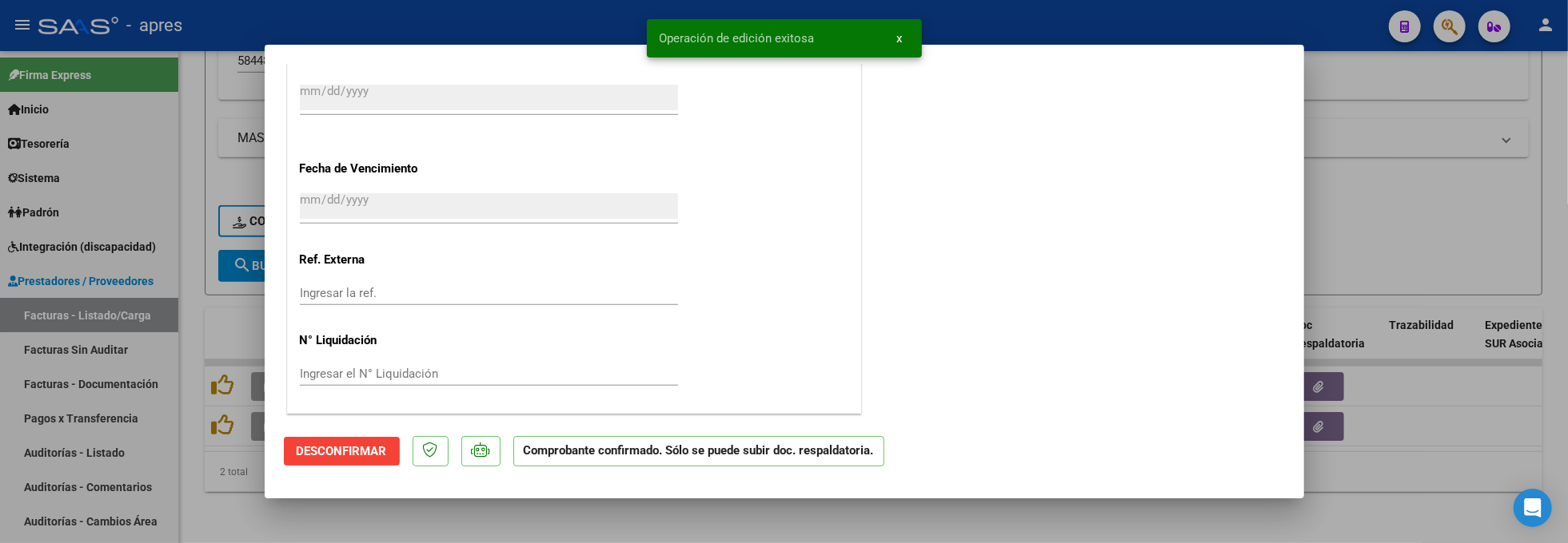
click at [224, 484] on div at bounding box center [784, 272] width 1568 height 543
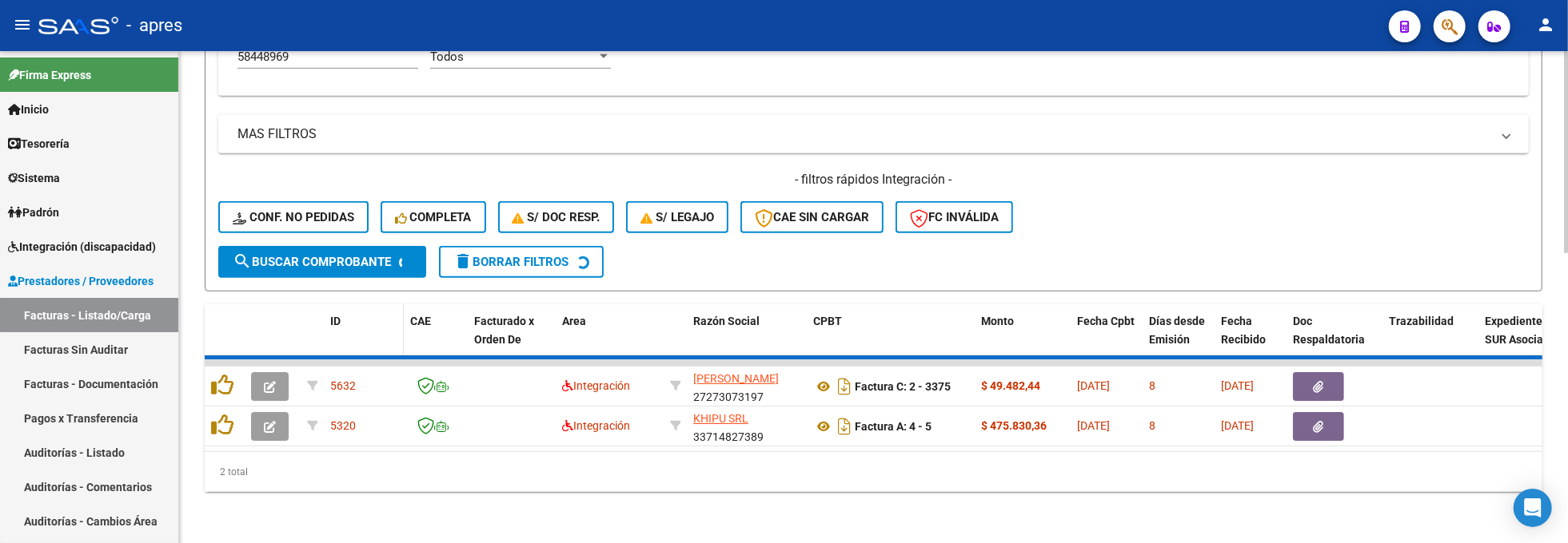
scroll to position [663, 0]
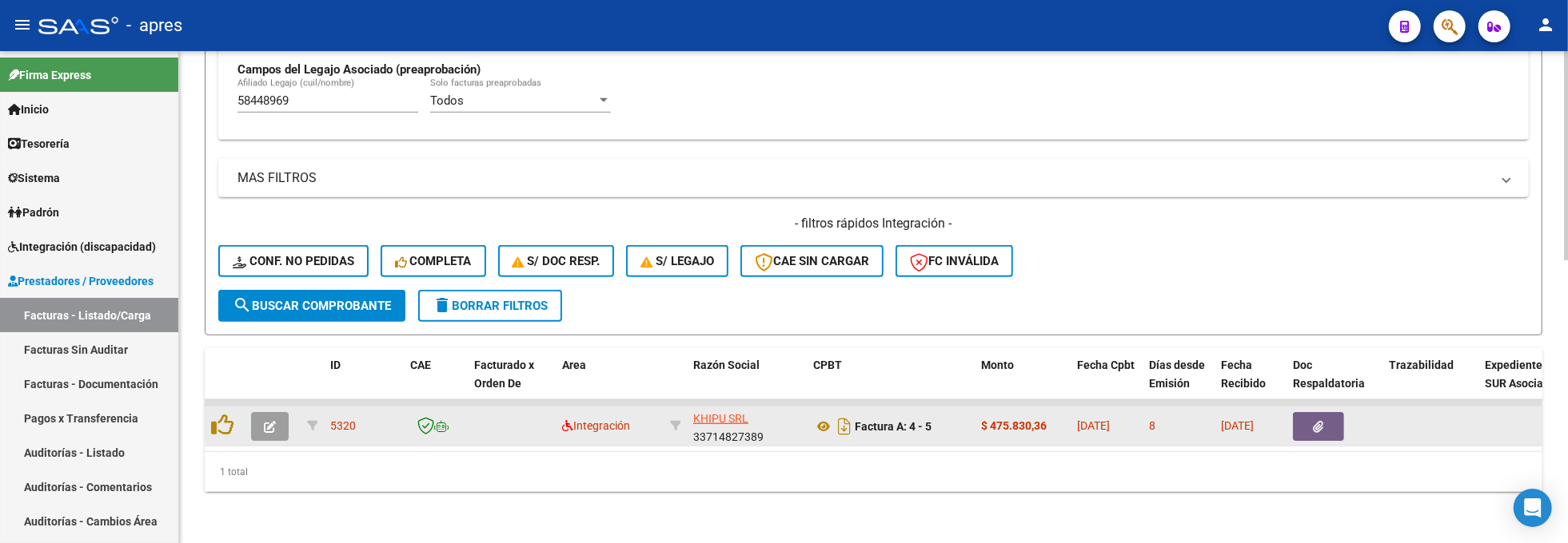
click at [272, 421] on icon "button" at bounding box center [270, 427] width 12 height 12
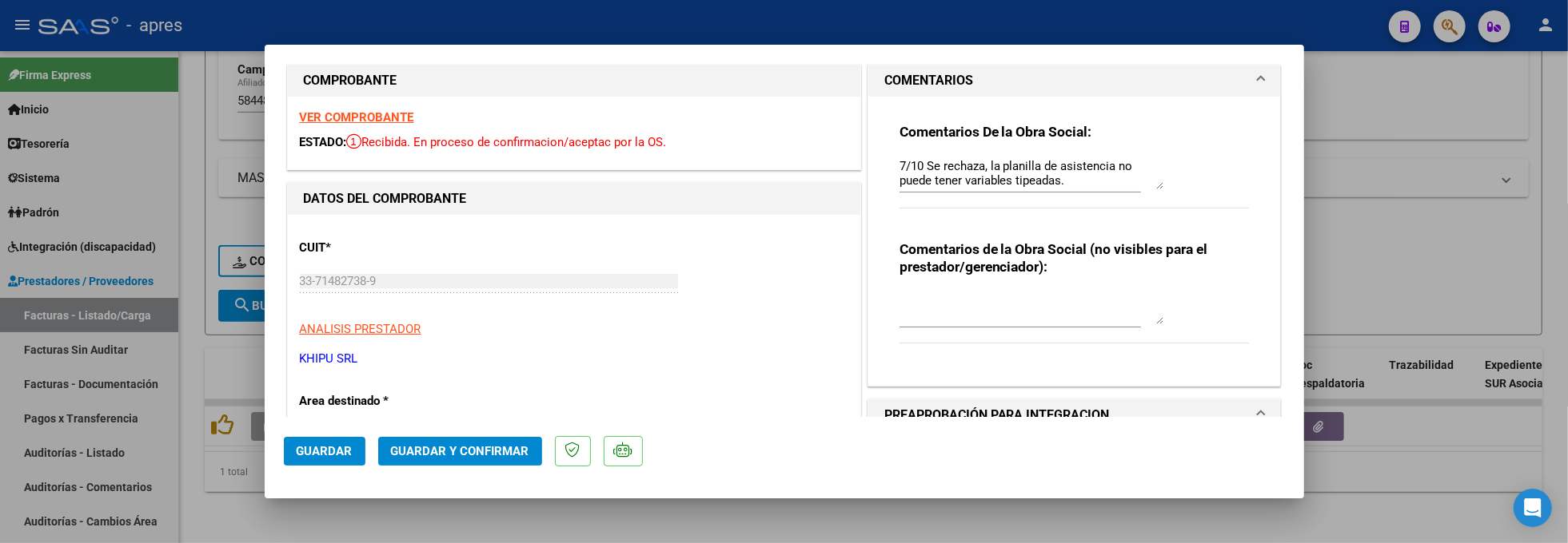
scroll to position [0, 0]
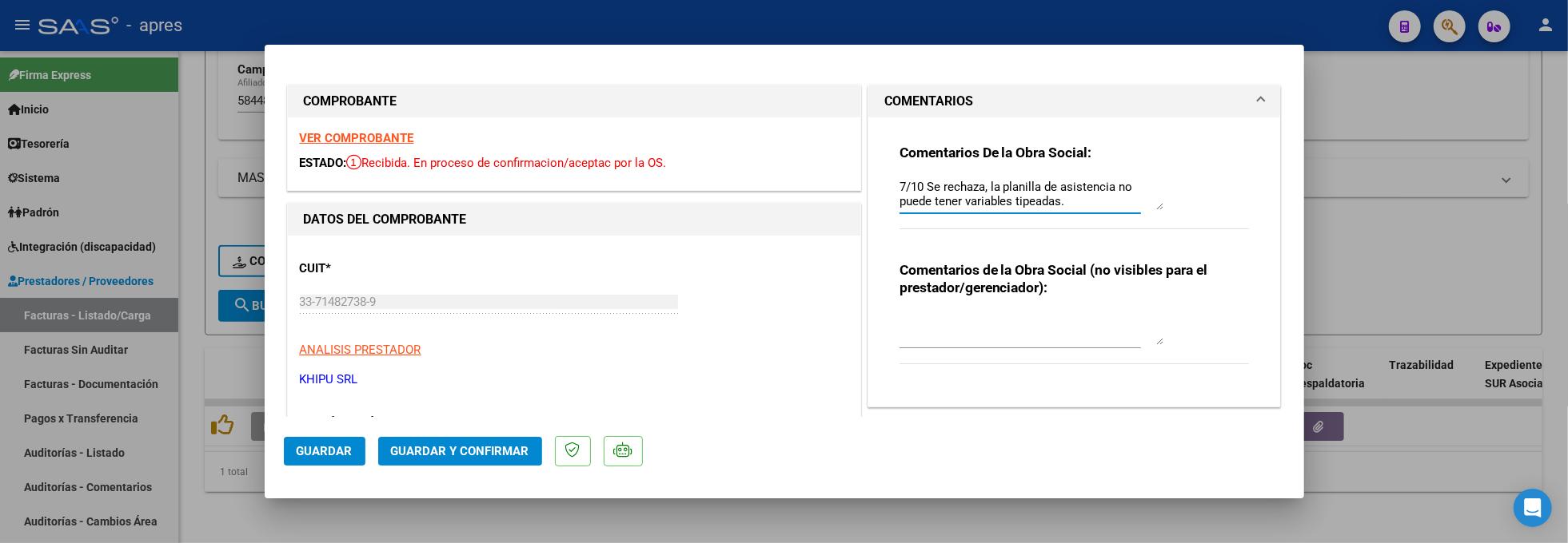
drag, startPoint x: 1137, startPoint y: 209, endPoint x: 1134, endPoint y: 368, distance: 159.0
click at [1134, 368] on div "Comentarios De la Obra Social: 7/10 Se rechaza, la planilla de asistencia no pu…" at bounding box center [1075, 255] width 374 height 276
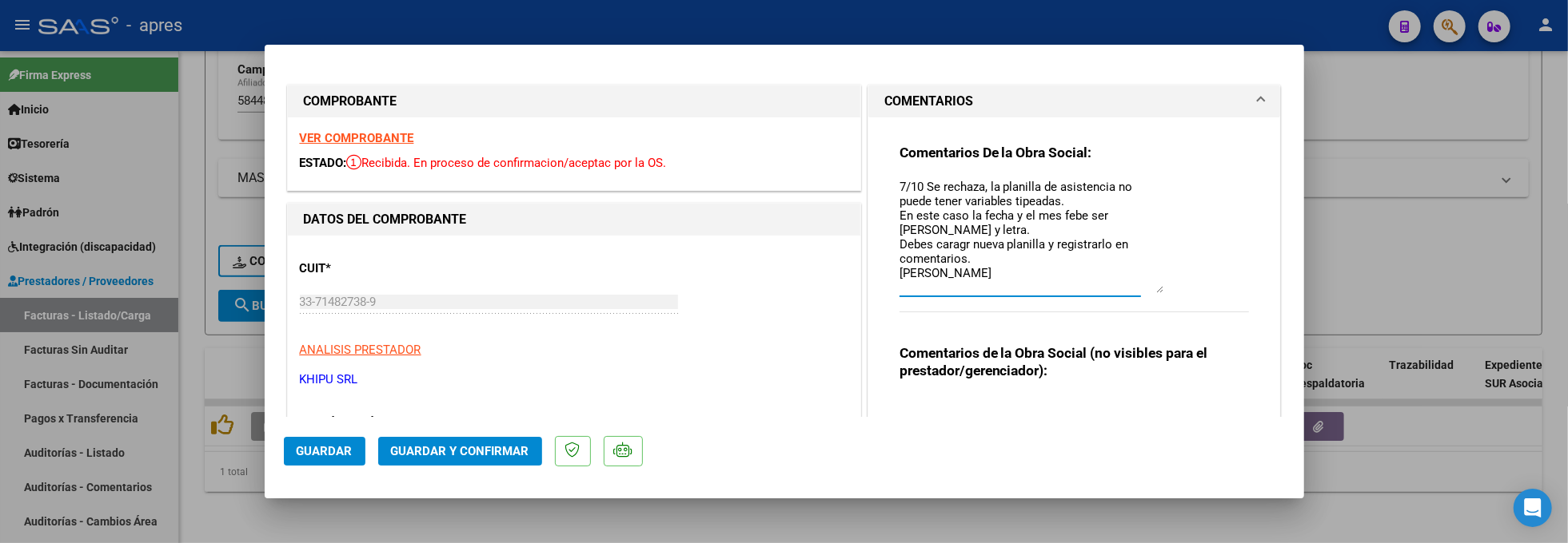
drag, startPoint x: 1142, startPoint y: 208, endPoint x: 1141, endPoint y: 292, distance: 84.0
click at [1141, 292] on textarea "7/10 Se rechaza, la planilla de asistencia no puede tener variables tipeadas. E…" at bounding box center [1031, 236] width 264 height 115
click at [1026, 264] on textarea "7/10 Se rechaza, la planilla de asistencia no puede tener variables tipeadas. E…" at bounding box center [1031, 236] width 264 height 115
click at [987, 275] on textarea "7/10 Se rechaza, la planilla de asistencia no puede tener variables tipeadas. E…" at bounding box center [1031, 236] width 264 height 115
click at [325, 452] on span "Guardar" at bounding box center [325, 451] width 56 height 14
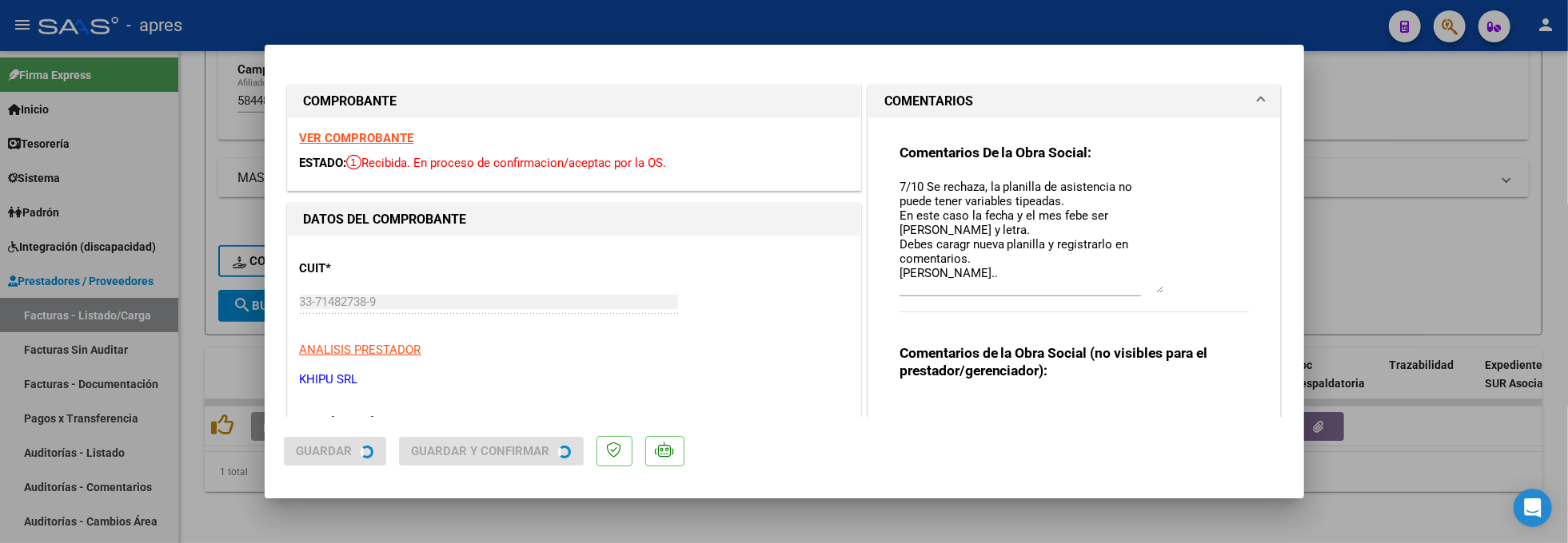
click at [493, 511] on div at bounding box center [784, 272] width 1568 height 543
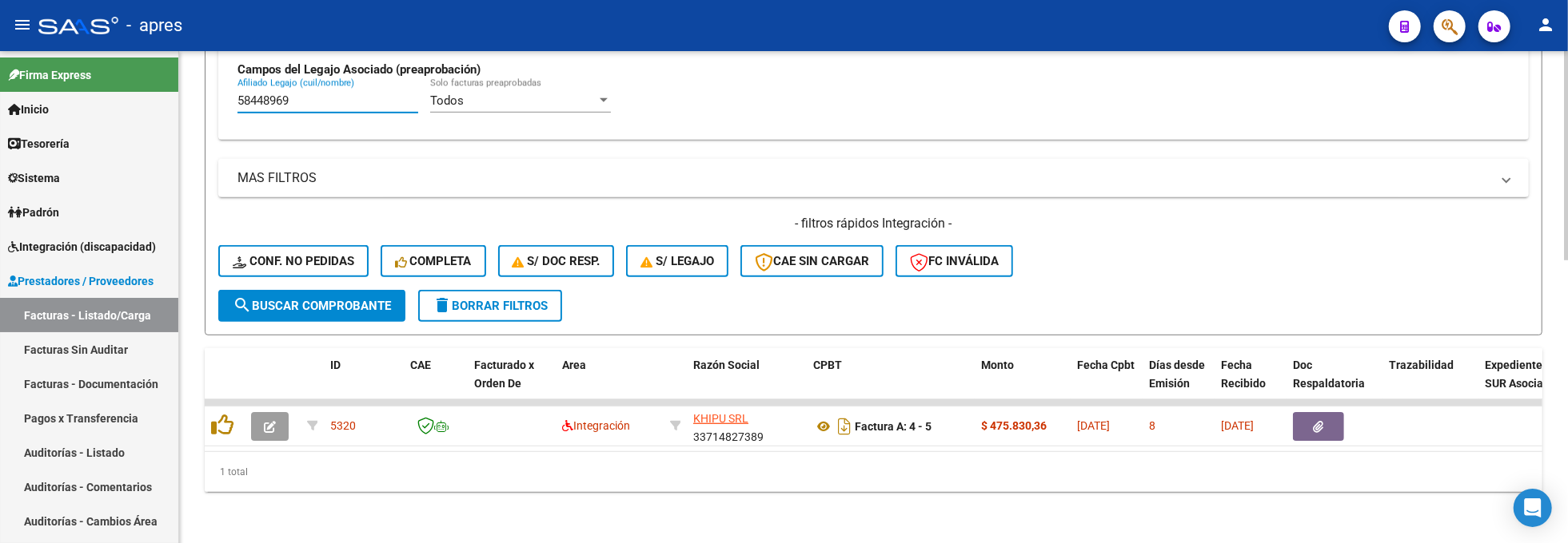
drag, startPoint x: 327, startPoint y: 90, endPoint x: 226, endPoint y: 83, distance: 101.2
click at [226, 83] on div "Todos Cargado en Para Enviar SSS Período De Prestación Campos del Archivo de Re…" at bounding box center [873, 23] width 1311 height 232
paste input "7396723"
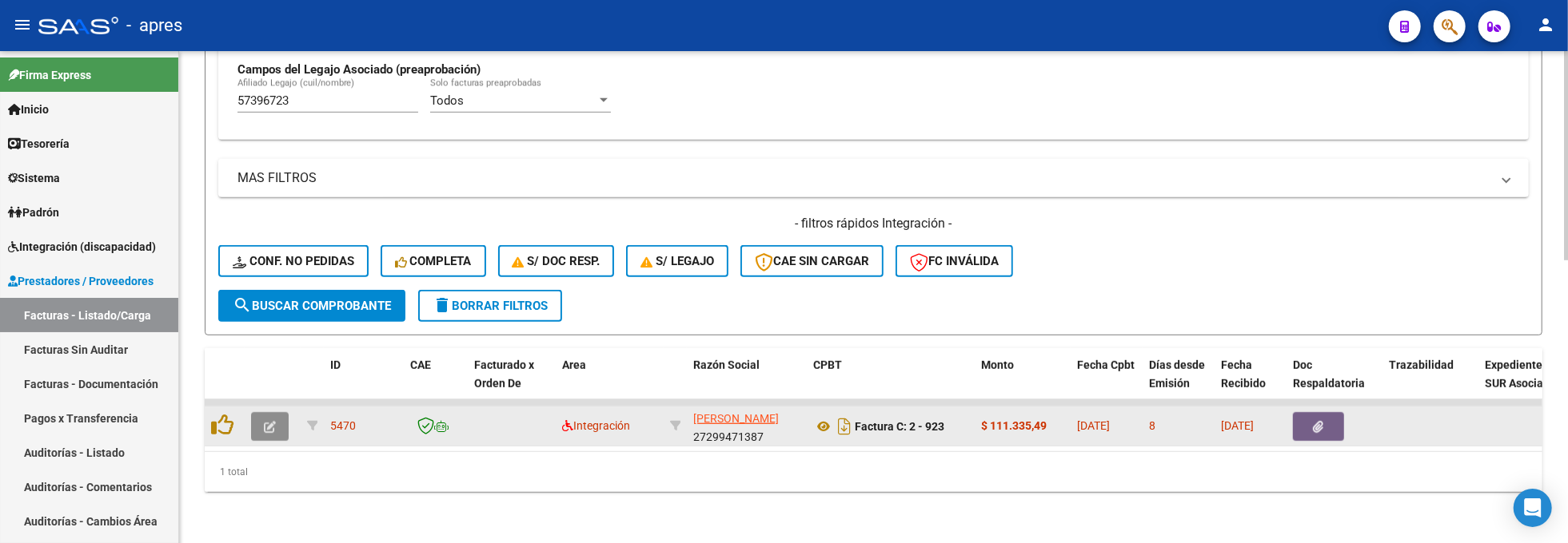
click at [267, 421] on icon "button" at bounding box center [270, 427] width 12 height 12
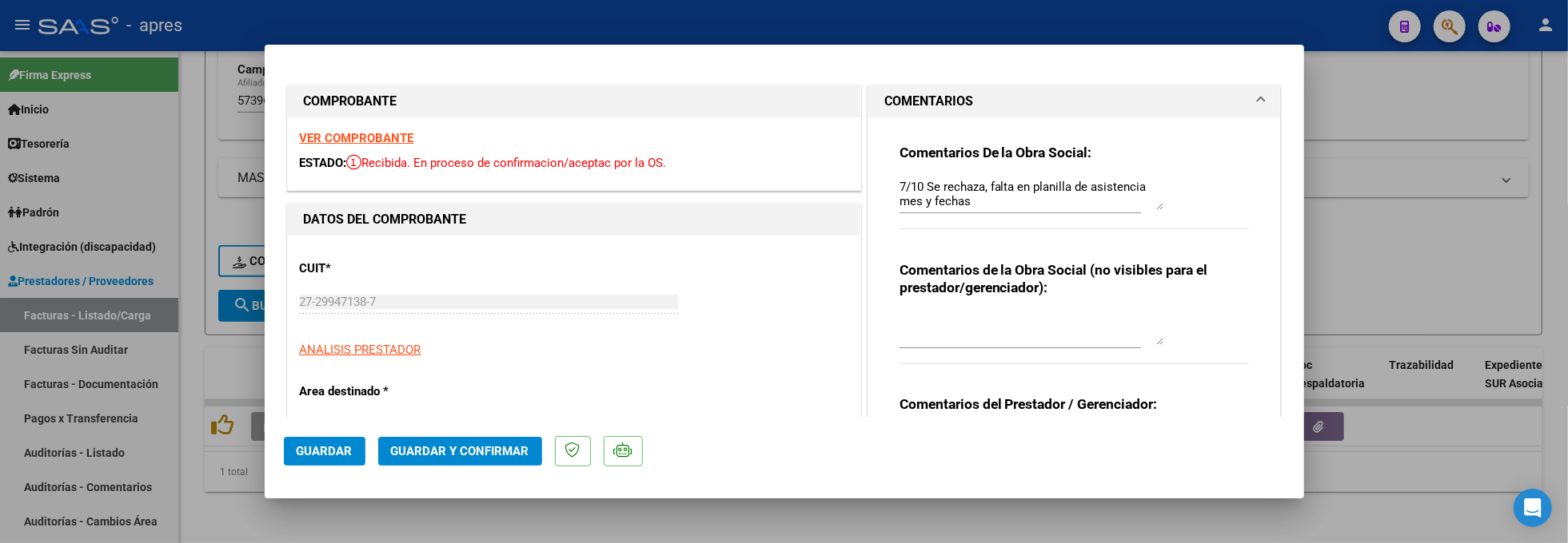
click at [387, 138] on strong "VER COMPROBANTE" at bounding box center [356, 138] width 114 height 14
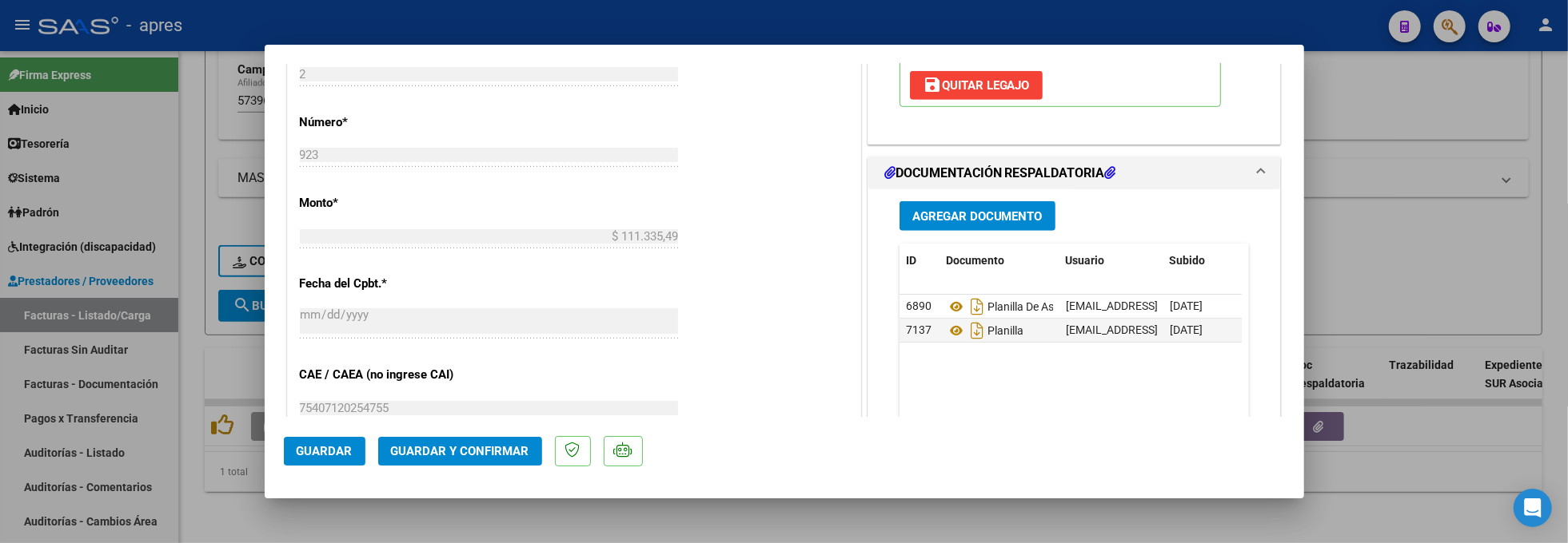
scroll to position [958, 0]
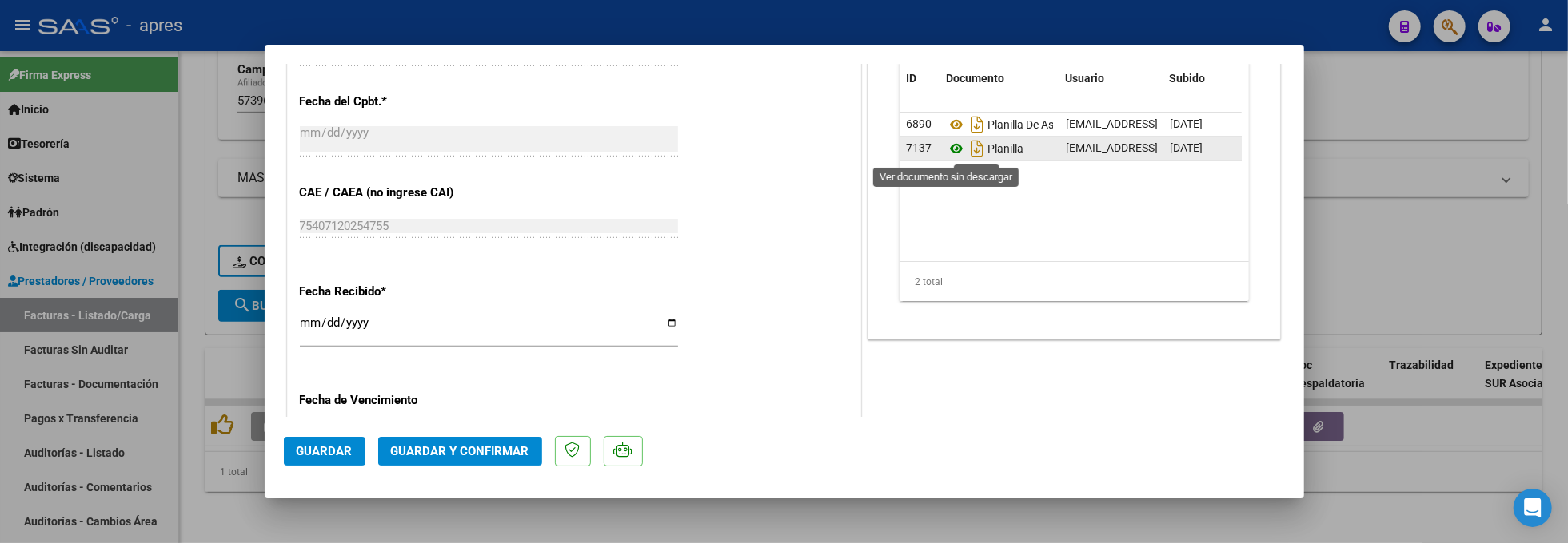
click at [946, 153] on icon at bounding box center [956, 149] width 21 height 19
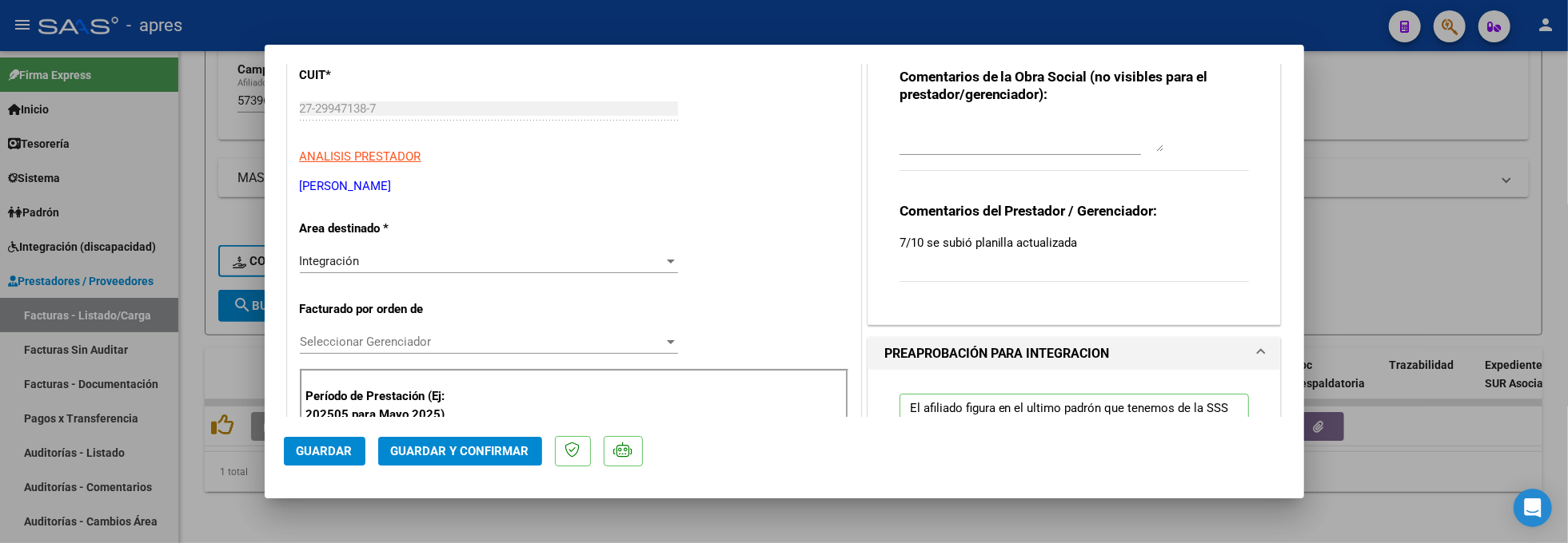
scroll to position [0, 0]
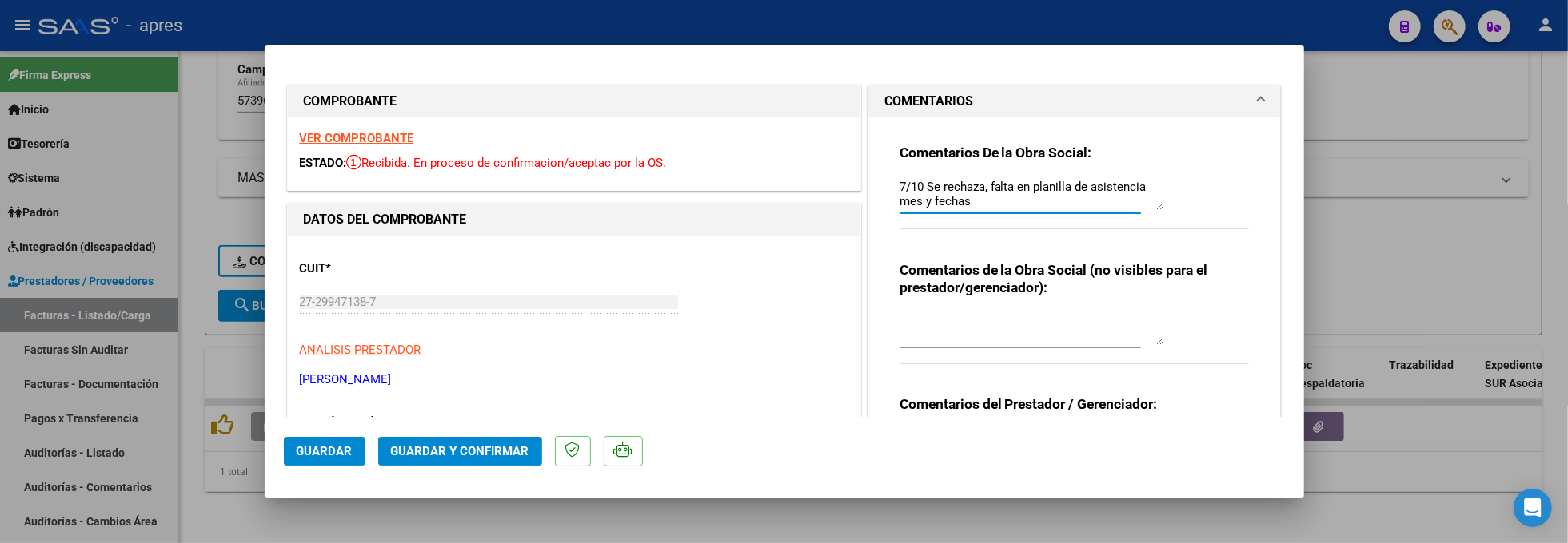
click at [1137, 202] on textarea "7/10 Se rechaza, falta en planilla de asistencia mes y fechas Cargar nueva PA y…" at bounding box center [1031, 194] width 264 height 32
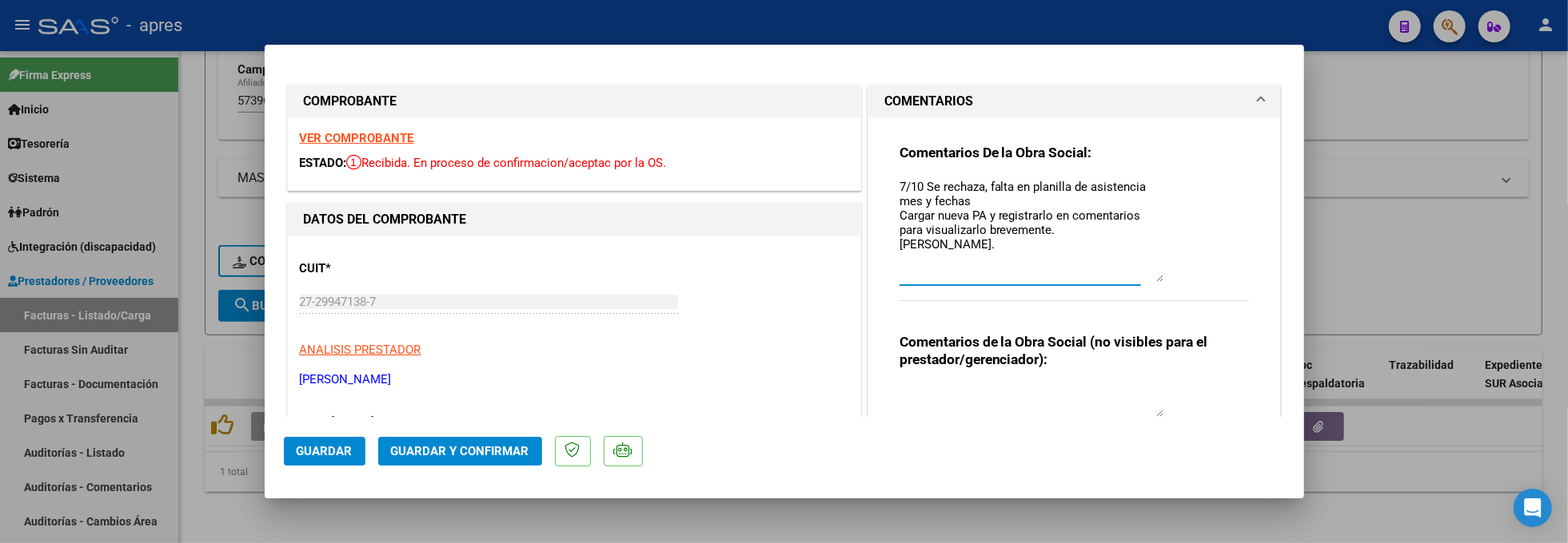
drag, startPoint x: 1146, startPoint y: 203, endPoint x: 1149, endPoint y: 275, distance: 72.1
click at [1149, 275] on textarea "7/10 Se rechaza, falta en planilla de asistencia mes y fechas Cargar nueva PA y…" at bounding box center [1031, 230] width 264 height 104
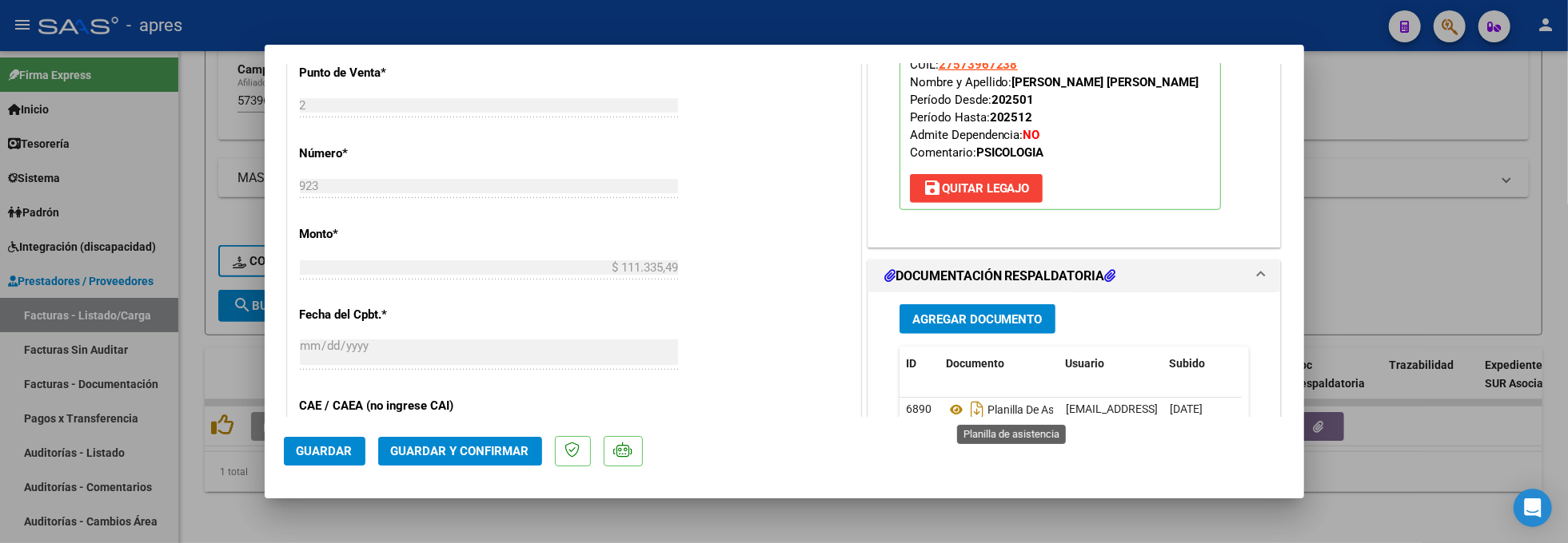
scroll to position [852, 0]
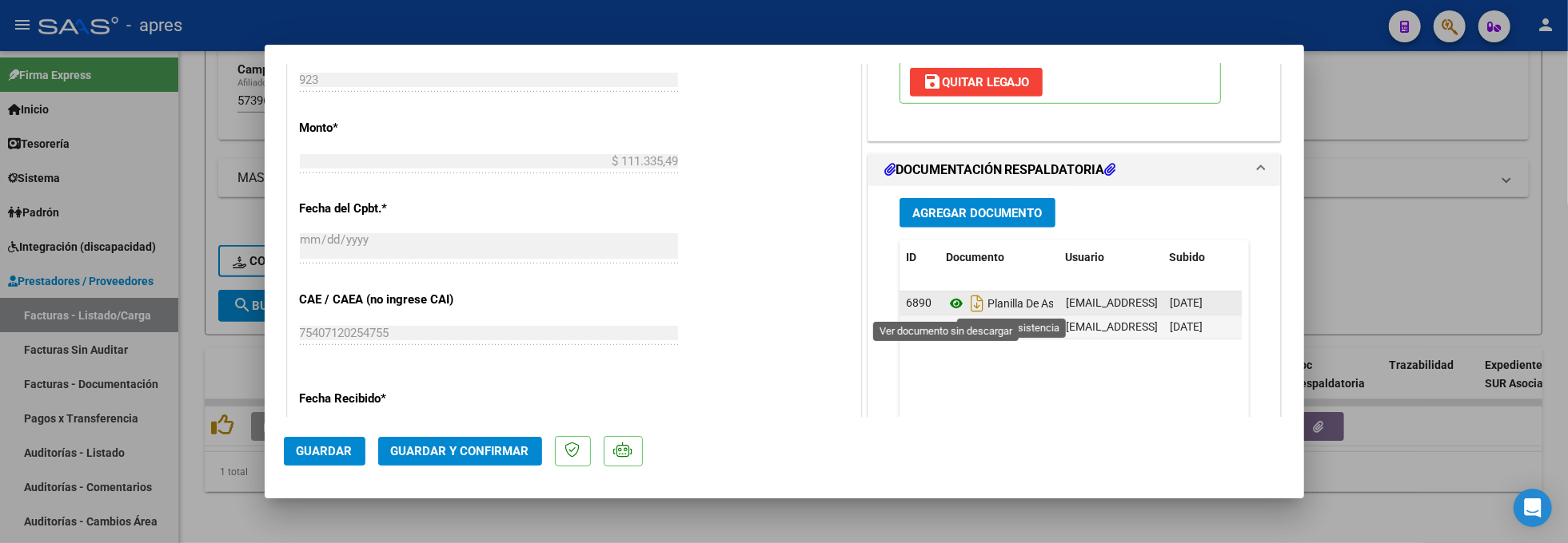
click at [946, 305] on icon at bounding box center [956, 304] width 21 height 19
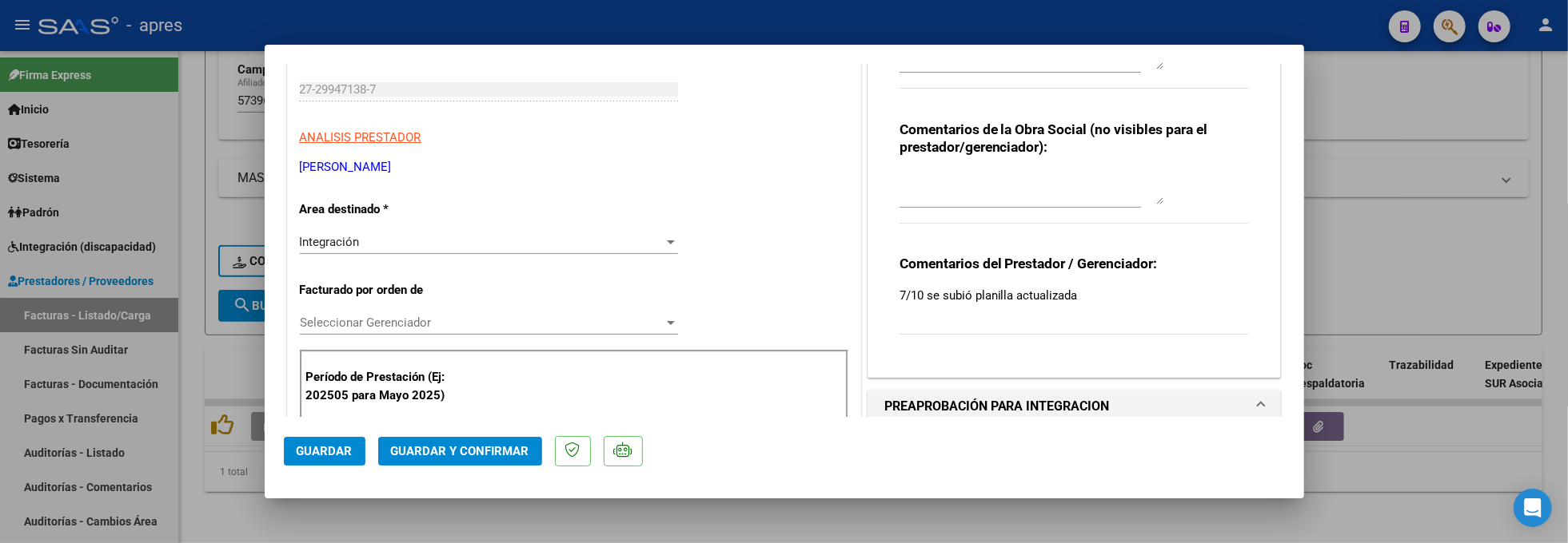
scroll to position [0, 0]
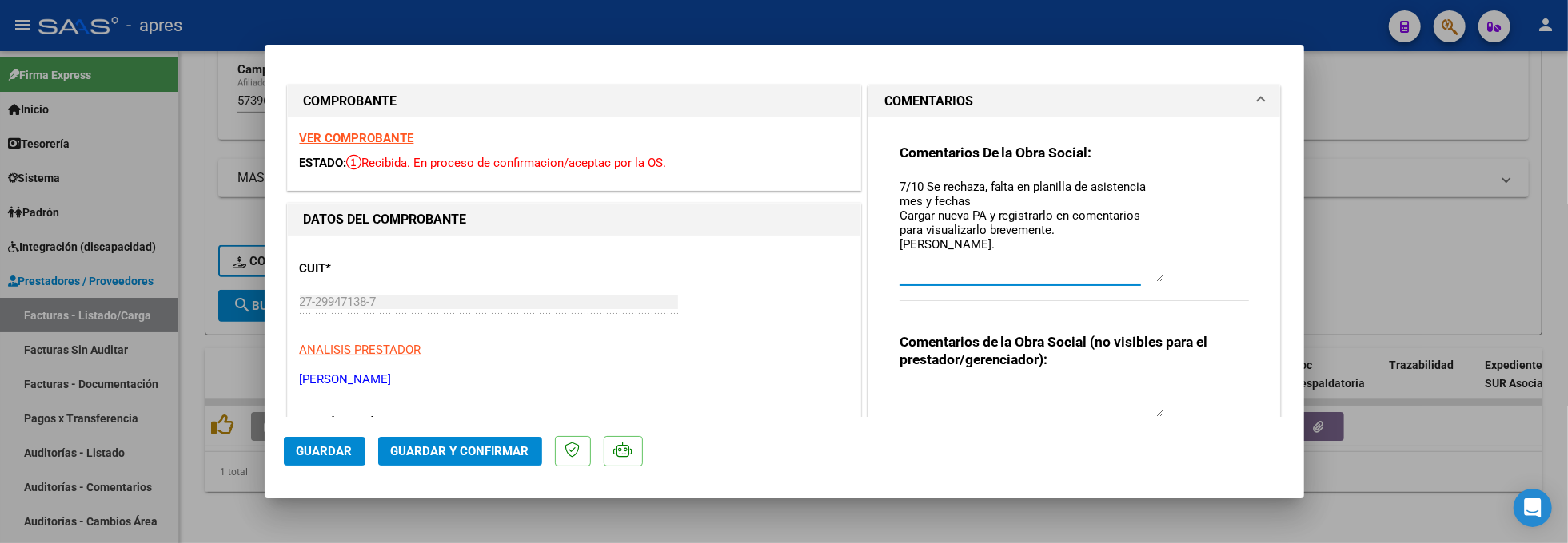
click at [911, 218] on textarea "7/10 Se rechaza, falta en planilla de asistencia mes y fechas Cargar nueva PA y…" at bounding box center [1031, 230] width 264 height 104
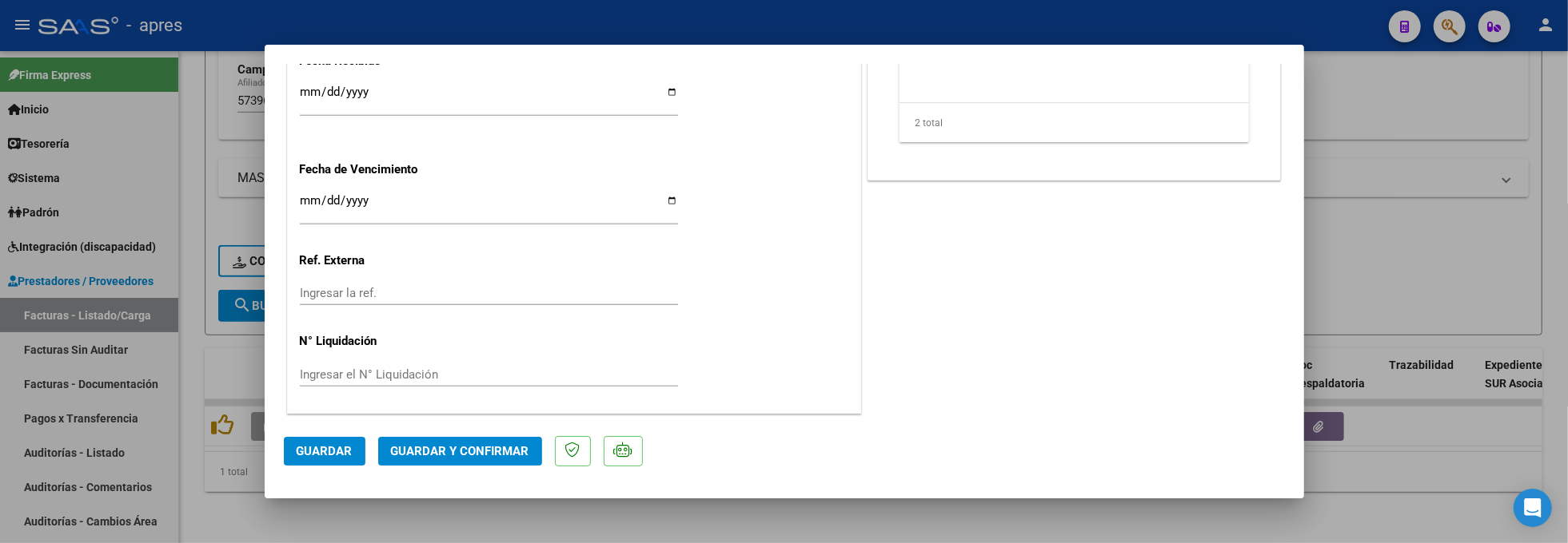
scroll to position [1192, 0]
click at [438, 449] on span "Guardar y Confirmar" at bounding box center [460, 451] width 138 height 14
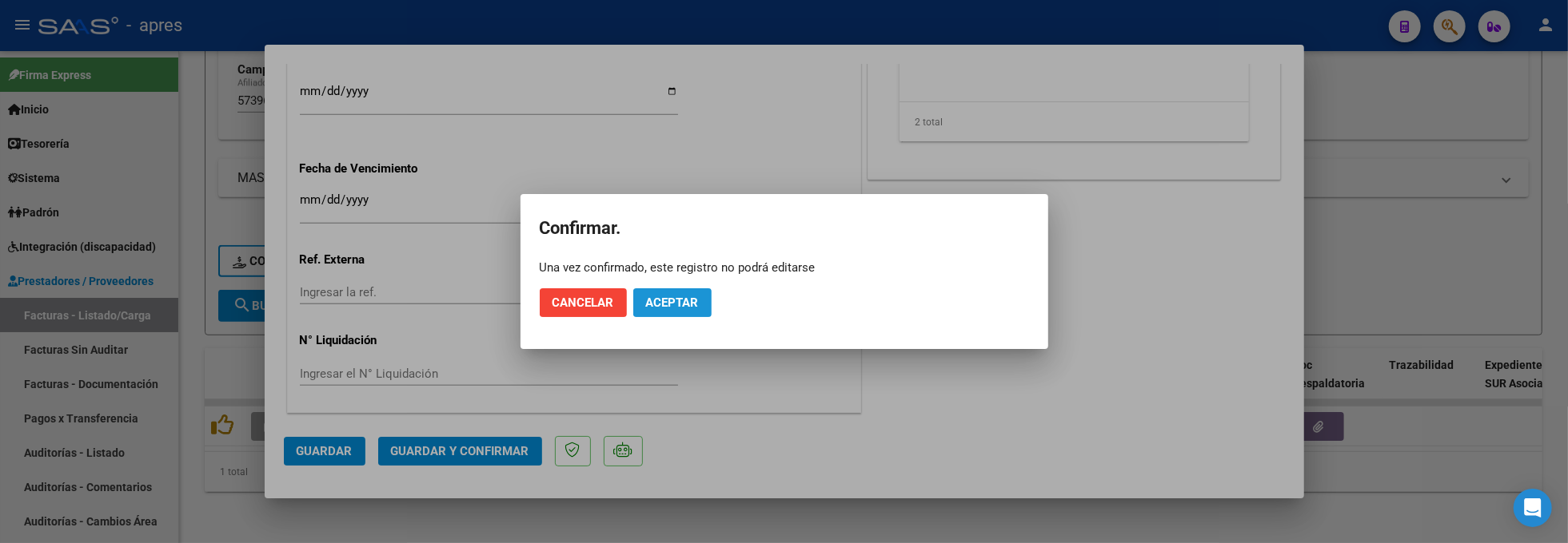
click at [680, 305] on span "Aceptar" at bounding box center [672, 302] width 53 height 14
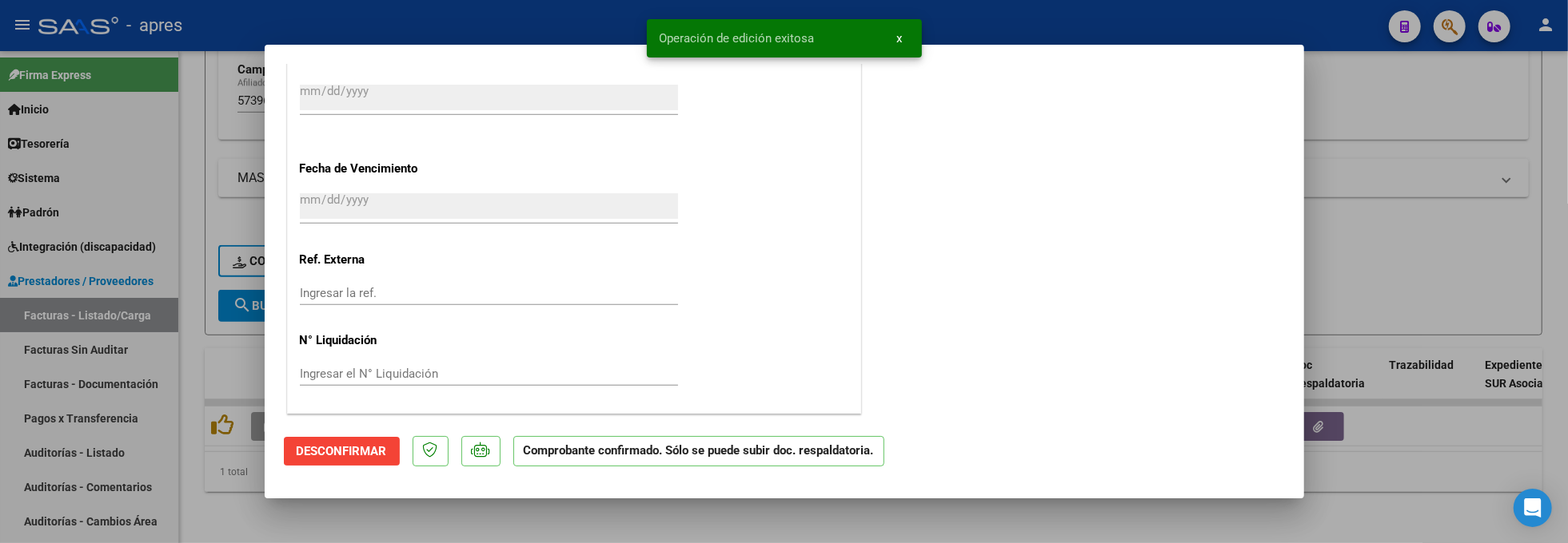
click at [204, 511] on div at bounding box center [784, 272] width 1568 height 543
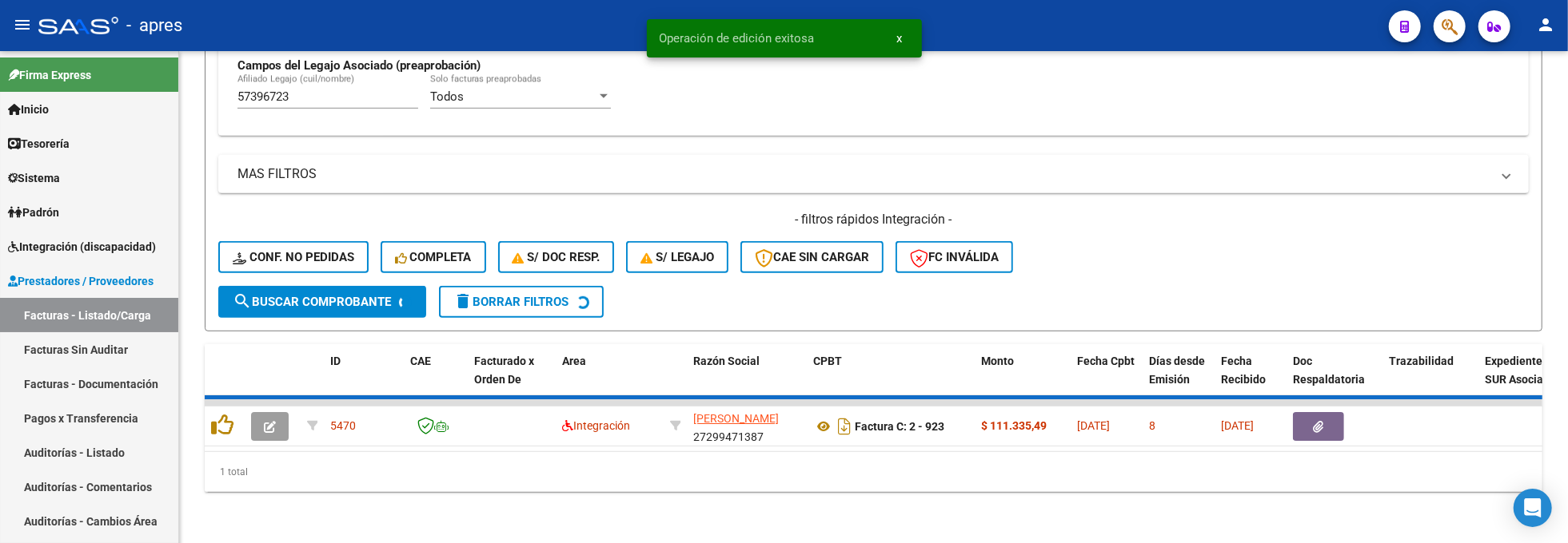
scroll to position [634, 0]
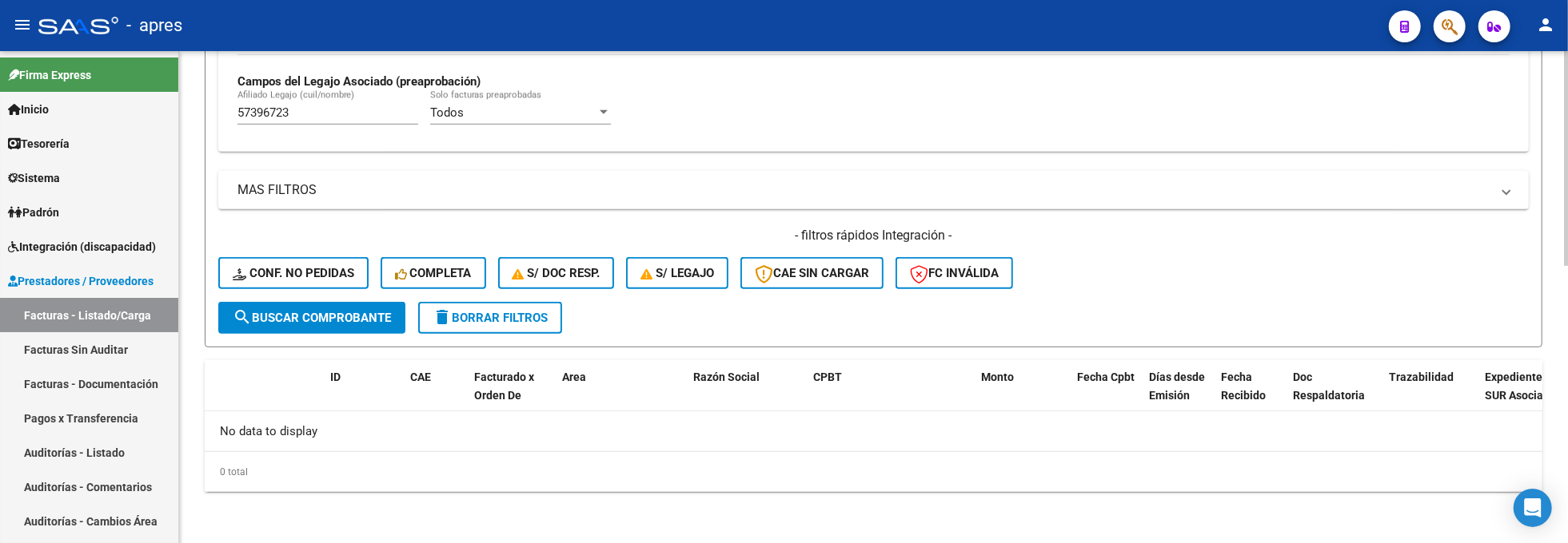
drag, startPoint x: 302, startPoint y: 117, endPoint x: 237, endPoint y: 110, distance: 65.4
click at [237, 110] on input "57396723" at bounding box center [327, 112] width 181 height 14
paste input "5803661"
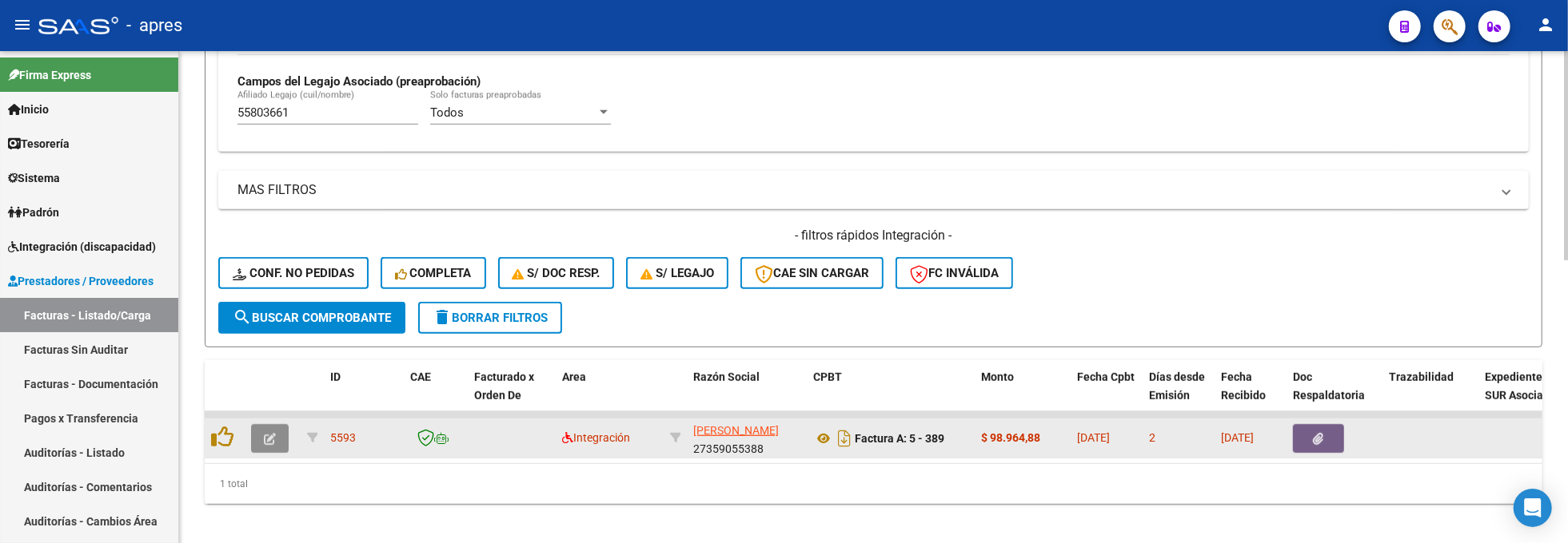
click at [262, 437] on button "button" at bounding box center [270, 438] width 37 height 29
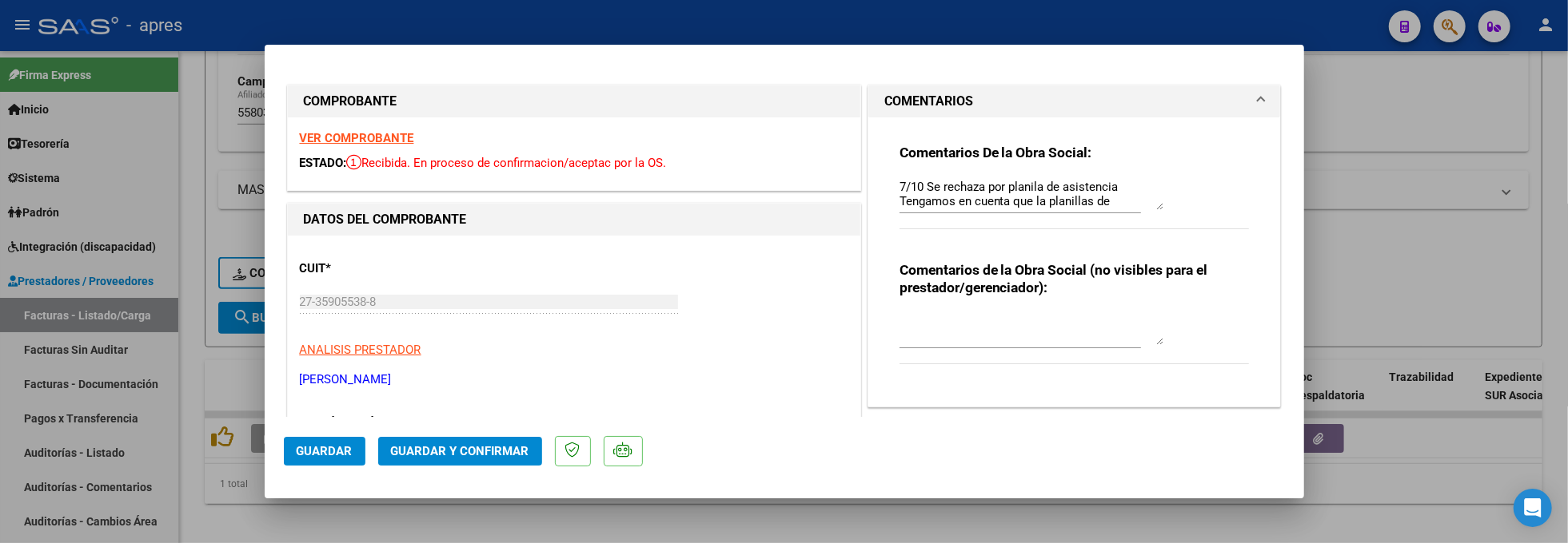
click at [315, 132] on strong "VER COMPROBANTE" at bounding box center [356, 138] width 114 height 14
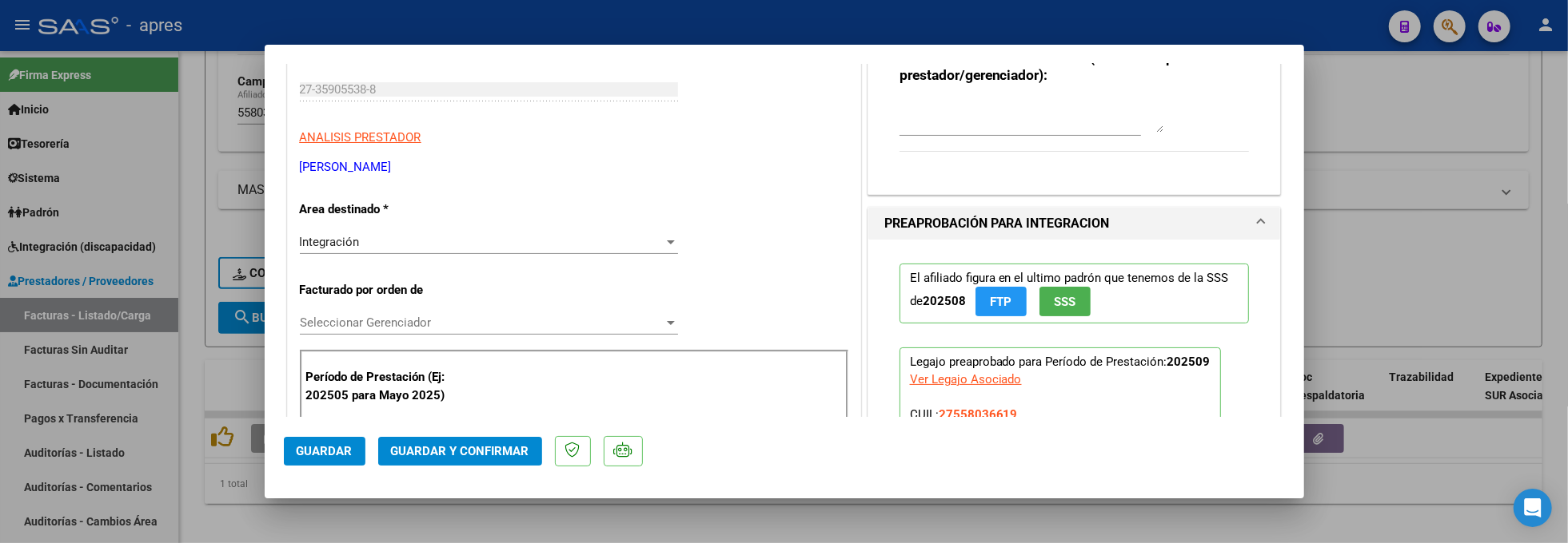
scroll to position [639, 0]
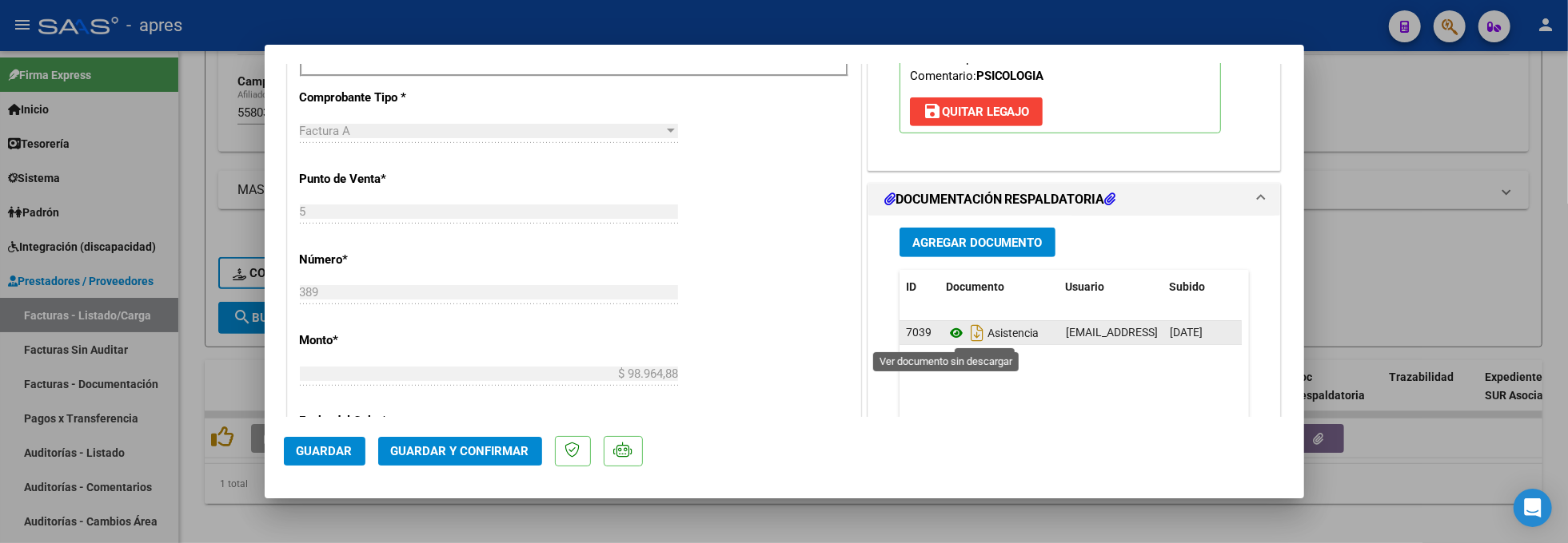
click at [946, 336] on icon at bounding box center [956, 333] width 21 height 19
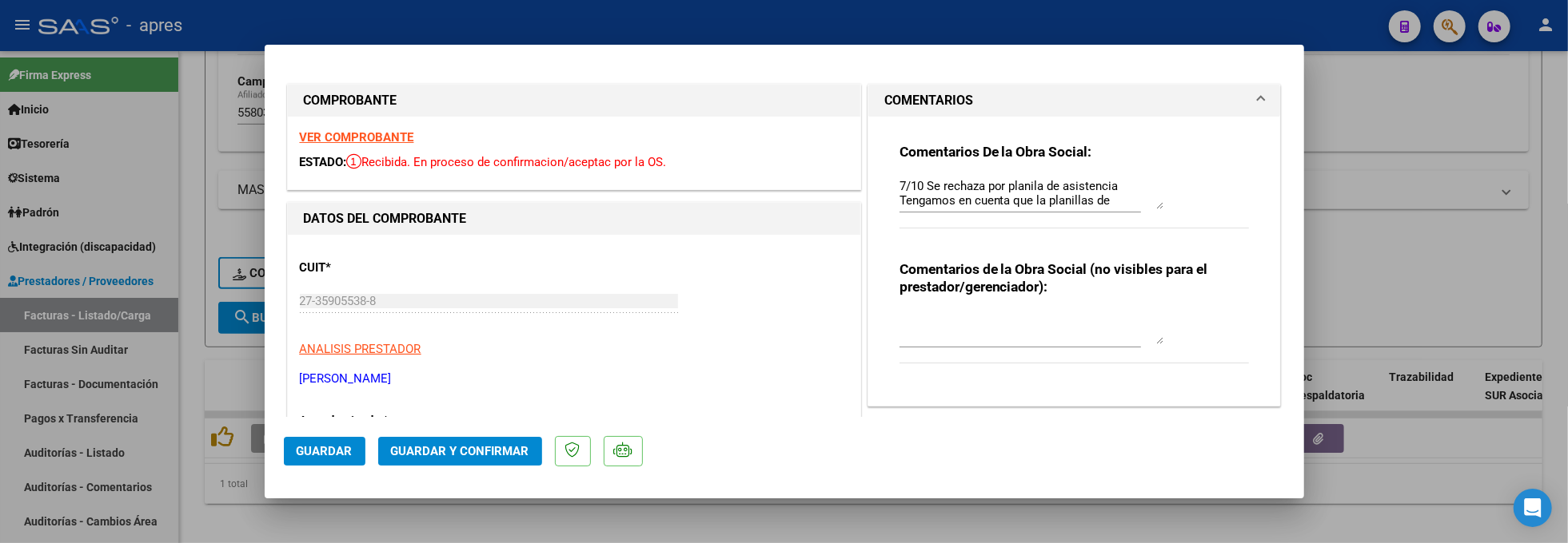
scroll to position [0, 0]
click at [1146, 209] on textarea "7/10 Se rechaza por planila de asistencia Tengamos en cuenta que la planillas d…" at bounding box center [1031, 194] width 264 height 32
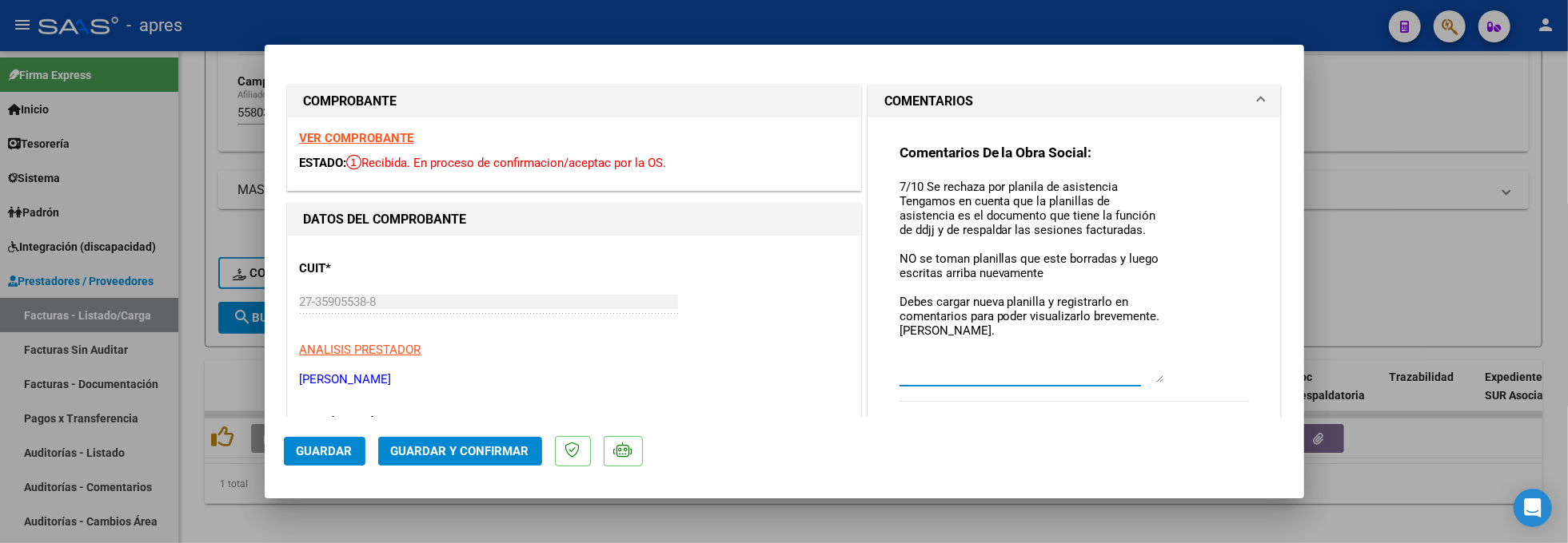
drag, startPoint x: 1146, startPoint y: 204, endPoint x: 1166, endPoint y: 377, distance: 174.2
click at [1166, 377] on div "Comentarios De la Obra Social: 7/10 Se rechaza por planila de asistencia Tengam…" at bounding box center [1074, 281] width 350 height 275
click at [993, 342] on textarea "7/10 Se rechaza por planila de asistencia Tengamos en cuenta que la planillas d…" at bounding box center [1031, 280] width 264 height 204
click at [314, 454] on span "Guardar" at bounding box center [325, 451] width 56 height 14
click at [213, 158] on div at bounding box center [784, 272] width 1568 height 543
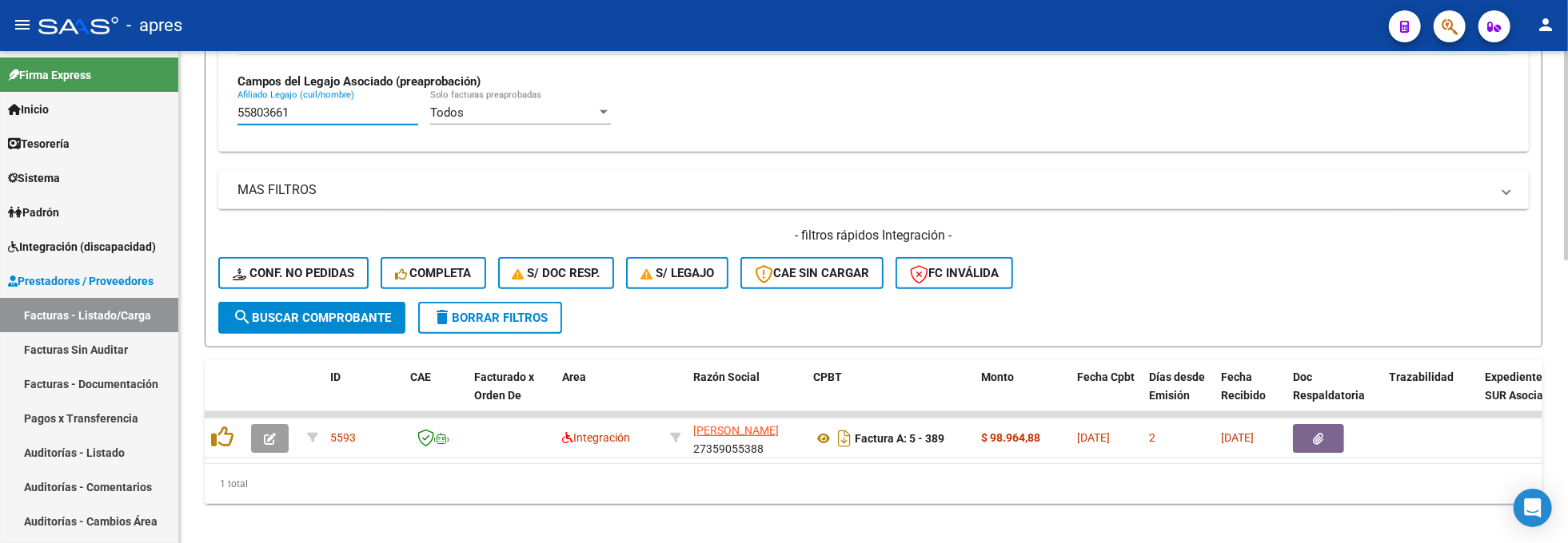
drag, startPoint x: 341, startPoint y: 116, endPoint x: 181, endPoint y: 122, distance: 160.1
paste input "8458612"
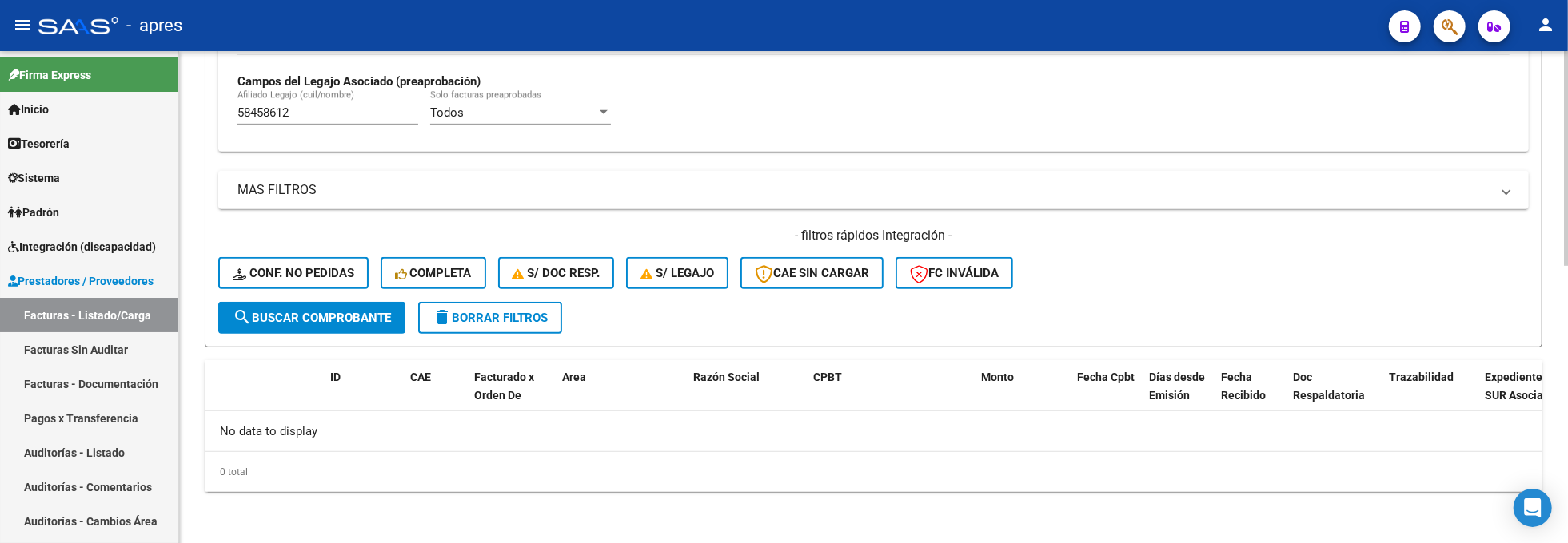
drag, startPoint x: 315, startPoint y: 122, endPoint x: 190, endPoint y: 122, distance: 125.0
drag, startPoint x: 311, startPoint y: 123, endPoint x: 313, endPoint y: 115, distance: 8.2
click at [311, 120] on div "58458612 [PERSON_NAME] (cuil/nombre)" at bounding box center [327, 107] width 181 height 35
drag, startPoint x: 313, startPoint y: 113, endPoint x: 175, endPoint y: 112, distance: 138.0
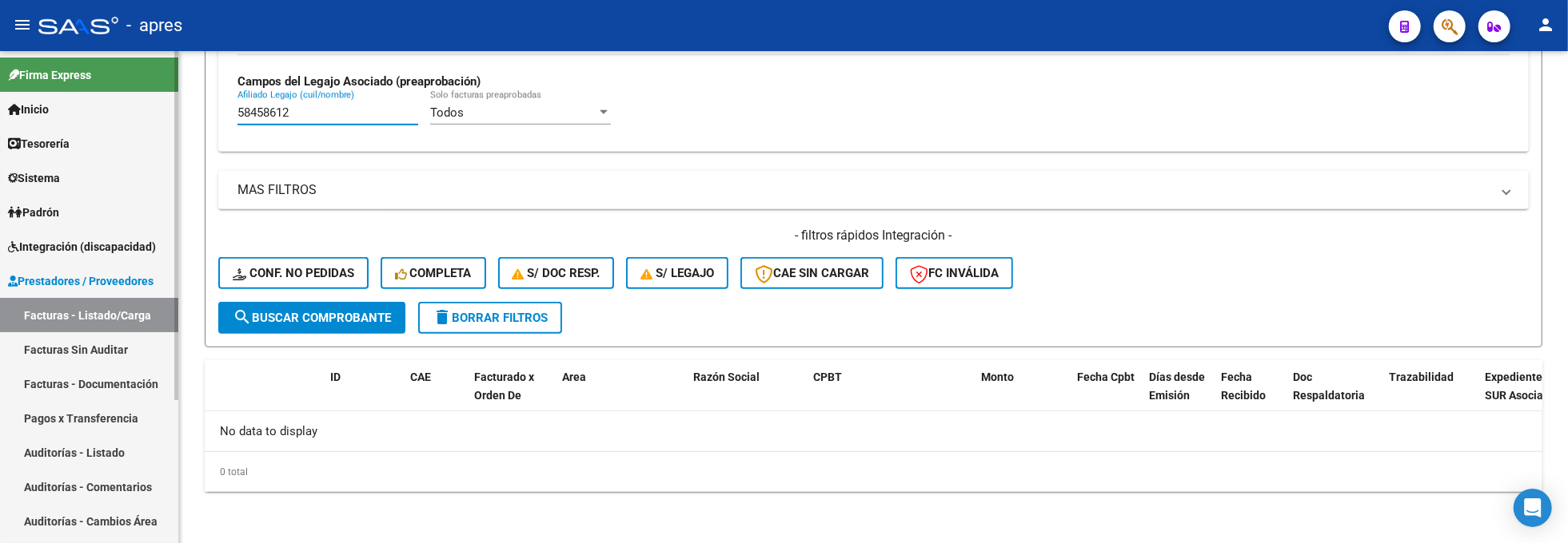
click at [175, 112] on mat-sidenav-container "Firma Express Inicio Calendario SSS Instructivos Contacto OS Tesorería Extracto…" at bounding box center [784, 296] width 1568 height 492
paste input "707493"
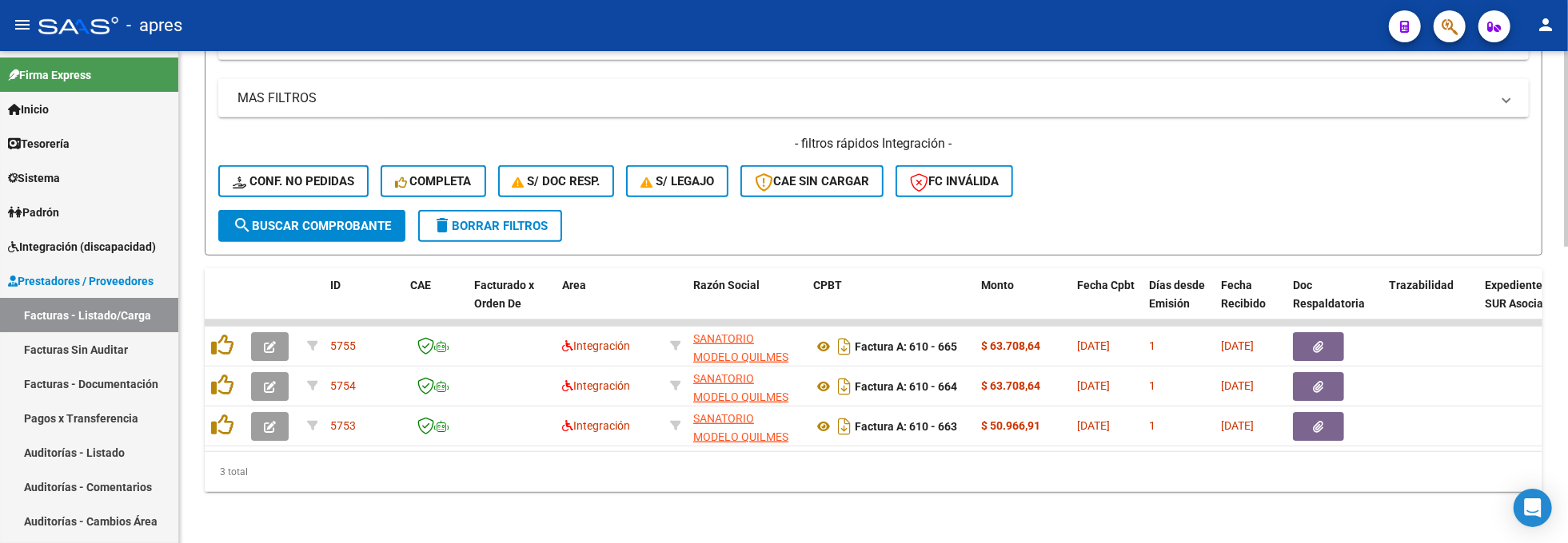
scroll to position [744, 0]
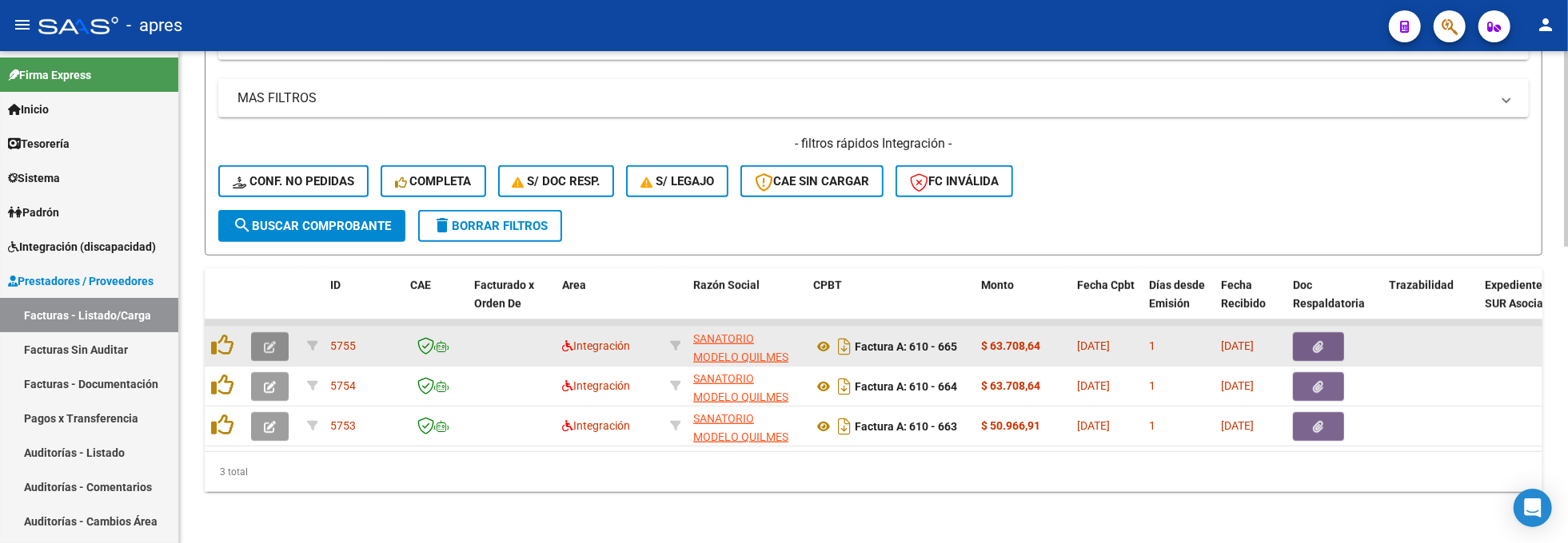
click at [266, 342] on icon "button" at bounding box center [270, 347] width 12 height 12
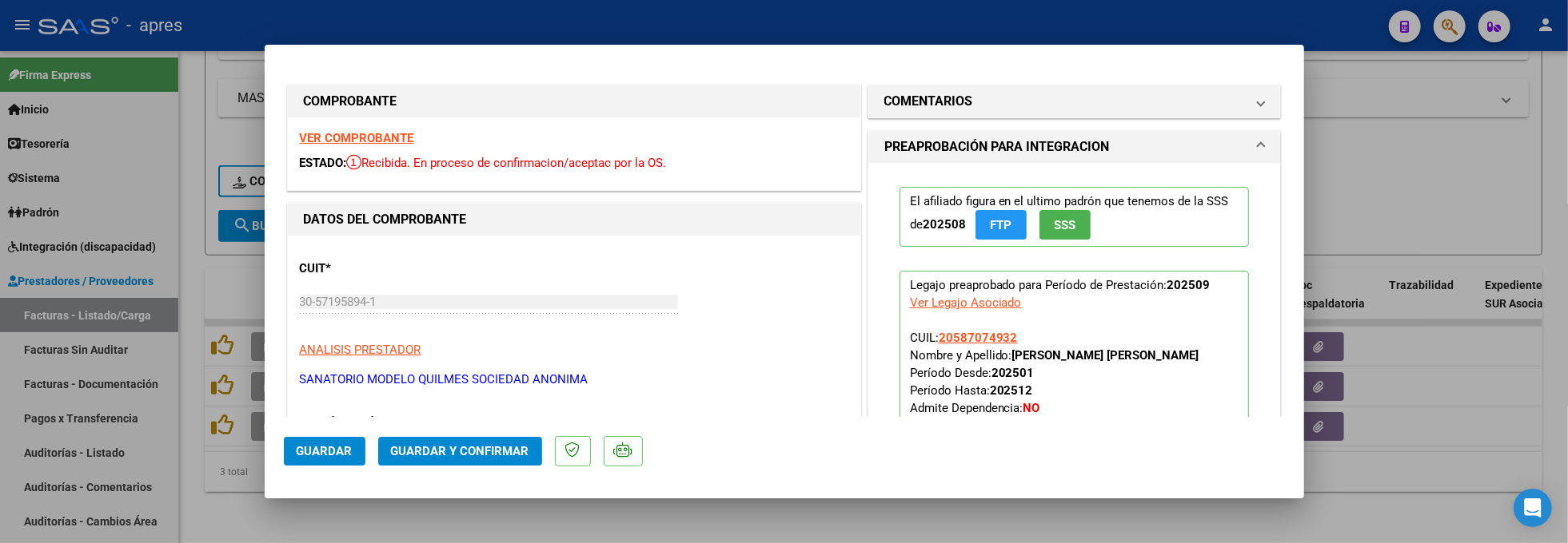
click at [401, 139] on strong "VER COMPROBANTE" at bounding box center [356, 138] width 114 height 14
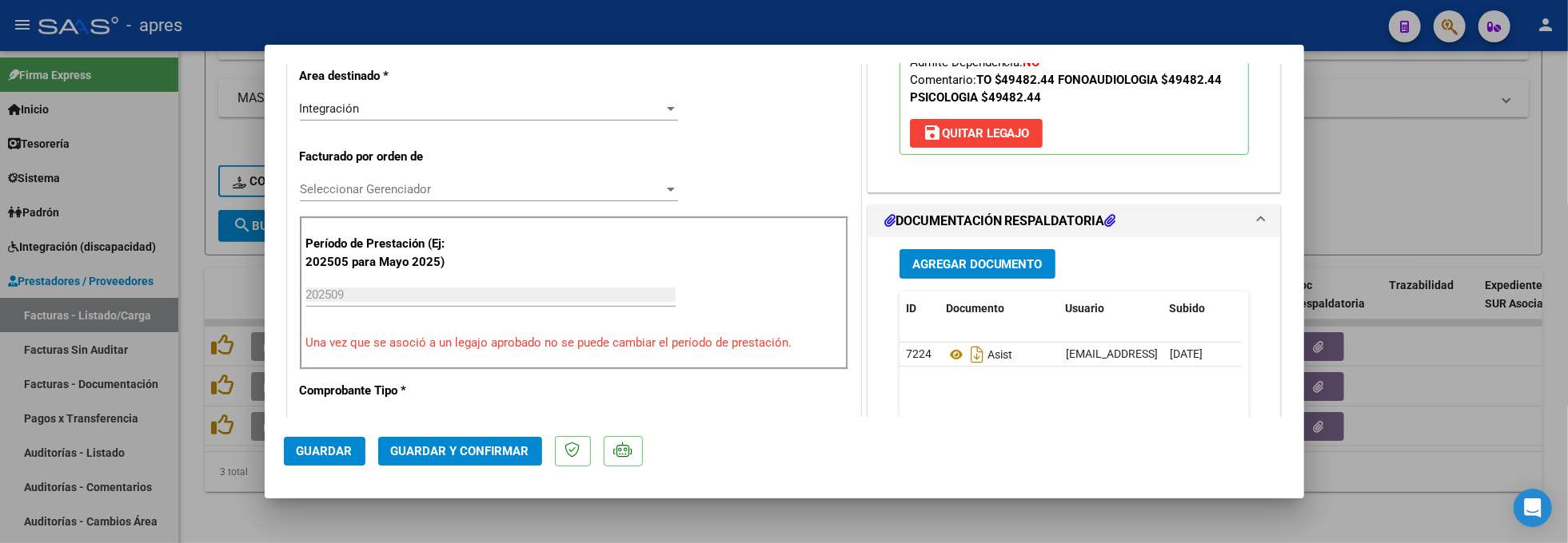
scroll to position [426, 0]
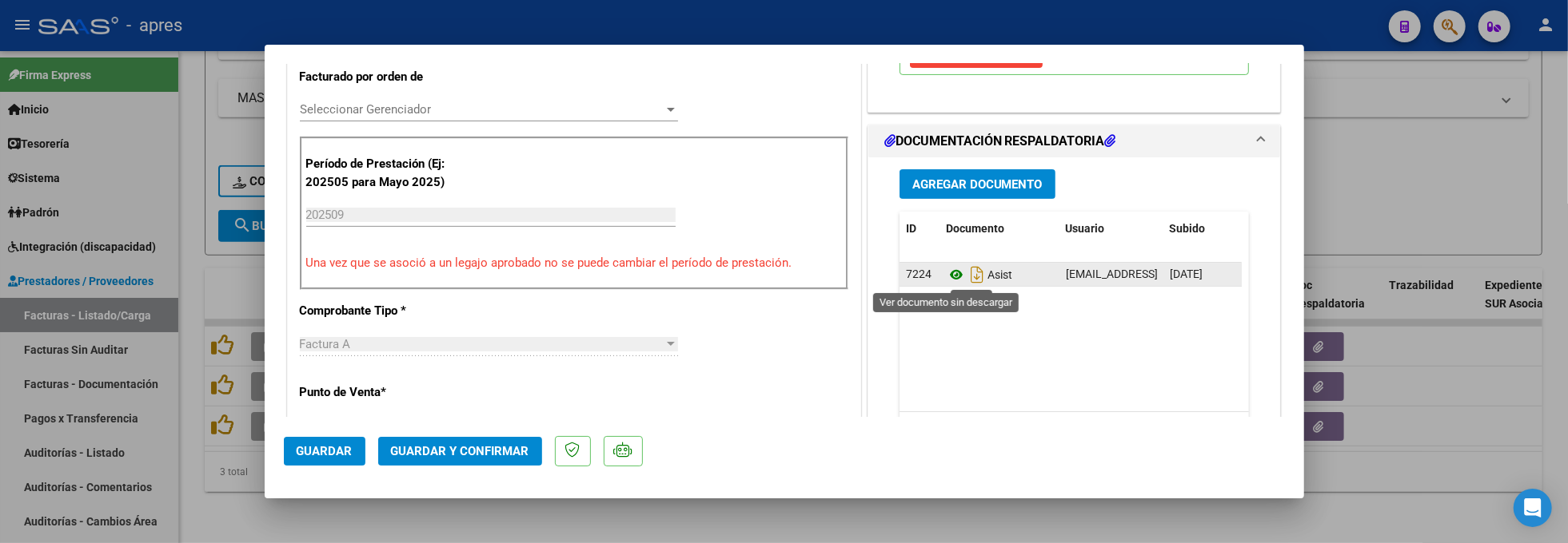
click at [946, 276] on icon at bounding box center [956, 275] width 21 height 19
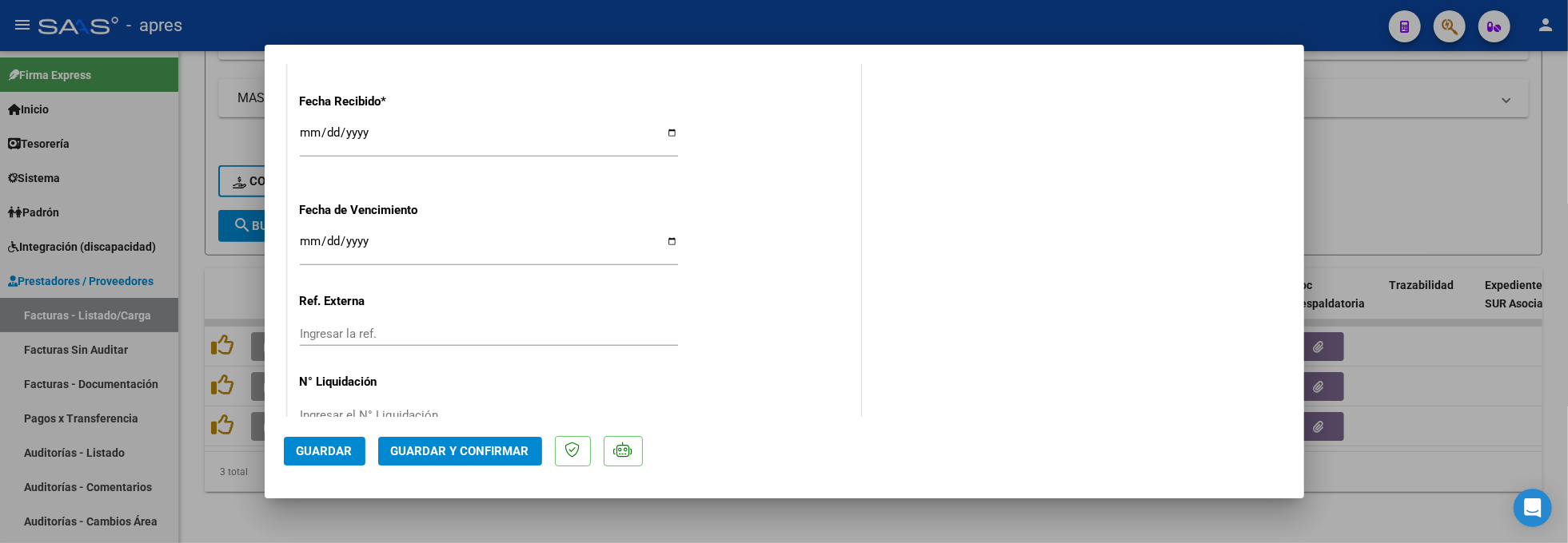
scroll to position [1192, 0]
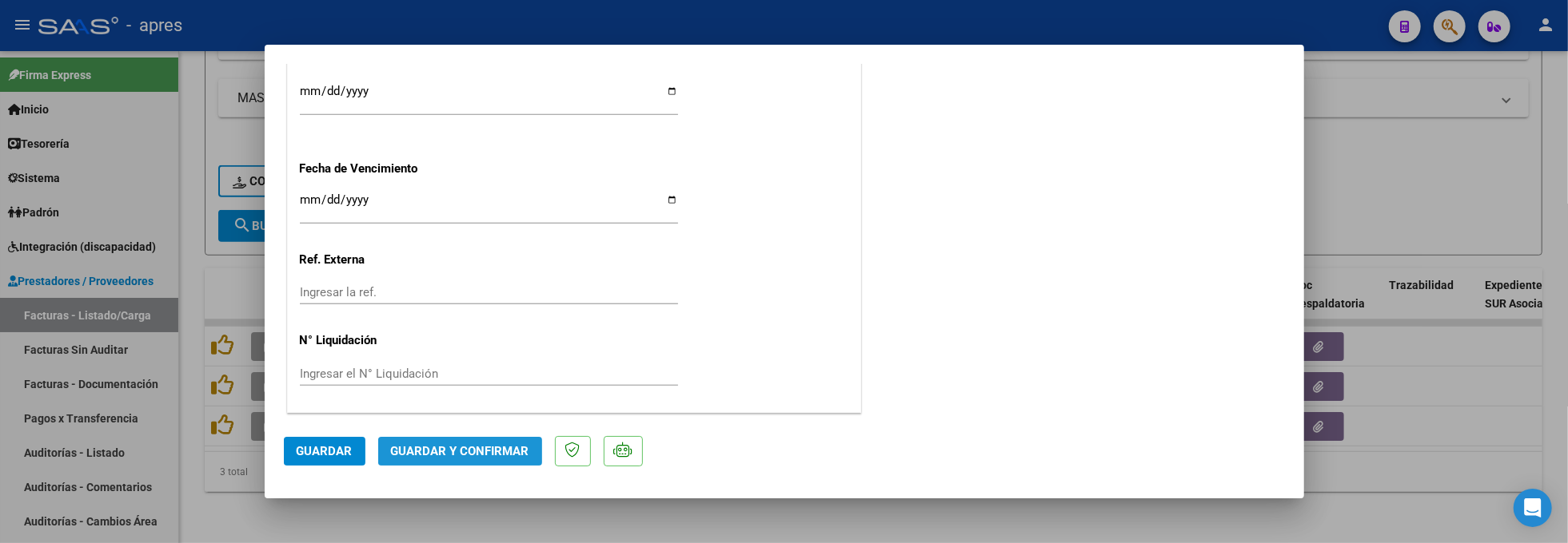
click at [494, 444] on span "Guardar y Confirmar" at bounding box center [460, 451] width 138 height 14
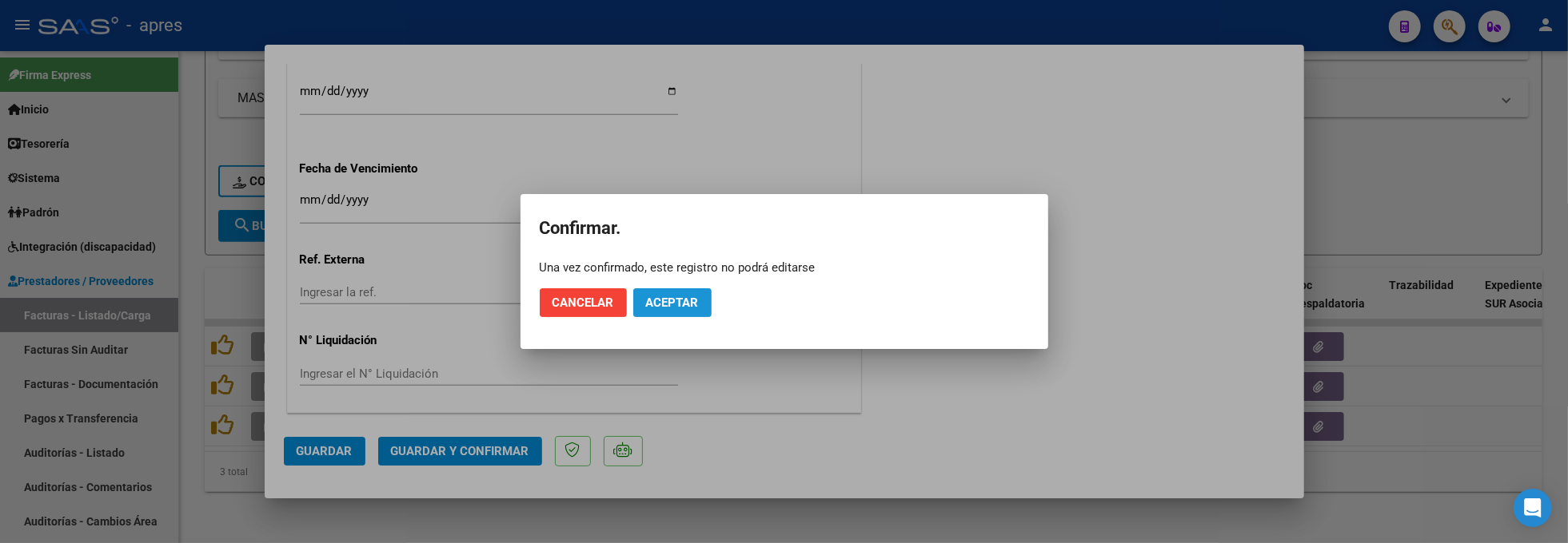
click at [682, 295] on span "Aceptar" at bounding box center [672, 302] width 53 height 14
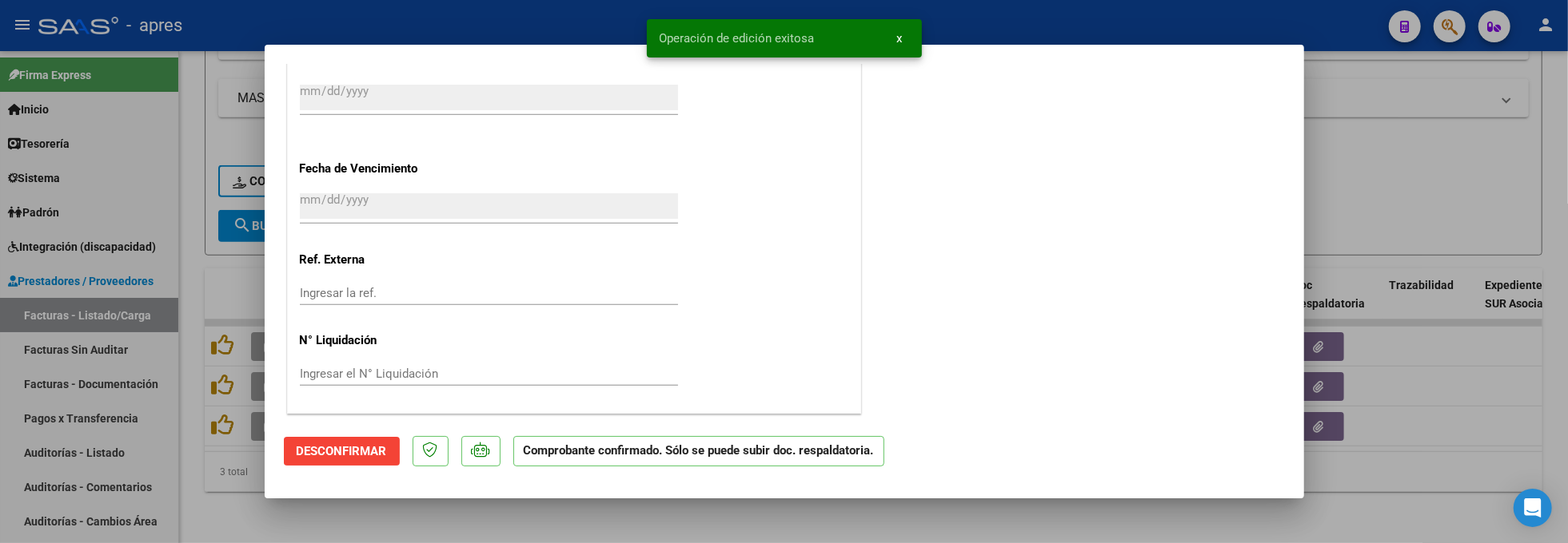
click at [266, 512] on div at bounding box center [784, 272] width 1568 height 543
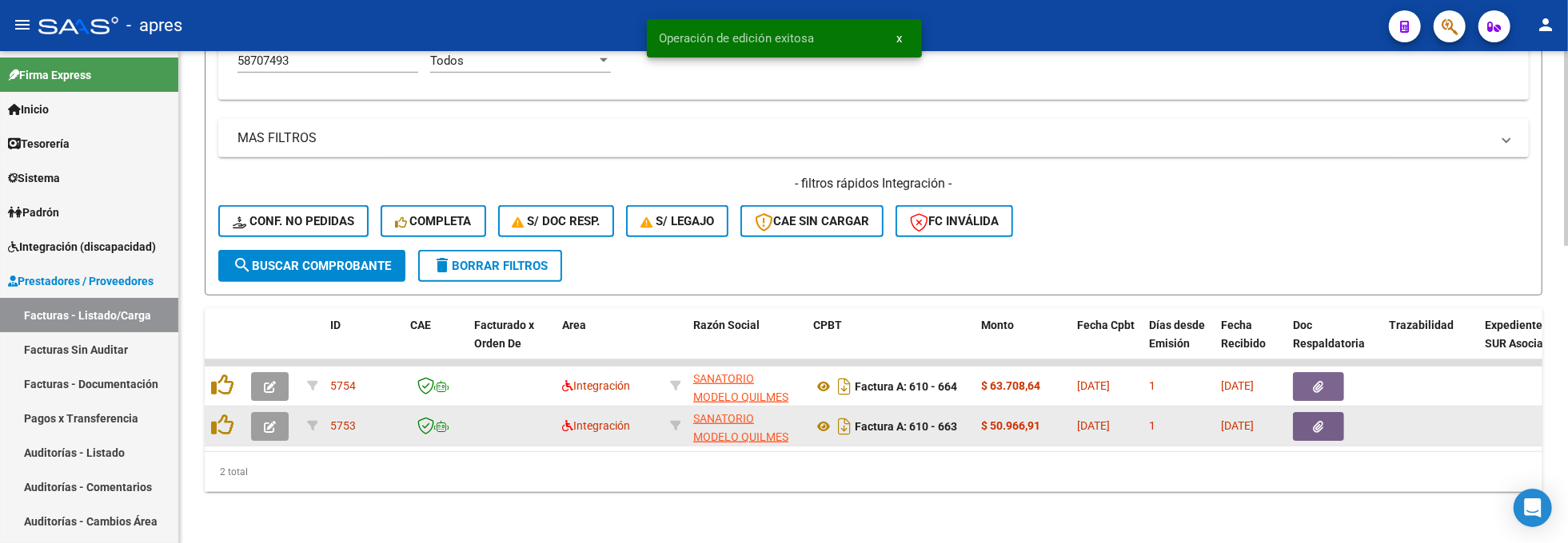
scroll to position [703, 0]
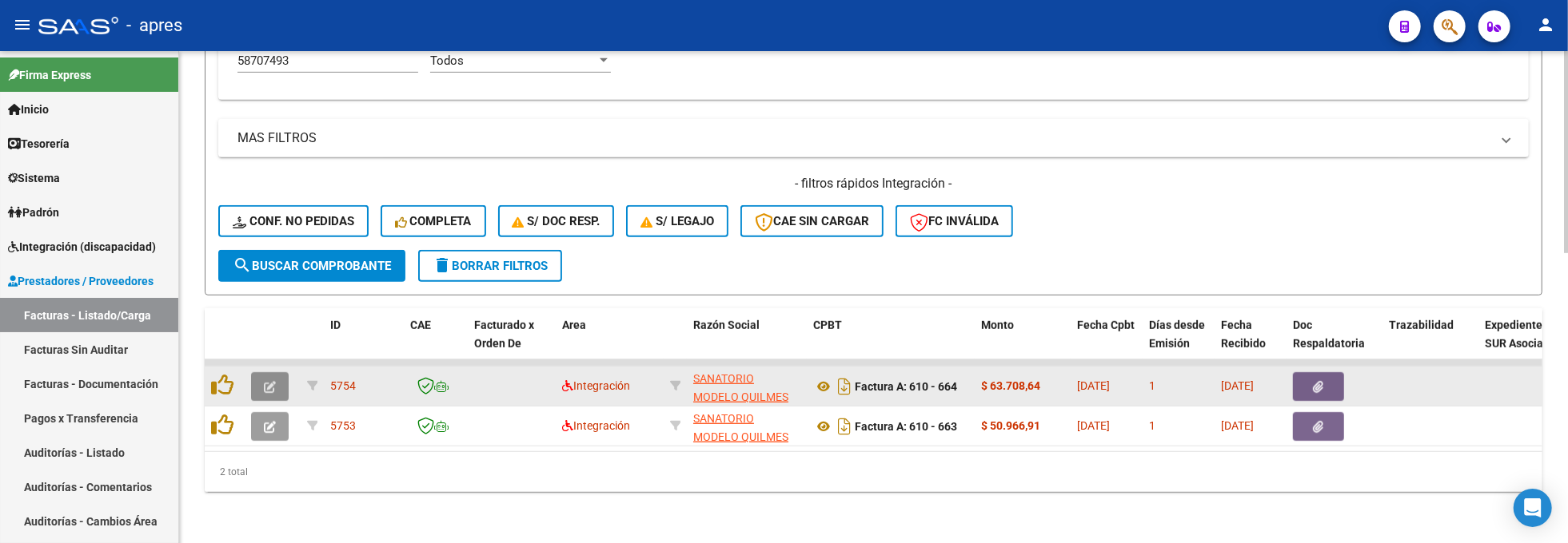
click at [279, 372] on button "button" at bounding box center [270, 387] width 37 height 29
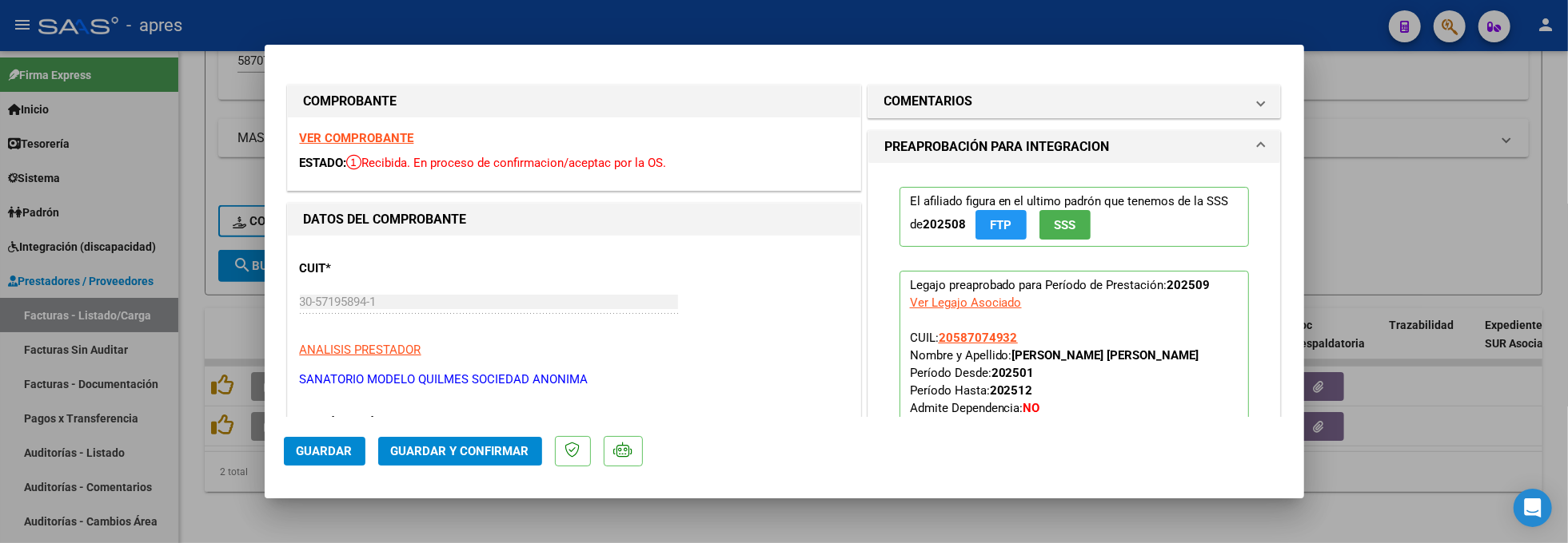
click at [403, 135] on strong "VER COMPROBANTE" at bounding box center [356, 138] width 114 height 14
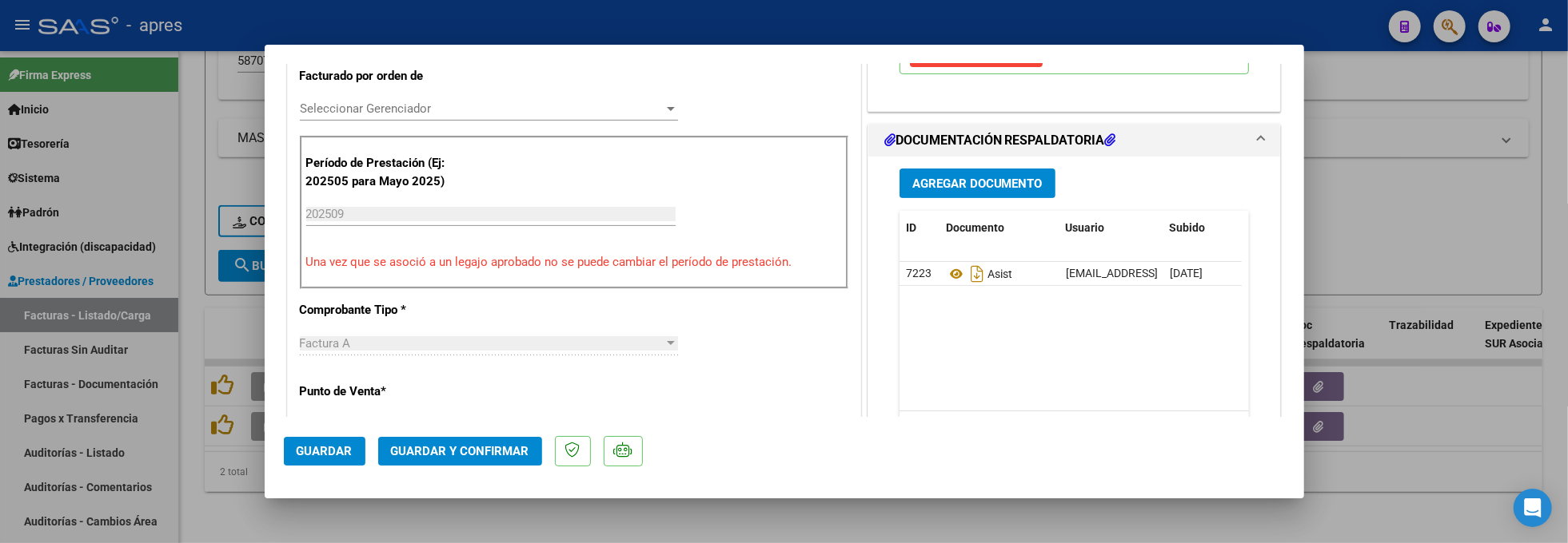
scroll to position [426, 0]
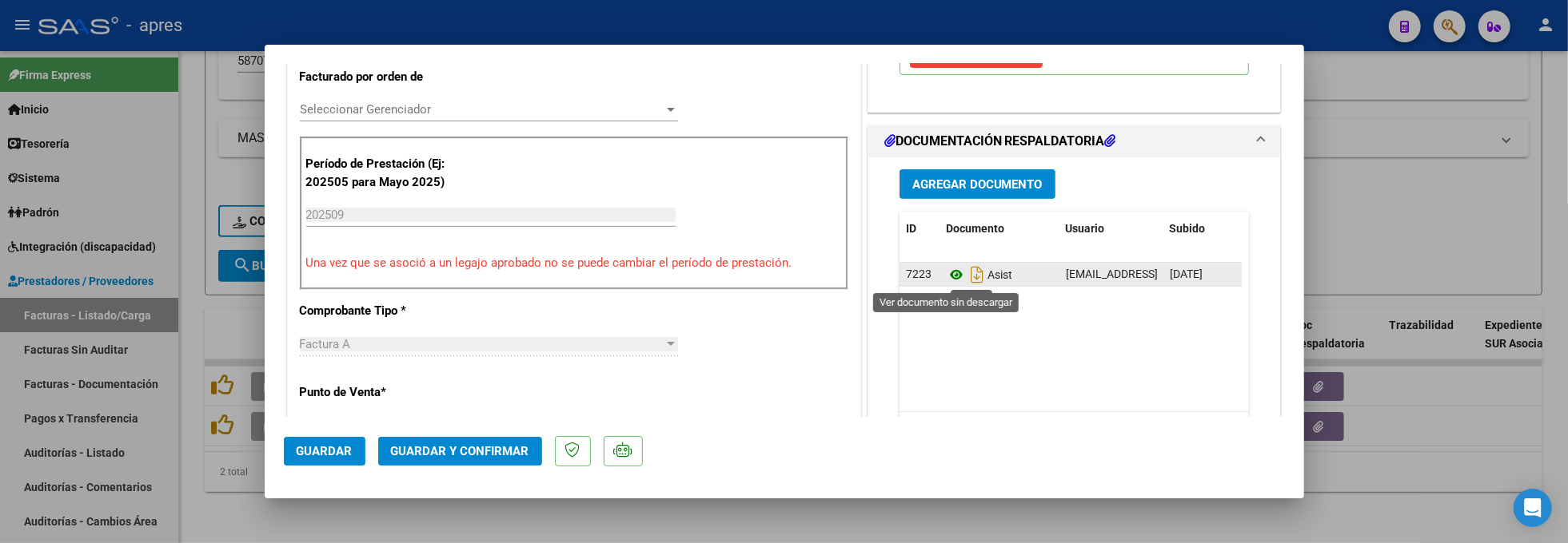
click at [946, 278] on icon at bounding box center [956, 275] width 21 height 19
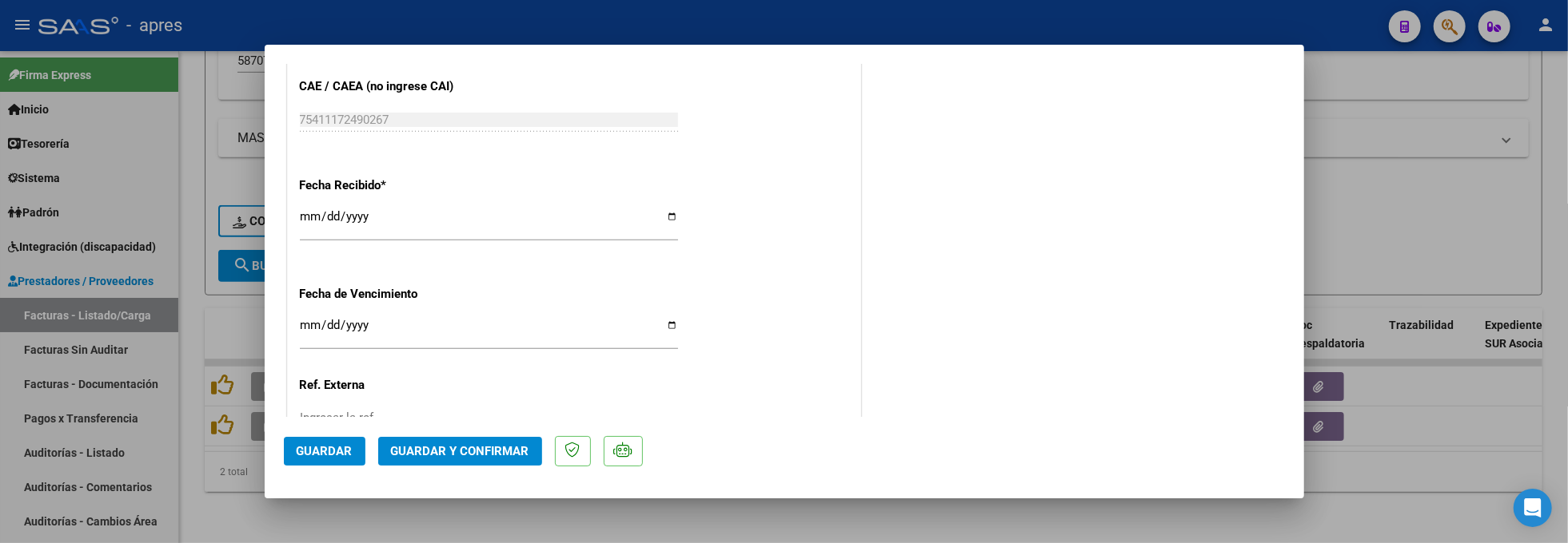
scroll to position [1192, 0]
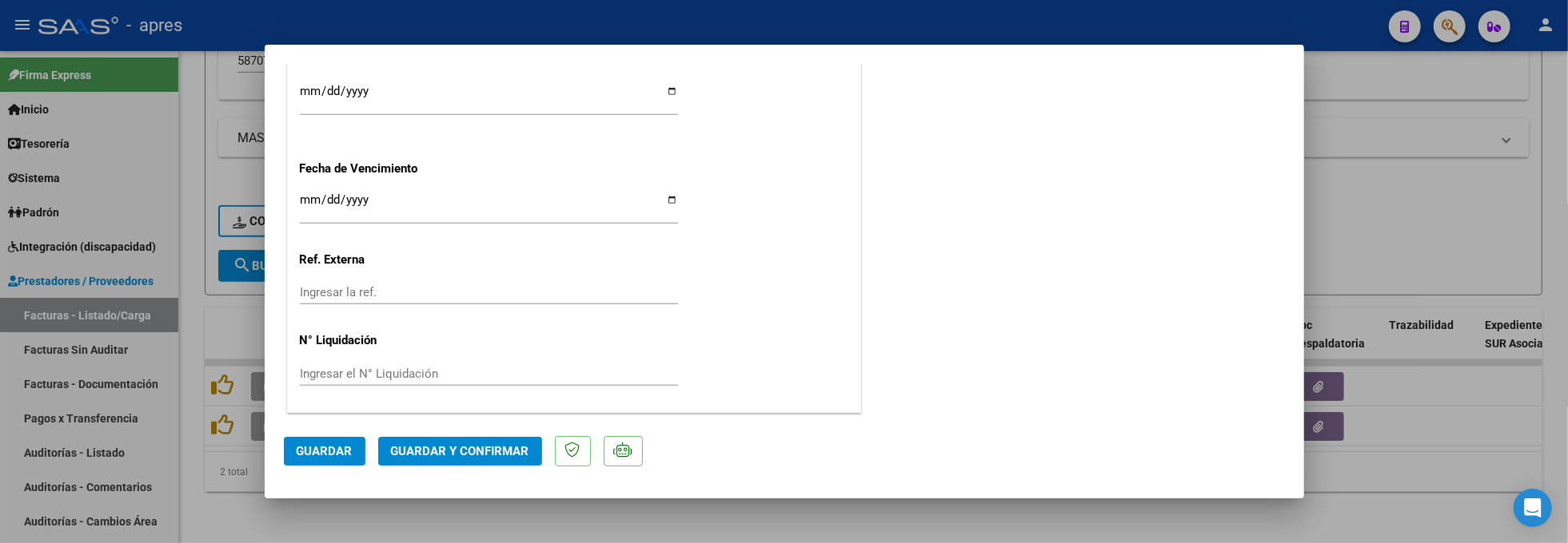
click at [493, 438] on button "Guardar y Confirmar" at bounding box center [460, 452] width 164 height 29
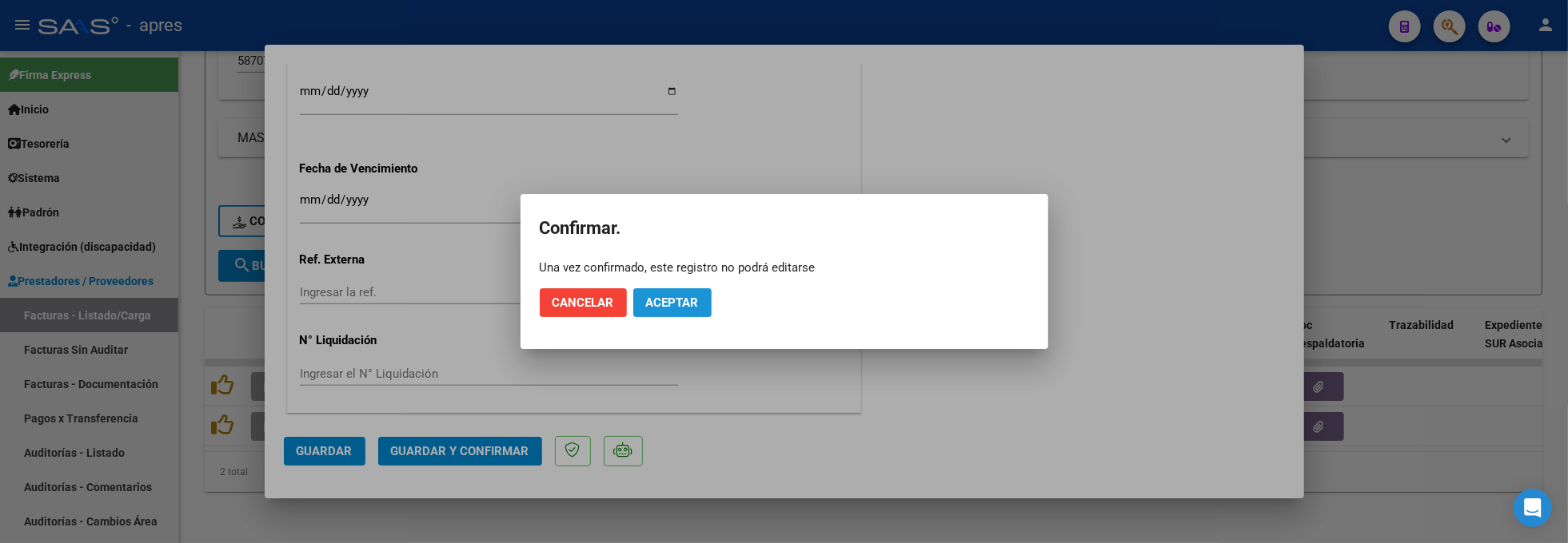
click at [685, 300] on span "Aceptar" at bounding box center [672, 302] width 53 height 14
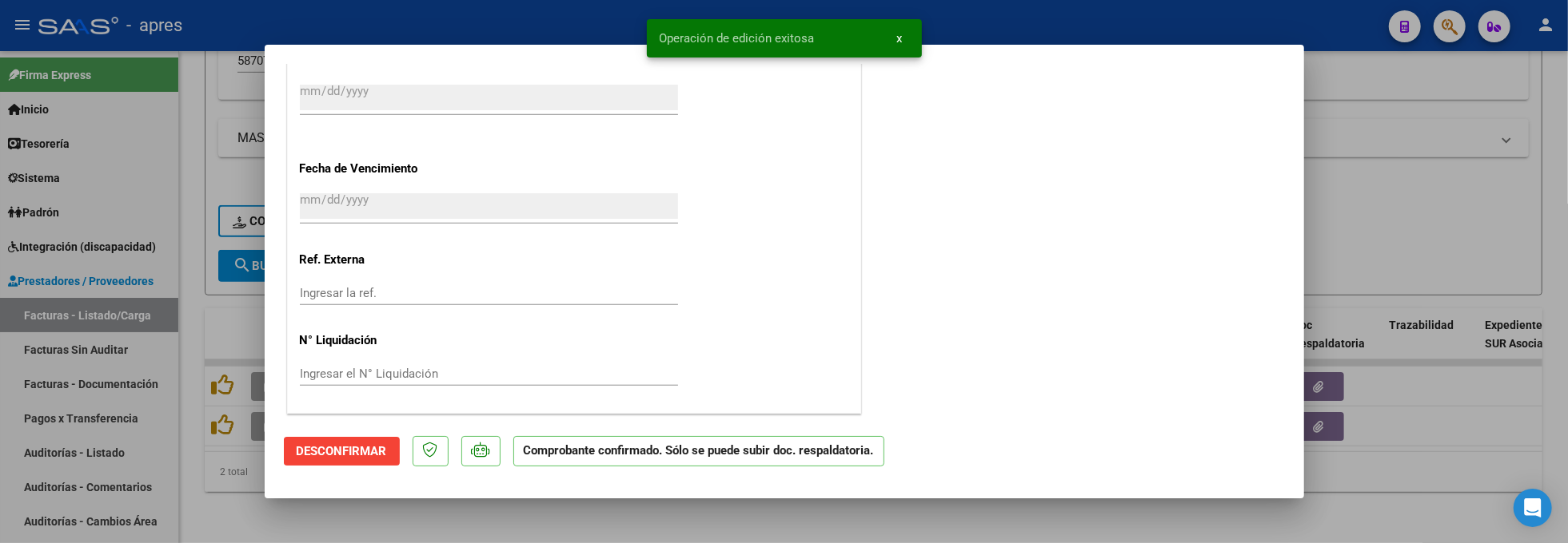
click at [325, 515] on div at bounding box center [784, 272] width 1568 height 543
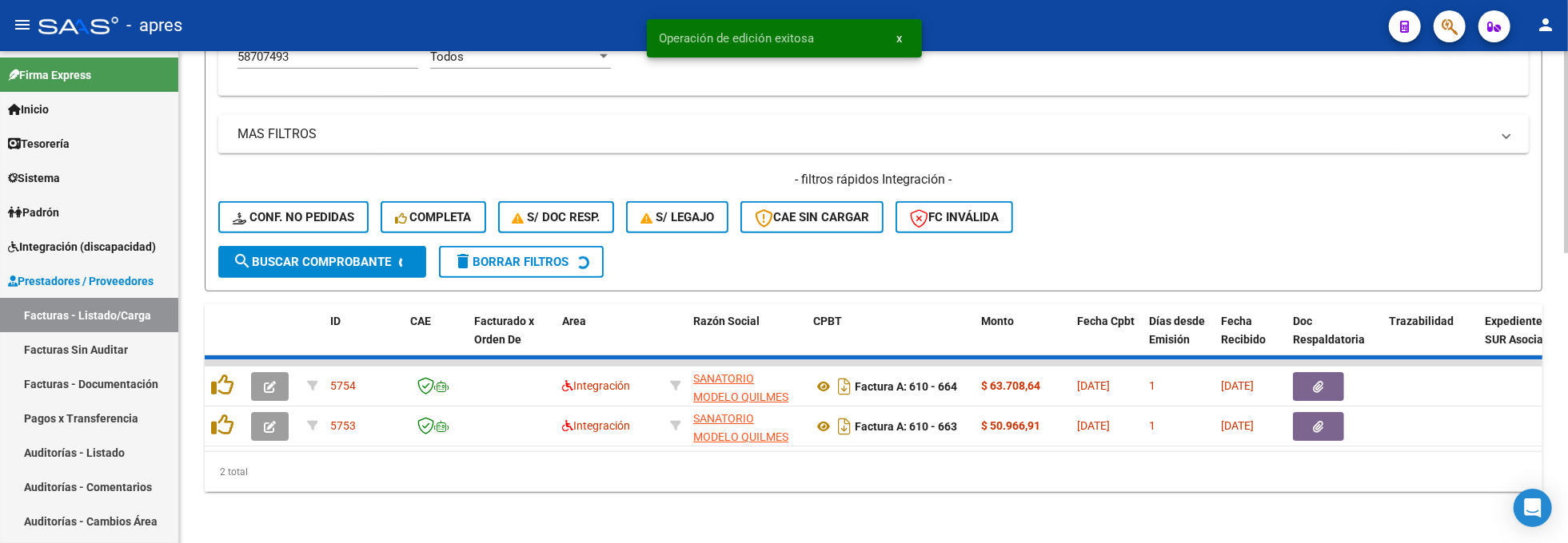
scroll to position [663, 0]
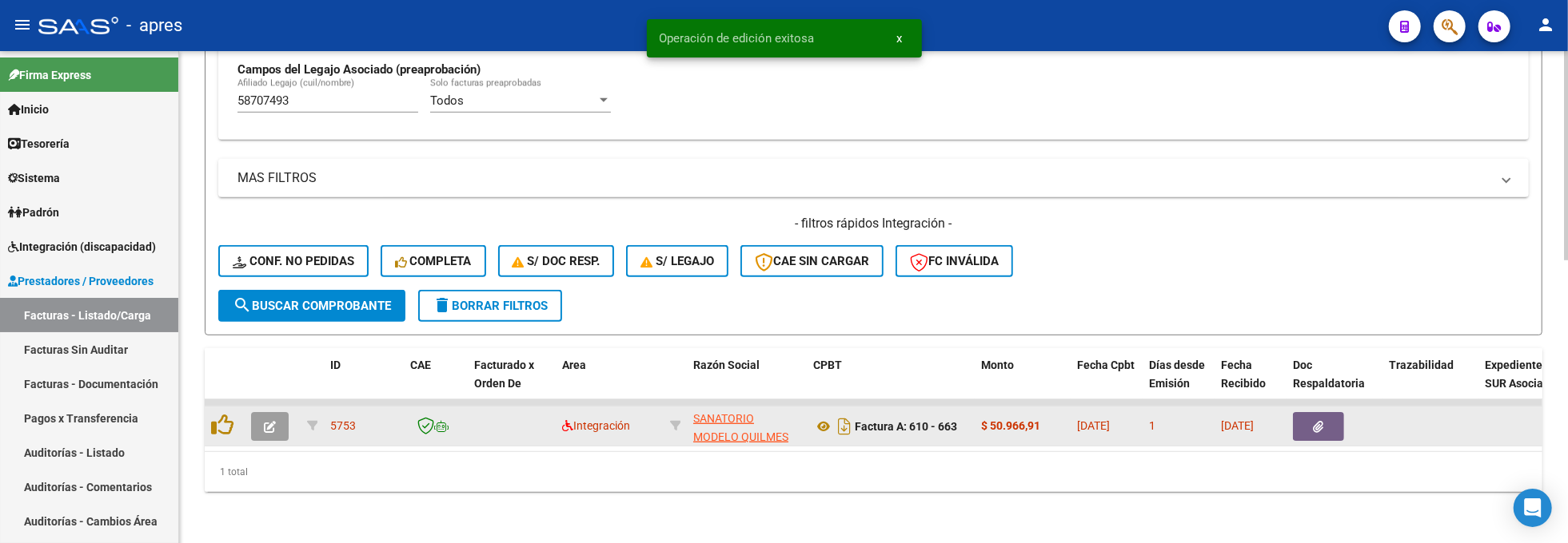
click at [262, 413] on button "button" at bounding box center [270, 427] width 37 height 29
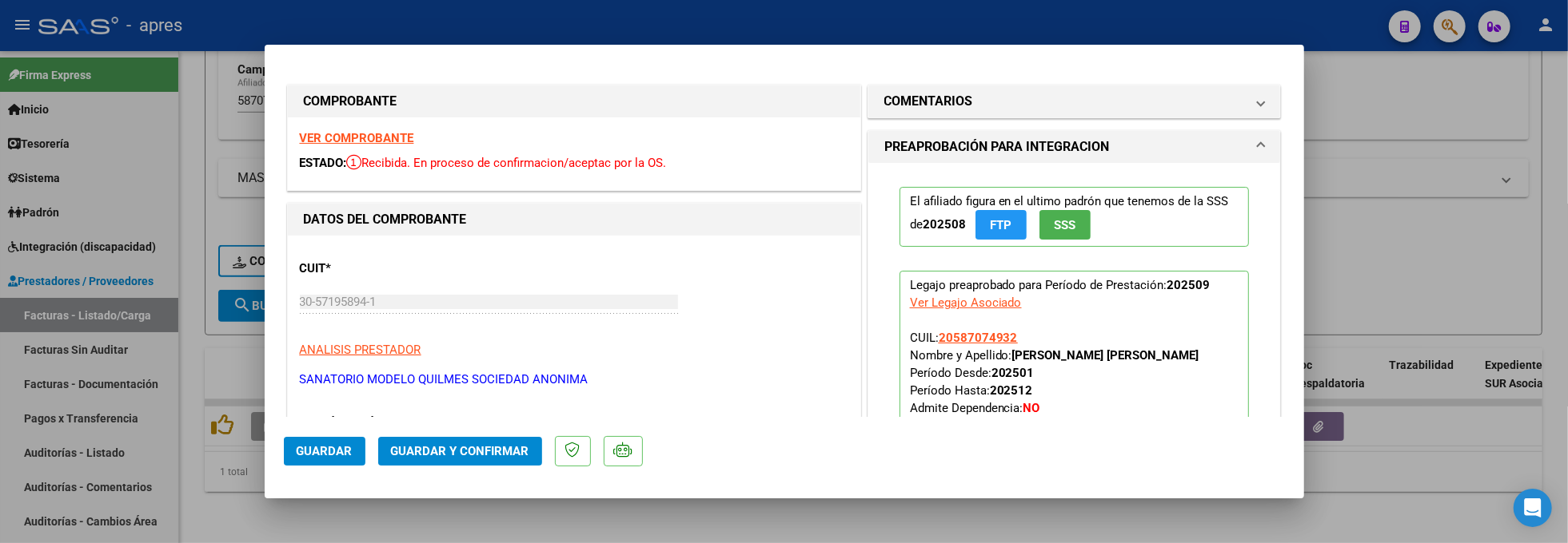
click at [392, 141] on strong "VER COMPROBANTE" at bounding box center [356, 138] width 114 height 14
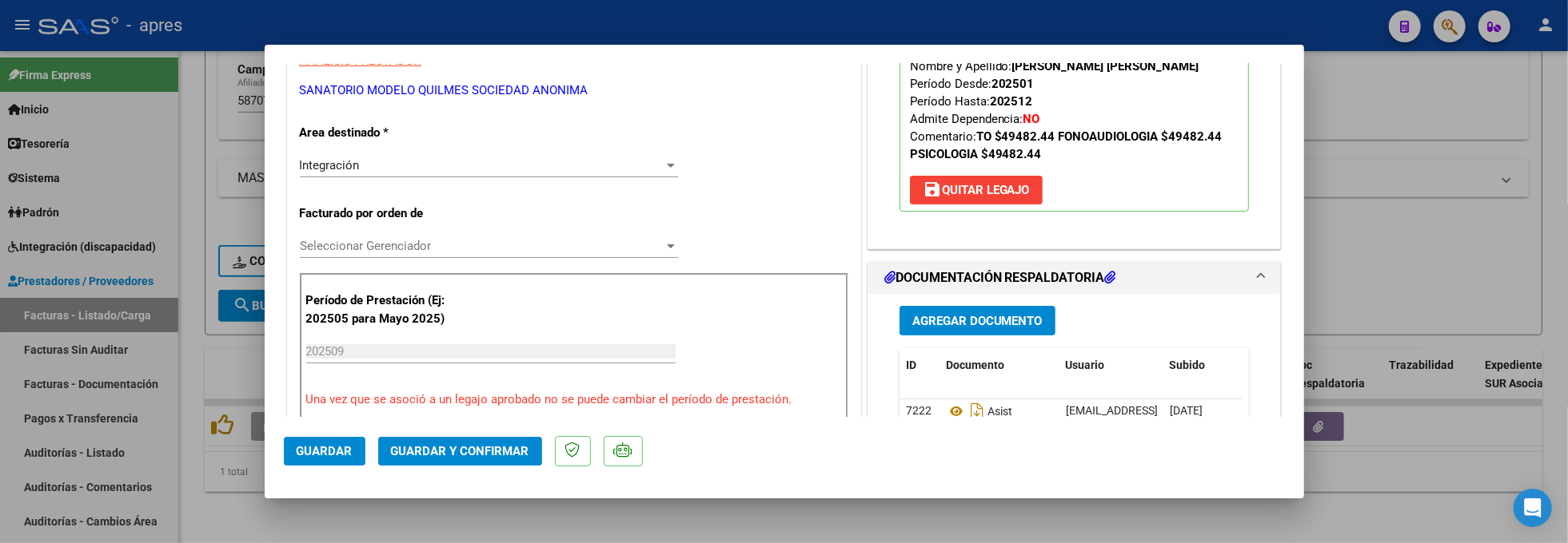
scroll to position [426, 0]
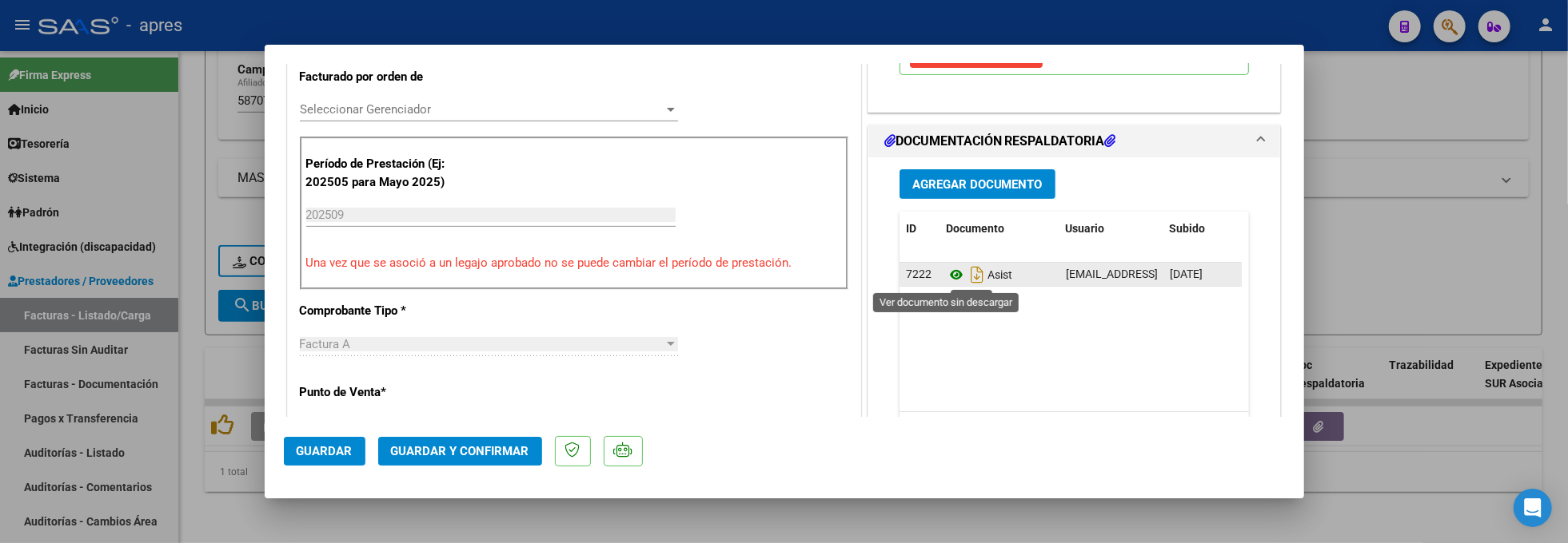
click at [951, 270] on icon at bounding box center [956, 275] width 21 height 19
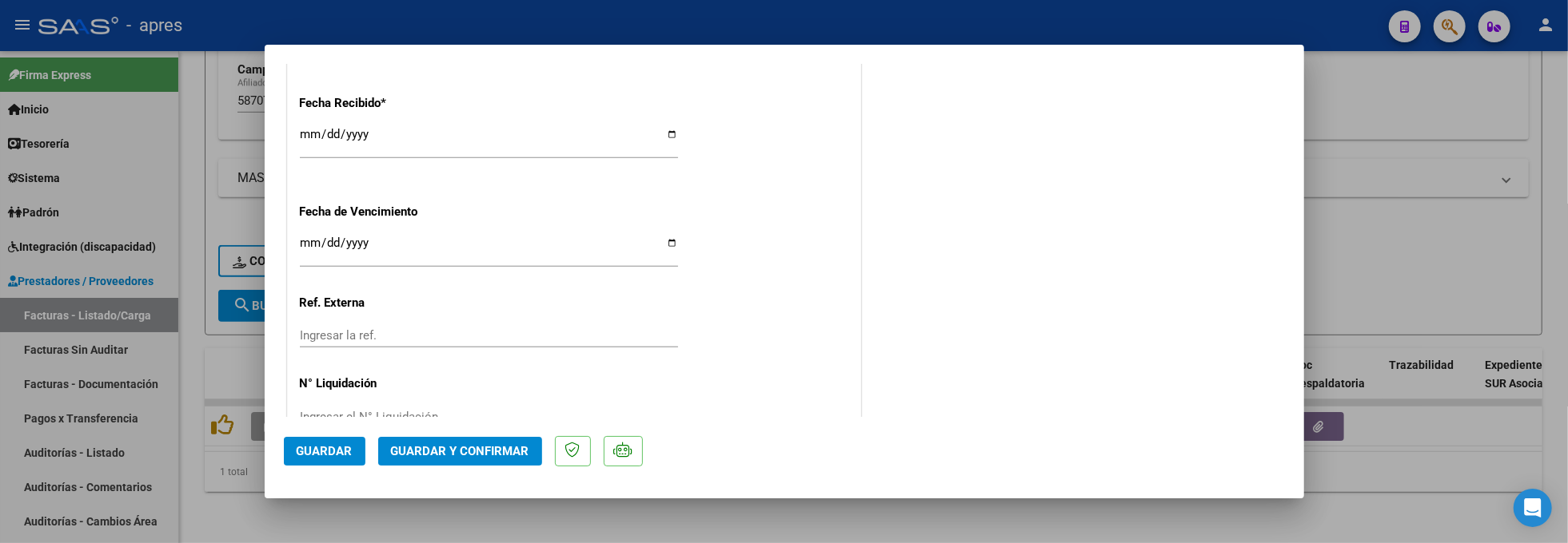
scroll to position [1171, 0]
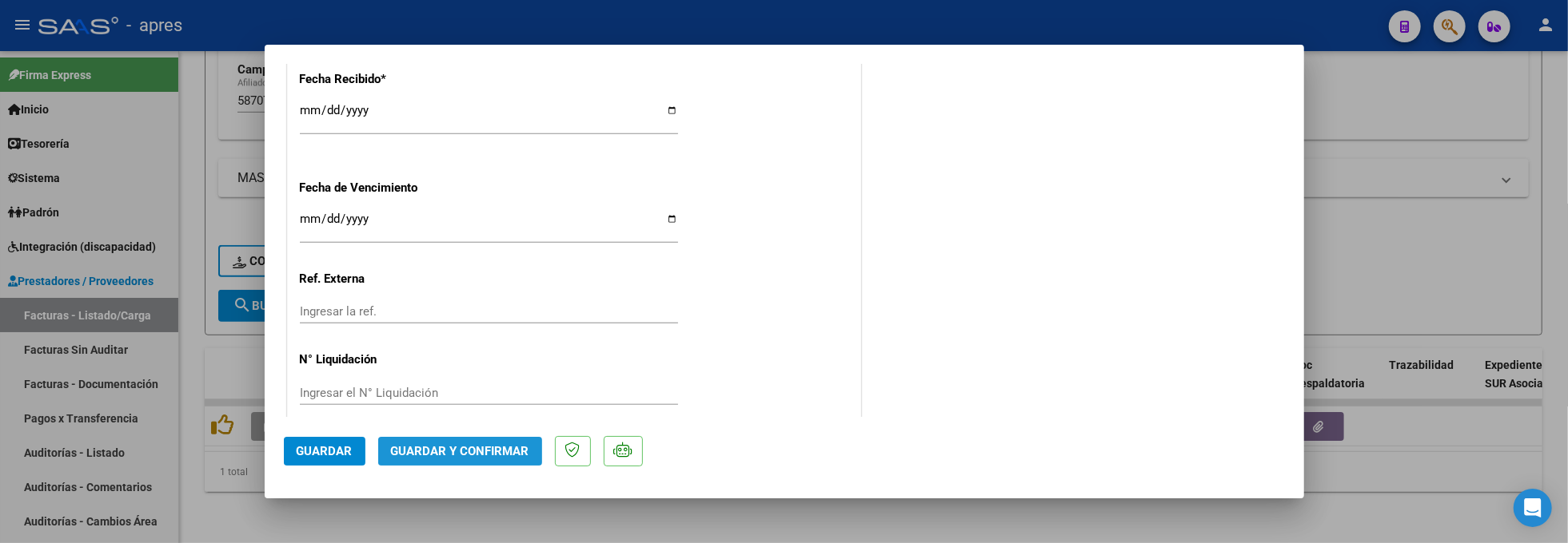
click at [529, 455] on button "Guardar y Confirmar" at bounding box center [460, 452] width 164 height 29
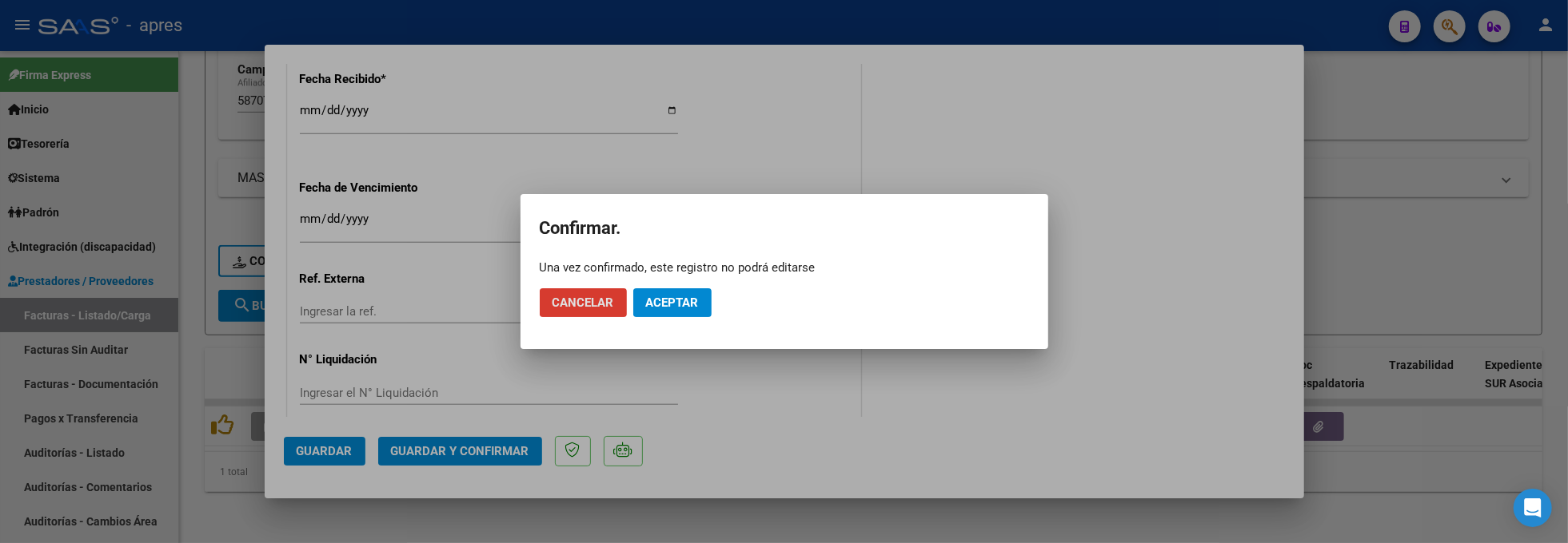
click at [660, 300] on span "Aceptar" at bounding box center [672, 302] width 53 height 14
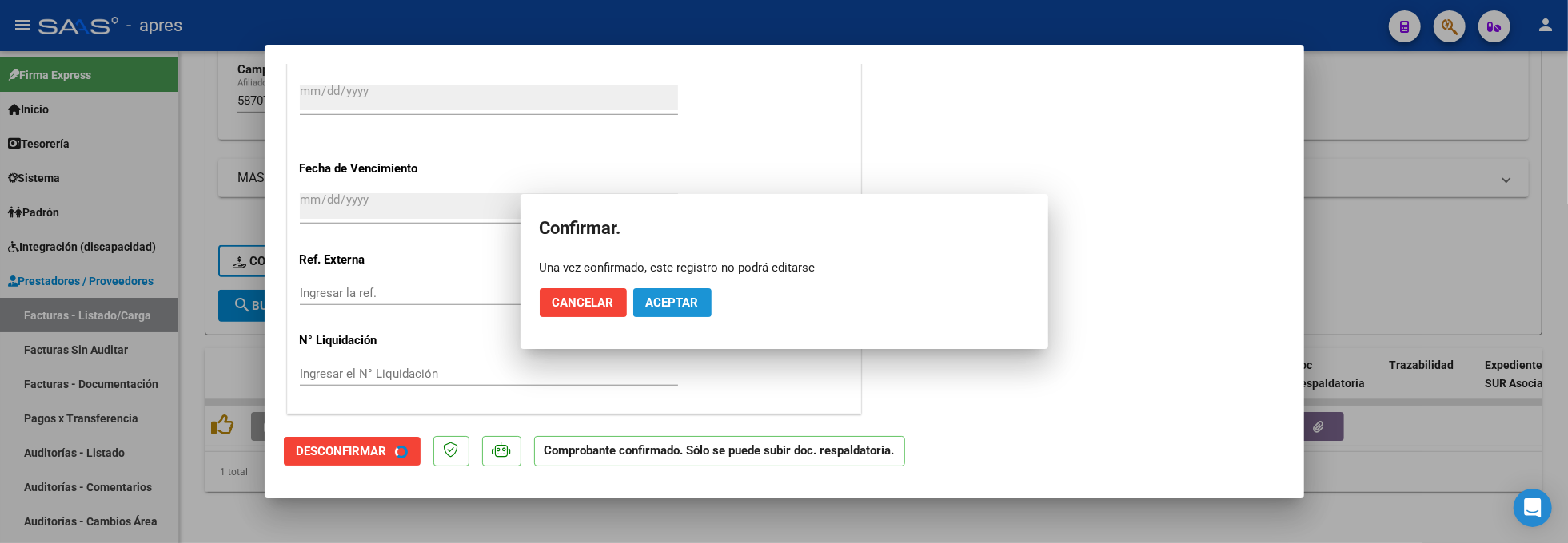
scroll to position [1073, 0]
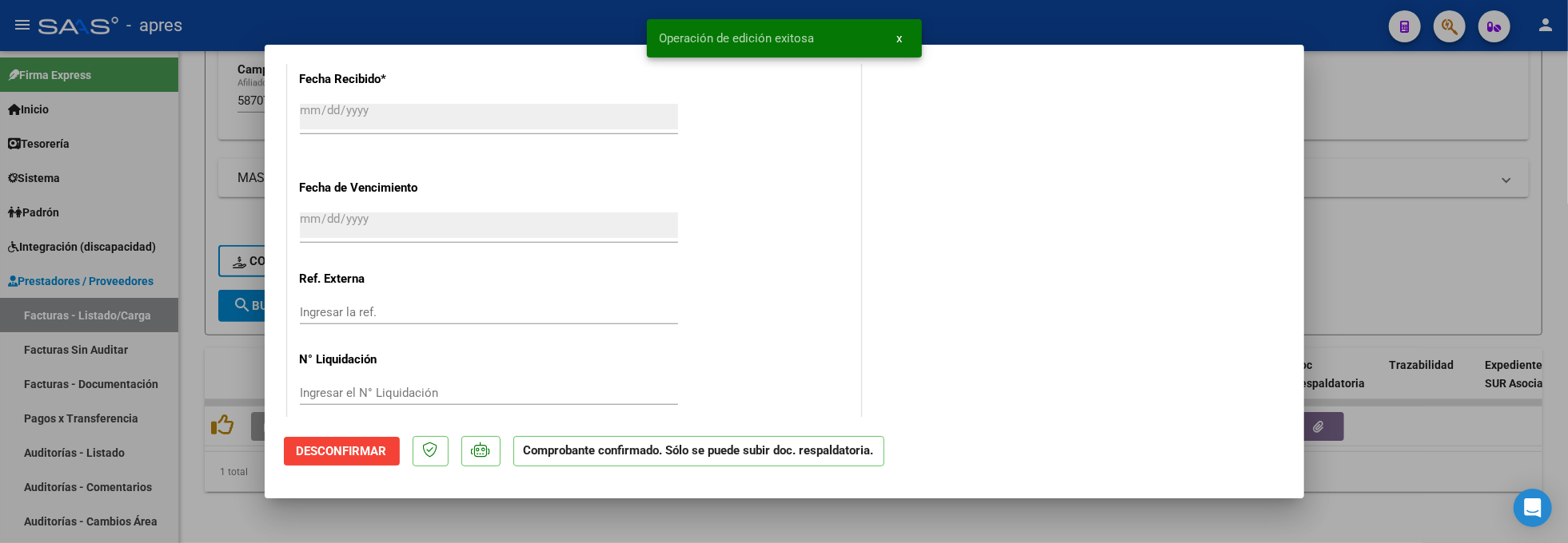
click at [497, 519] on div at bounding box center [784, 272] width 1568 height 543
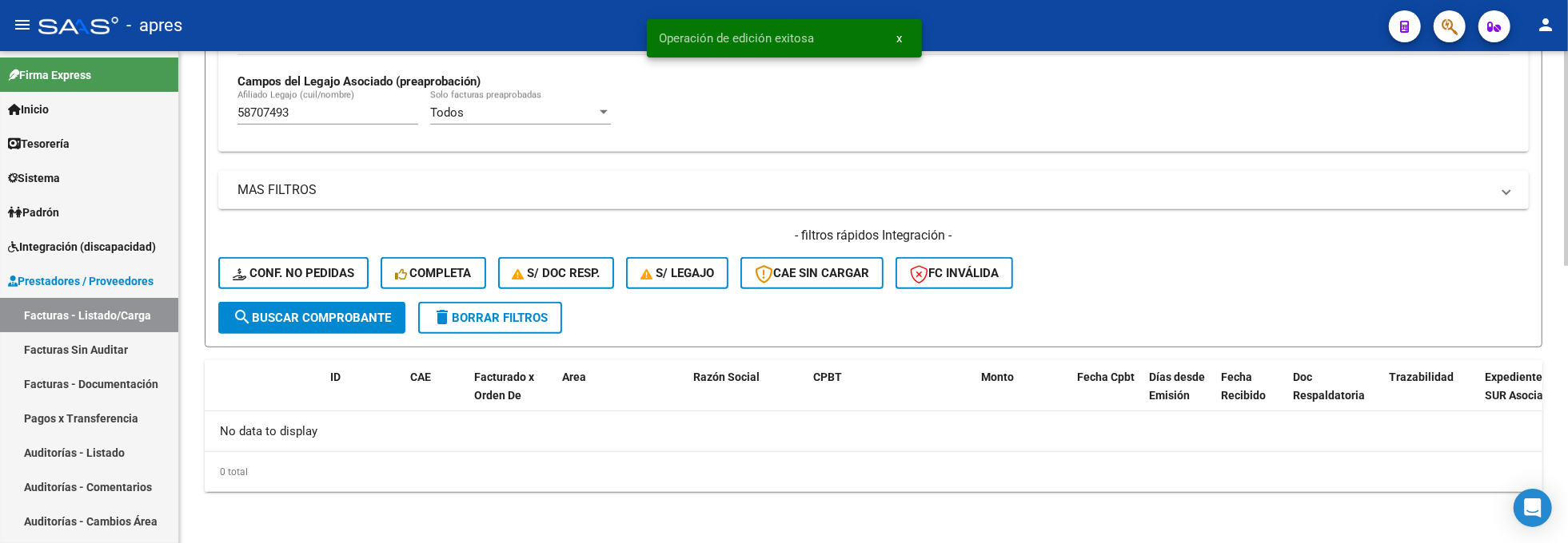
scroll to position [634, 0]
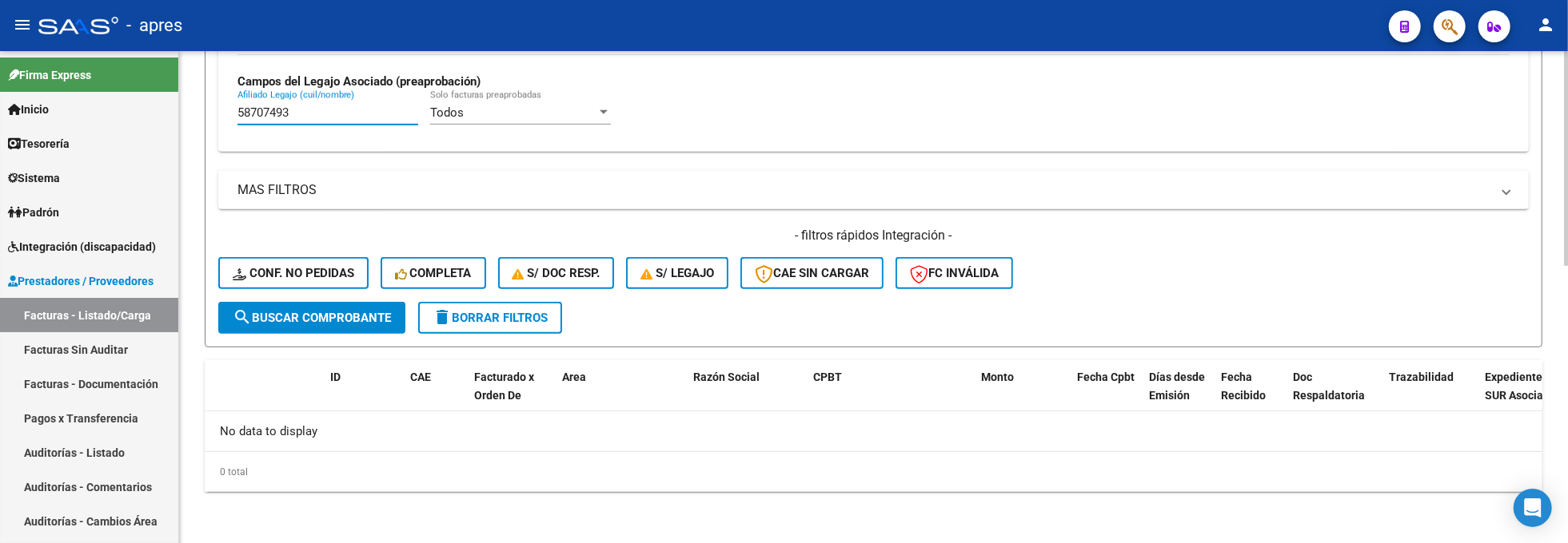
drag, startPoint x: 308, startPoint y: 109, endPoint x: 180, endPoint y: 107, distance: 128.0
paste input "0647947"
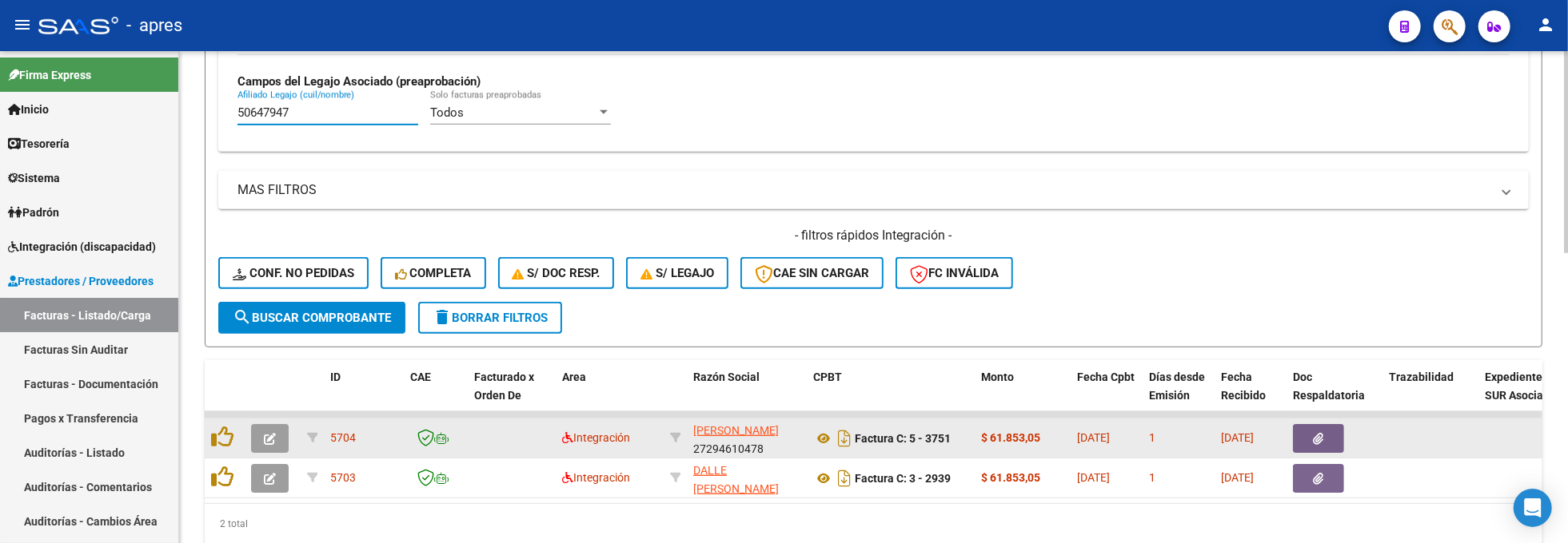
click at [276, 442] on button "button" at bounding box center [270, 438] width 37 height 29
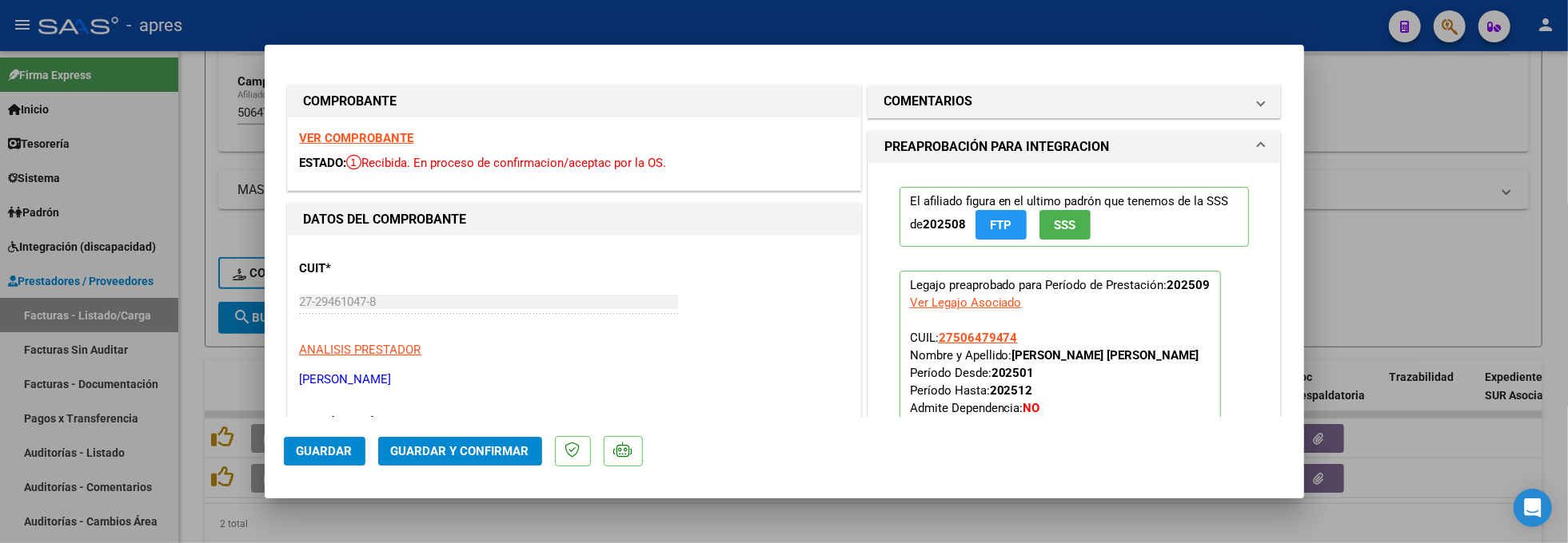
click at [347, 137] on strong "VER COMPROBANTE" at bounding box center [356, 138] width 114 height 14
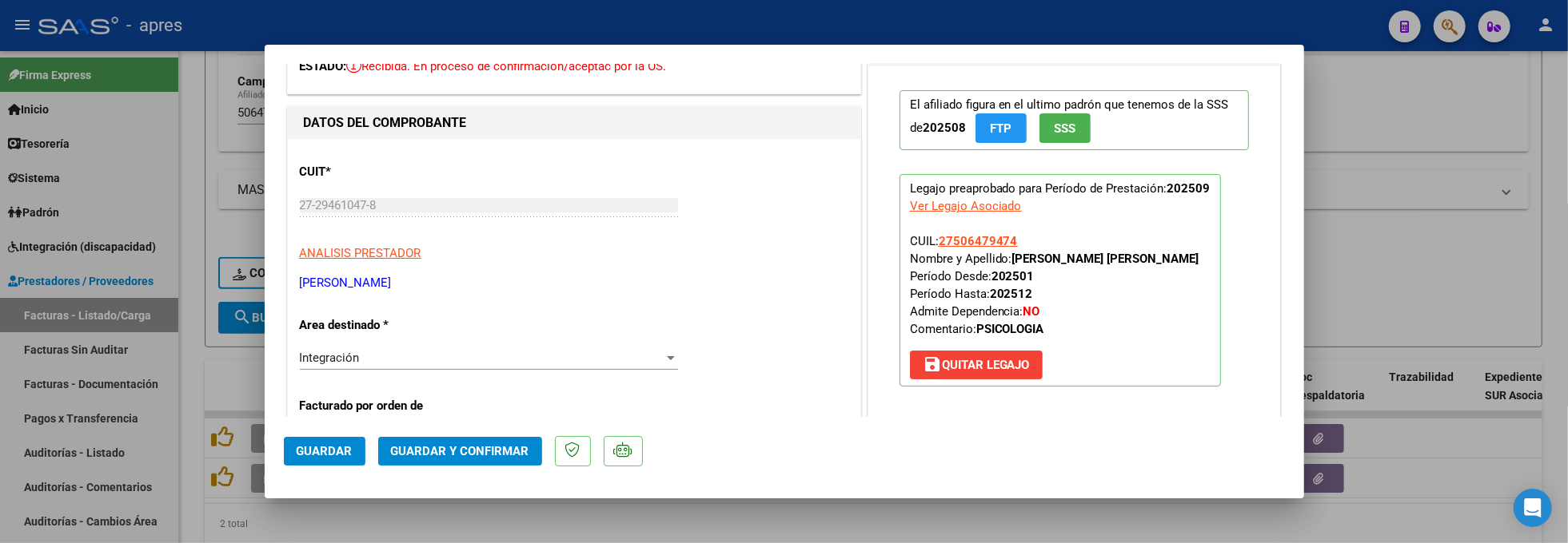
scroll to position [319, 0]
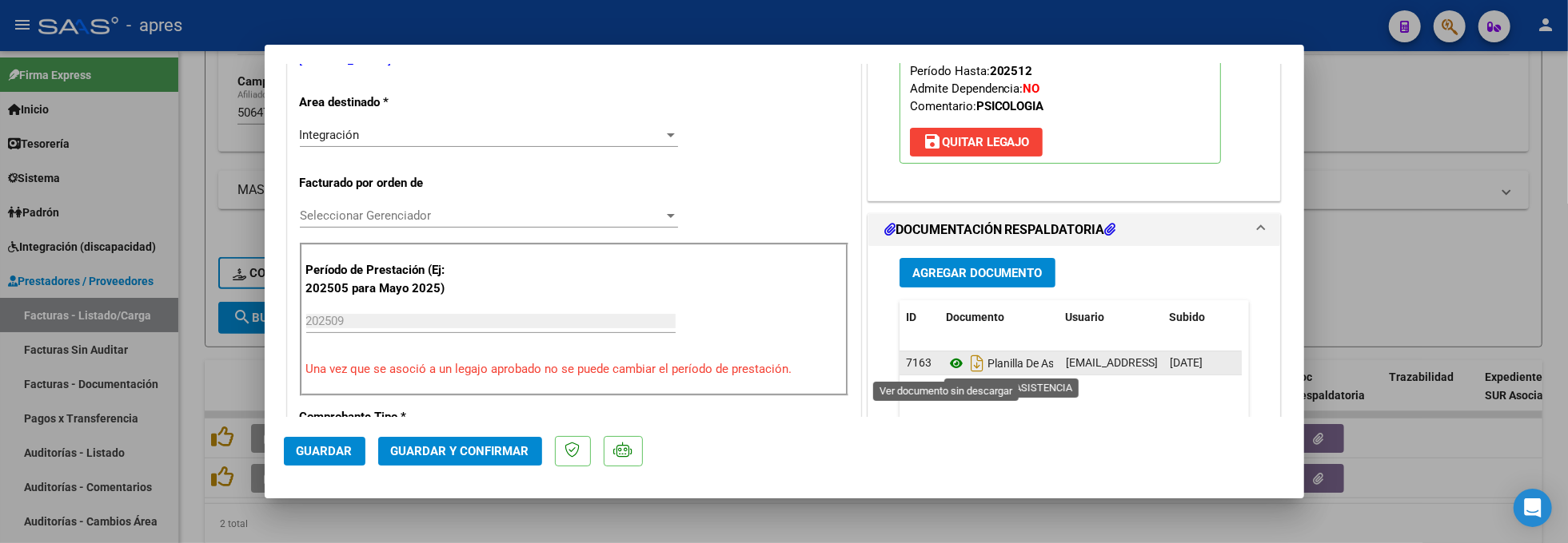
click at [946, 368] on icon at bounding box center [956, 364] width 21 height 19
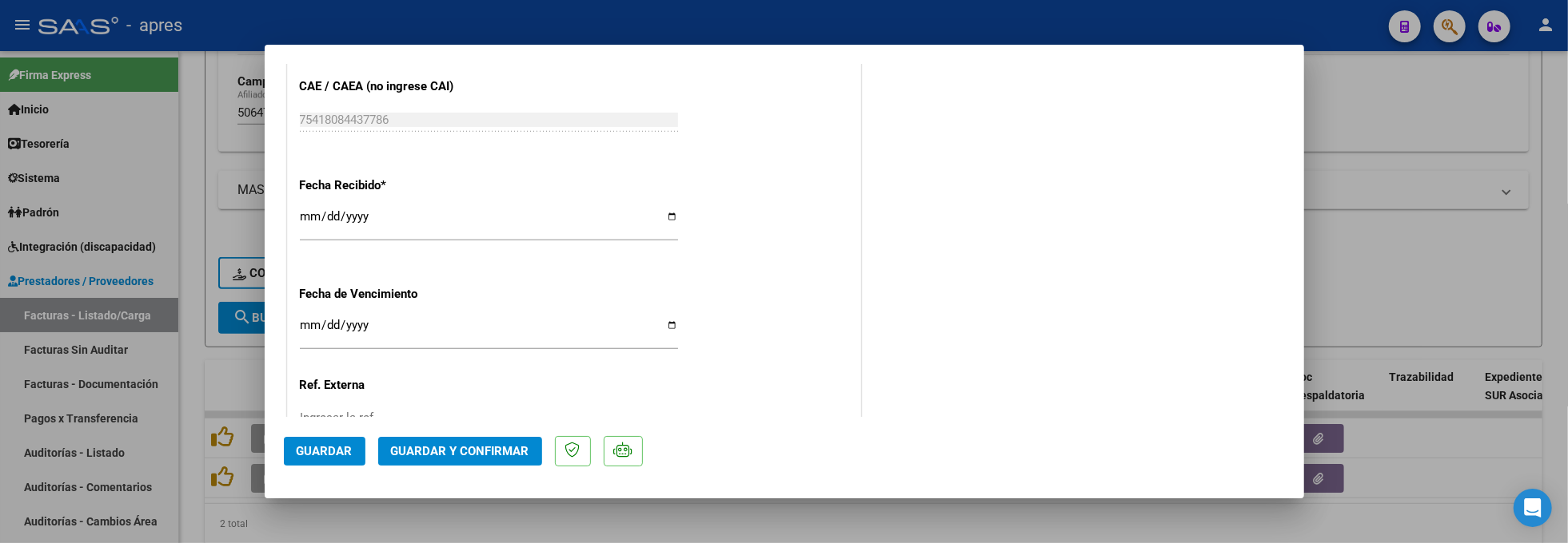
scroll to position [1192, 0]
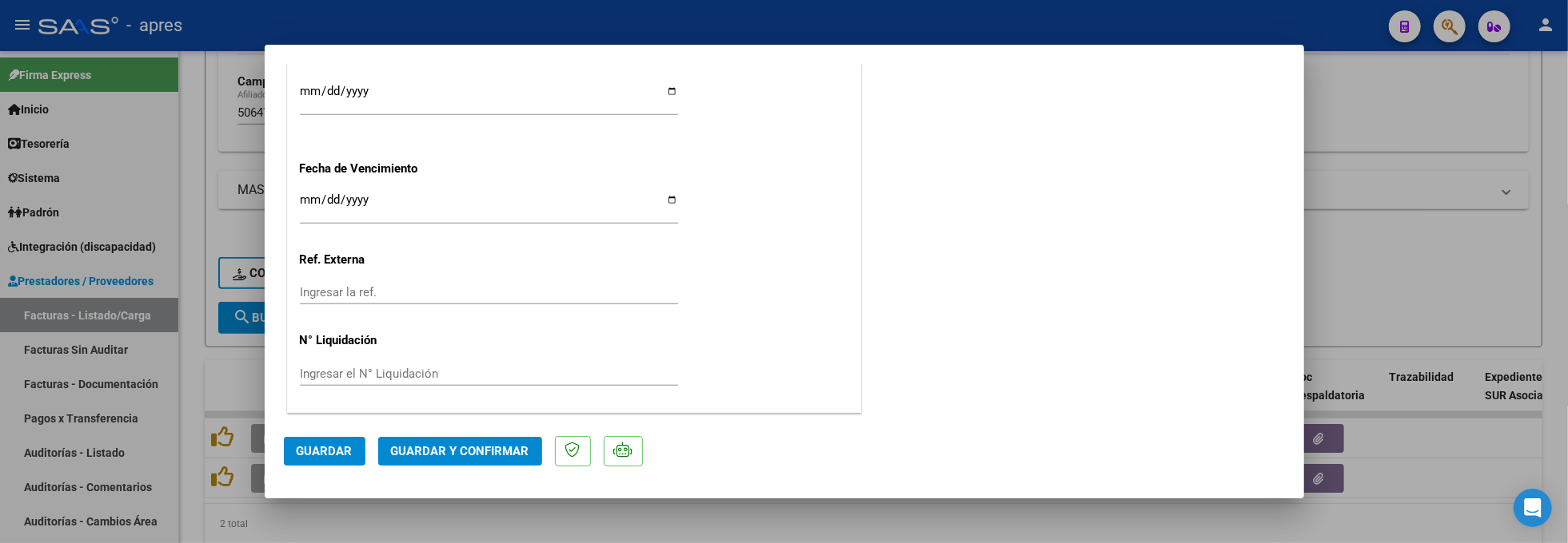
click at [304, 199] on input "Ingresar la fecha" at bounding box center [489, 206] width 378 height 26
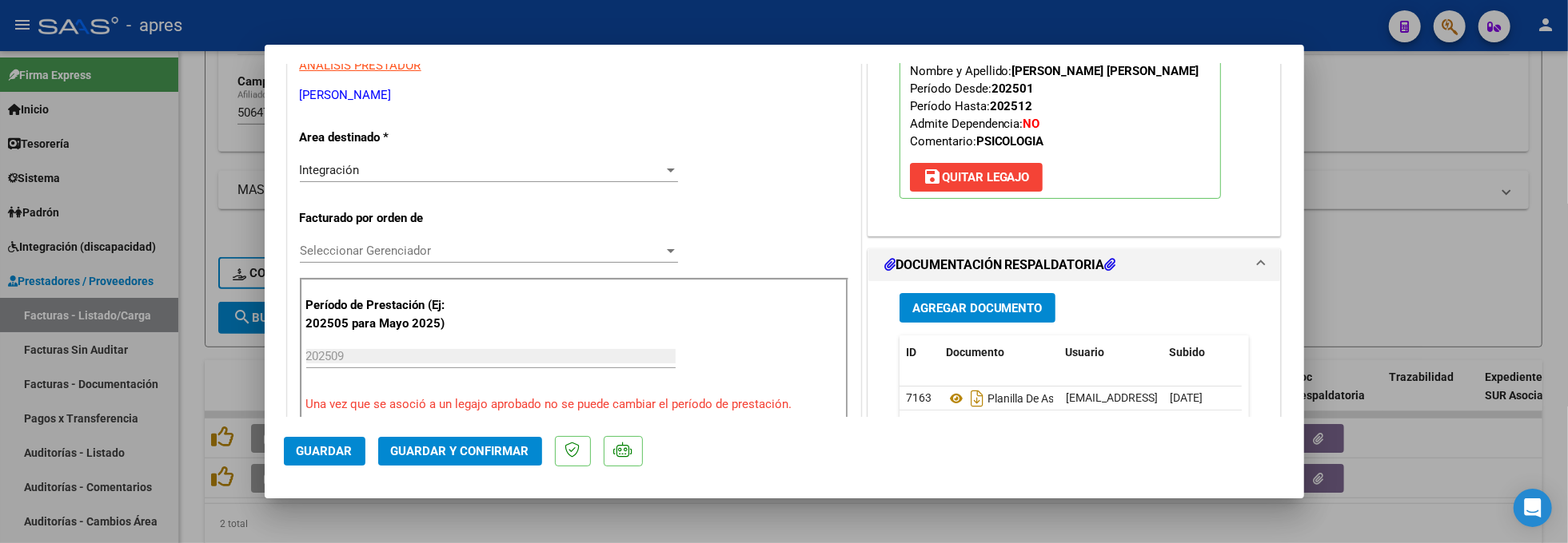
scroll to position [233, 0]
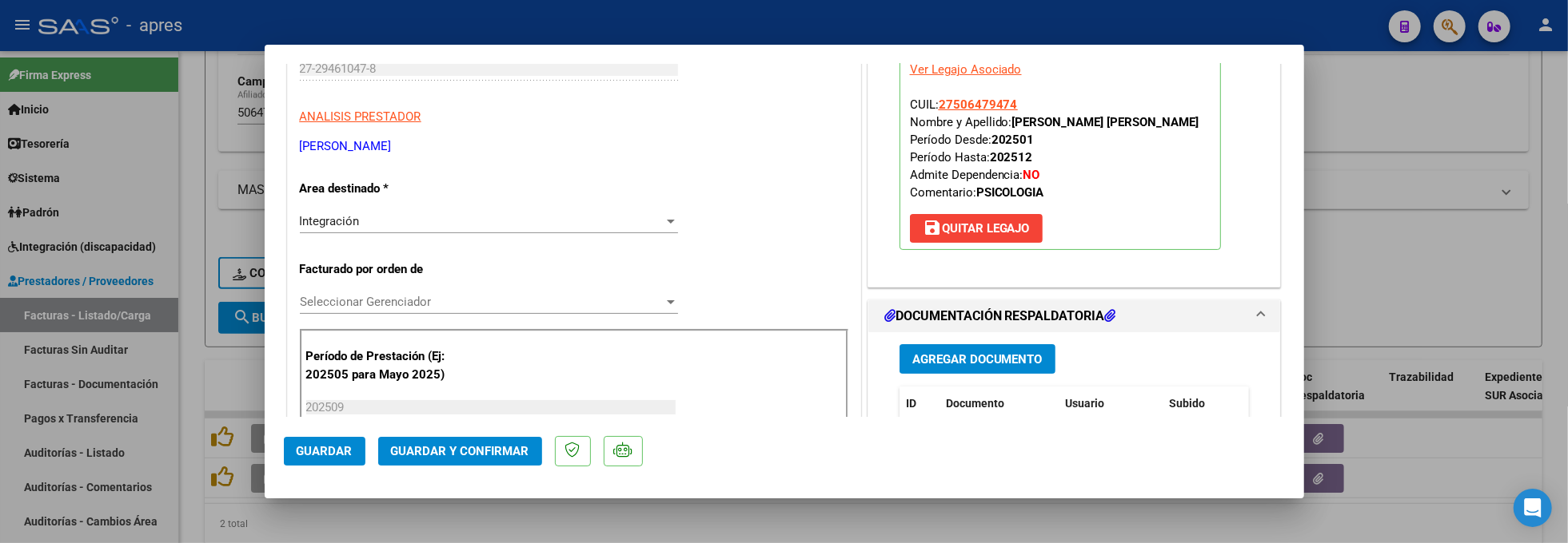
click at [447, 476] on mat-dialog-actions "Guardar Guardar y Confirmar" at bounding box center [784, 449] width 1001 height 63
click at [478, 444] on span "Guardar y Confirmar" at bounding box center [460, 451] width 138 height 14
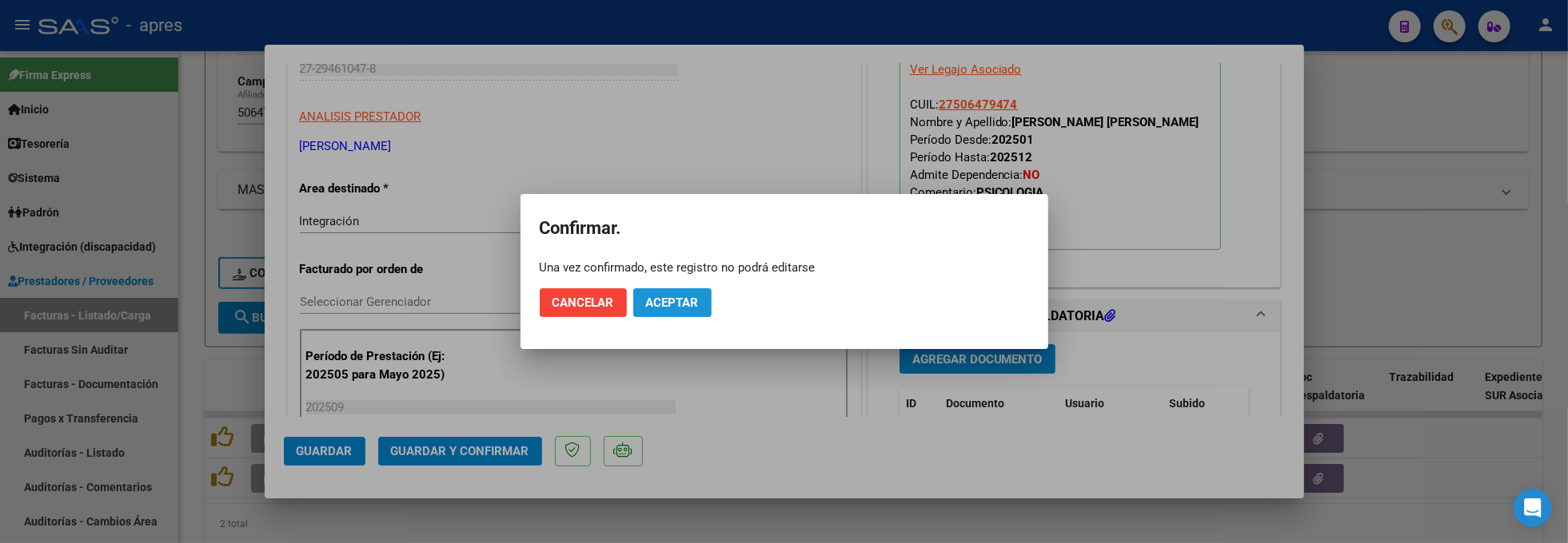
click at [691, 307] on span "Aceptar" at bounding box center [672, 302] width 53 height 14
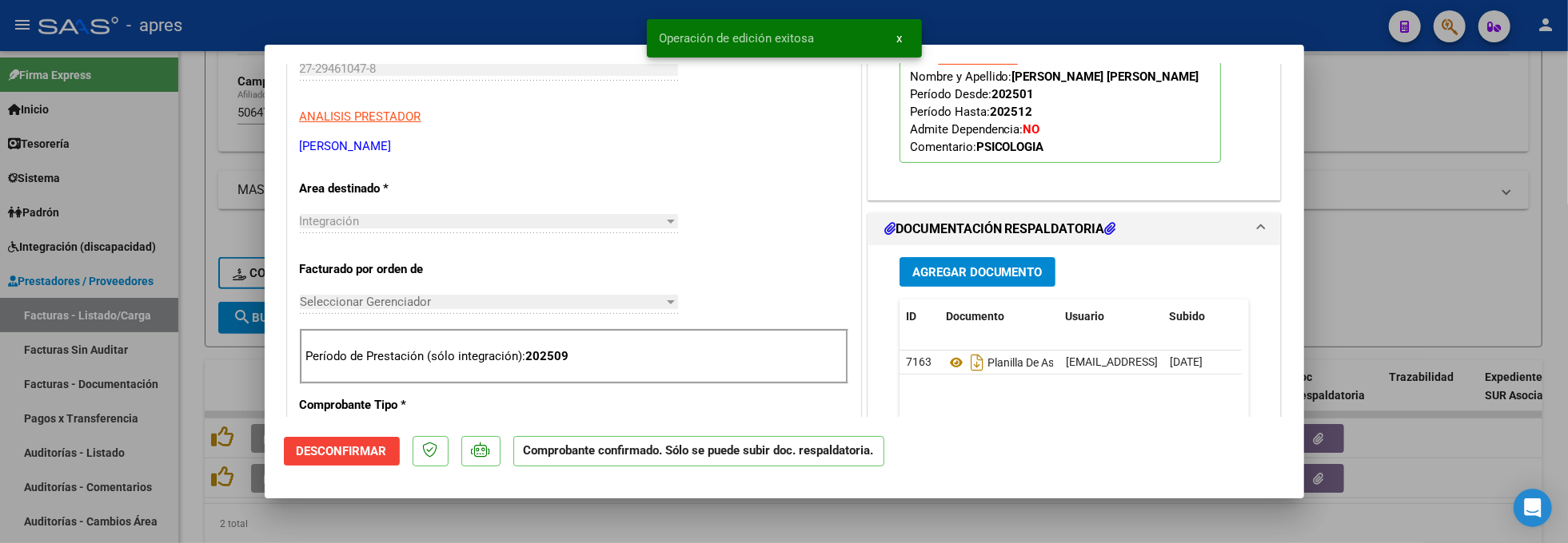
click at [244, 518] on div at bounding box center [784, 272] width 1568 height 543
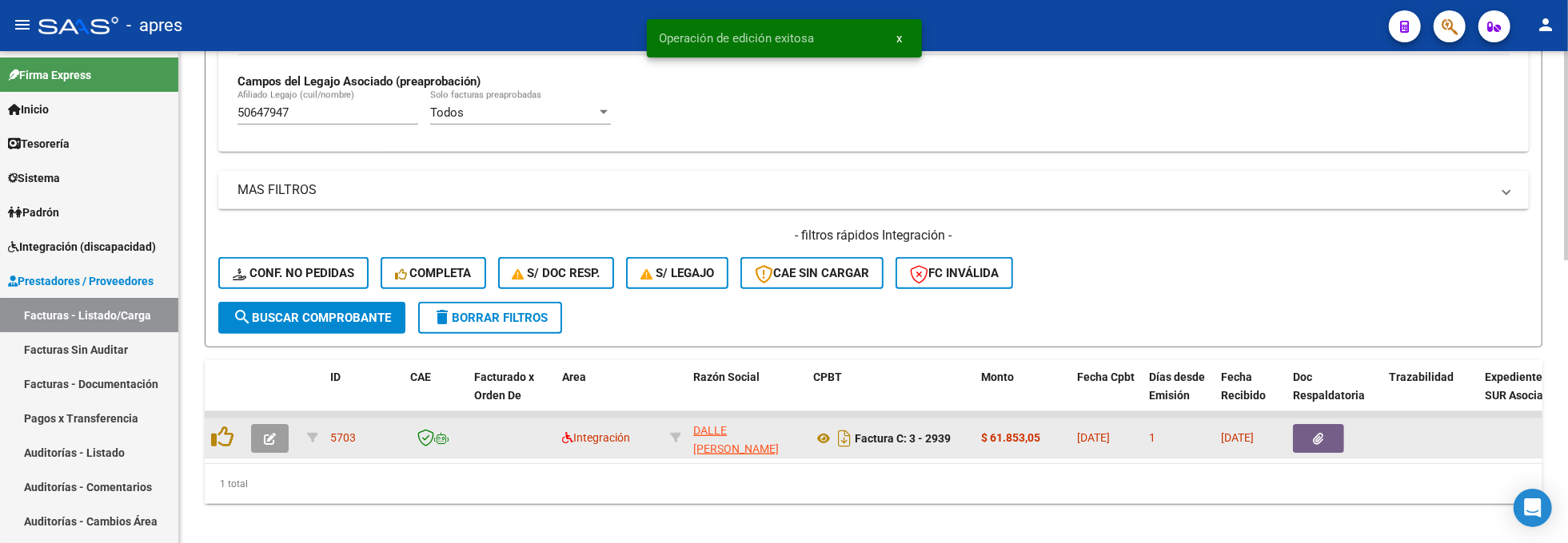
click at [266, 437] on icon "button" at bounding box center [270, 438] width 12 height 12
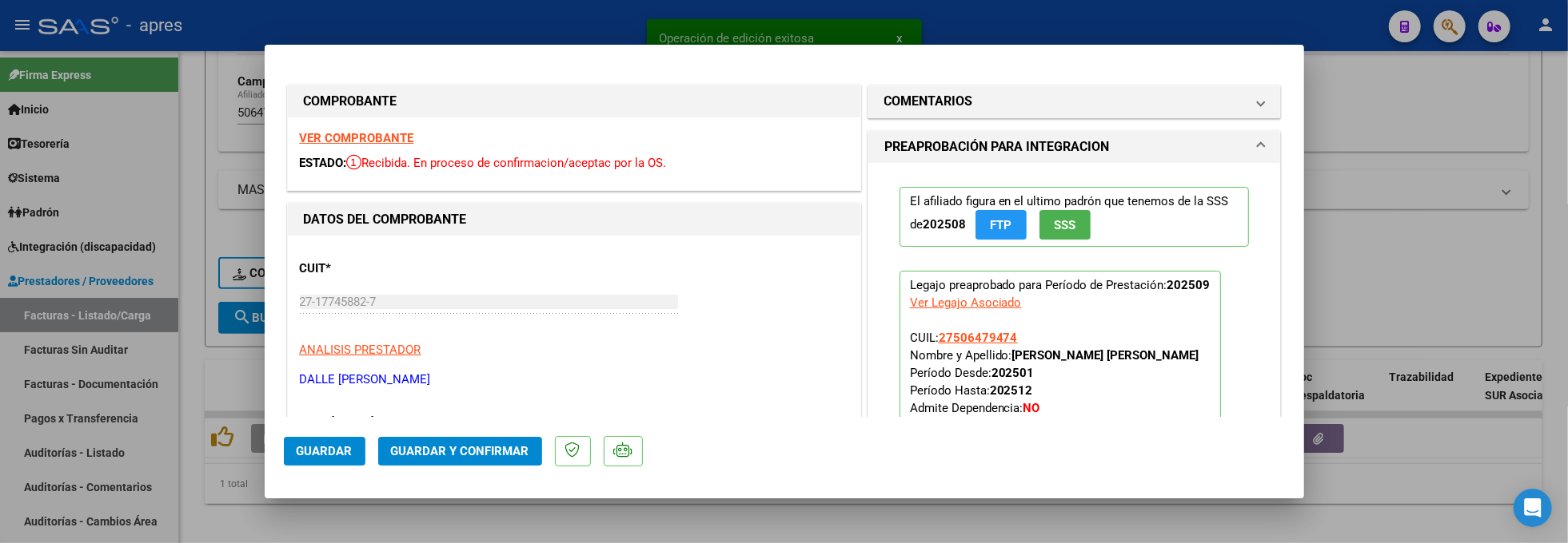
click at [382, 129] on div "VER COMPROBANTE ESTADO: Recibida. En proceso de confirmacion/aceptac por la OS." at bounding box center [574, 153] width 572 height 73
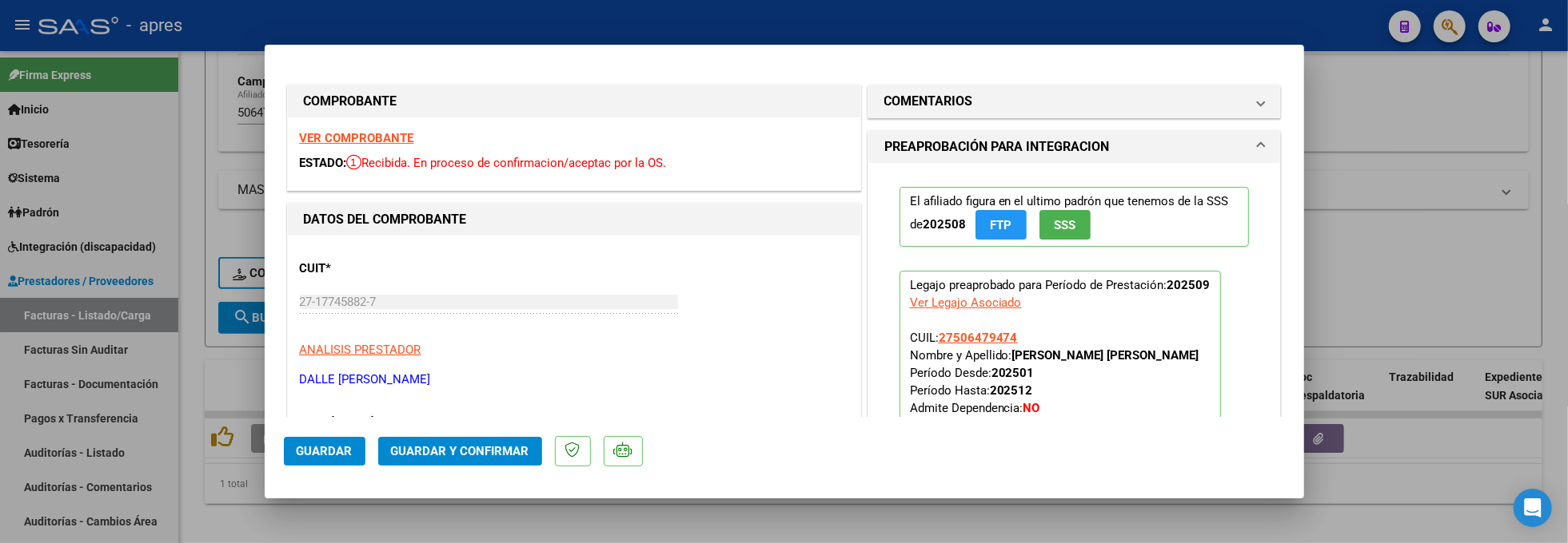
click at [381, 137] on strong "VER COMPROBANTE" at bounding box center [356, 138] width 114 height 14
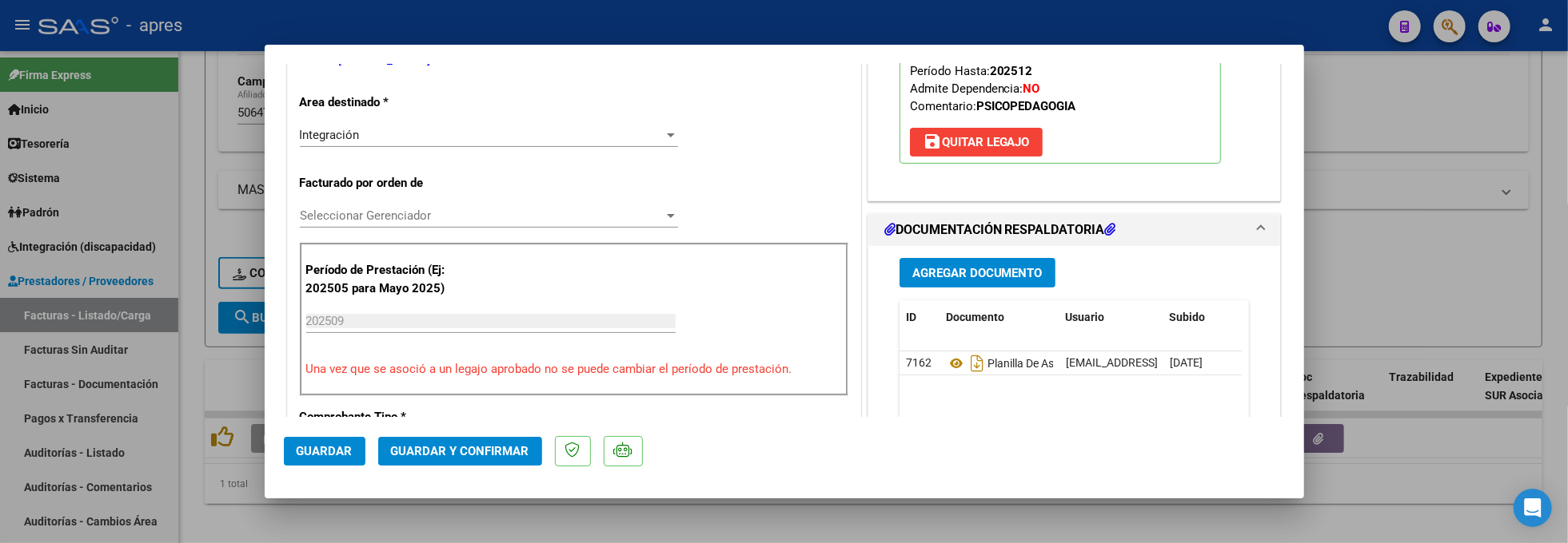
scroll to position [426, 0]
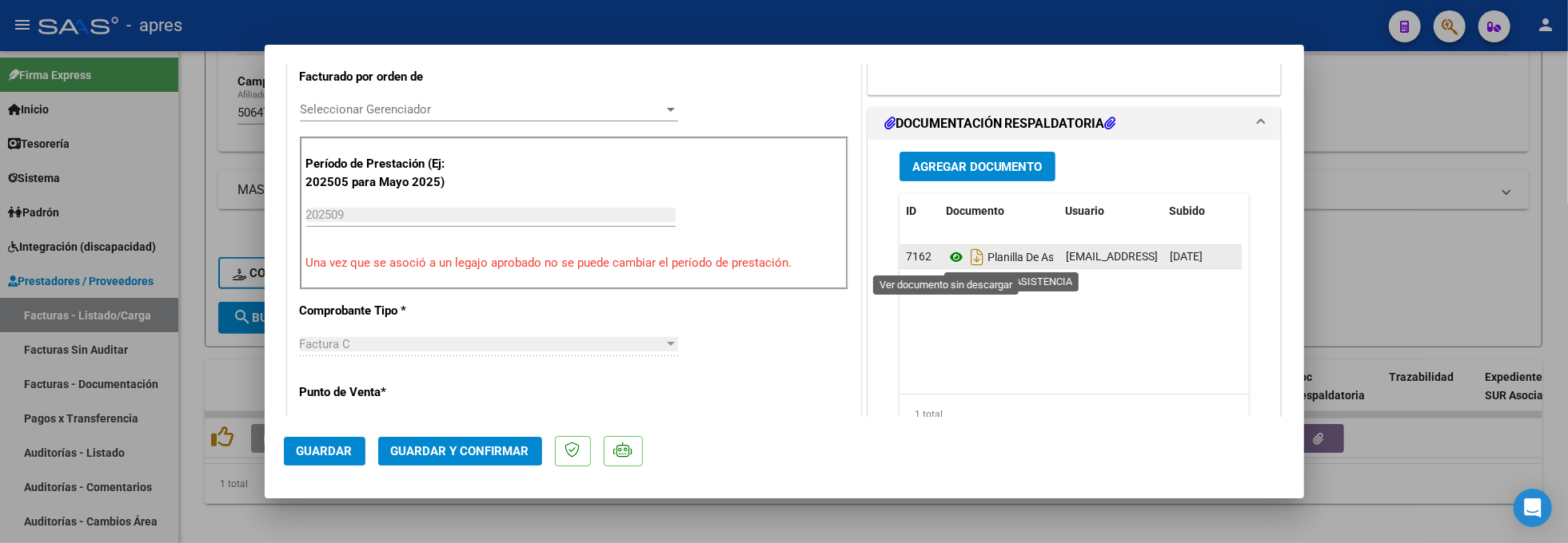
click at [946, 254] on icon at bounding box center [956, 257] width 21 height 19
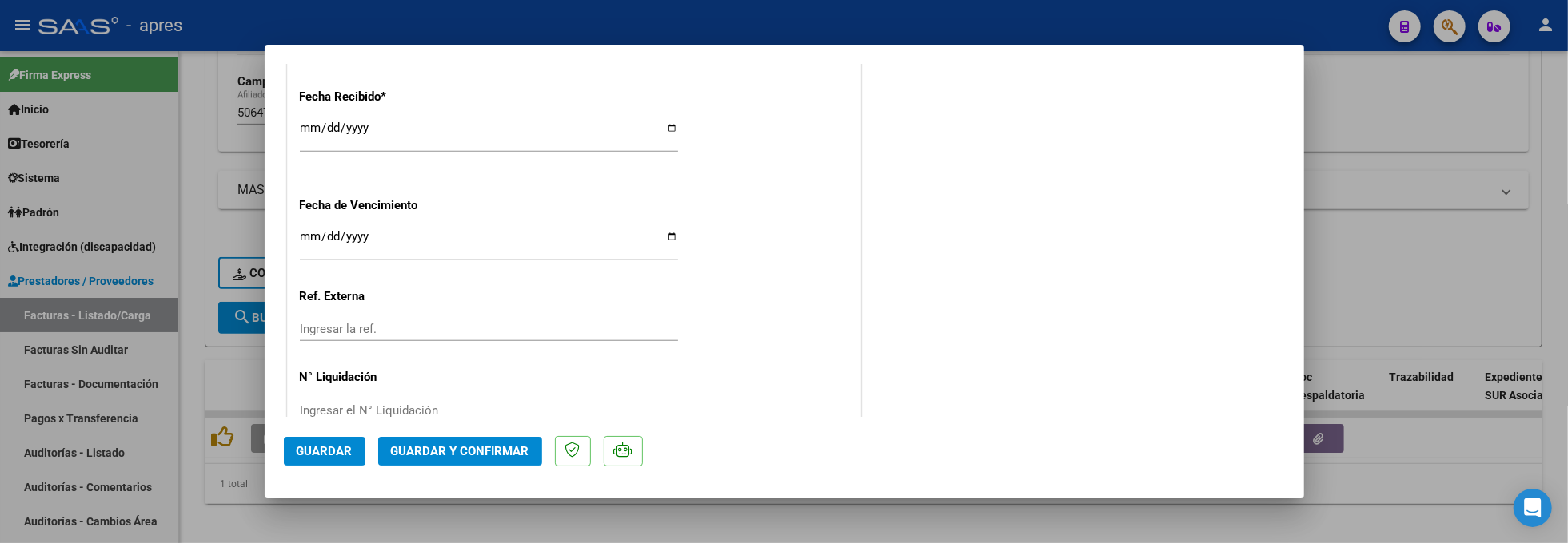
scroll to position [1171, 0]
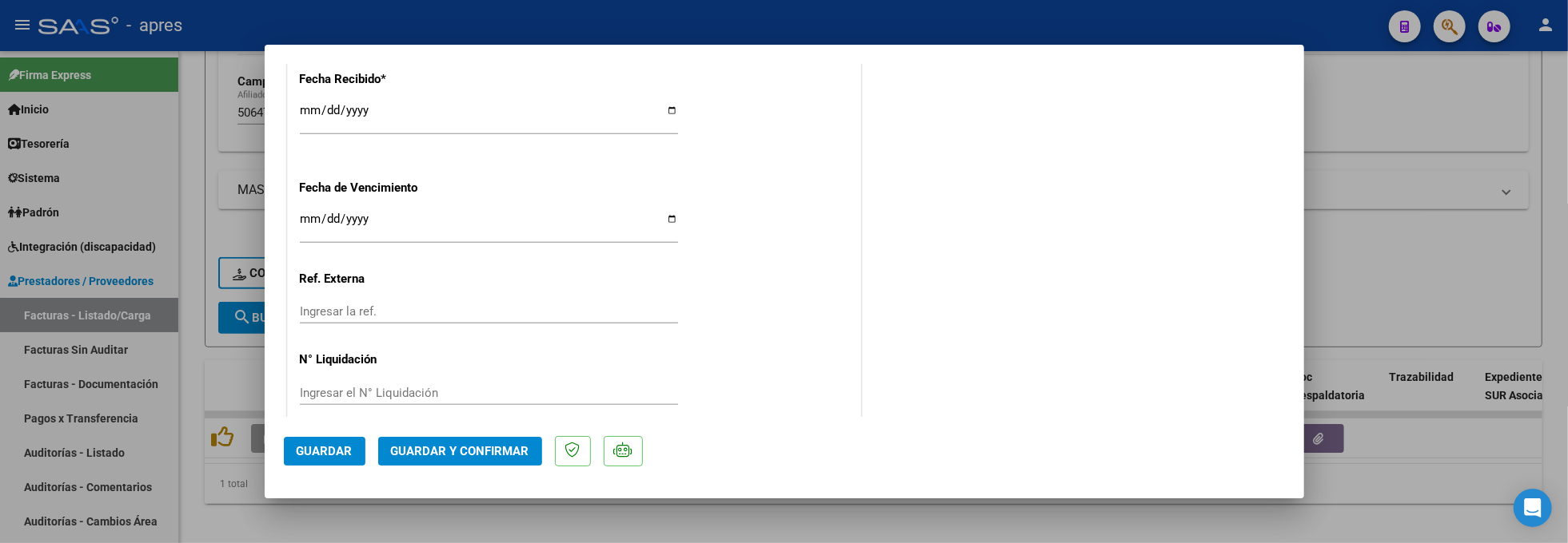
click at [308, 224] on input "Ingresar la fecha" at bounding box center [489, 225] width 378 height 26
click at [427, 456] on span "Guardar y Confirmar" at bounding box center [460, 451] width 138 height 14
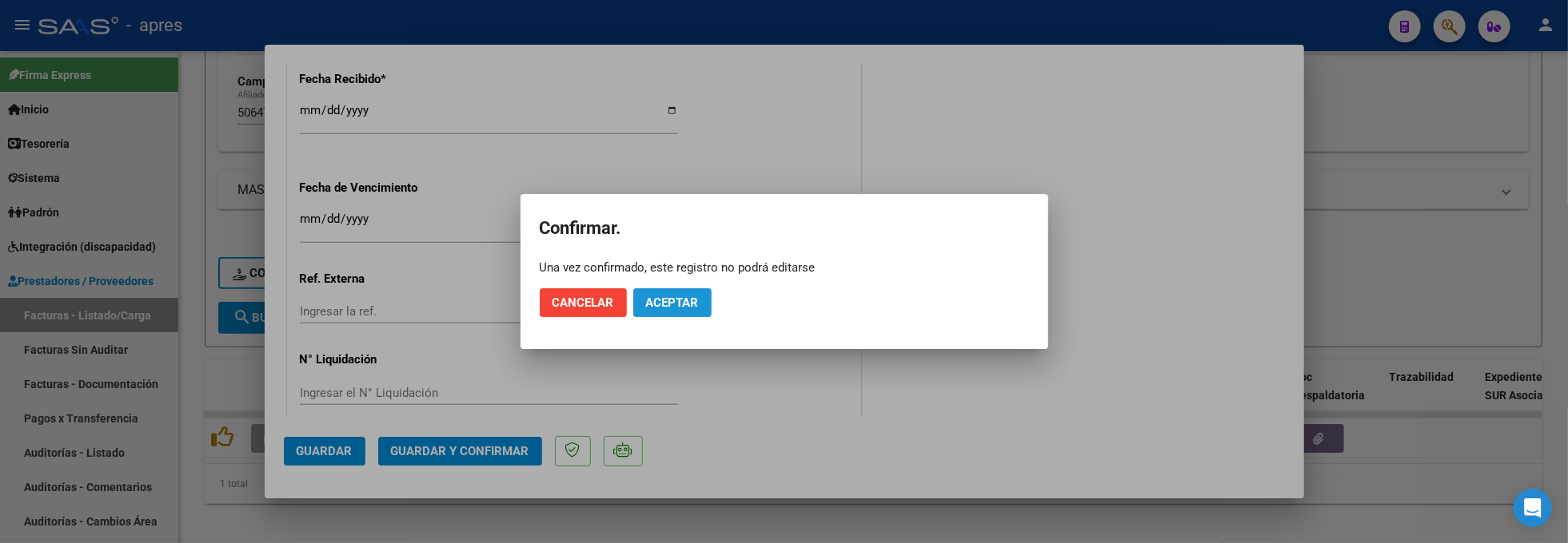
click at [654, 311] on button "Aceptar" at bounding box center [673, 303] width 79 height 29
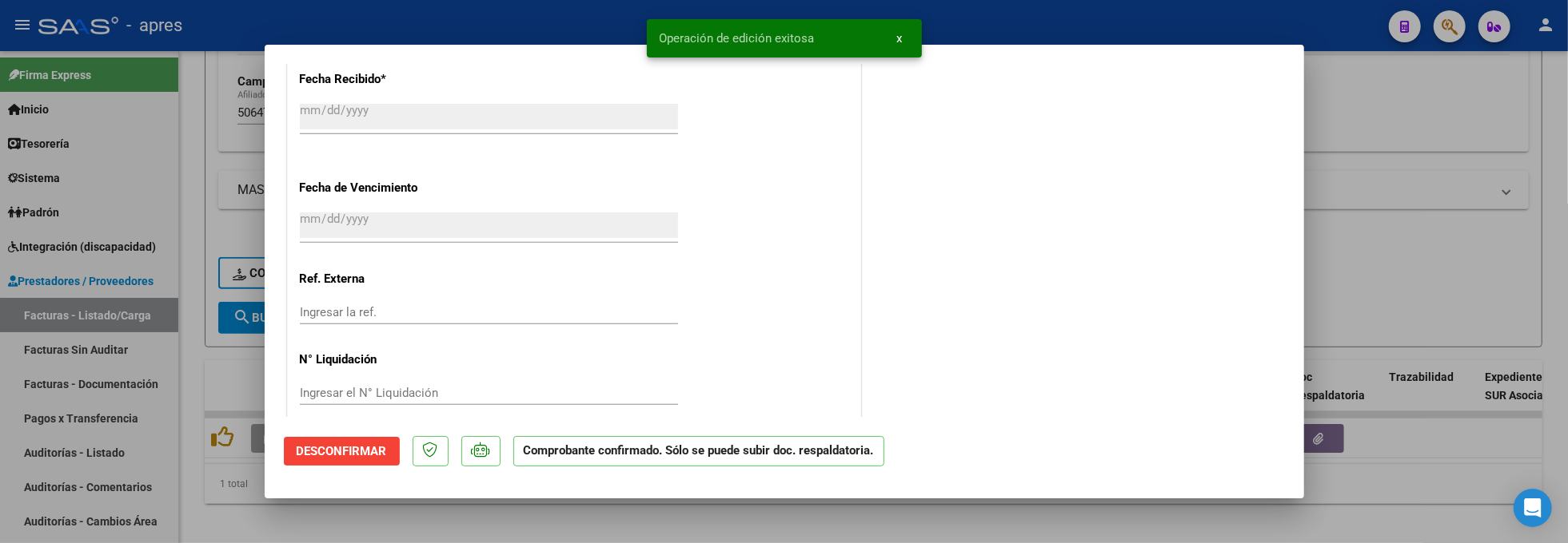
click at [278, 502] on div at bounding box center [784, 272] width 1568 height 543
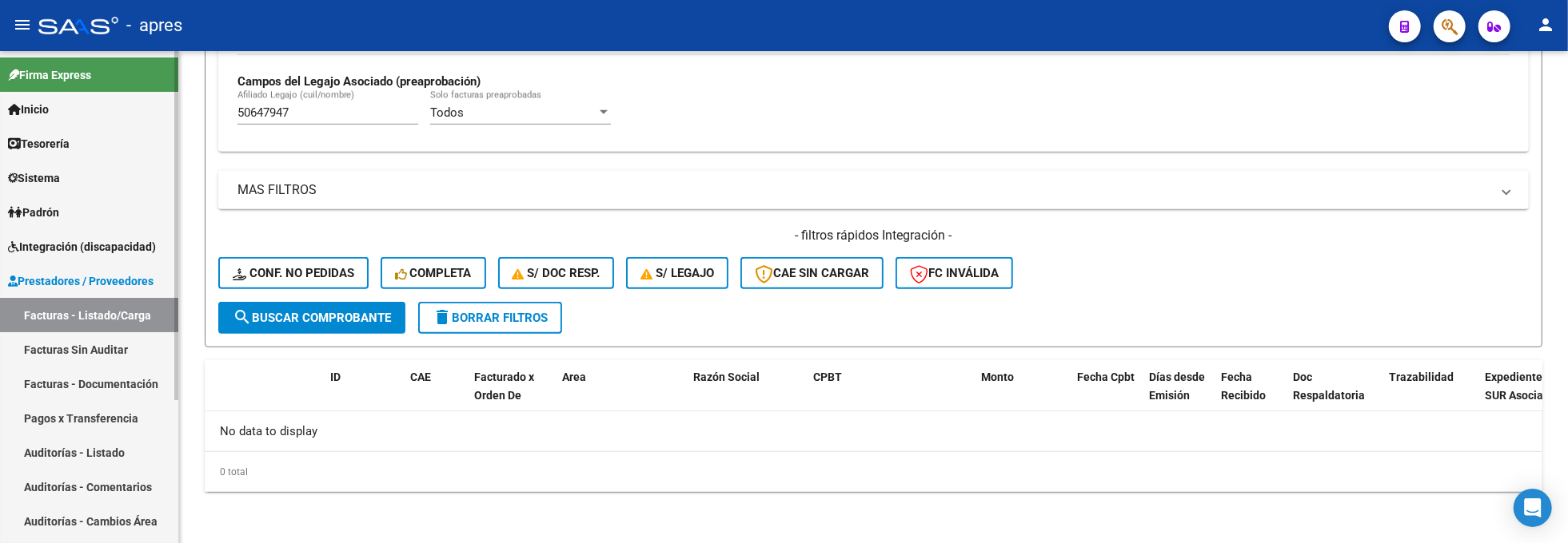
drag, startPoint x: 303, startPoint y: 117, endPoint x: 84, endPoint y: 130, distance: 219.4
click at [89, 130] on mat-sidenav-container "Firma Express Inicio Calendario SSS Instructivos Contacto OS Tesorería Extracto…" at bounding box center [784, 296] width 1568 height 492
paste input "7251734"
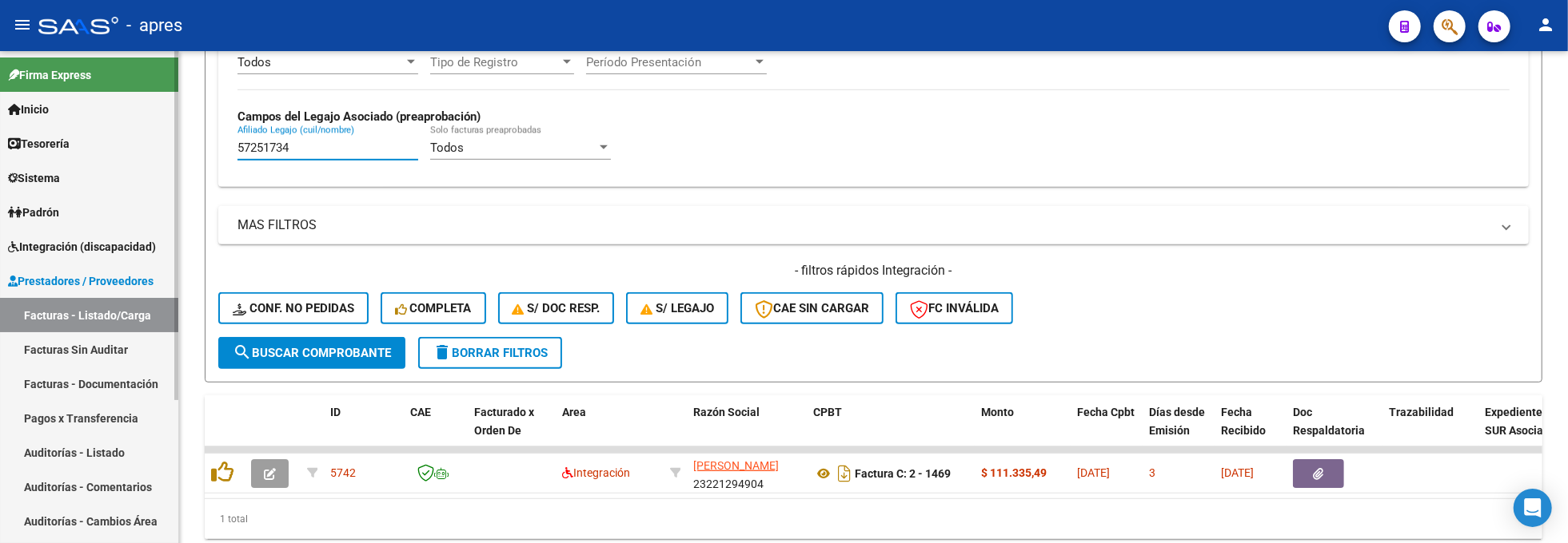
scroll to position [634, 0]
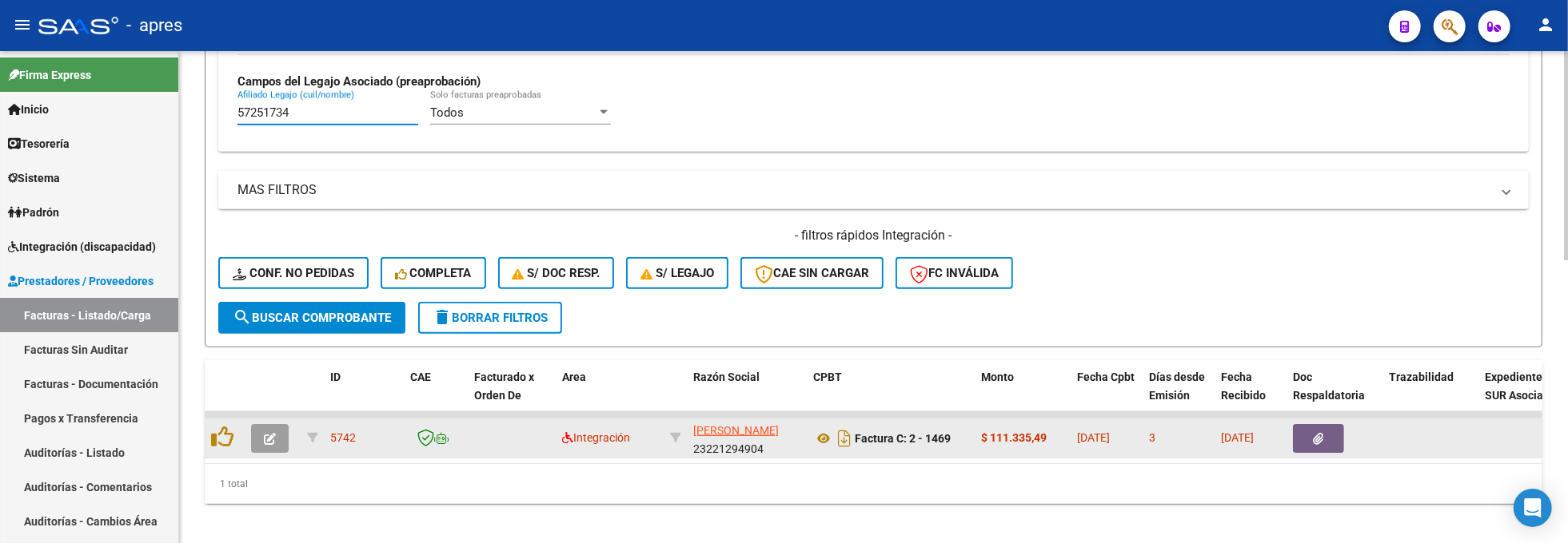
click at [266, 445] on span "button" at bounding box center [270, 438] width 12 height 14
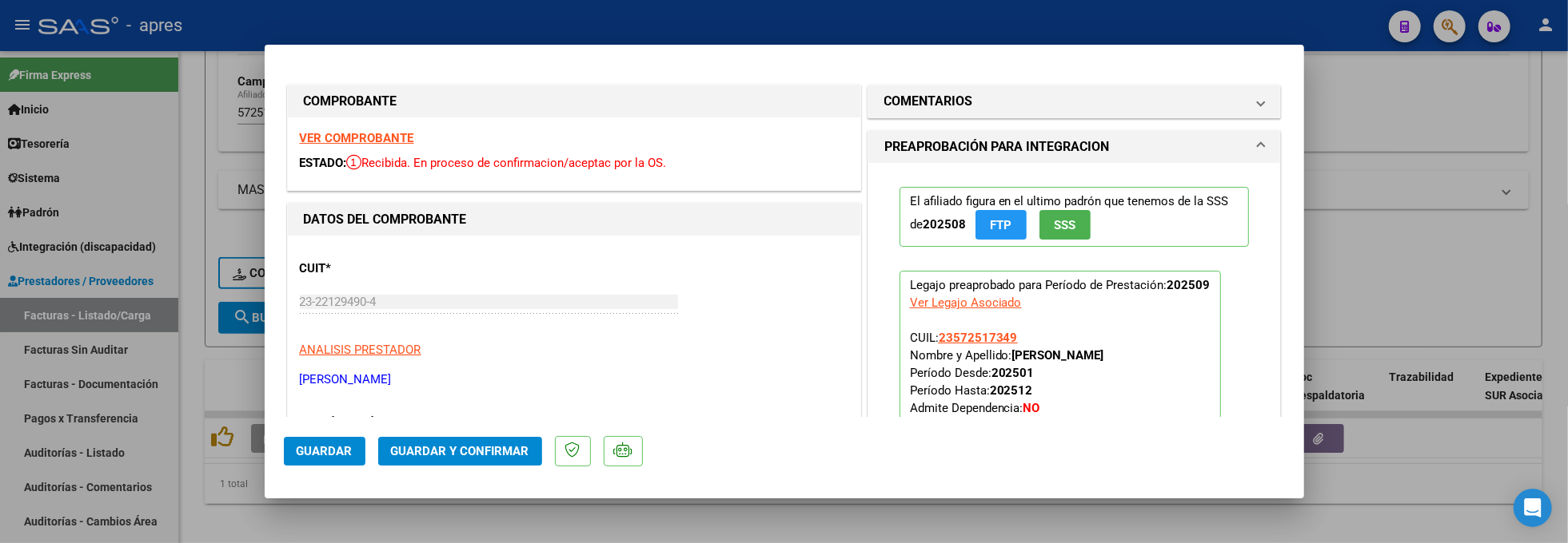
click at [375, 136] on strong "VER COMPROBANTE" at bounding box center [356, 138] width 114 height 14
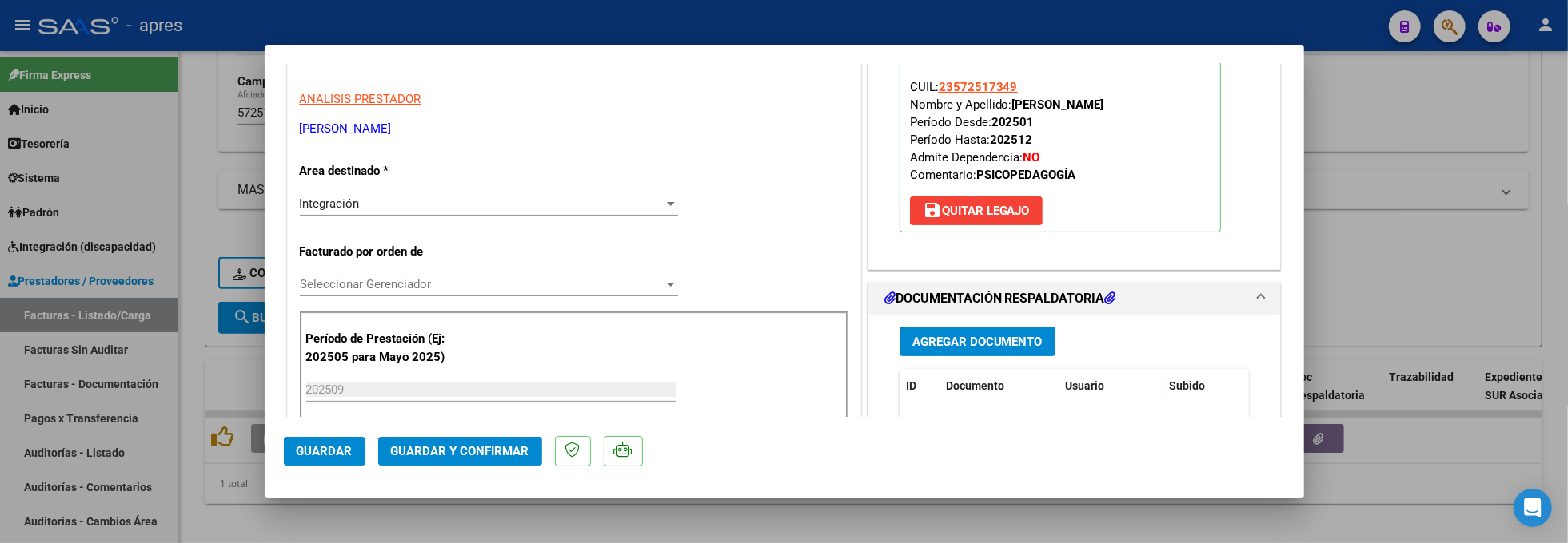
scroll to position [319, 0]
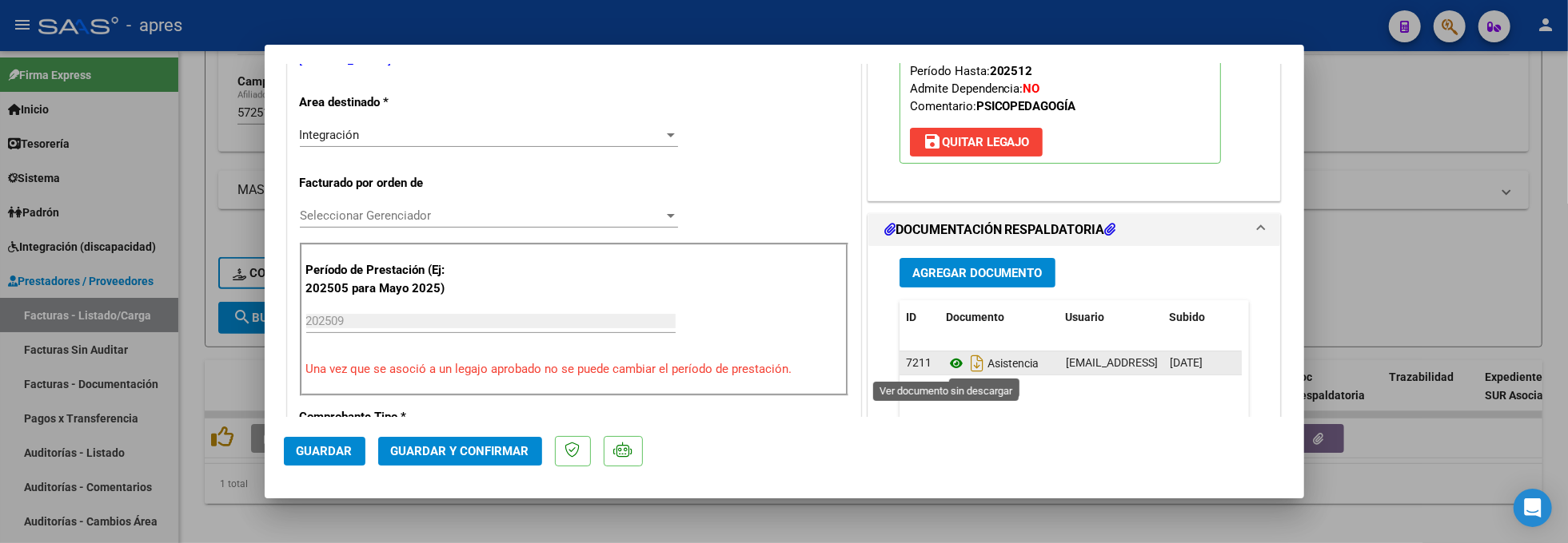
click at [946, 368] on icon at bounding box center [956, 364] width 21 height 19
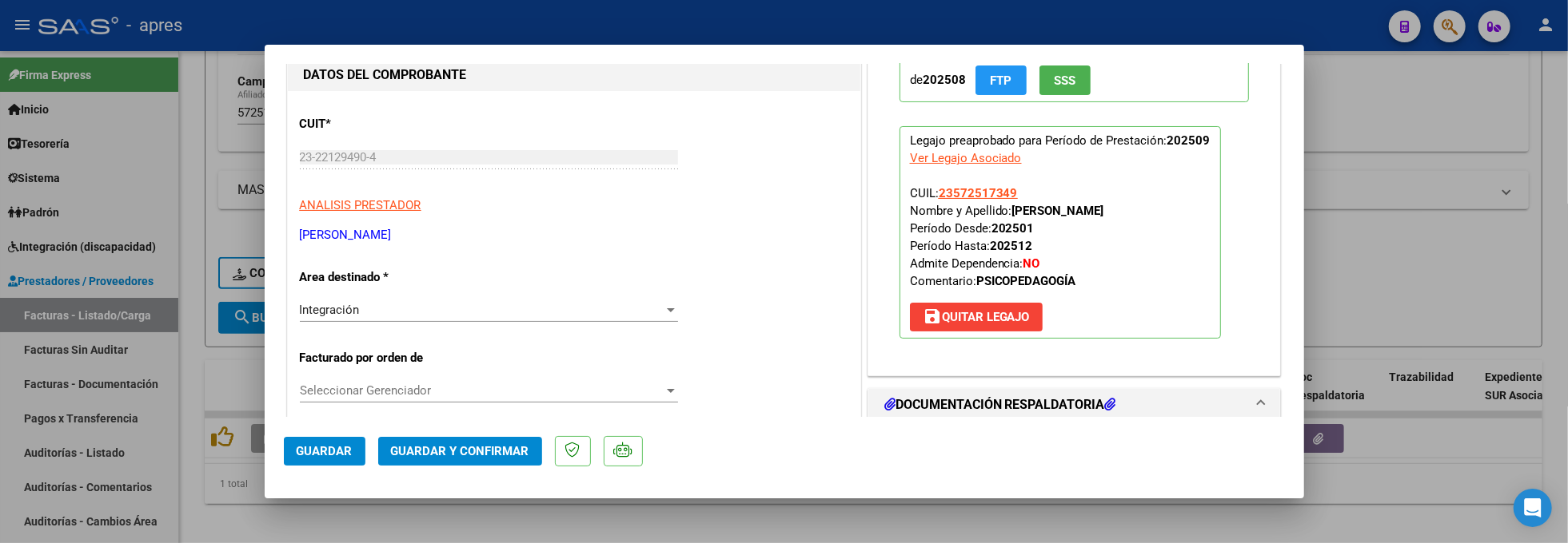
scroll to position [0, 0]
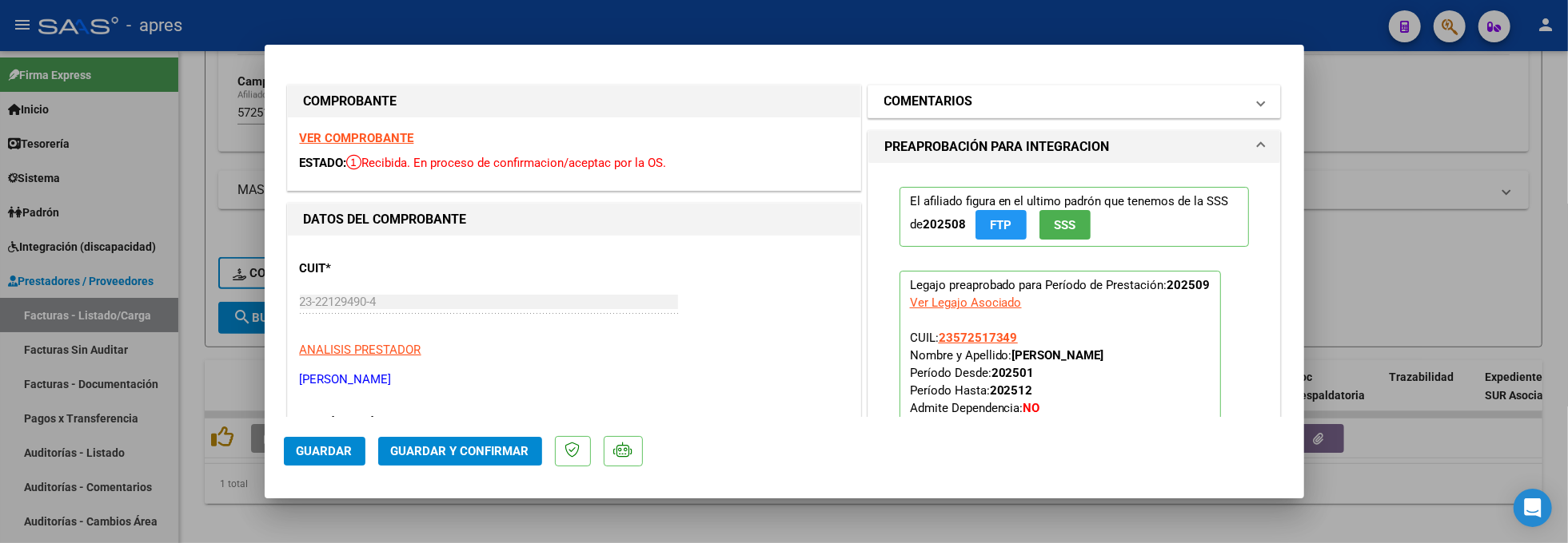
click at [977, 107] on mat-panel-title "COMENTARIOS" at bounding box center [1065, 102] width 361 height 19
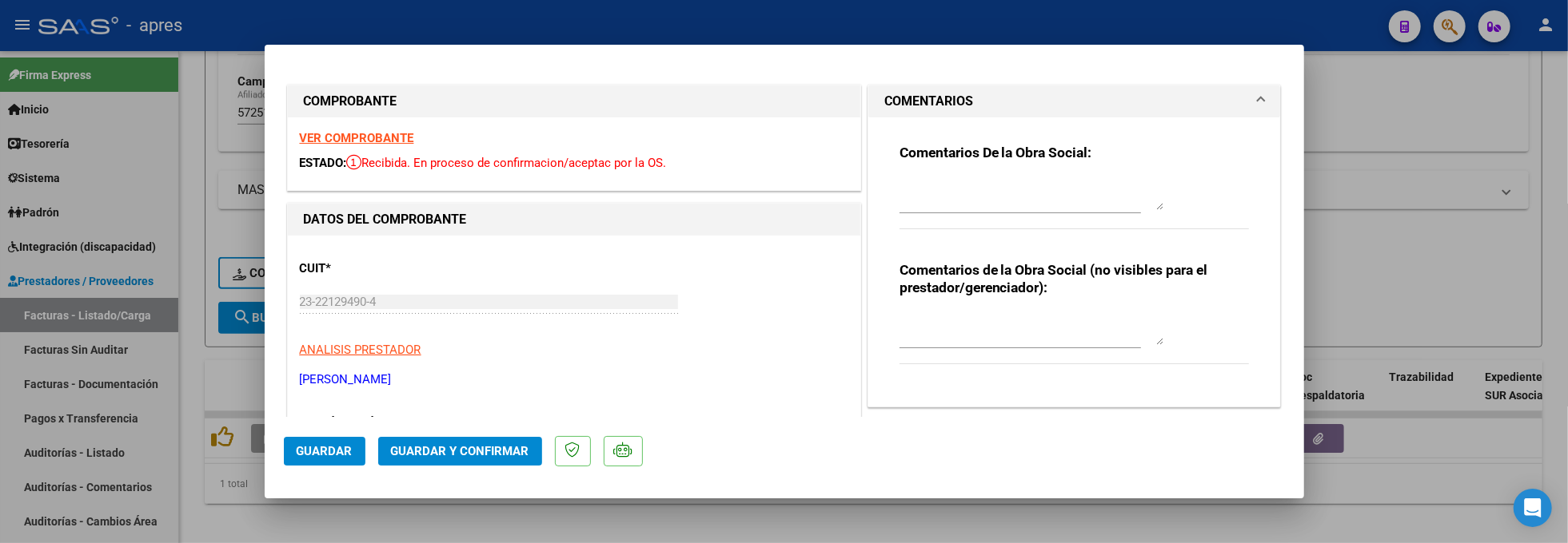
click at [928, 176] on div at bounding box center [1031, 194] width 264 height 38
click at [352, 451] on button "Guardar" at bounding box center [325, 452] width 82 height 29
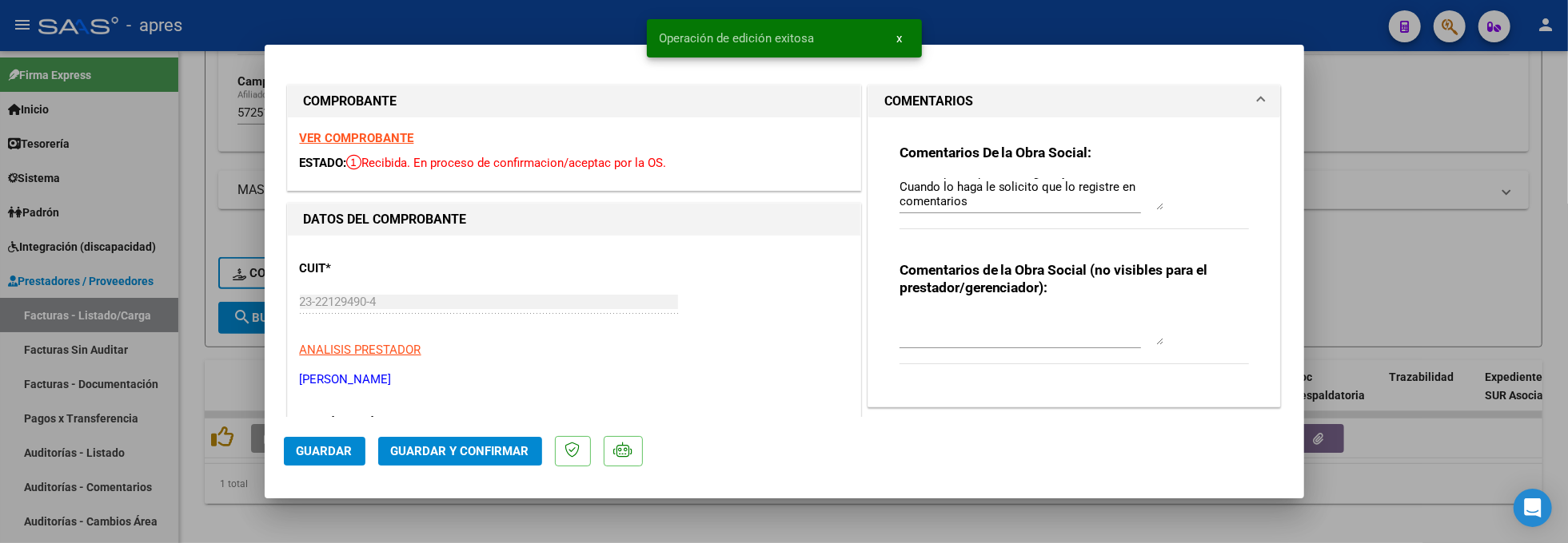
click at [252, 523] on div at bounding box center [784, 272] width 1568 height 543
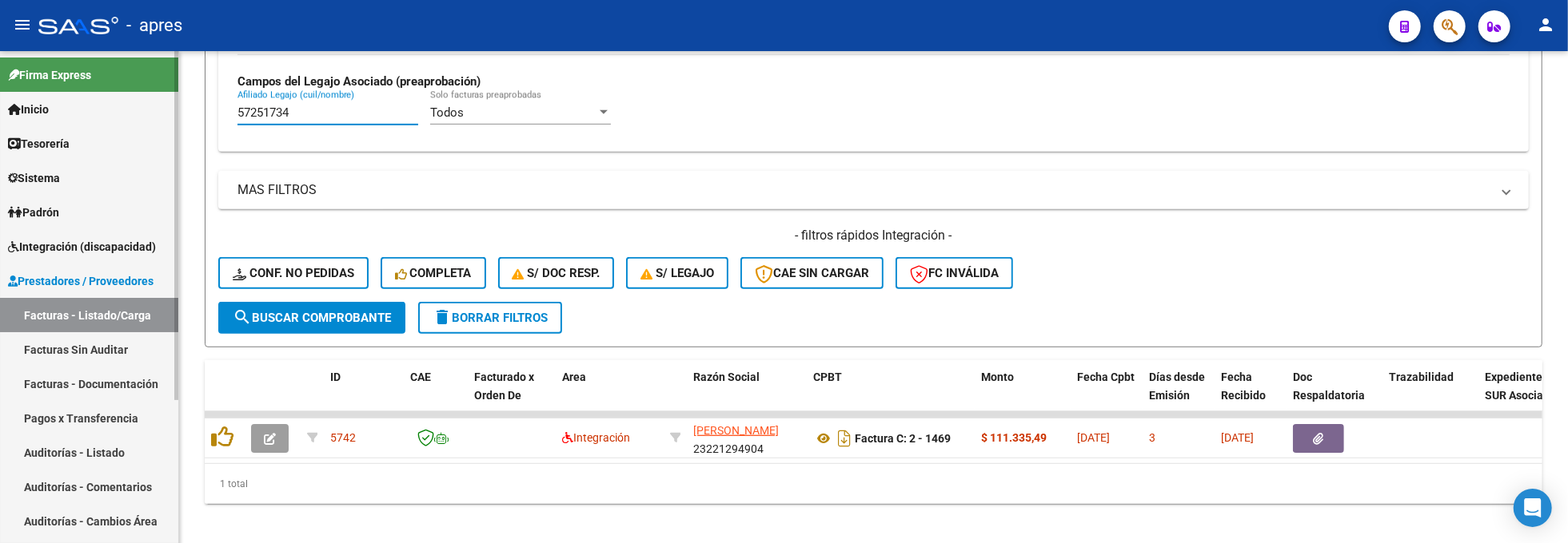
drag, startPoint x: 308, startPoint y: 115, endPoint x: 177, endPoint y: 116, distance: 131.0
click at [177, 116] on mat-sidenav-container "Firma Express Inicio Calendario SSS Instructivos Contacto OS Tesorería Extracto…" at bounding box center [784, 296] width 1568 height 492
paste input "5202298"
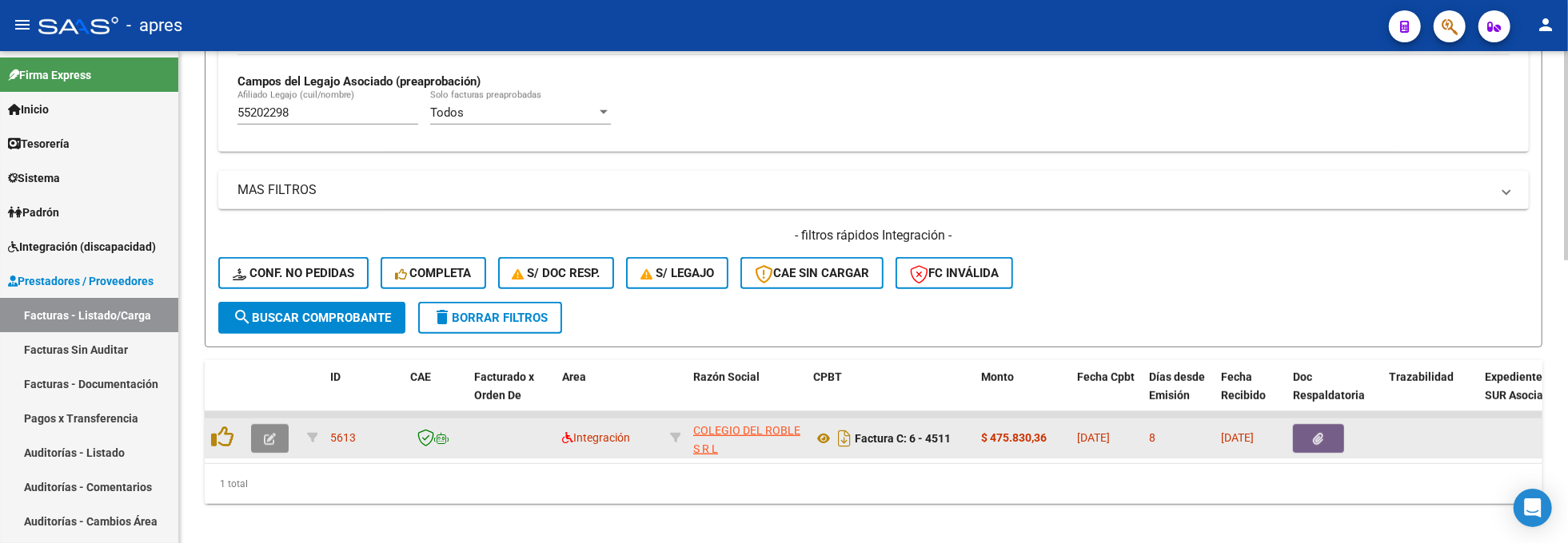
click at [272, 447] on button "button" at bounding box center [270, 438] width 37 height 29
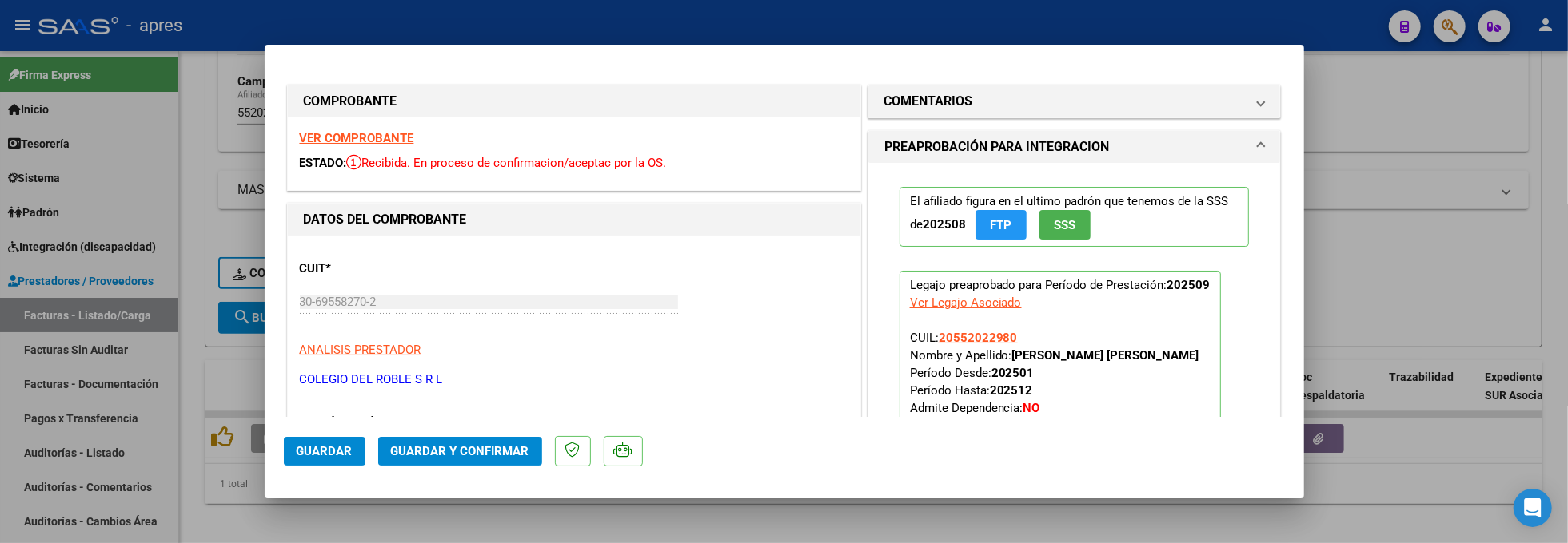
click at [356, 145] on strong "VER COMPROBANTE" at bounding box center [356, 138] width 114 height 14
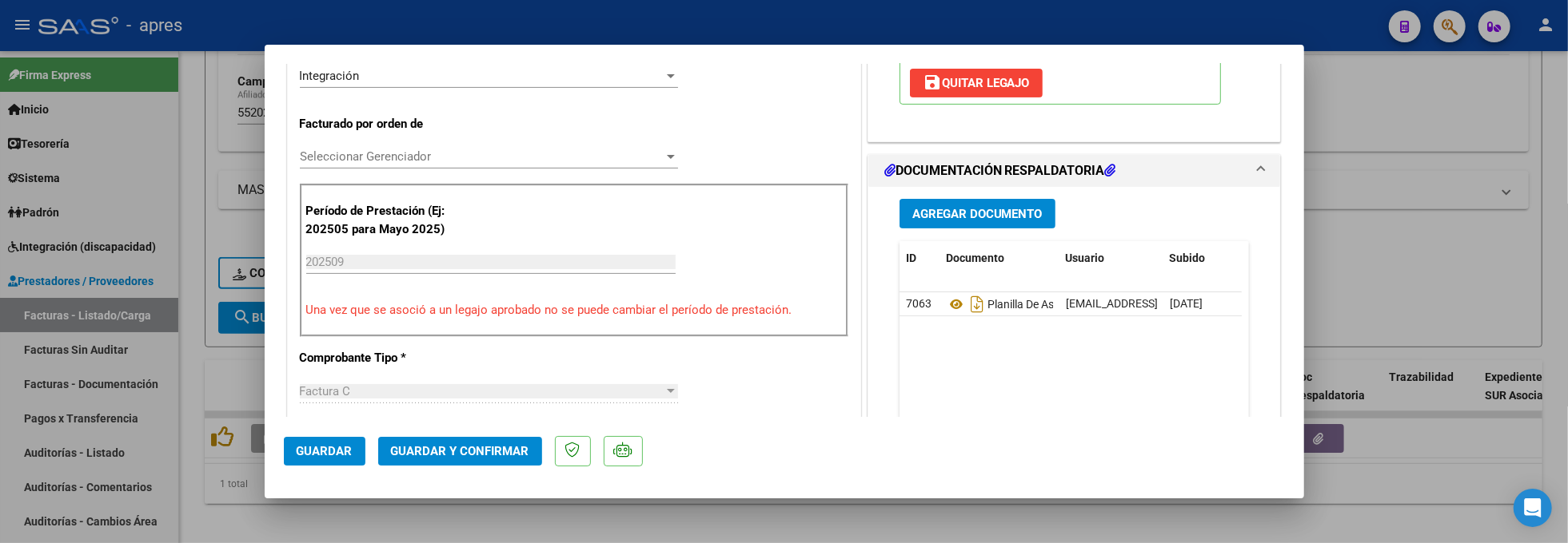
scroll to position [319, 0]
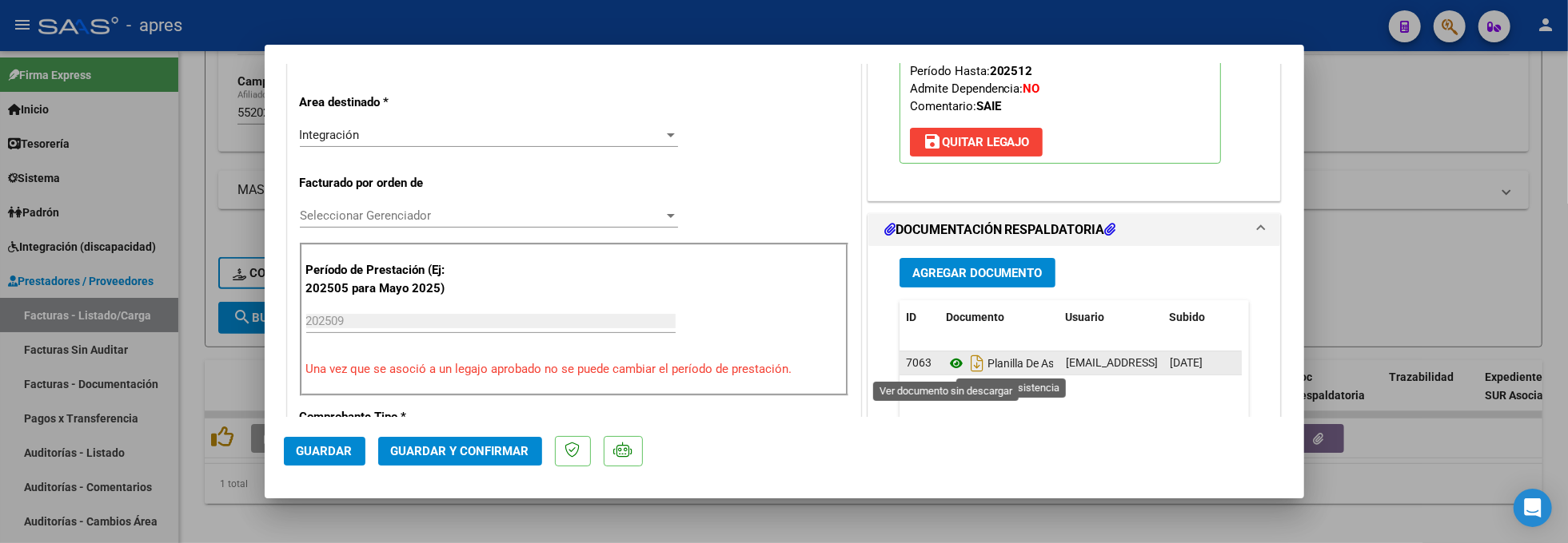
click at [946, 362] on icon at bounding box center [956, 364] width 21 height 19
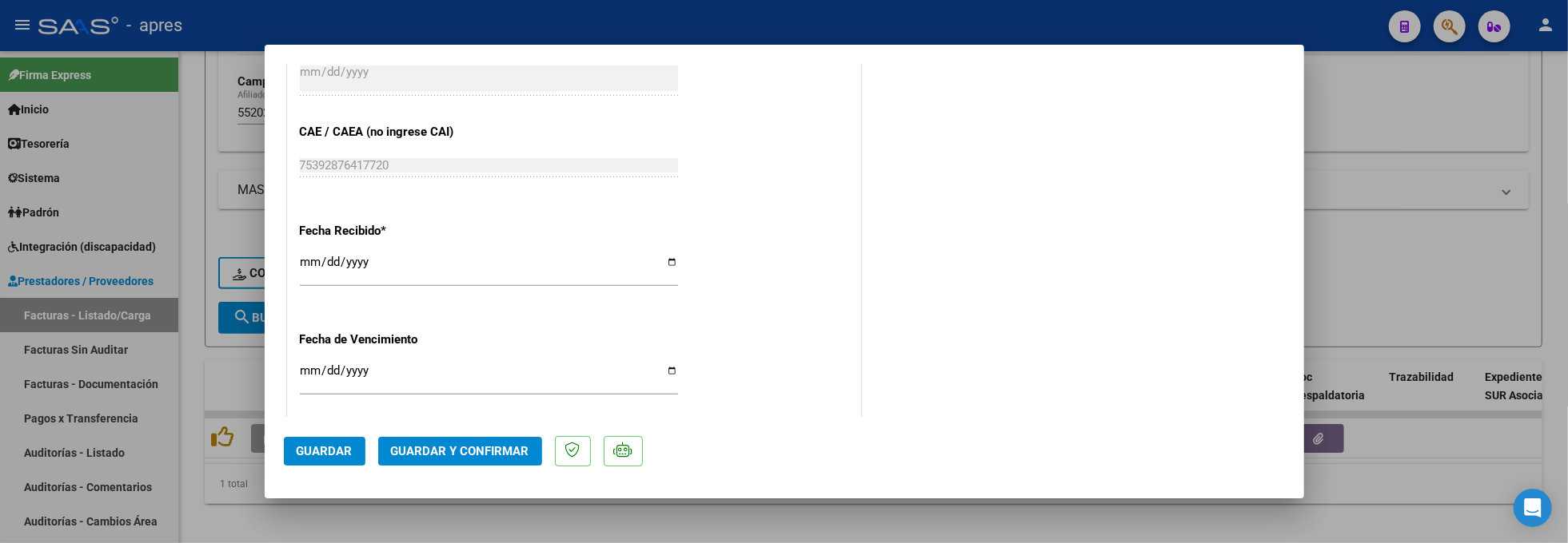
scroll to position [1065, 0]
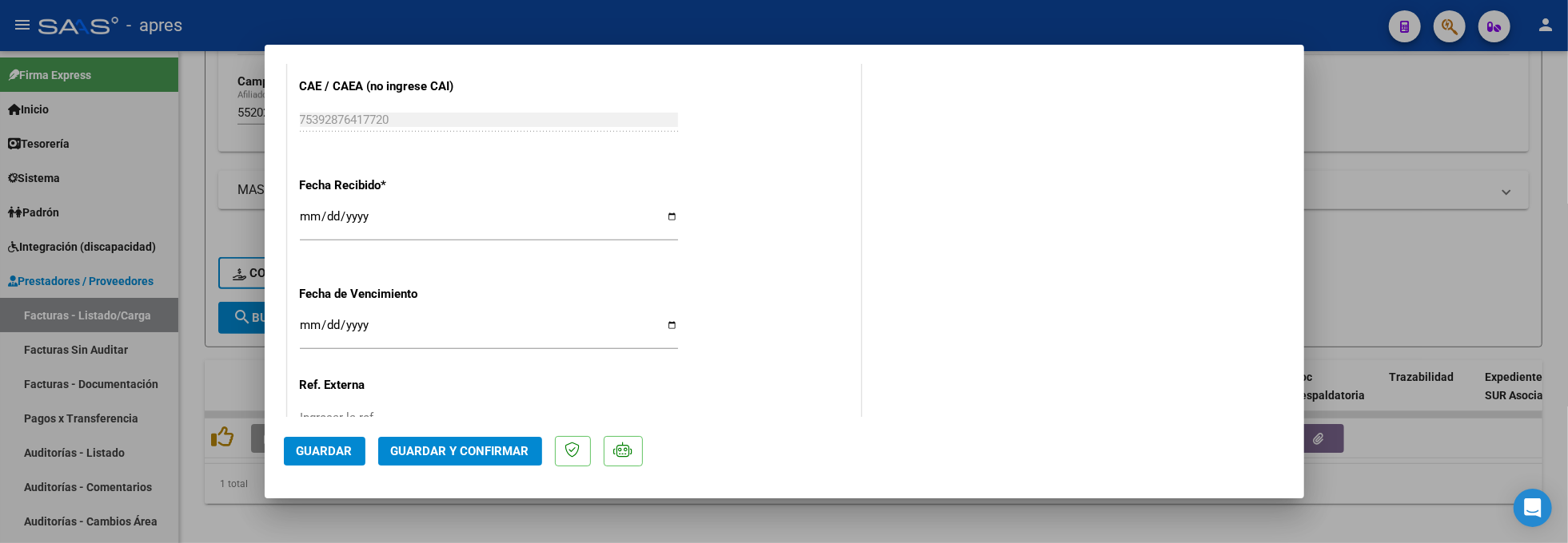
click at [312, 323] on input "Ingresar la fecha" at bounding box center [489, 331] width 378 height 26
click at [327, 324] on input "0025-12-11" at bounding box center [489, 331] width 378 height 26
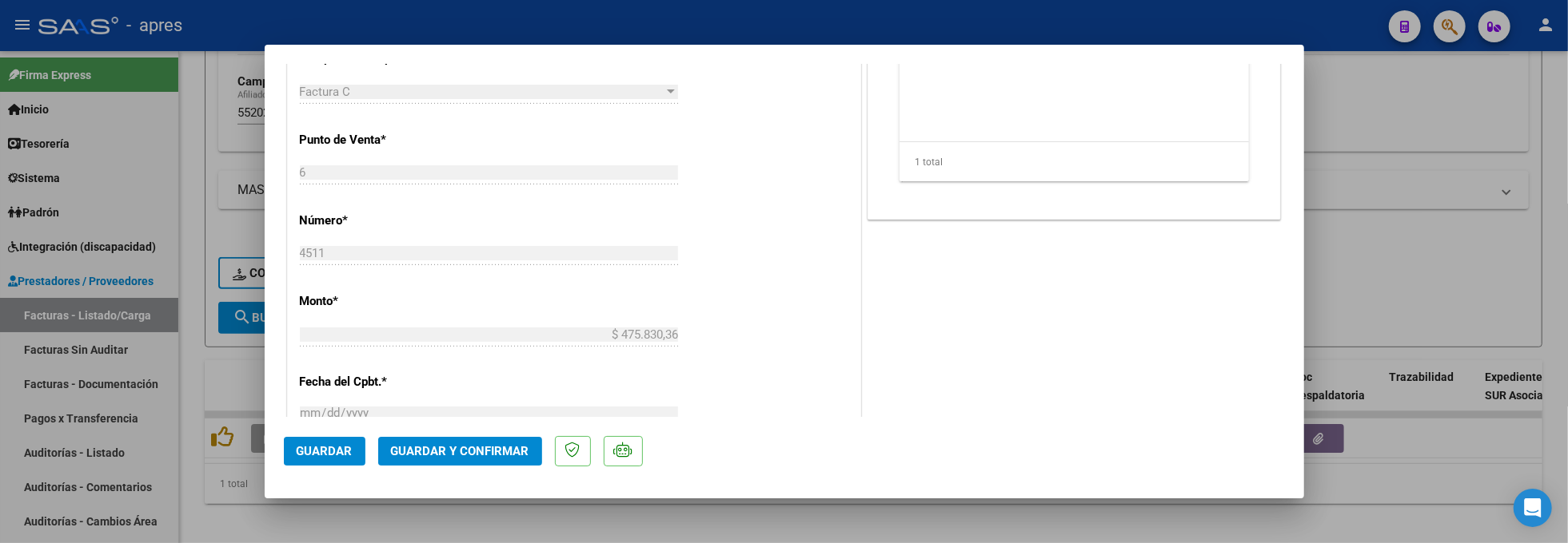
scroll to position [554, 0]
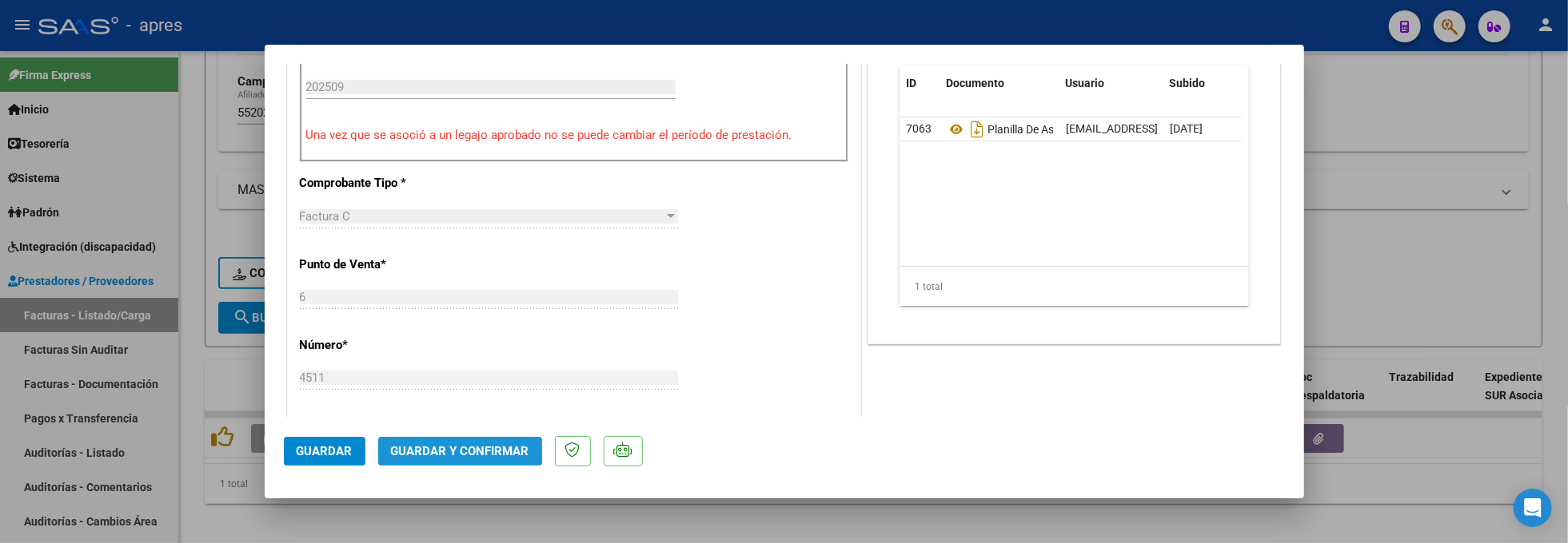
click at [422, 441] on button "Guardar y Confirmar" at bounding box center [460, 452] width 164 height 29
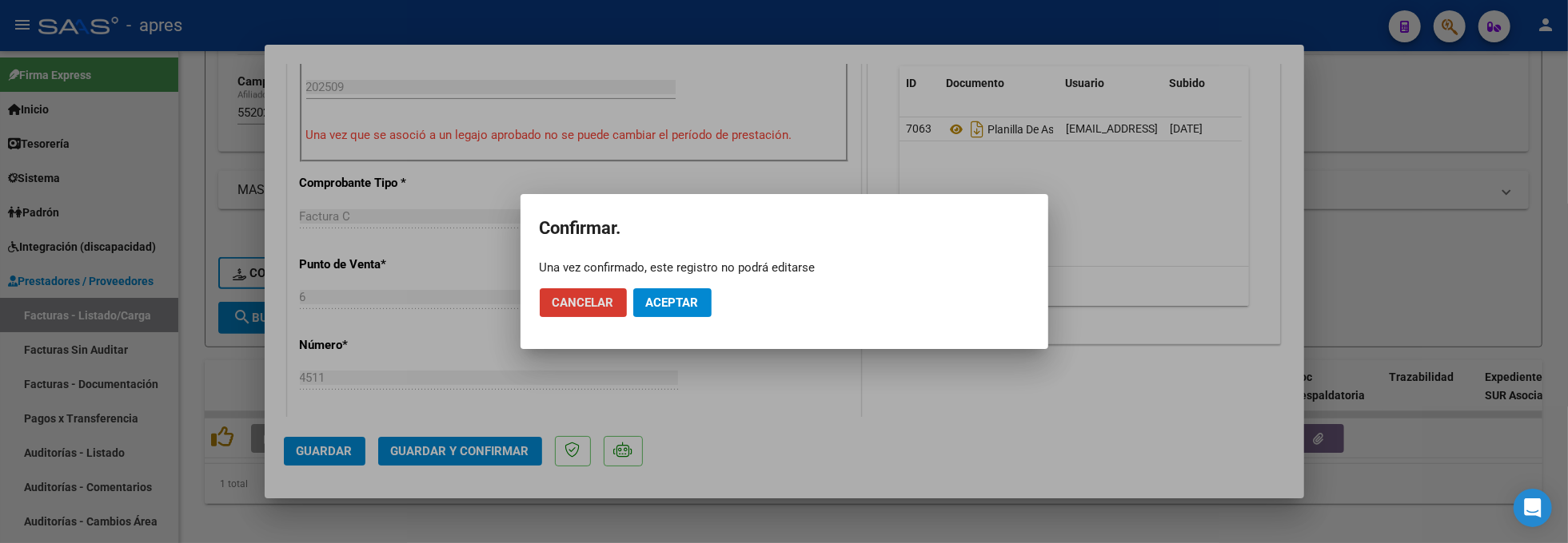
drag, startPoint x: 675, startPoint y: 297, endPoint x: 740, endPoint y: 27, distance: 277.7
click at [675, 295] on span "Aceptar" at bounding box center [672, 302] width 53 height 14
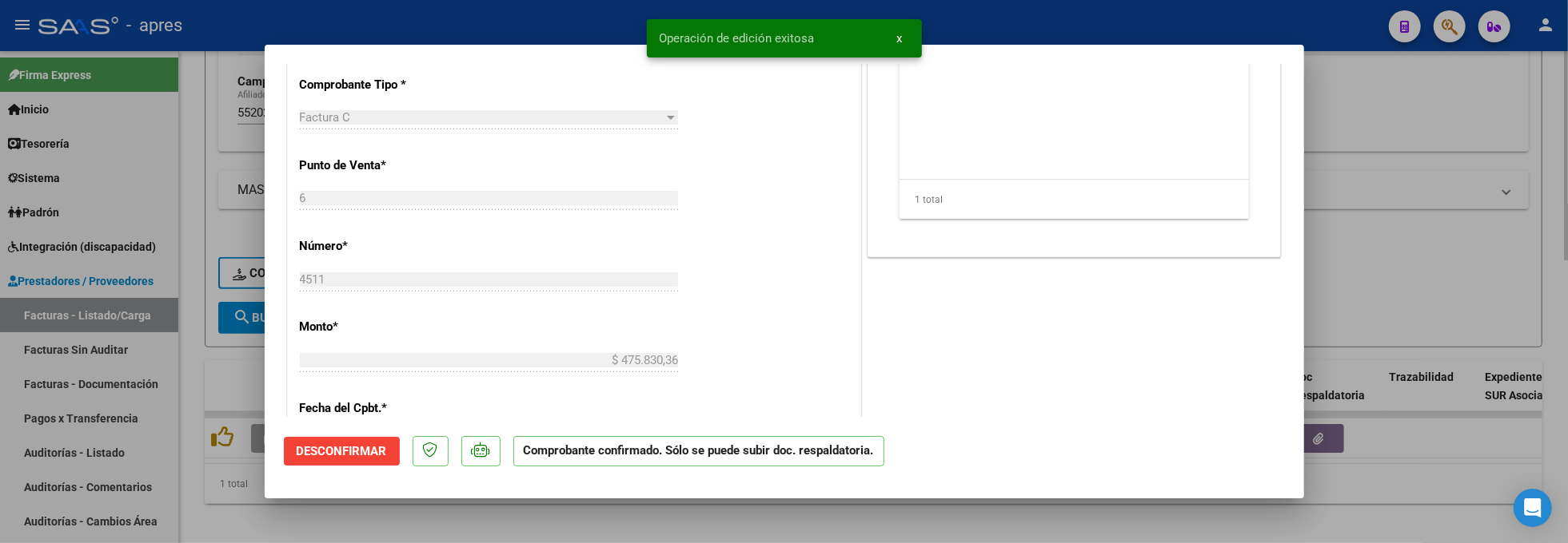
drag, startPoint x: 205, startPoint y: 509, endPoint x: 203, endPoint y: 538, distance: 29.1
click at [205, 519] on div at bounding box center [784, 272] width 1568 height 543
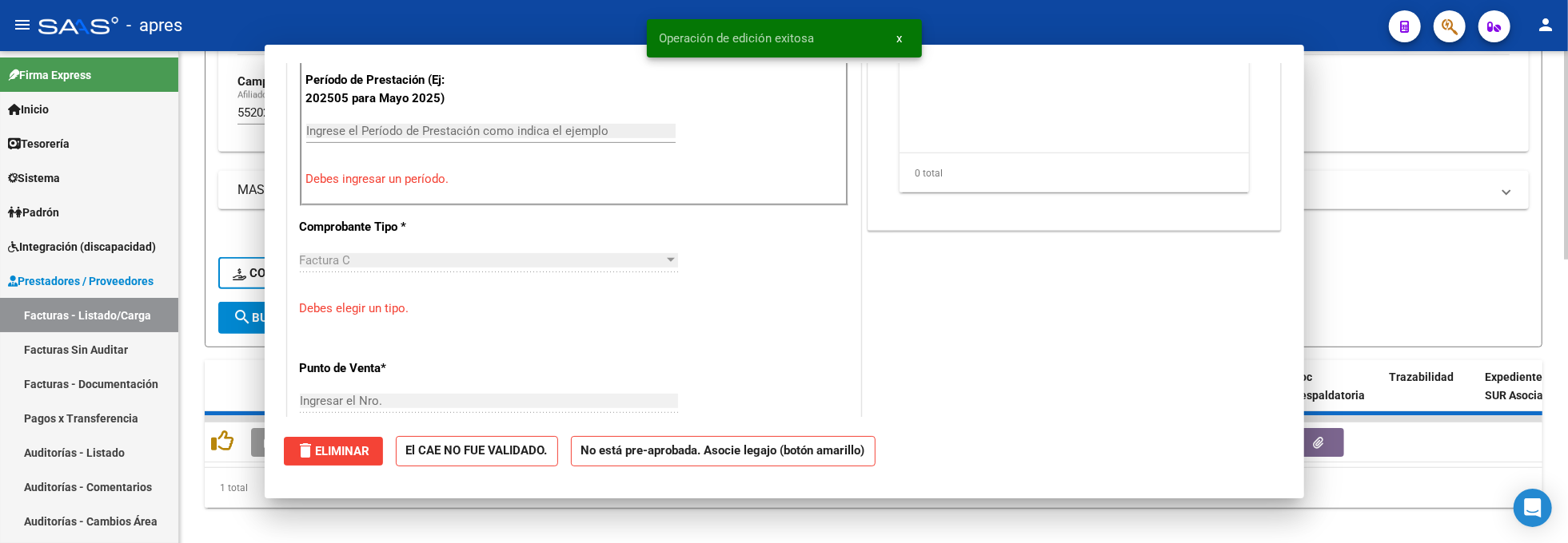
scroll to position [582, 0]
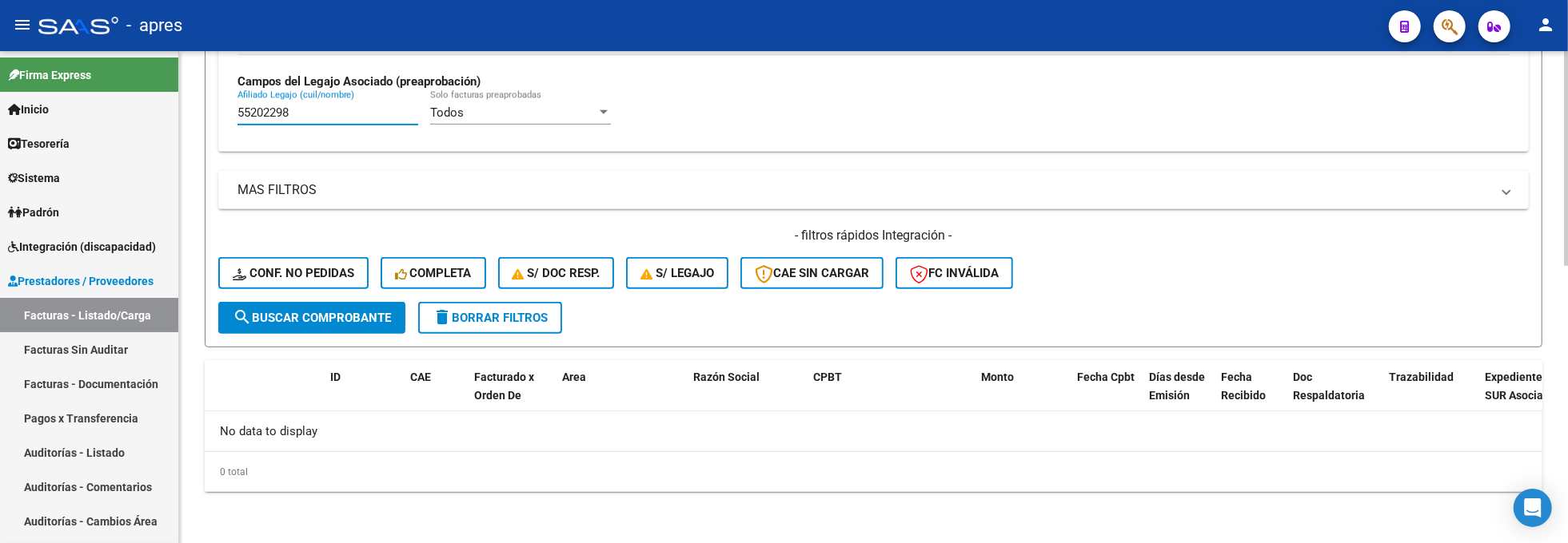
drag, startPoint x: 302, startPoint y: 117, endPoint x: 181, endPoint y: 116, distance: 121.0
paste input "43249255"
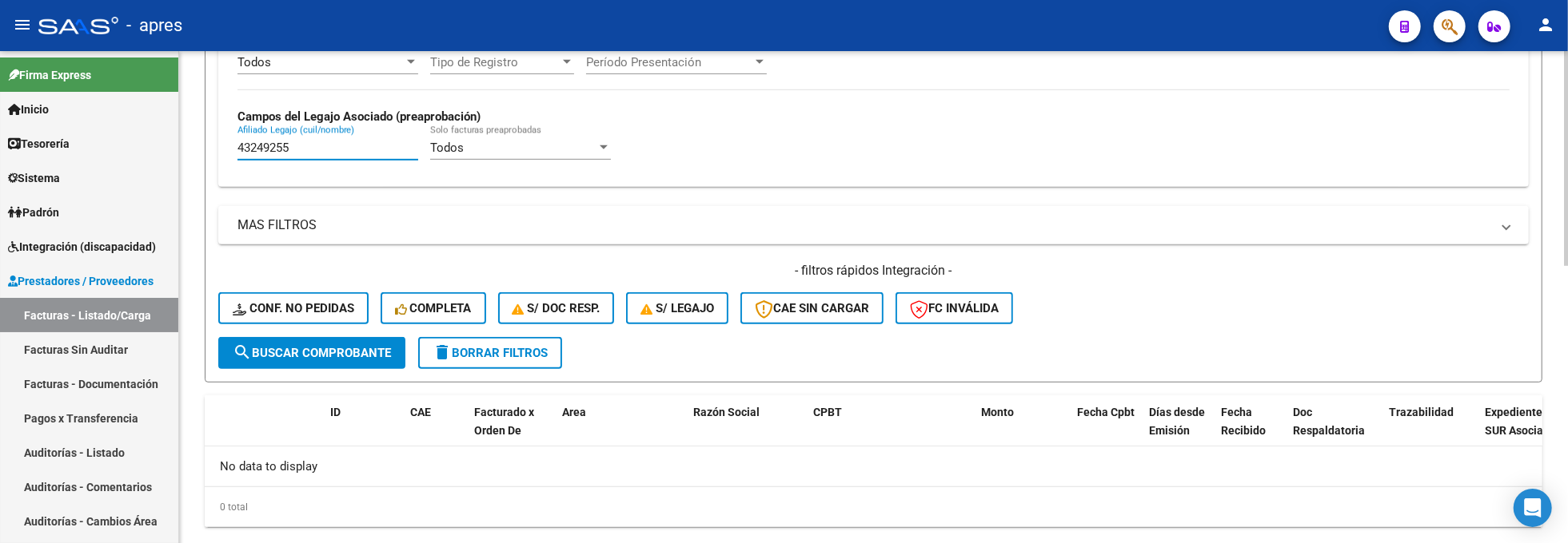
scroll to position [634, 0]
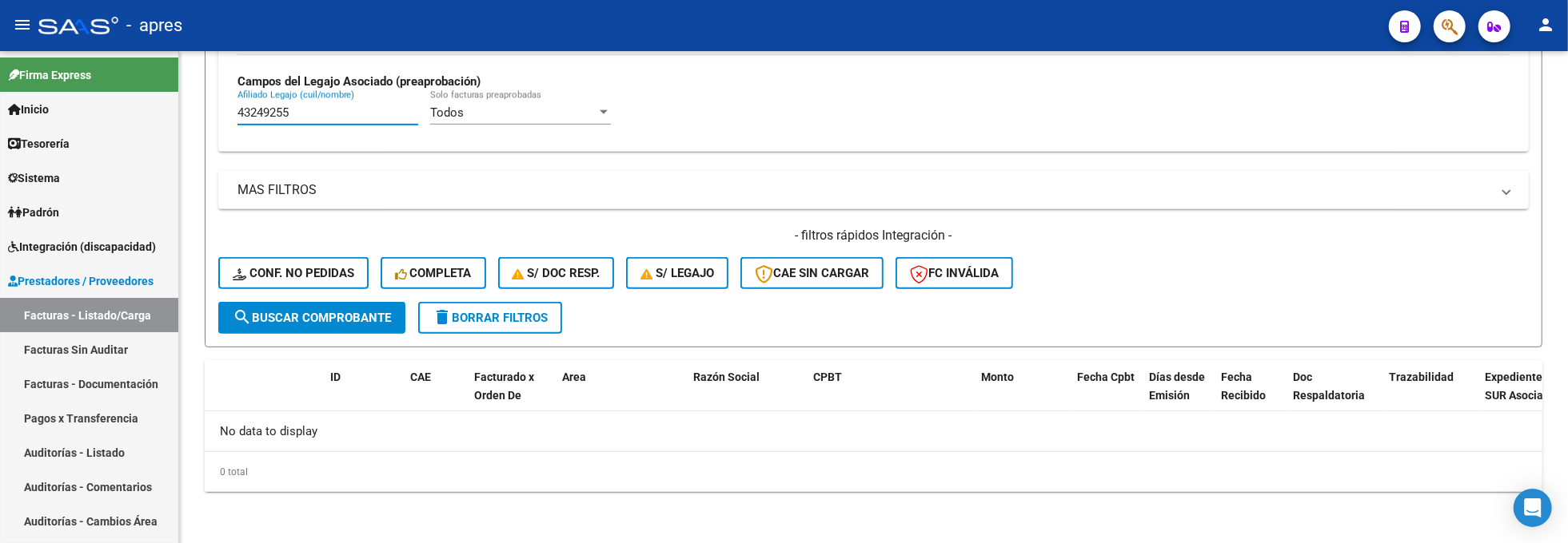
drag, startPoint x: 303, startPoint y: 110, endPoint x: -38, endPoint y: 109, distance: 341.0
click at [0, 109] on html "menu - apres person Firma Express Inicio Calendario SSS Instructivos Contacto O…" at bounding box center [784, 272] width 1568 height 543
paste input "56868131"
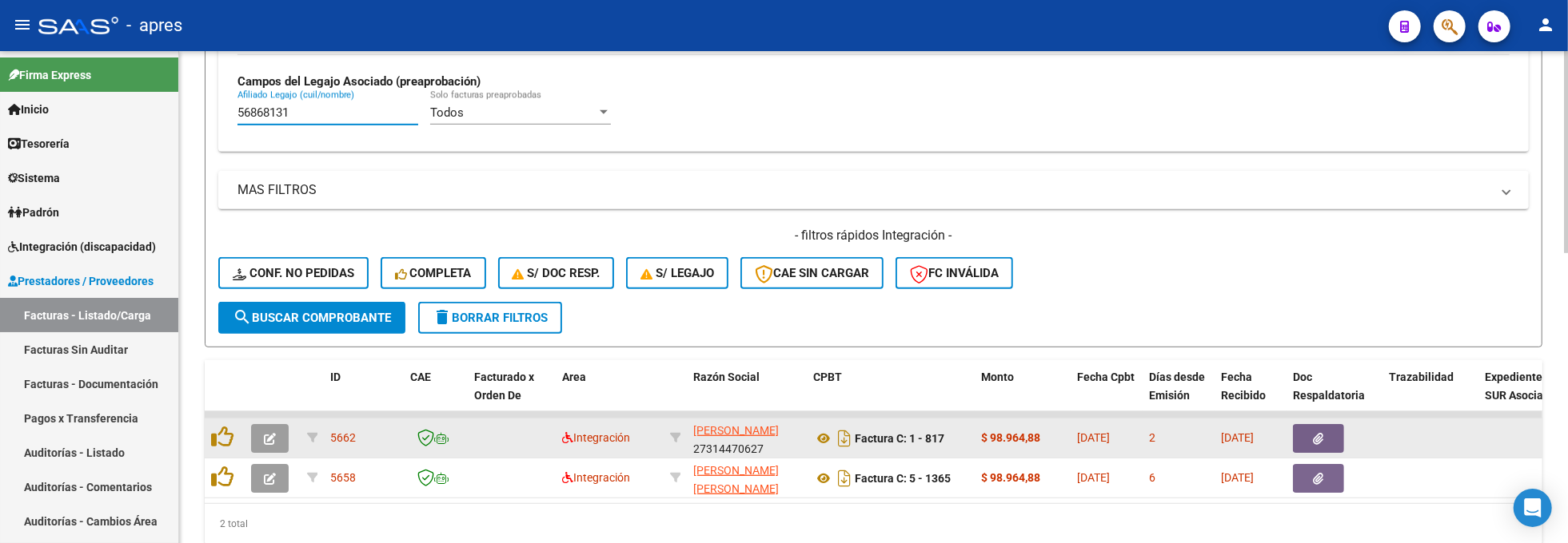
click at [267, 437] on icon "button" at bounding box center [270, 438] width 12 height 12
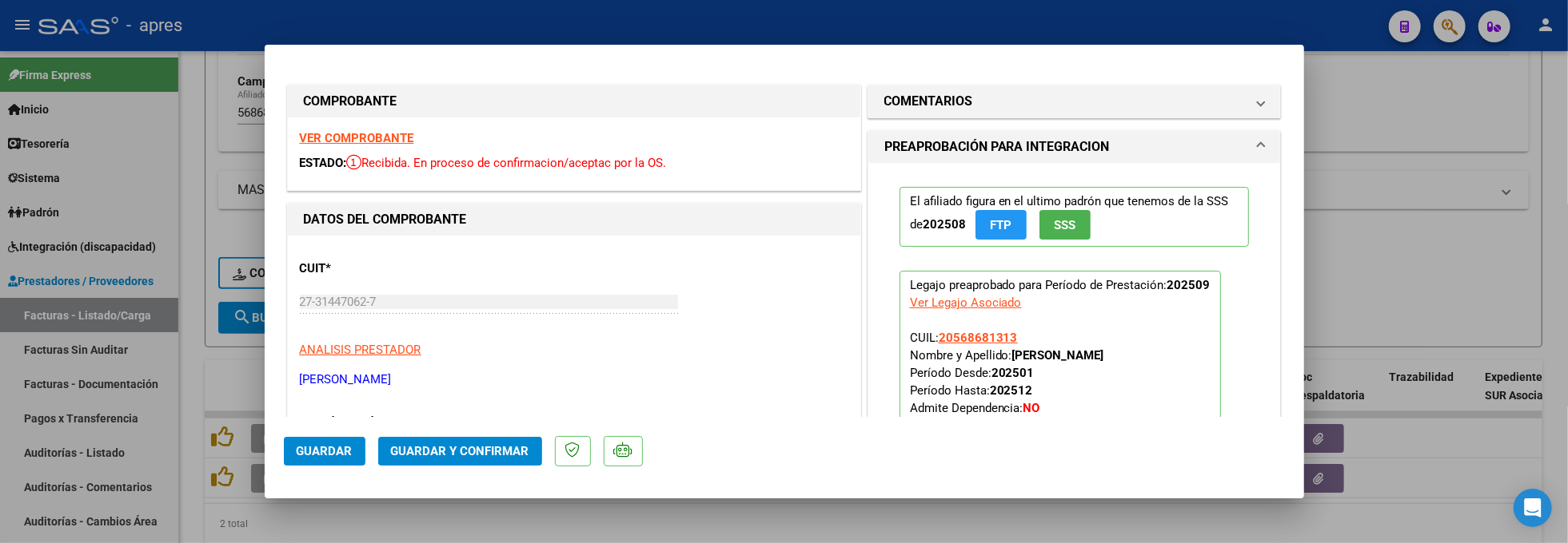
click at [385, 142] on strong "VER COMPROBANTE" at bounding box center [356, 138] width 114 height 14
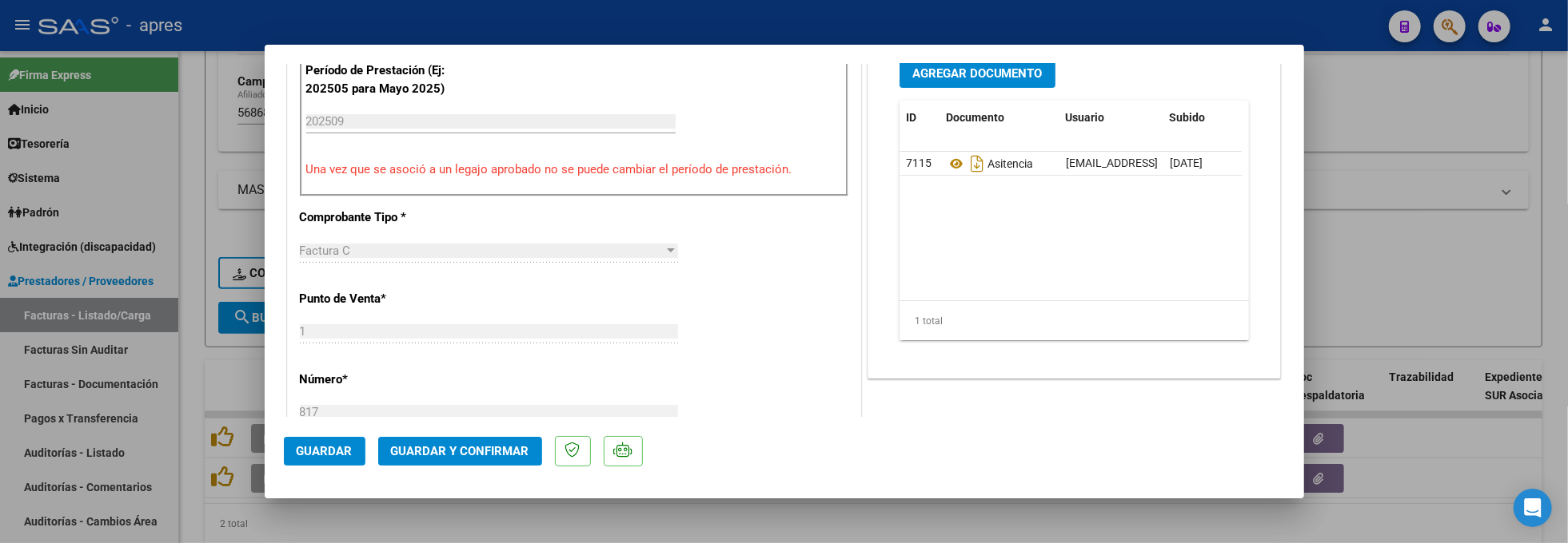
scroll to position [532, 0]
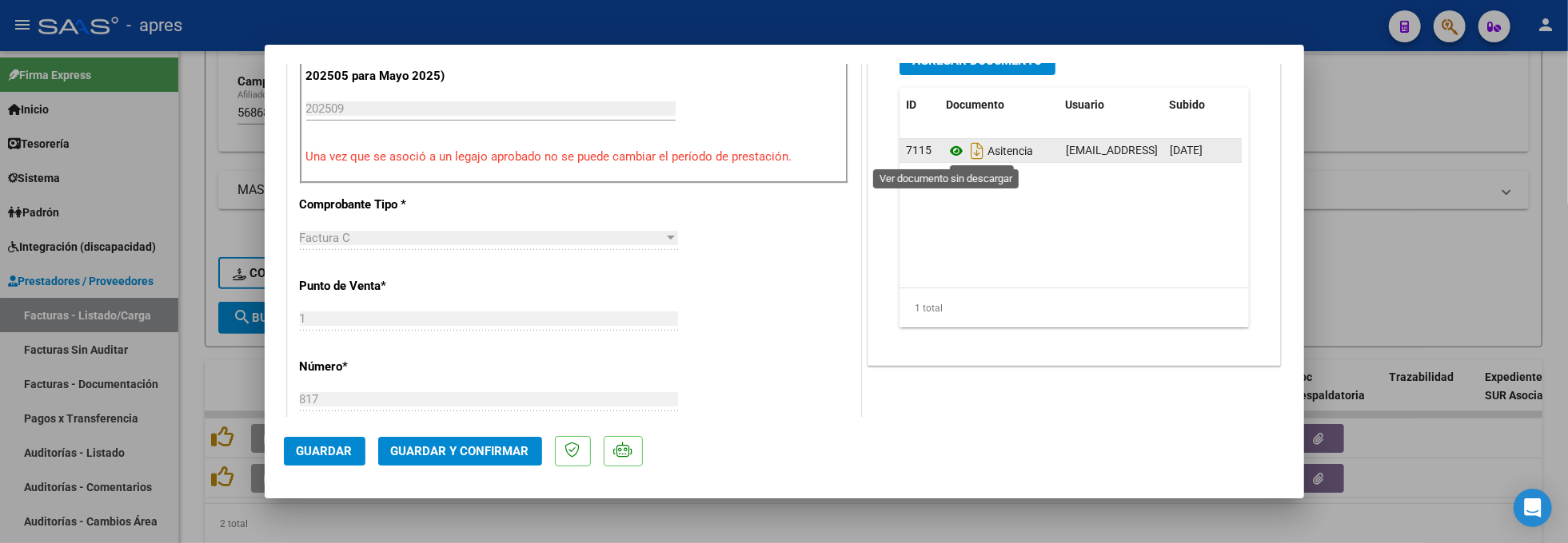
click at [948, 153] on icon at bounding box center [956, 151] width 21 height 19
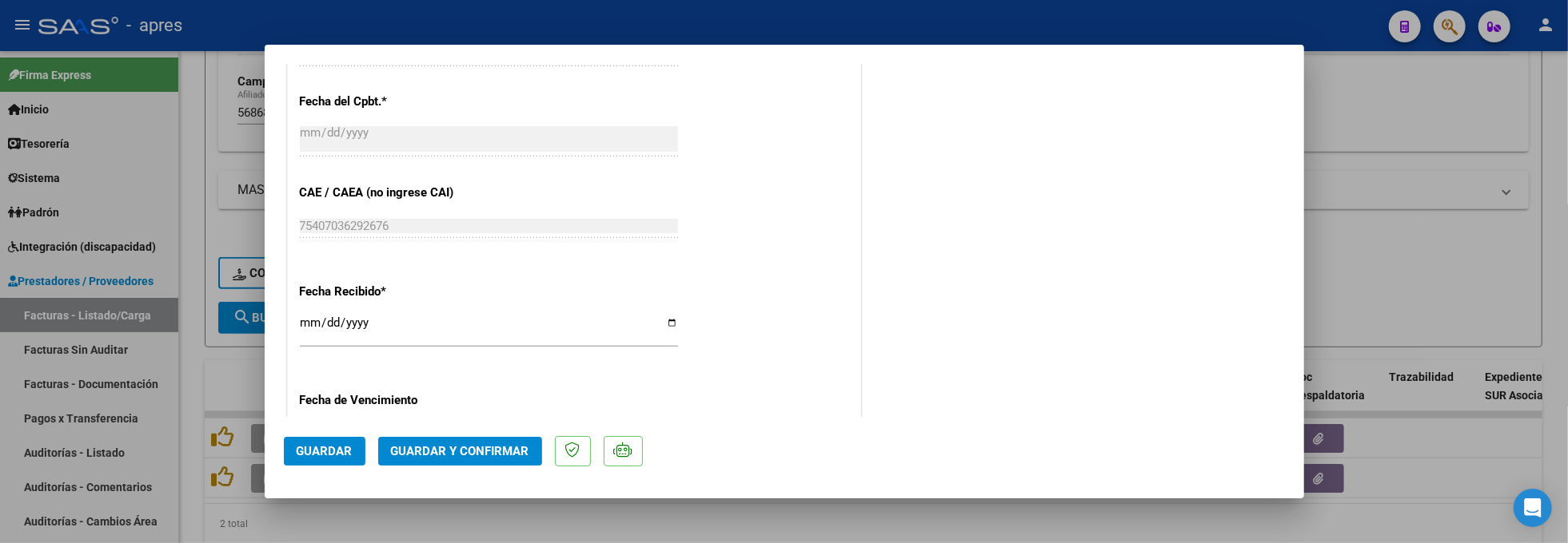
scroll to position [1171, 0]
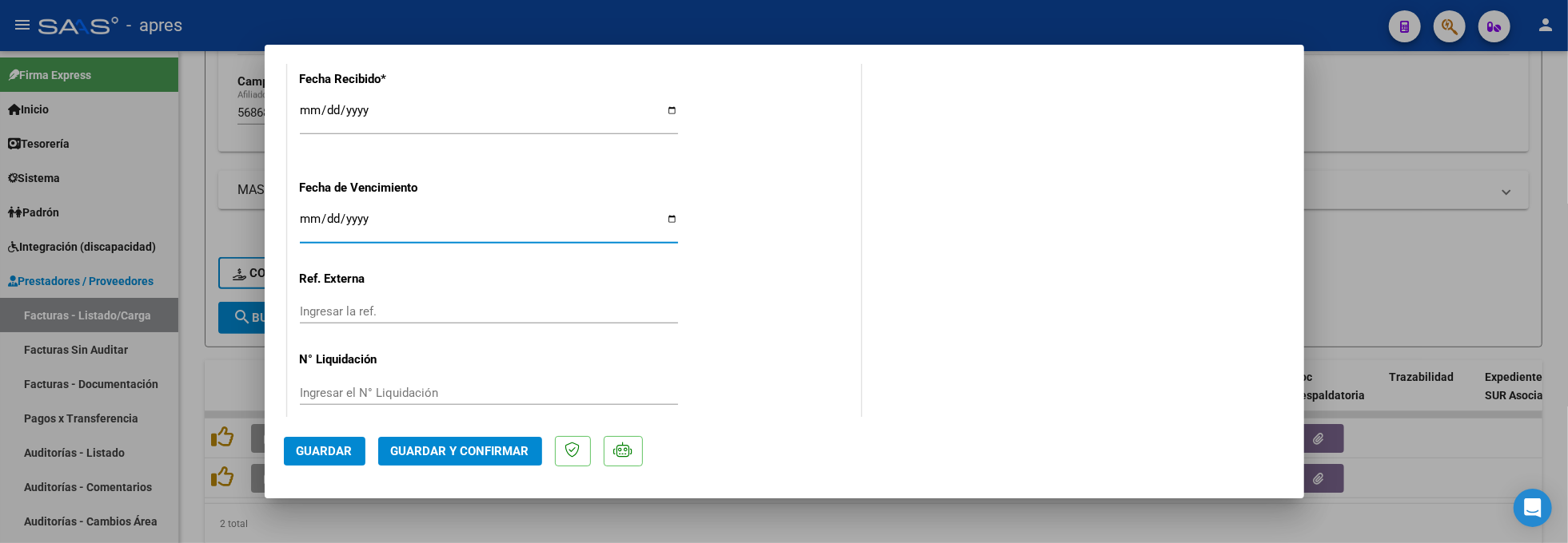
click at [301, 221] on input "Ingresar la fecha" at bounding box center [489, 225] width 378 height 26
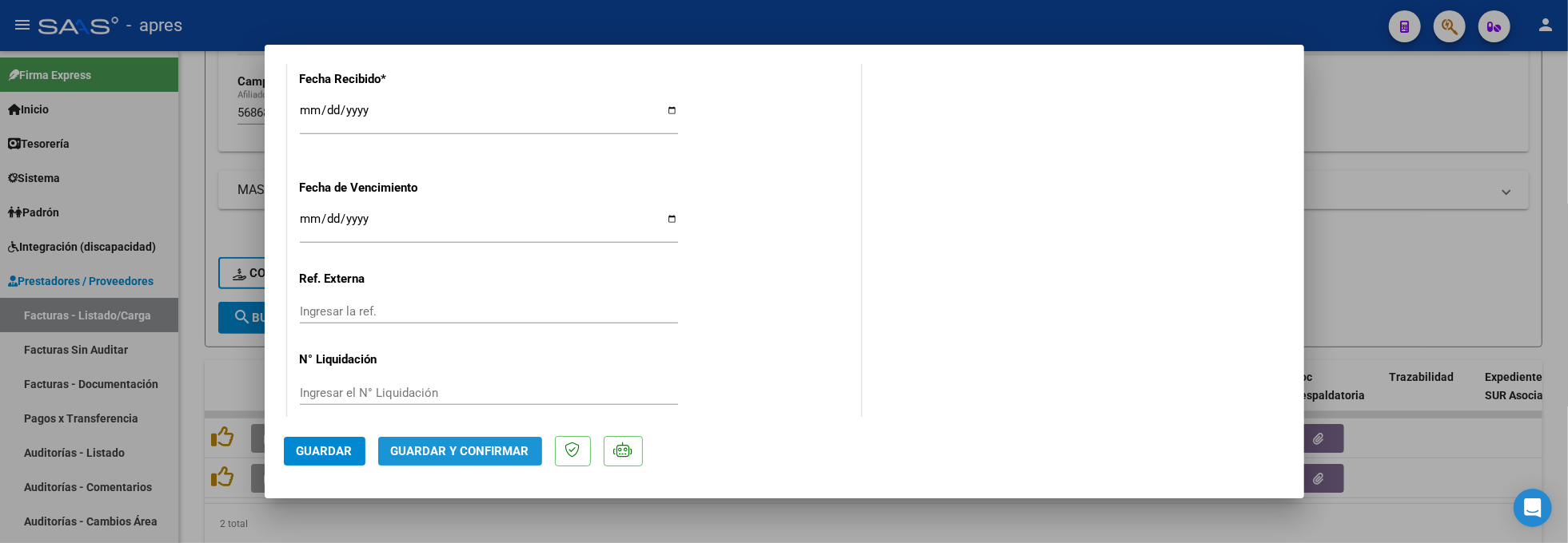
click at [493, 447] on span "Guardar y Confirmar" at bounding box center [460, 451] width 138 height 14
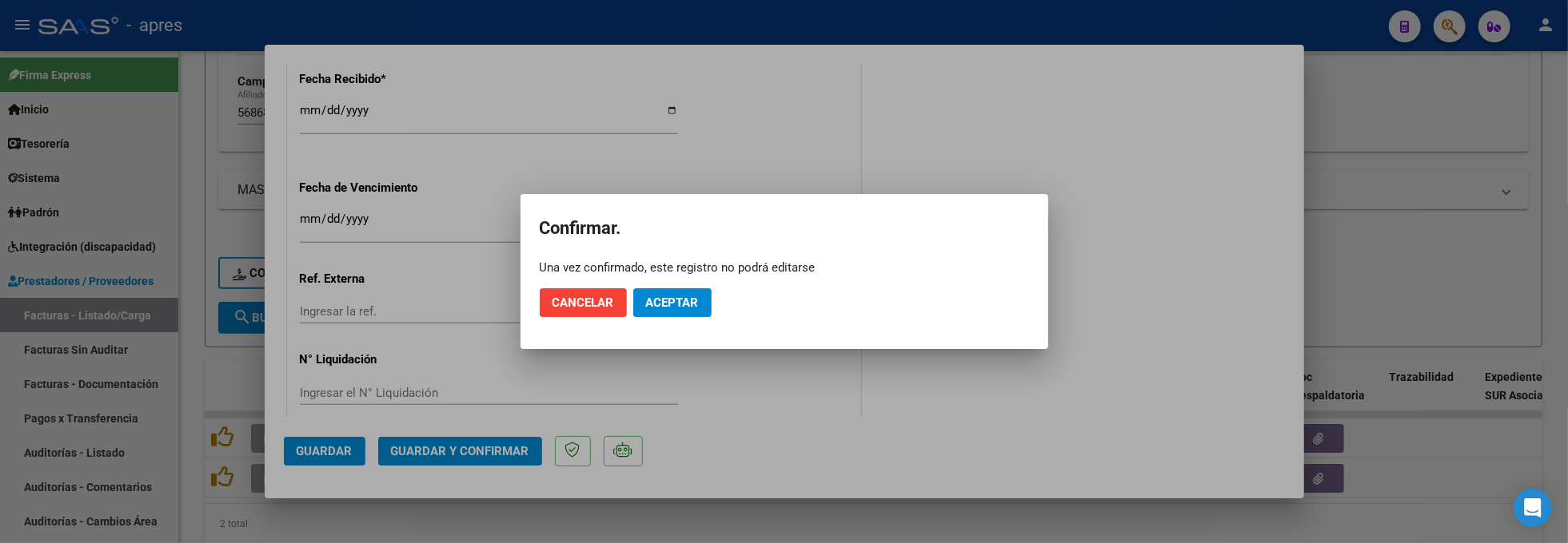
click at [651, 318] on mat-dialog-actions "Cancelar Aceptar" at bounding box center [784, 302] width 490 height 55
click at [694, 305] on span "Aceptar" at bounding box center [672, 302] width 53 height 14
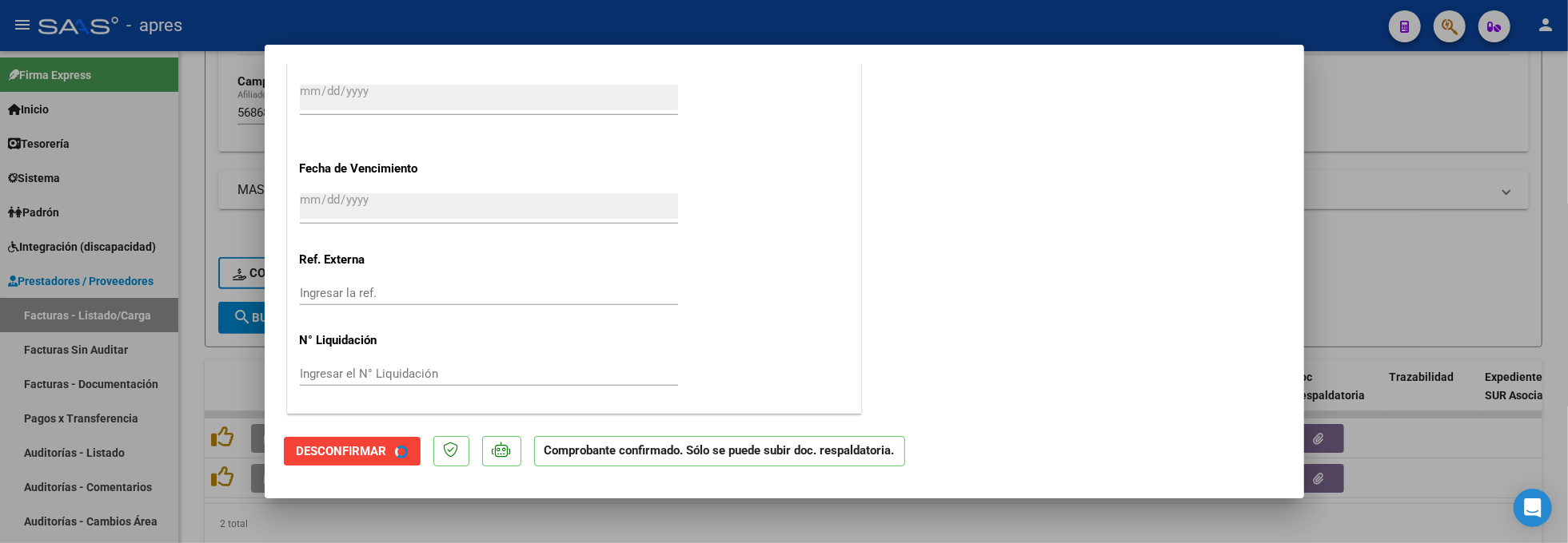
scroll to position [1073, 0]
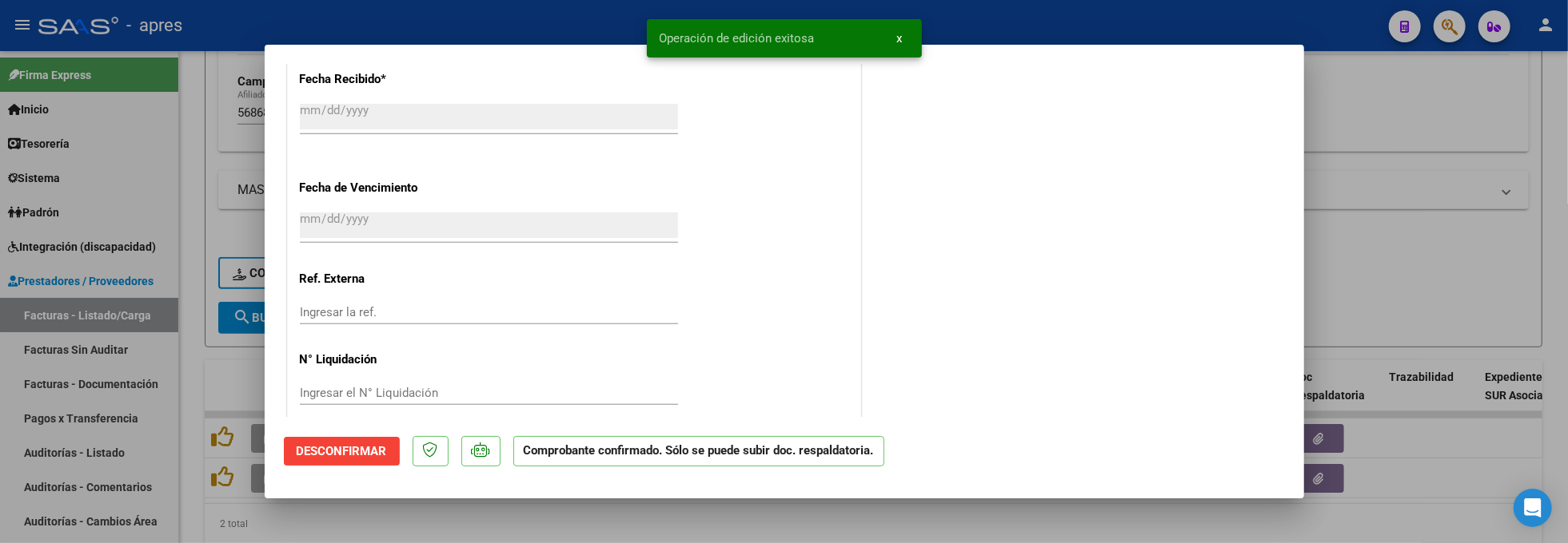
click at [225, 531] on div at bounding box center [784, 272] width 1568 height 543
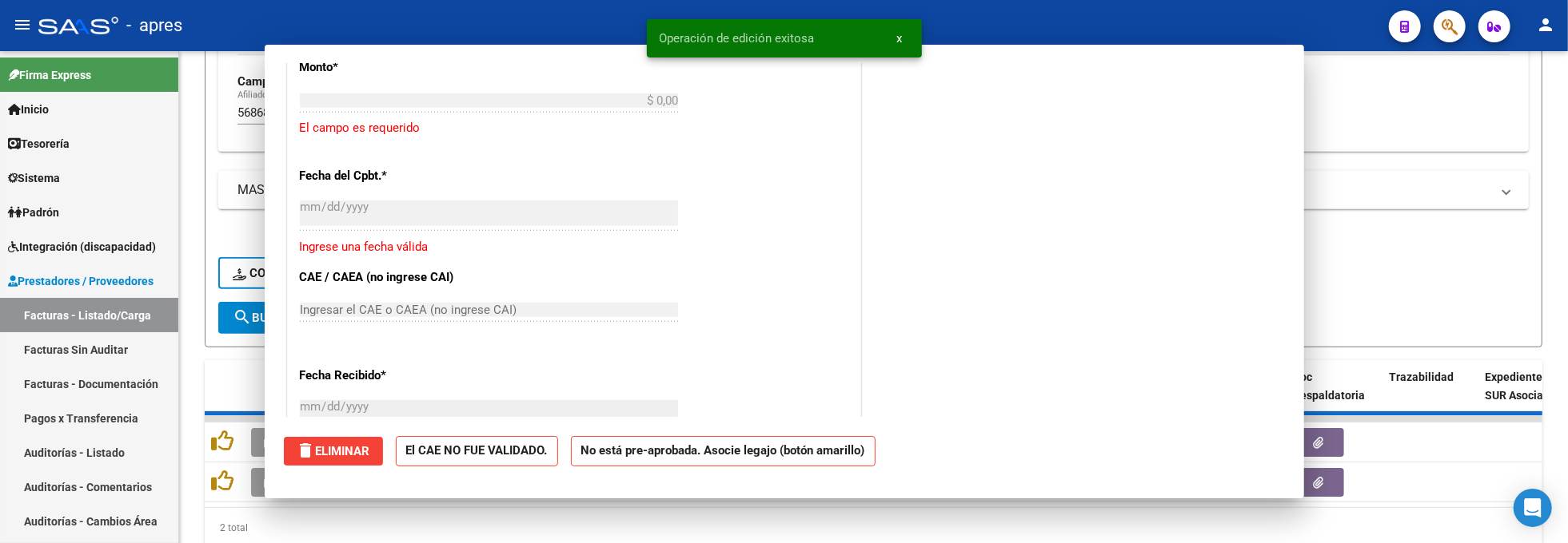
scroll to position [1369, 0]
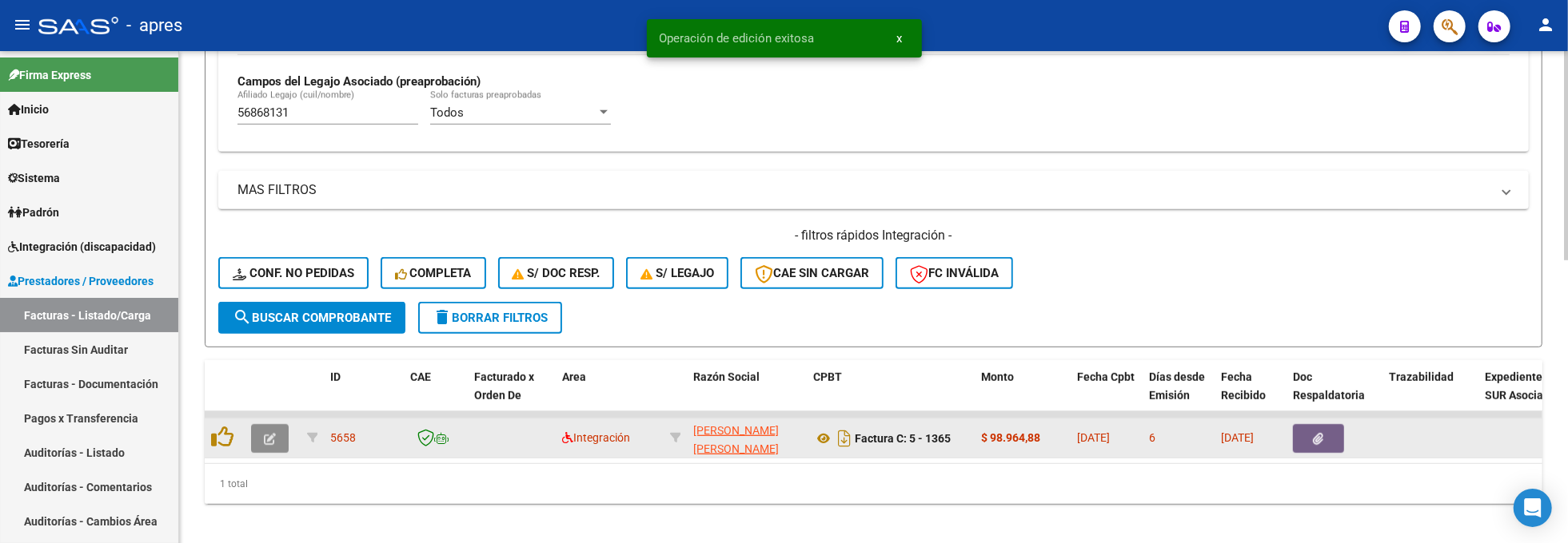
click at [259, 435] on button "button" at bounding box center [270, 438] width 37 height 29
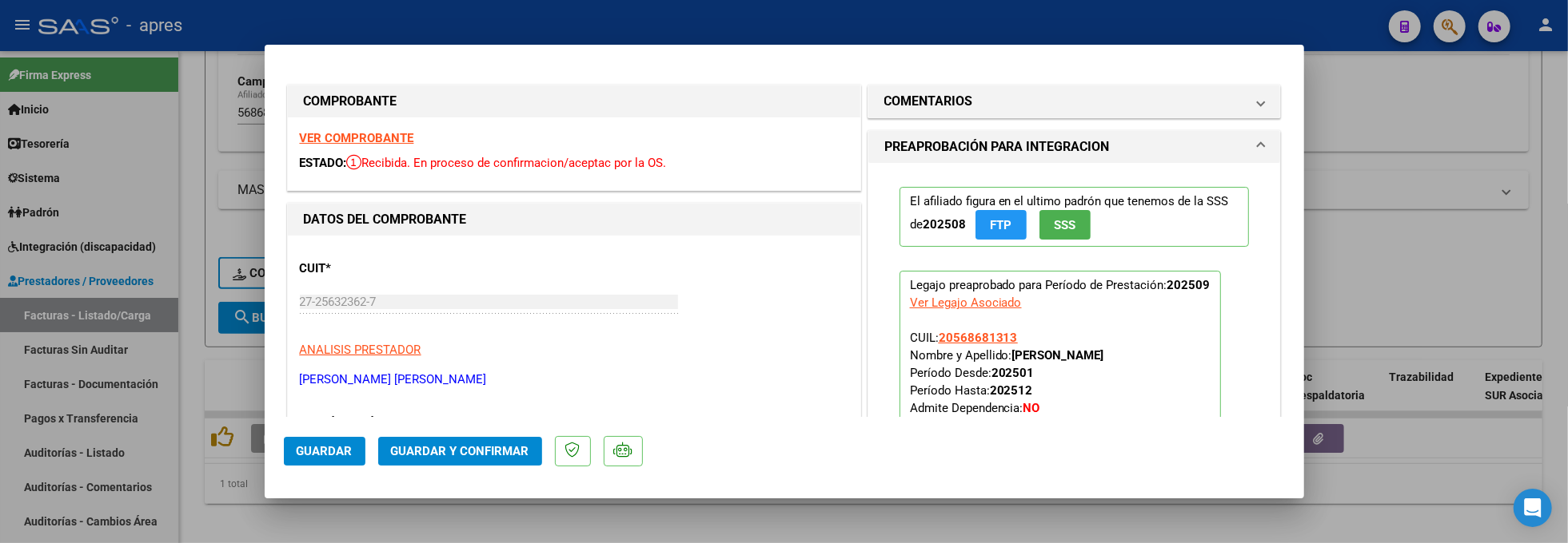
drag, startPoint x: 1012, startPoint y: 337, endPoint x: 931, endPoint y: 346, distance: 81.5
click at [931, 346] on p "Legajo preaprobado para Período de Prestación: 202509 Ver Legajo Asociado CUIL:…" at bounding box center [1060, 377] width 322 height 213
copy span "20568681313"
click at [404, 137] on strong "VER COMPROBANTE" at bounding box center [356, 138] width 114 height 14
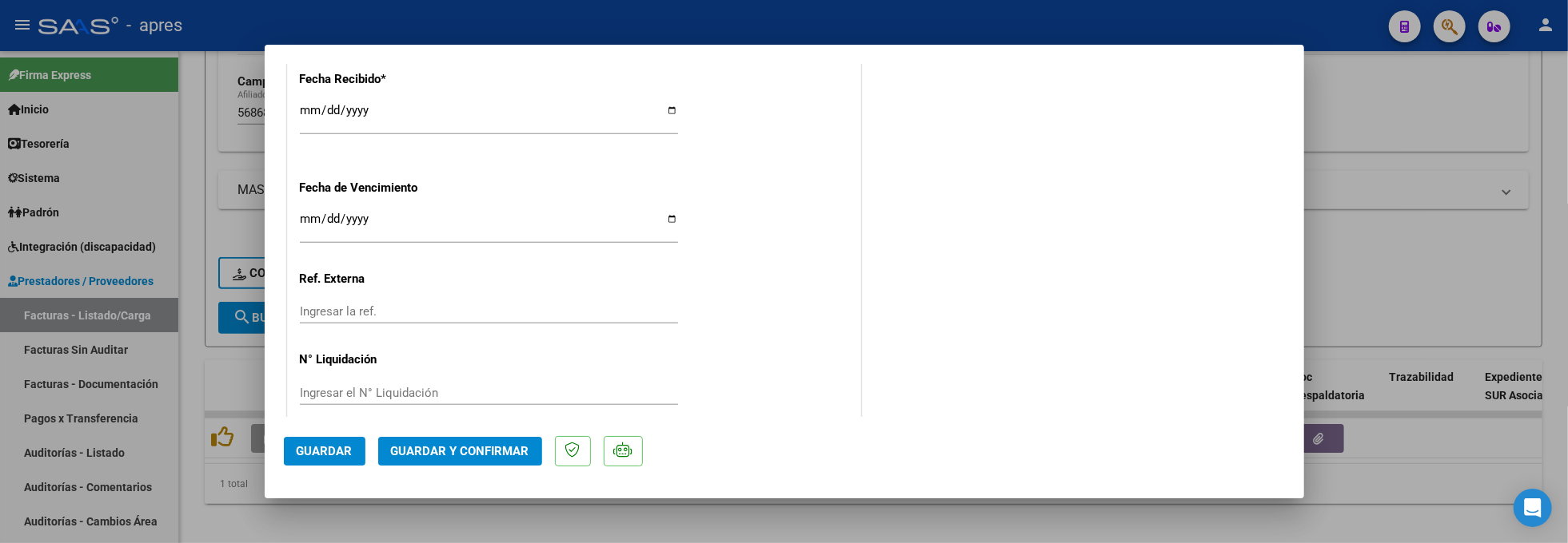
scroll to position [1192, 0]
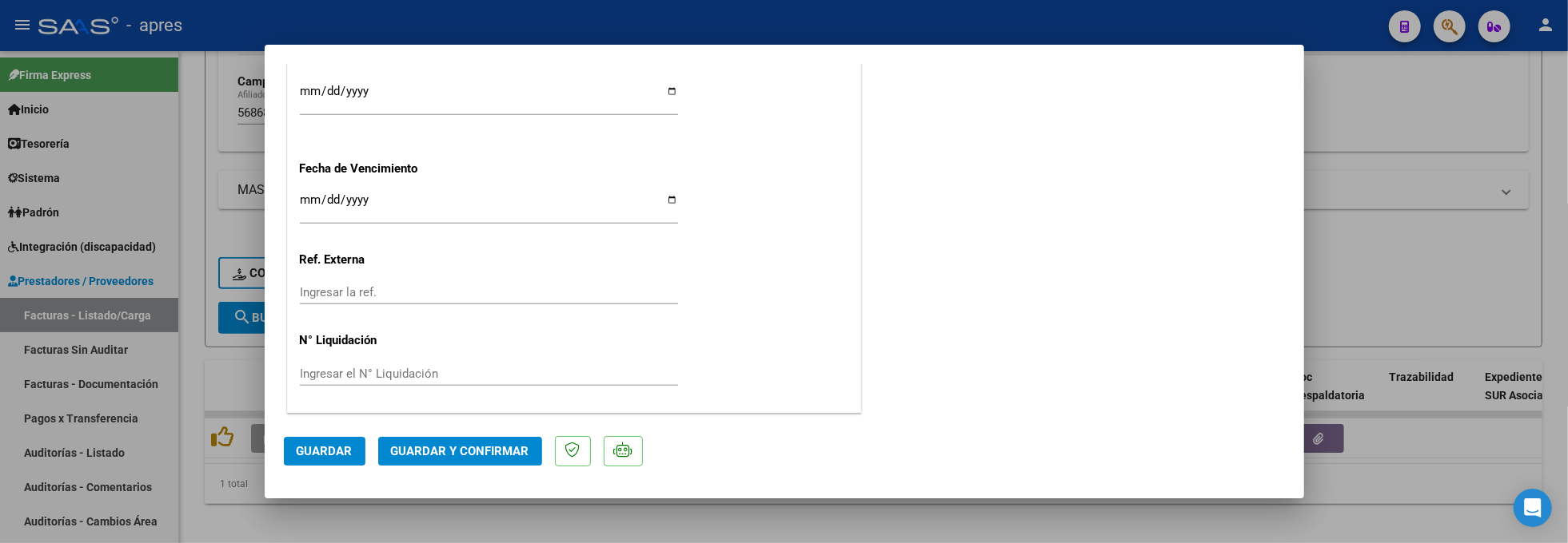
click at [310, 194] on input "[DATE]" at bounding box center [489, 206] width 378 height 26
type input "[DATE]"
click at [470, 446] on span "Guardar y Confirmar" at bounding box center [460, 451] width 138 height 14
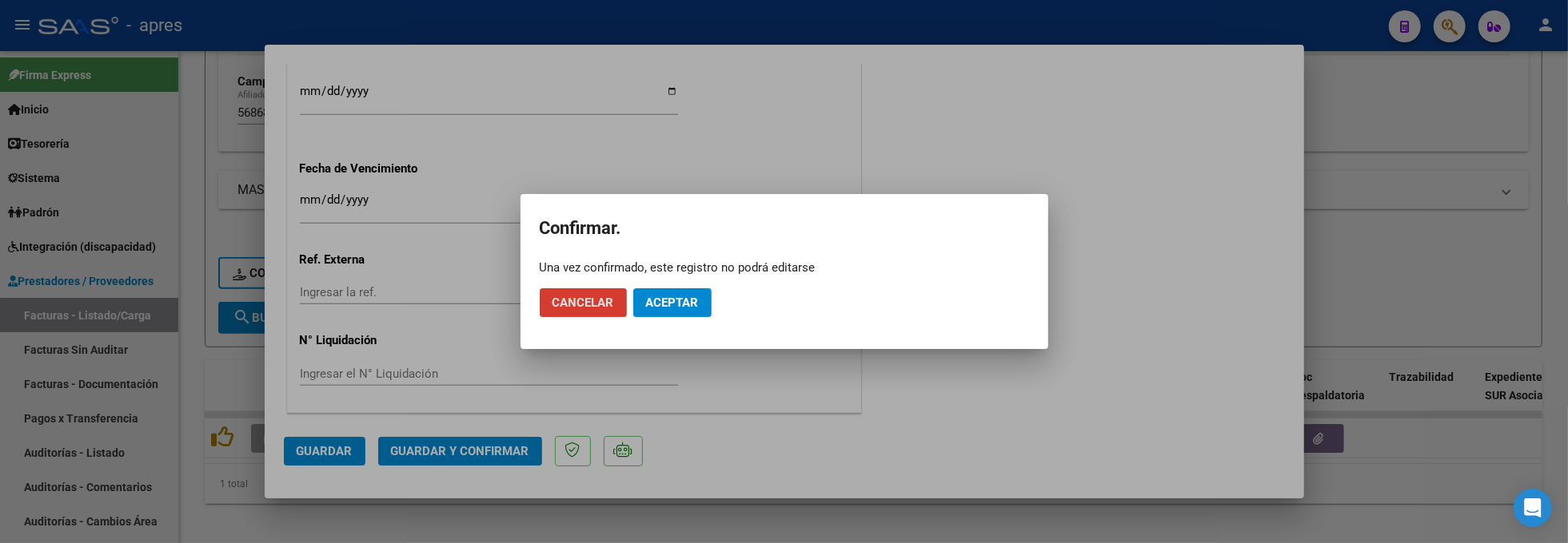
click at [610, 295] on span "Cancelar" at bounding box center [584, 302] width 61 height 14
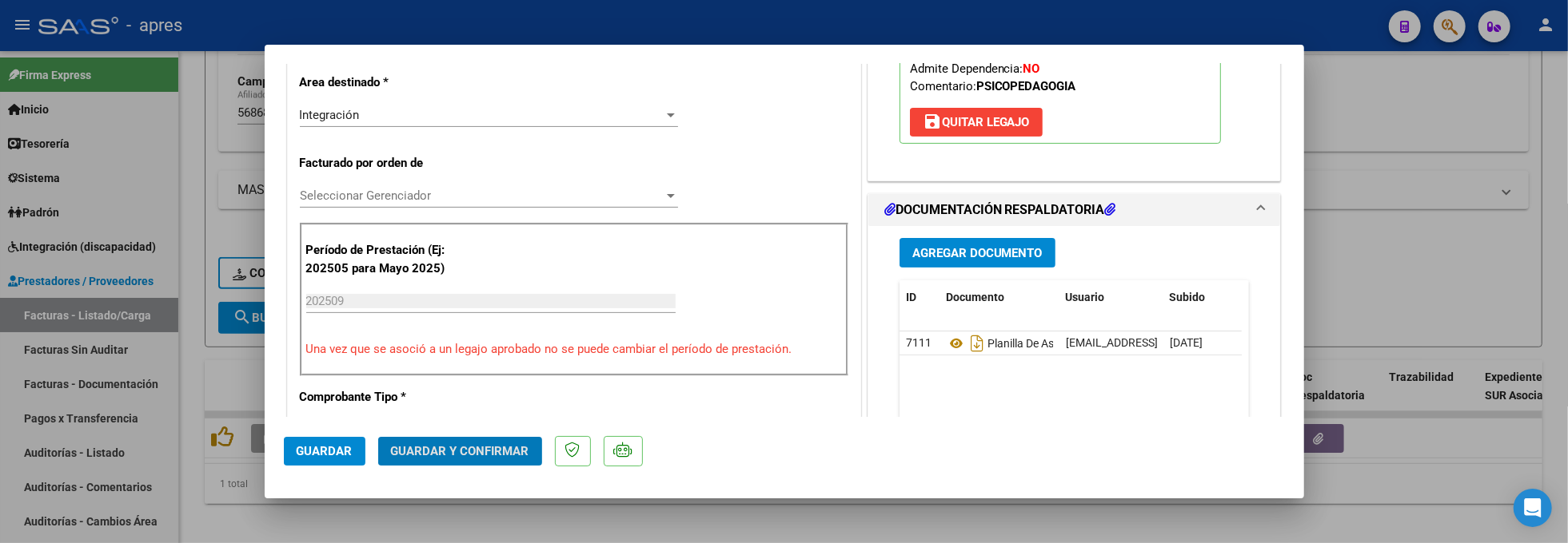
scroll to position [233, 0]
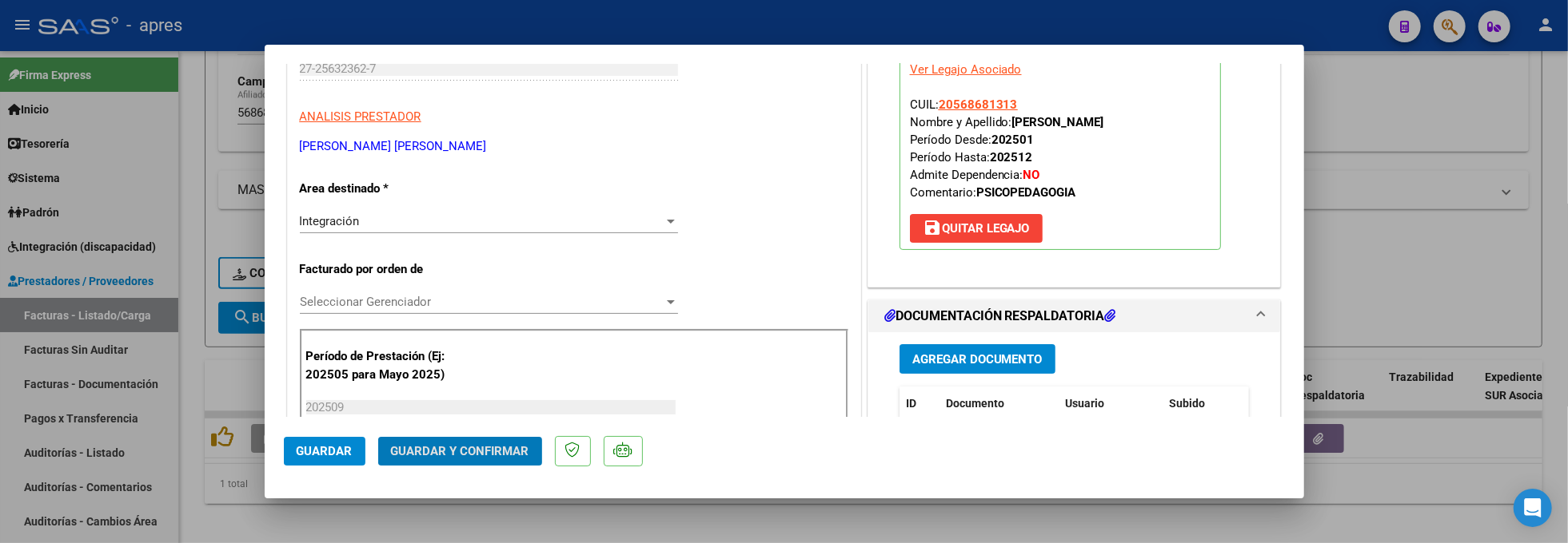
click at [503, 452] on span "Guardar y Confirmar" at bounding box center [460, 451] width 138 height 14
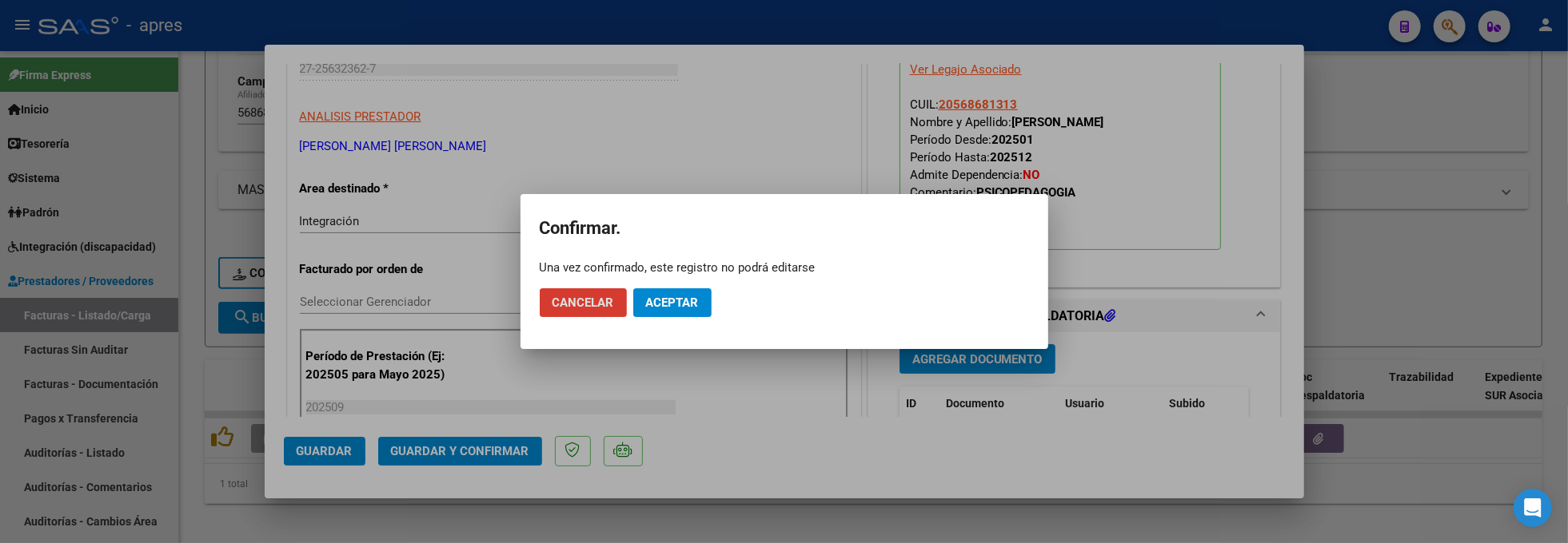
drag, startPoint x: 646, startPoint y: 313, endPoint x: 665, endPoint y: 232, distance: 83.2
click at [646, 310] on button "Aceptar" at bounding box center [673, 303] width 79 height 29
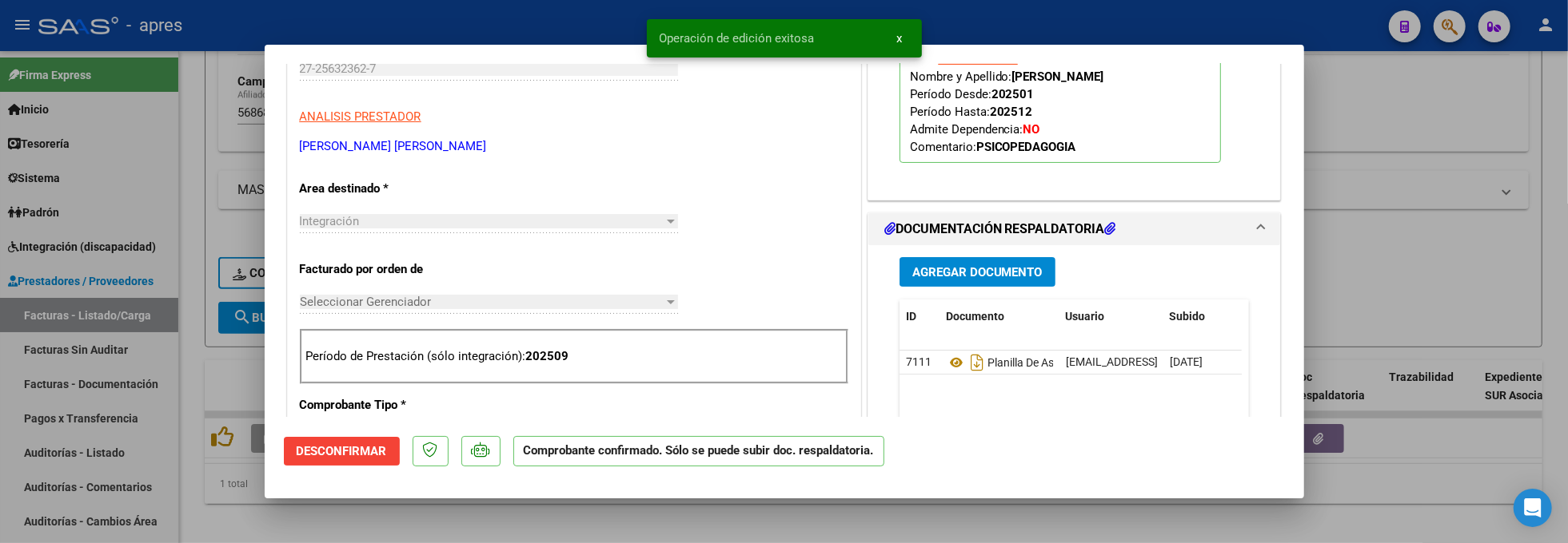
click at [223, 538] on div at bounding box center [784, 272] width 1568 height 543
type input "$ 0,00"
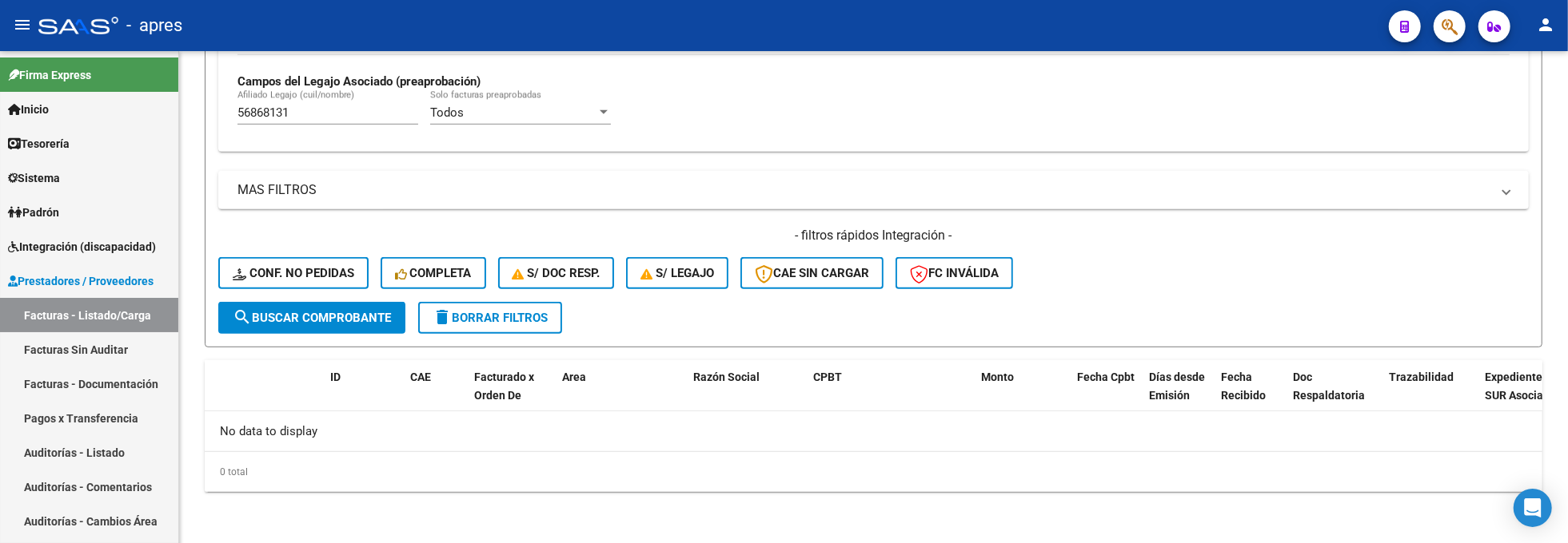
drag, startPoint x: 308, startPoint y: 118, endPoint x: 178, endPoint y: 119, distance: 130.0
click at [178, 119] on mat-sidenav-container "Firma Express Inicio Calendario SSS Instructivos Contacto OS Tesorería Extracto…" at bounding box center [784, 296] width 1568 height 492
paste input "4058403"
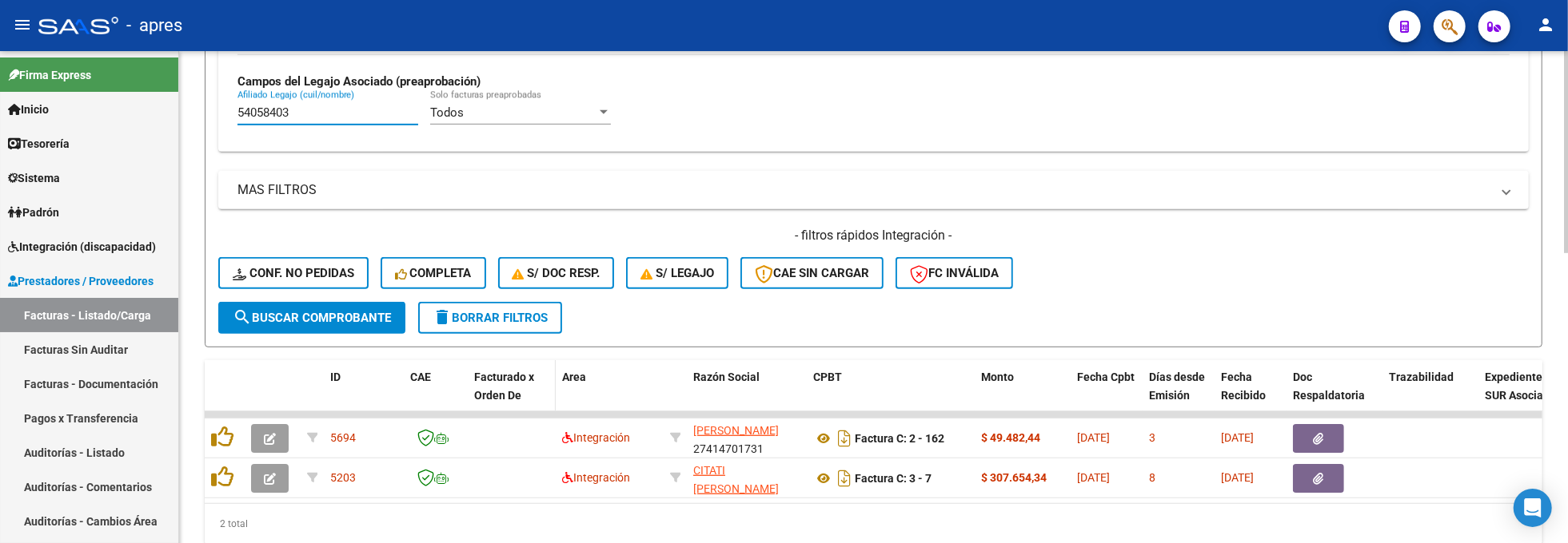
scroll to position [703, 0]
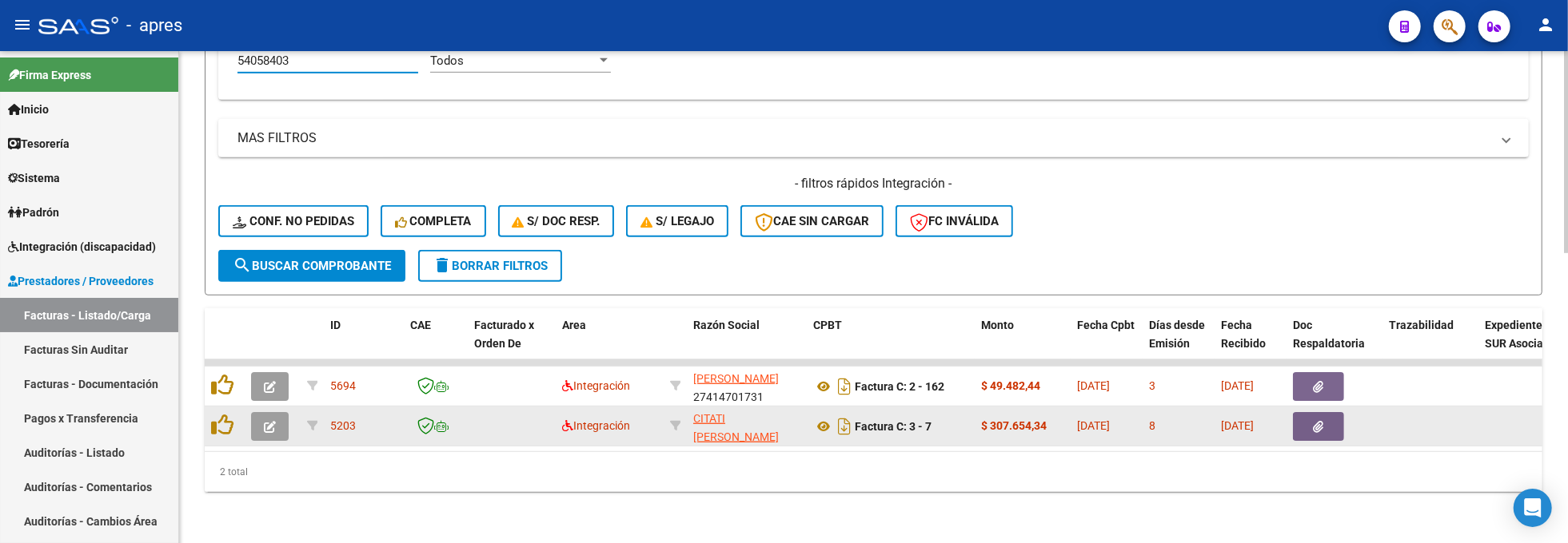
type input "54058403"
click at [260, 413] on button "button" at bounding box center [270, 427] width 37 height 29
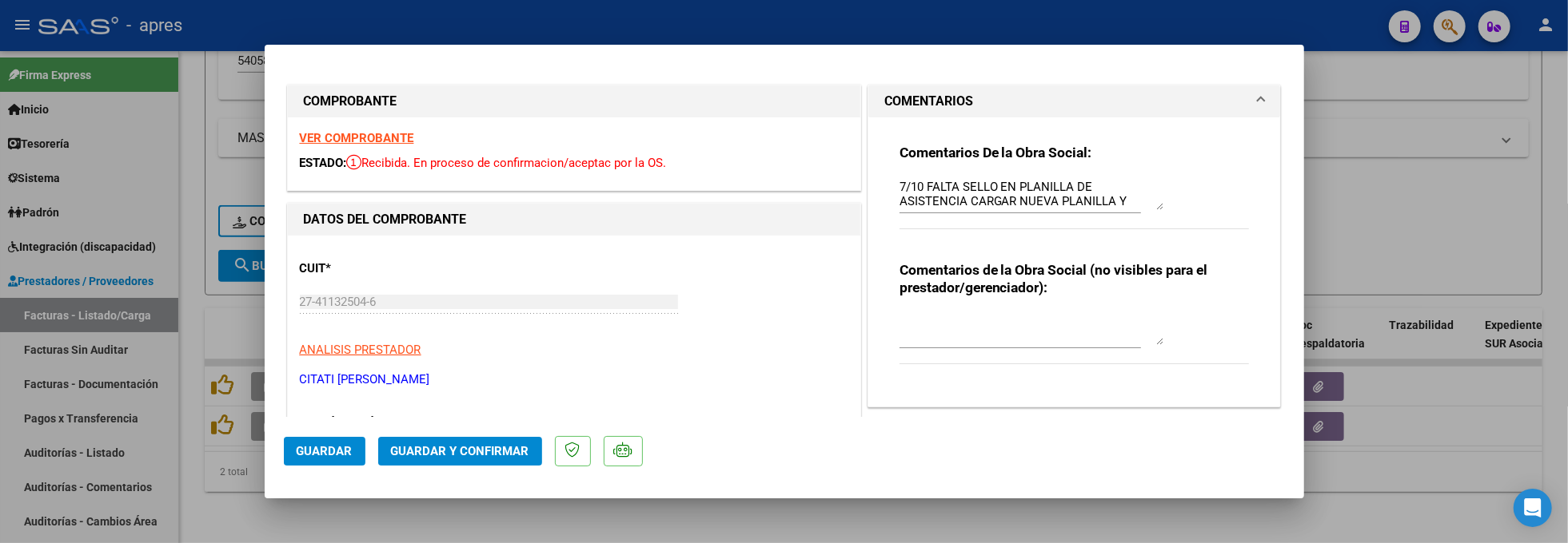
click at [391, 141] on strong "VER COMPROBANTE" at bounding box center [356, 138] width 114 height 14
click at [245, 474] on div at bounding box center [784, 272] width 1568 height 543
type input "$ 0,00"
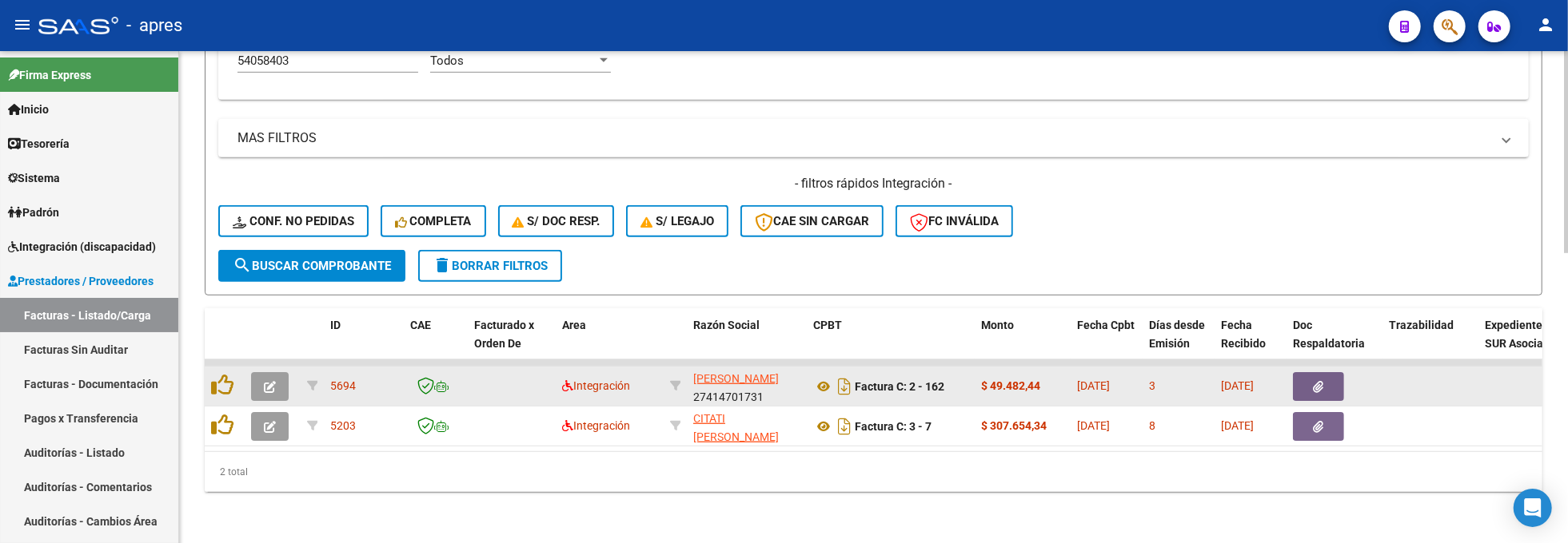
click at [272, 381] on icon "button" at bounding box center [270, 387] width 12 height 12
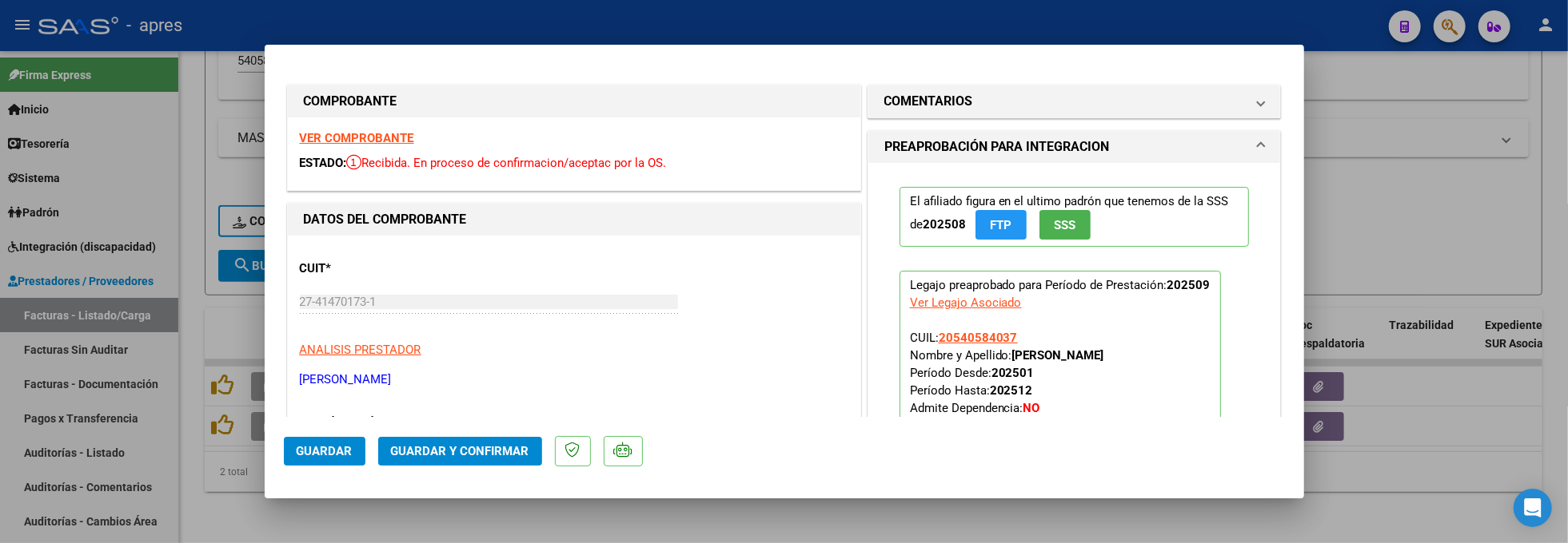
click at [350, 137] on strong "VER COMPROBANTE" at bounding box center [356, 138] width 114 height 14
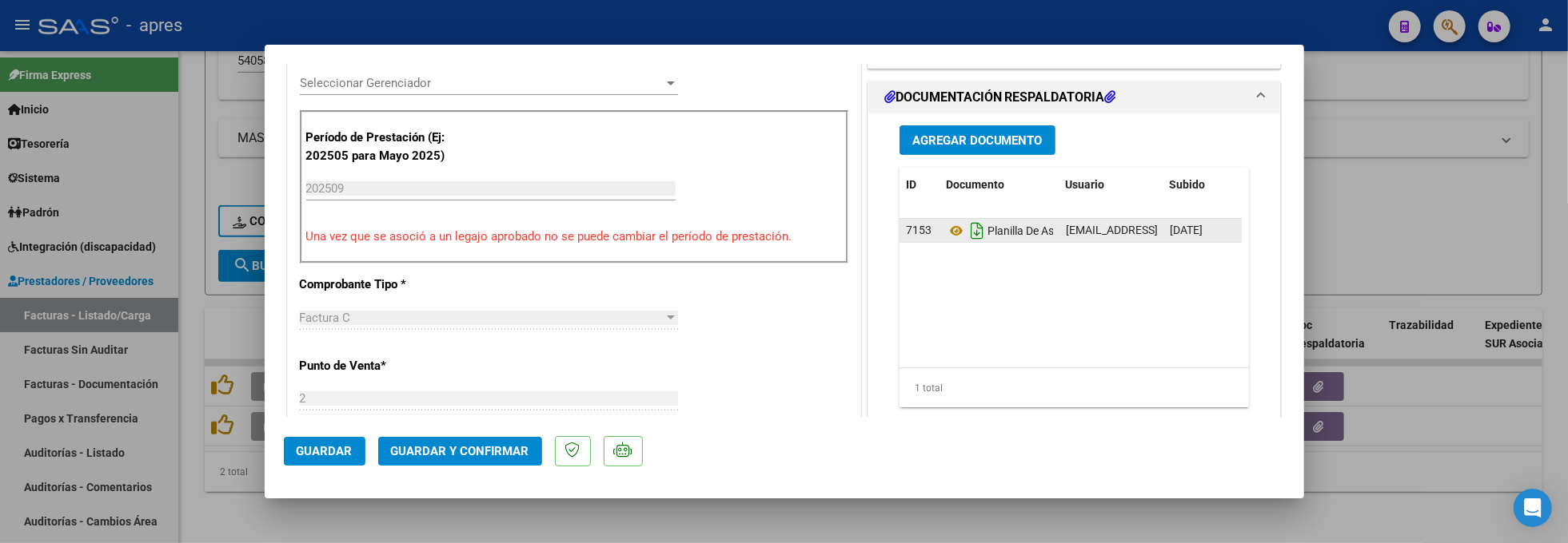
scroll to position [532, 0]
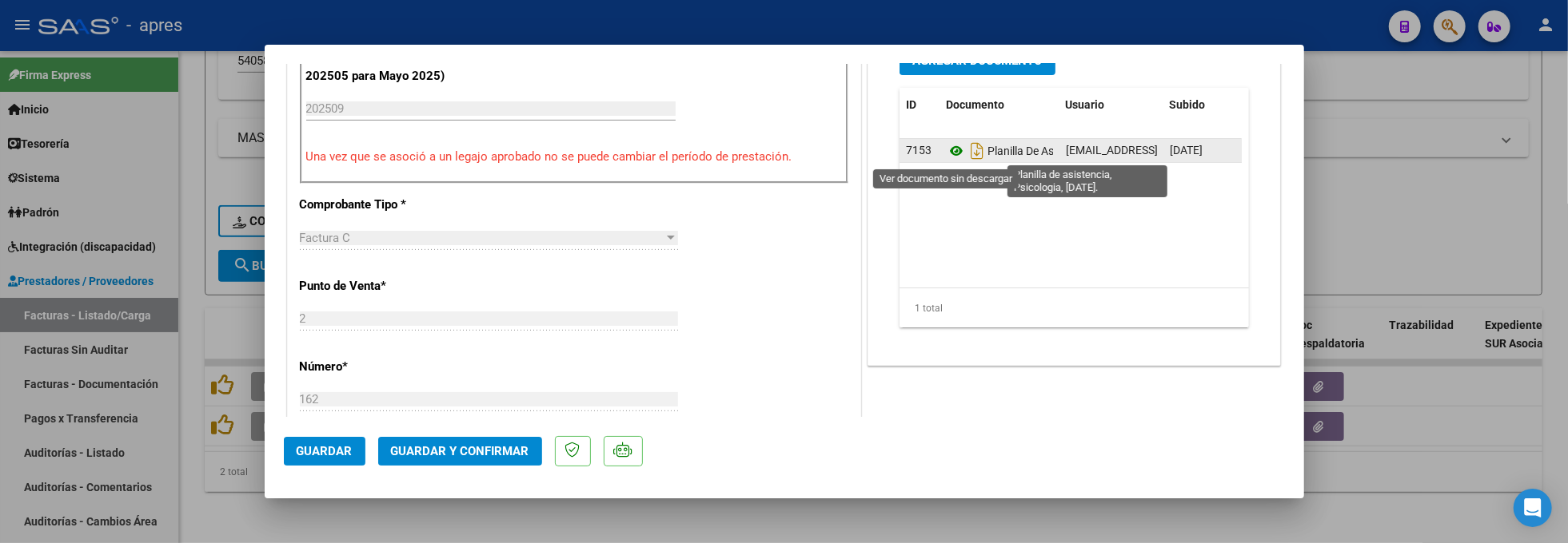
click at [946, 154] on icon at bounding box center [956, 151] width 21 height 19
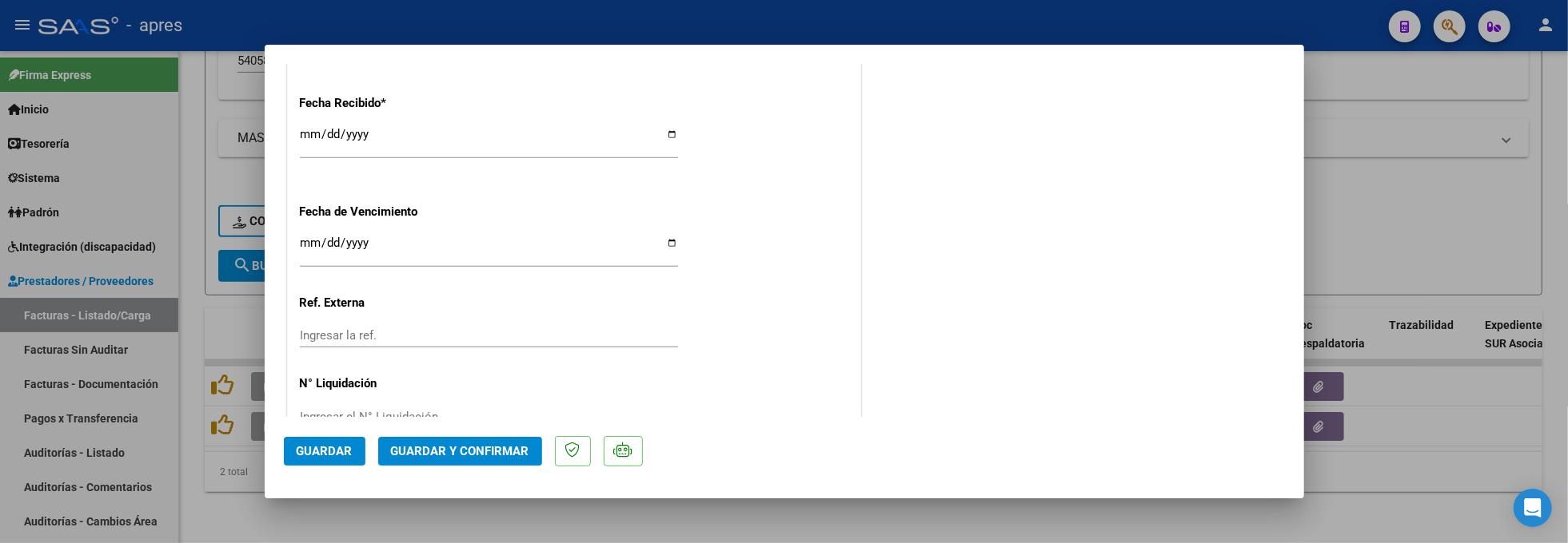
scroll to position [1171, 0]
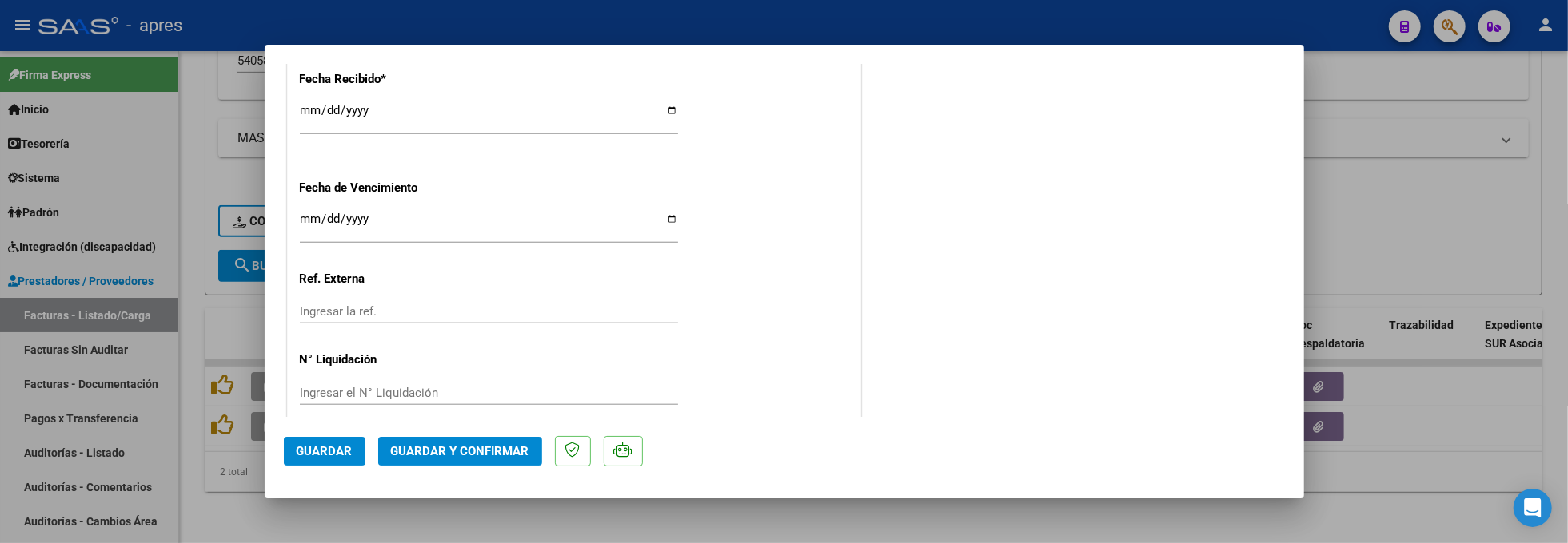
drag, startPoint x: 305, startPoint y: 227, endPoint x: 327, endPoint y: 225, distance: 22.1
click at [323, 225] on input "Ingresar la fecha" at bounding box center [489, 225] width 378 height 26
type input "[DATE]"
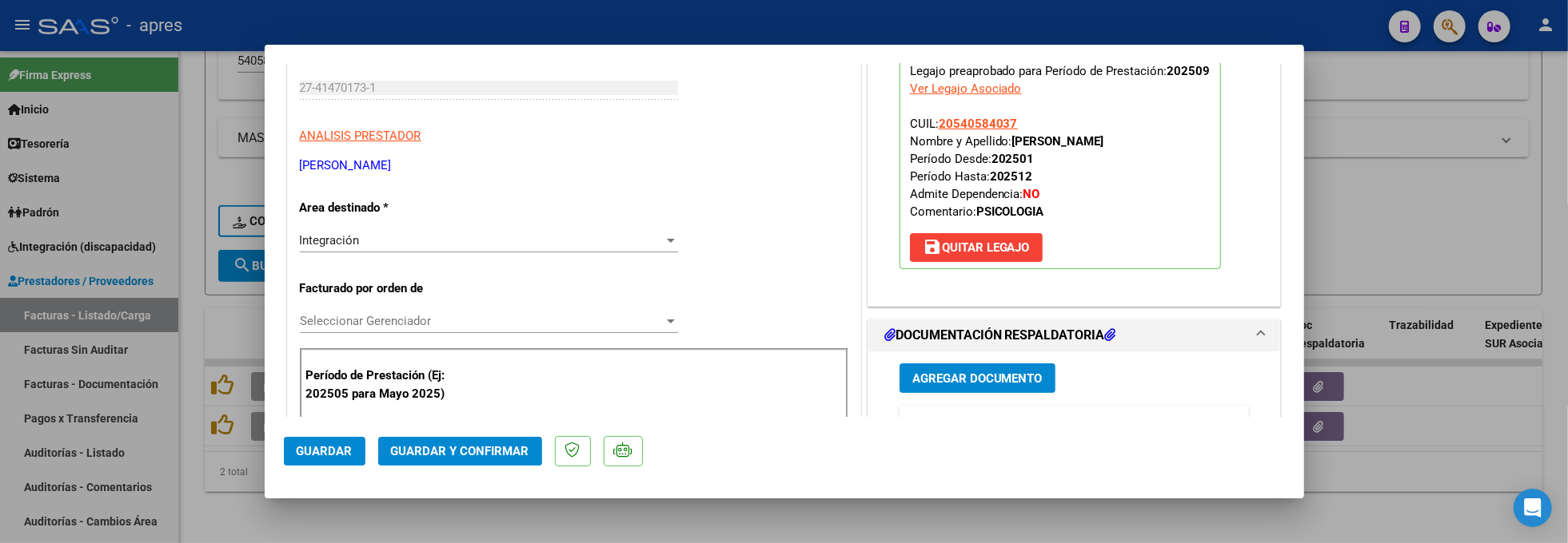
scroll to position [213, 0]
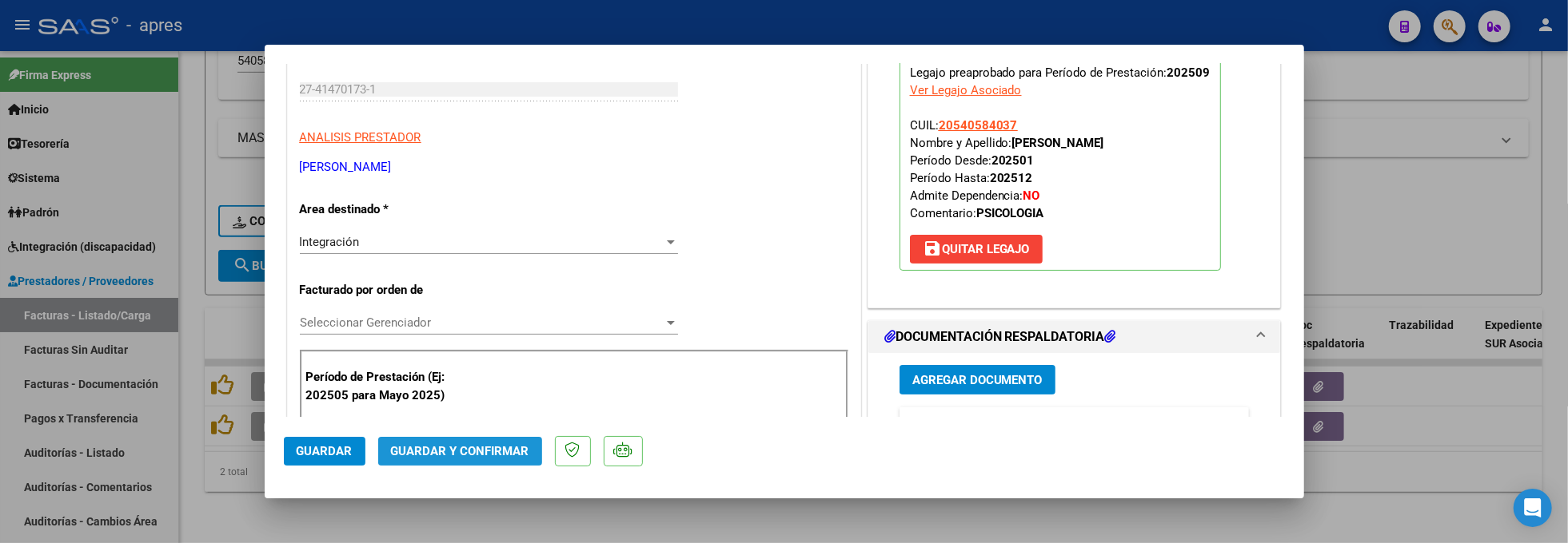
click at [465, 446] on span "Guardar y Confirmar" at bounding box center [460, 451] width 138 height 14
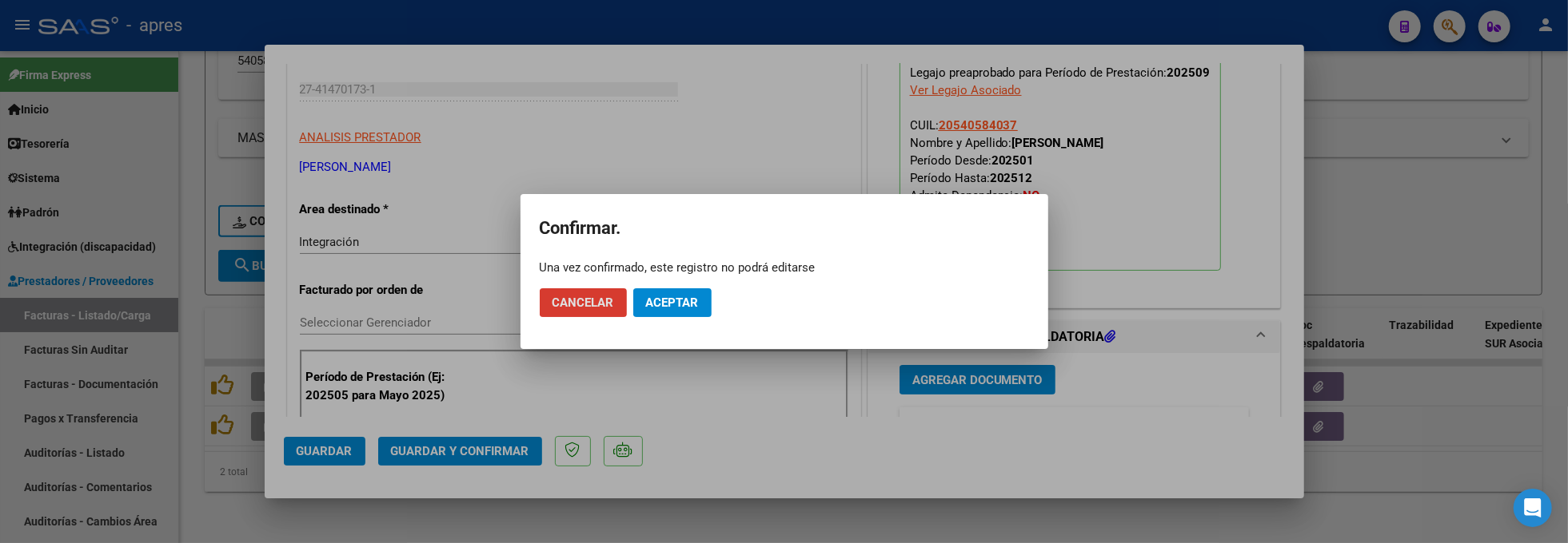
click at [682, 301] on span "Aceptar" at bounding box center [672, 302] width 53 height 14
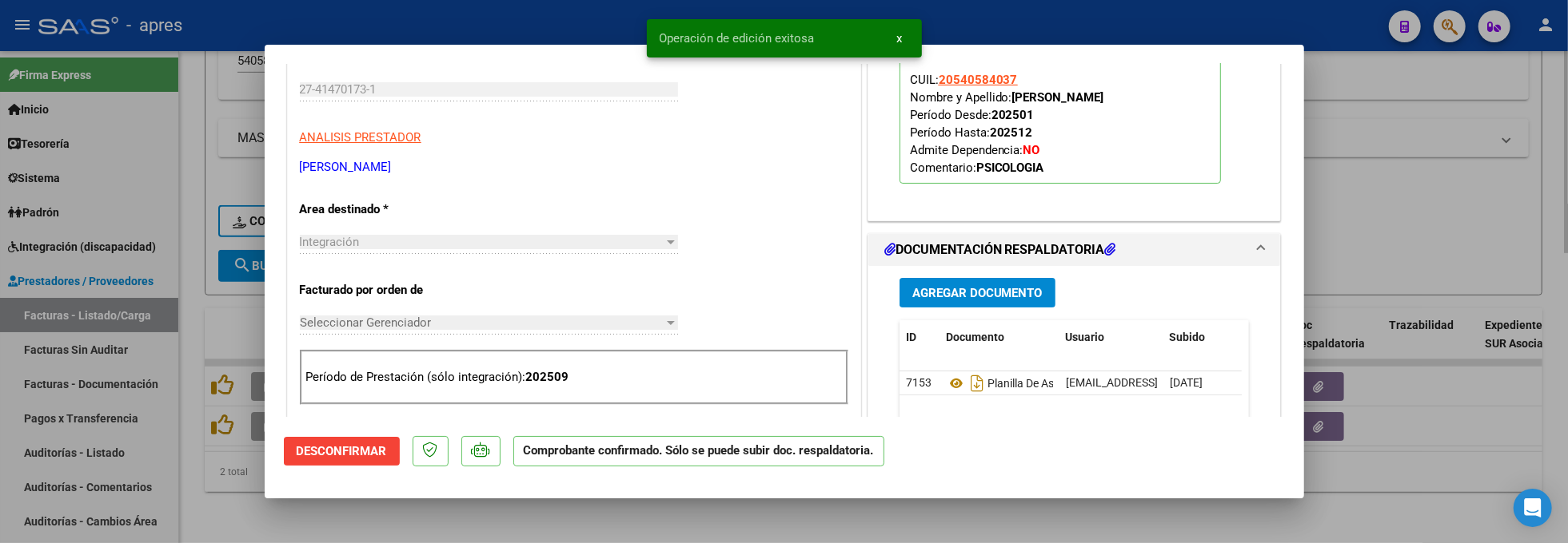
drag, startPoint x: 199, startPoint y: 486, endPoint x: 244, endPoint y: 244, distance: 246.1
click at [199, 486] on div at bounding box center [784, 272] width 1568 height 543
type input "$ 0,00"
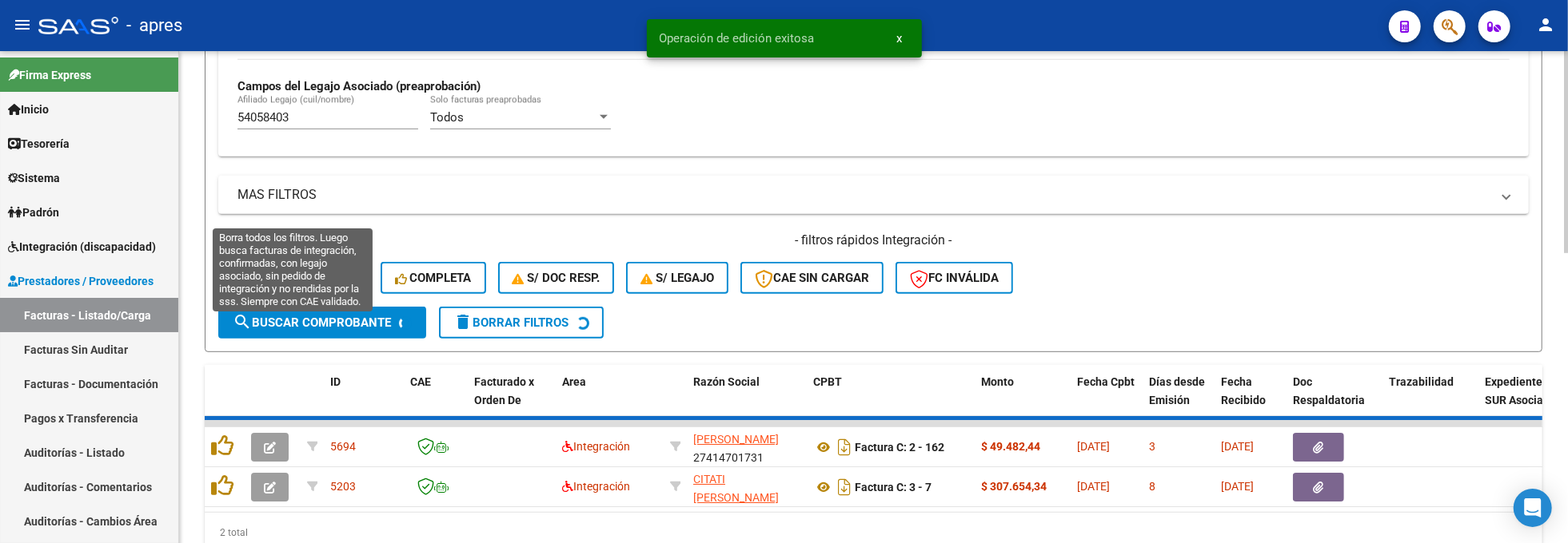
scroll to position [596, 0]
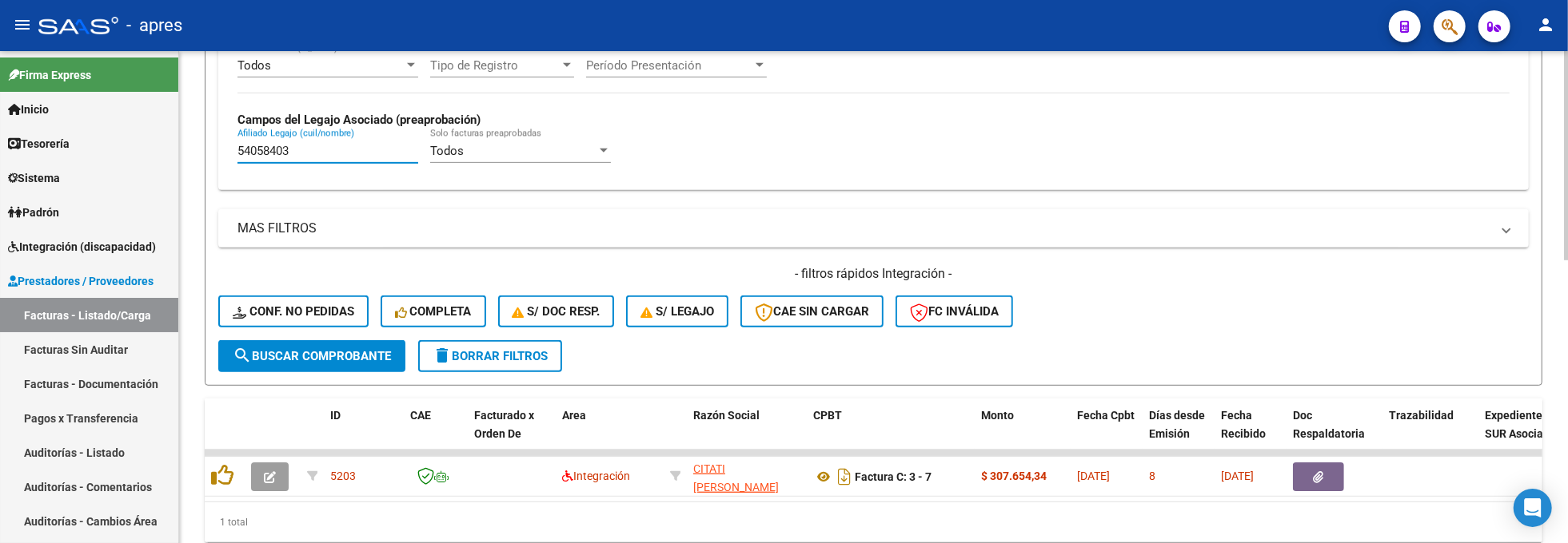
drag, startPoint x: 271, startPoint y: 154, endPoint x: 208, endPoint y: 161, distance: 63.4
paste input "5947386"
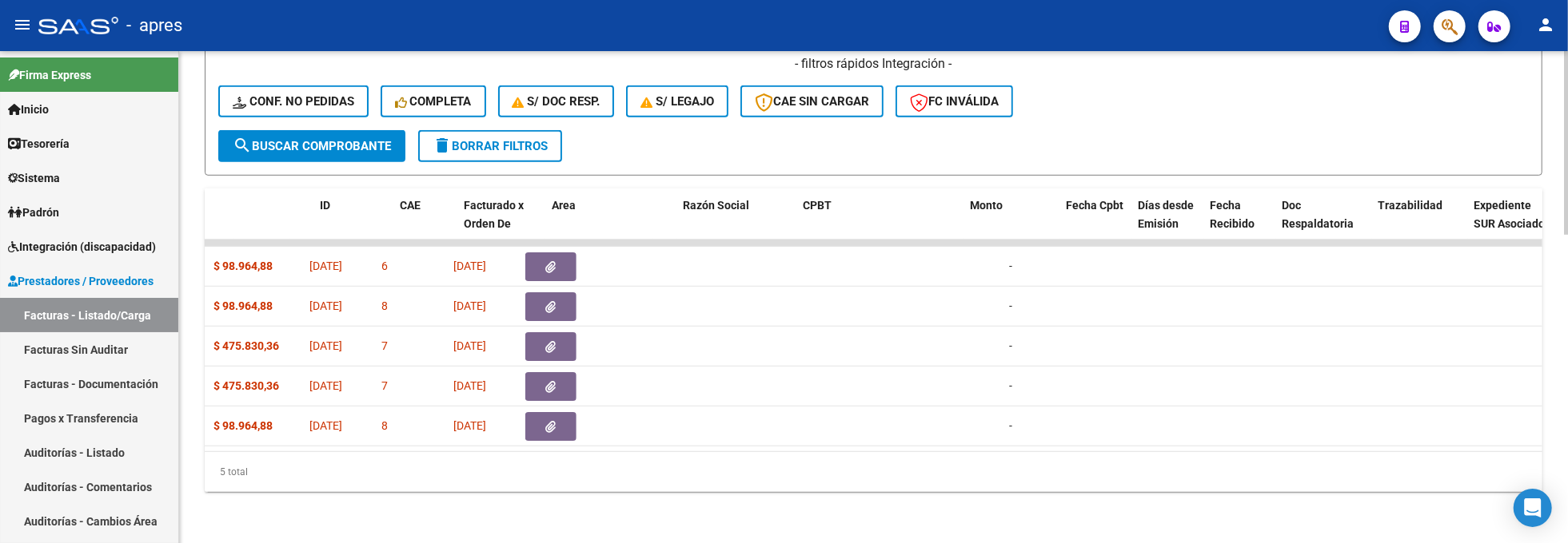
scroll to position [0, 0]
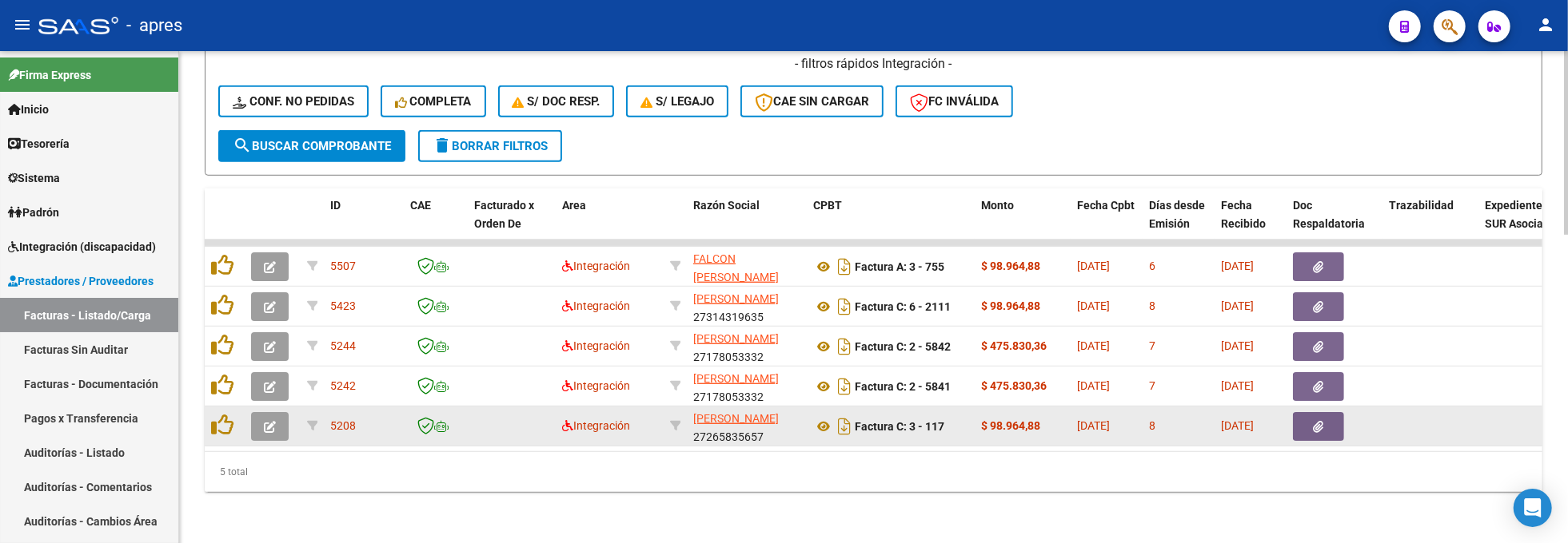
type input "55947386"
click at [257, 413] on button "button" at bounding box center [270, 427] width 37 height 29
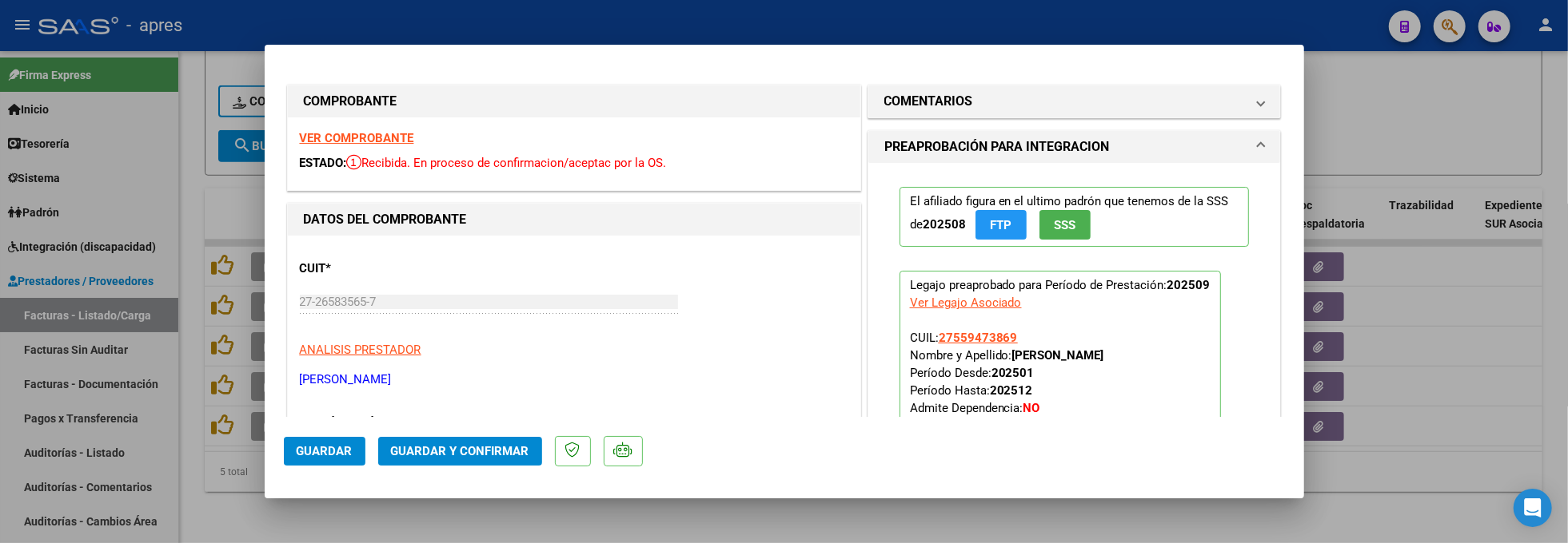
click at [398, 132] on strong "VER COMPROBANTE" at bounding box center [356, 138] width 114 height 14
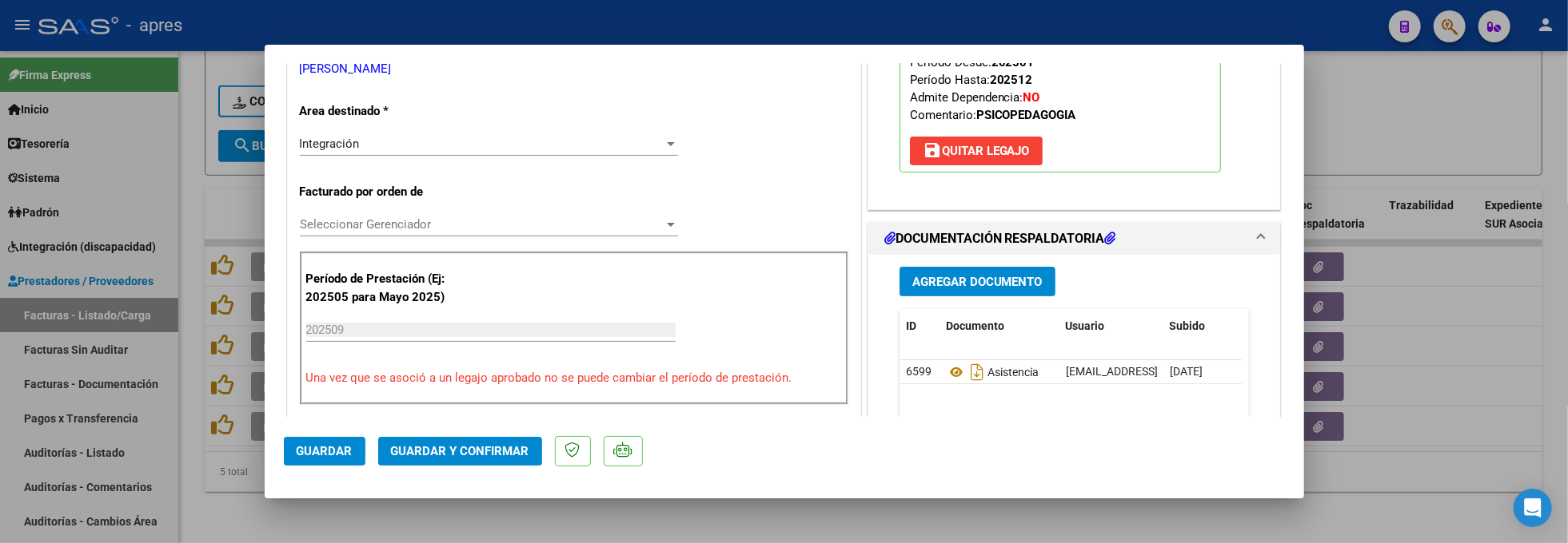
scroll to position [319, 0]
